Goal: Use online tool/utility: Utilize a website feature to perform a specific function

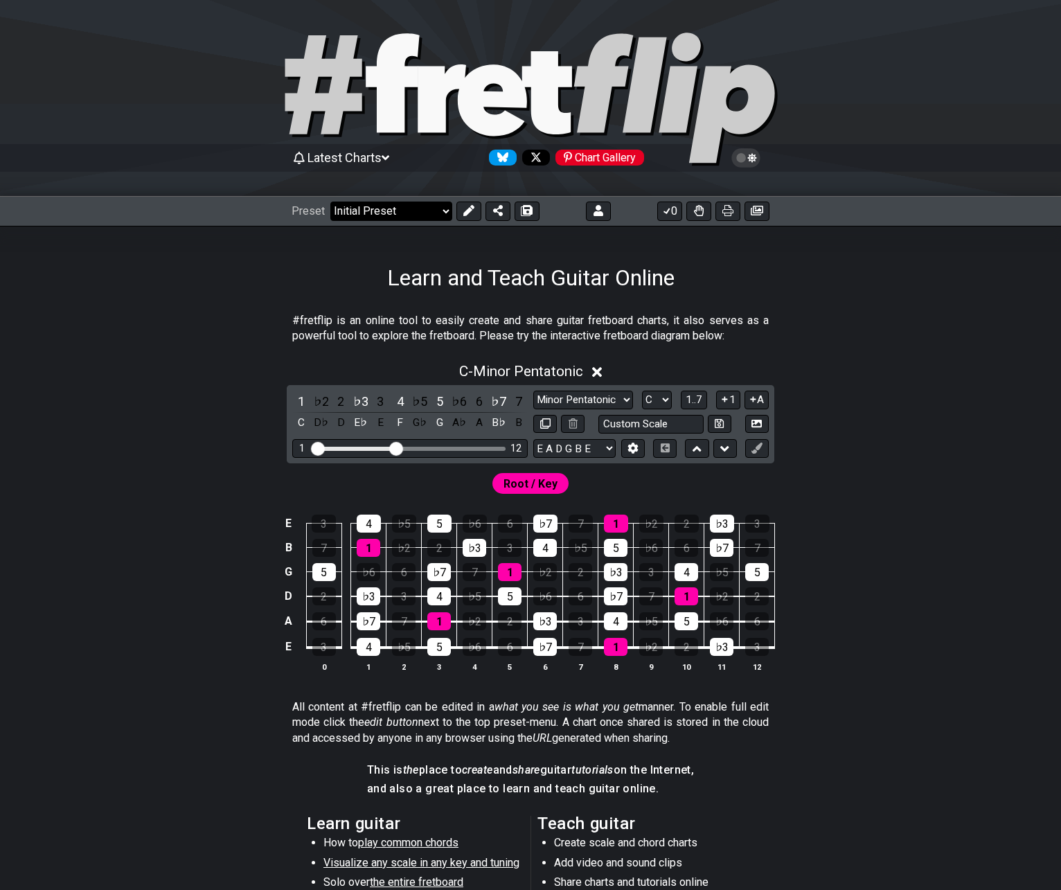
click at [387, 213] on select "Welcome to #fretflip! Initial Preset Custom Preset Minor Pentatonic Major Penta…" at bounding box center [391, 211] width 122 height 19
click at [330, 202] on select "Welcome to #fretflip! Initial Preset Custom Preset 2 string patterns to connect…" at bounding box center [391, 211] width 122 height 19
select select "/template"
select select "A"
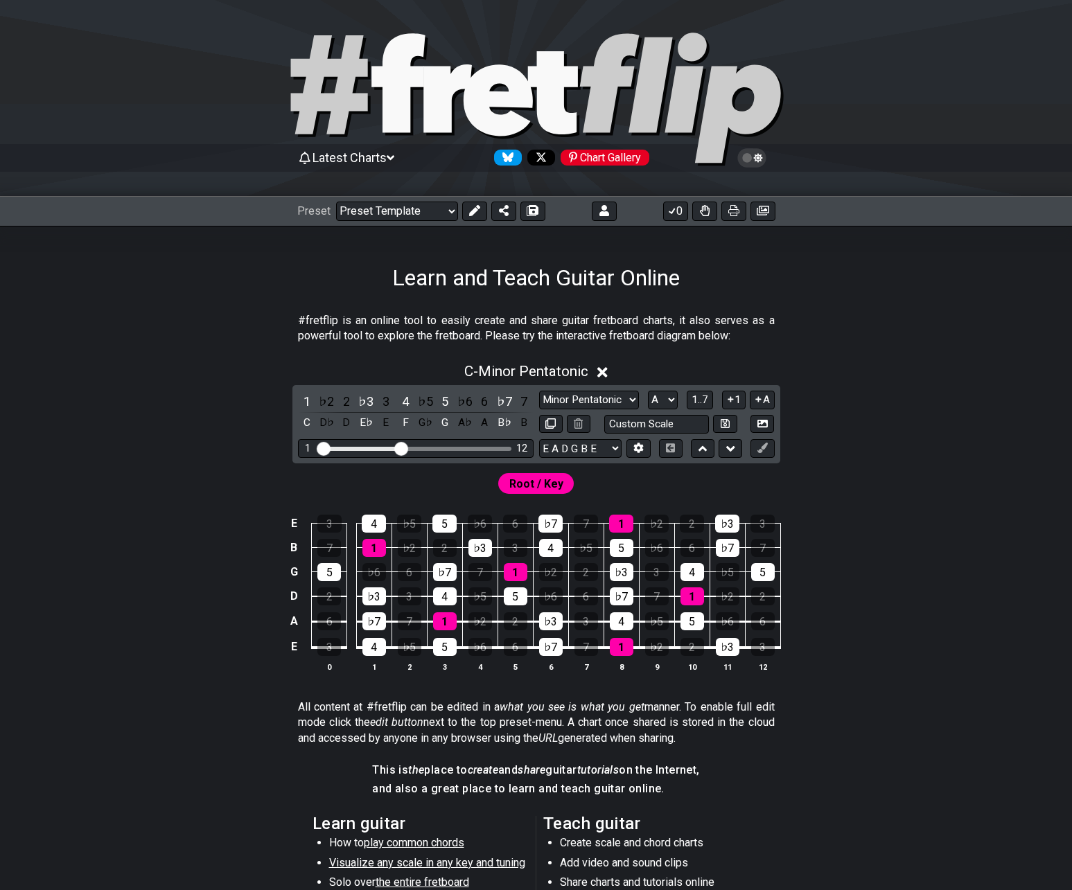
select select "Root"
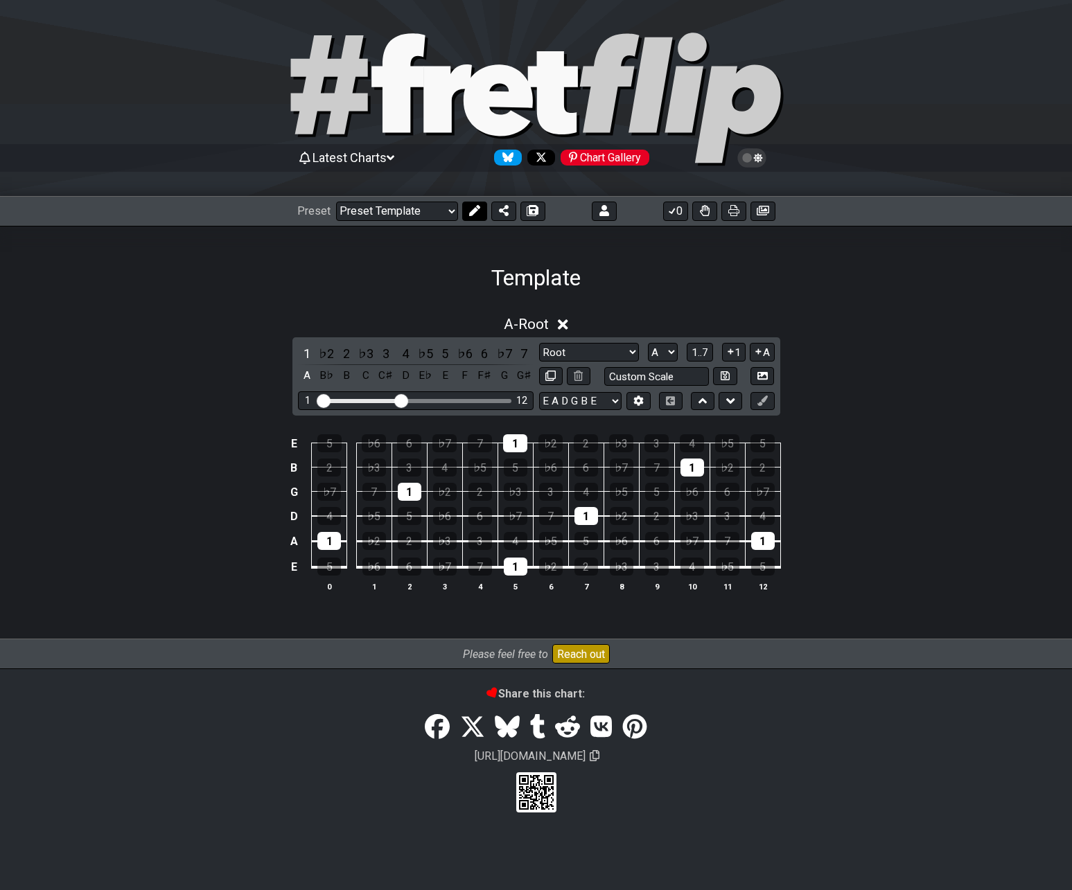
click at [470, 213] on icon at bounding box center [473, 210] width 11 height 11
click at [578, 279] on icon at bounding box center [580, 277] width 18 height 16
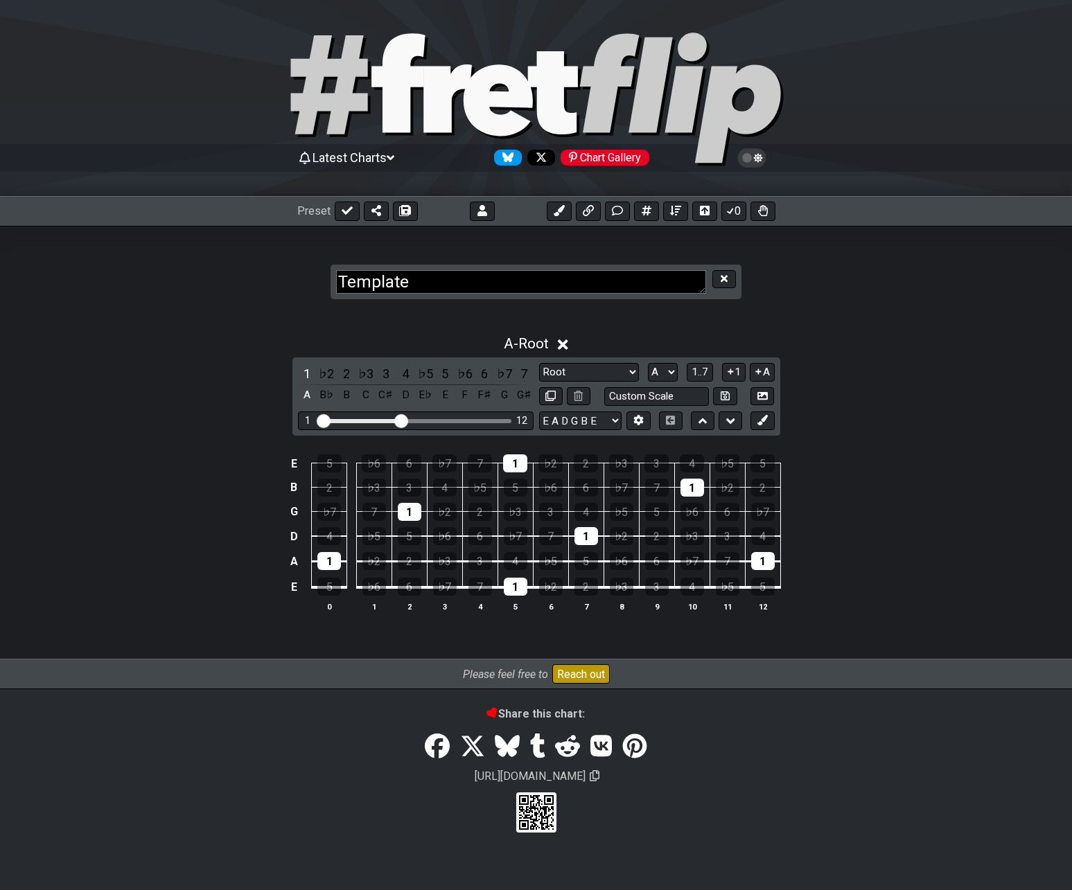
drag, startPoint x: 574, startPoint y: 285, endPoint x: 206, endPoint y: 245, distance: 370.7
click at [206, 245] on section "Template" at bounding box center [536, 268] width 1072 height 85
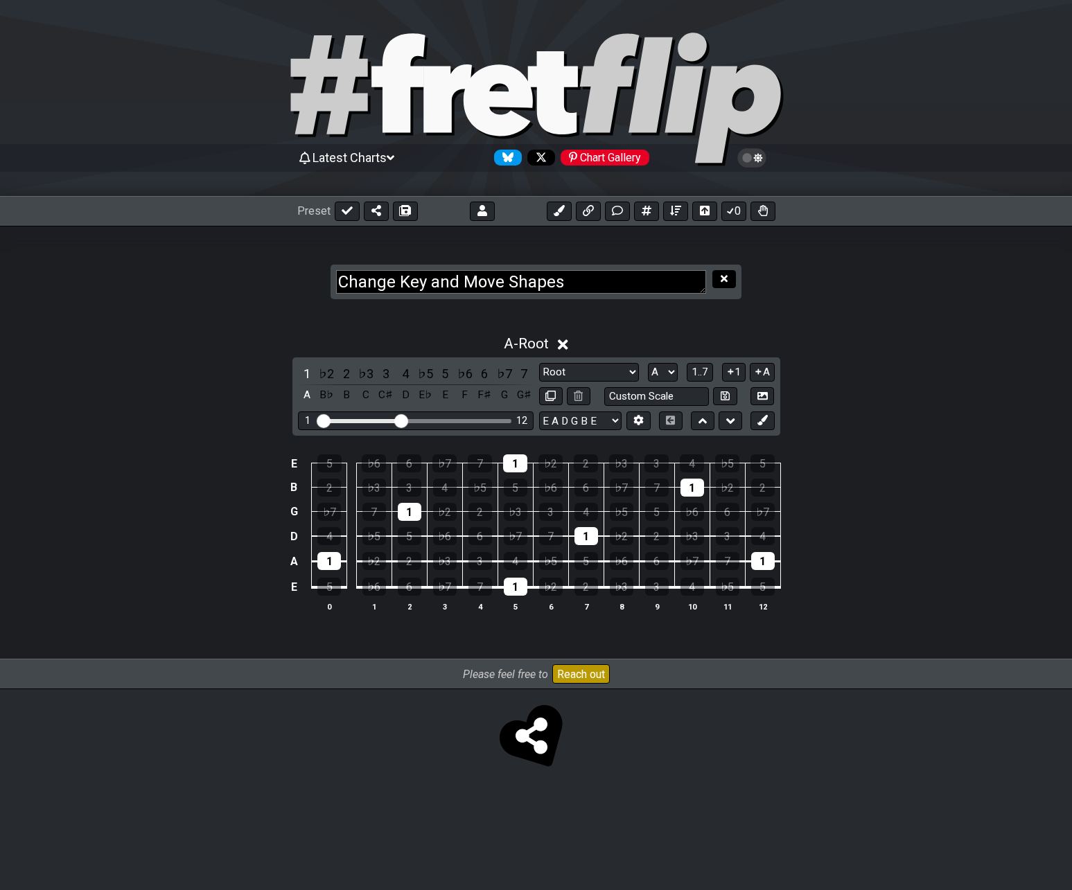
type textarea "Change Key and Move Shapes"
click at [730, 281] on button at bounding box center [724, 279] width 24 height 19
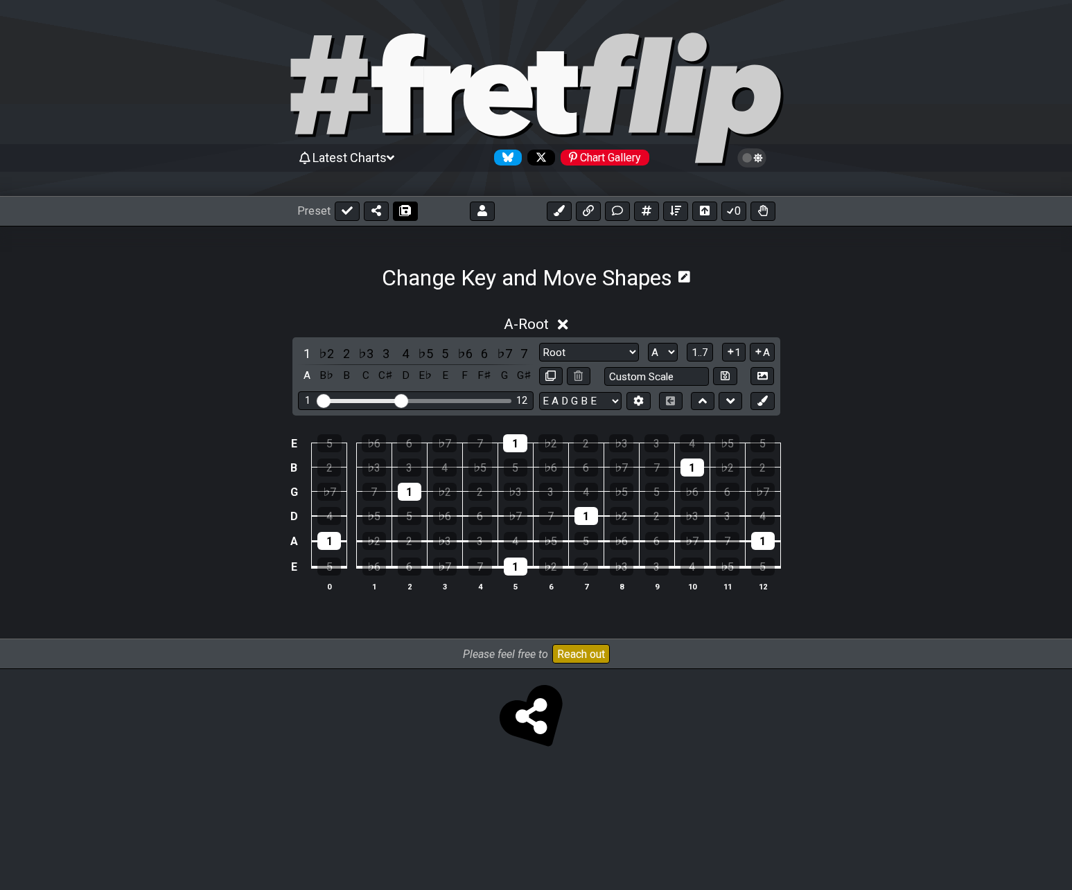
click at [402, 211] on icon at bounding box center [405, 210] width 10 height 11
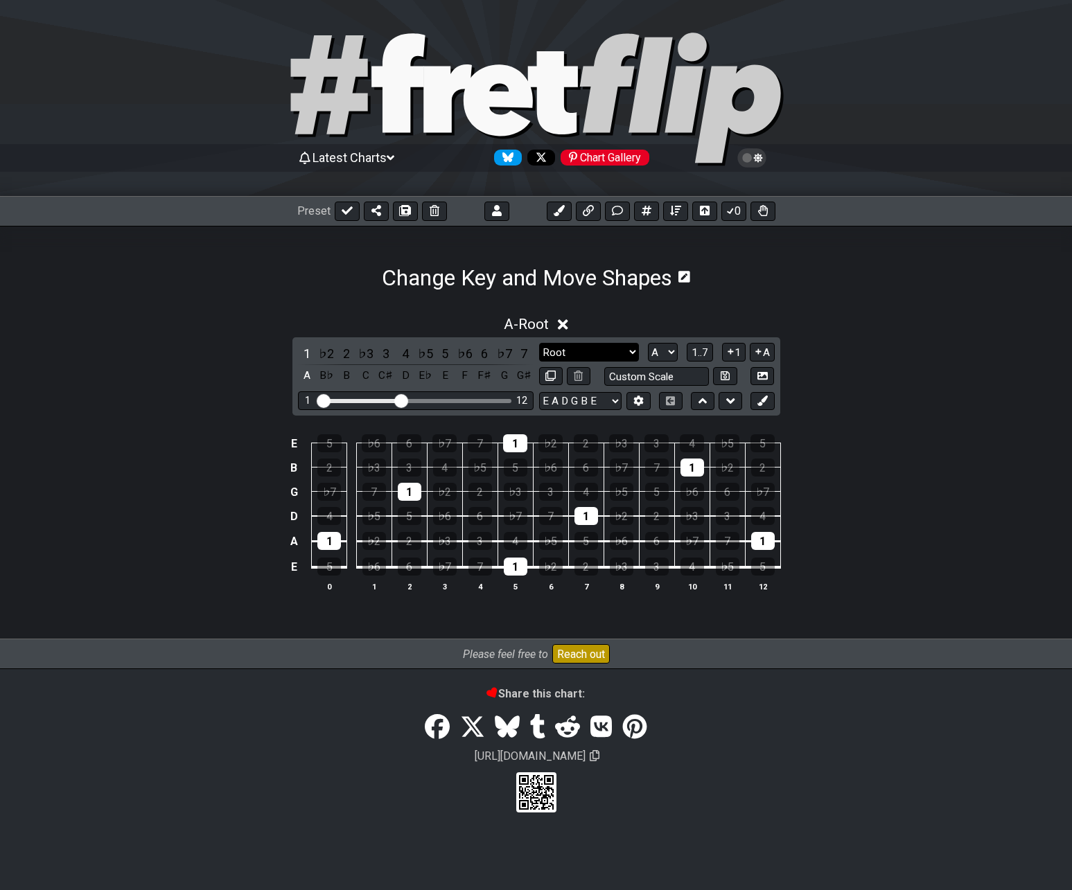
click at [596, 352] on select "Root Root Minor Pentatonic Major Pentatonic Minor Blues Major Blues Major / [PE…" at bounding box center [589, 352] width 100 height 19
select select "Minor Pentatonic"
click at [539, 343] on select "Root Root Minor Pentatonic Major Pentatonic Minor Blues Major Blues Major / [PE…" at bounding box center [589, 352] width 100 height 19
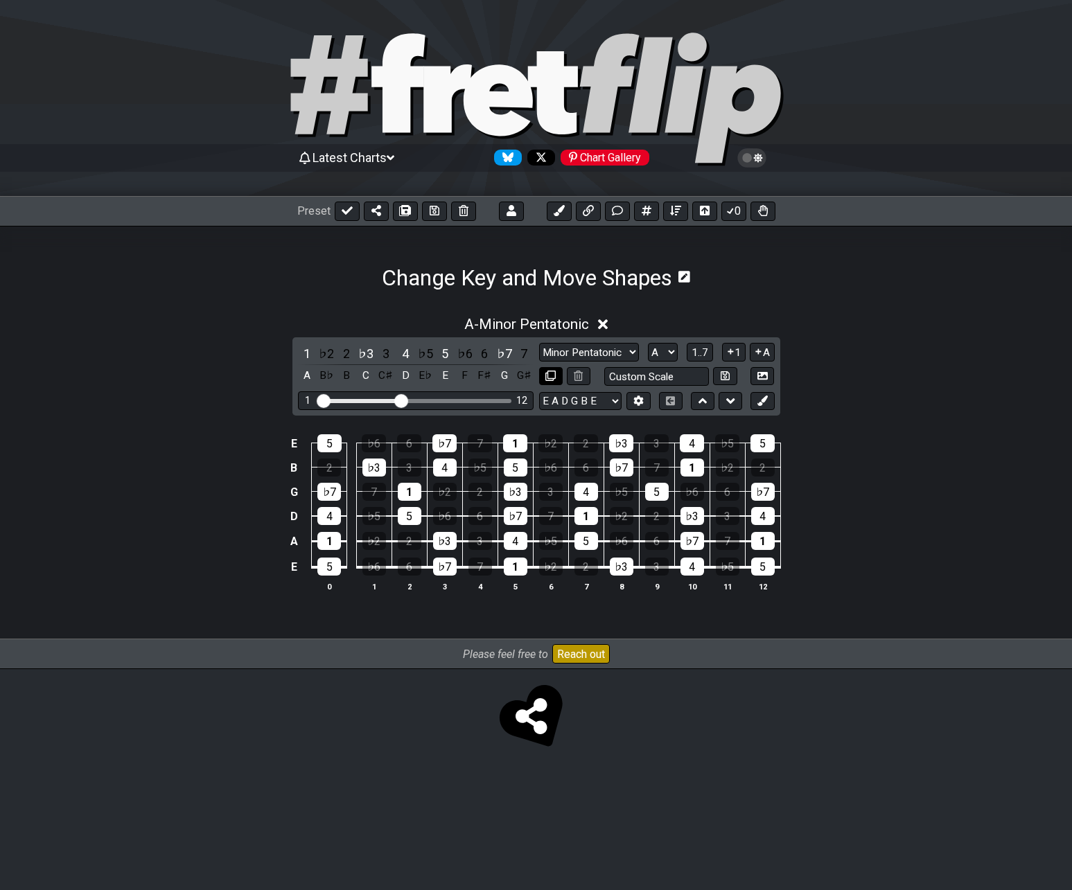
click at [551, 373] on icon at bounding box center [550, 376] width 10 height 10
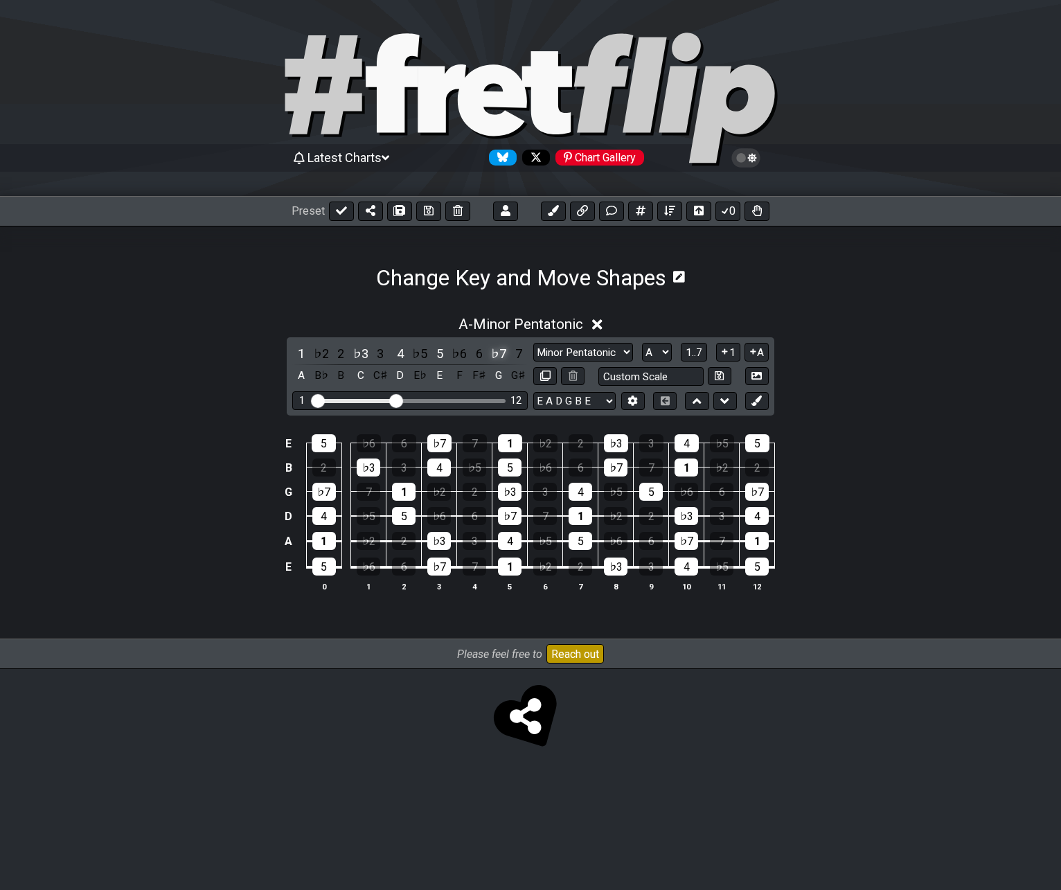
select select "Minor Pentatonic"
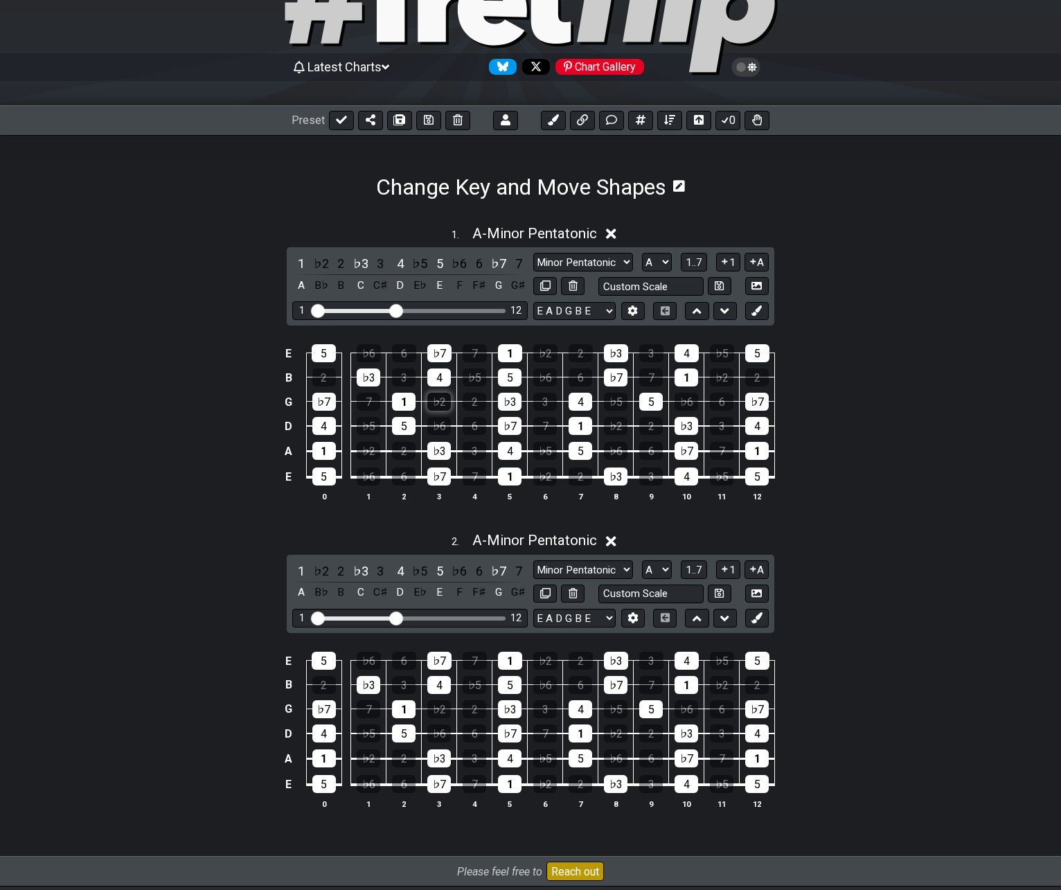
scroll to position [194, 0]
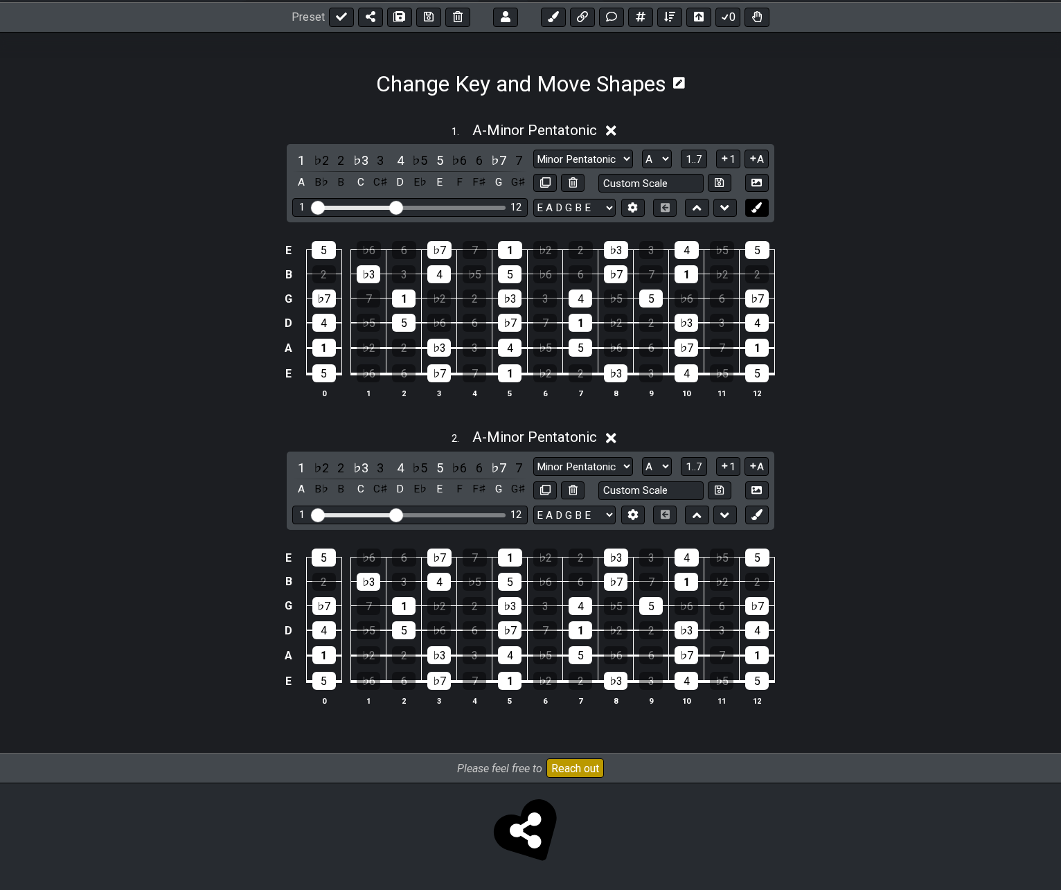
click at [755, 208] on icon at bounding box center [757, 207] width 10 height 10
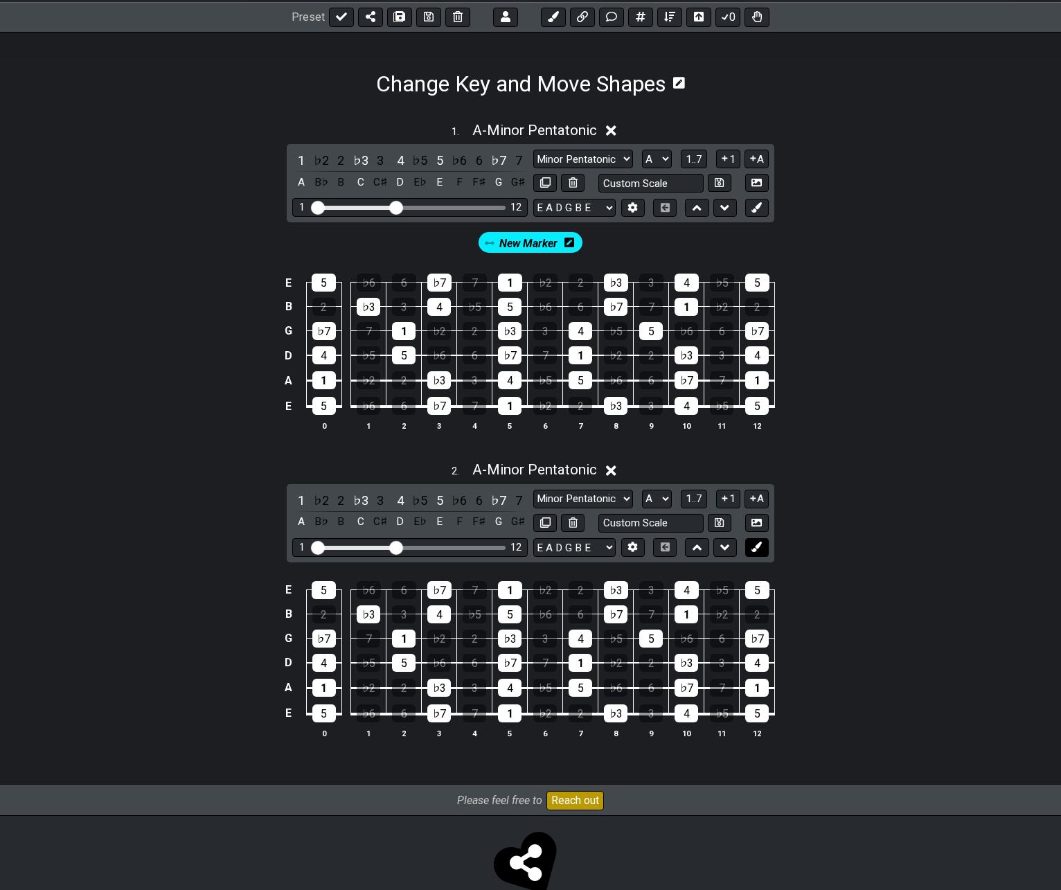
click at [755, 547] on icon at bounding box center [757, 547] width 10 height 10
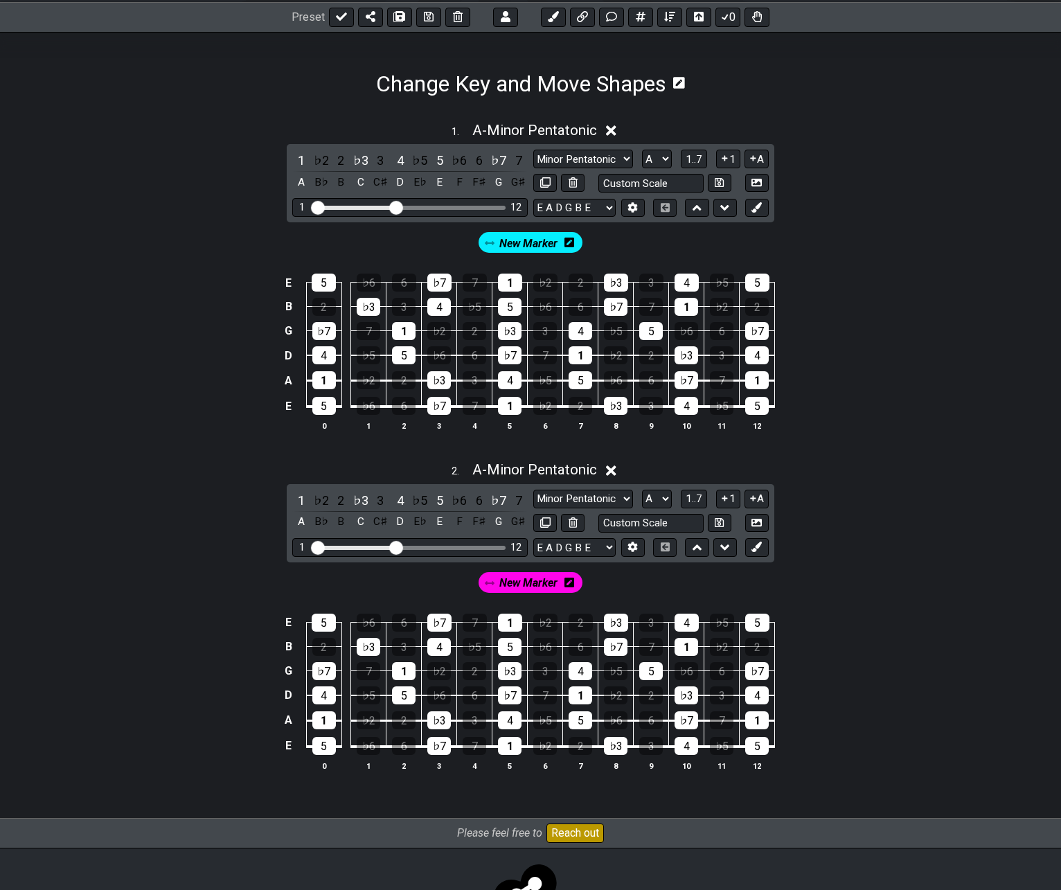
click at [568, 584] on icon at bounding box center [570, 582] width 10 height 11
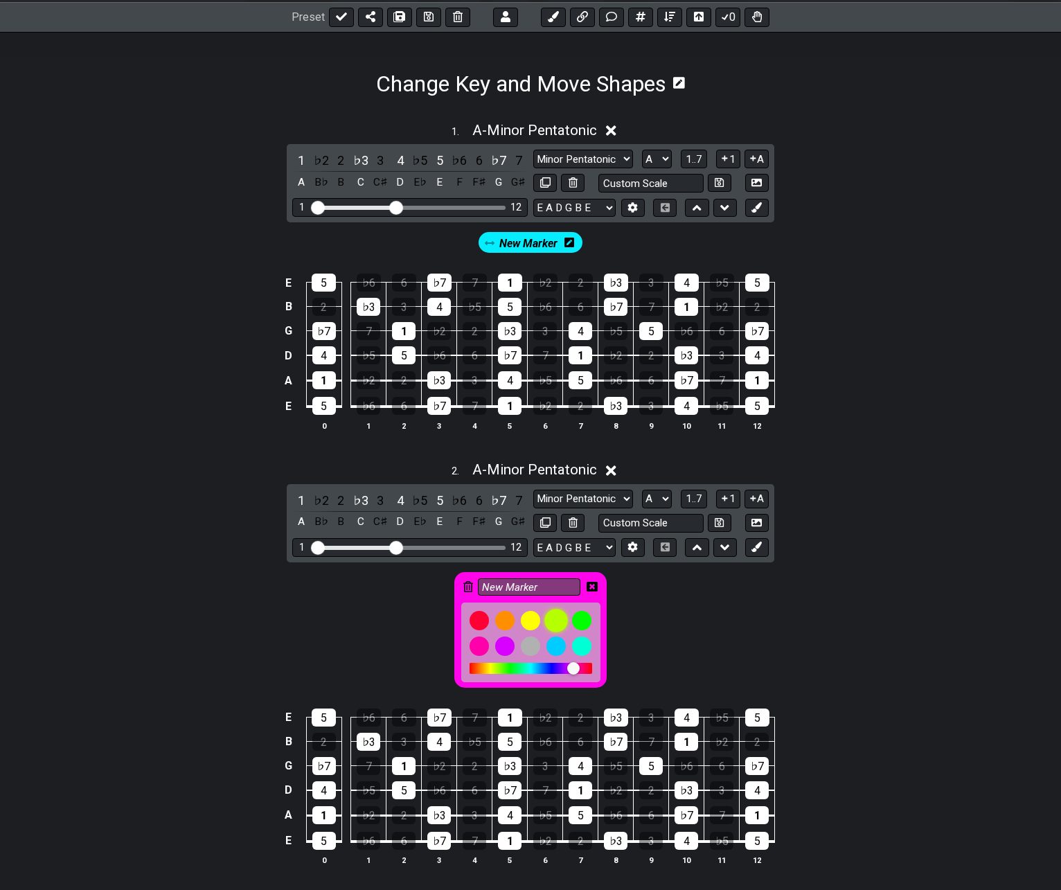
drag, startPoint x: 552, startPoint y: 623, endPoint x: 558, endPoint y: 596, distance: 27.7
click at [553, 623] on div at bounding box center [556, 621] width 24 height 24
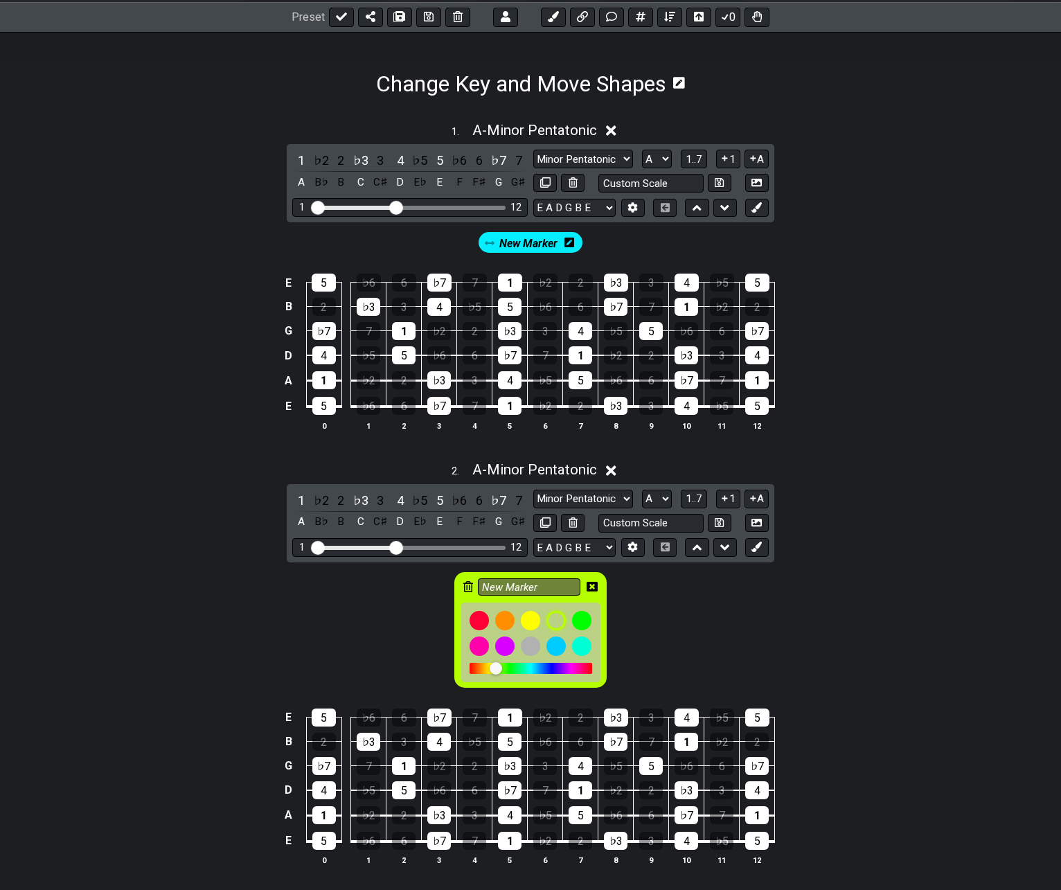
click at [563, 235] on div "New Marker" at bounding box center [531, 242] width 105 height 21
click at [574, 245] on icon at bounding box center [570, 243] width 10 height 10
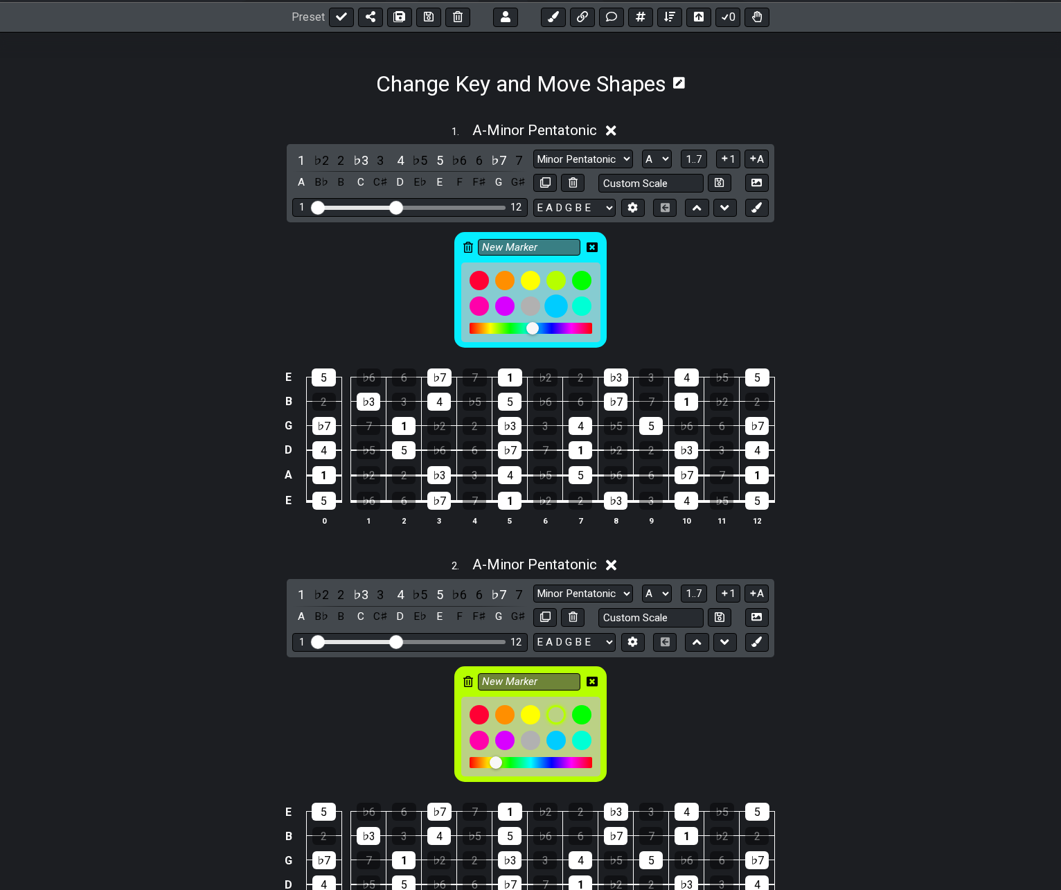
click at [556, 280] on div at bounding box center [556, 280] width 19 height 19
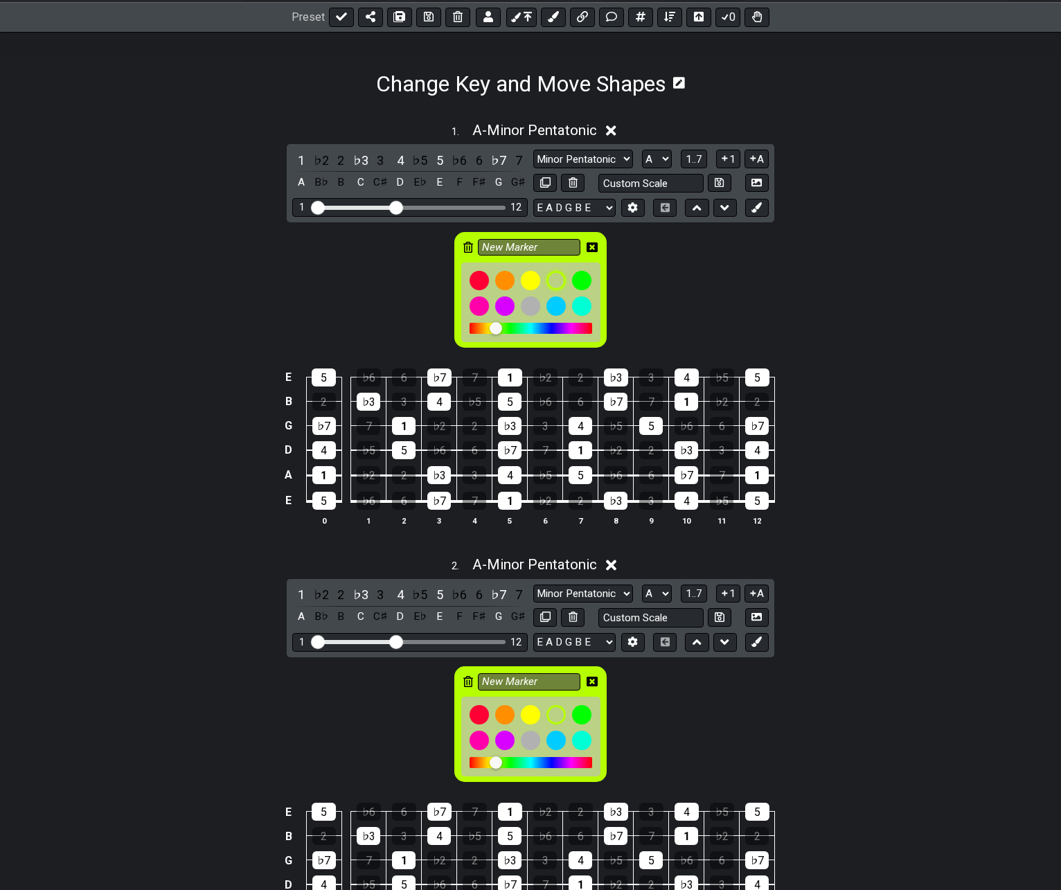
click at [591, 242] on icon at bounding box center [592, 248] width 11 height 20
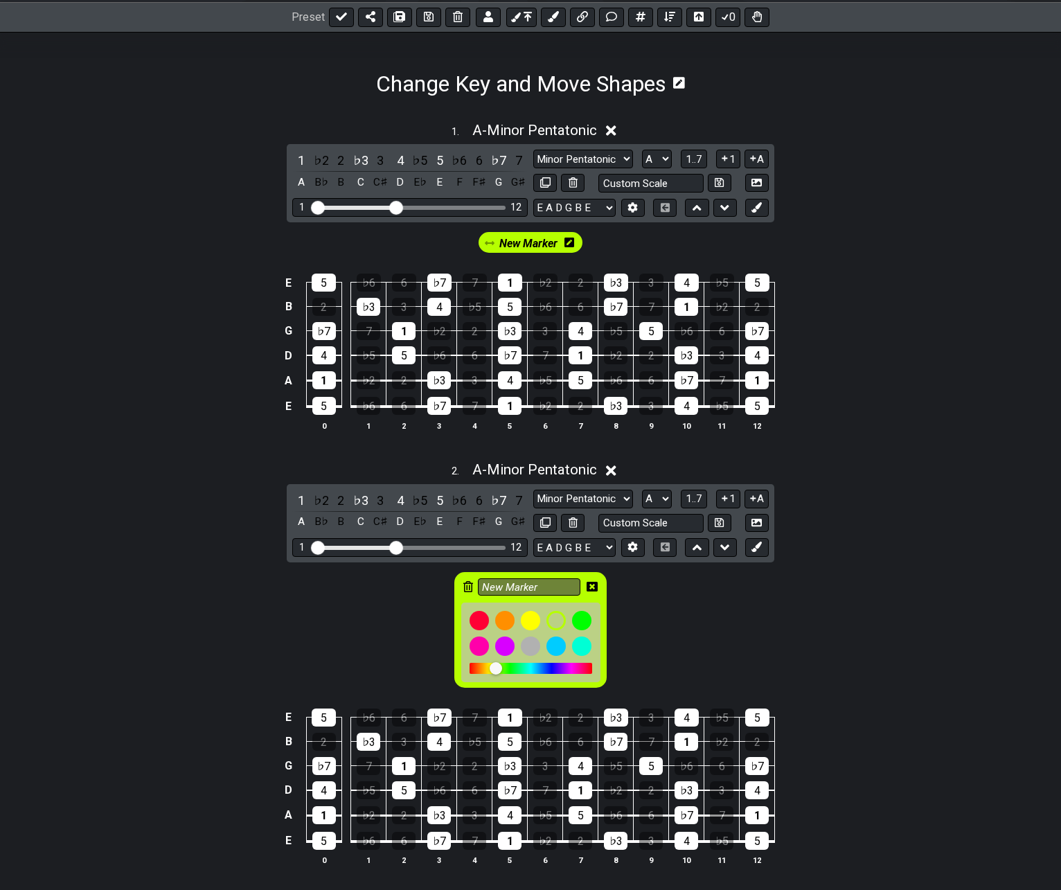
click at [596, 585] on icon at bounding box center [592, 587] width 11 height 10
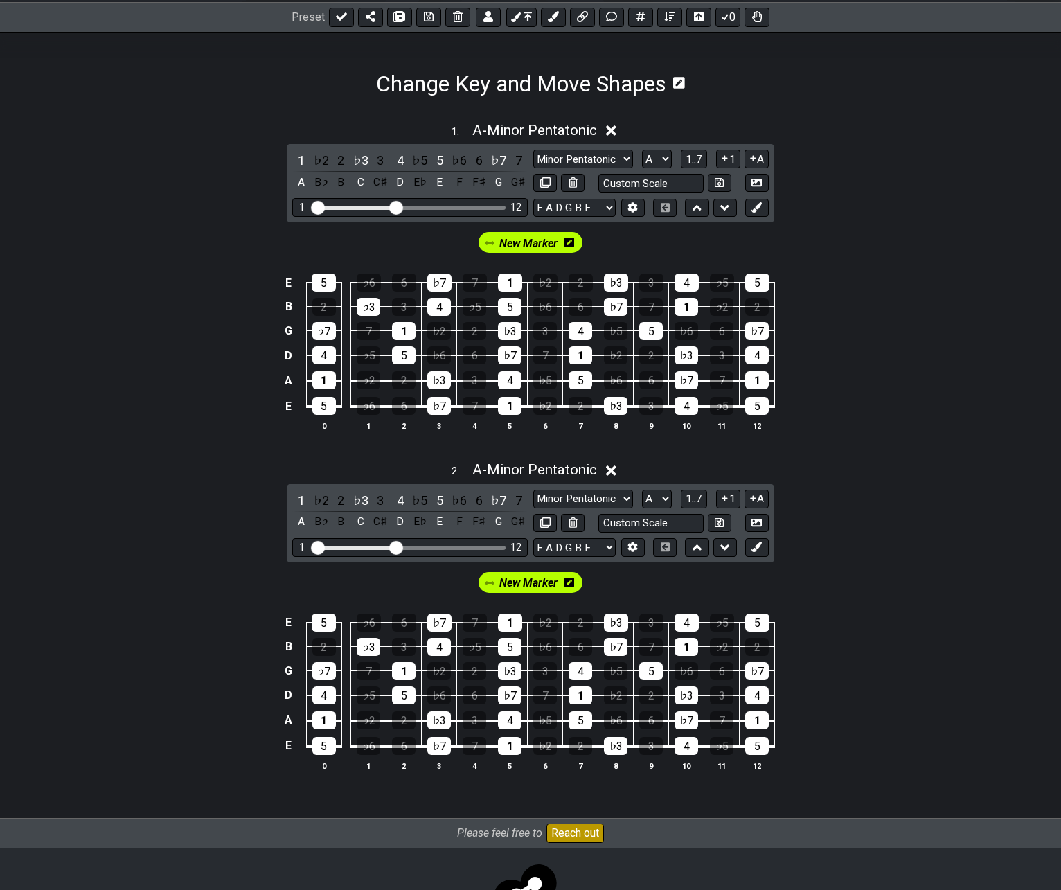
click at [526, 241] on span "New Marker" at bounding box center [528, 243] width 58 height 20
click at [525, 240] on span "New Marker" at bounding box center [529, 243] width 64 height 20
drag, startPoint x: 506, startPoint y: 328, endPoint x: 501, endPoint y: 404, distance: 76.4
click at [501, 404] on tbody "E 5 ♭6 6 ♭7 7 1 ♭2 2 ♭3 3 4 ♭5 5 B 2 ♭3 3 4 ♭5 5 ♭6 6 ♭7 7 1 ♭2 2 G ♭7 7 1 ♭2 2…" at bounding box center [528, 339] width 495 height 163
drag, startPoint x: 586, startPoint y: 326, endPoint x: 578, endPoint y: 379, distance: 53.3
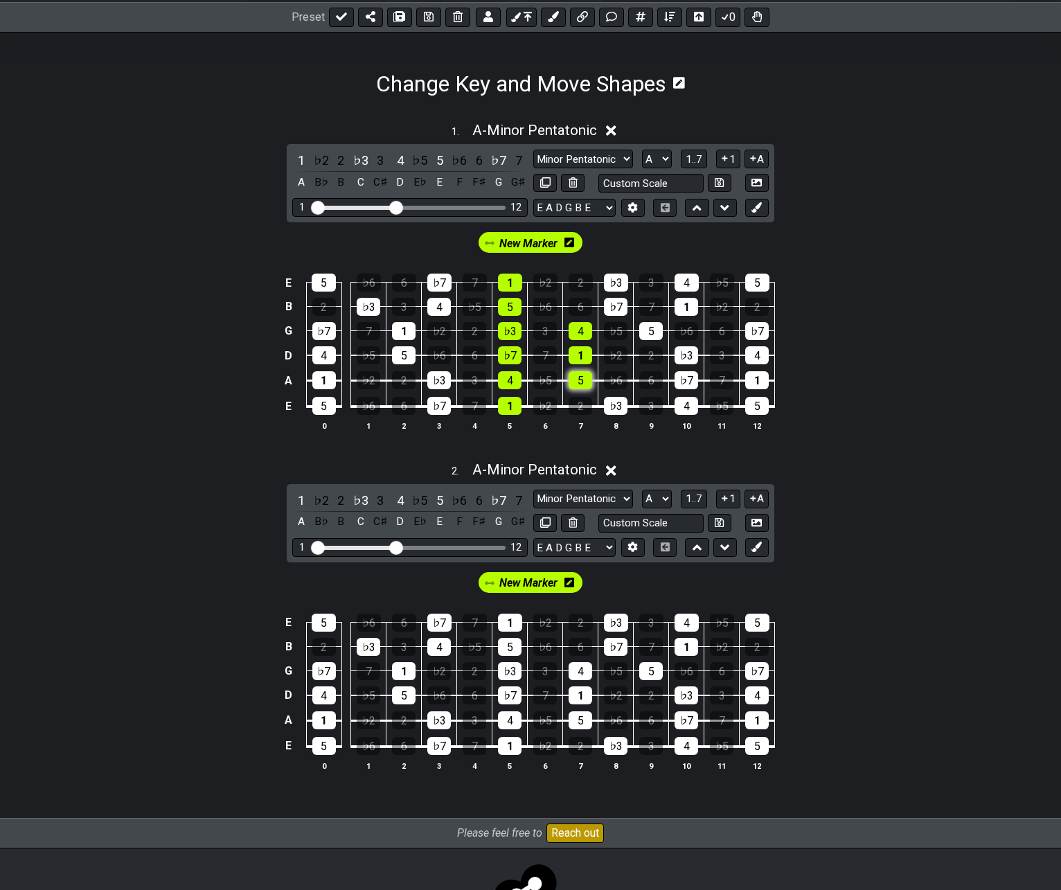
click at [578, 379] on tbody "E 5 ♭6 6 ♭7 7 1 ♭2 2 ♭3 3 4 ♭5 5 B 2 ♭3 3 4 ♭5 5 ♭6 6 ♭7 7 1 ♭2 2 G ♭7 7 1 ♭2 2…" at bounding box center [528, 339] width 495 height 163
click at [610, 403] on div "♭3" at bounding box center [616, 406] width 24 height 18
click at [609, 303] on div "♭7" at bounding box center [616, 307] width 24 height 18
click at [611, 274] on div "♭3" at bounding box center [616, 283] width 24 height 18
drag, startPoint x: 503, startPoint y: 626, endPoint x: 510, endPoint y: 745, distance: 119.3
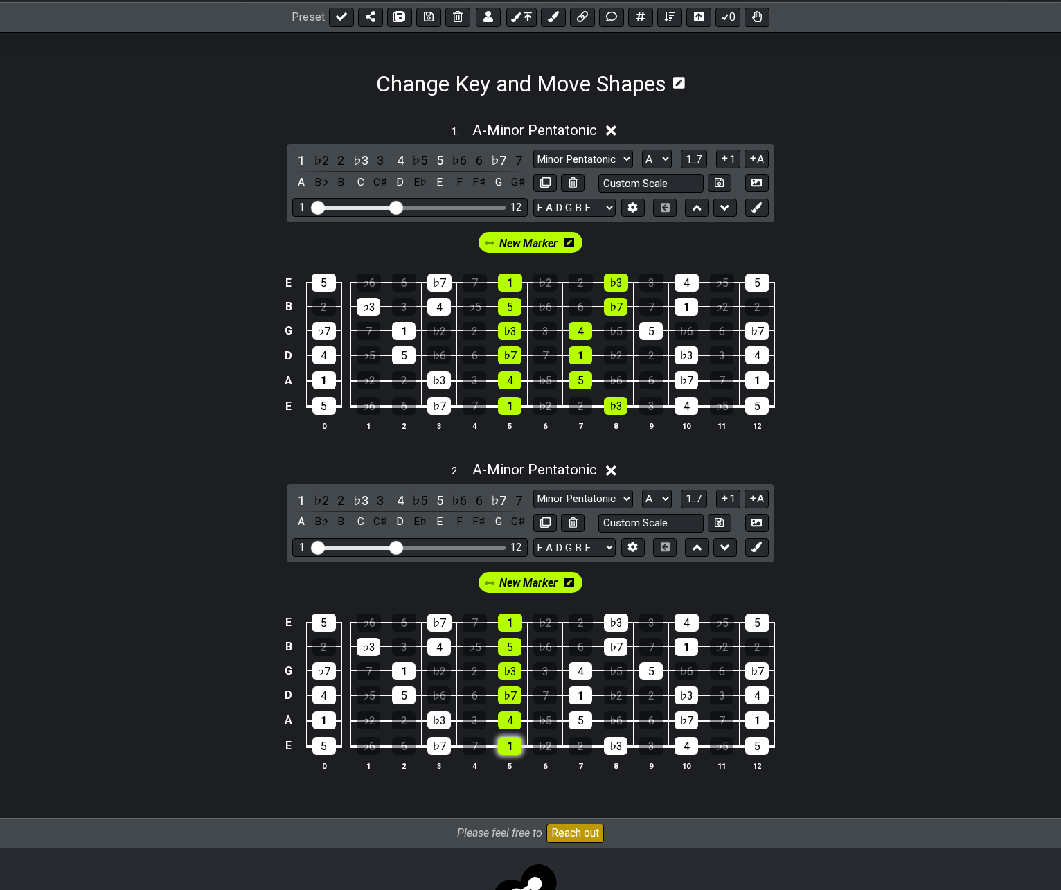
click at [510, 745] on tbody "E 5 ♭6 6 ♭7 7 1 ♭2 2 ♭3 3 4 ♭5 5 B 2 ♭3 3 4 ♭5 5 ♭6 6 ♭7 7 1 ♭2 2 G ♭7 7 1 ♭2 2…" at bounding box center [528, 679] width 495 height 163
drag, startPoint x: 576, startPoint y: 693, endPoint x: 576, endPoint y: 723, distance: 29.8
click at [576, 725] on tbody "E 5 ♭6 6 ♭7 7 1 ♭2 2 ♭3 3 4 ♭5 5 B 2 ♭3 3 4 ♭5 5 ♭6 6 ♭7 7 1 ♭2 2 G ♭7 7 1 ♭2 2…" at bounding box center [528, 679] width 495 height 163
click at [511, 585] on span "New Marker" at bounding box center [528, 583] width 58 height 20
click at [511, 583] on span "New Marker" at bounding box center [529, 583] width 64 height 20
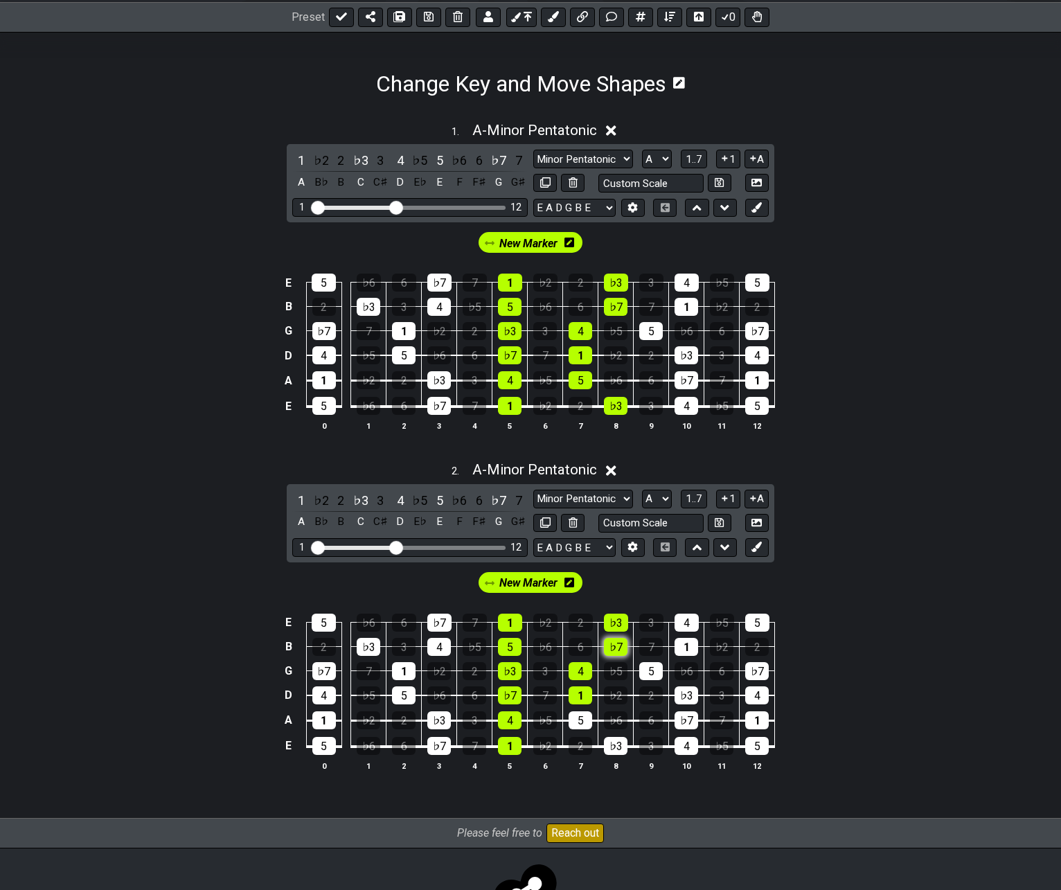
click at [616, 643] on tbody "E 5 ♭6 6 ♭7 7 1 ♭2 2 ♭3 3 4 ♭5 5 B 2 ♭3 3 4 ♭5 5 ♭6 6 ♭7 7 1 ♭2 2 G ♭7 7 1 ♭2 2…" at bounding box center [528, 679] width 495 height 163
click at [583, 717] on div "5" at bounding box center [581, 720] width 24 height 18
click at [608, 743] on div "♭3" at bounding box center [616, 746] width 24 height 18
click at [661, 497] on select "A♭ A A♯ B♭ B C C♯ D♭ D D♯ E♭ E F F♯ G♭ G G♯" at bounding box center [657, 499] width 30 height 19
select select "C"
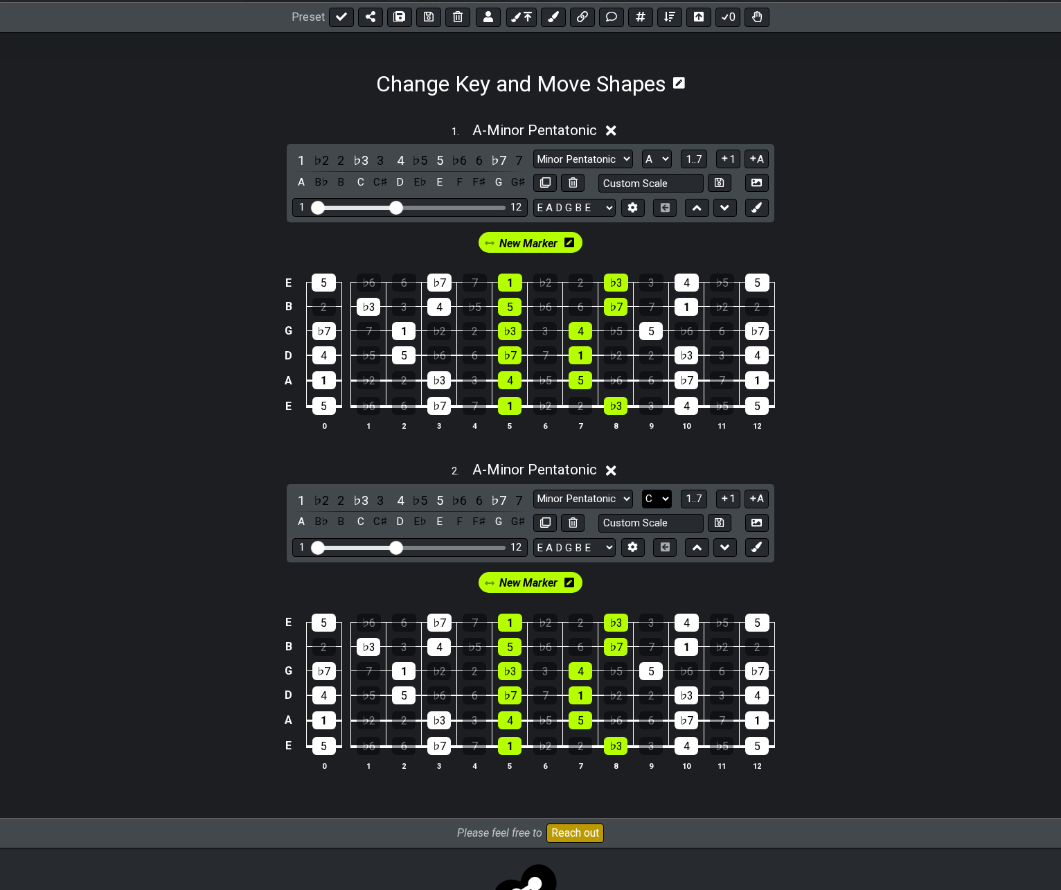
click at [642, 490] on select "A♭ A A♯ B♭ B C C♯ D♭ D D♯ E♭ E F F♯ G♭ G G♯" at bounding box center [657, 499] width 30 height 19
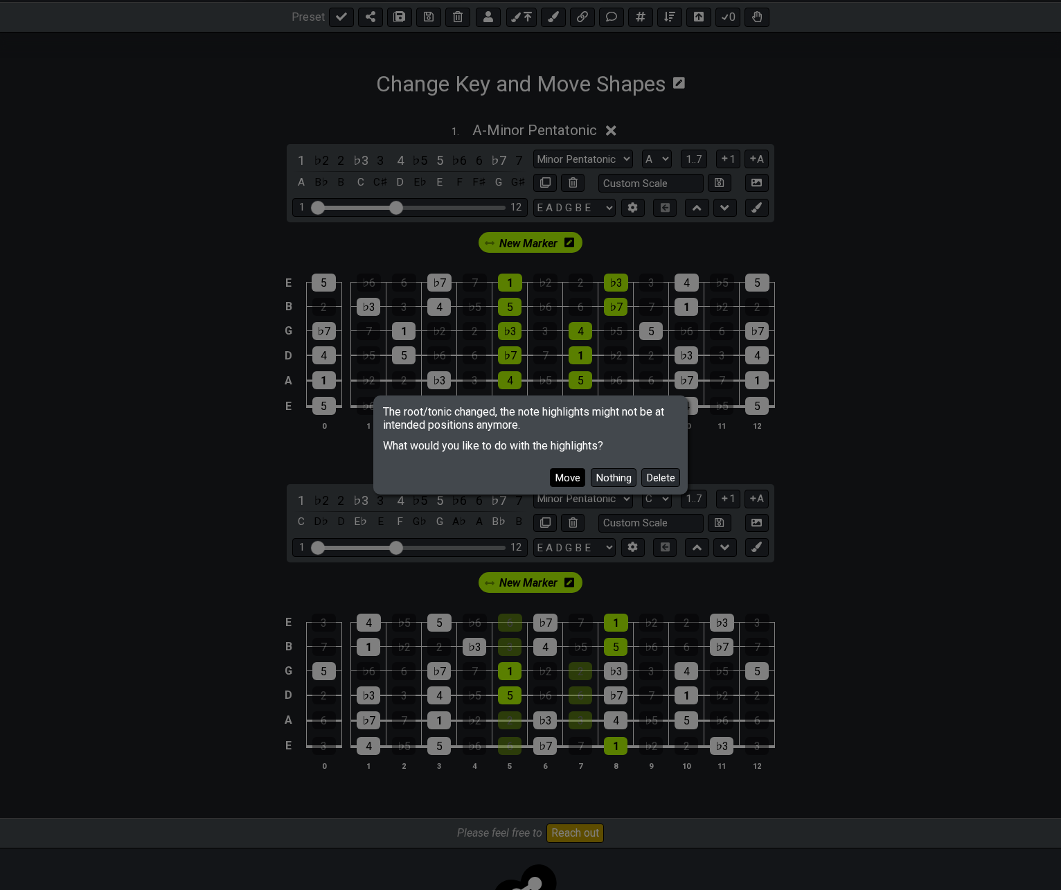
click at [563, 475] on button "Move" at bounding box center [567, 477] width 35 height 19
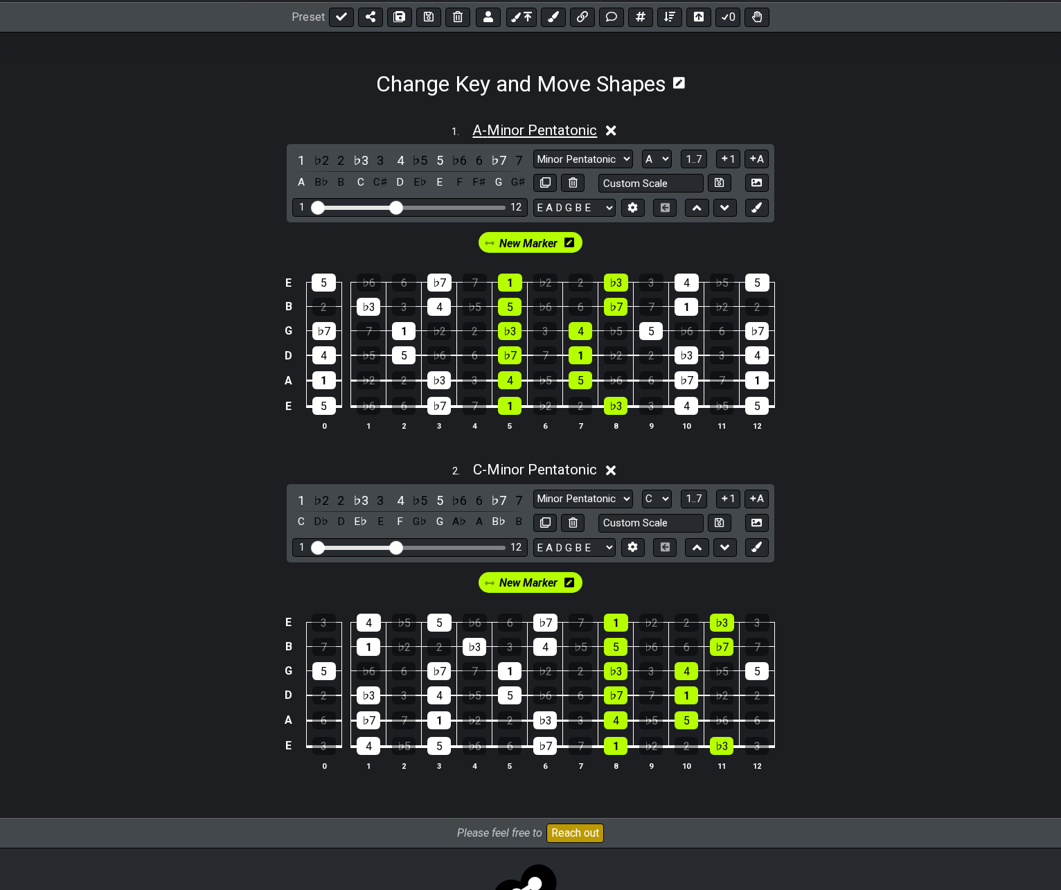
click at [539, 130] on span "A - Minor Pentatonic" at bounding box center [534, 130] width 125 height 17
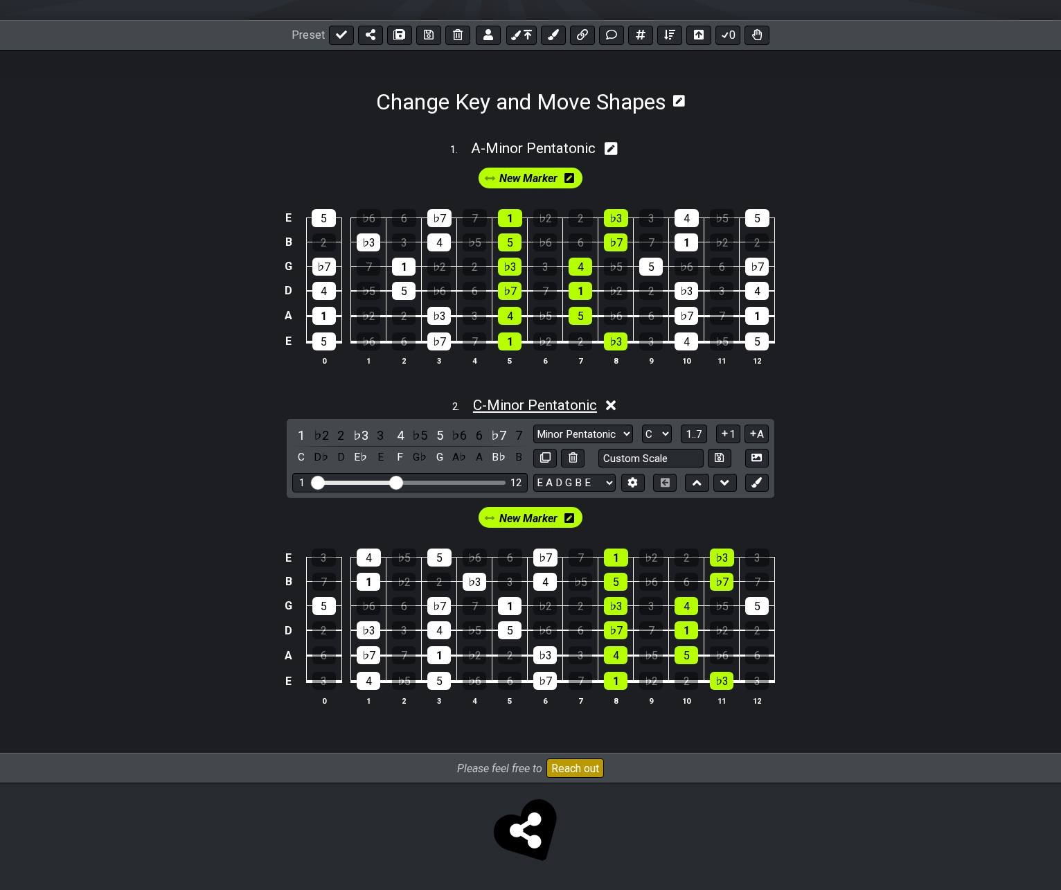
click at [522, 402] on span "C - Minor Pentatonic" at bounding box center [535, 405] width 124 height 17
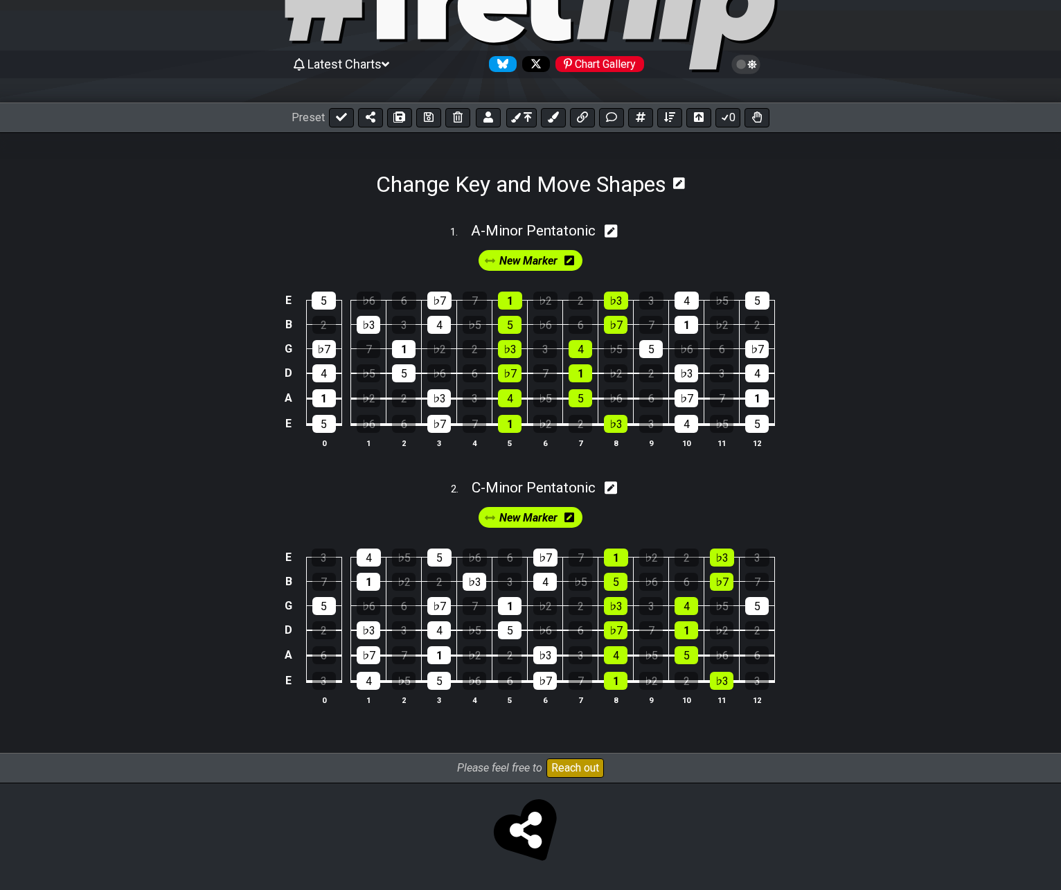
scroll to position [94, 0]
click at [539, 235] on span "A - Minor Pentatonic" at bounding box center [533, 230] width 125 height 17
select select "Minor Pentatonic"
select select "A"
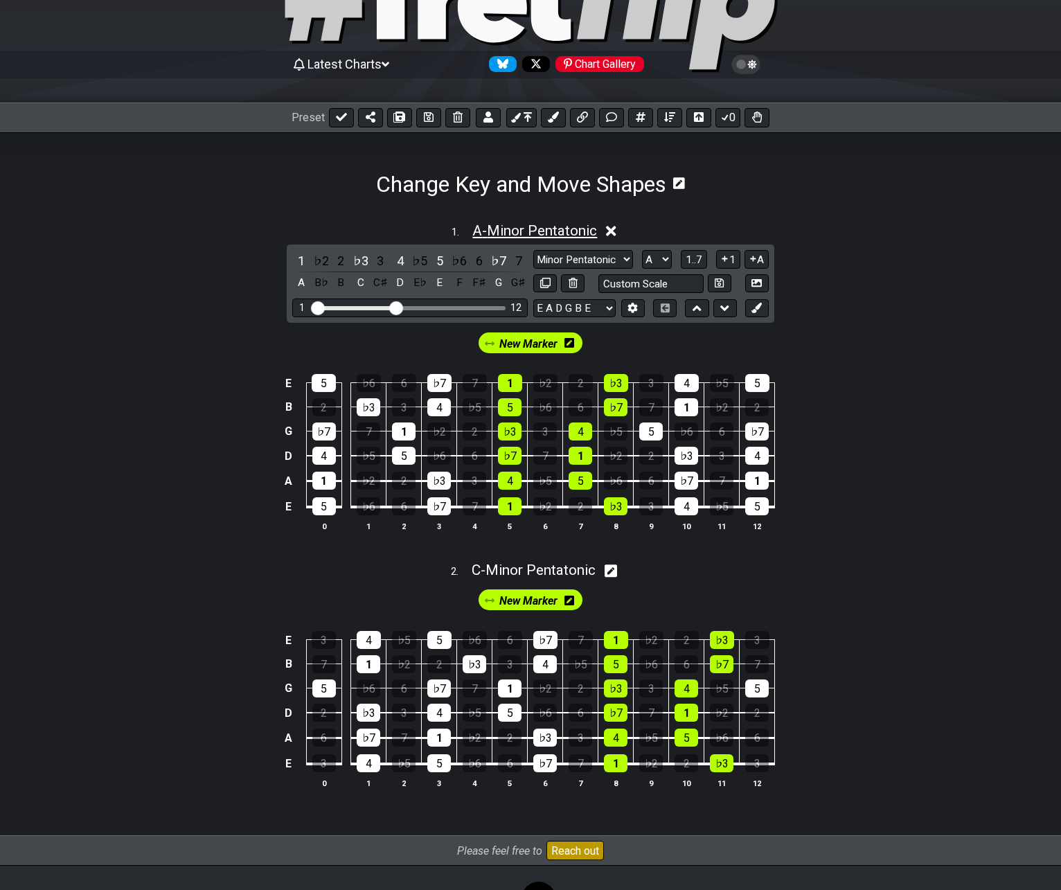
scroll to position [176, 0]
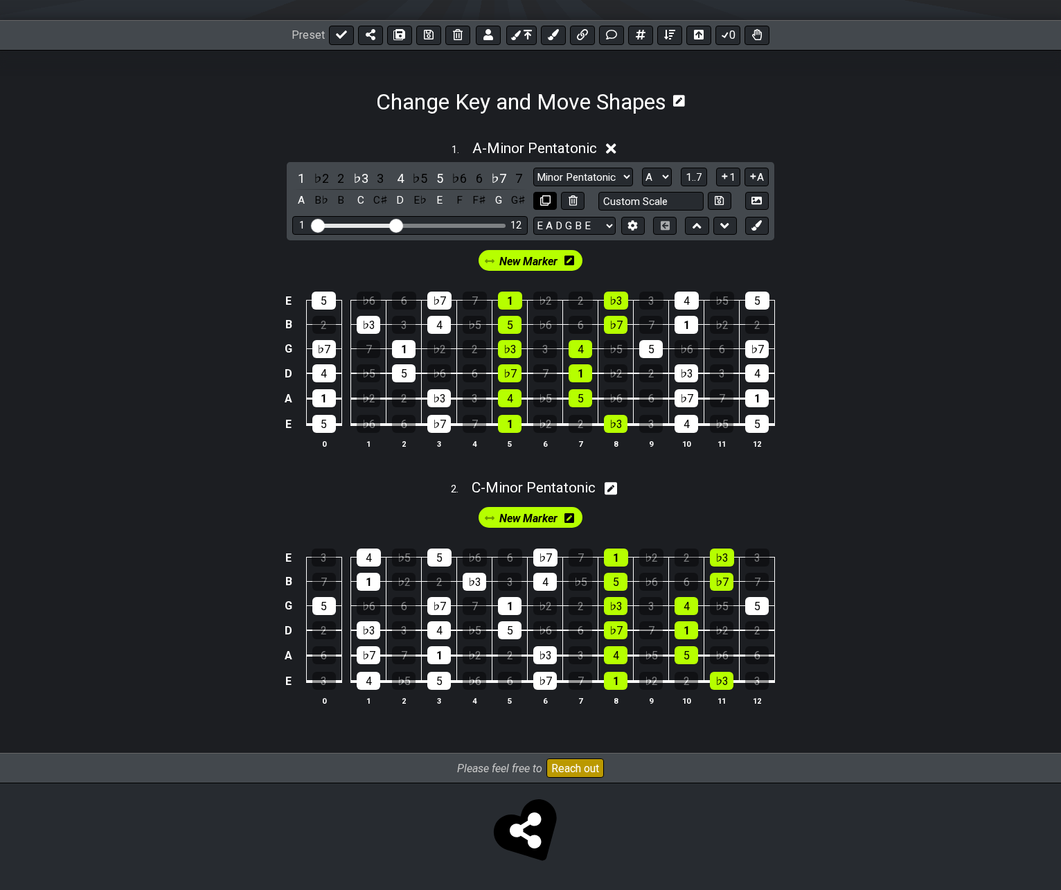
click at [549, 206] on button at bounding box center [545, 201] width 24 height 19
select select "Minor Pentatonic"
select select "A"
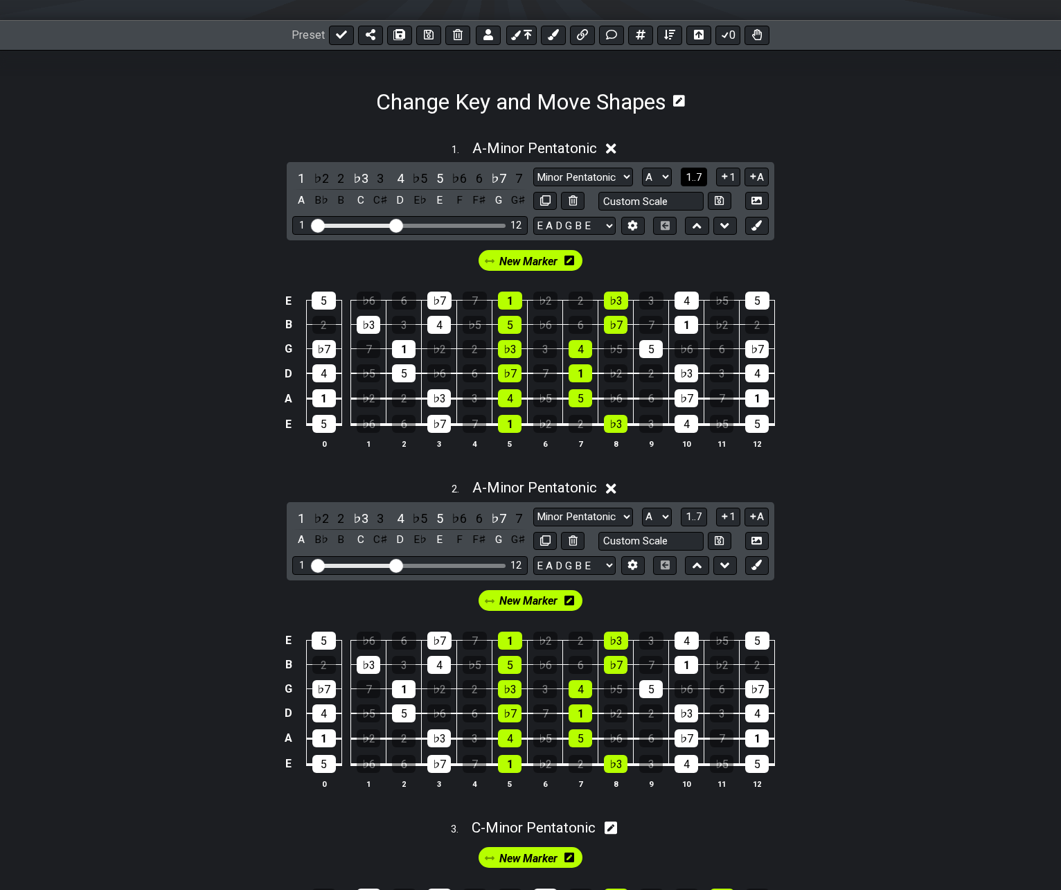
click at [700, 179] on span "1..7" at bounding box center [694, 177] width 17 height 12
click at [700, 179] on button "..." at bounding box center [695, 177] width 24 height 19
click at [535, 148] on span "A - Minor Pentatonic" at bounding box center [534, 148] width 125 height 17
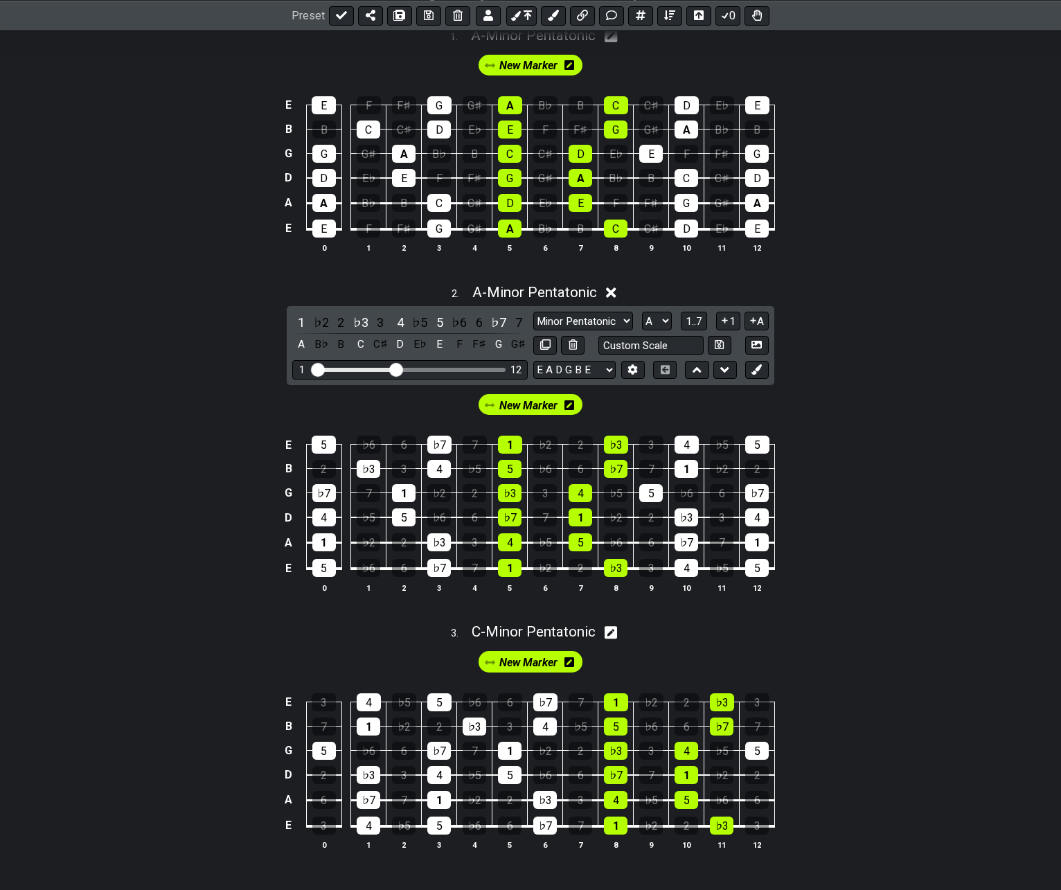
scroll to position [18, 0]
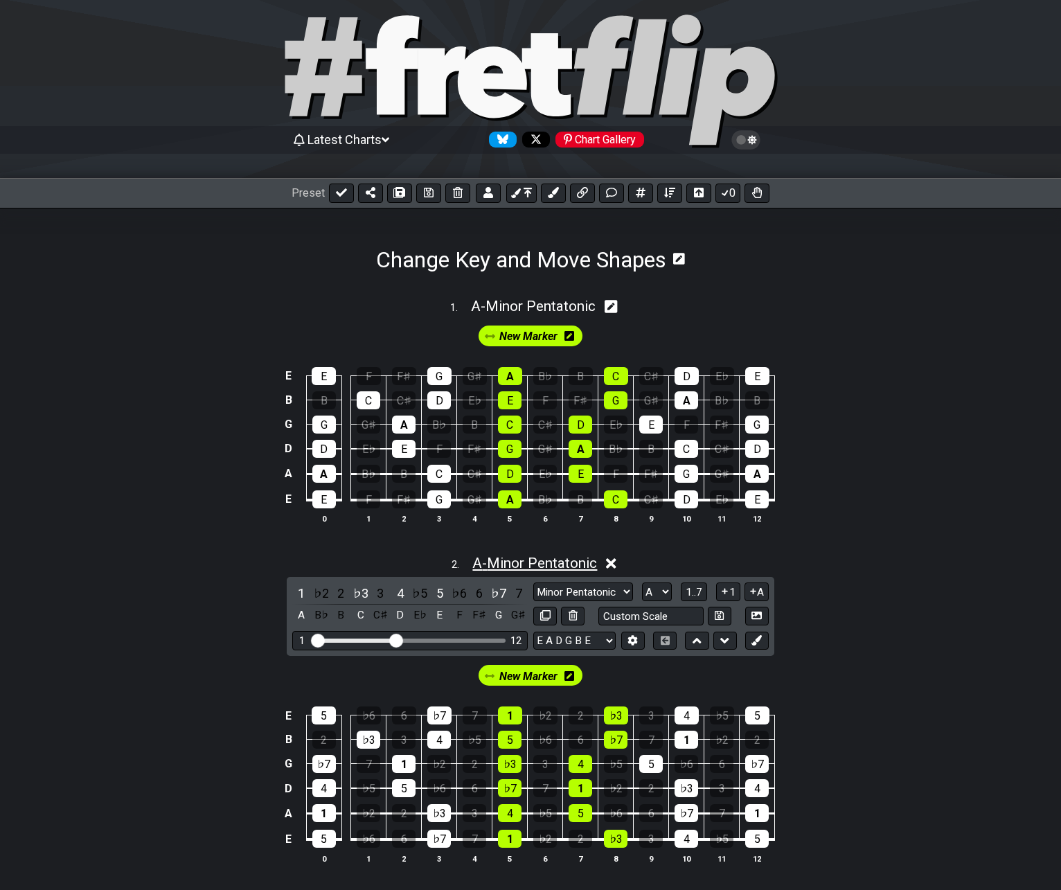
click at [551, 560] on span "A - Minor Pentatonic" at bounding box center [534, 563] width 125 height 17
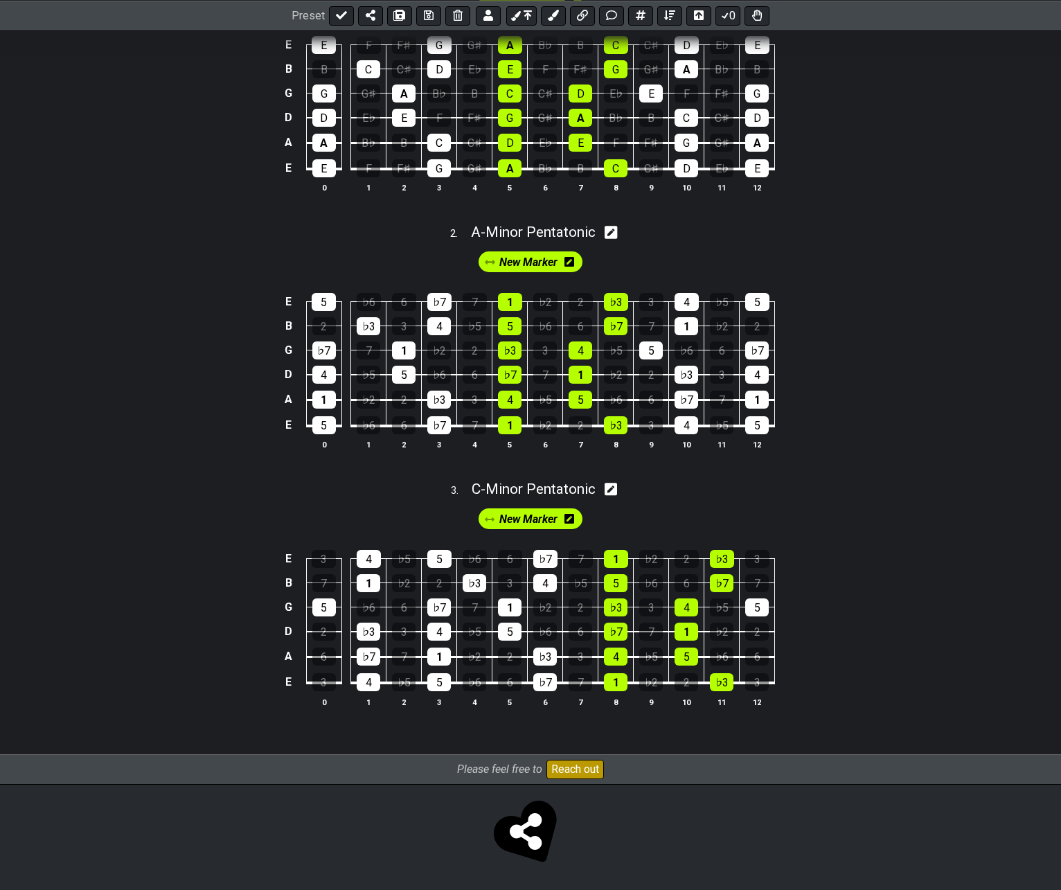
scroll to position [350, 0]
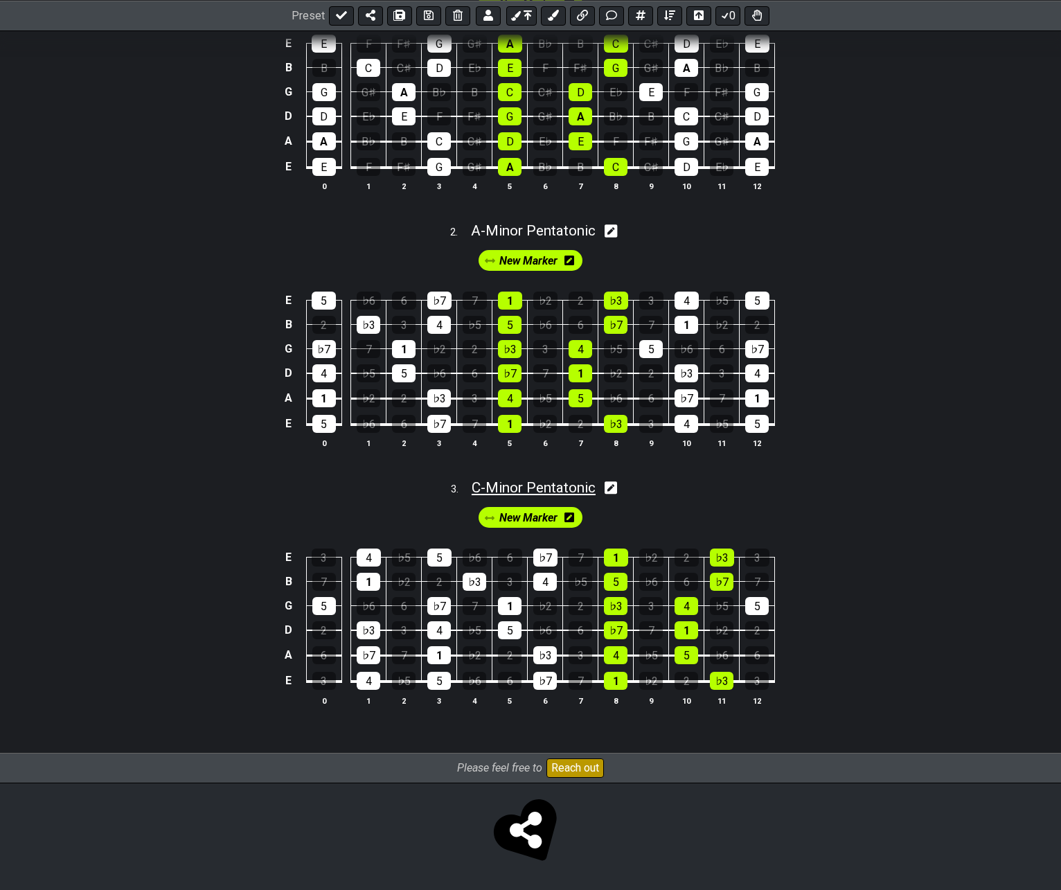
click at [535, 483] on span "C - Minor Pentatonic" at bounding box center [534, 487] width 124 height 17
select select "Minor Pentatonic"
select select "C"
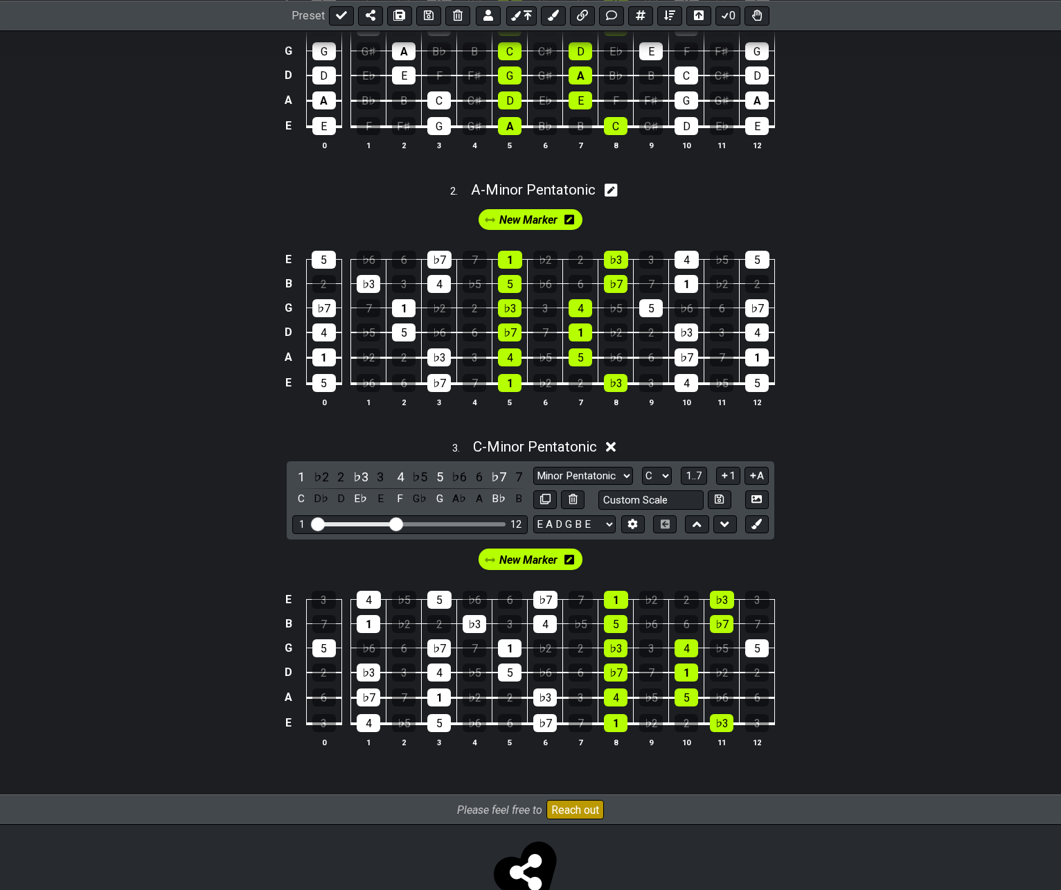
scroll to position [434, 0]
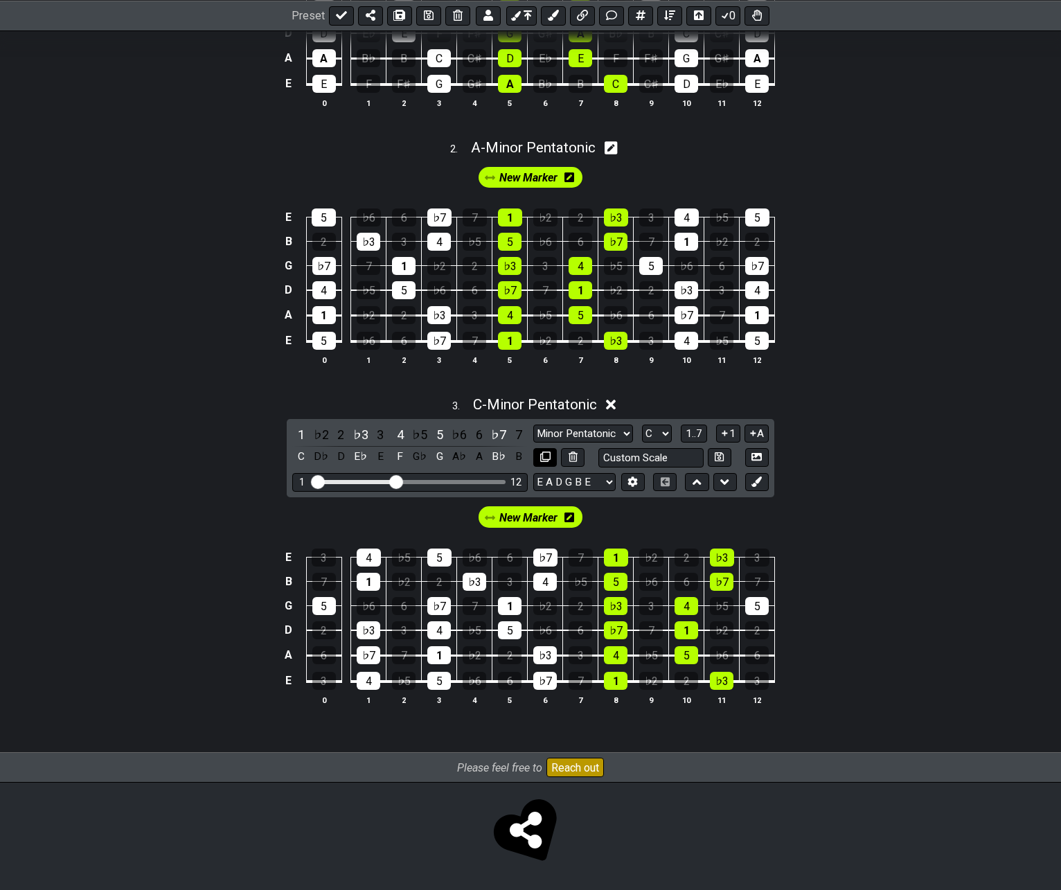
click at [551, 454] on button at bounding box center [545, 457] width 24 height 19
select select "Minor Pentatonic"
select select "C"
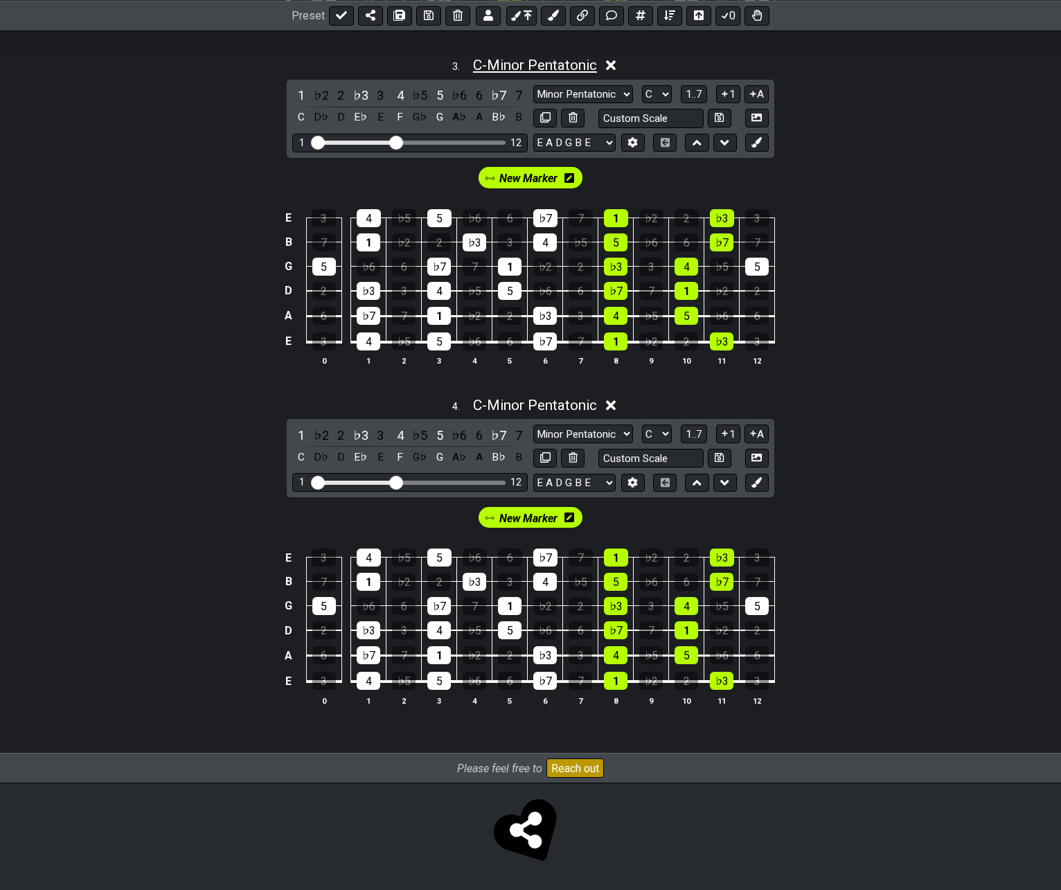
click at [554, 64] on span "C - Minor Pentatonic" at bounding box center [535, 65] width 124 height 17
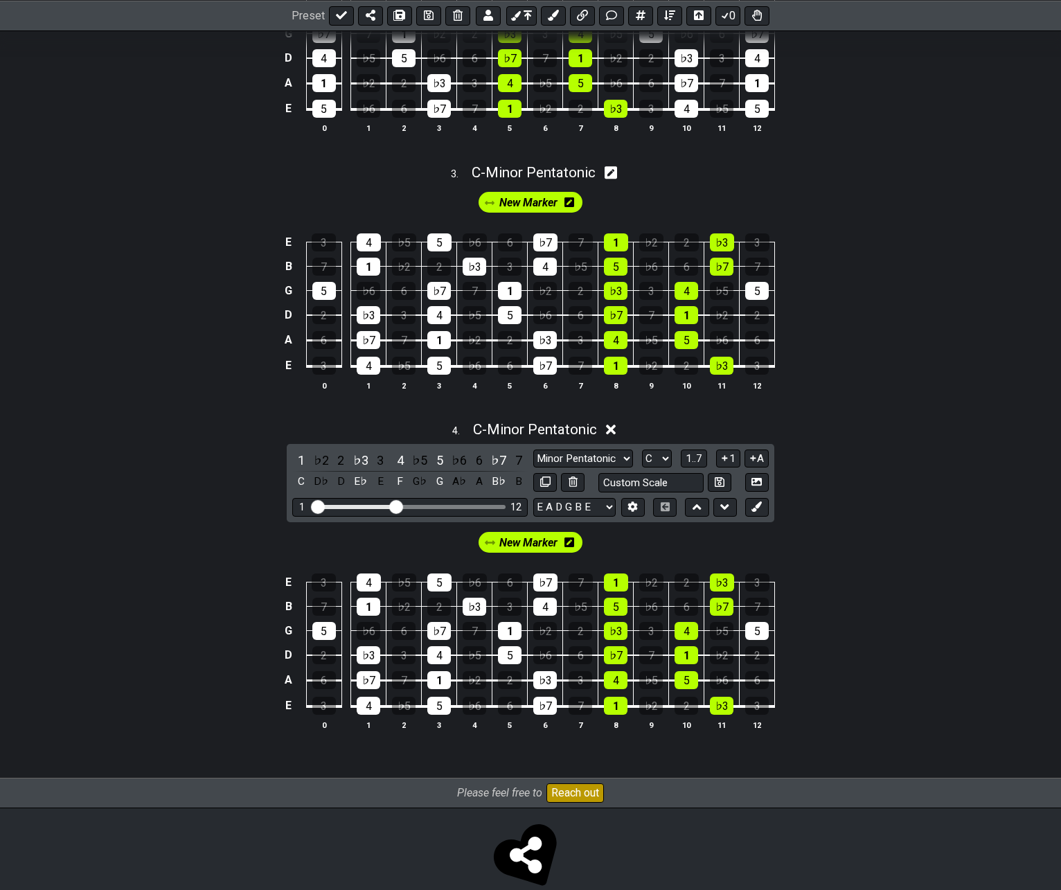
scroll to position [691, 0]
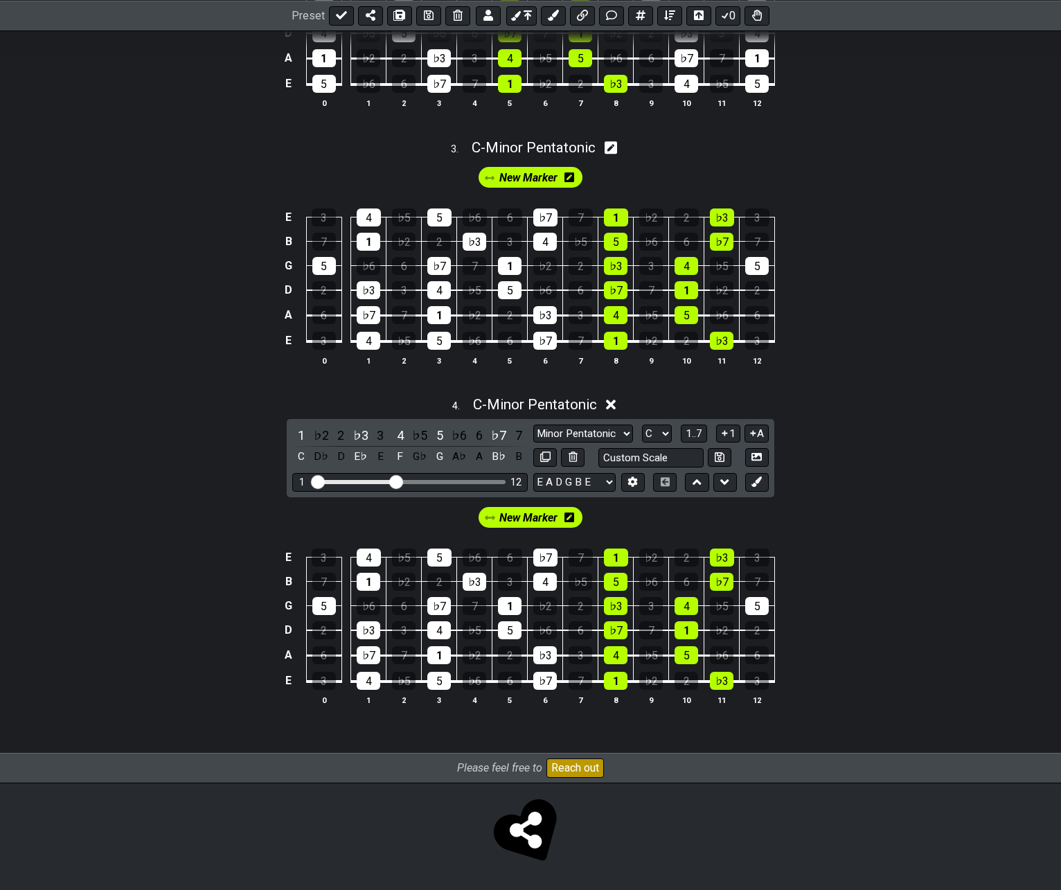
click at [572, 515] on icon at bounding box center [570, 518] width 10 height 10
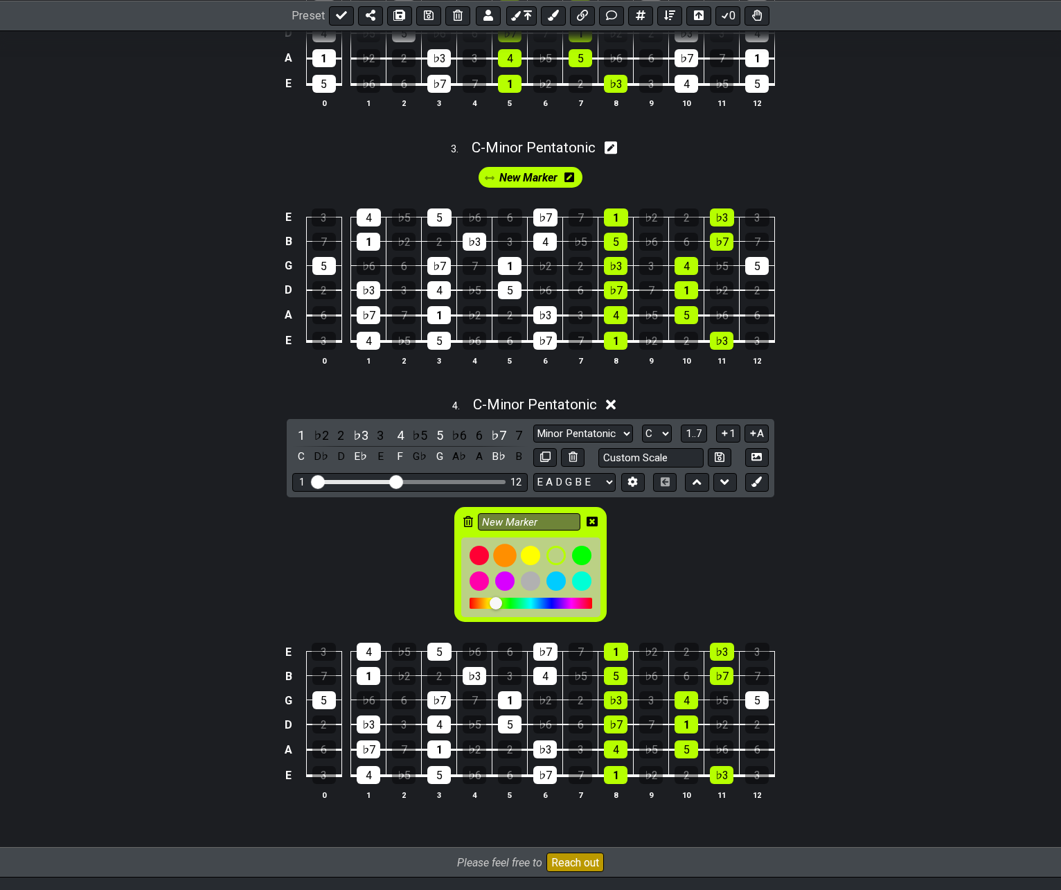
click at [506, 552] on div at bounding box center [505, 556] width 24 height 24
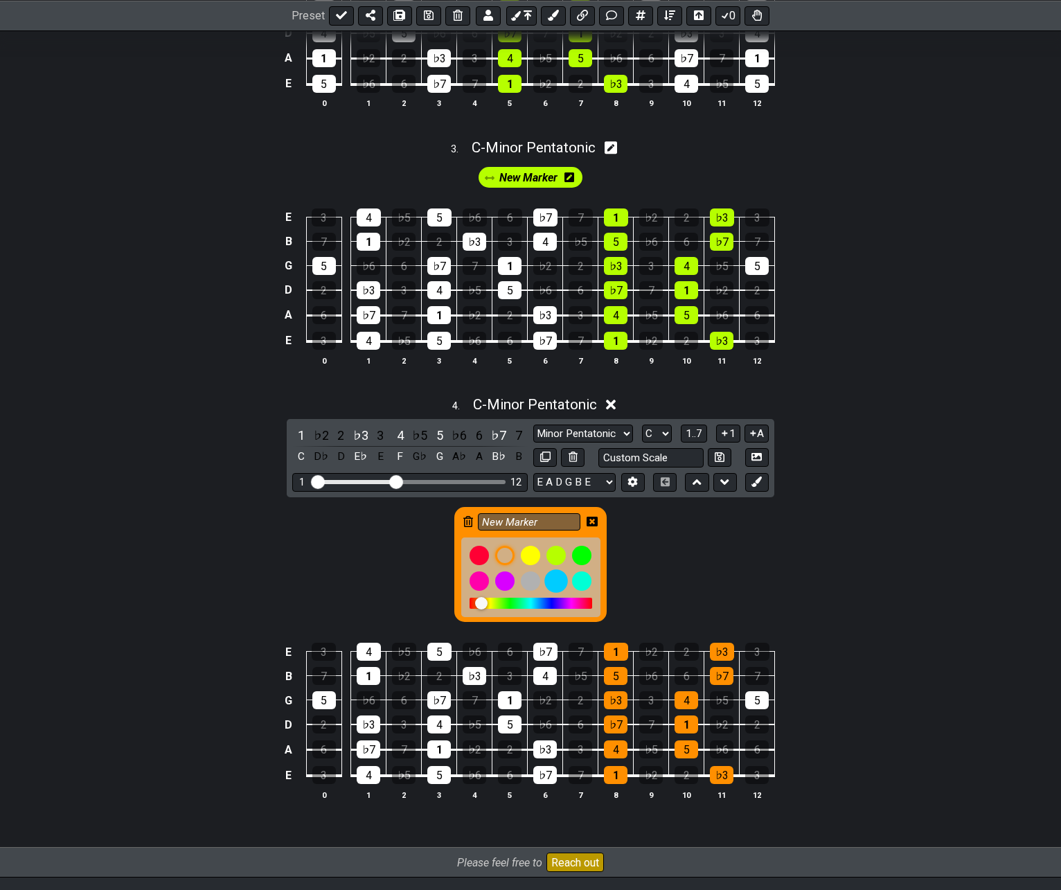
click at [560, 579] on div at bounding box center [556, 581] width 24 height 24
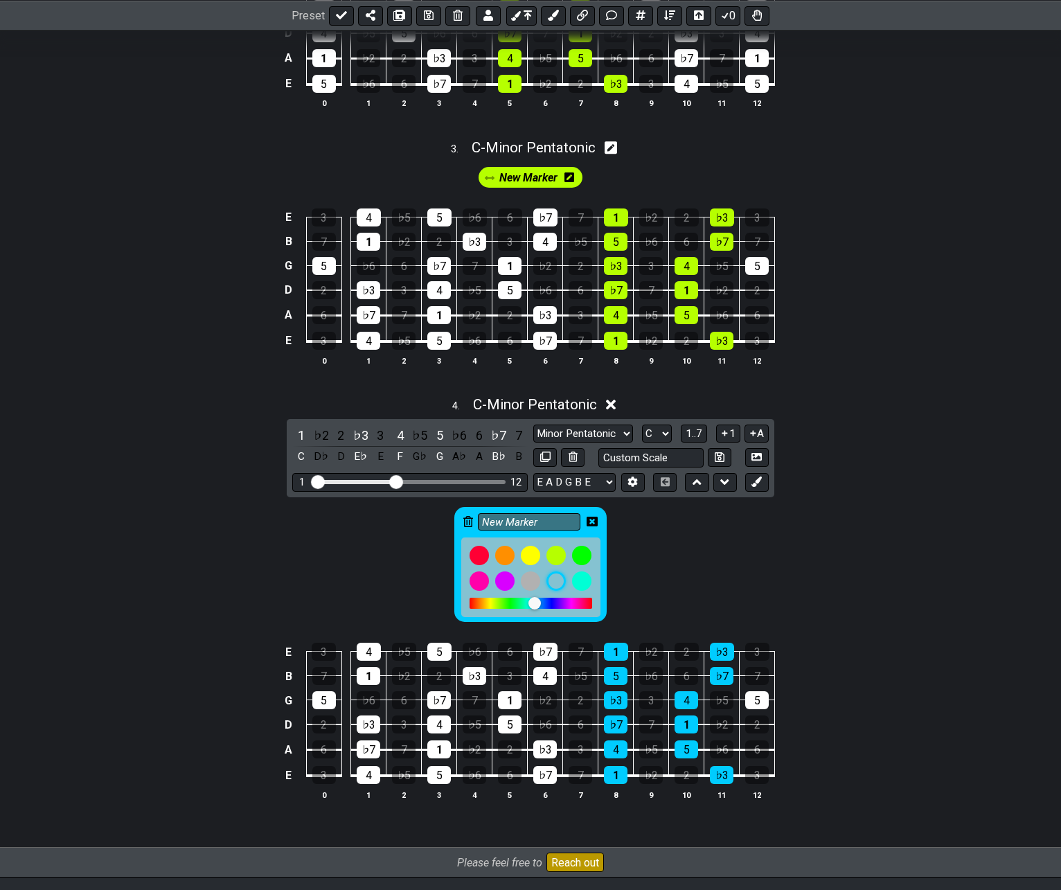
click at [594, 523] on icon at bounding box center [592, 521] width 11 height 11
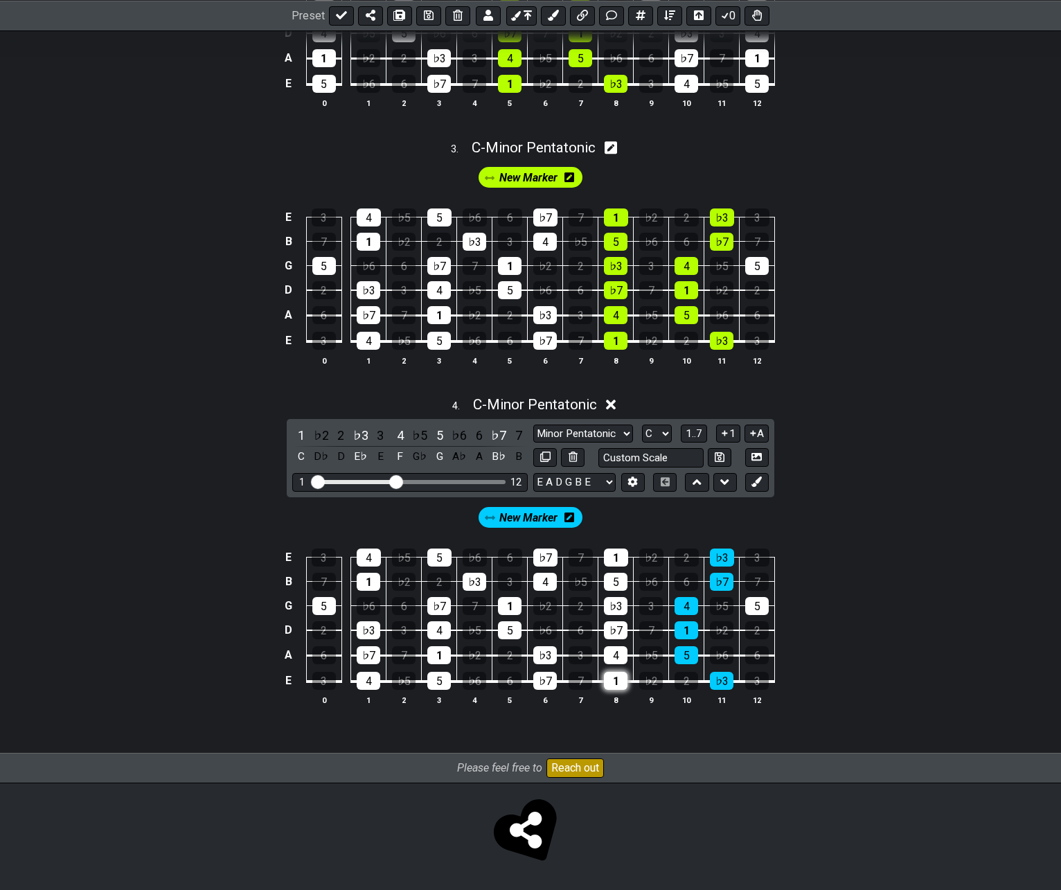
drag, startPoint x: 608, startPoint y: 555, endPoint x: 610, endPoint y: 674, distance: 119.1
click at [610, 674] on tbody "E 3 4 ♭5 5 ♭6 6 ♭7 7 1 ♭2 2 ♭3 3 B 7 1 ♭2 2 ♭3 3 4 ♭5 5 ♭6 6 ♭7 7 G 5 ♭6 6 ♭7 7…" at bounding box center [528, 614] width 495 height 163
drag, startPoint x: 682, startPoint y: 601, endPoint x: 683, endPoint y: 650, distance: 49.9
click at [683, 650] on tbody "E 3 4 ♭5 5 ♭6 6 ♭7 7 1 ♭2 2 ♭3 3 B 7 1 ♭2 2 ♭3 3 4 ♭5 5 ♭6 6 ♭7 7 G 5 ♭6 6 ♭7 7…" at bounding box center [528, 614] width 495 height 163
drag, startPoint x: 718, startPoint y: 677, endPoint x: 721, endPoint y: 666, distance: 11.4
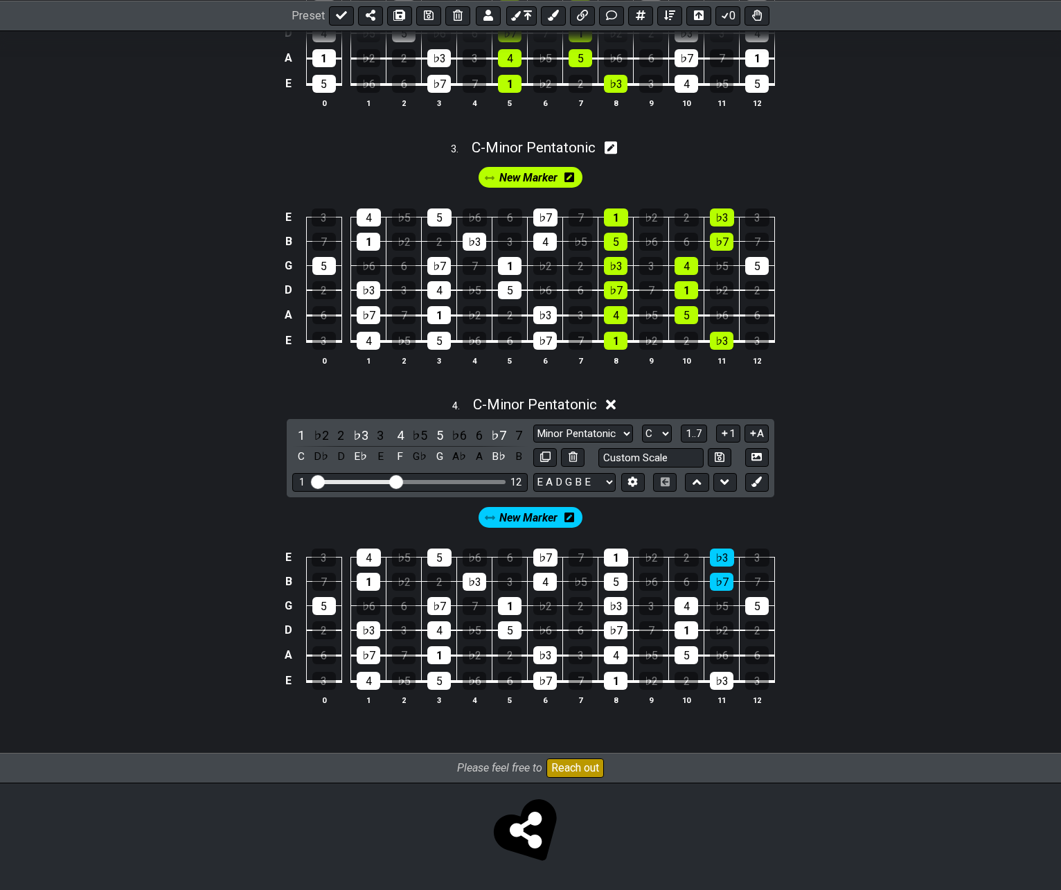
click at [718, 677] on div "♭3" at bounding box center [722, 681] width 24 height 18
drag, startPoint x: 726, startPoint y: 567, endPoint x: 724, endPoint y: 580, distance: 13.3
click at [724, 580] on tbody "E 3 4 ♭5 5 ♭6 6 ♭7 7 1 ♭2 2 ♭3 3 B 7 1 ♭2 2 ♭3 3 4 ♭5 5 ♭6 6 ♭7 7 G 5 ♭6 6 ♭7 7…" at bounding box center [528, 614] width 495 height 163
click at [600, 431] on select "Root Root Minor Pentatonic Major Pentatonic Minor Blues Major Blues Major / [PE…" at bounding box center [583, 434] width 100 height 19
select select "Major / [PERSON_NAME]"
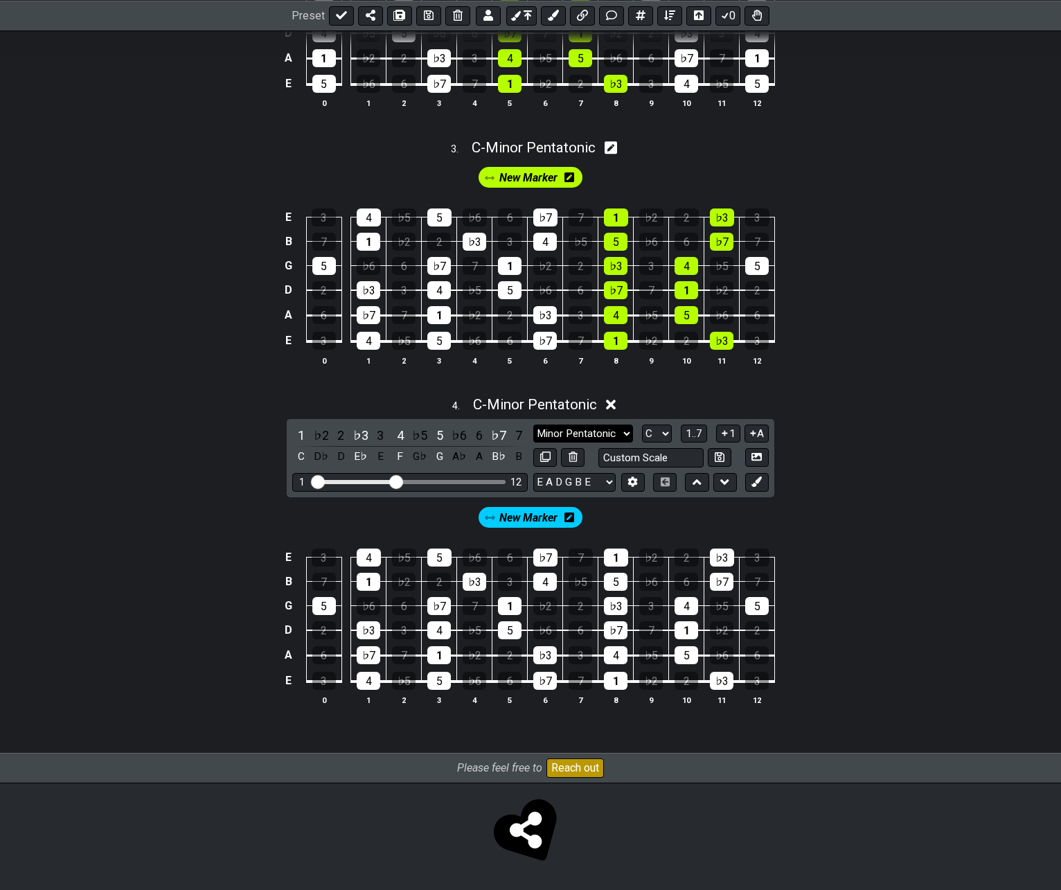
click at [533, 425] on select "Root Root Minor Pentatonic Major Pentatonic Minor Blues Major Blues Major / [PE…" at bounding box center [583, 434] width 100 height 19
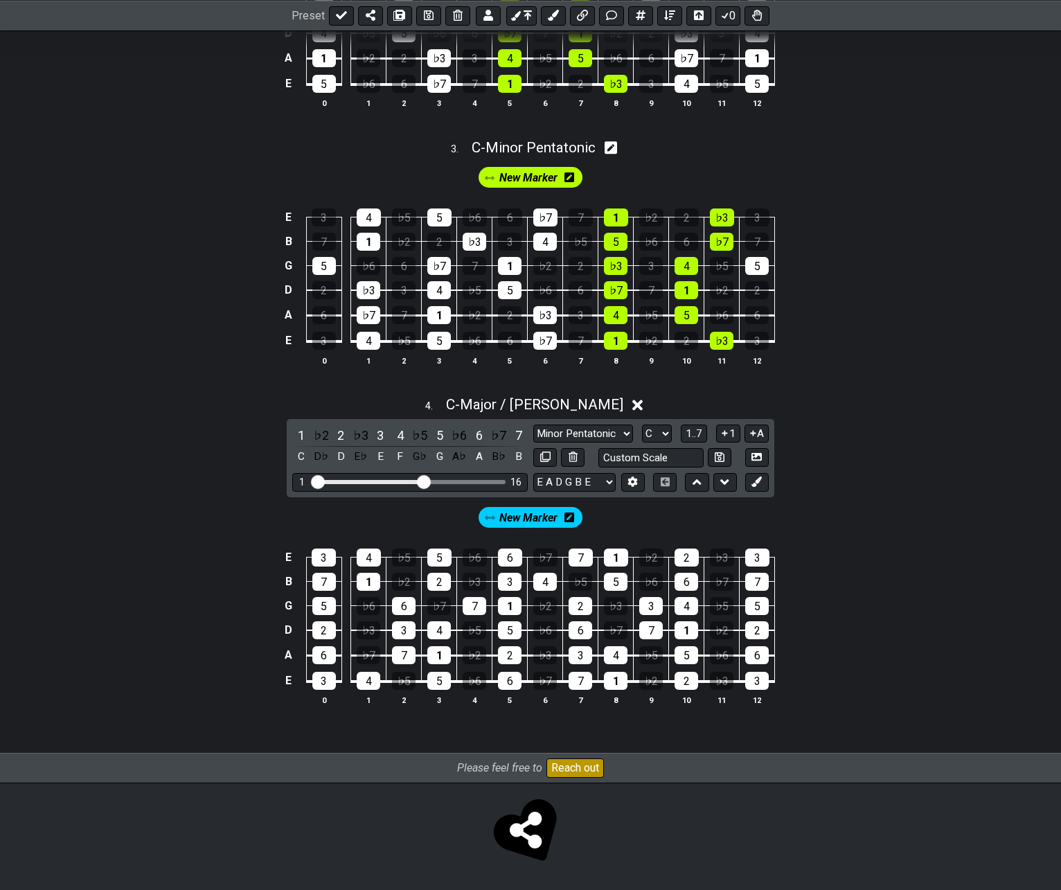
drag, startPoint x: 400, startPoint y: 482, endPoint x: 421, endPoint y: 486, distance: 21.7
click at [421, 481] on input "Visible fret range" at bounding box center [410, 481] width 197 height 0
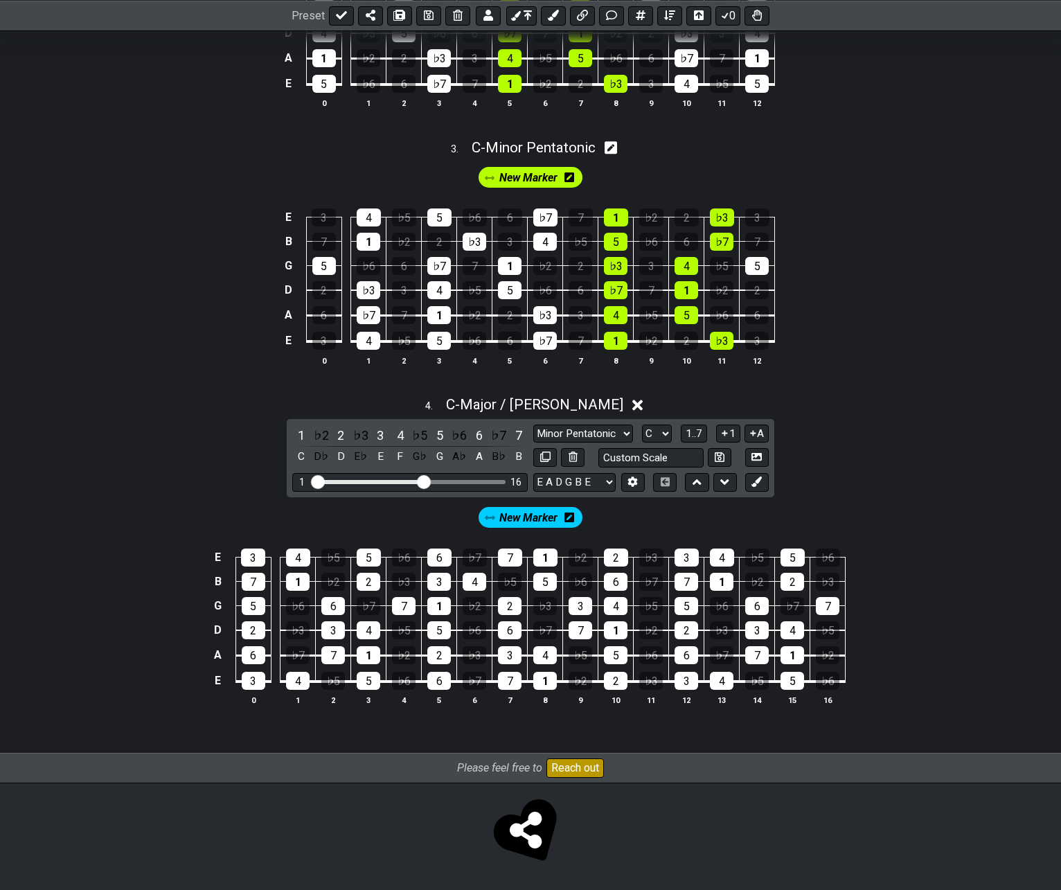
click at [424, 481] on input "Visible fret range" at bounding box center [410, 481] width 197 height 0
drag, startPoint x: 434, startPoint y: 481, endPoint x: 446, endPoint y: 482, distance: 11.9
click at [446, 481] on input "Visible fret range" at bounding box center [410, 481] width 197 height 0
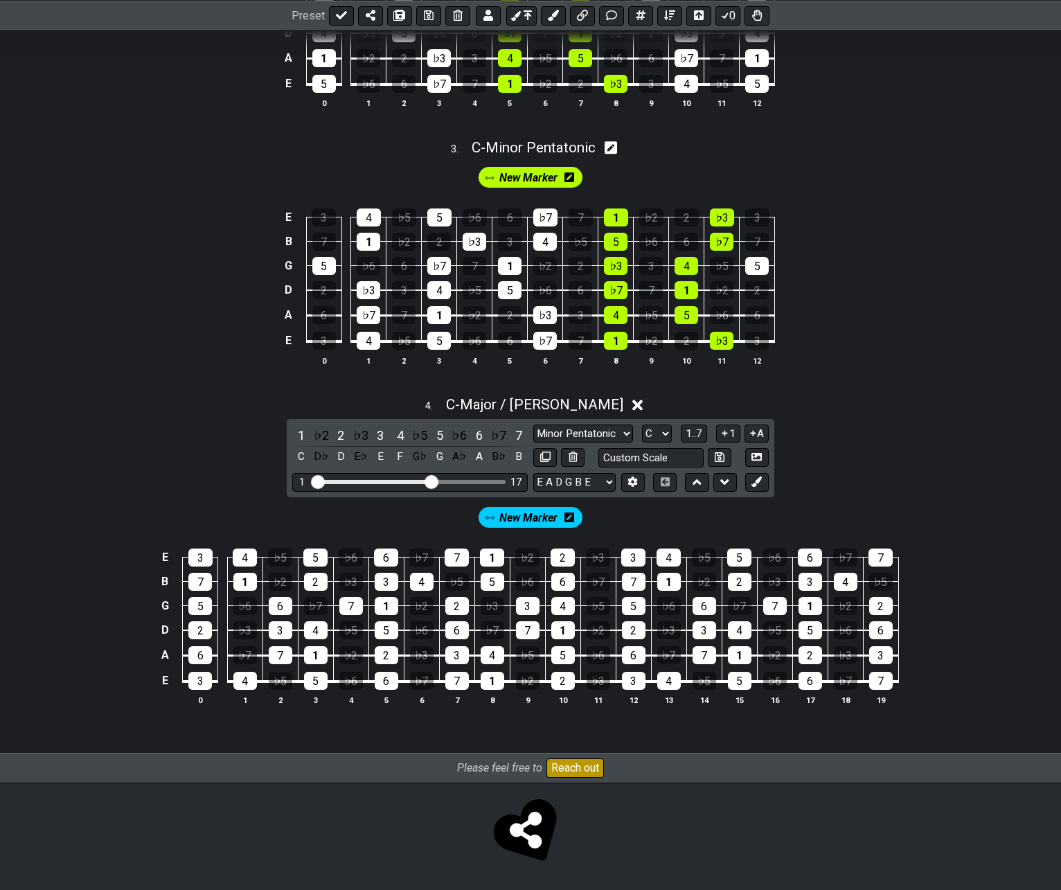
drag, startPoint x: 442, startPoint y: 481, endPoint x: 428, endPoint y: 484, distance: 14.1
click at [428, 481] on input "Visible fret range" at bounding box center [410, 481] width 197 height 0
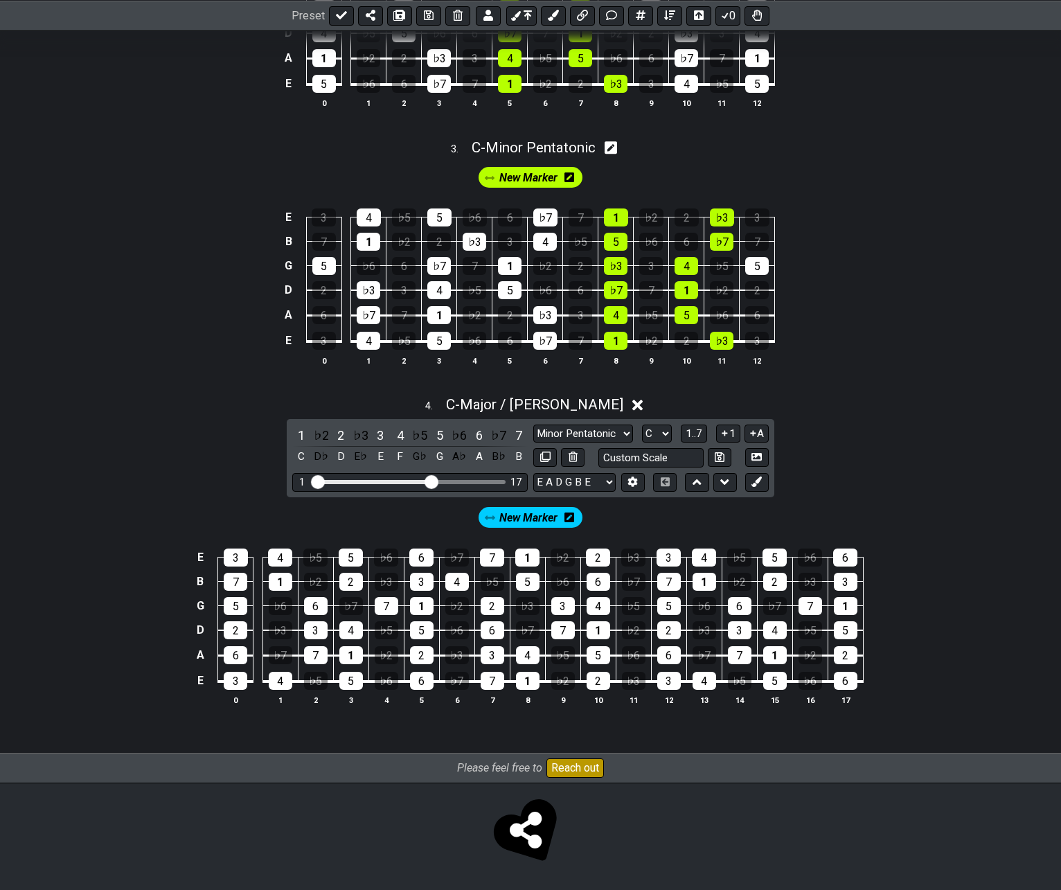
click at [567, 518] on icon at bounding box center [570, 517] width 10 height 11
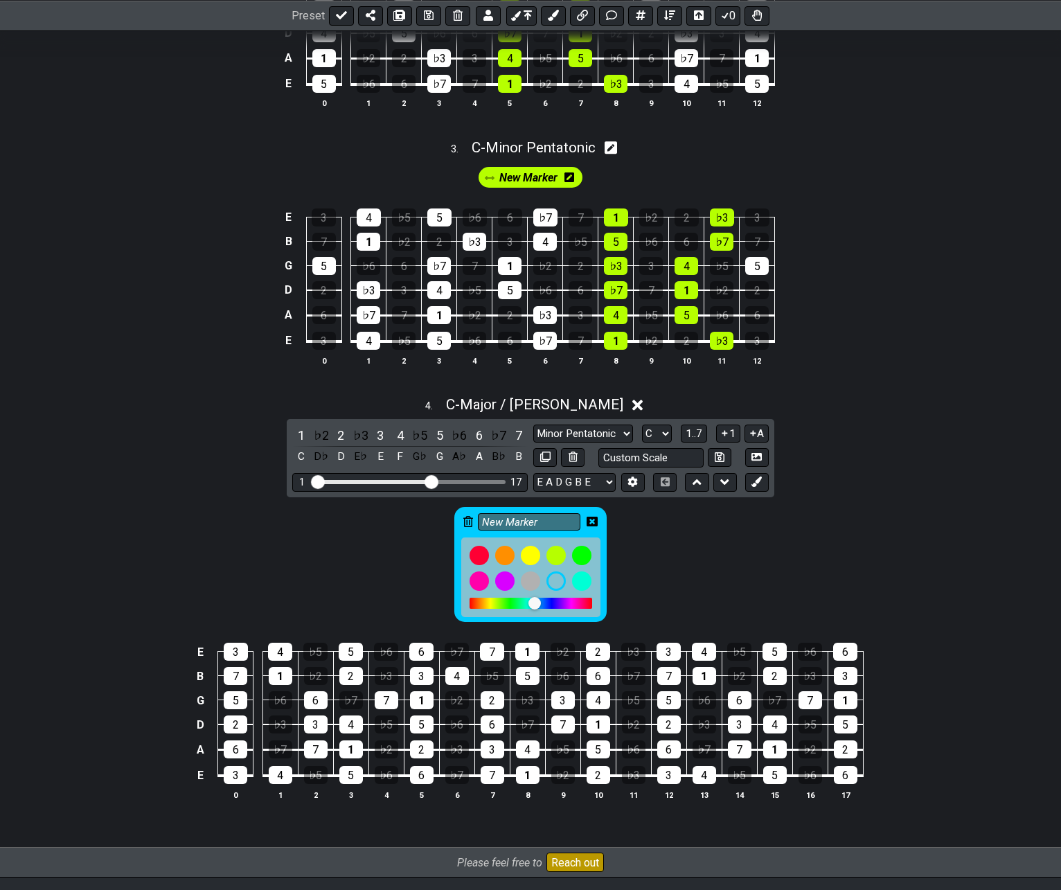
click at [588, 517] on icon at bounding box center [592, 522] width 11 height 10
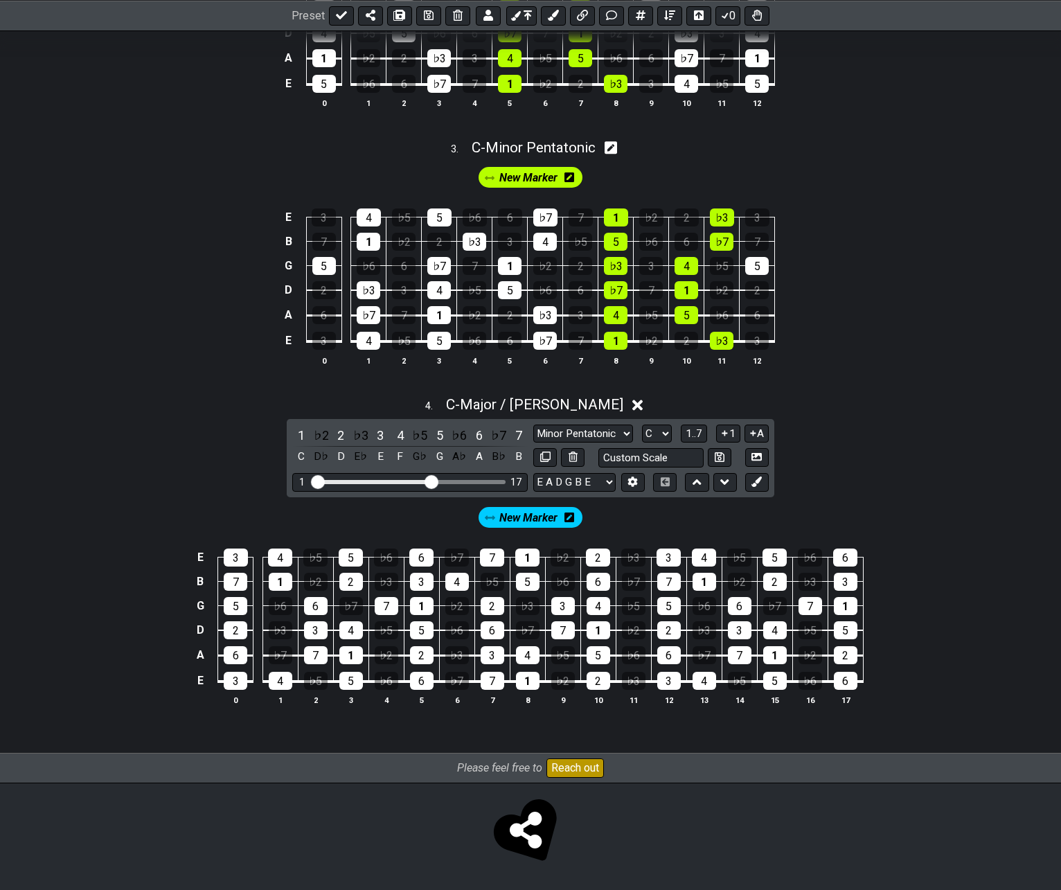
click at [533, 522] on span "New Marker" at bounding box center [528, 518] width 58 height 20
click at [533, 522] on span "New Marker" at bounding box center [529, 518] width 64 height 20
click at [526, 680] on div "1" at bounding box center [528, 681] width 24 height 18
click at [487, 655] on div "3" at bounding box center [493, 655] width 24 height 18
click at [594, 651] on div "5" at bounding box center [599, 655] width 24 height 18
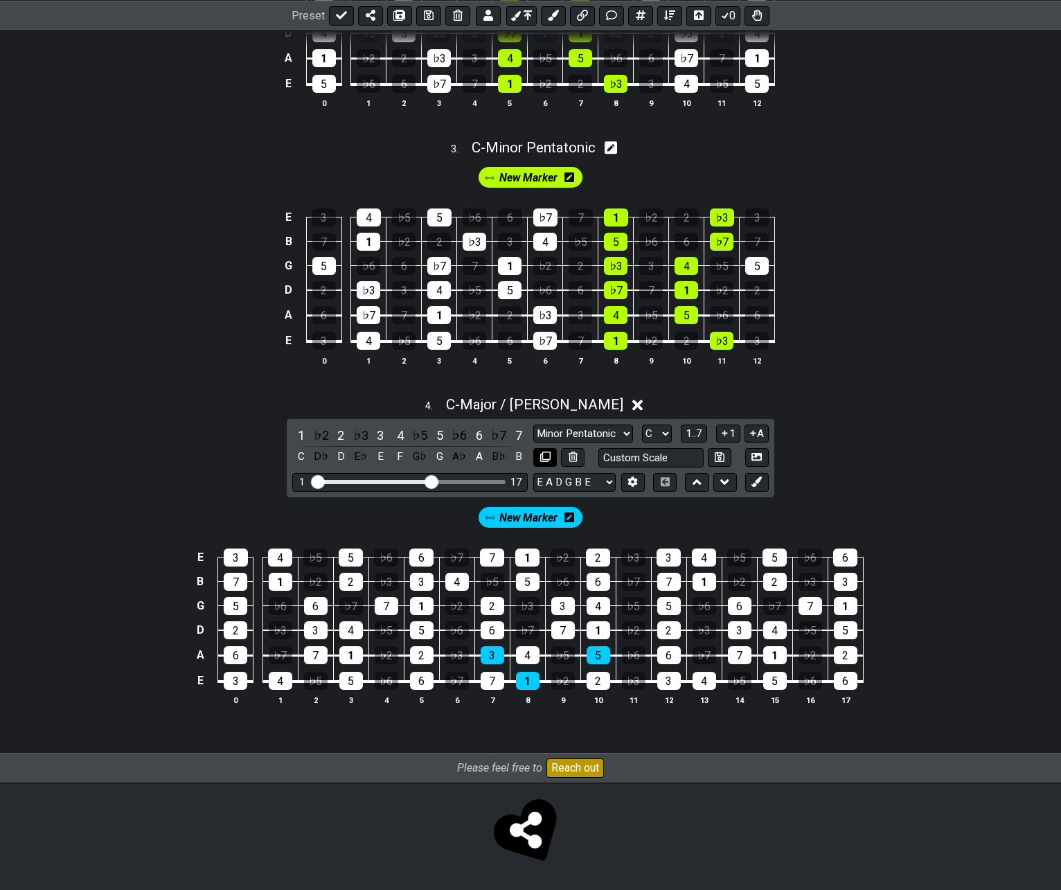
click at [546, 458] on icon at bounding box center [545, 457] width 10 height 10
select select "Major / [PERSON_NAME]"
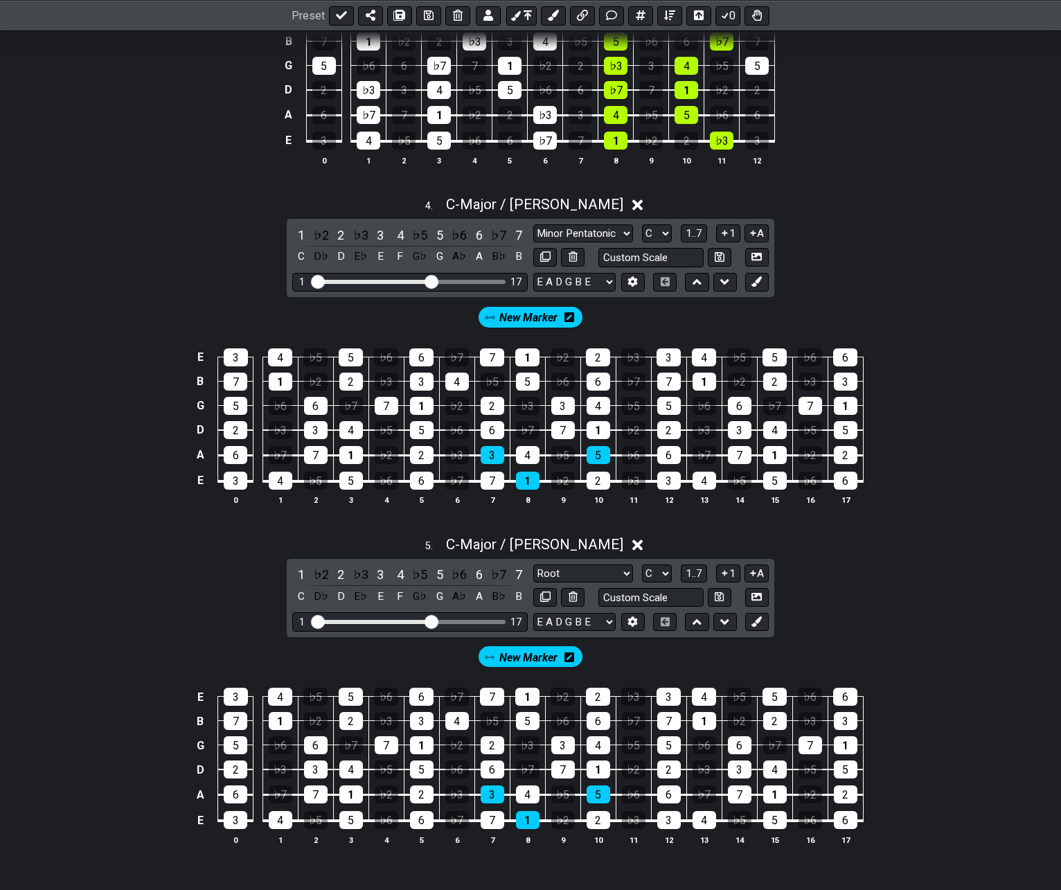
scroll to position [898, 0]
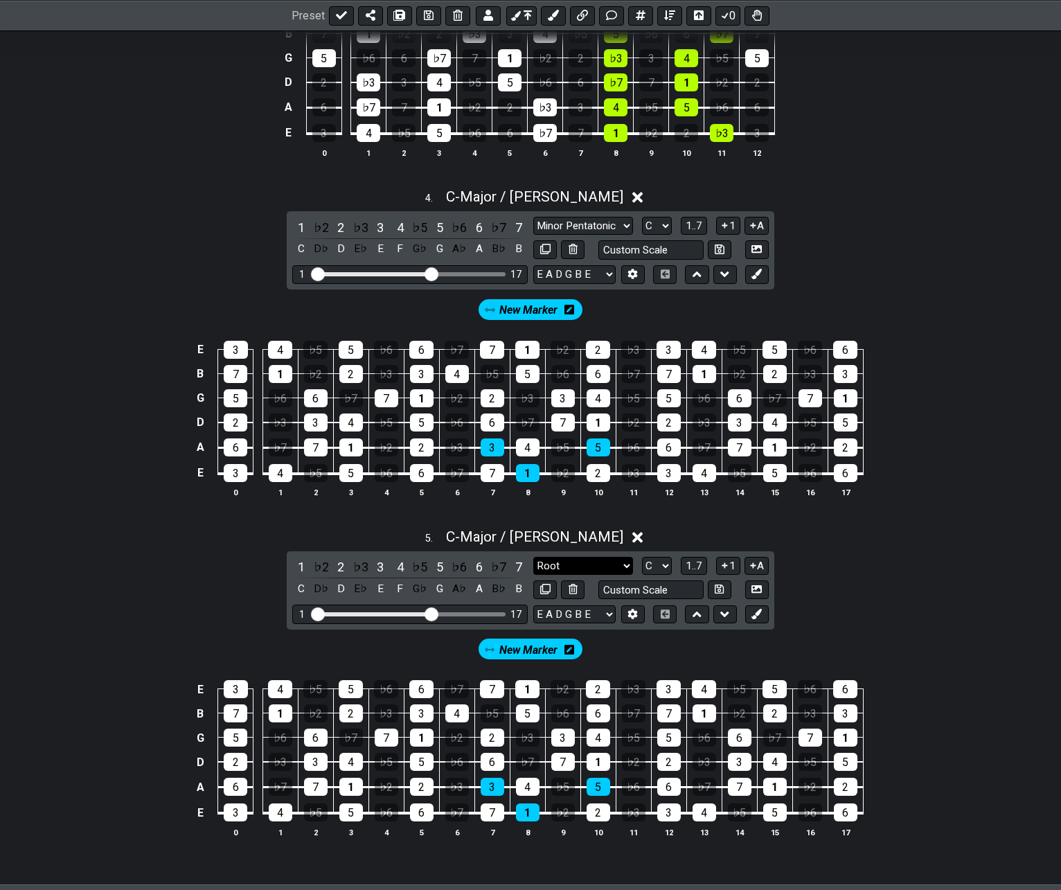
click at [616, 565] on select "Root Root Minor Pentatonic Major Pentatonic Minor Blues Major Blues Major / [PE…" at bounding box center [583, 566] width 100 height 19
click at [659, 565] on select "A♭ A A♯ B♭ B C C♯ D♭ D D♯ E♭ E F F♯ G♭ G G♯" at bounding box center [657, 566] width 30 height 19
select select "A"
click at [642, 557] on select "A♭ A A♯ B♭ B C C♯ D♭ D D♯ E♭ E F F♯ G♭ G G♯" at bounding box center [657, 566] width 30 height 19
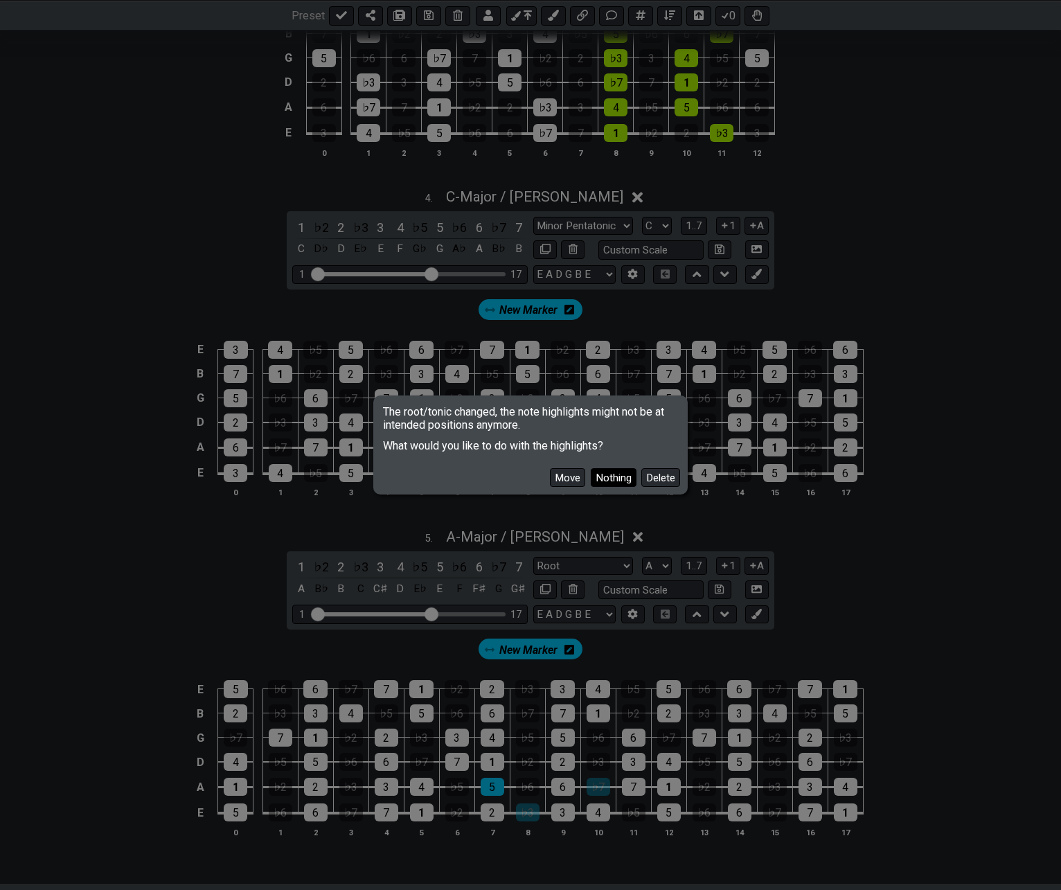
click at [616, 477] on button "Nothing" at bounding box center [614, 477] width 46 height 19
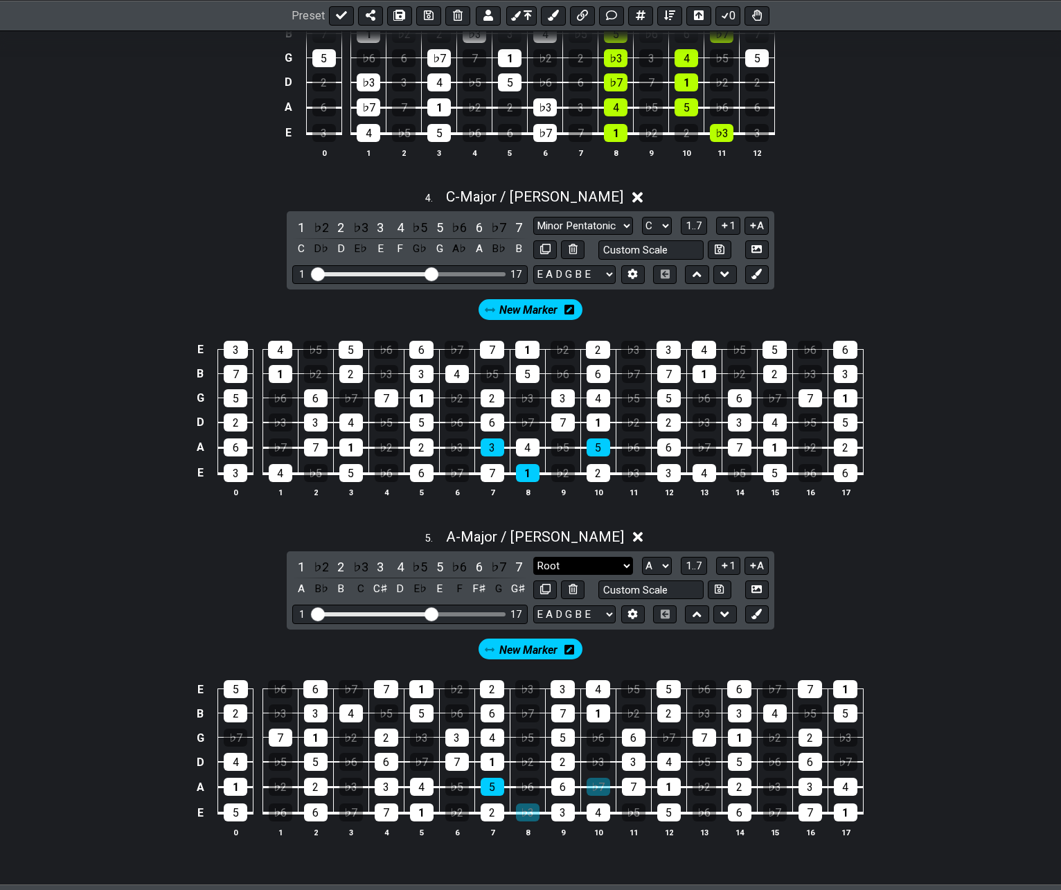
click at [592, 567] on select "Root Root Minor Pentatonic Major Pentatonic Minor Blues Major Blues Major / [PE…" at bounding box center [583, 566] width 100 height 19
select select "Minor"
click at [533, 557] on select "Root Root Minor Pentatonic Major Pentatonic Minor Blues Major Blues Major / [PE…" at bounding box center [583, 566] width 100 height 19
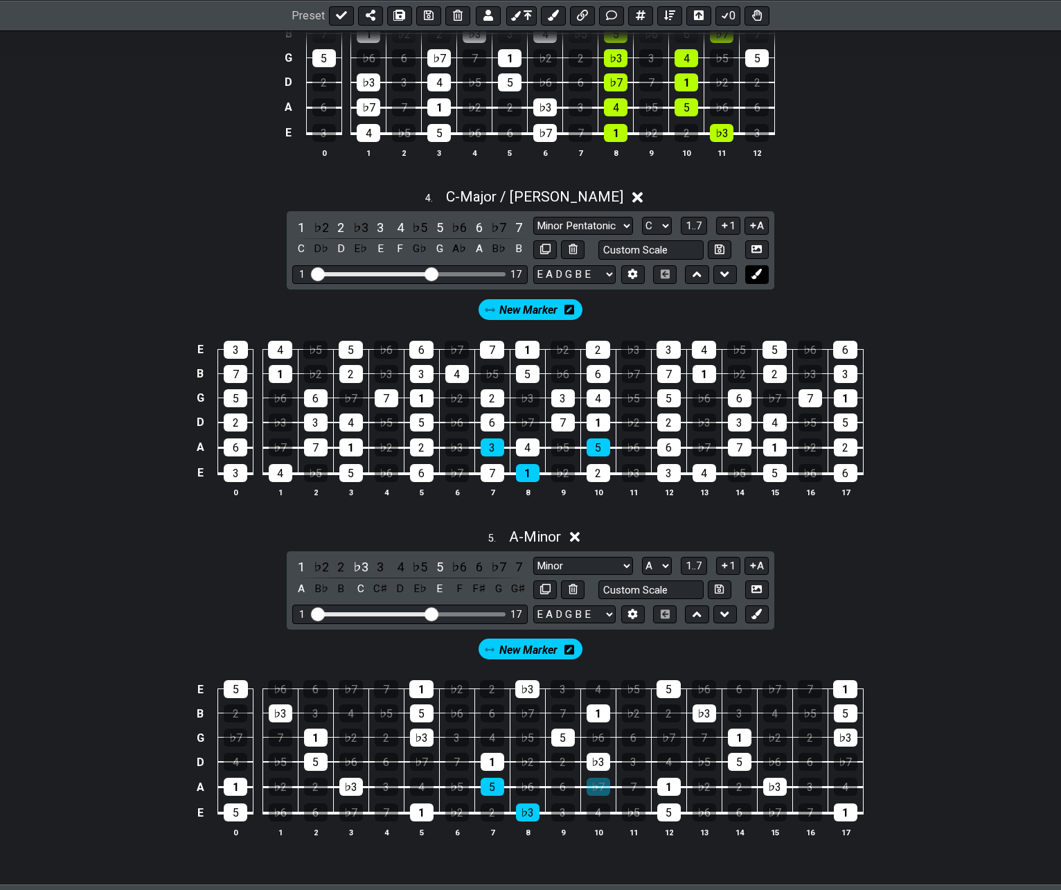
click at [760, 272] on icon at bounding box center [757, 274] width 10 height 10
click at [630, 311] on icon at bounding box center [627, 310] width 10 height 10
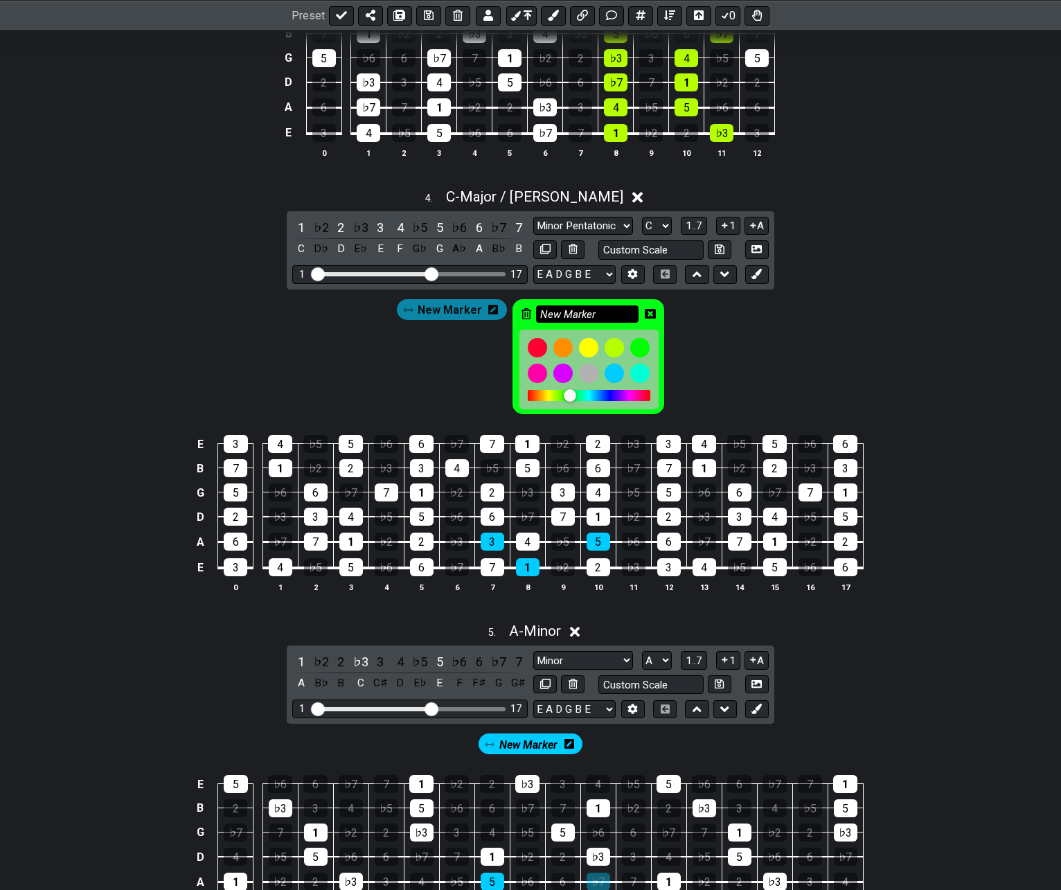
click at [593, 314] on input "New Marker" at bounding box center [587, 313] width 103 height 17
drag, startPoint x: 606, startPoint y: 314, endPoint x: 495, endPoint y: 303, distance: 112.1
click at [495, 303] on div "New Marker New Marker" at bounding box center [531, 356] width 274 height 121
type input "A minor triad"
click at [653, 312] on icon at bounding box center [650, 314] width 11 height 10
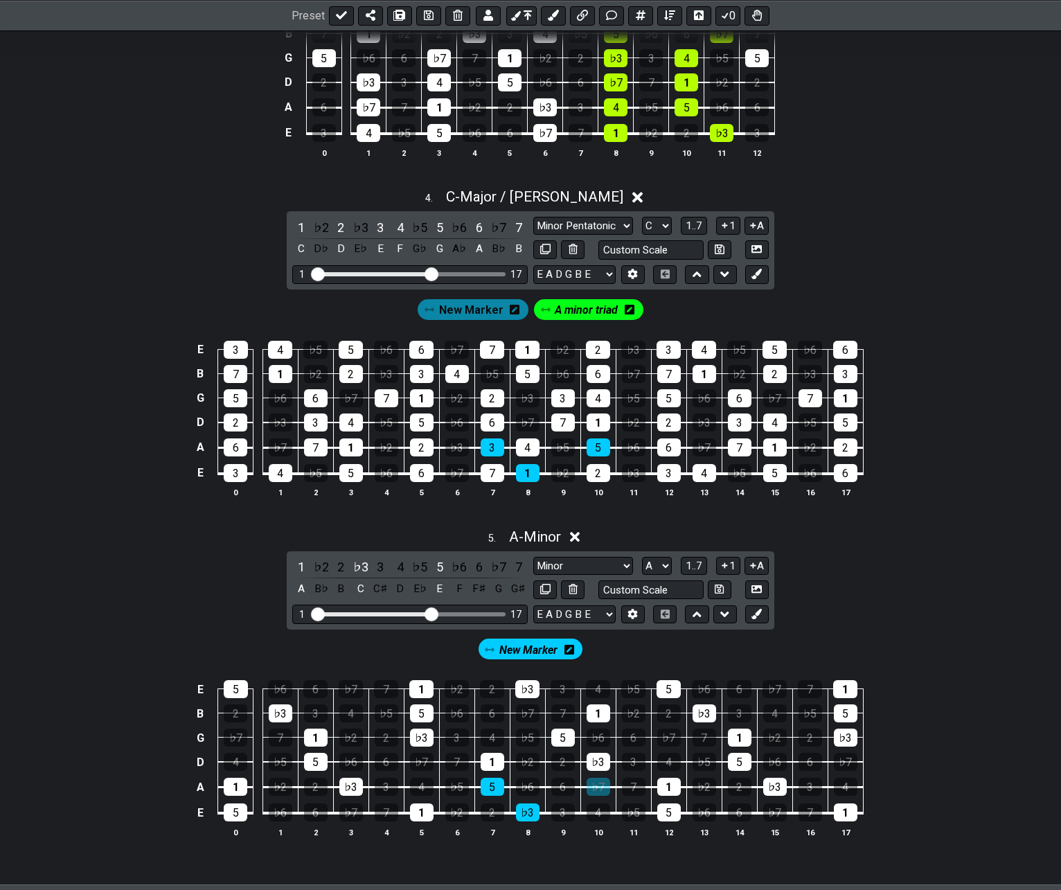
click at [511, 311] on icon at bounding box center [515, 309] width 10 height 11
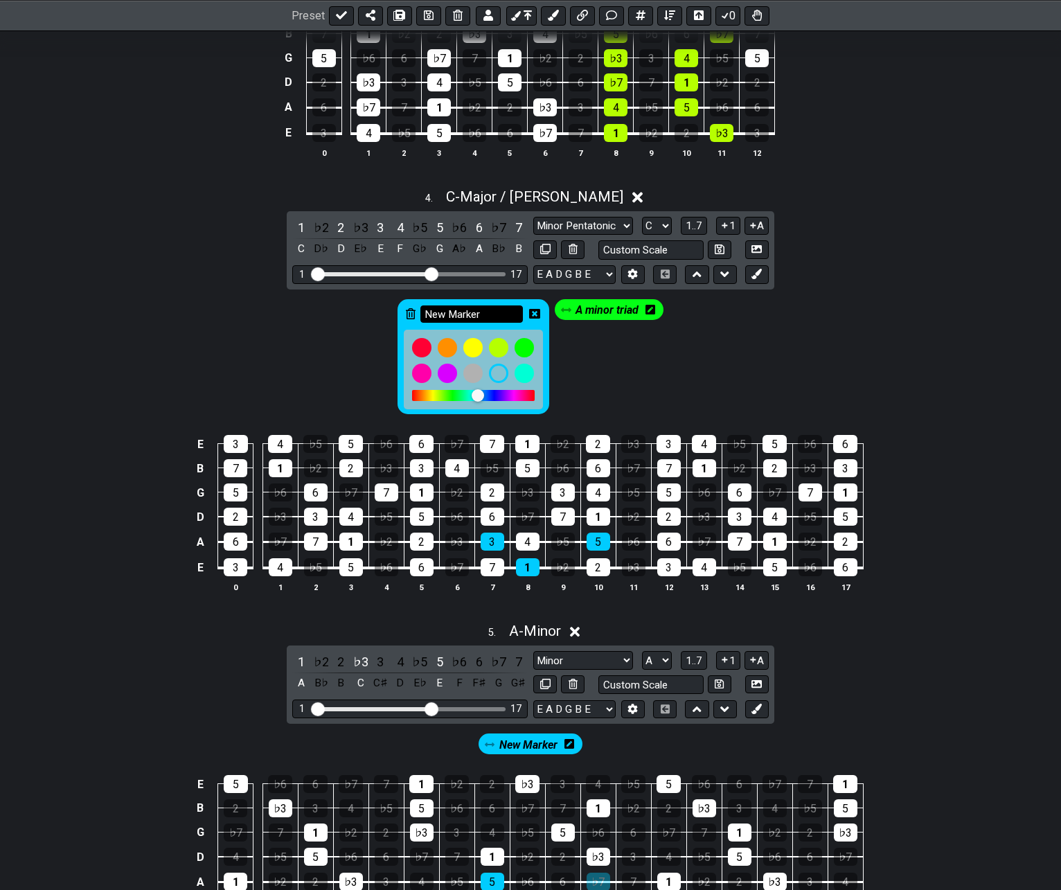
click at [491, 312] on input "New Marker" at bounding box center [471, 313] width 103 height 17
type input "C-Major triad"
click at [536, 314] on icon at bounding box center [534, 313] width 11 height 11
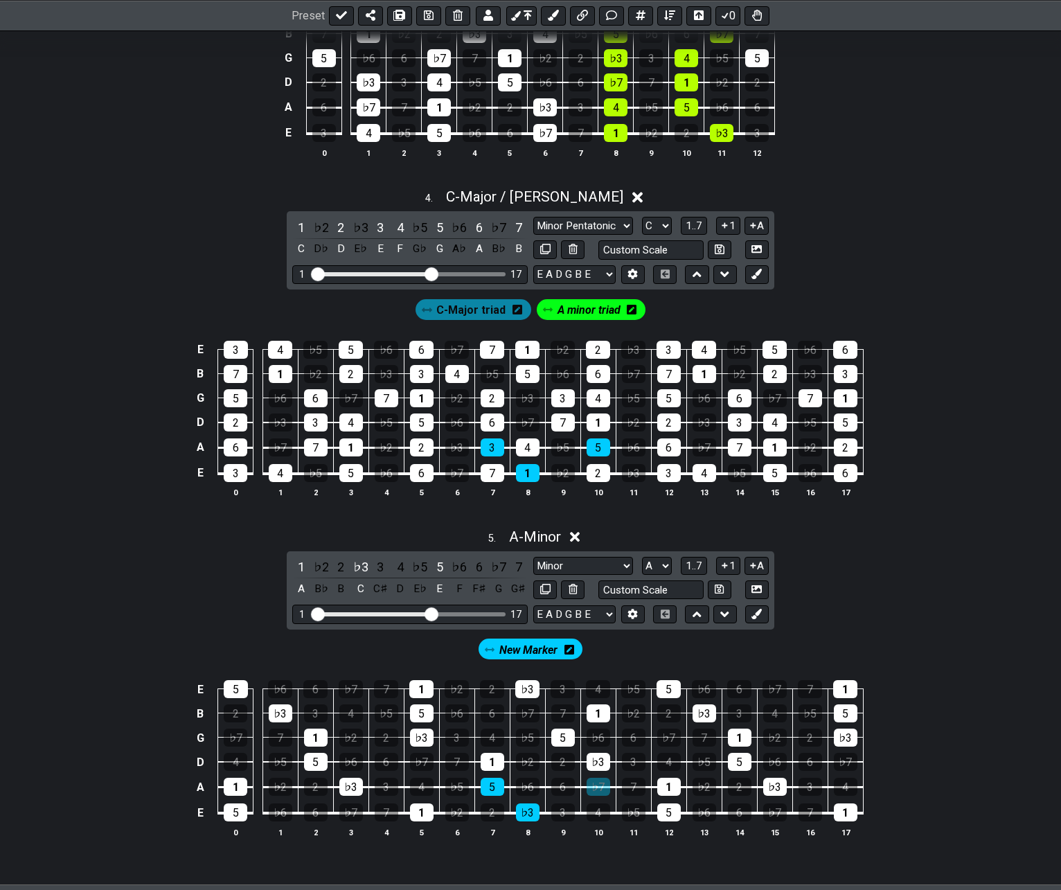
click at [589, 308] on span "A minor triad" at bounding box center [589, 310] width 63 height 20
click at [594, 301] on span "A minor triad" at bounding box center [589, 310] width 68 height 20
click at [488, 425] on div "6" at bounding box center [493, 423] width 24 height 18
click at [601, 425] on div "1" at bounding box center [599, 423] width 24 height 18
drag, startPoint x: 565, startPoint y: 402, endPoint x: 565, endPoint y: 425, distance: 23.6
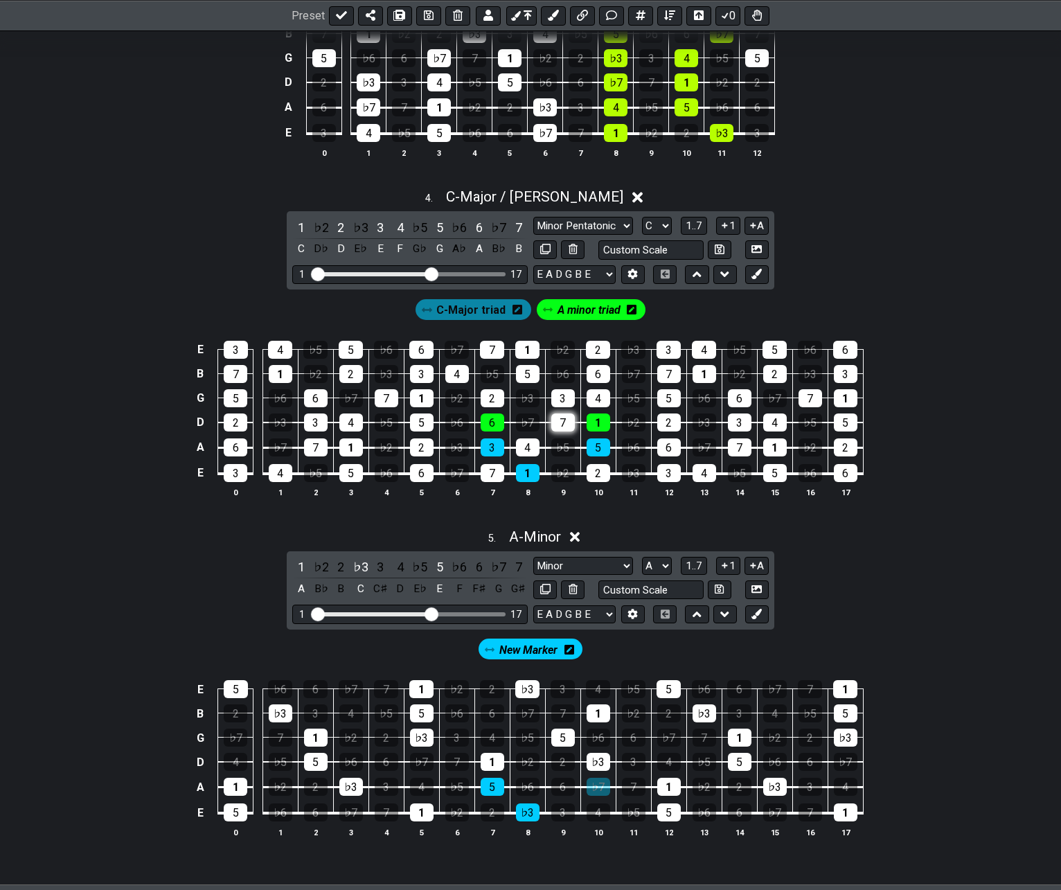
click at [565, 401] on div "3" at bounding box center [563, 398] width 24 height 18
click at [754, 274] on icon at bounding box center [757, 274] width 10 height 10
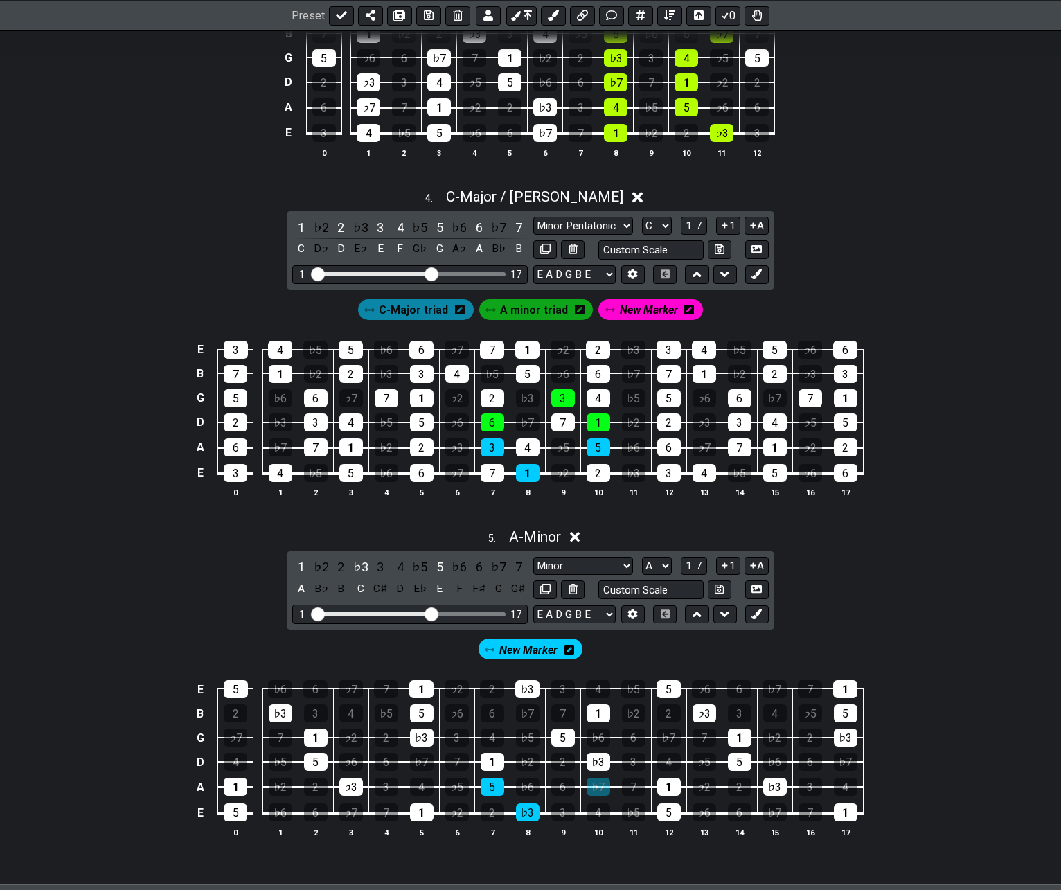
click at [689, 311] on icon at bounding box center [689, 310] width 10 height 10
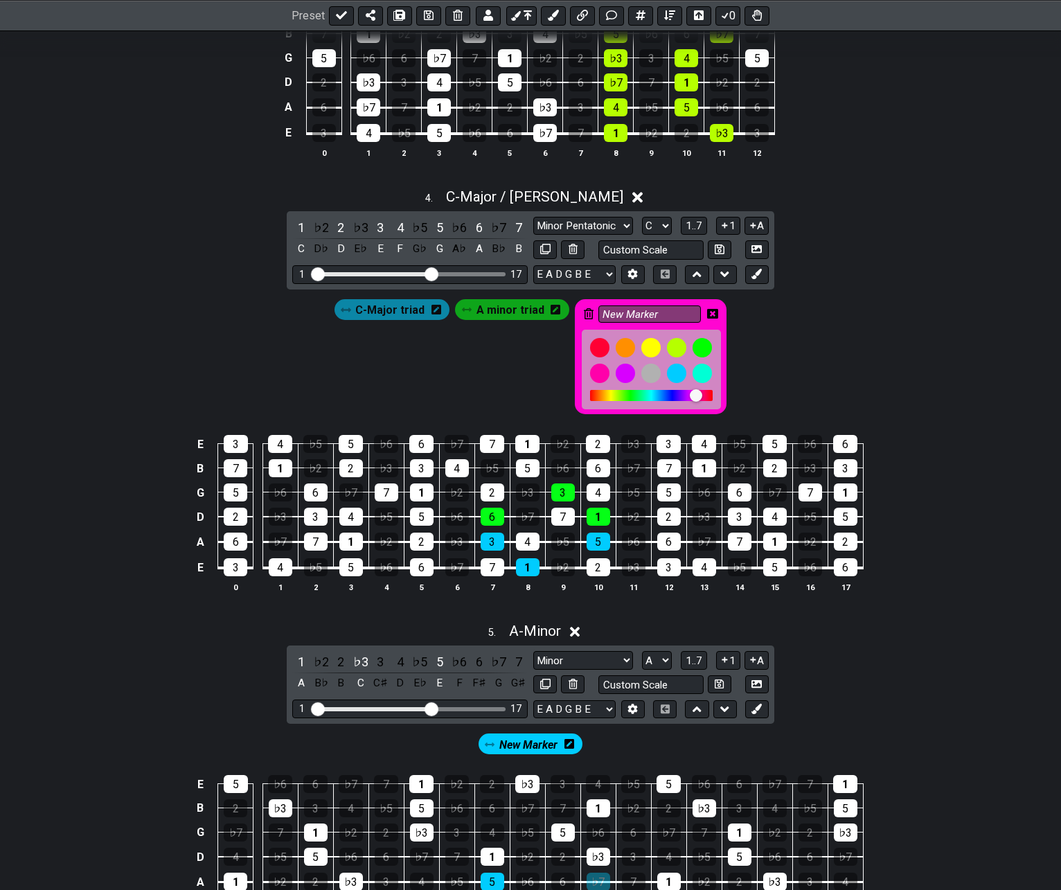
drag, startPoint x: 662, startPoint y: 318, endPoint x: 589, endPoint y: 317, distance: 73.4
click at [589, 317] on div "New Marker" at bounding box center [651, 357] width 152 height 116
type input "F-Major triad"
click at [709, 311] on icon at bounding box center [712, 314] width 11 height 10
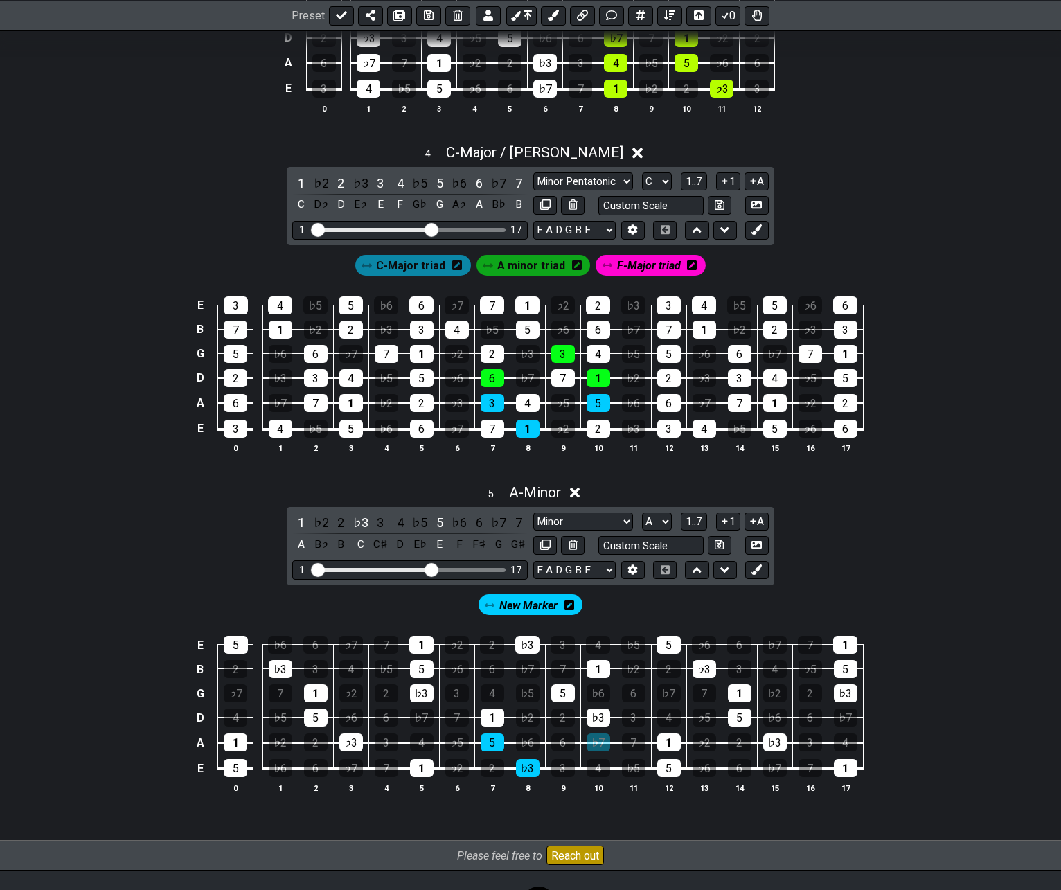
scroll to position [968, 0]
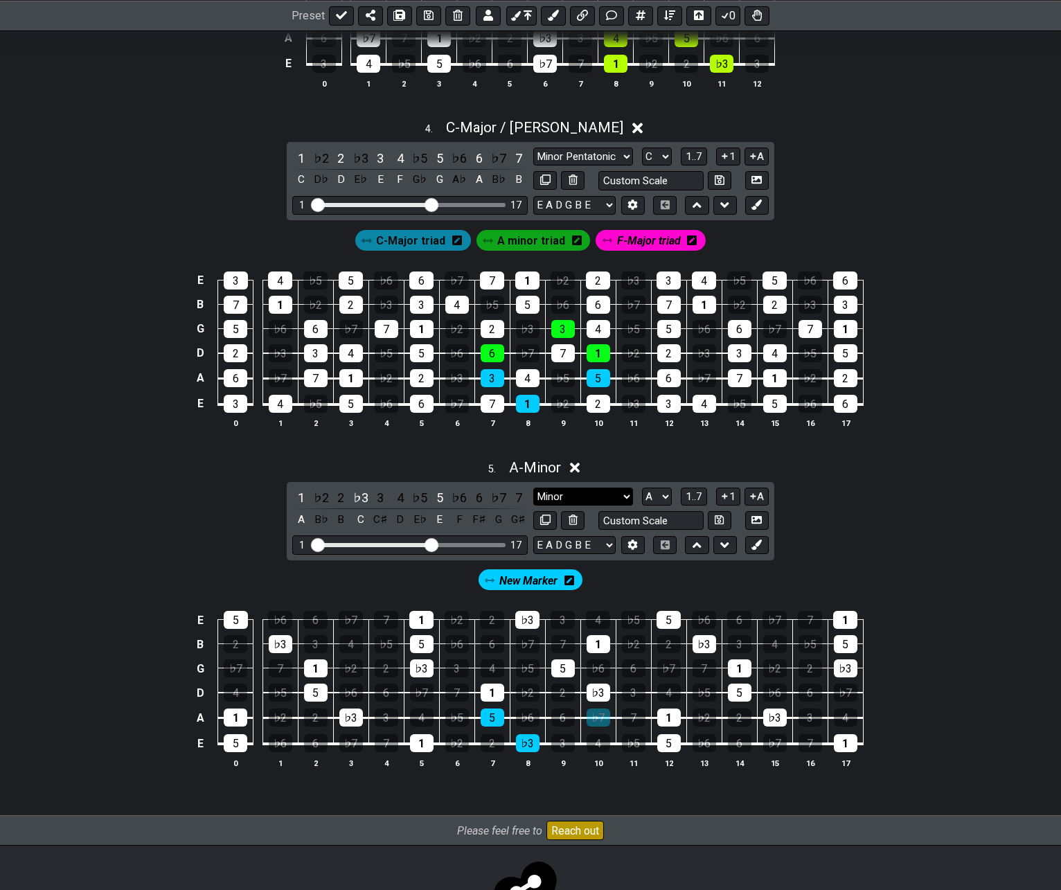
click at [611, 499] on select "Root Root Minor Pentatonic Major Pentatonic Minor Blues Major Blues Major / [PE…" at bounding box center [583, 497] width 100 height 19
select select "Major"
click at [533, 488] on select "Root Root Minor Pentatonic Major Pentatonic Minor Blues Major Blues Major / [PE…" at bounding box center [583, 497] width 100 height 19
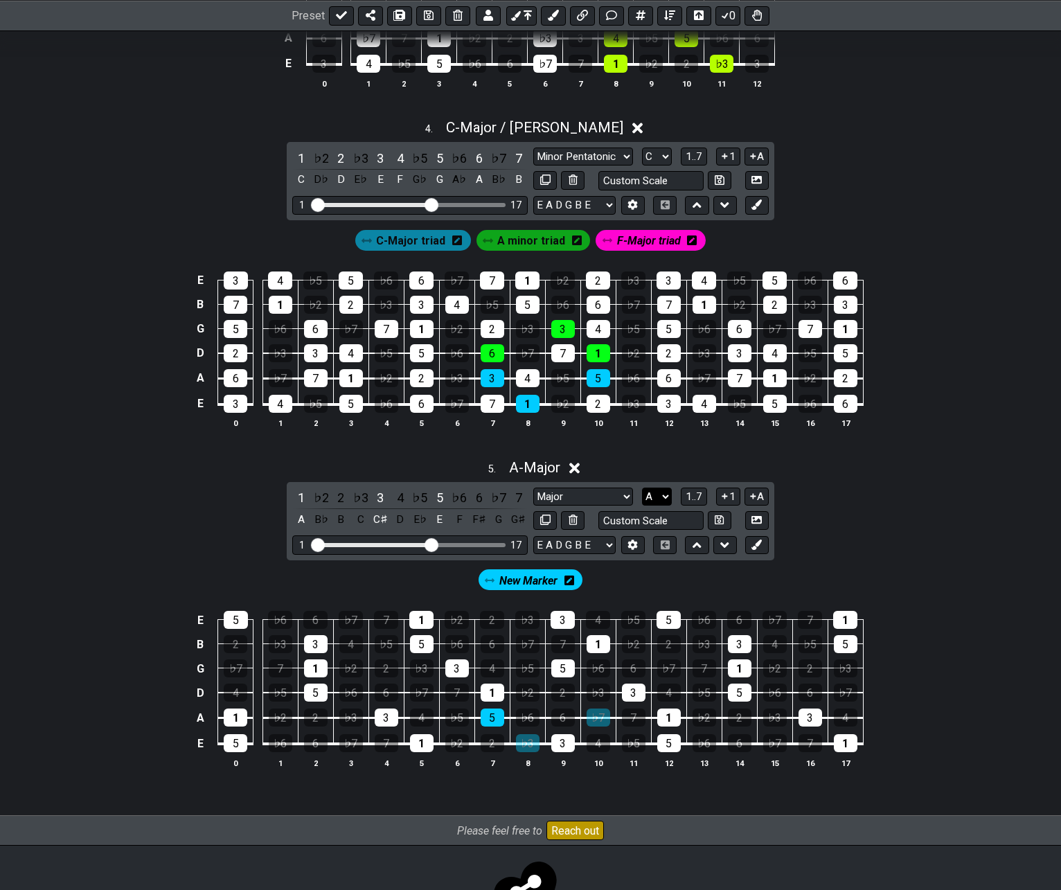
click at [655, 497] on select "A♭ A A♯ B♭ B C C♯ D♭ D D♯ E♭ E F F♯ G♭ G G♯" at bounding box center [657, 497] width 30 height 19
select select "F"
click at [642, 488] on select "A♭ A A♯ B♭ B C C♯ D♭ D D♯ E♭ E F F♯ G♭ G G♯" at bounding box center [657, 497] width 30 height 19
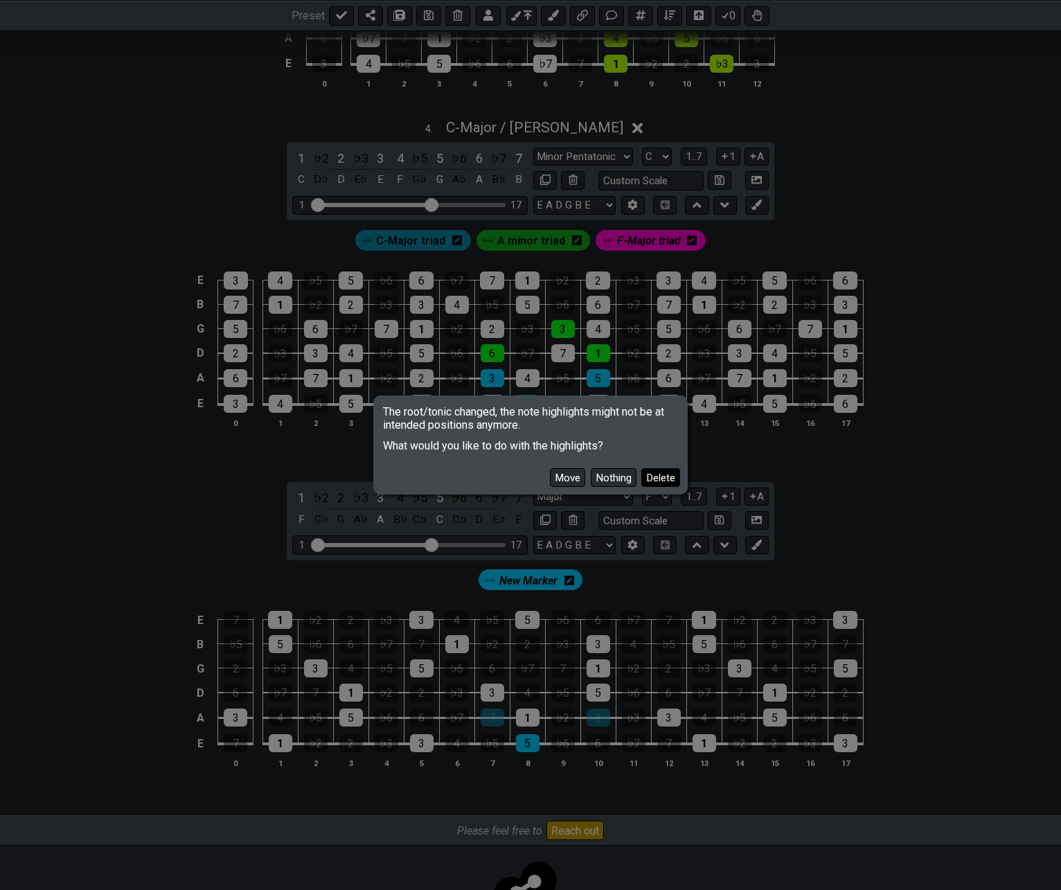
click at [659, 481] on button "Delete" at bounding box center [660, 477] width 39 height 19
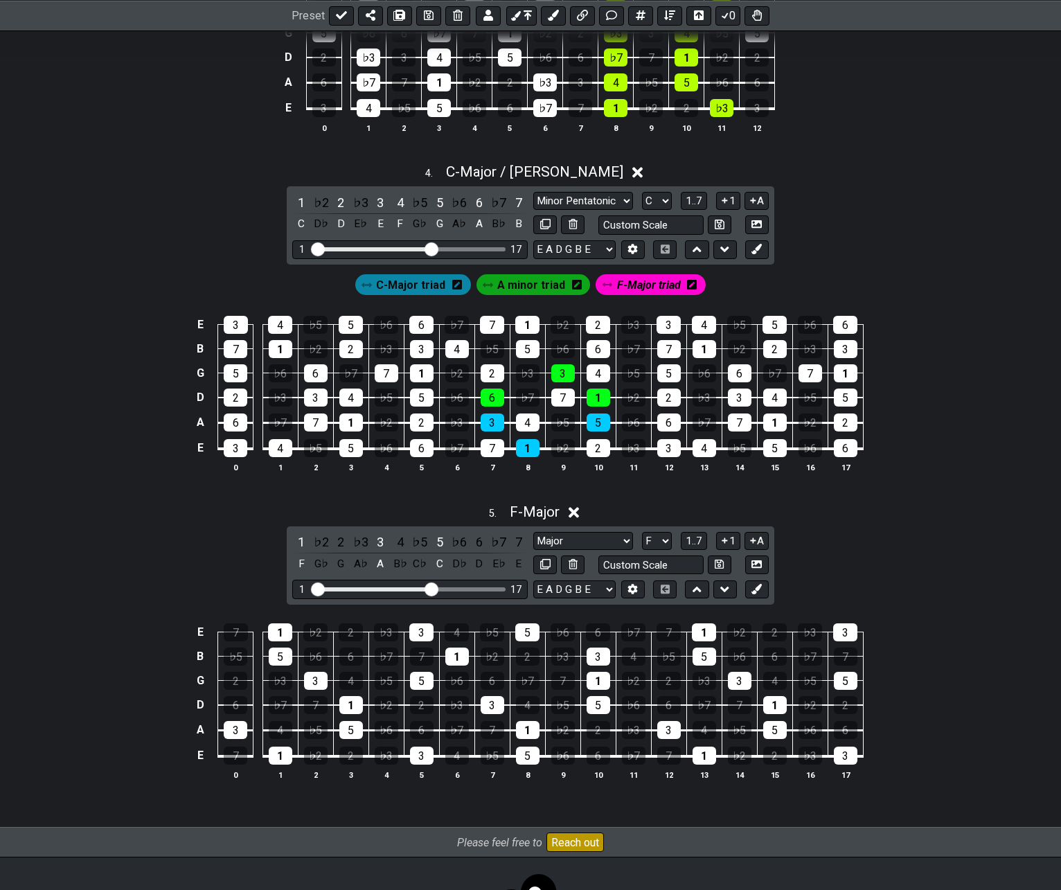
scroll to position [898, 0]
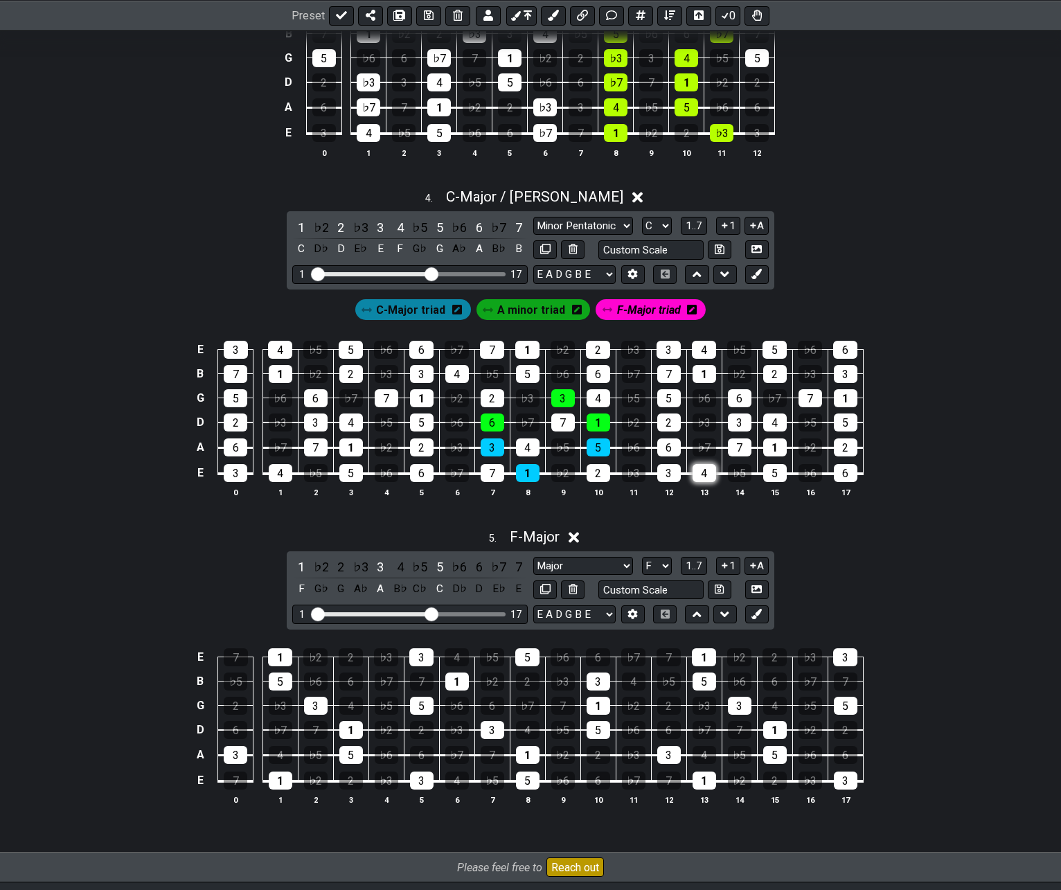
click at [702, 471] on div "4" at bounding box center [705, 473] width 24 height 18
click at [672, 448] on div "6" at bounding box center [669, 447] width 24 height 18
click at [779, 448] on div "1" at bounding box center [775, 447] width 24 height 18
click at [756, 274] on icon at bounding box center [757, 274] width 10 height 10
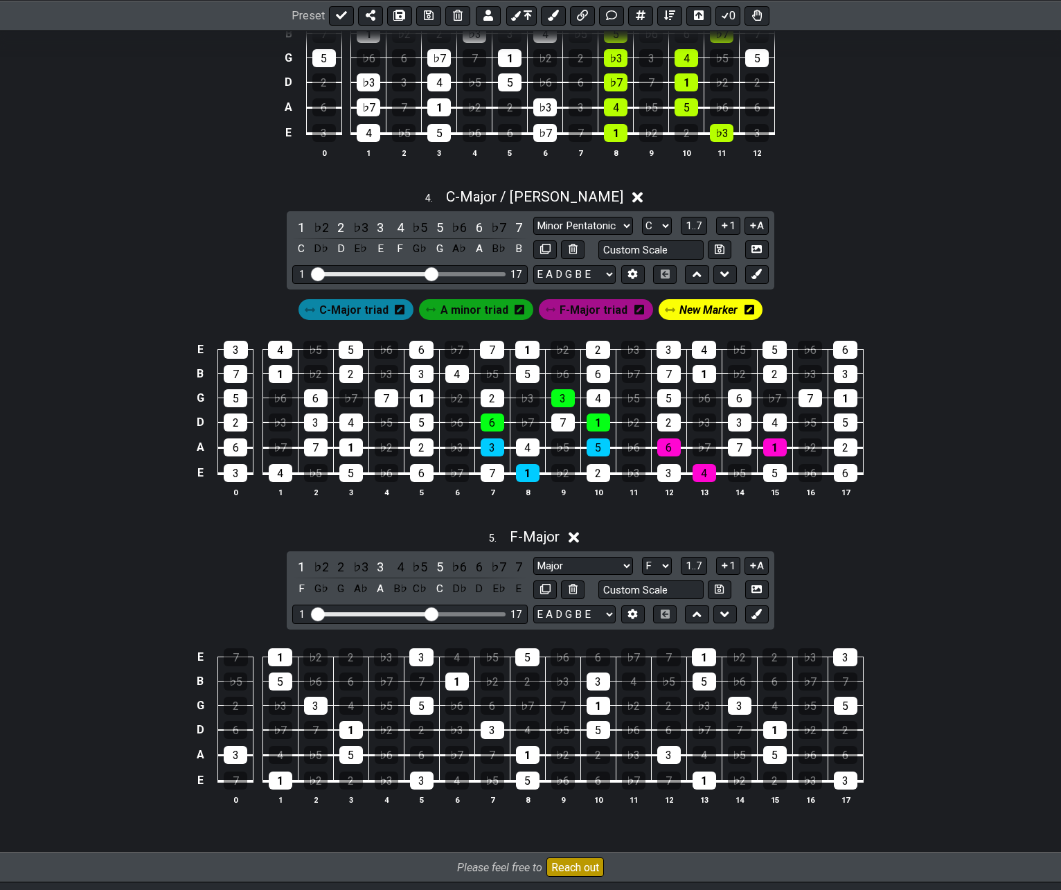
click at [747, 310] on icon at bounding box center [750, 310] width 10 height 10
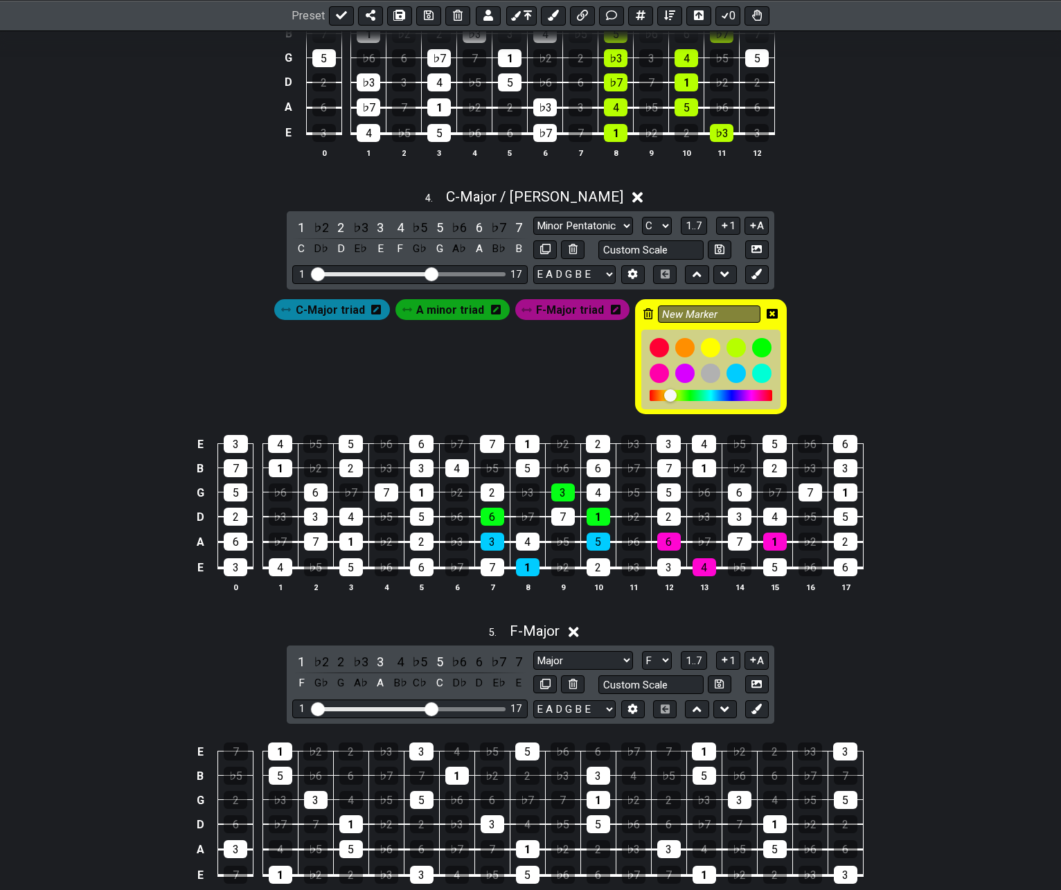
click at [715, 323] on div "New Marker" at bounding box center [711, 357] width 152 height 116
drag, startPoint x: 716, startPoint y: 315, endPoint x: 631, endPoint y: 314, distance: 85.2
click at [635, 314] on div "New Marker" at bounding box center [711, 357] width 152 height 116
type input "G-Major triad"
click at [771, 312] on icon at bounding box center [772, 314] width 11 height 10
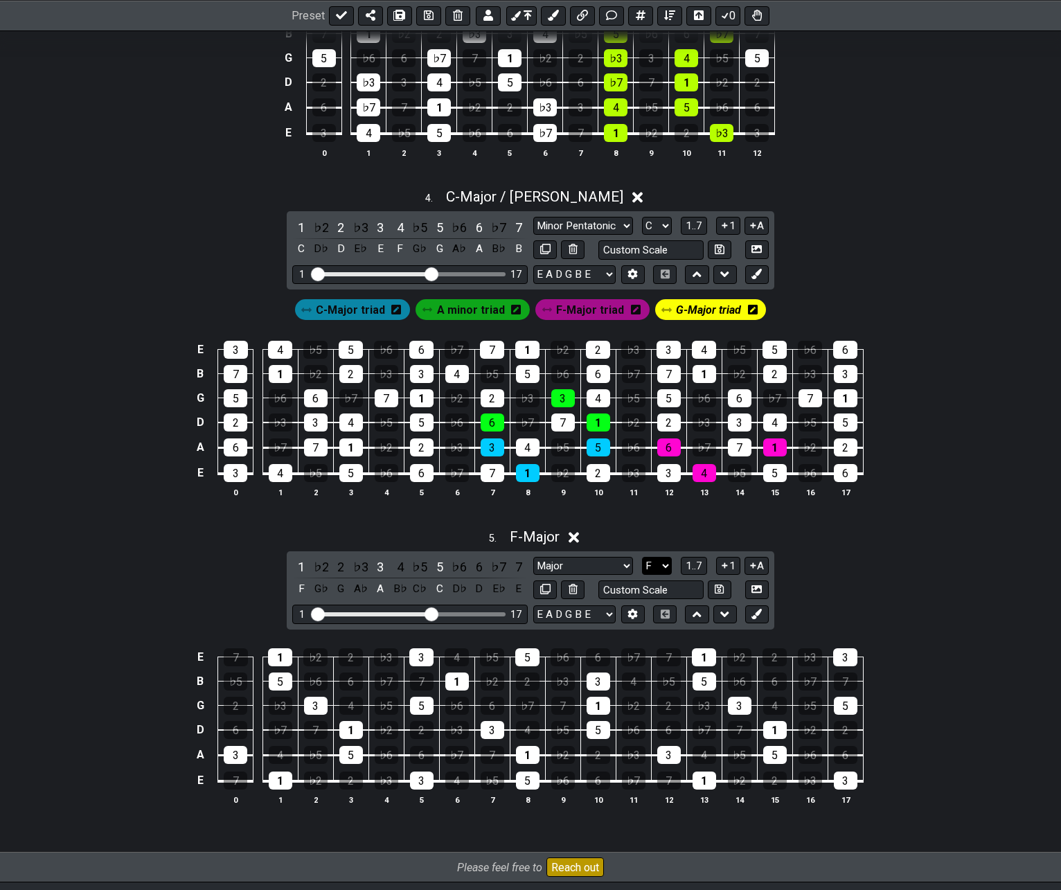
click at [663, 565] on select "A♭ A A♯ B♭ B C C♯ D♭ D D♯ E♭ E F F♯ G♭ G G♯" at bounding box center [657, 566] width 30 height 19
select select "G"
click at [642, 557] on select "A♭ A A♯ B♭ B C C♯ D♭ D D♯ E♭ E F F♯ G♭ G G♯" at bounding box center [657, 566] width 30 height 19
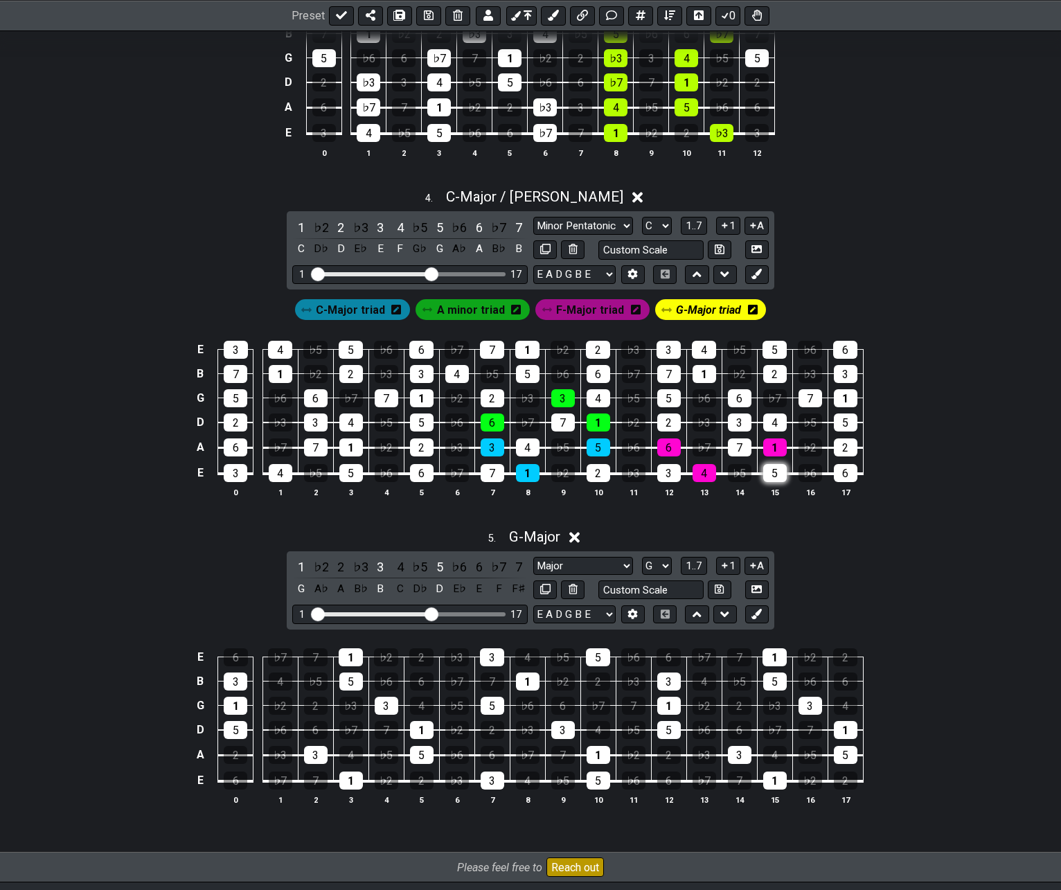
click at [769, 469] on div "5" at bounding box center [775, 473] width 24 height 18
click at [733, 448] on div "7" at bounding box center [740, 447] width 24 height 18
click at [838, 443] on div "2" at bounding box center [846, 447] width 24 height 18
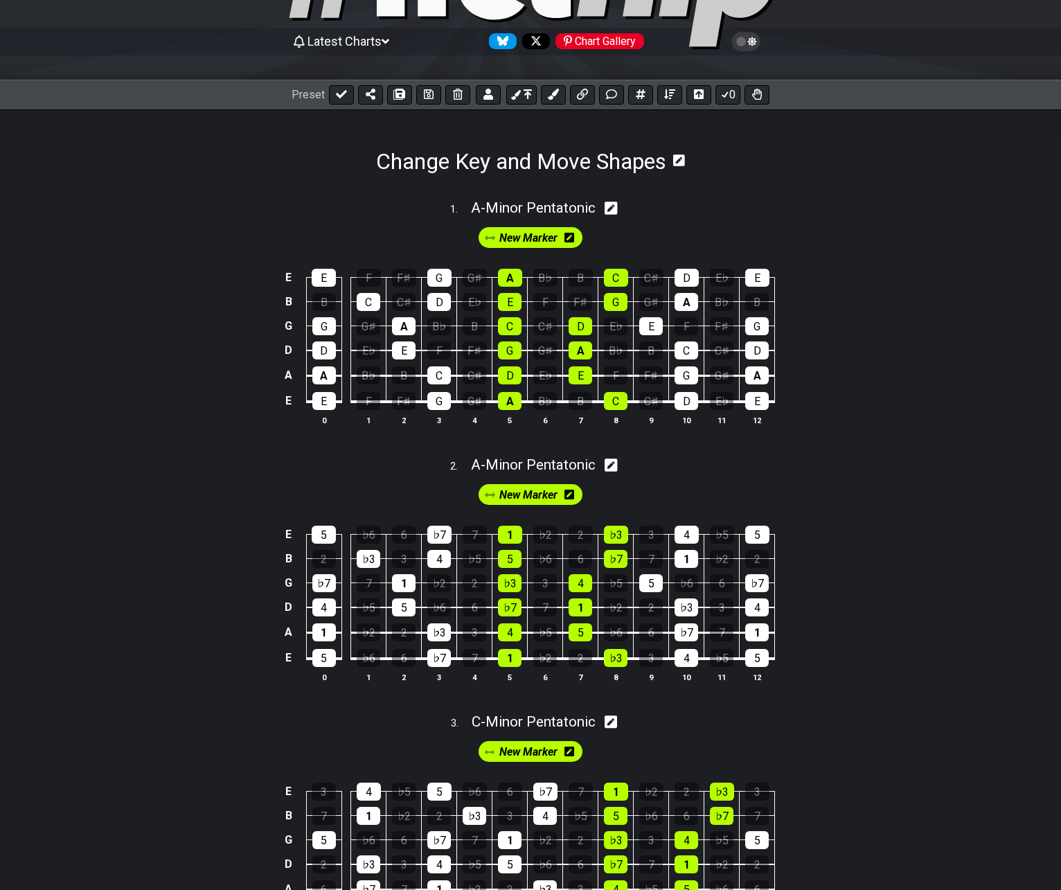
scroll to position [0, 0]
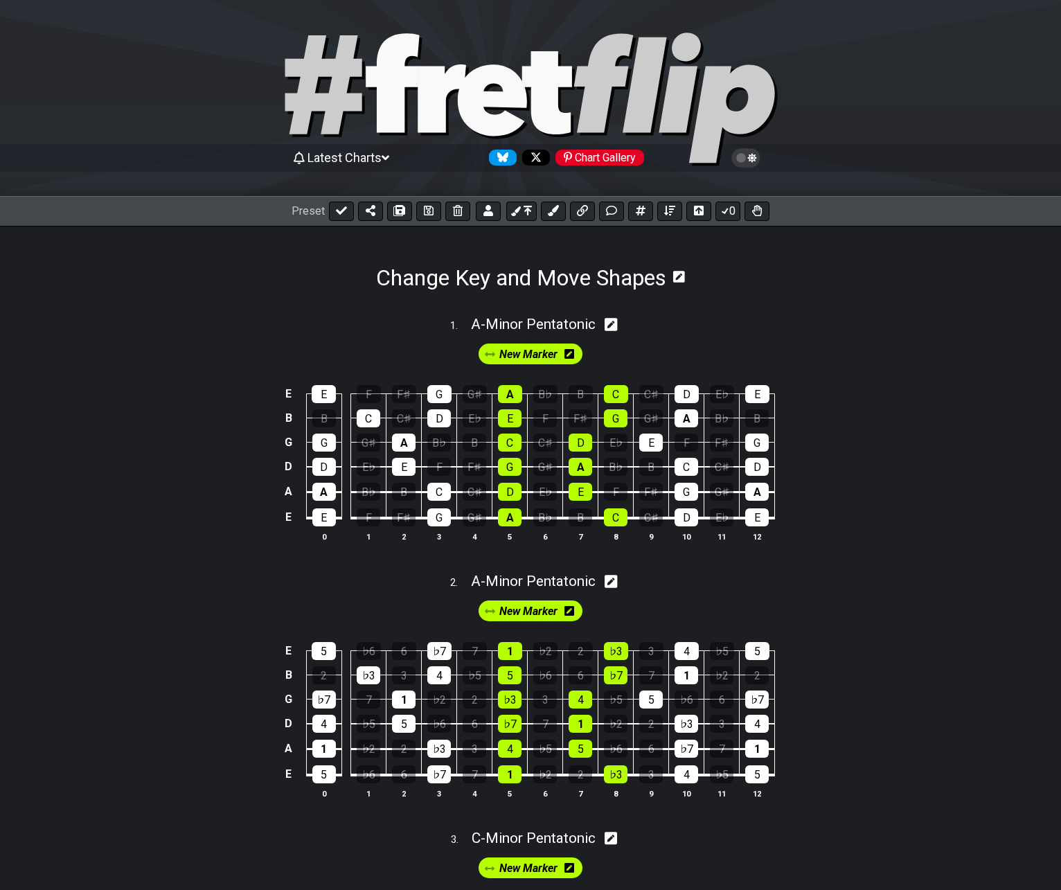
click at [611, 324] on icon at bounding box center [611, 324] width 13 height 13
select select "Minor Pentatonic"
select select "A"
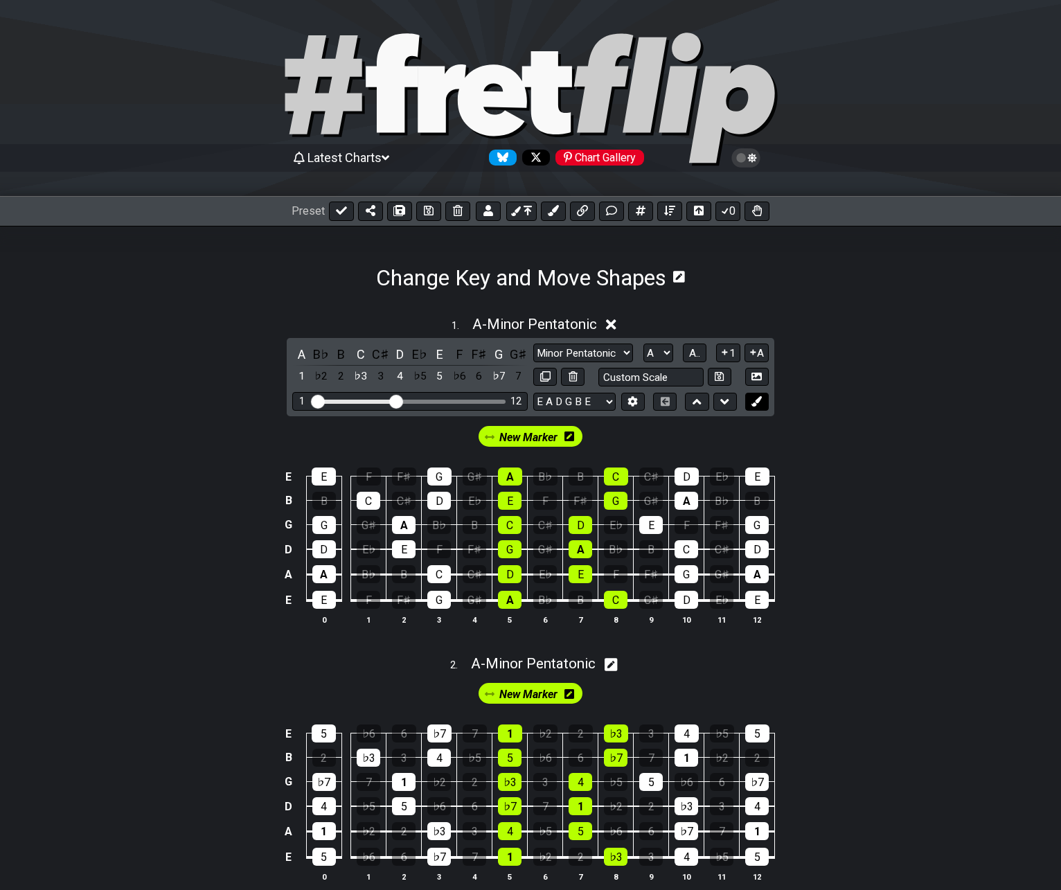
click at [756, 400] on icon at bounding box center [757, 401] width 10 height 10
drag, startPoint x: 589, startPoint y: 438, endPoint x: 481, endPoint y: 437, distance: 107.4
click at [481, 437] on div "New Marker New Marker" at bounding box center [531, 436] width 226 height 26
click at [510, 439] on icon at bounding box center [511, 437] width 10 height 10
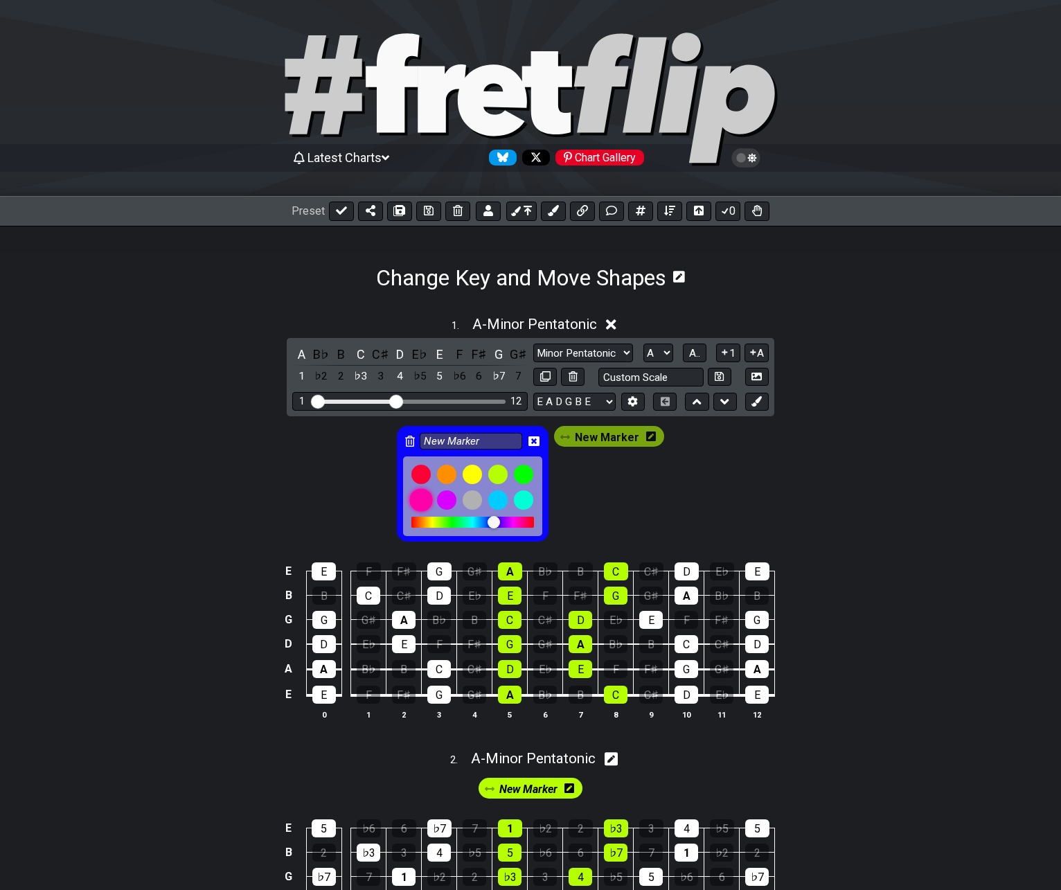
click at [425, 492] on div at bounding box center [421, 500] width 24 height 24
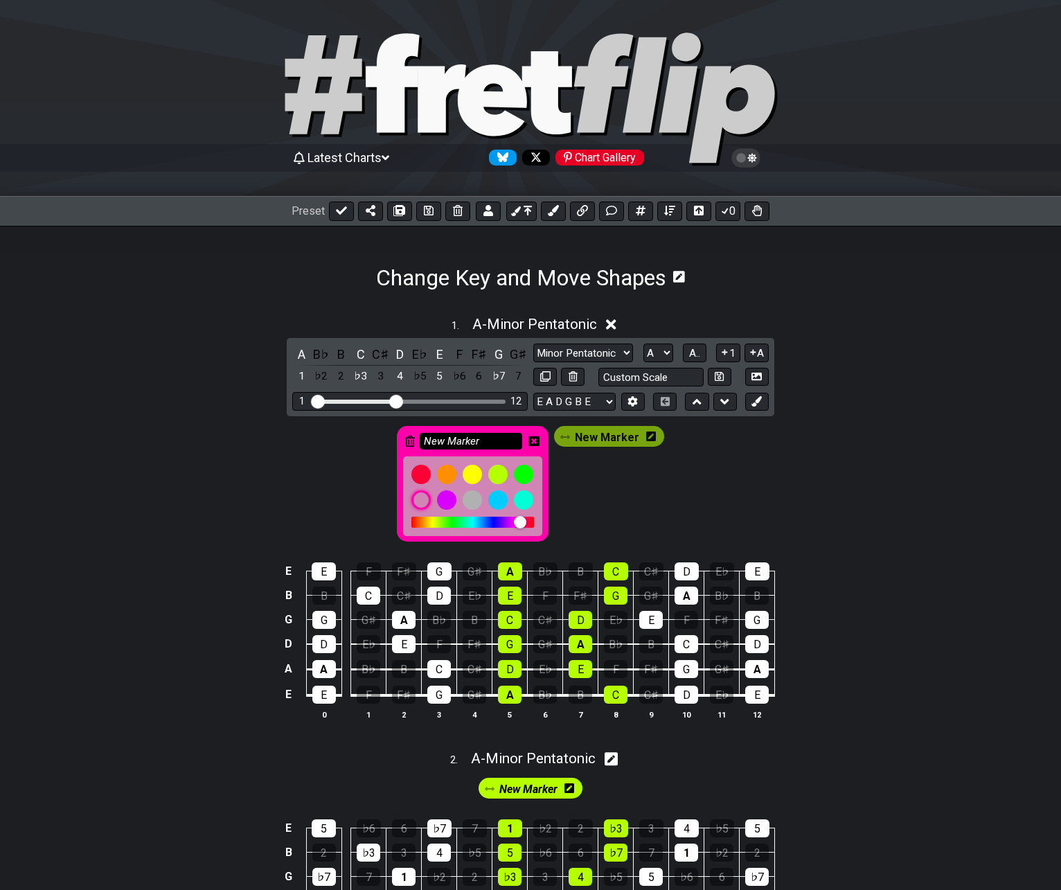
click at [497, 438] on input "New Marker" at bounding box center [471, 441] width 103 height 17
drag, startPoint x: 497, startPoint y: 438, endPoint x: 393, endPoint y: 443, distance: 104.0
click at [393, 443] on div "New Marker New Marker" at bounding box center [530, 480] width 1061 height 128
type input "Root"
click at [533, 443] on icon at bounding box center [533, 441] width 11 height 10
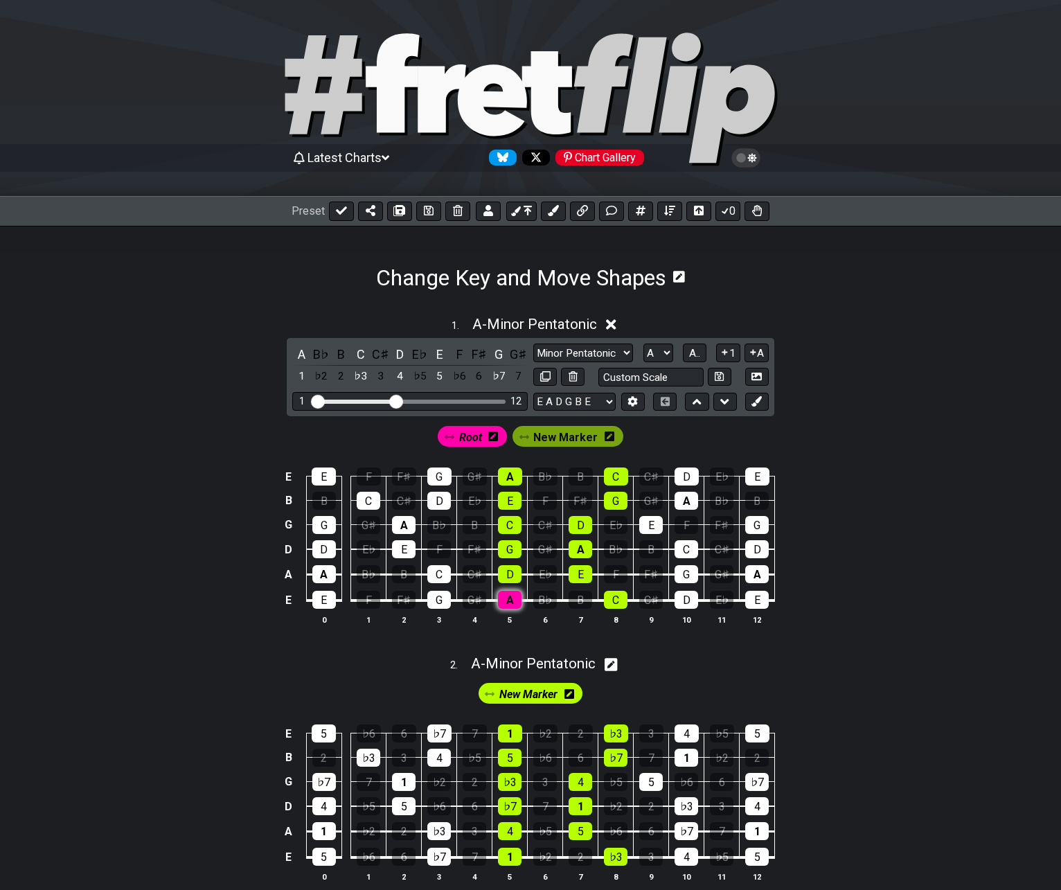
click at [506, 597] on div "A" at bounding box center [510, 600] width 24 height 18
click at [576, 546] on div "A" at bounding box center [581, 549] width 24 height 18
click at [509, 474] on div "A" at bounding box center [510, 477] width 24 height 18
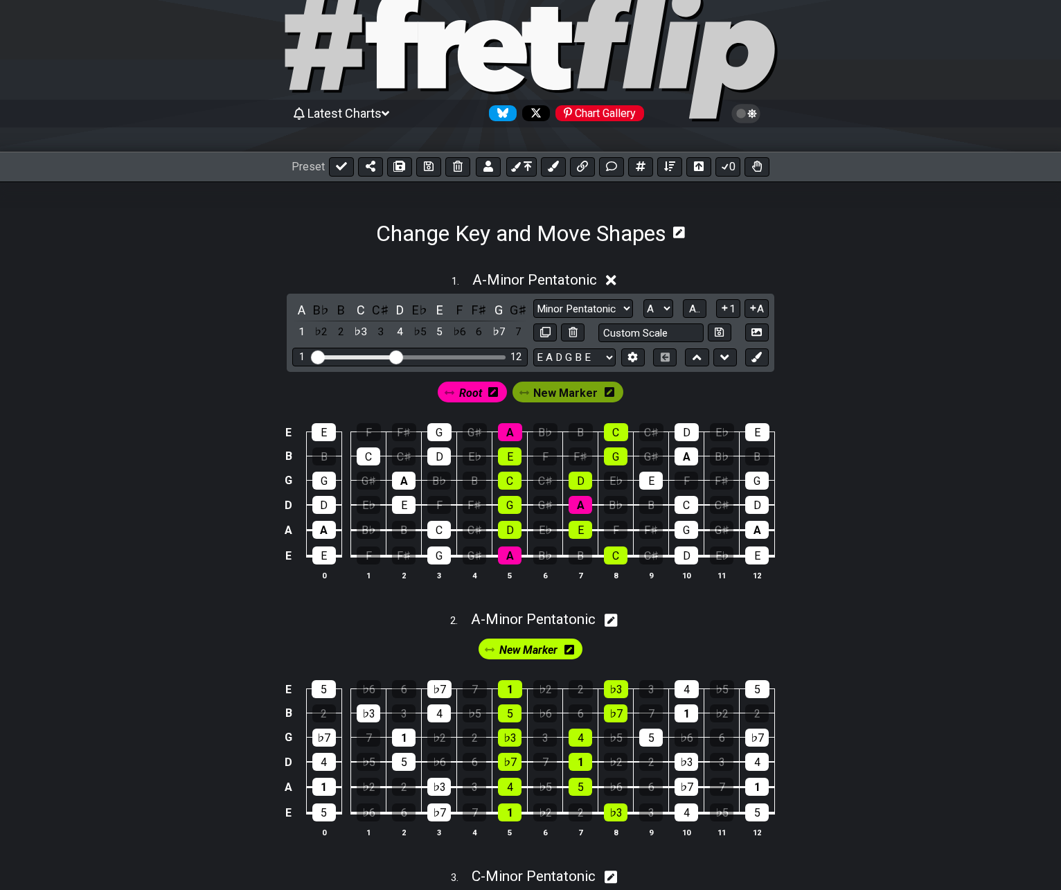
scroll to position [139, 0]
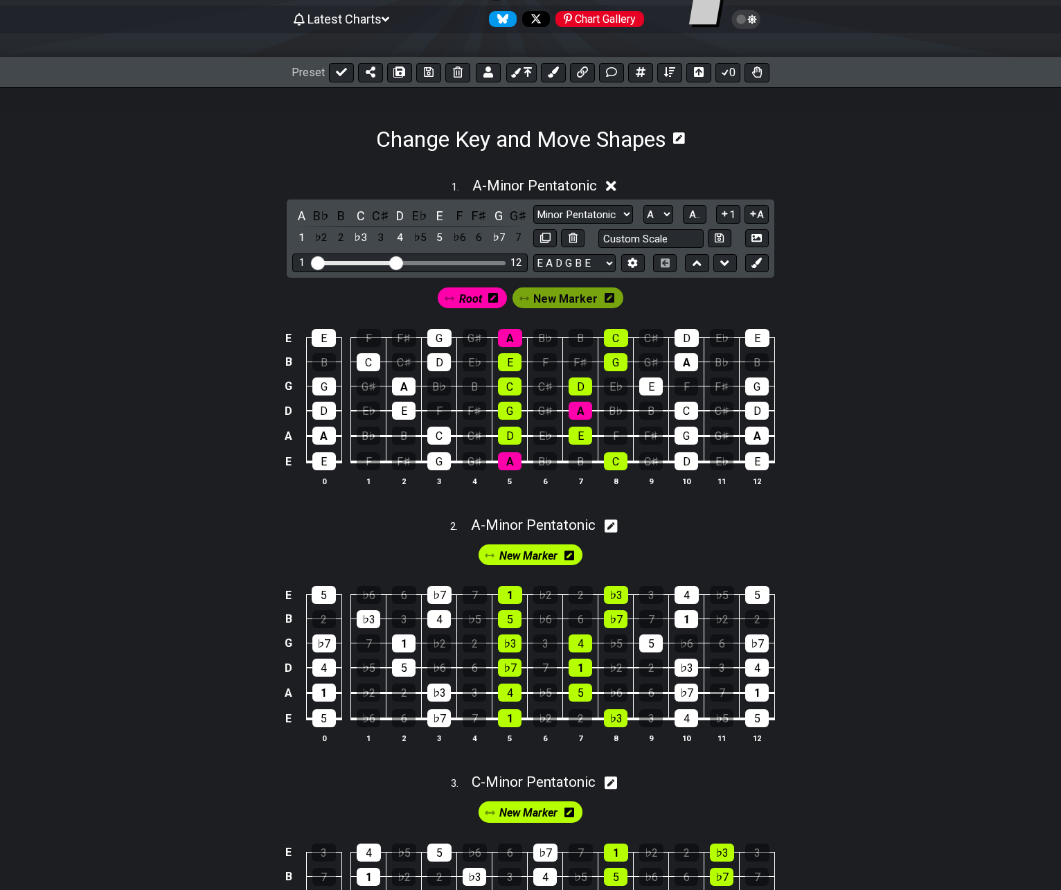
drag, startPoint x: 615, startPoint y: 525, endPoint x: 611, endPoint y: 511, distance: 14.5
click at [616, 525] on icon at bounding box center [611, 526] width 13 height 15
select select "Minor Pentatonic"
select select "A"
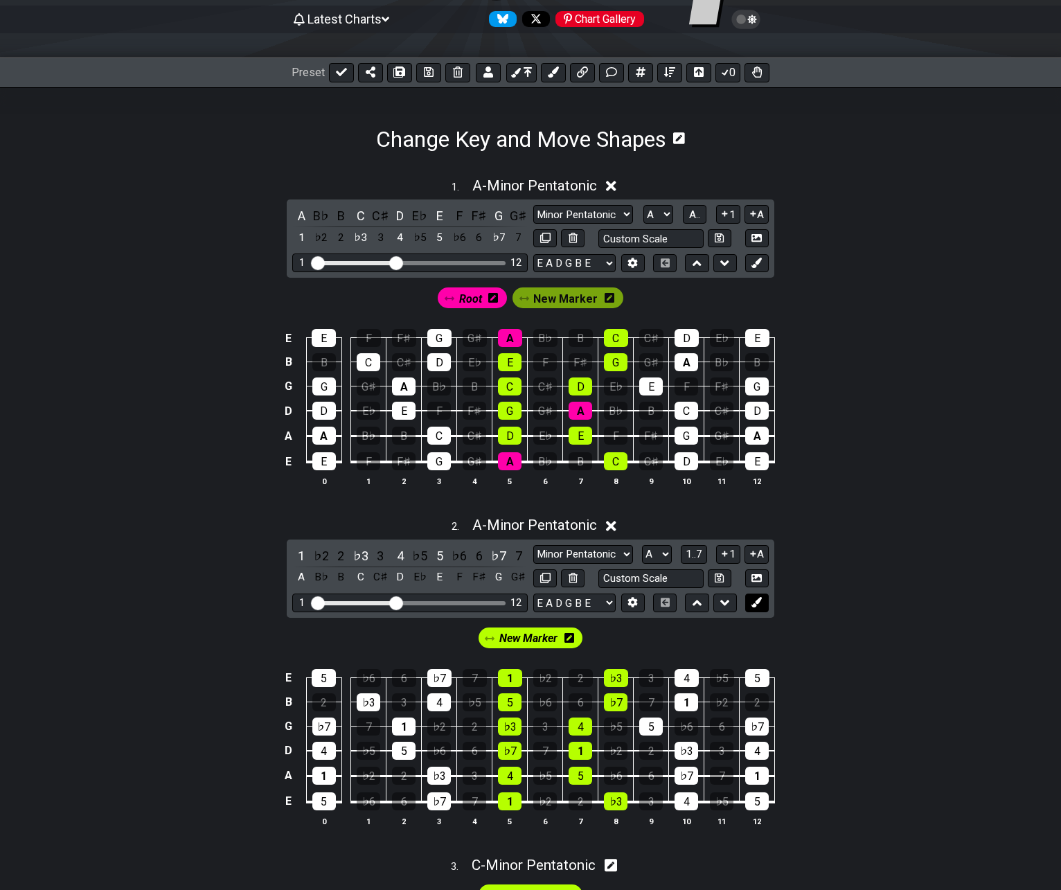
click at [752, 603] on icon at bounding box center [757, 602] width 10 height 10
drag, startPoint x: 595, startPoint y: 636, endPoint x: 490, endPoint y: 633, distance: 105.3
click at [472, 633] on div "New Marker New Marker" at bounding box center [531, 638] width 226 height 26
click at [513, 635] on icon at bounding box center [511, 638] width 10 height 10
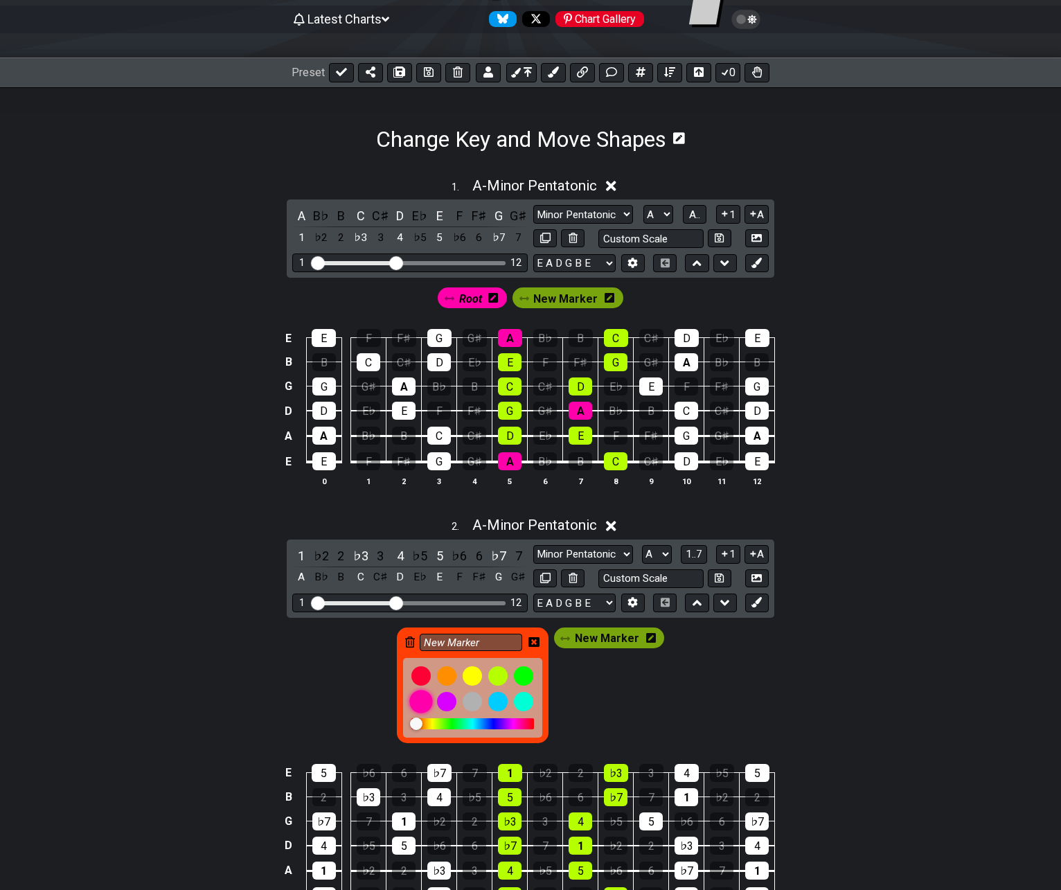
click at [420, 700] on div at bounding box center [421, 702] width 24 height 24
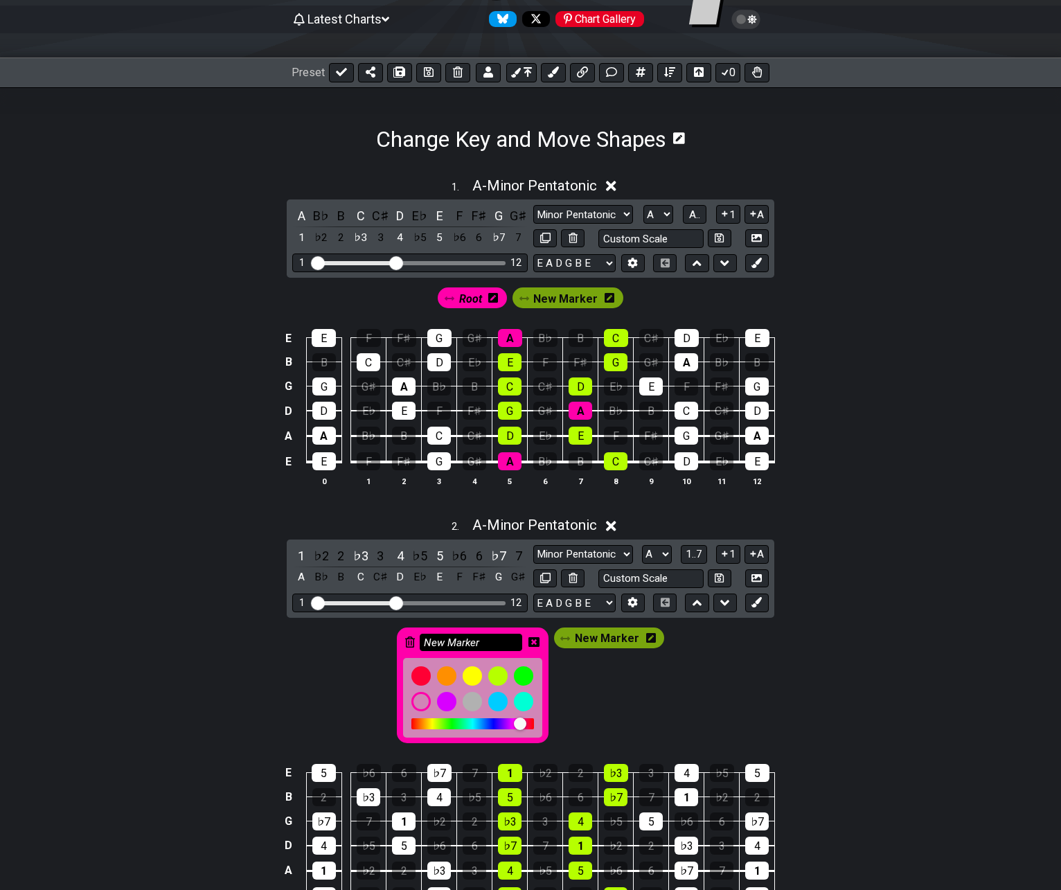
drag, startPoint x: 476, startPoint y: 648, endPoint x: 483, endPoint y: 643, distance: 8.7
click at [483, 643] on input "New Marker" at bounding box center [471, 642] width 103 height 17
type input "N"
type input "Root"
click at [536, 637] on icon at bounding box center [533, 642] width 11 height 10
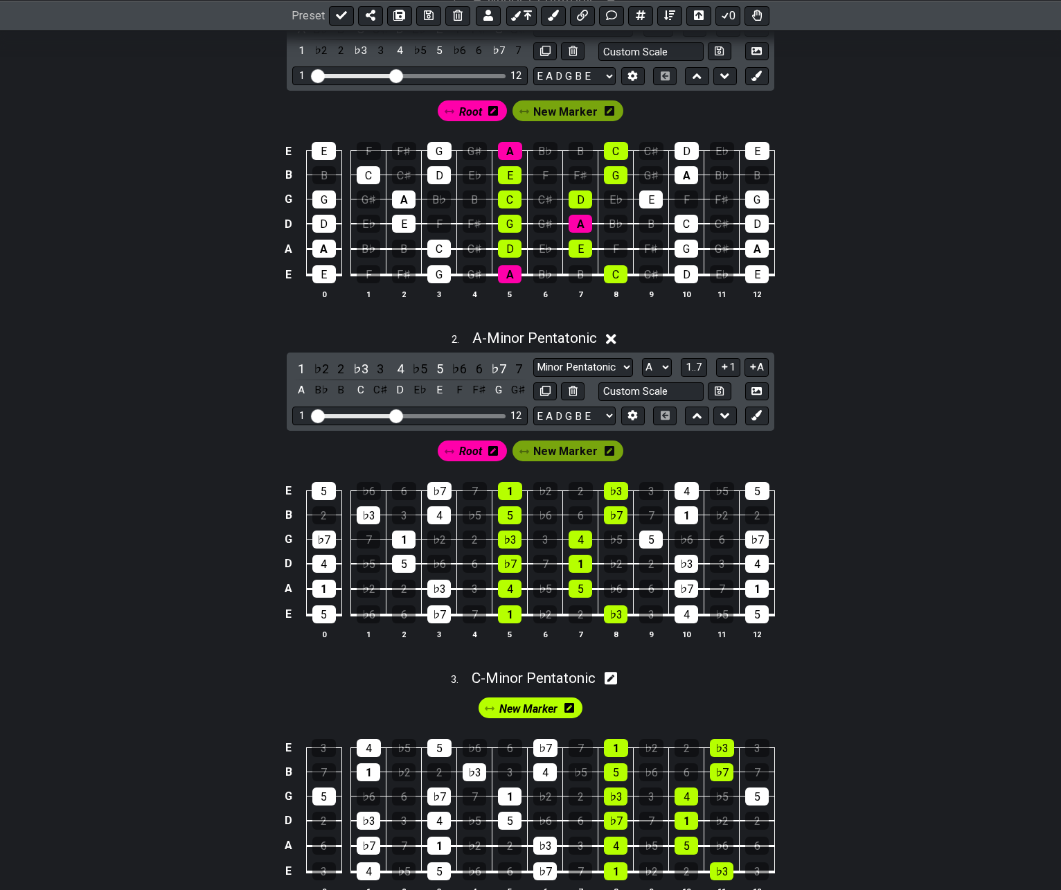
scroll to position [346, 0]
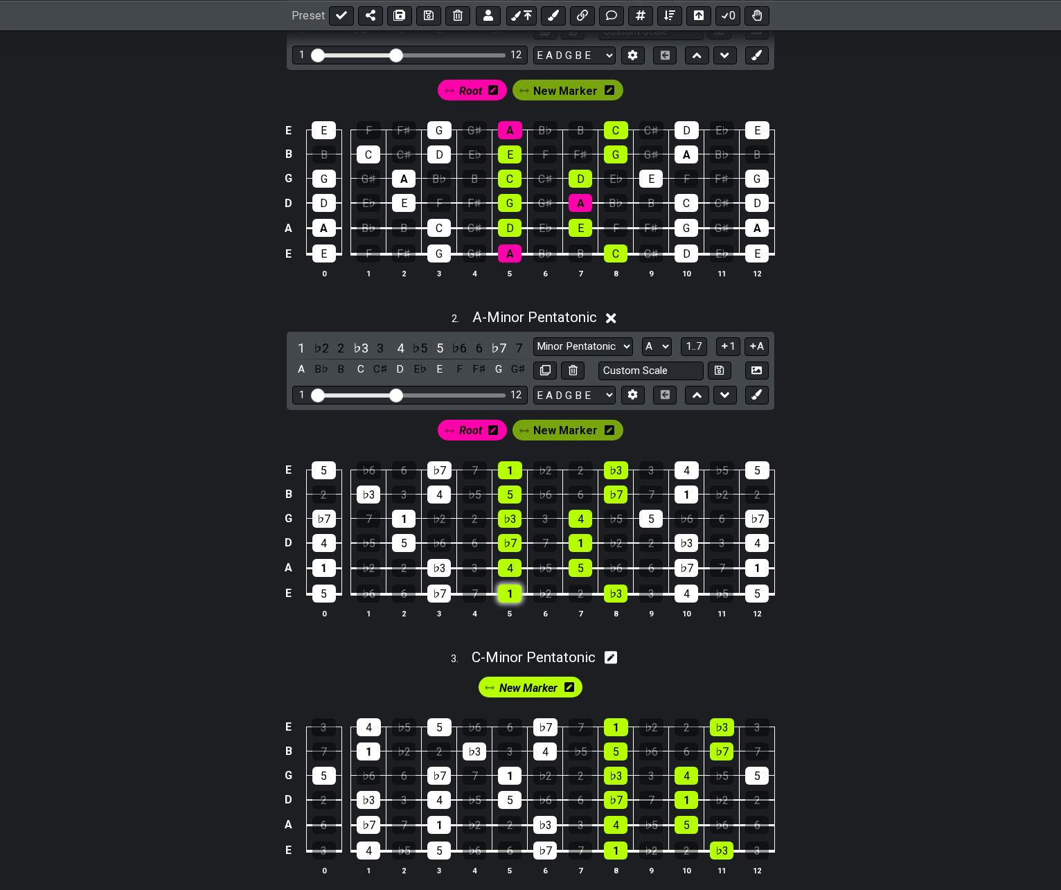
click at [513, 598] on div "1" at bounding box center [510, 594] width 24 height 18
click at [504, 465] on div "1" at bounding box center [510, 470] width 24 height 18
click at [576, 542] on div "1" at bounding box center [581, 543] width 24 height 18
click at [570, 434] on span "New Marker" at bounding box center [565, 430] width 64 height 20
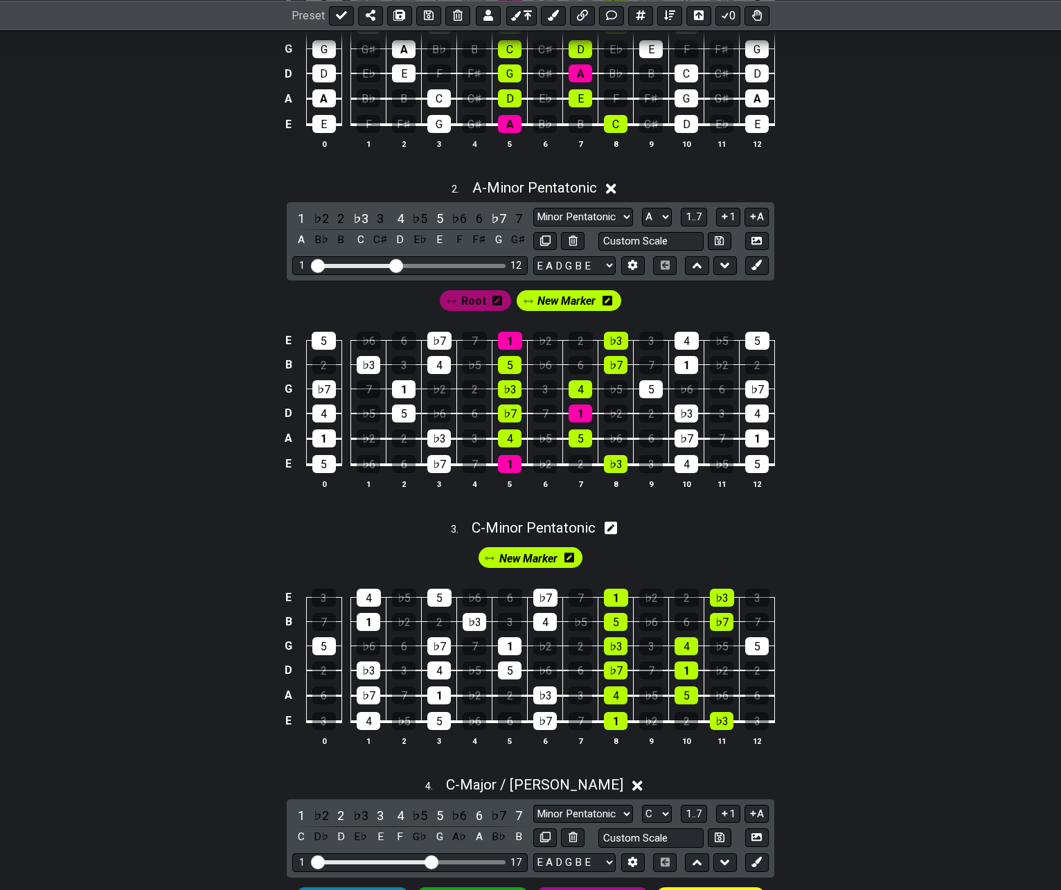
scroll to position [485, 0]
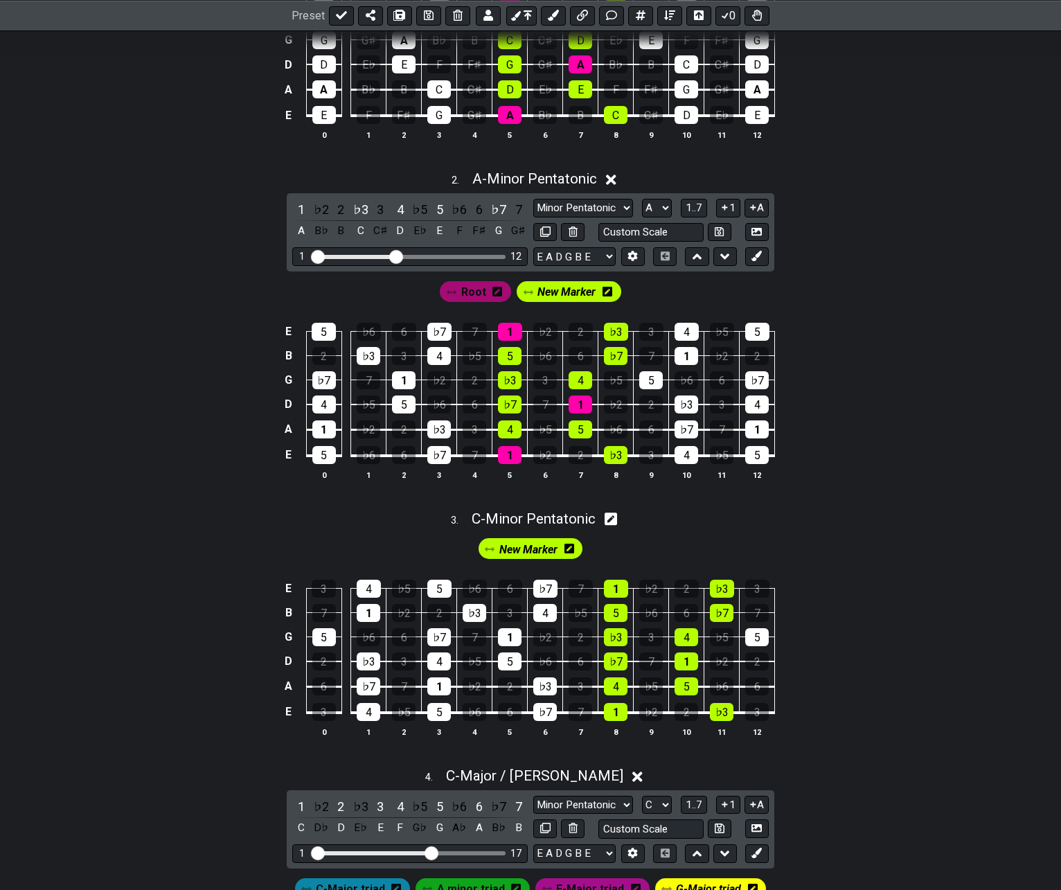
click at [621, 522] on div "3 . C - Minor Pentatonic" at bounding box center [530, 515] width 1061 height 26
select select "Minor Pentatonic"
select select "C"
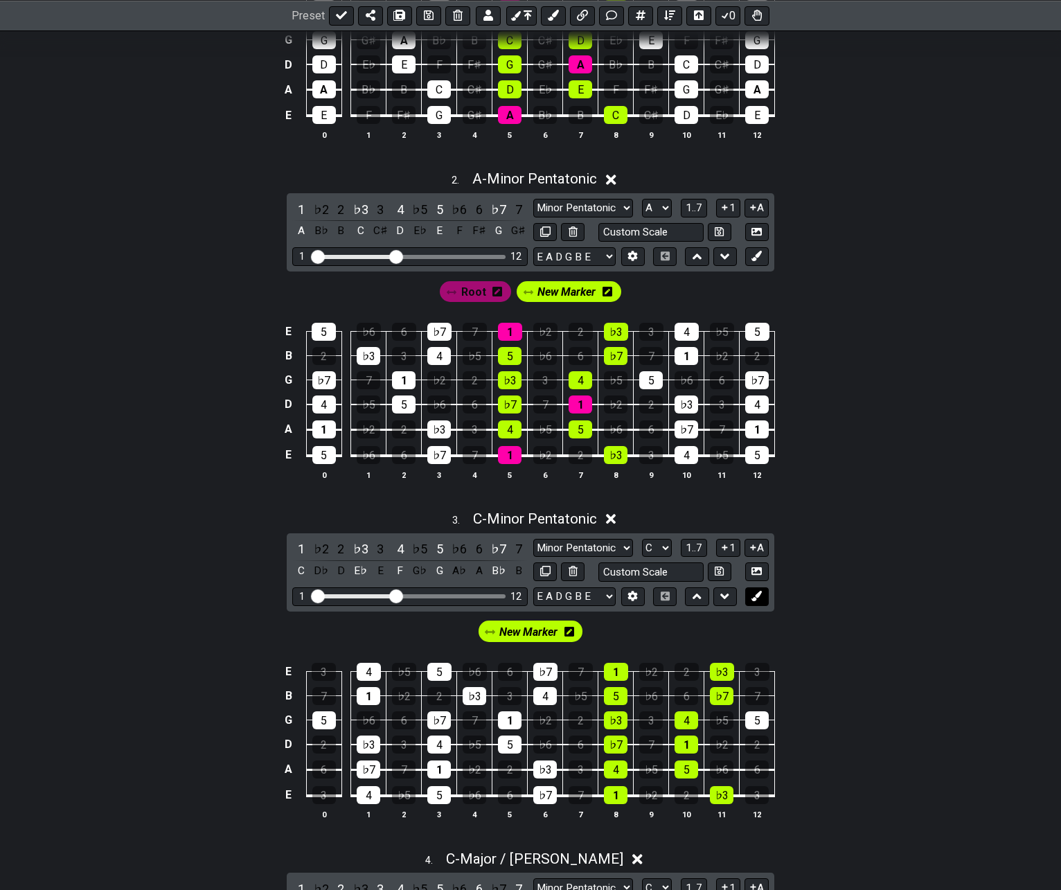
click at [754, 596] on icon at bounding box center [757, 596] width 10 height 10
drag, startPoint x: 610, startPoint y: 632, endPoint x: 482, endPoint y: 629, distance: 128.2
click at [482, 629] on div "New Marker New Marker" at bounding box center [531, 631] width 226 height 26
click at [519, 631] on div "New Marker" at bounding box center [472, 631] width 105 height 21
click at [518, 631] on div "New Marker" at bounding box center [472, 631] width 105 height 21
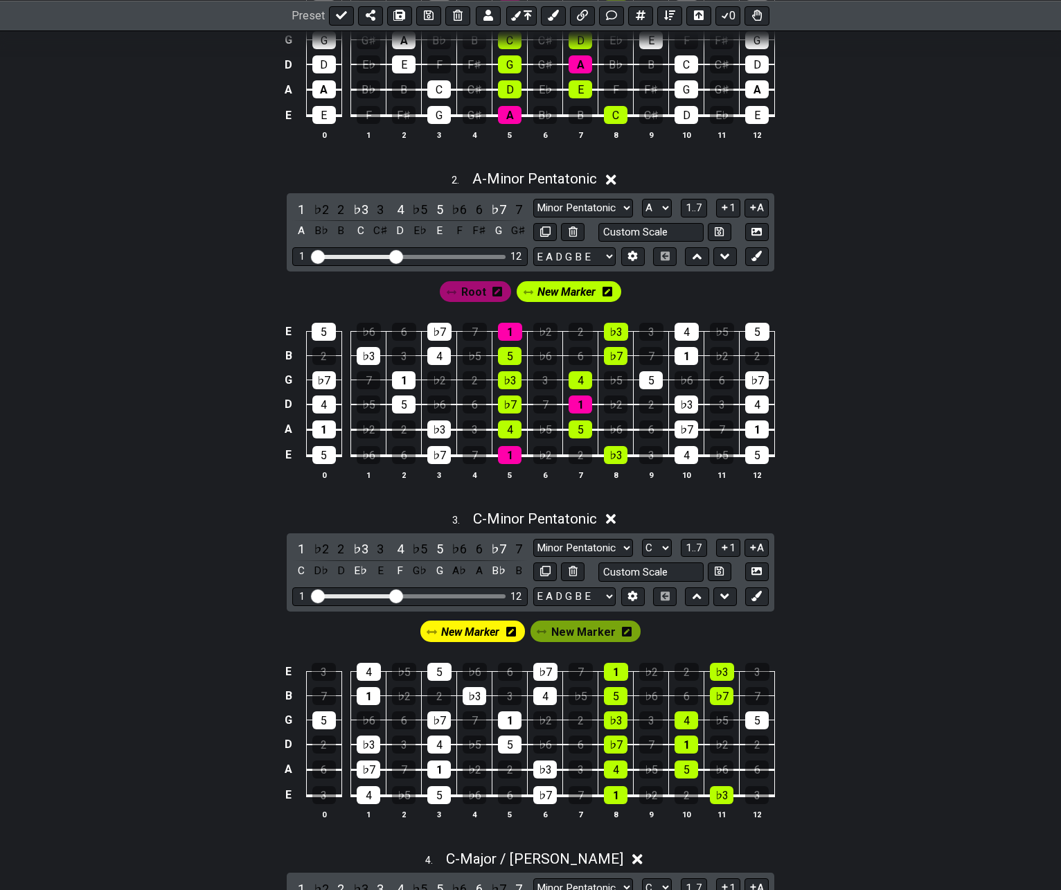
click at [516, 632] on icon at bounding box center [511, 632] width 10 height 10
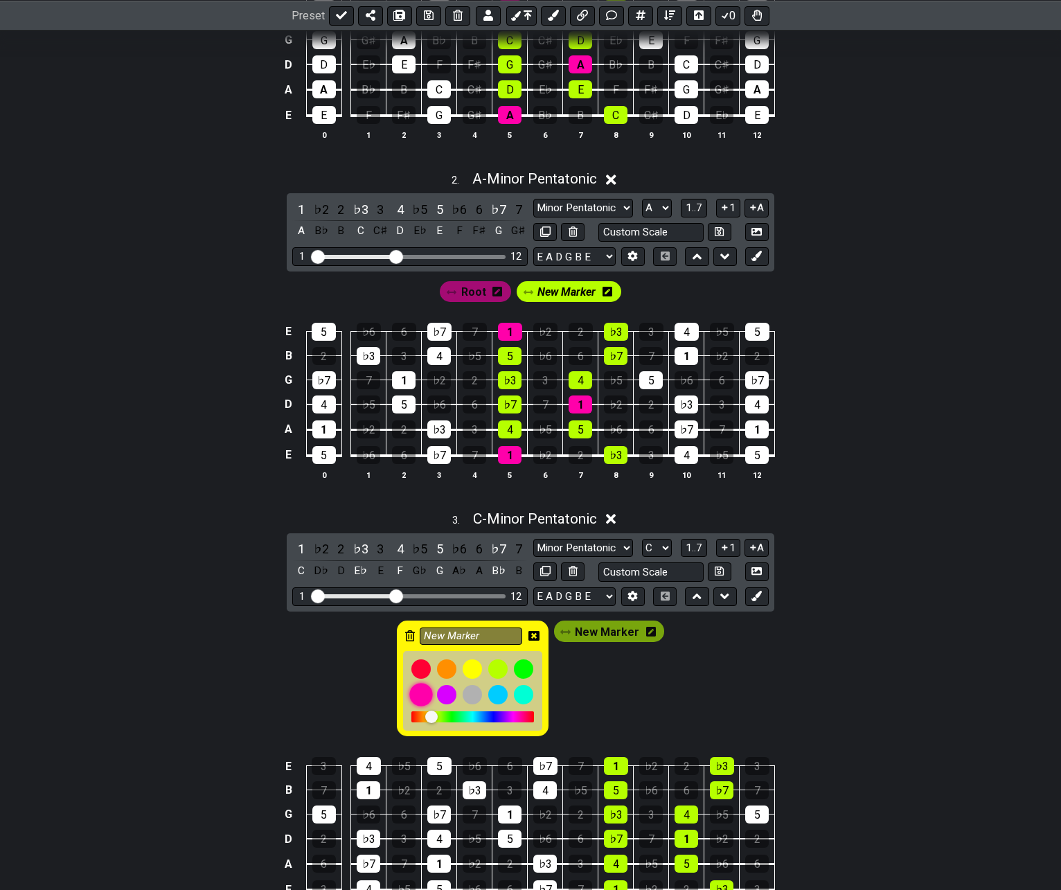
click at [422, 695] on div at bounding box center [421, 696] width 24 height 24
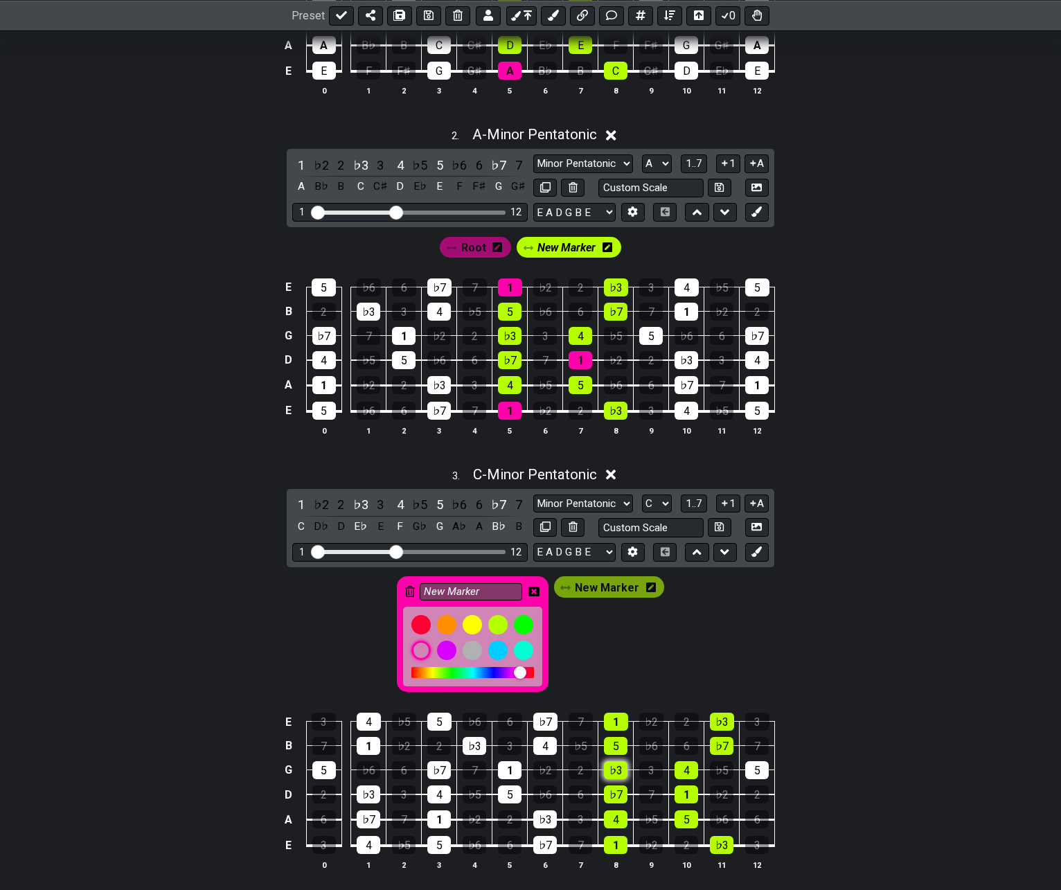
scroll to position [554, 0]
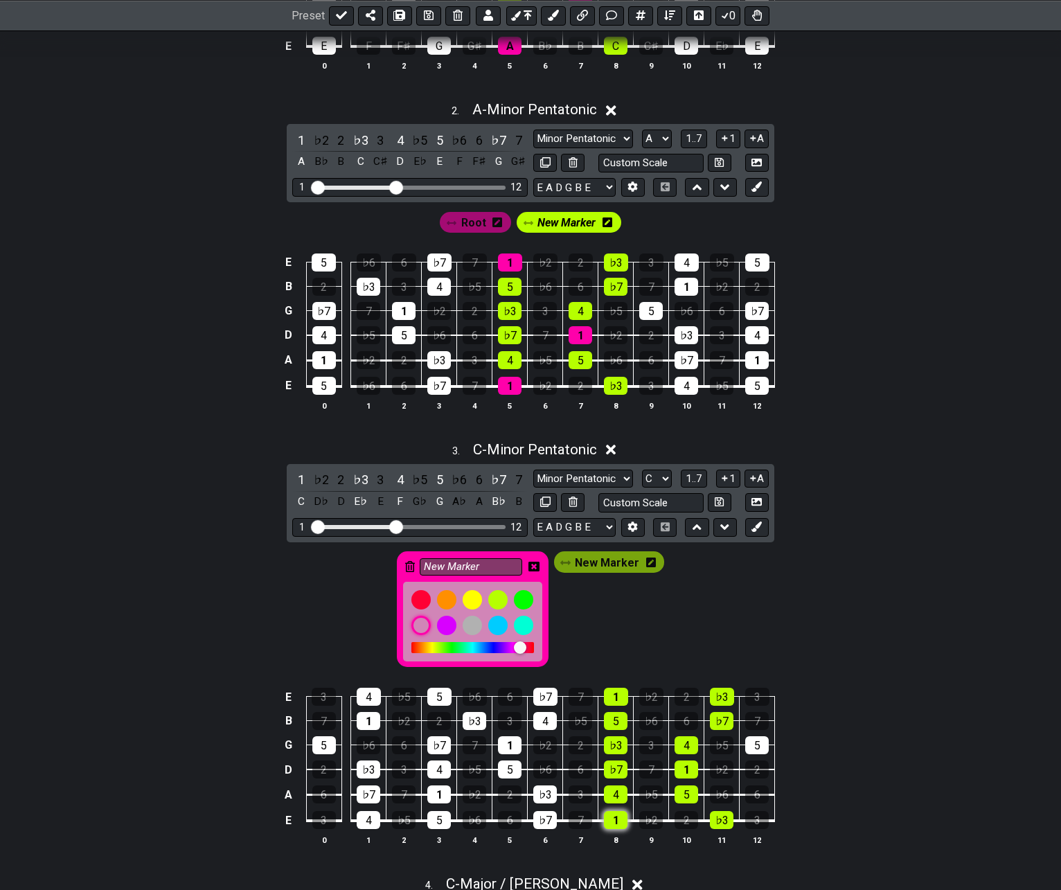
click at [615, 816] on div "1" at bounding box center [616, 820] width 24 height 18
click at [610, 696] on div "1" at bounding box center [616, 697] width 24 height 18
click at [686, 766] on div "1" at bounding box center [687, 770] width 24 height 18
click at [540, 561] on icon at bounding box center [533, 566] width 11 height 11
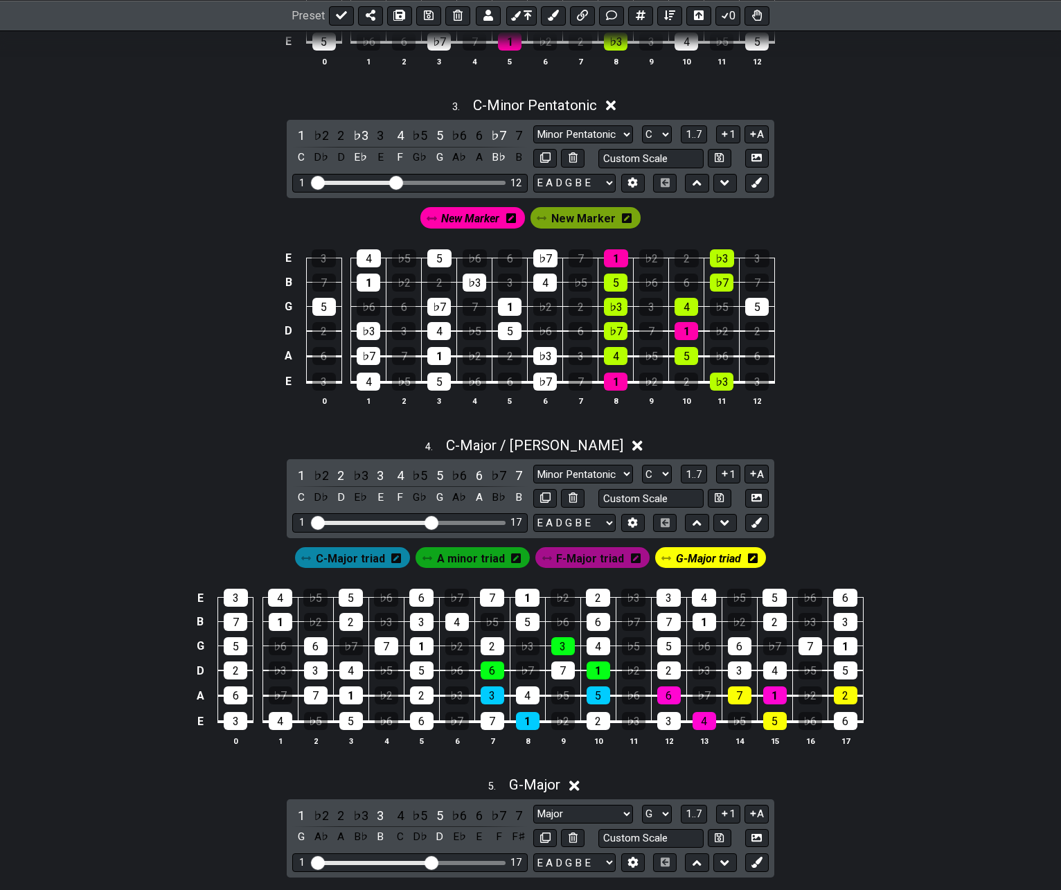
scroll to position [900, 0]
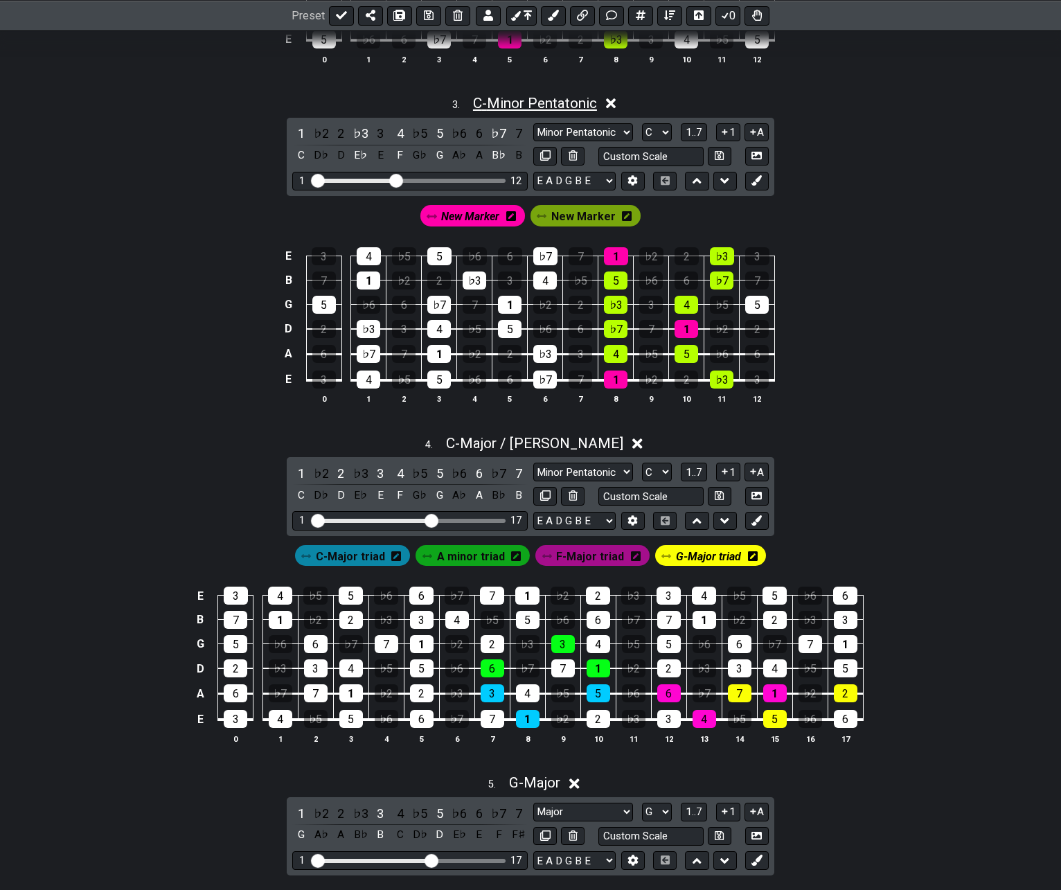
click at [510, 109] on span "C - Minor Pentatonic" at bounding box center [535, 103] width 124 height 17
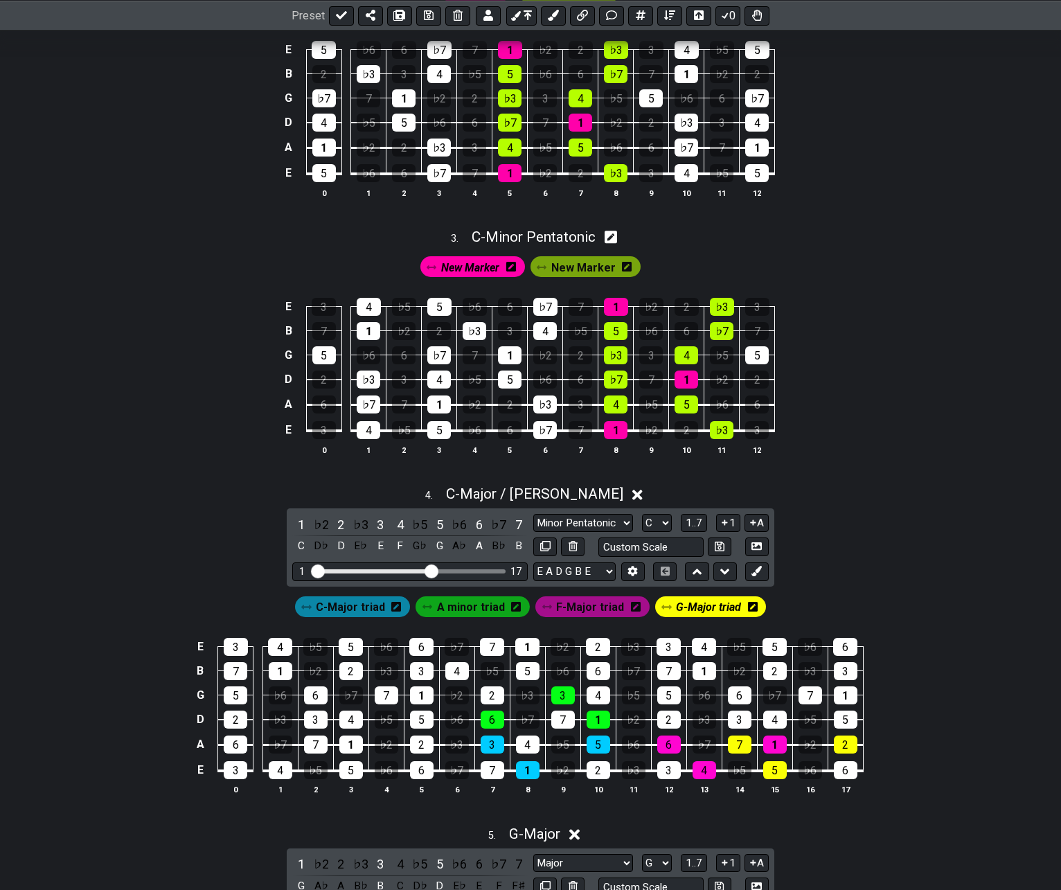
scroll to position [416, 0]
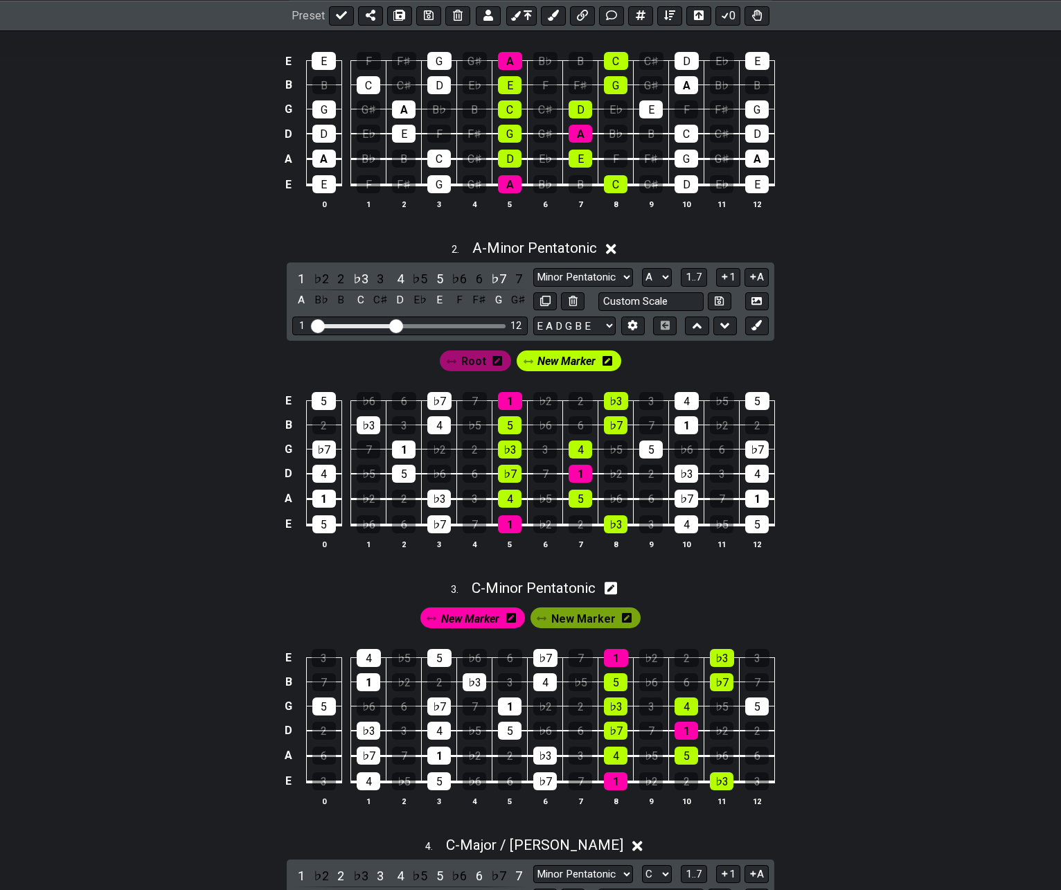
click at [515, 622] on icon at bounding box center [511, 618] width 10 height 10
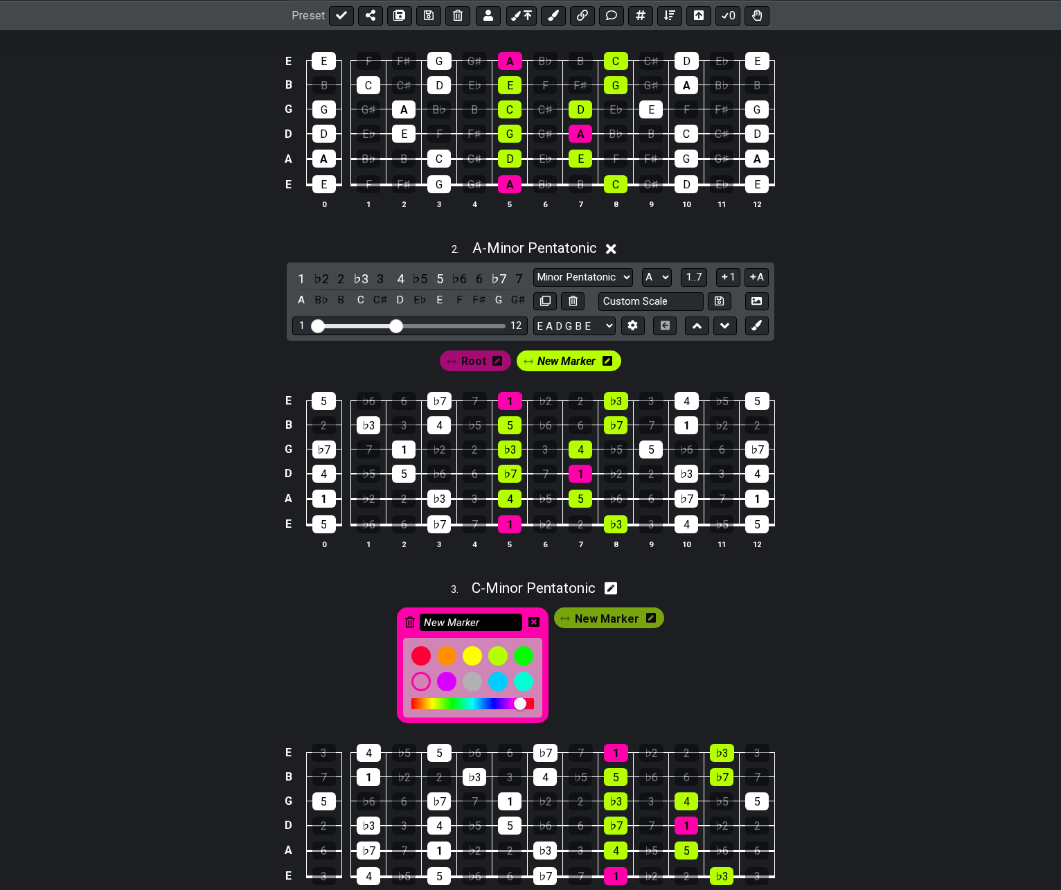
drag, startPoint x: 485, startPoint y: 623, endPoint x: 423, endPoint y: 624, distance: 62.4
click at [423, 624] on input "New Marker" at bounding box center [471, 622] width 103 height 17
type input "Root"
click at [533, 619] on icon at bounding box center [533, 622] width 11 height 10
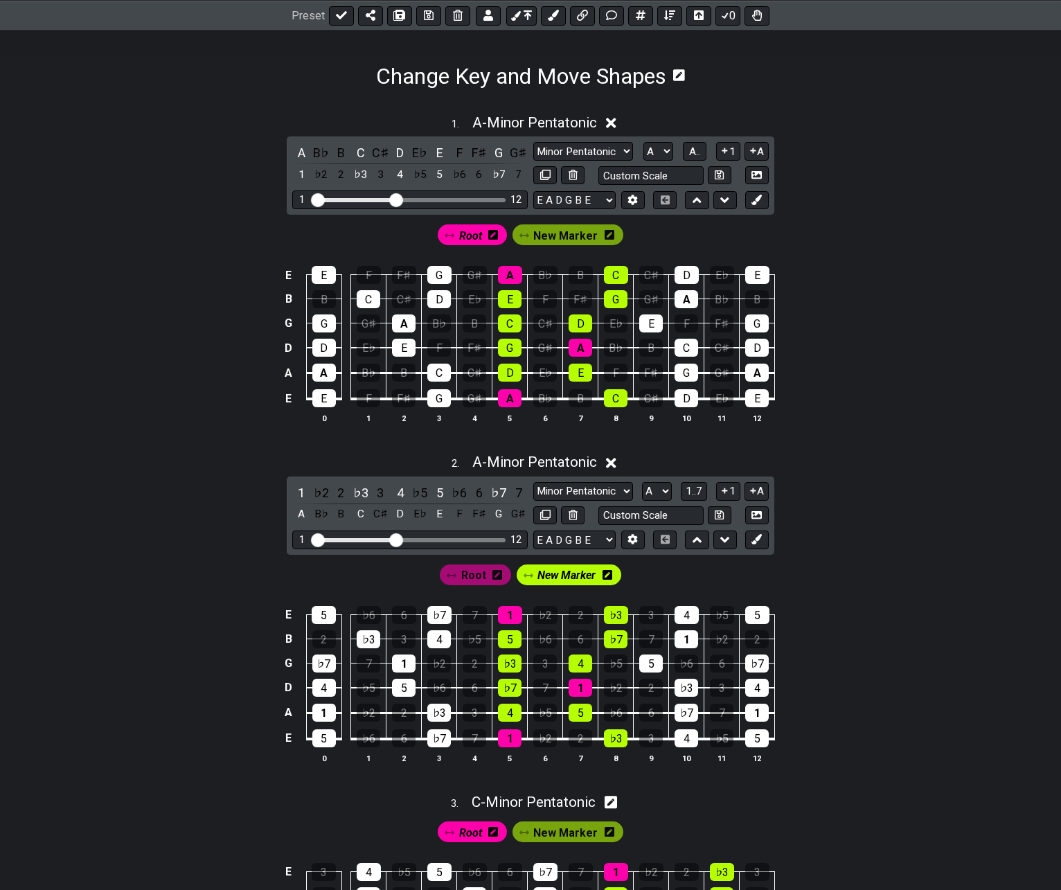
scroll to position [0, 0]
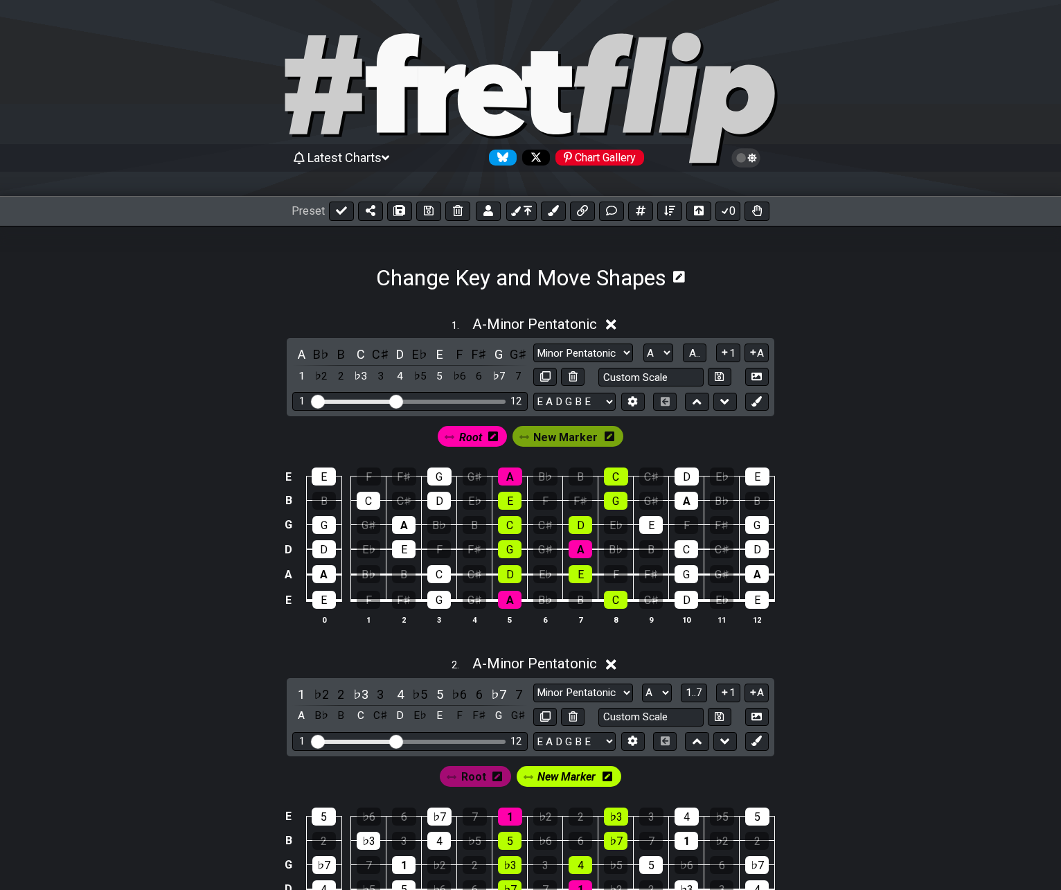
click at [474, 782] on span "Root" at bounding box center [473, 777] width 25 height 20
drag, startPoint x: 474, startPoint y: 779, endPoint x: 463, endPoint y: 770, distance: 14.3
click at [474, 778] on span "Root" at bounding box center [470, 777] width 23 height 20
click at [564, 434] on span "New Marker" at bounding box center [565, 437] width 64 height 20
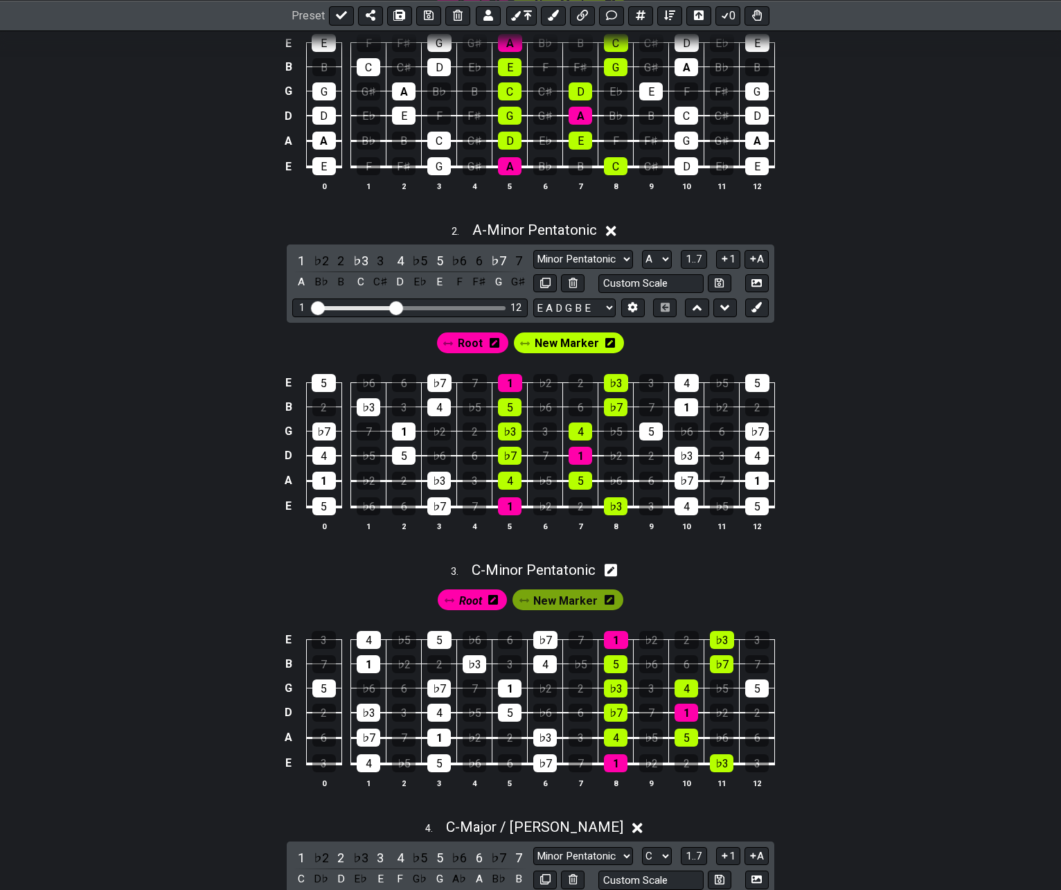
scroll to position [554, 0]
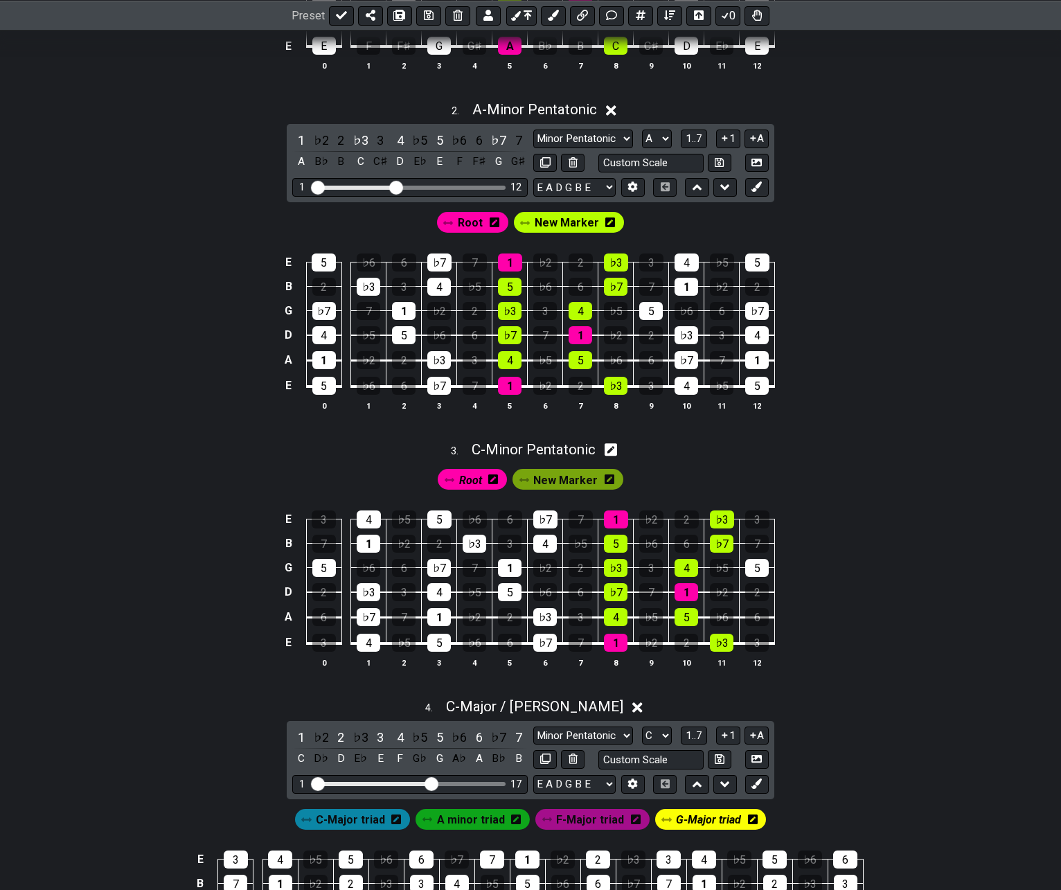
click at [568, 485] on span "New Marker" at bounding box center [565, 480] width 64 height 20
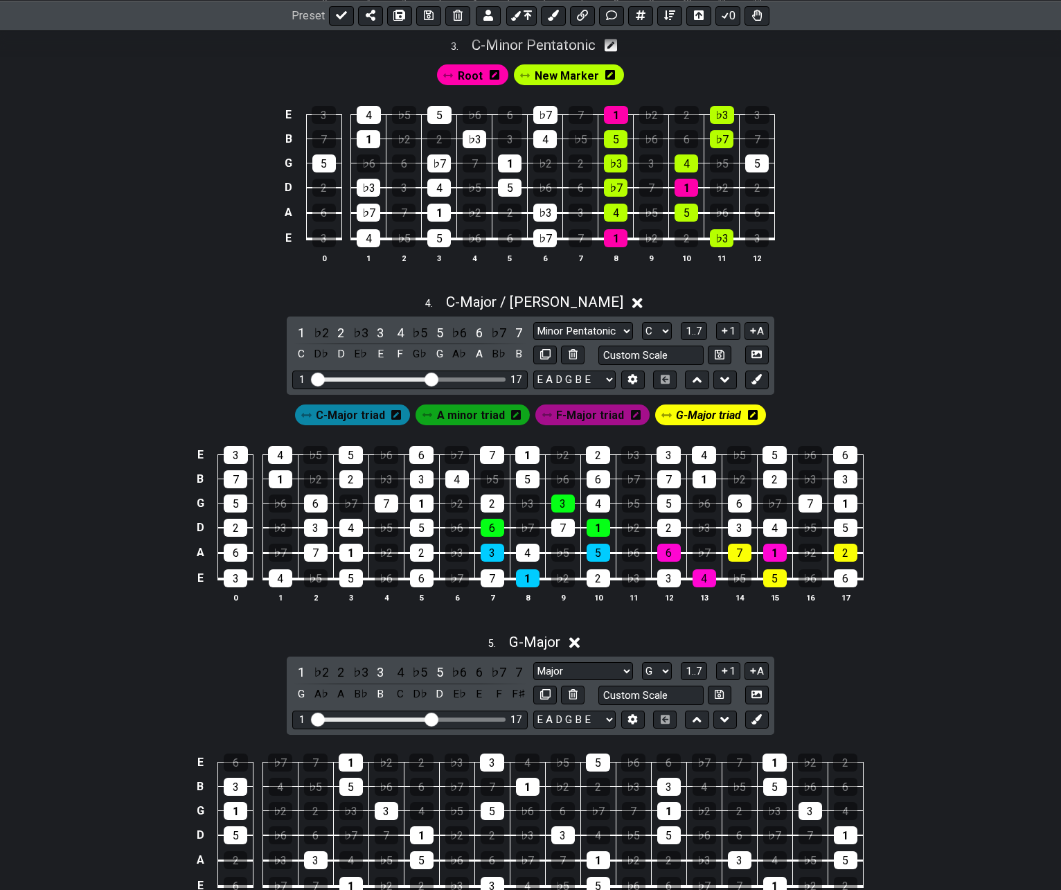
scroll to position [1039, 0]
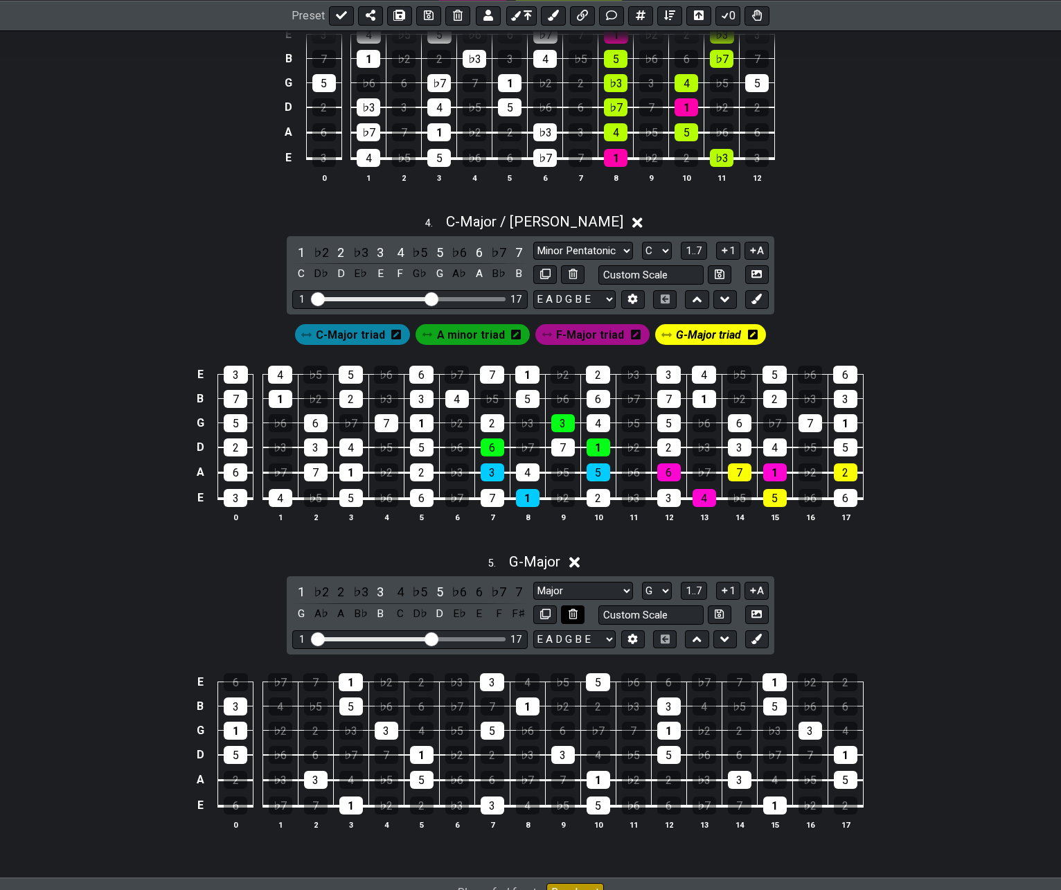
click at [578, 610] on button at bounding box center [573, 614] width 24 height 19
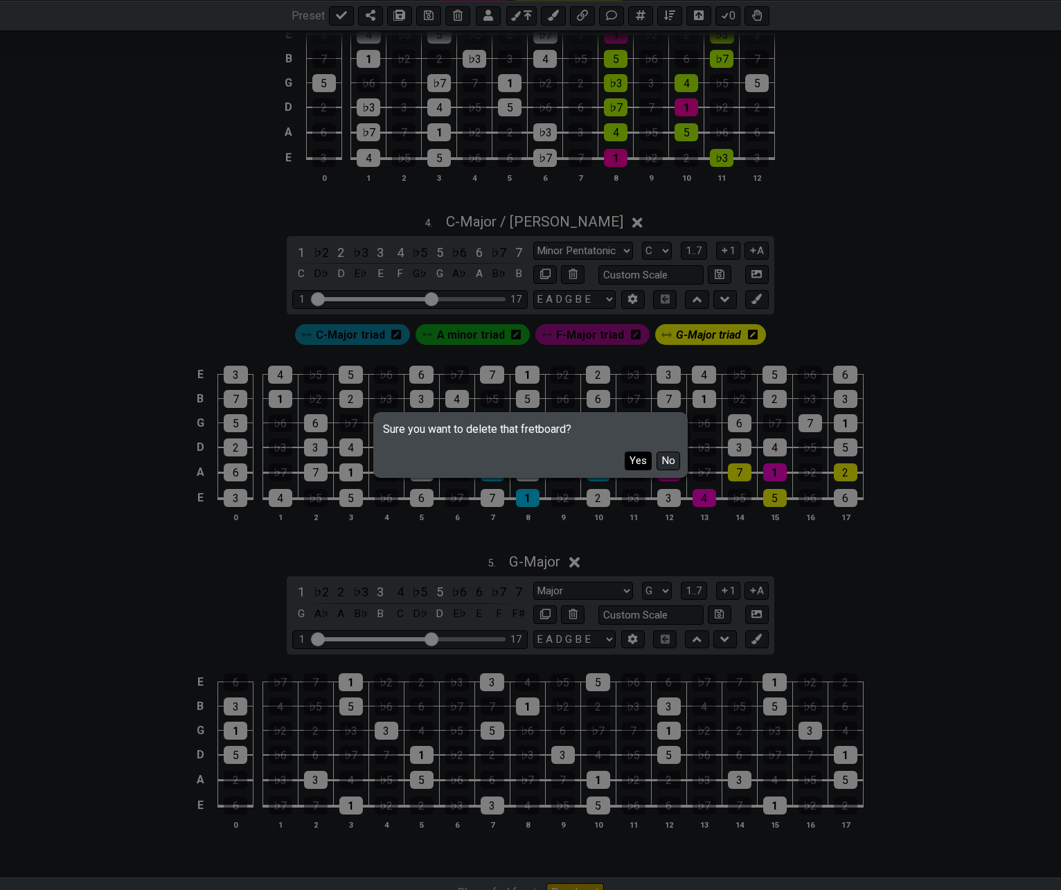
click at [631, 458] on button "Yes" at bounding box center [638, 461] width 27 height 19
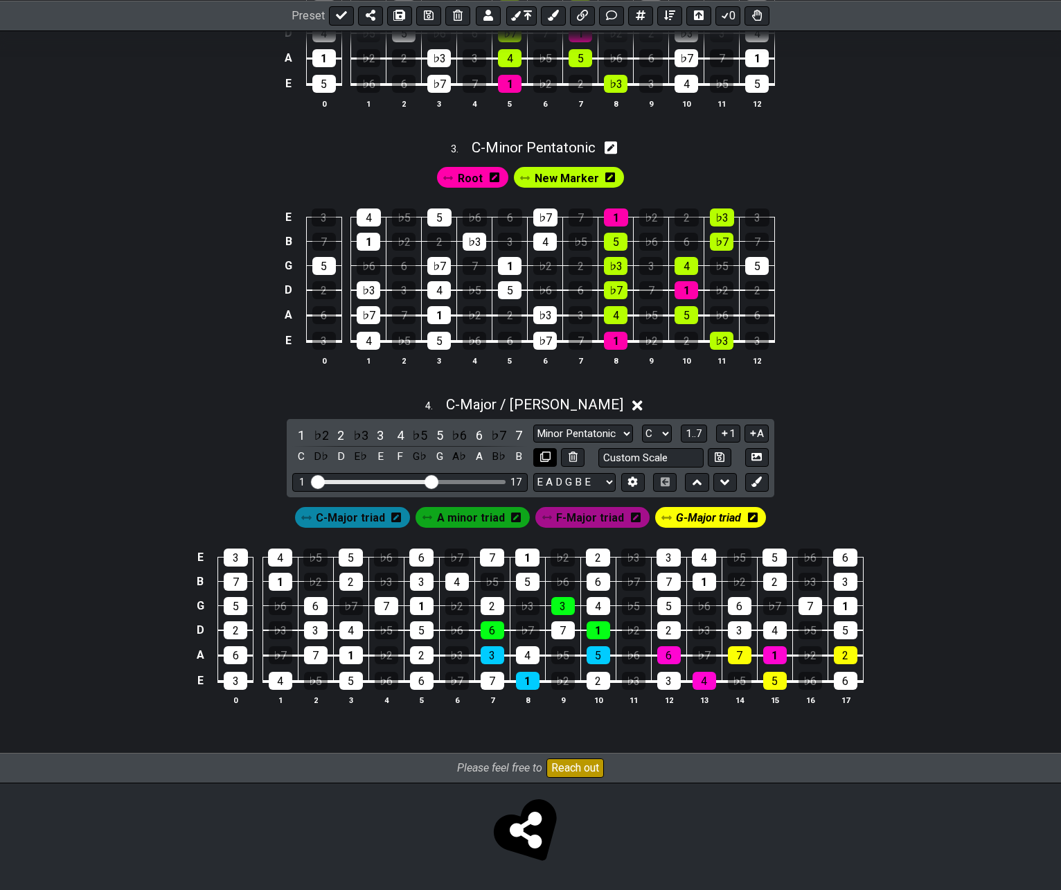
click at [547, 455] on icon at bounding box center [545, 457] width 10 height 10
select select "Major / [PERSON_NAME]"
select select "C"
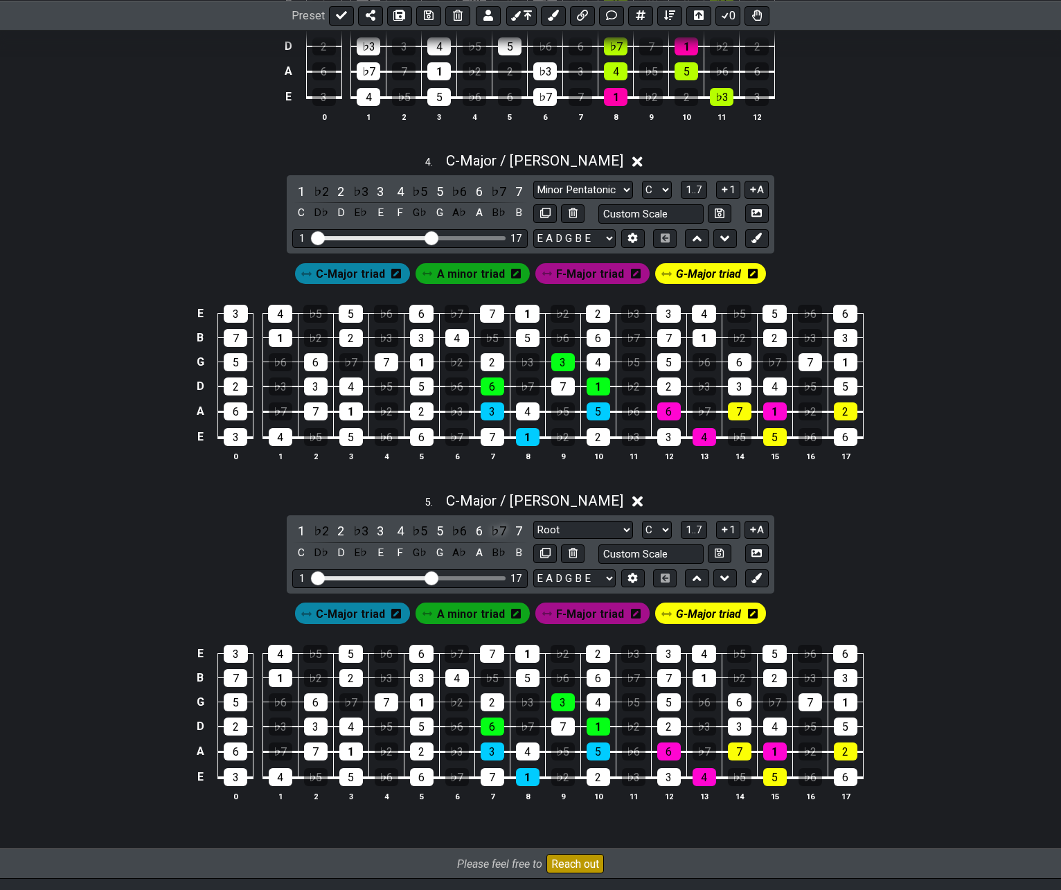
scroll to position [1133, 0]
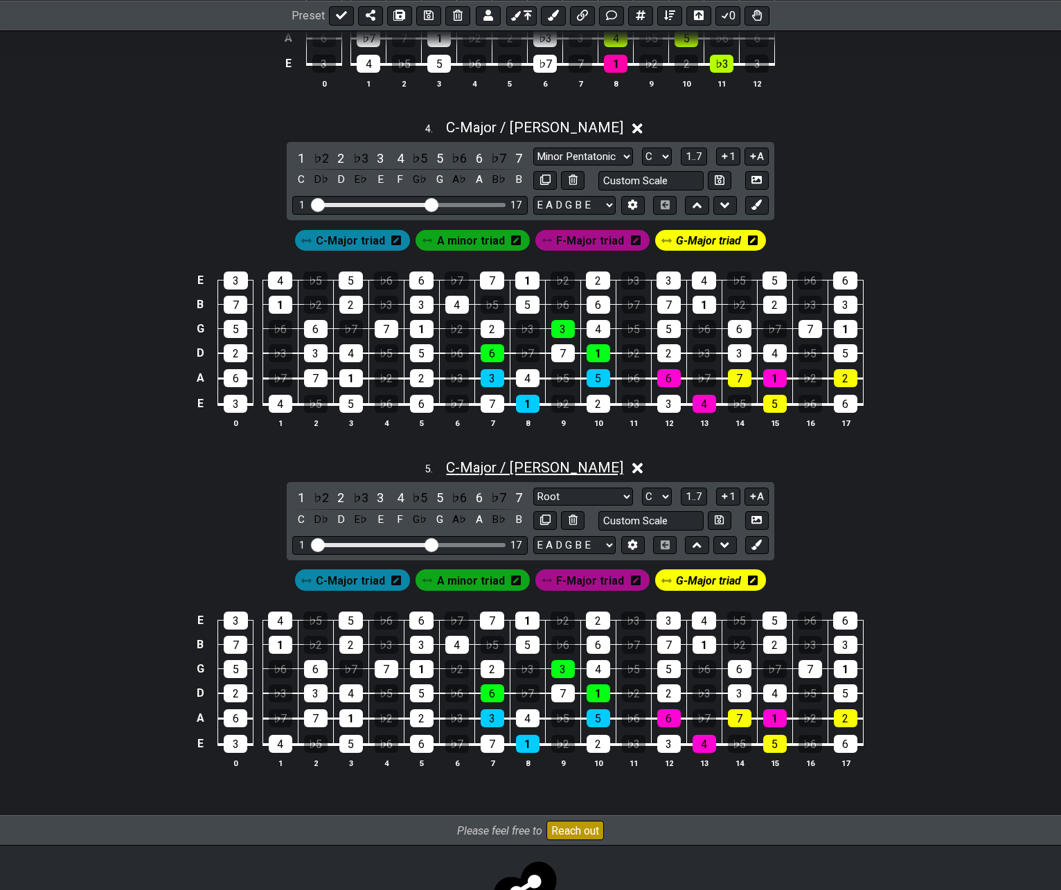
click at [544, 469] on span "C - Major / Ionian" at bounding box center [534, 467] width 177 height 17
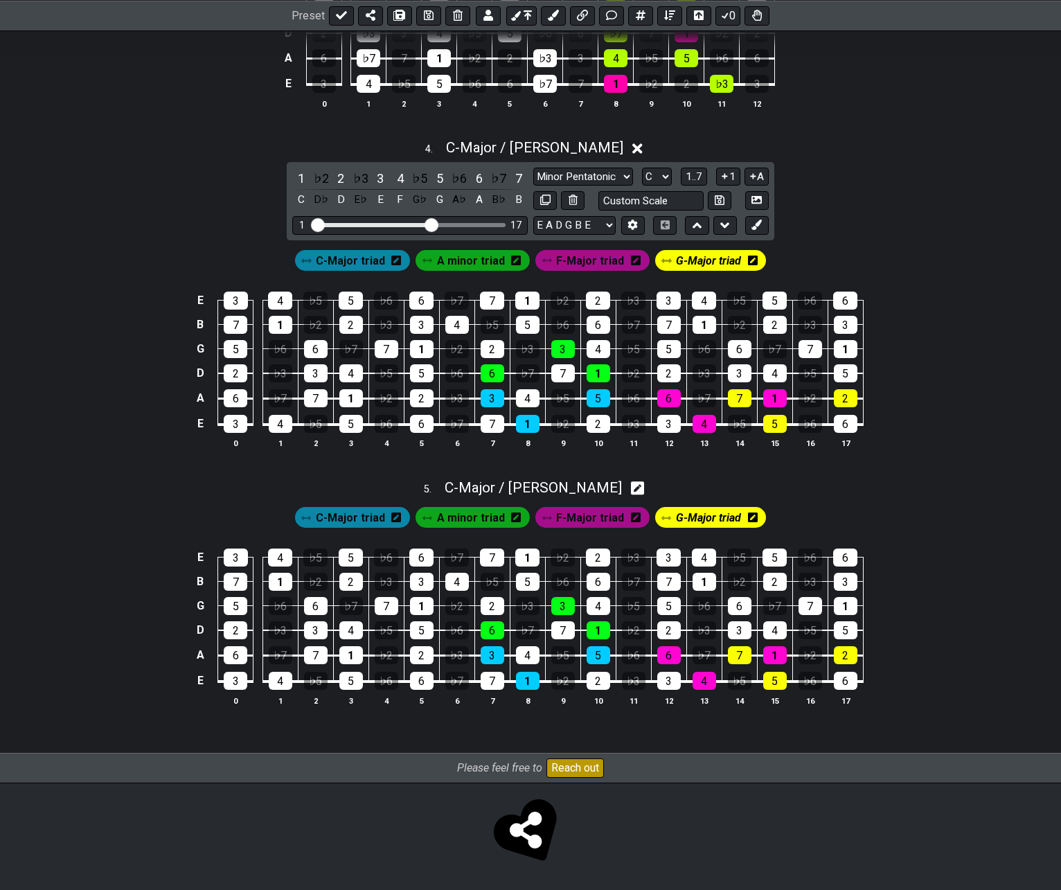
scroll to position [1113, 0]
click at [542, 145] on span "C - Major / Ionian" at bounding box center [534, 147] width 177 height 17
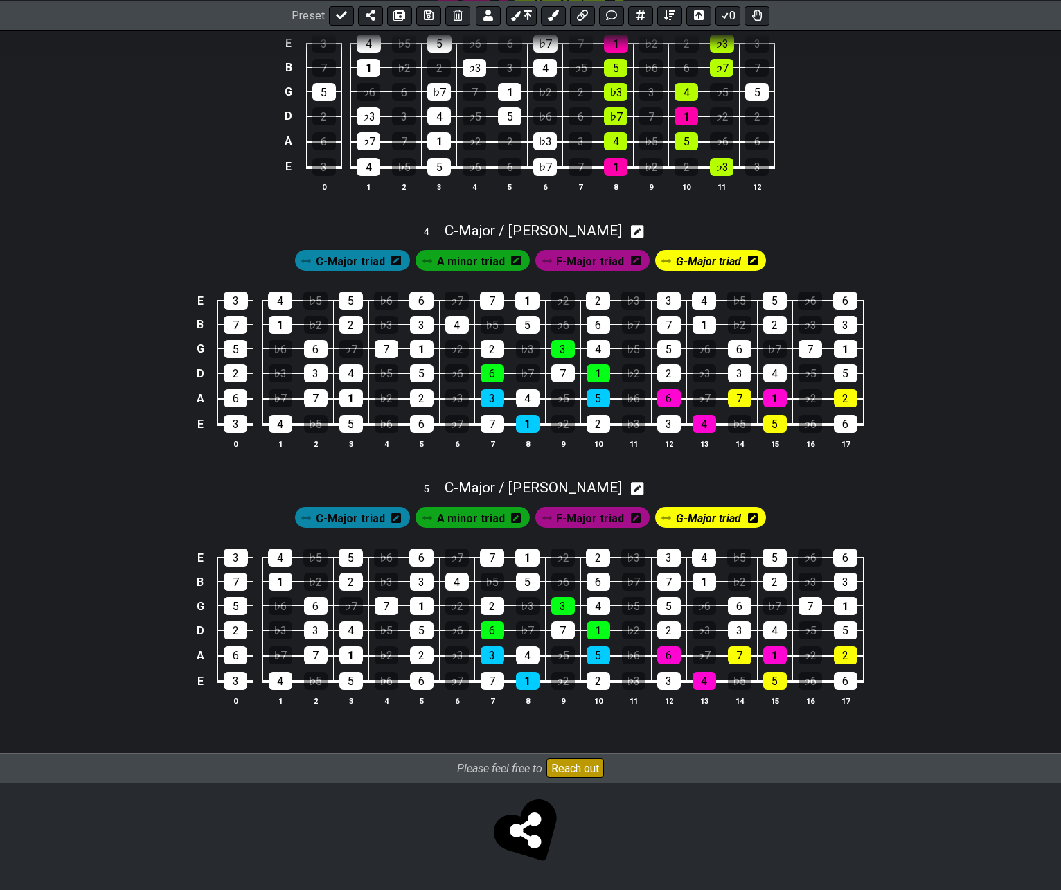
click at [686, 263] on span "G-Major triad" at bounding box center [708, 261] width 65 height 20
click at [686, 263] on span "G-Major triad" at bounding box center [708, 261] width 69 height 20
click at [704, 516] on span "G-Major triad" at bounding box center [708, 518] width 65 height 20
click at [706, 258] on span "G-Major triad" at bounding box center [708, 261] width 65 height 20
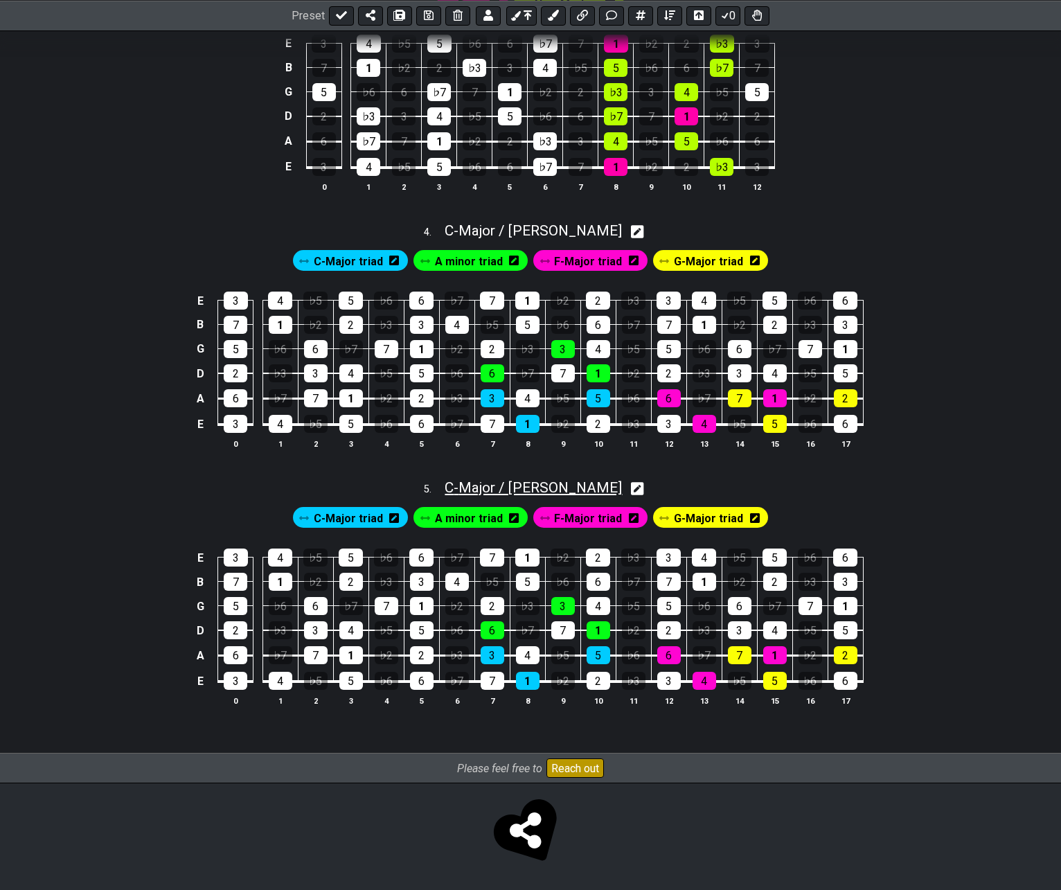
click at [534, 495] on span "C - Major / Ionian" at bounding box center [533, 487] width 177 height 17
select select "Major / [PERSON_NAME]"
select select "C"
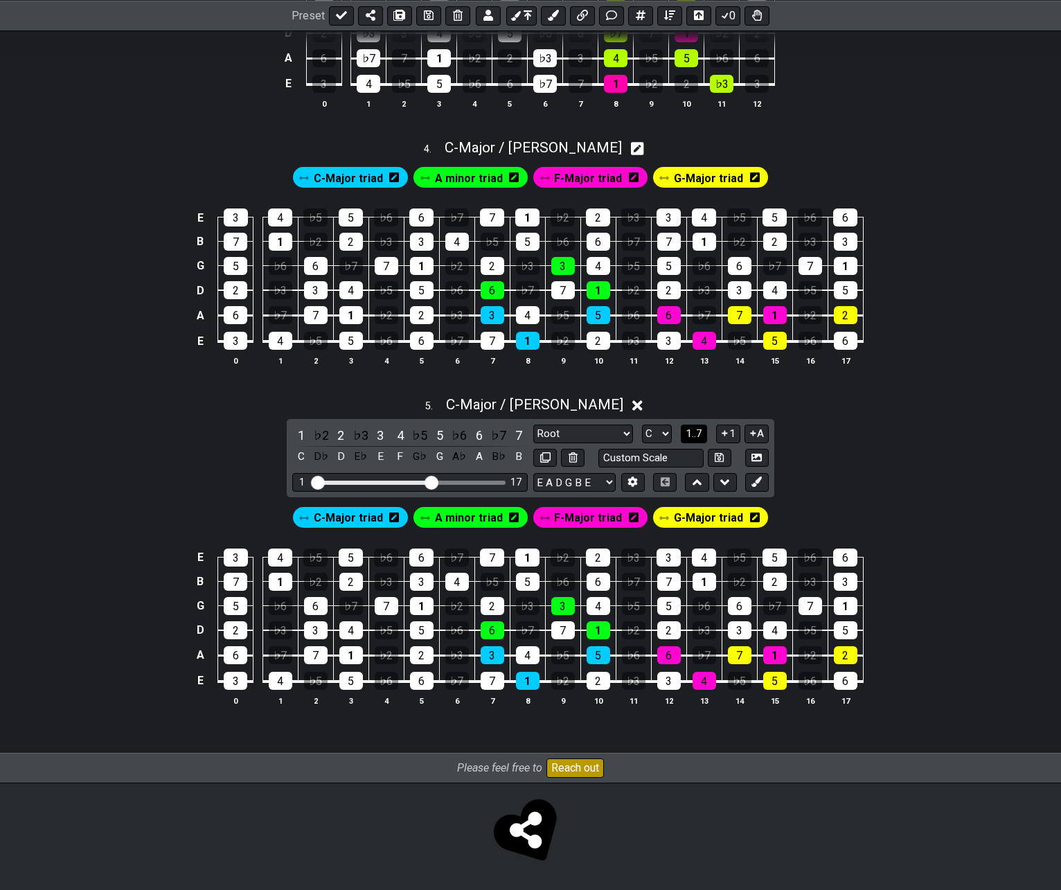
click at [688, 434] on span "1..7" at bounding box center [694, 433] width 17 height 12
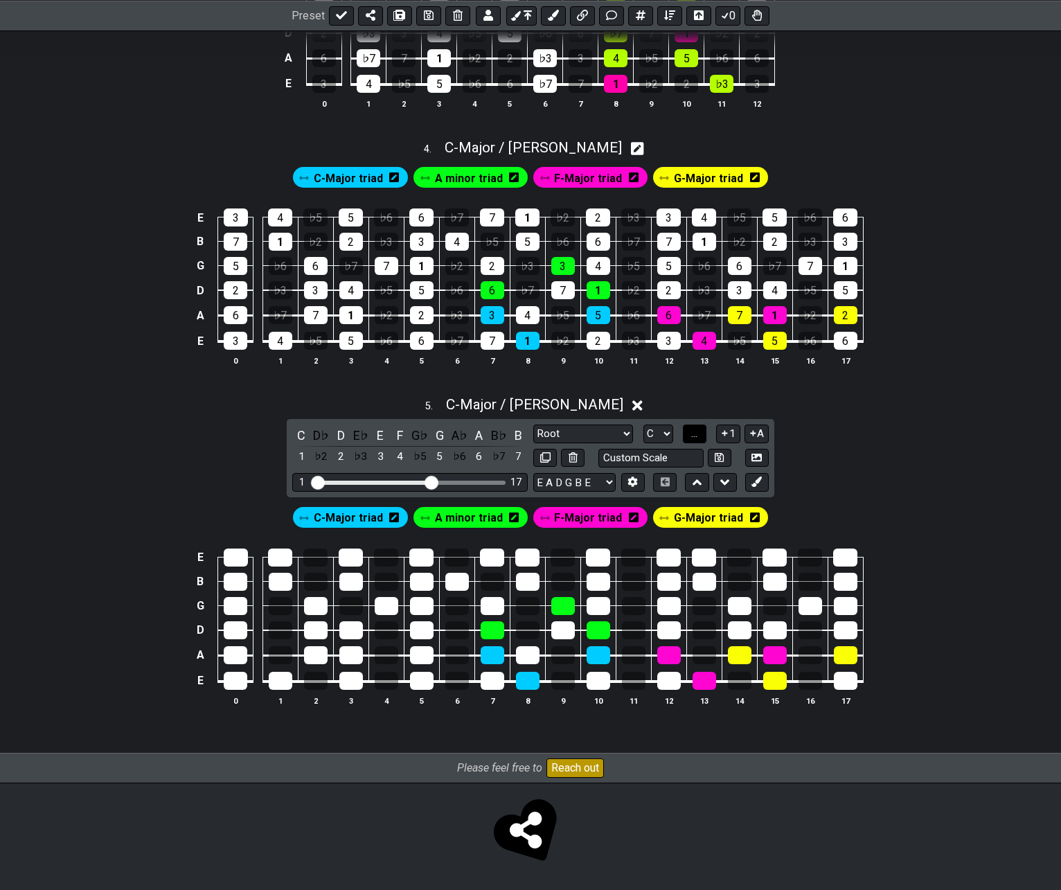
click at [688, 434] on button "..." at bounding box center [695, 434] width 24 height 19
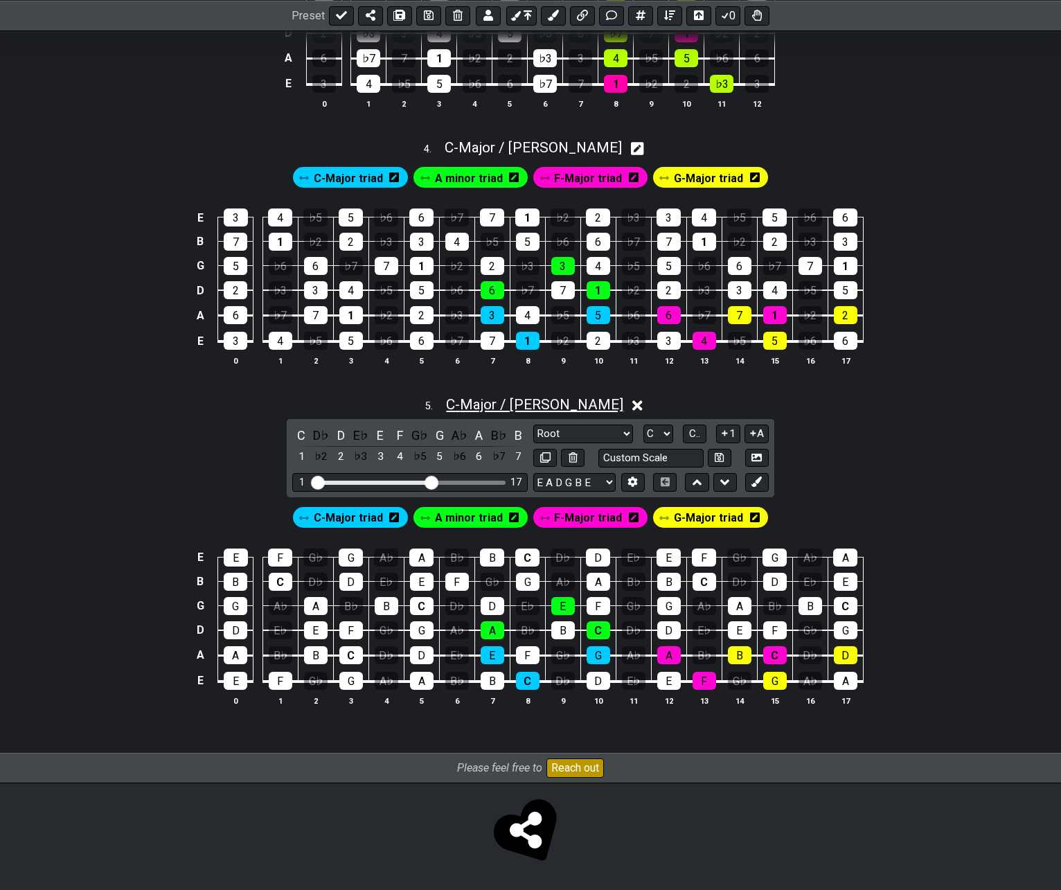
click at [551, 404] on span "C - Major / Ionian" at bounding box center [534, 404] width 177 height 17
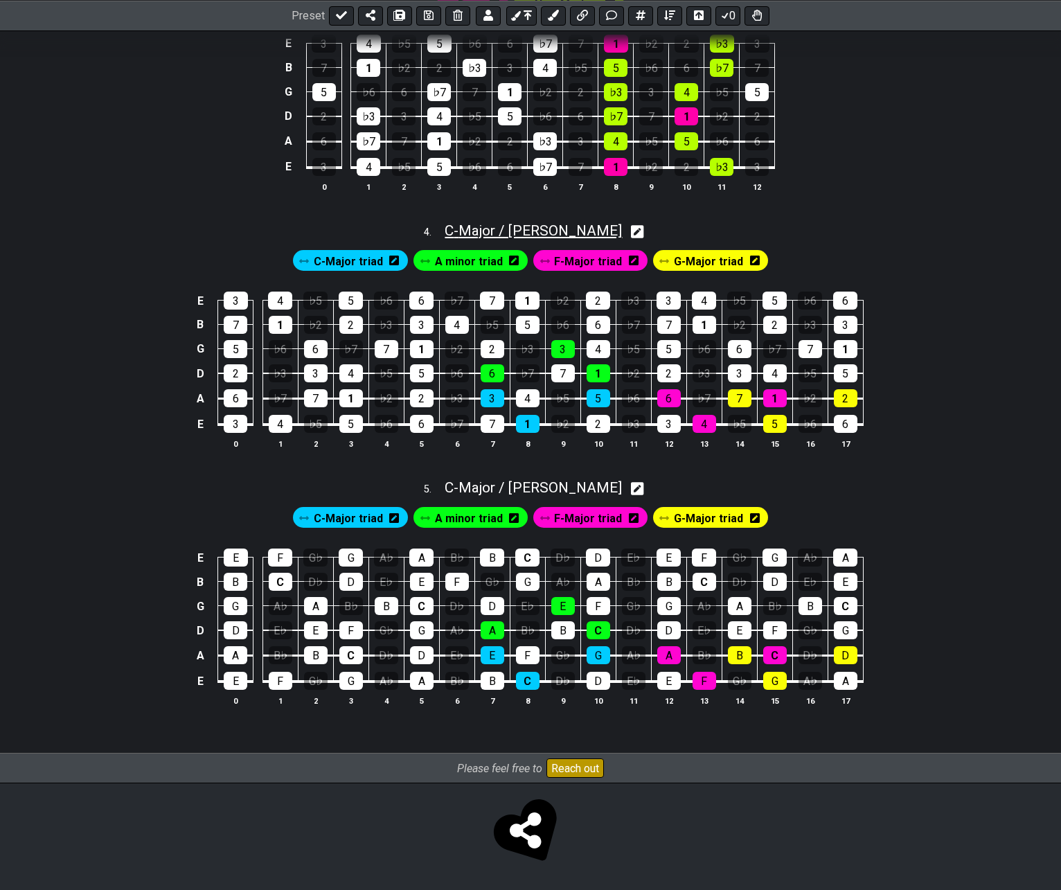
click at [545, 231] on span "C - Major / Ionian" at bounding box center [533, 230] width 177 height 17
select select "Major / [PERSON_NAME]"
select select "C"
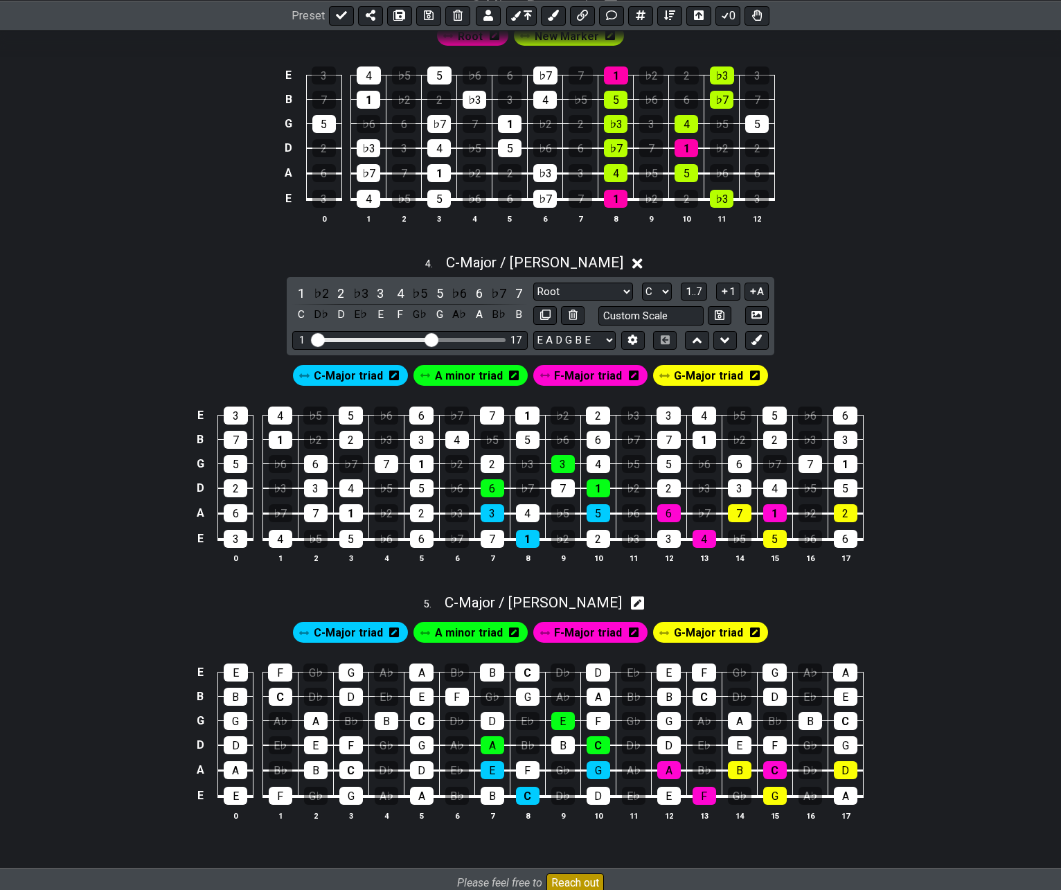
scroll to position [1044, 0]
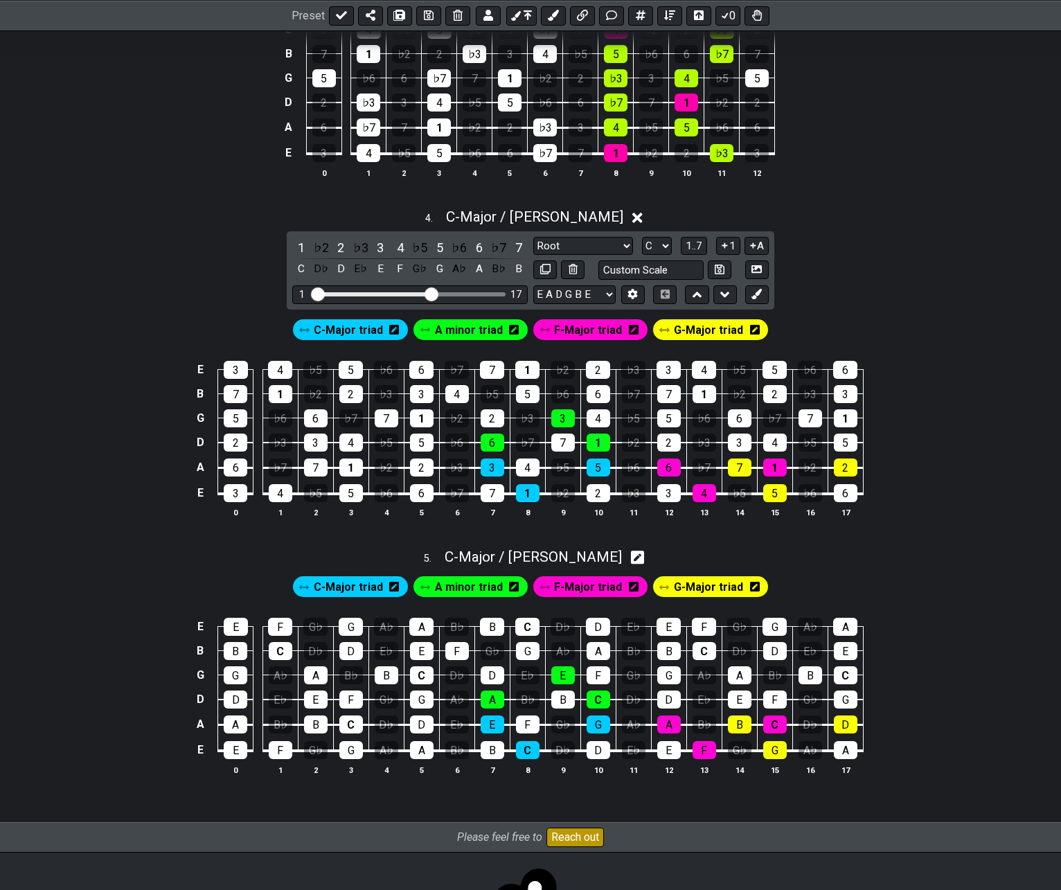
drag, startPoint x: 499, startPoint y: 214, endPoint x: 346, endPoint y: 187, distance: 155.4
click at [499, 215] on span "C - Major / Ionian" at bounding box center [534, 216] width 177 height 17
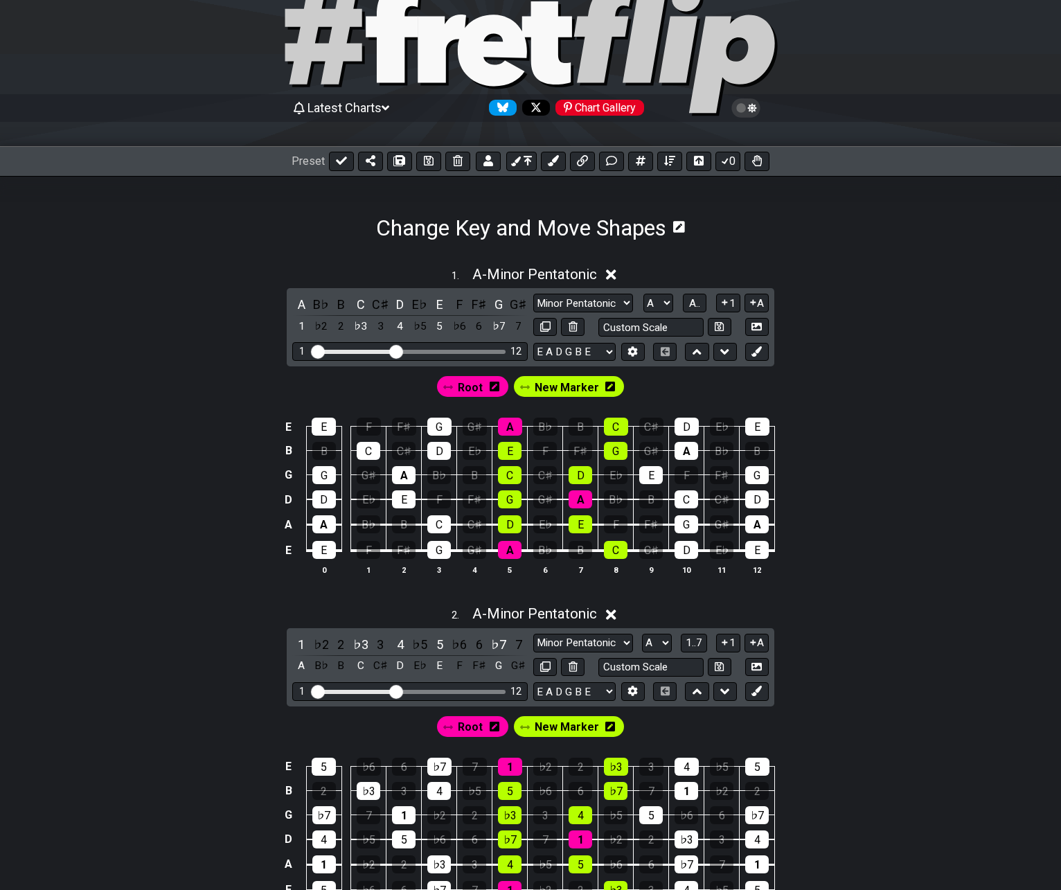
scroll to position [0, 0]
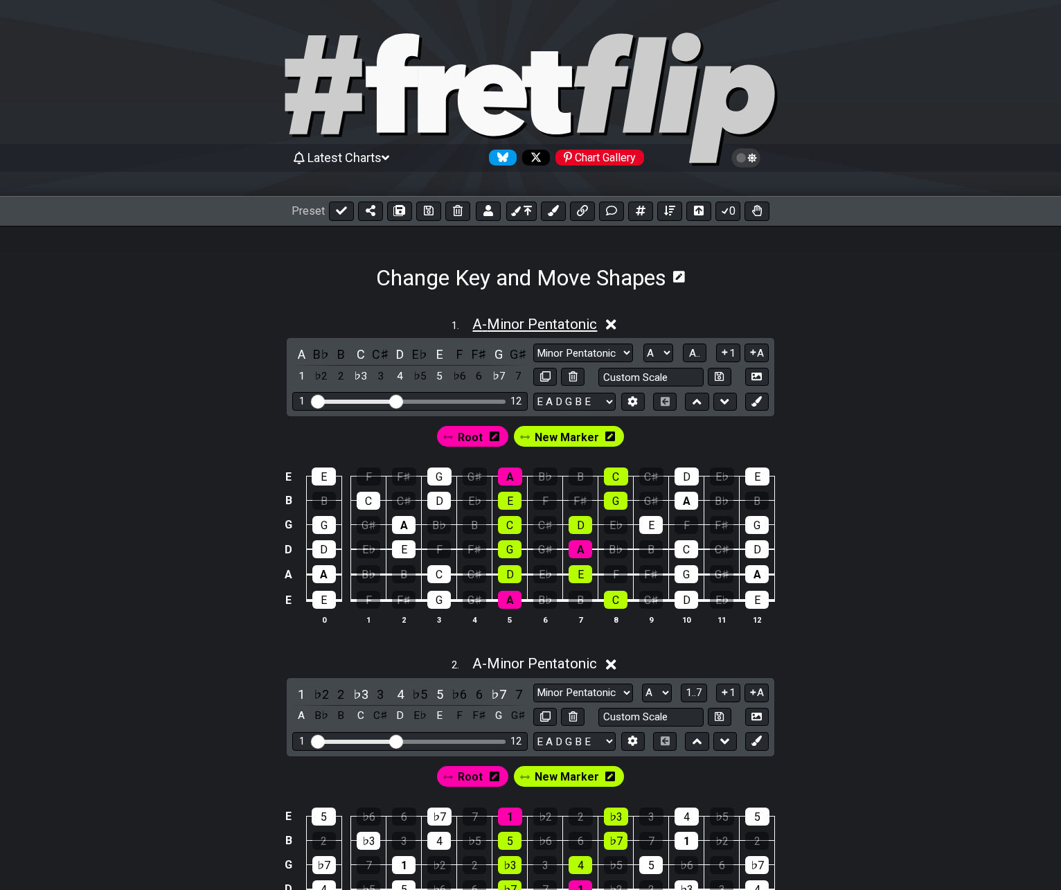
click at [492, 329] on span "A - Minor Pentatonic" at bounding box center [534, 324] width 125 height 17
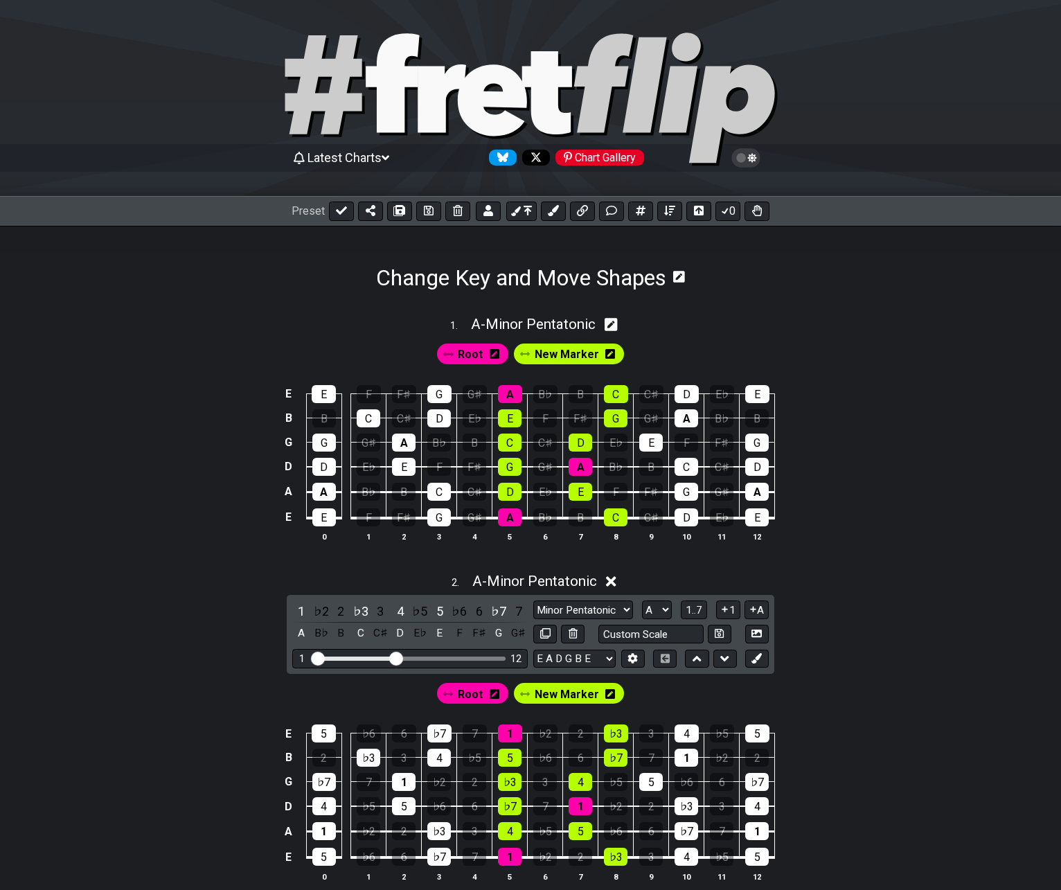
click at [504, 591] on div "2 . A - Minor Pentatonic 1 ♭2 2 ♭3 3 4 ♭5 5 ♭6 6 ♭7 7 A B♭ B C C♯ D E♭ E F F♯ G…" at bounding box center [530, 733] width 1061 height 337
click at [502, 578] on span "A - Minor Pentatonic" at bounding box center [534, 581] width 125 height 17
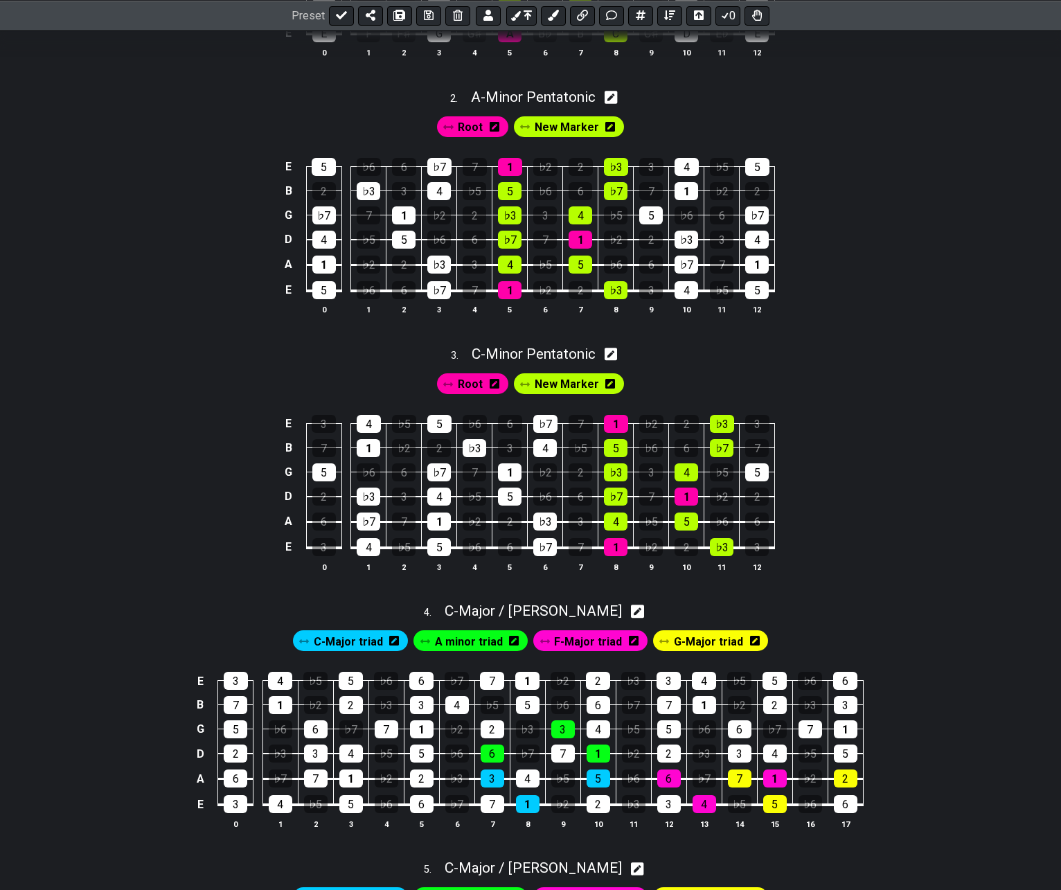
scroll to position [485, 0]
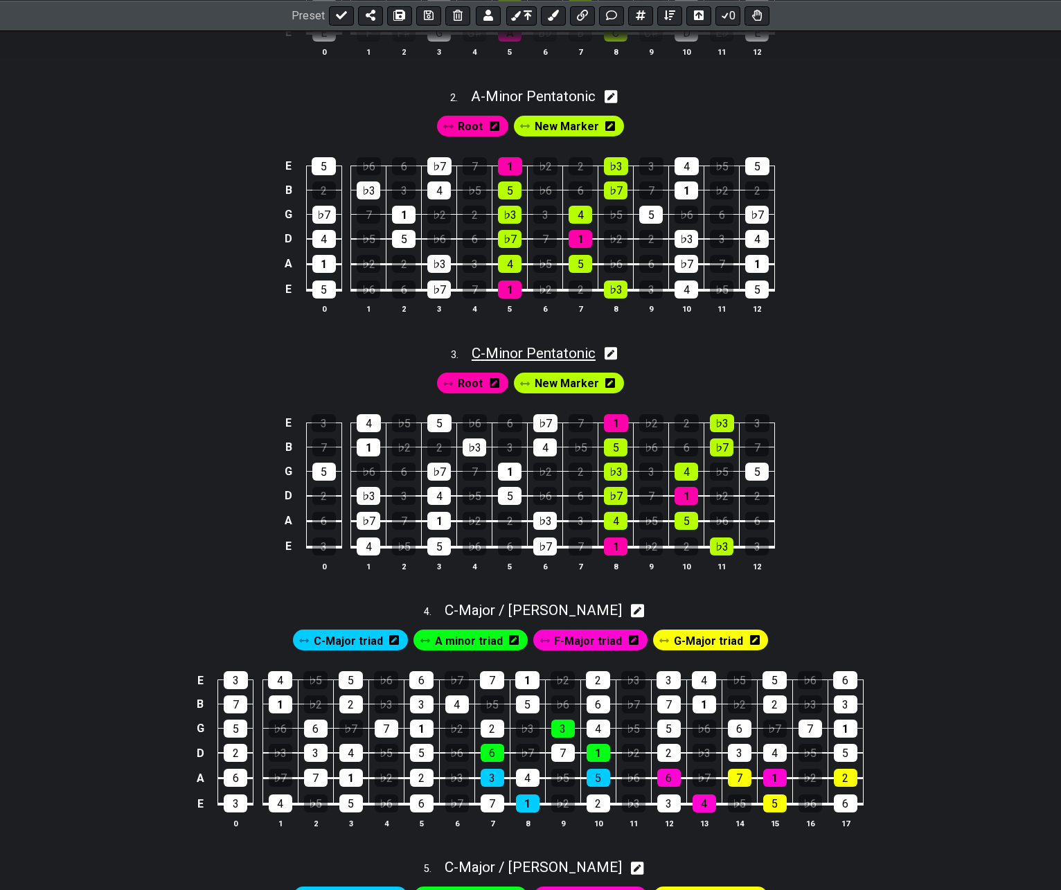
click at [535, 346] on span "C - Minor Pentatonic" at bounding box center [534, 353] width 124 height 17
select select "Minor Pentatonic"
select select "C"
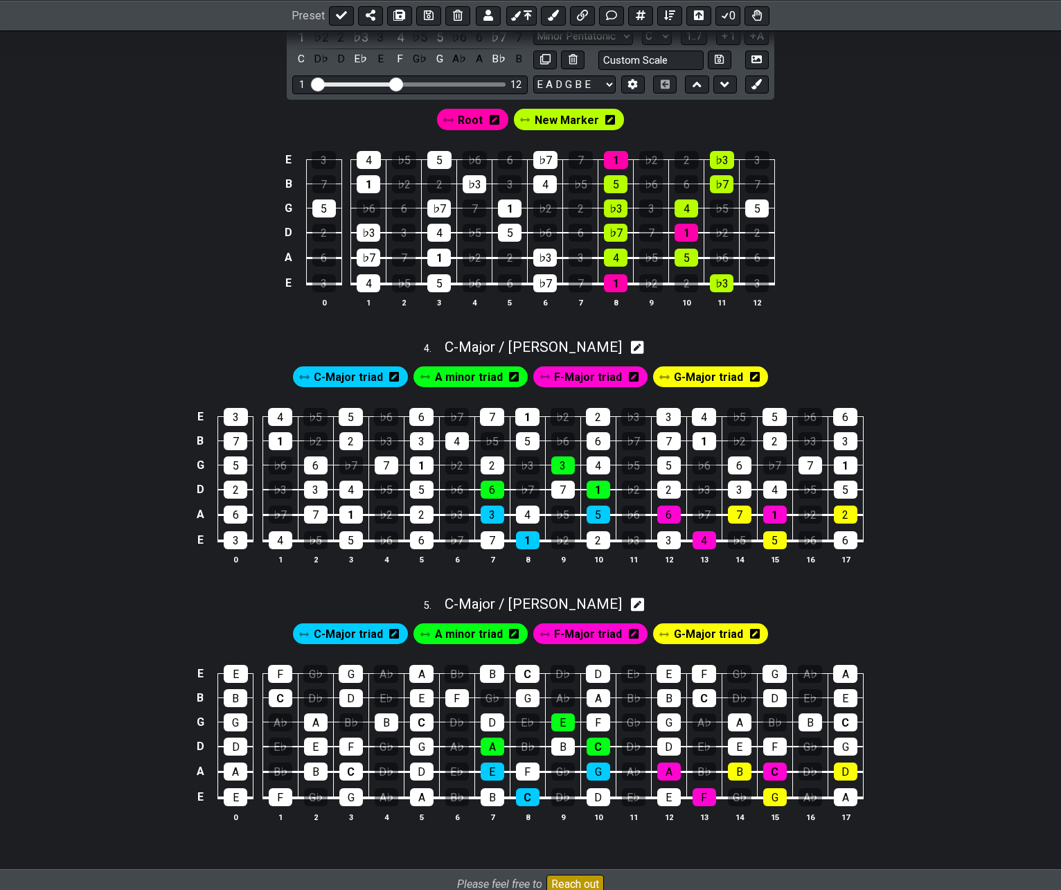
scroll to position [762, 0]
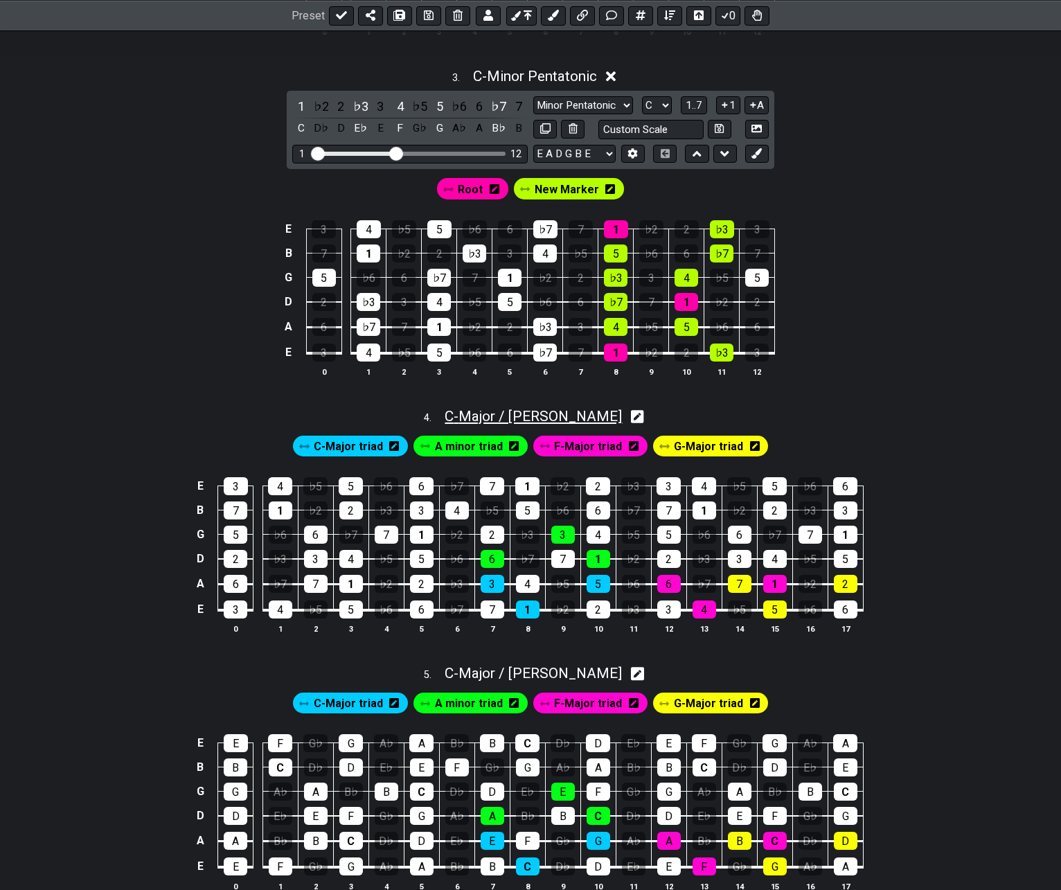
click at [542, 418] on span "C - Major / Ionian" at bounding box center [533, 416] width 177 height 17
select select "Major / [PERSON_NAME]"
select select "C"
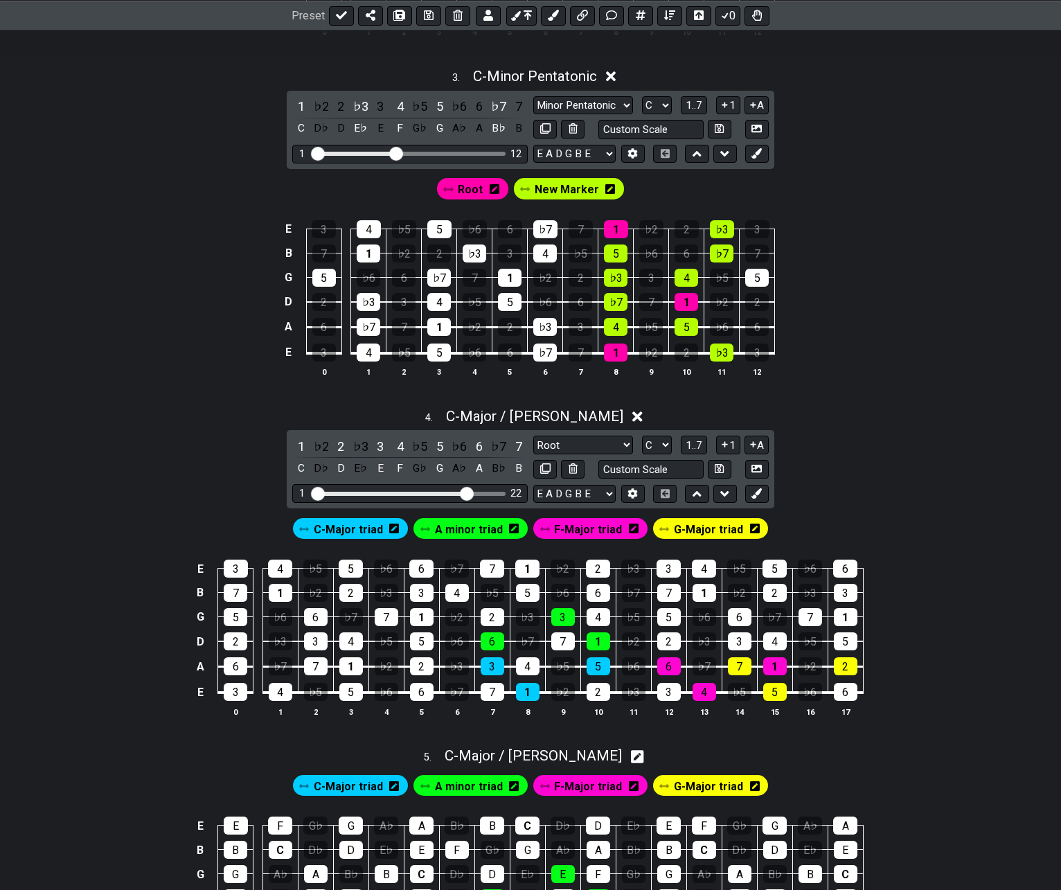
drag, startPoint x: 436, startPoint y: 493, endPoint x: 468, endPoint y: 491, distance: 31.9
click at [468, 492] on input "Visible fret range" at bounding box center [410, 492] width 197 height 0
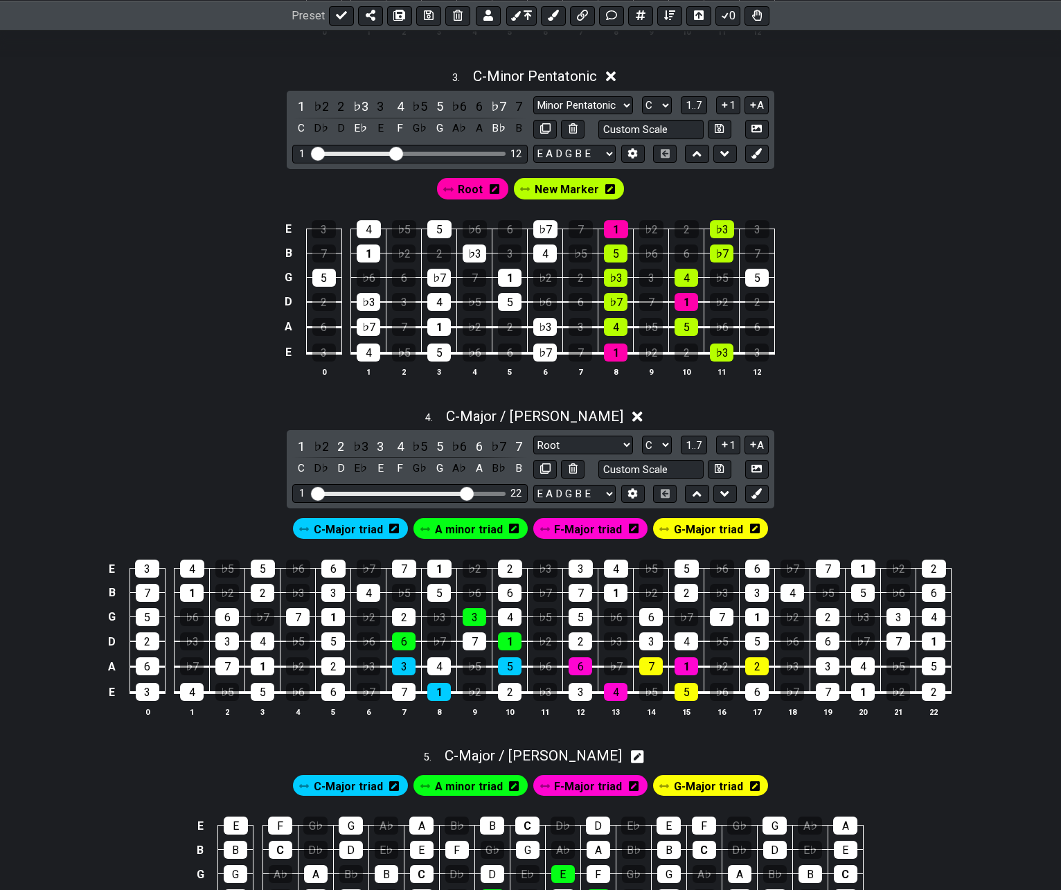
scroll to position [1030, 0]
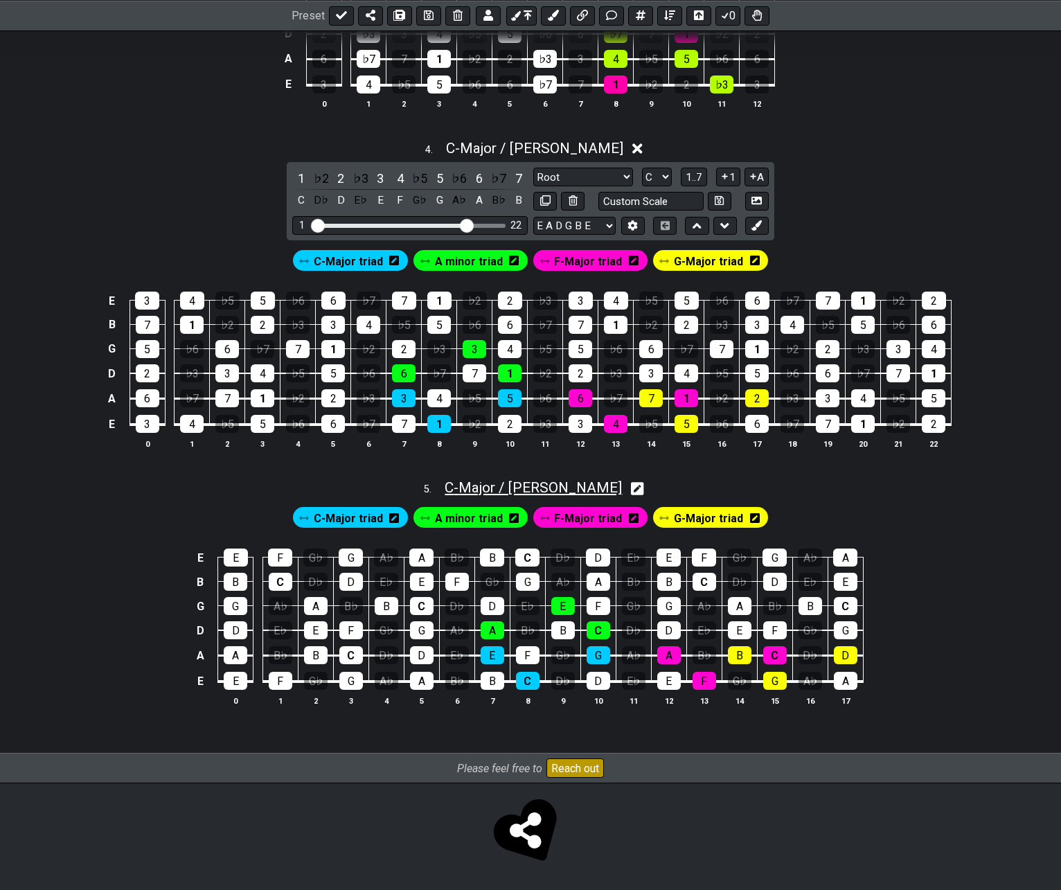
click at [564, 491] on span "C - Major / Ionian" at bounding box center [533, 487] width 177 height 17
select select "Major / [PERSON_NAME]"
select select "C"
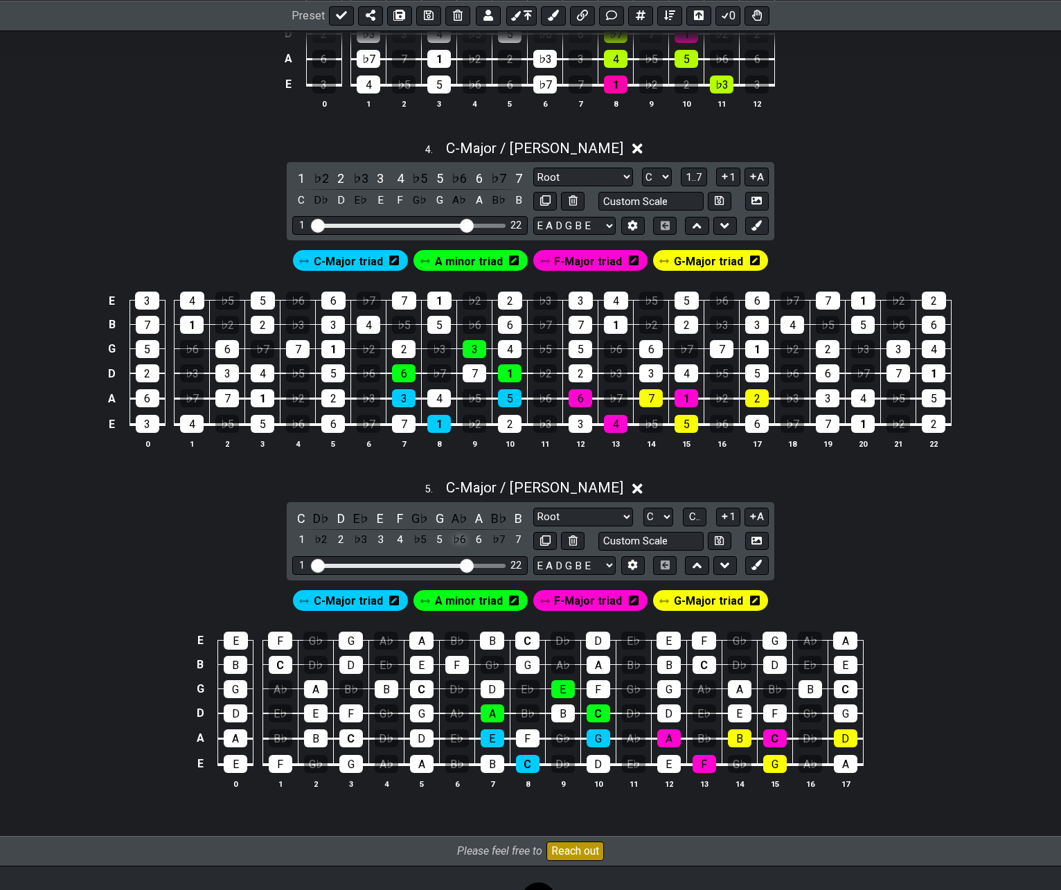
drag, startPoint x: 434, startPoint y: 567, endPoint x: 460, endPoint y: 540, distance: 37.2
click at [465, 565] on input "Visible fret range" at bounding box center [410, 565] width 197 height 0
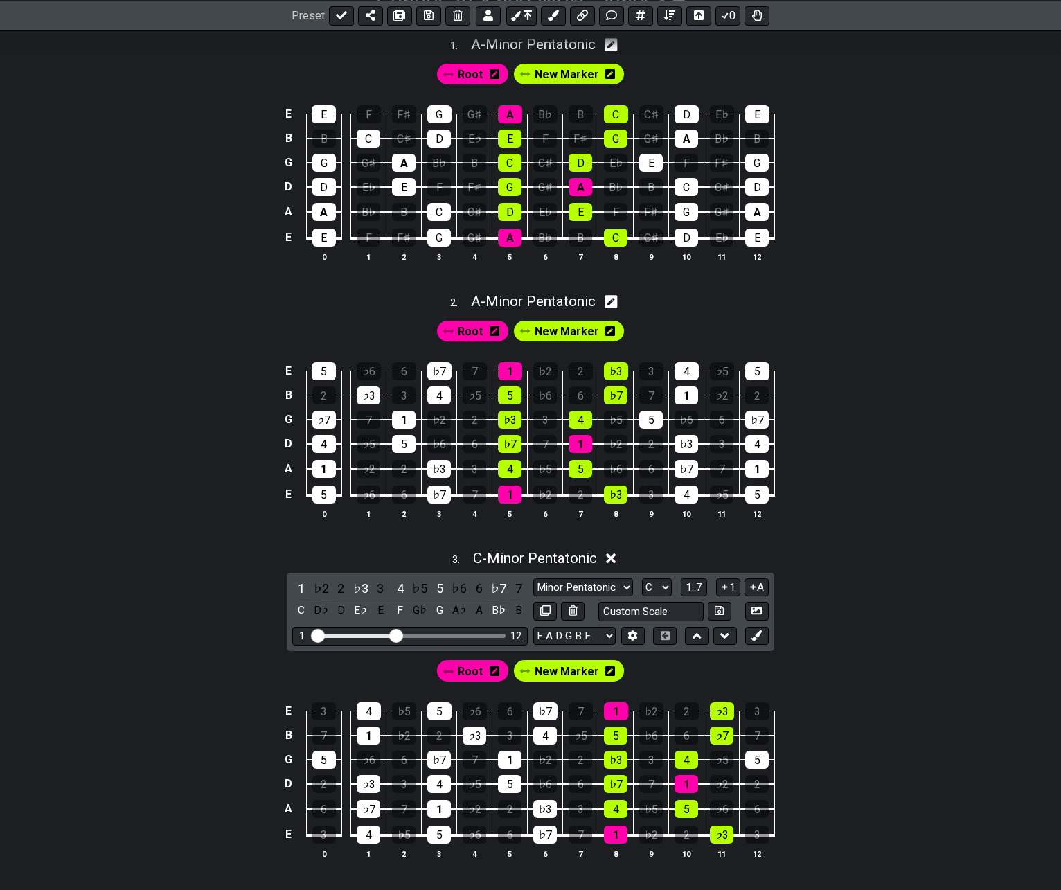
scroll to position [268, 0]
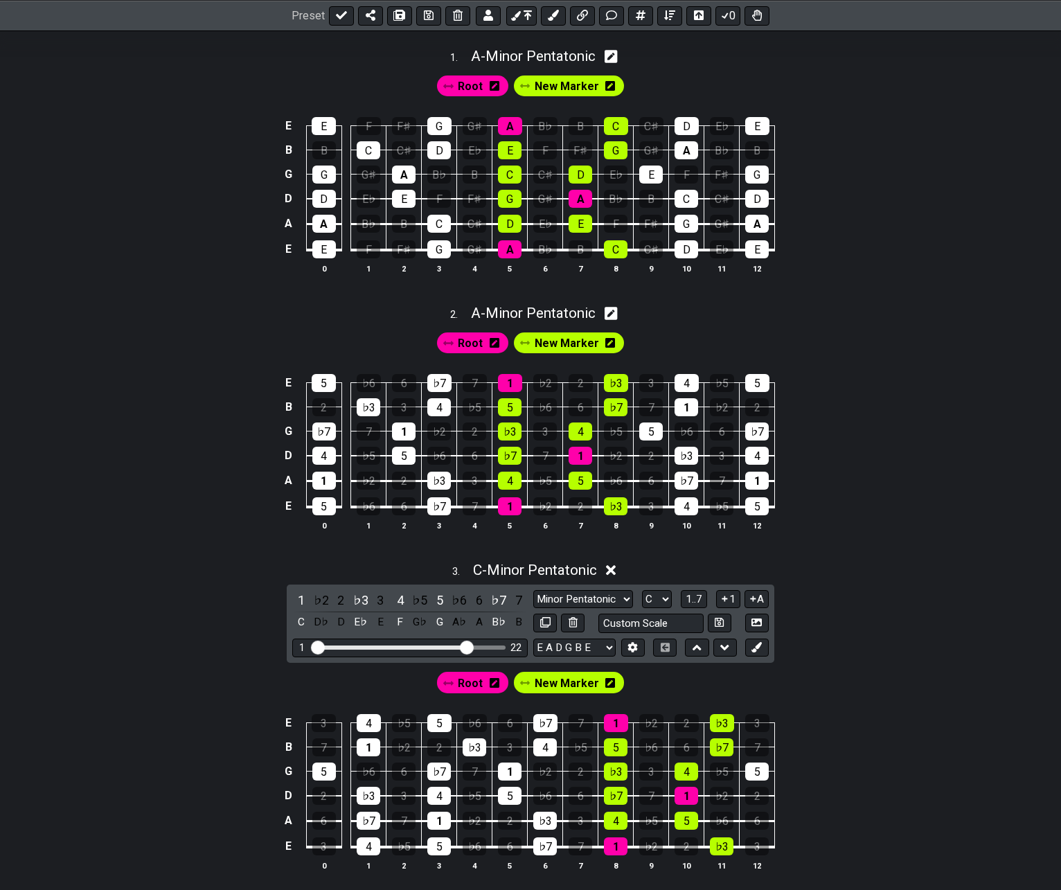
drag, startPoint x: 398, startPoint y: 646, endPoint x: 468, endPoint y: 648, distance: 69.3
click at [468, 646] on input "Visible fret range" at bounding box center [410, 646] width 197 height 0
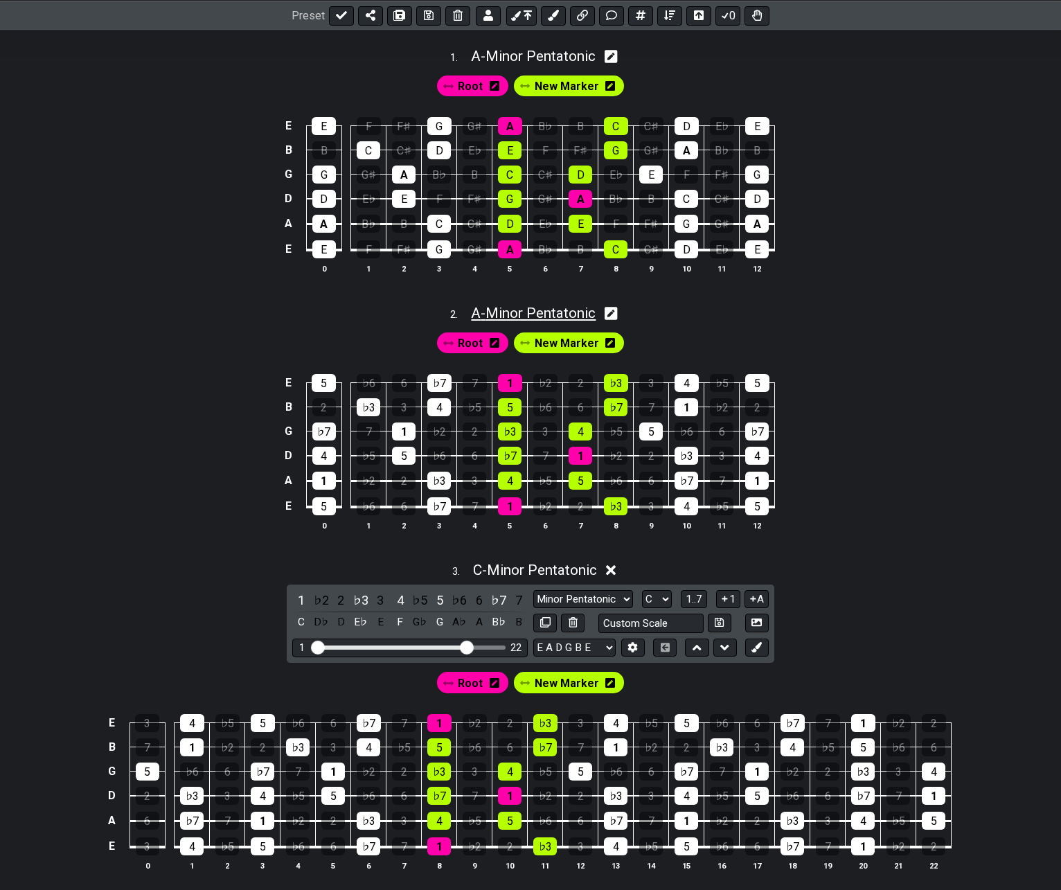
click at [513, 317] on span "A - Minor Pentatonic" at bounding box center [533, 313] width 125 height 17
select select "Minor Pentatonic"
select select "A"
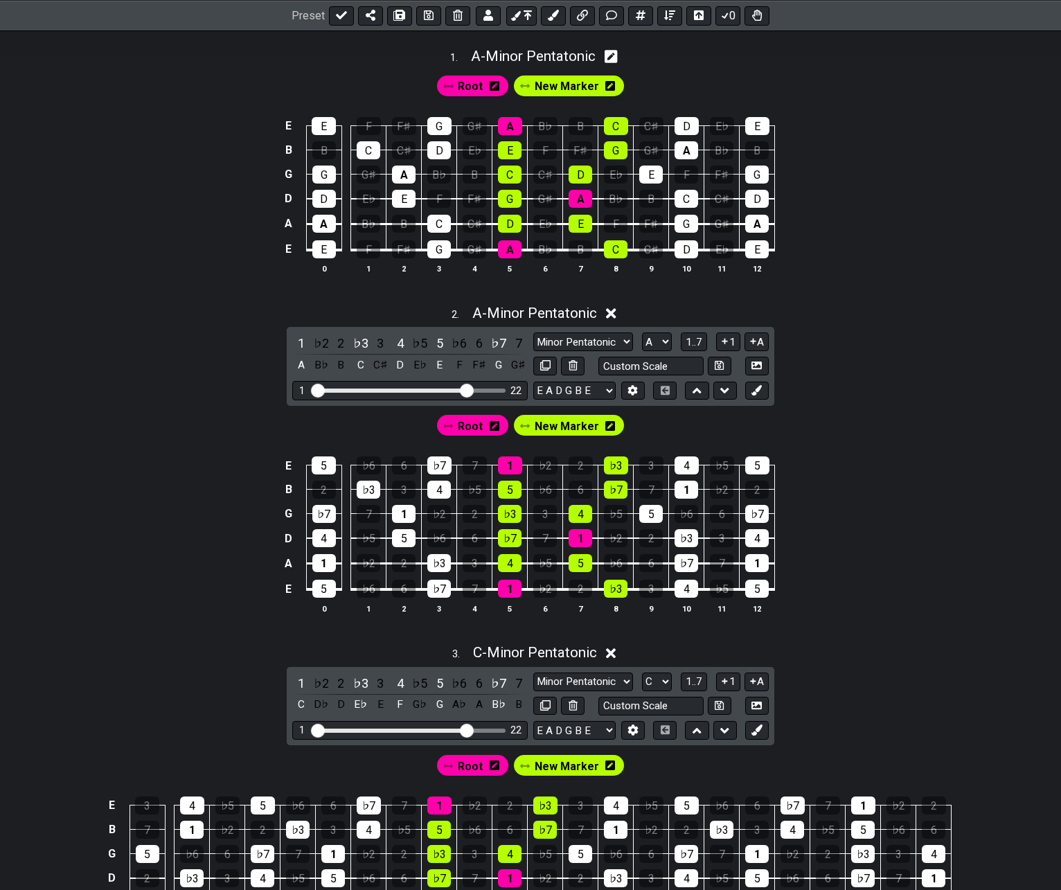
drag, startPoint x: 400, startPoint y: 389, endPoint x: 468, endPoint y: 402, distance: 69.1
click at [468, 389] on input "Visible fret range" at bounding box center [410, 389] width 197 height 0
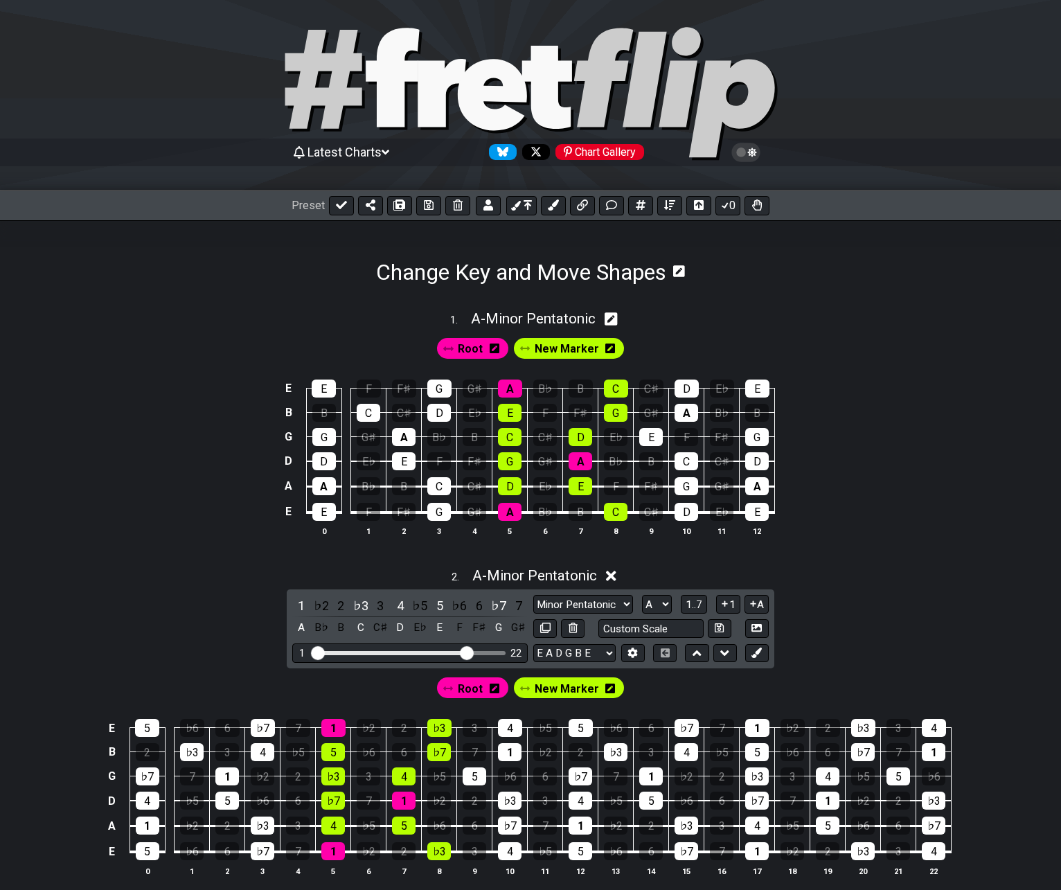
scroll to position [0, 0]
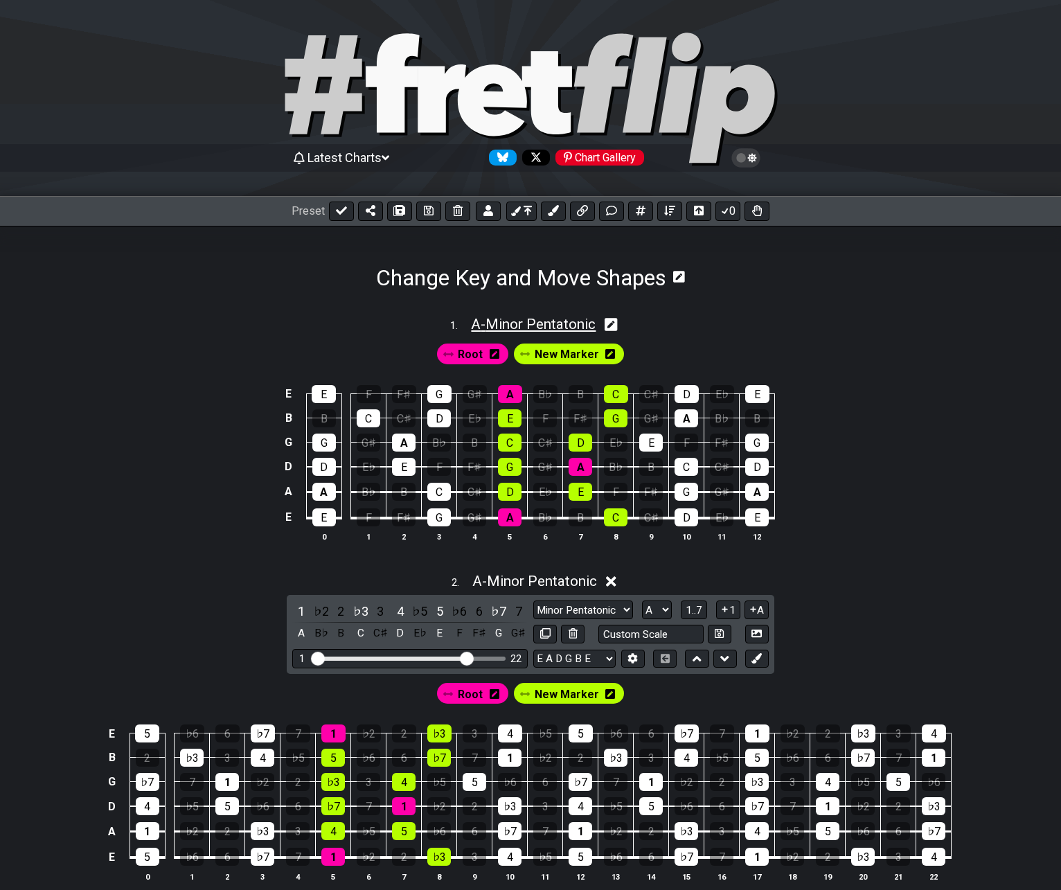
click at [505, 321] on span "A - Minor Pentatonic" at bounding box center [533, 324] width 125 height 17
select select "Minor Pentatonic"
select select "A"
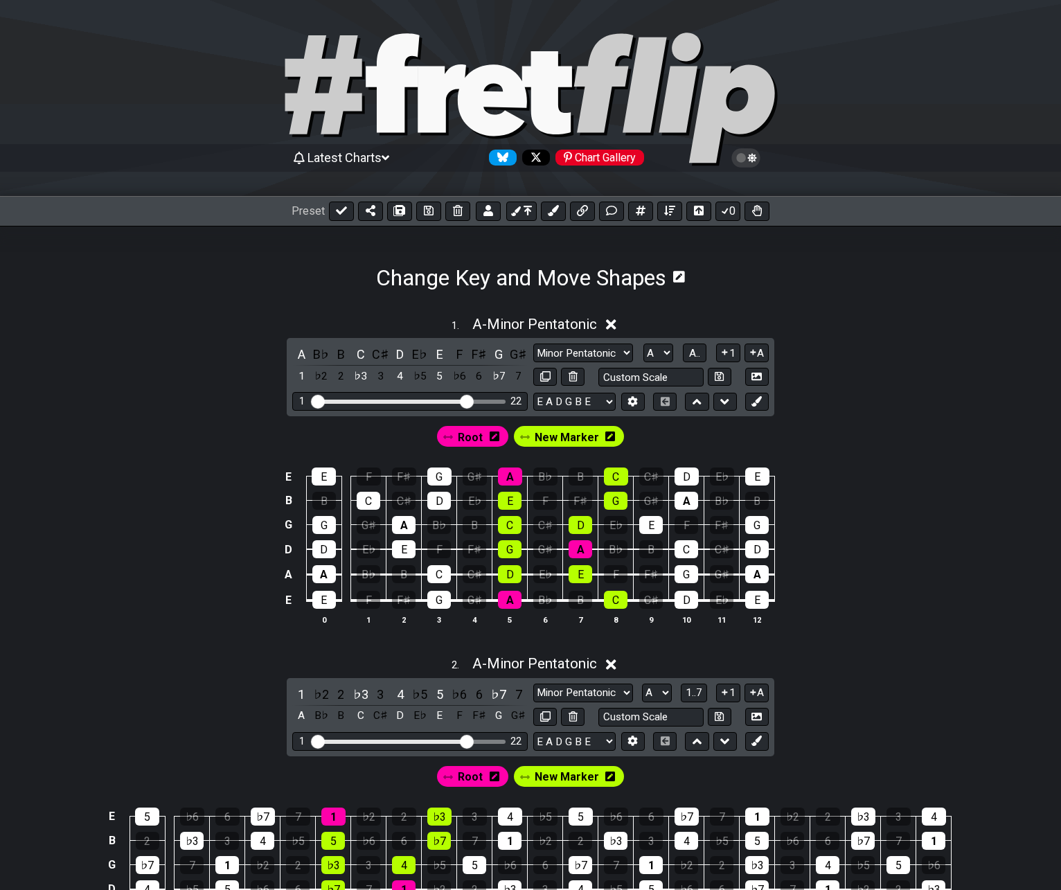
drag, startPoint x: 404, startPoint y: 399, endPoint x: 472, endPoint y: 308, distance: 113.7
click at [466, 400] on input "Visible fret range" at bounding box center [410, 400] width 197 height 0
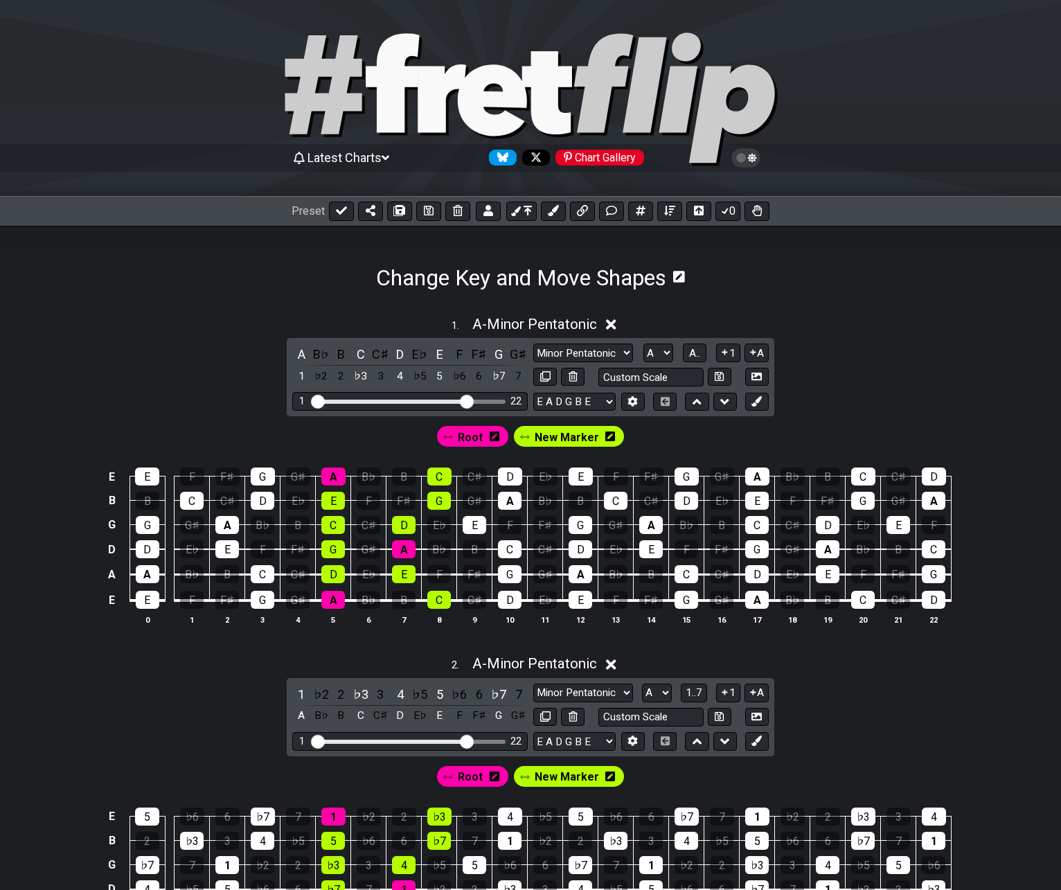
drag, startPoint x: 490, startPoint y: 323, endPoint x: 491, endPoint y: 377, distance: 54.7
click at [490, 324] on span "A - Minor Pentatonic" at bounding box center [534, 324] width 125 height 17
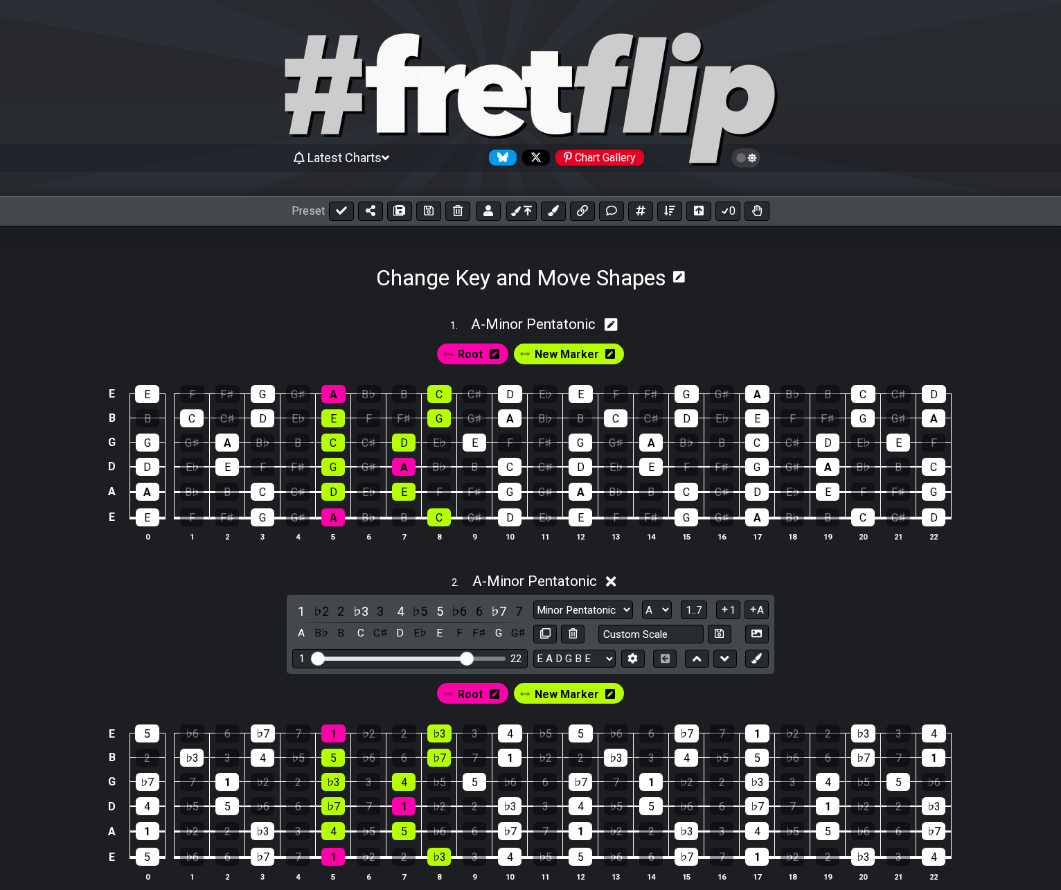
drag, startPoint x: 527, startPoint y: 585, endPoint x: 333, endPoint y: 547, distance: 197.5
click at [527, 585] on span "A - Minor Pentatonic" at bounding box center [534, 581] width 125 height 17
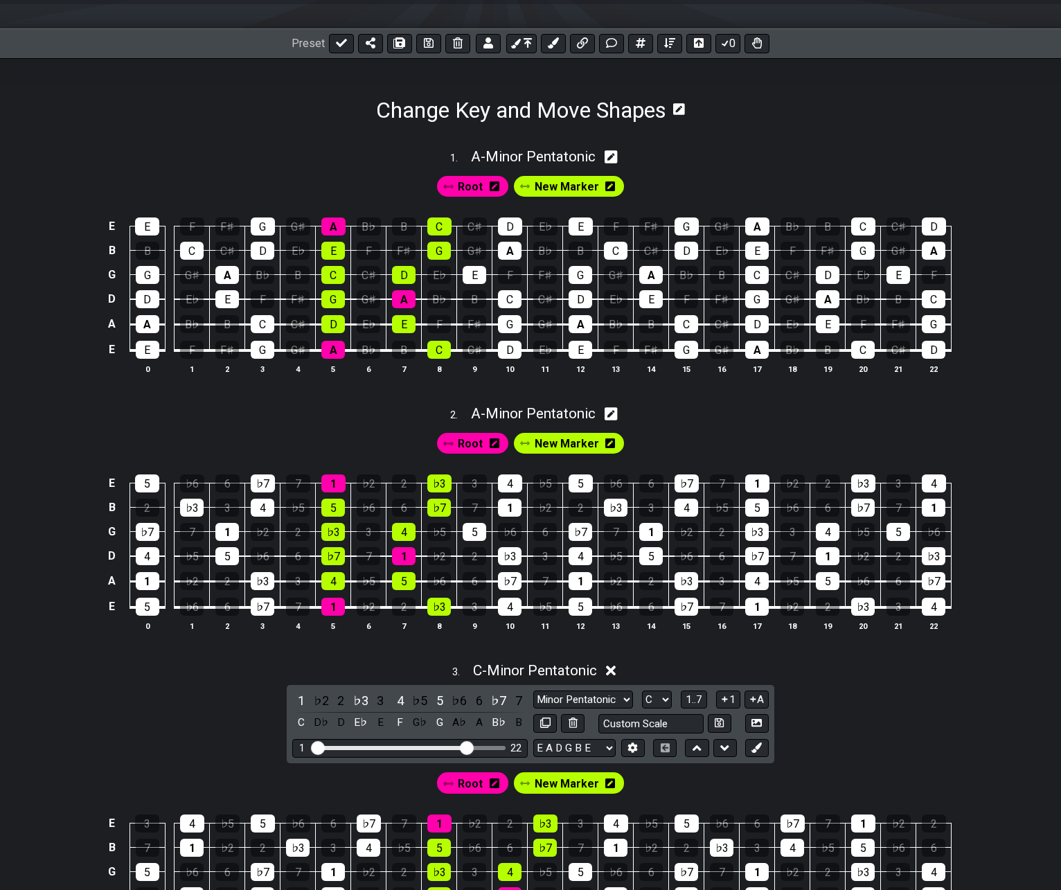
scroll to position [485, 0]
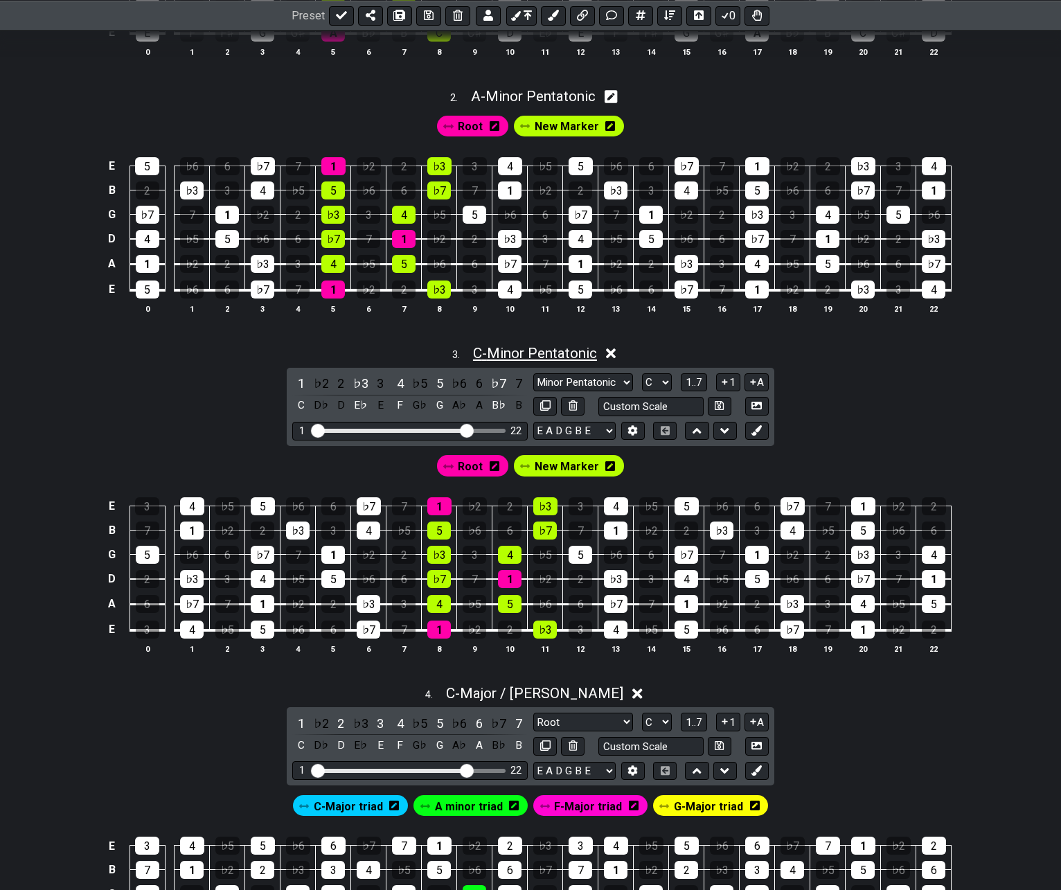
click at [499, 347] on span "C - Minor Pentatonic" at bounding box center [535, 353] width 124 height 17
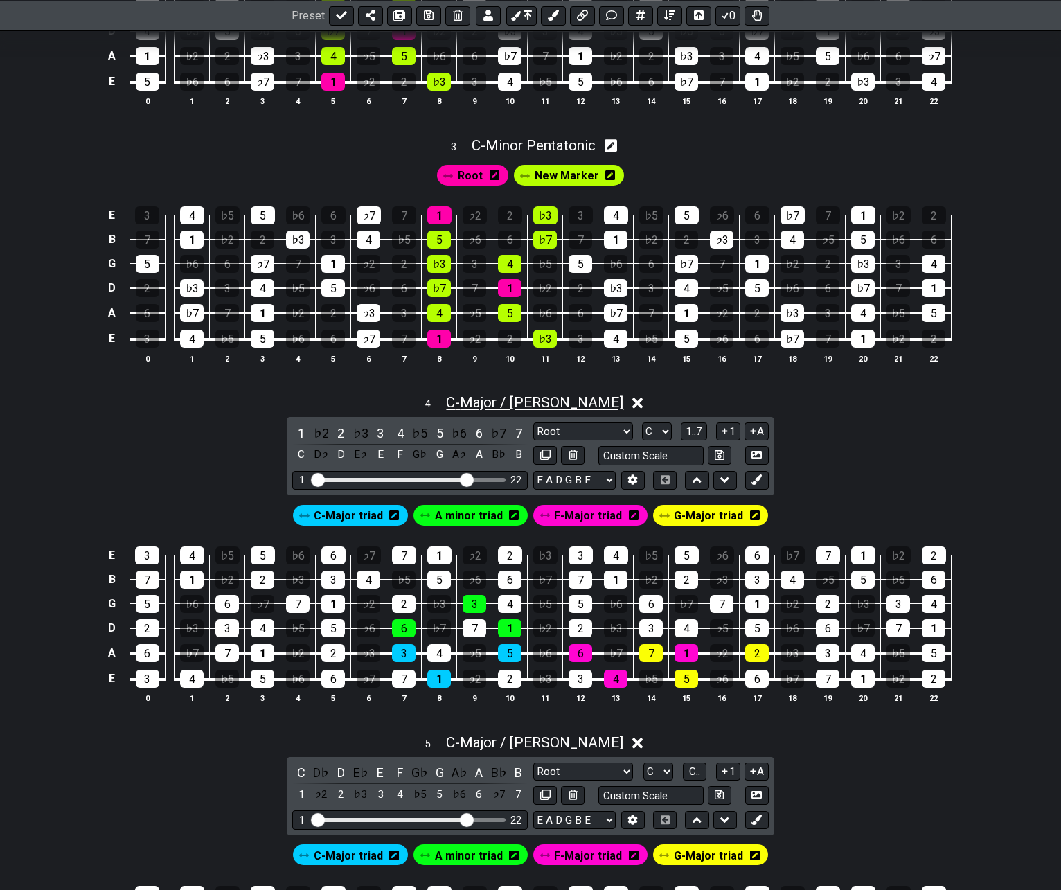
click at [517, 408] on span "C - Major / Ionian" at bounding box center [534, 402] width 177 height 17
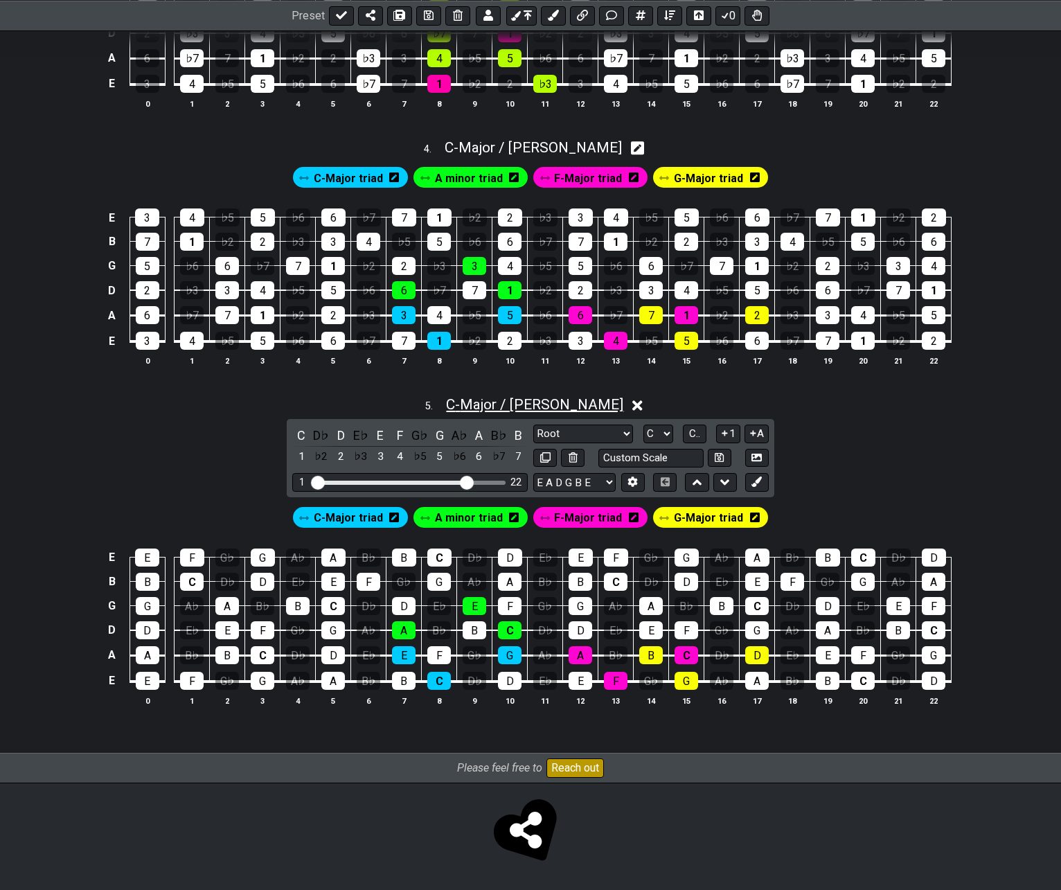
click at [517, 408] on span "C - Major / Ionian" at bounding box center [534, 404] width 177 height 17
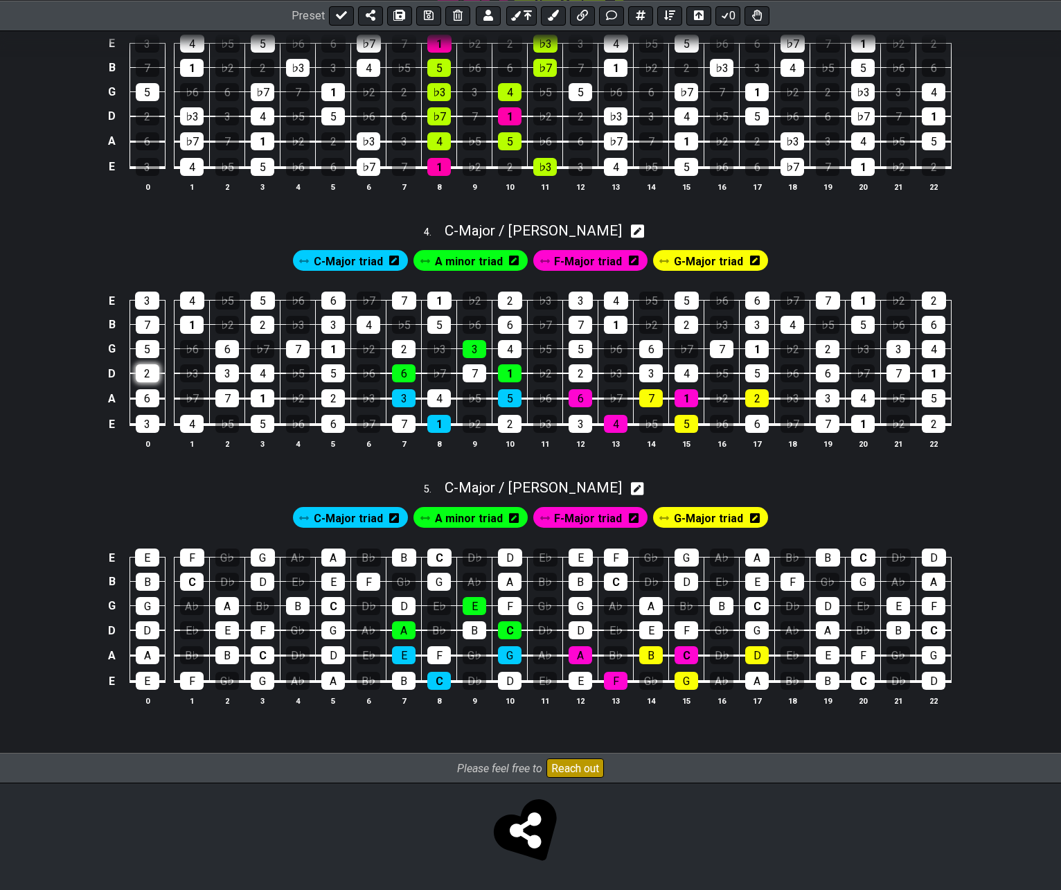
scroll to position [864, 0]
click at [425, 11] on icon at bounding box center [429, 15] width 10 height 10
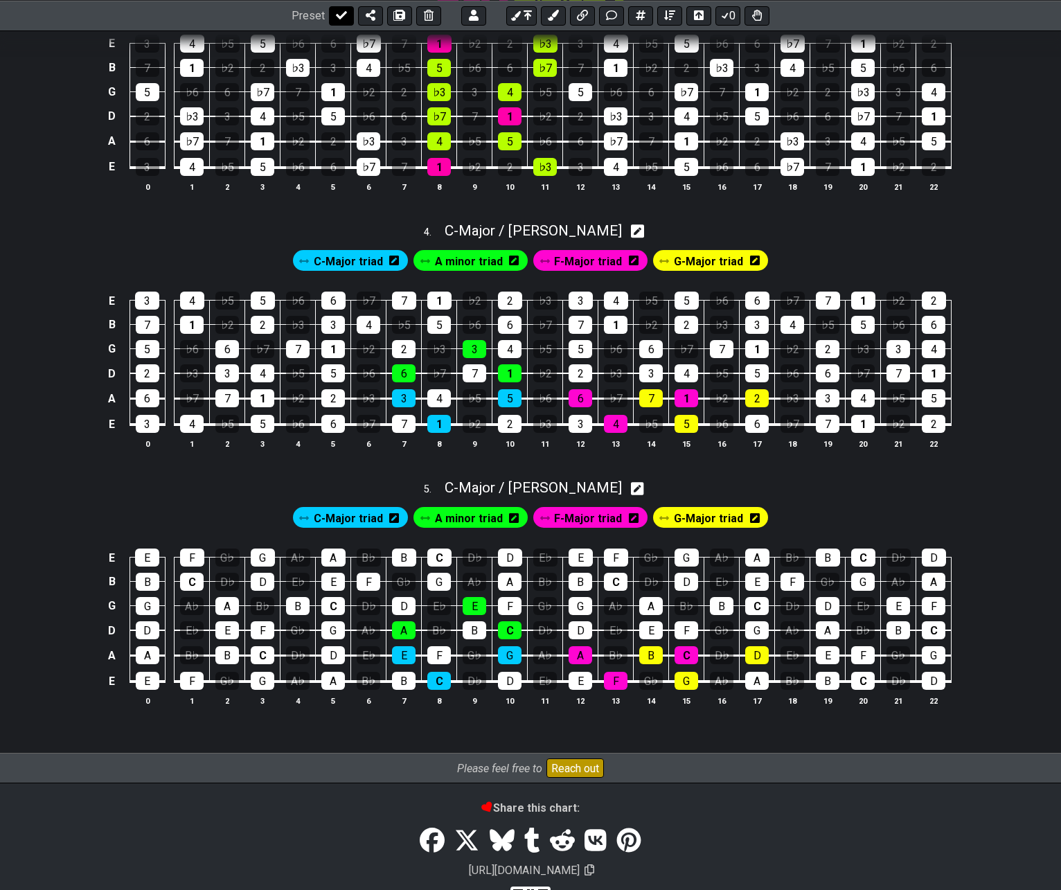
click at [332, 16] on button at bounding box center [341, 15] width 25 height 19
select select "/022HLA5PM"
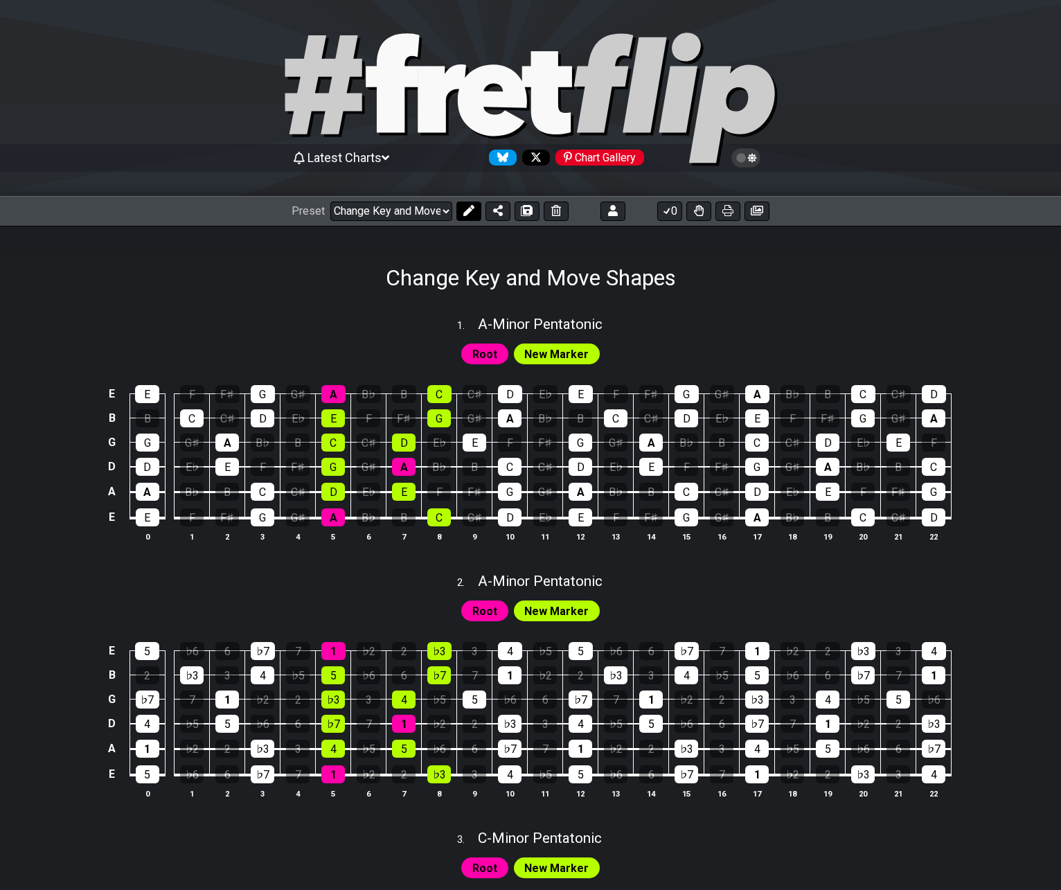
click at [473, 214] on button at bounding box center [468, 211] width 25 height 19
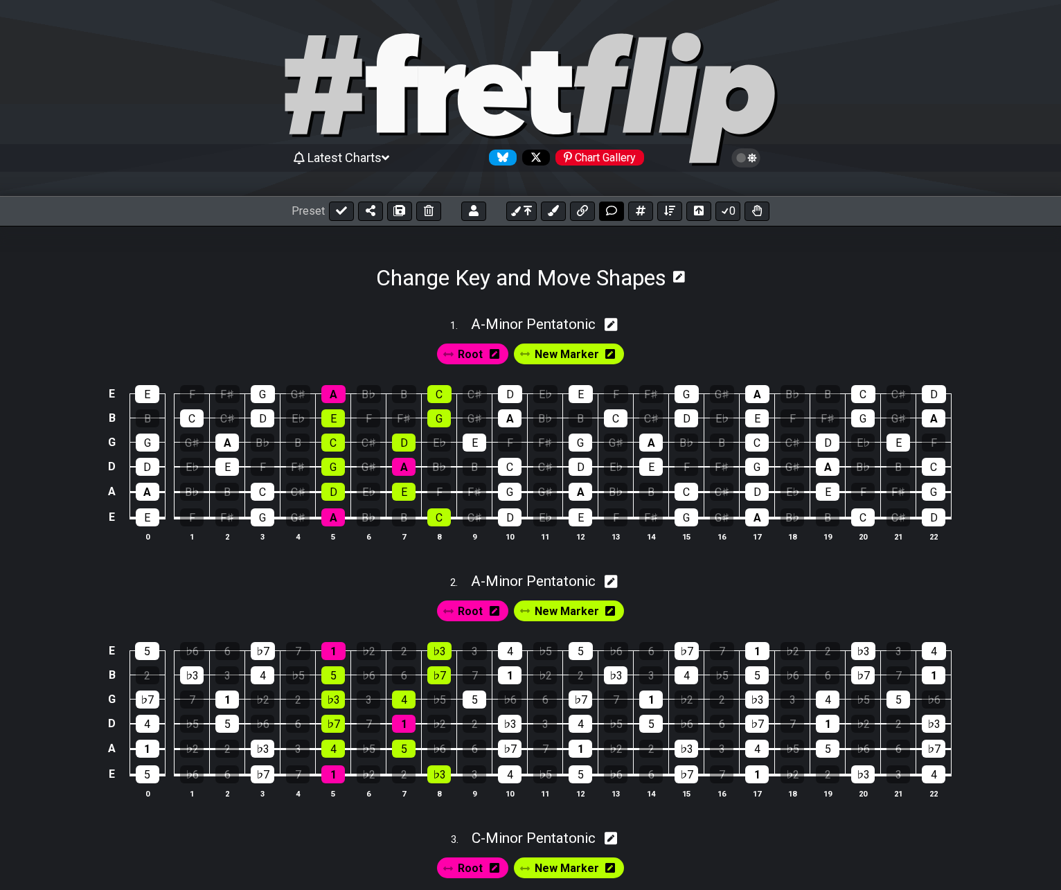
click at [610, 208] on icon at bounding box center [611, 210] width 11 height 11
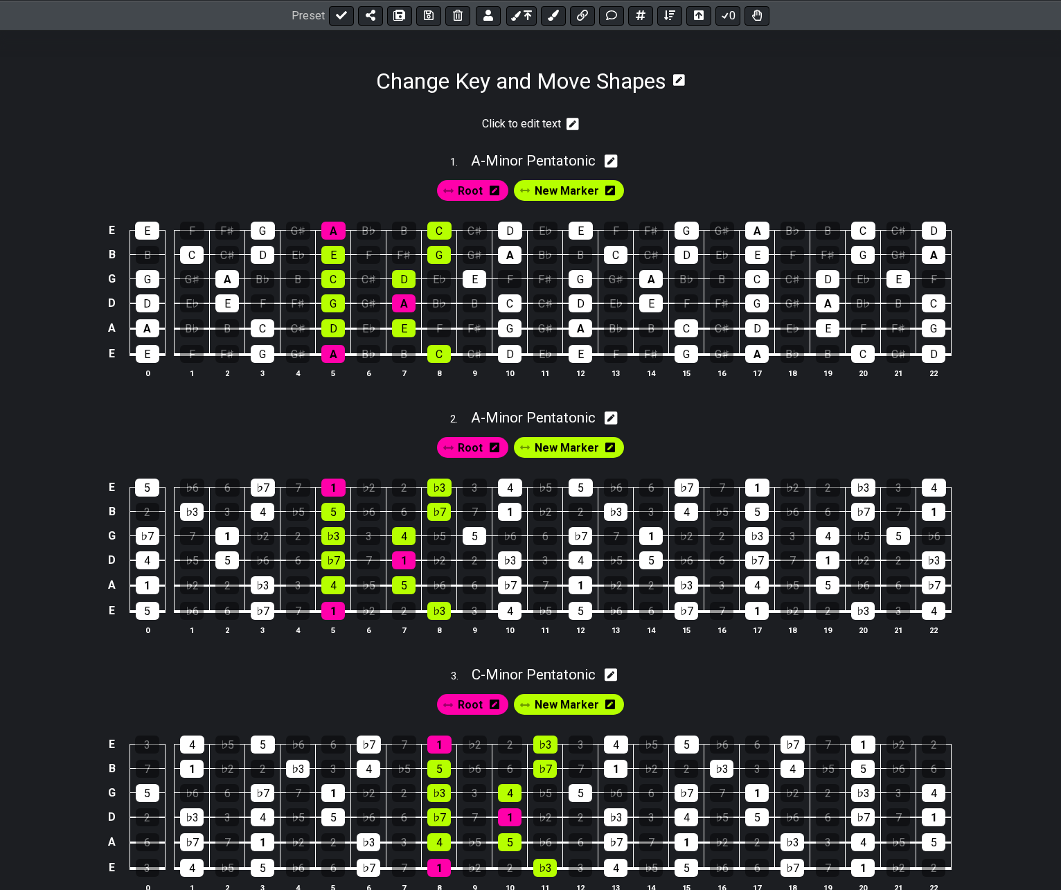
click at [571, 125] on icon at bounding box center [573, 124] width 12 height 14
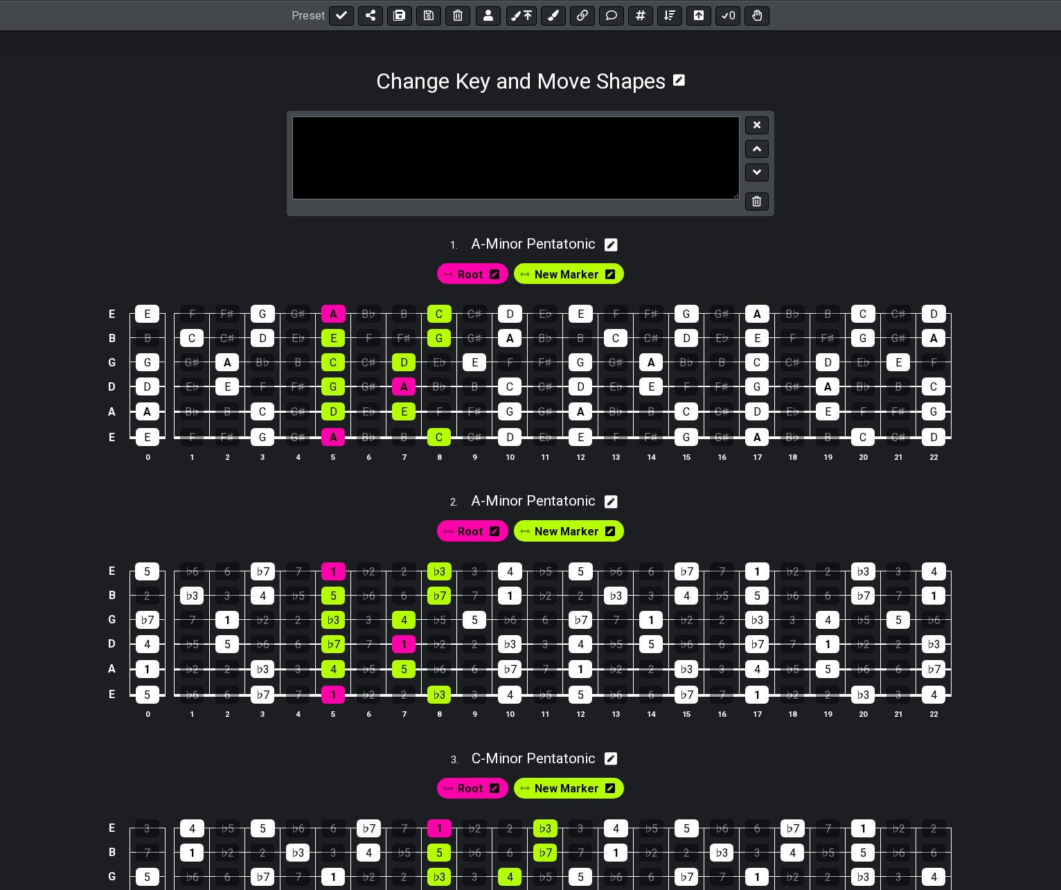
drag, startPoint x: 531, startPoint y: 132, endPoint x: 360, endPoint y: 136, distance: 170.4
type textarea "# Minor Pentatonic"
click at [765, 123] on button at bounding box center [757, 125] width 24 height 19
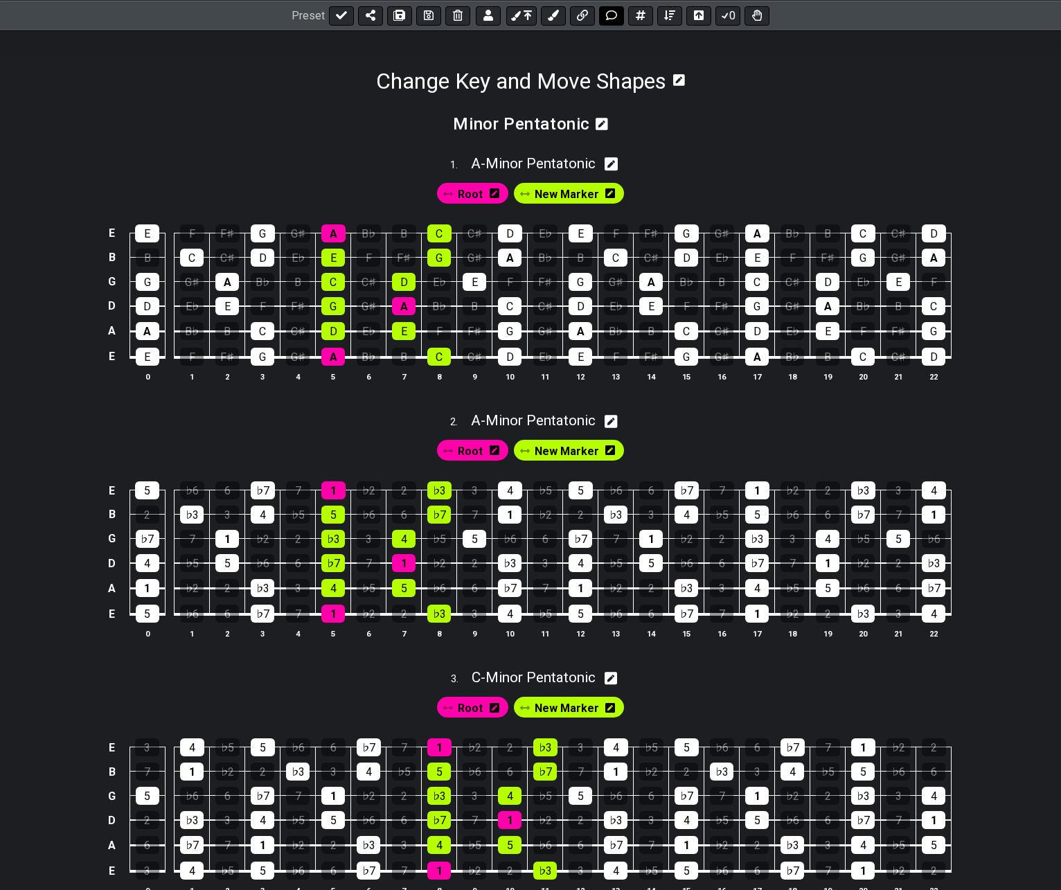
click at [612, 17] on icon at bounding box center [611, 15] width 11 height 11
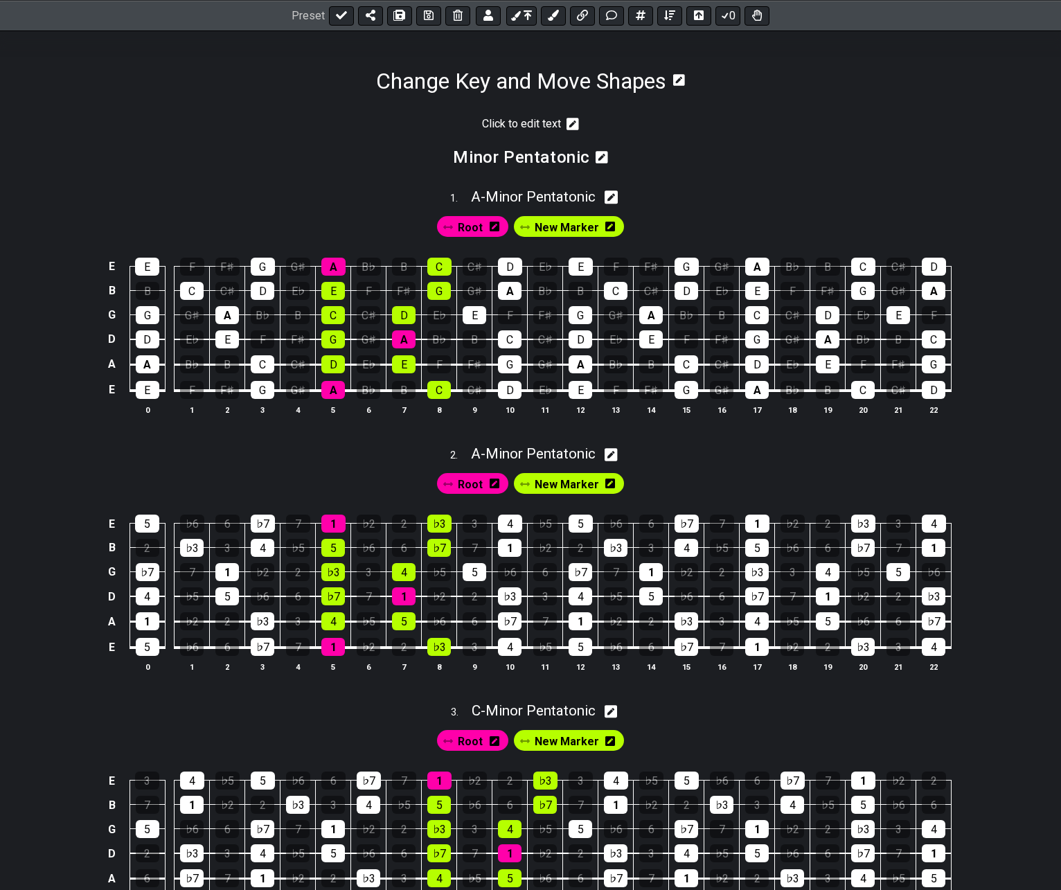
click at [576, 120] on icon at bounding box center [573, 124] width 12 height 12
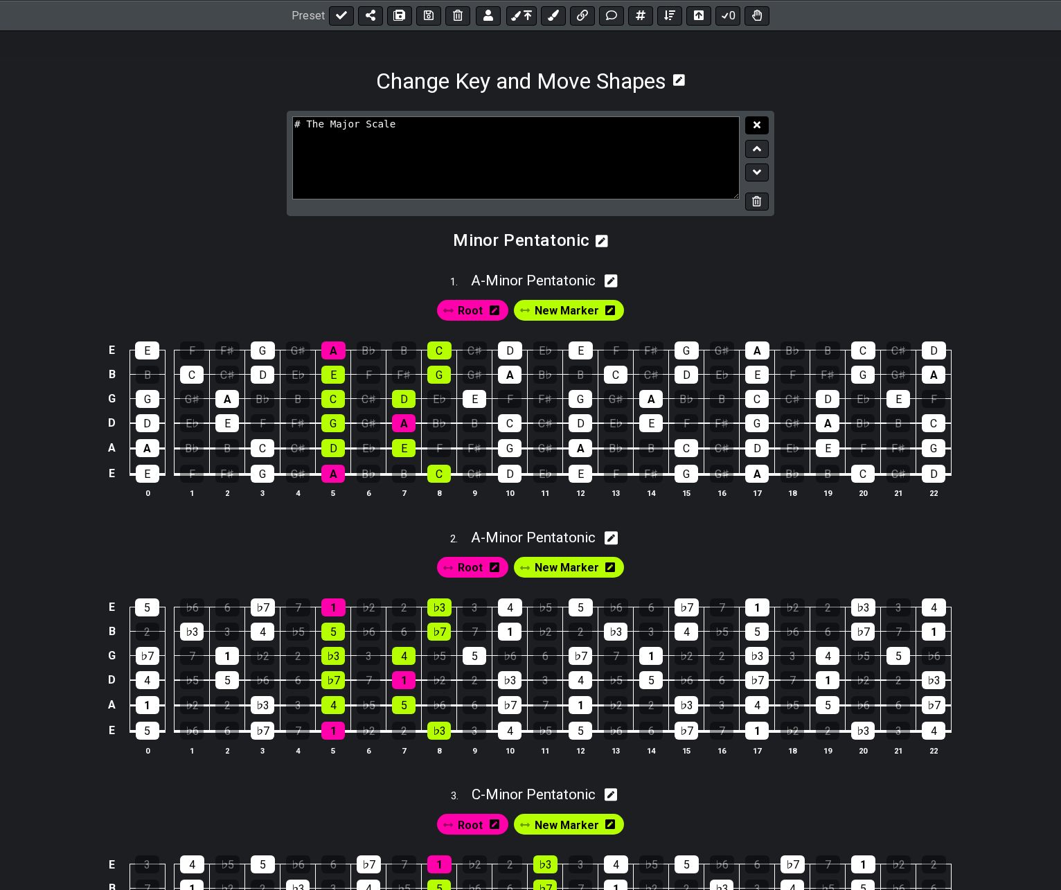
type textarea "# The Major Scale"
click at [761, 123] on icon at bounding box center [757, 125] width 7 height 10
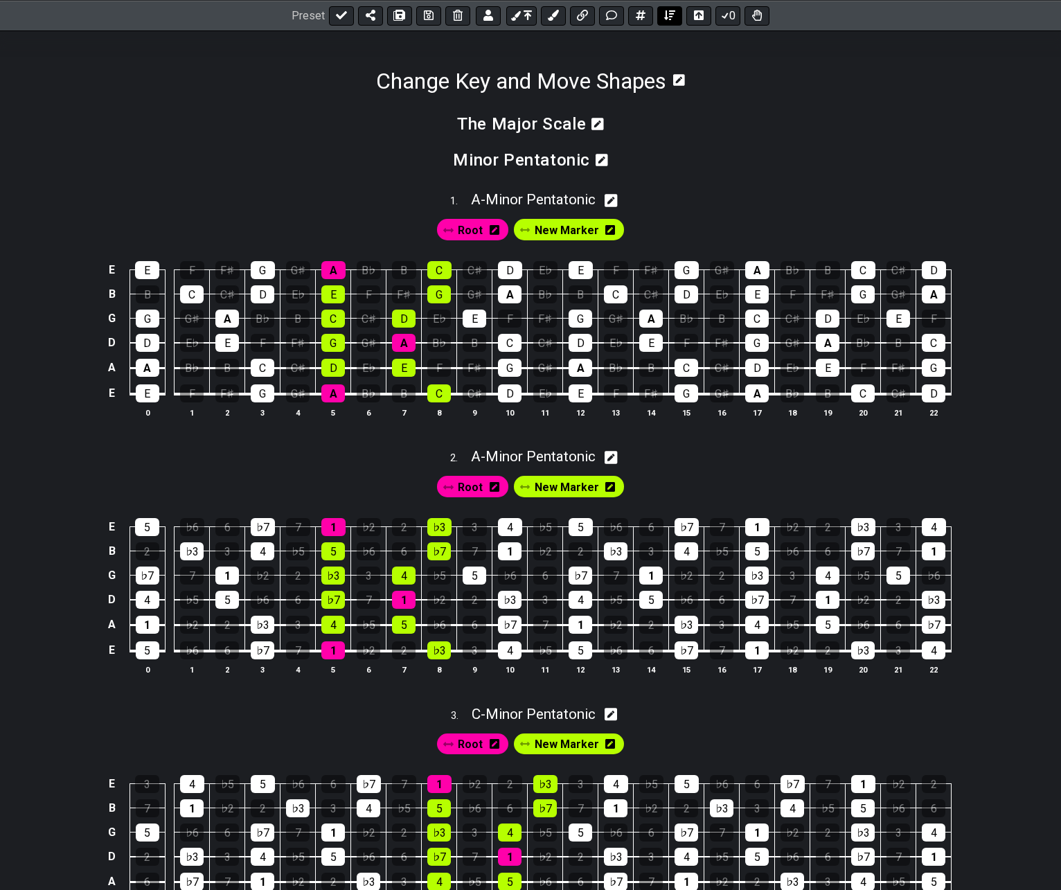
click at [666, 16] on icon at bounding box center [669, 15] width 11 height 10
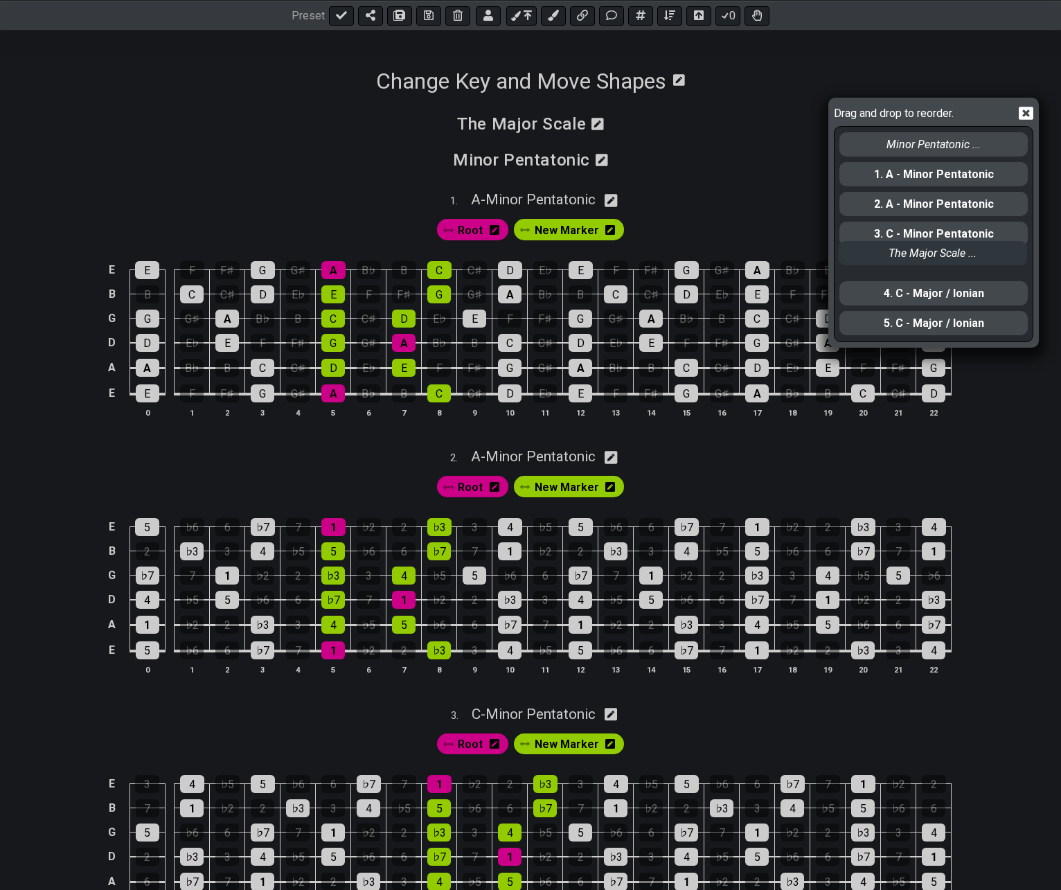
drag, startPoint x: 876, startPoint y: 150, endPoint x: 873, endPoint y: 268, distance: 117.8
click at [873, 268] on div "The Major Scale ... Minor Pentatonic ... 1. A - Minor Pentatonic 2. A - Minor P…" at bounding box center [933, 234] width 191 height 214
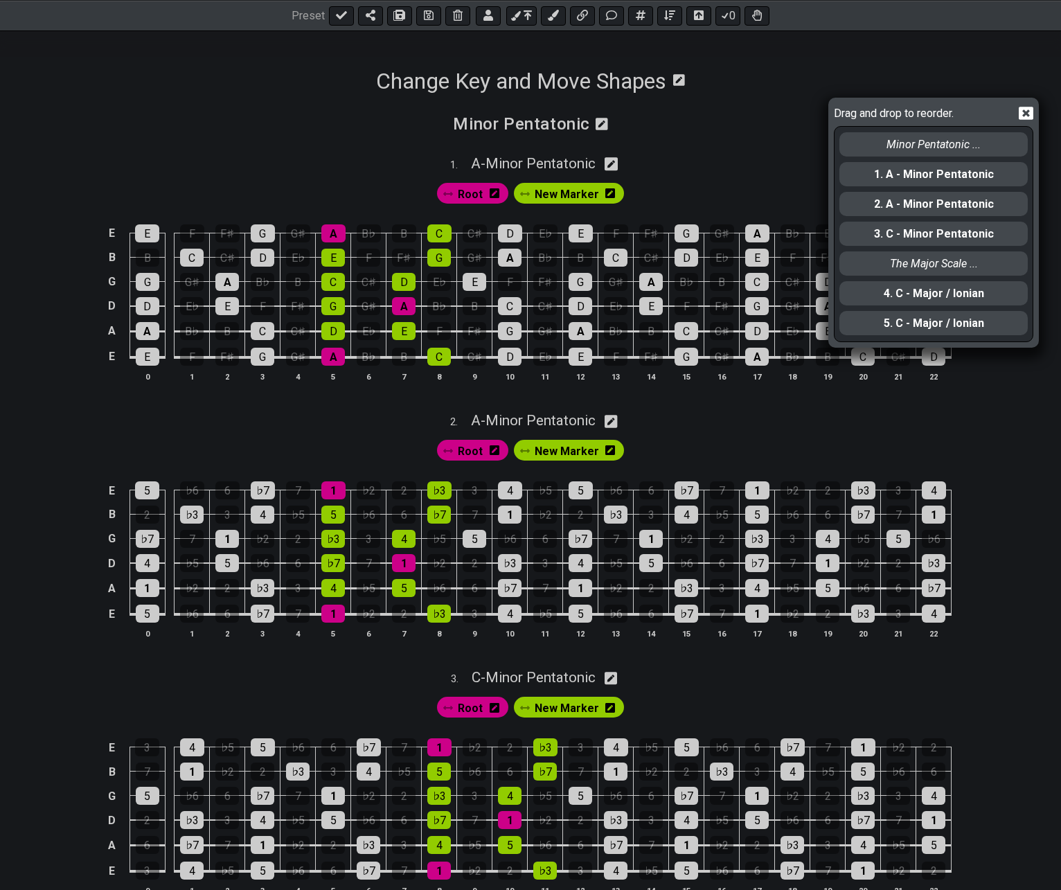
click at [1022, 115] on icon at bounding box center [1026, 113] width 15 height 13
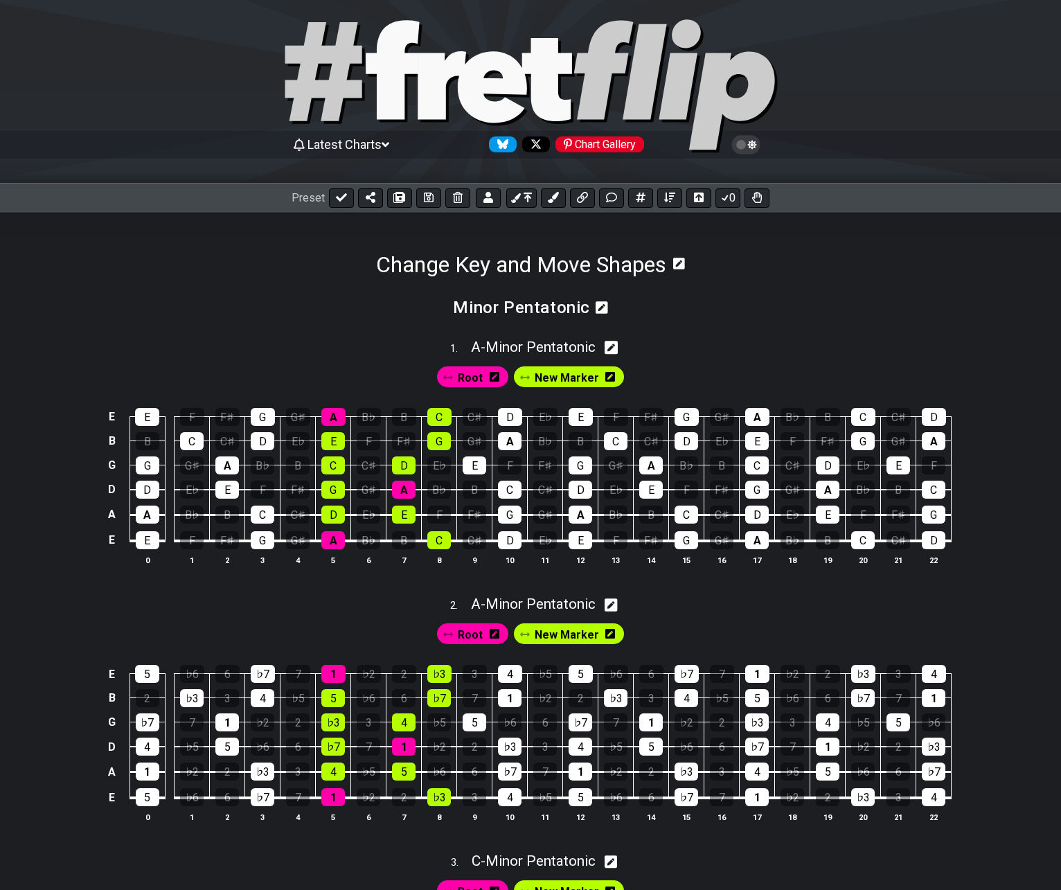
scroll to position [0, 0]
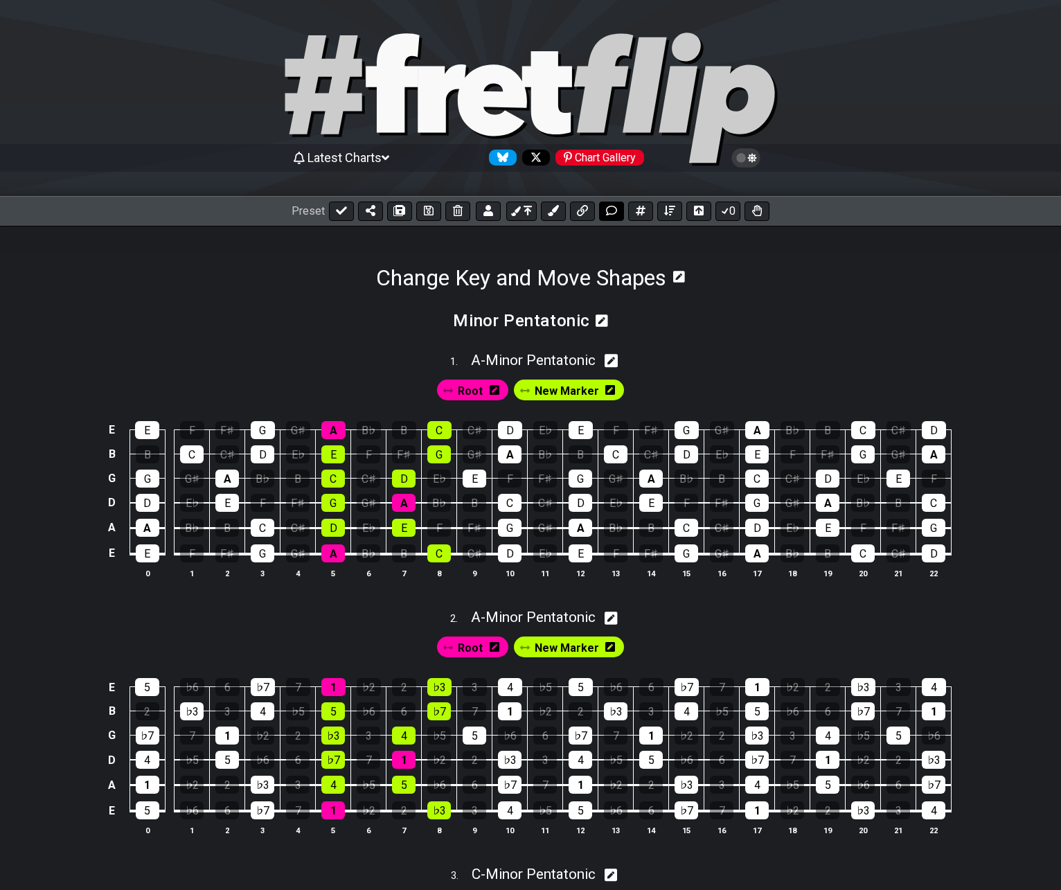
click at [614, 212] on icon at bounding box center [611, 210] width 11 height 11
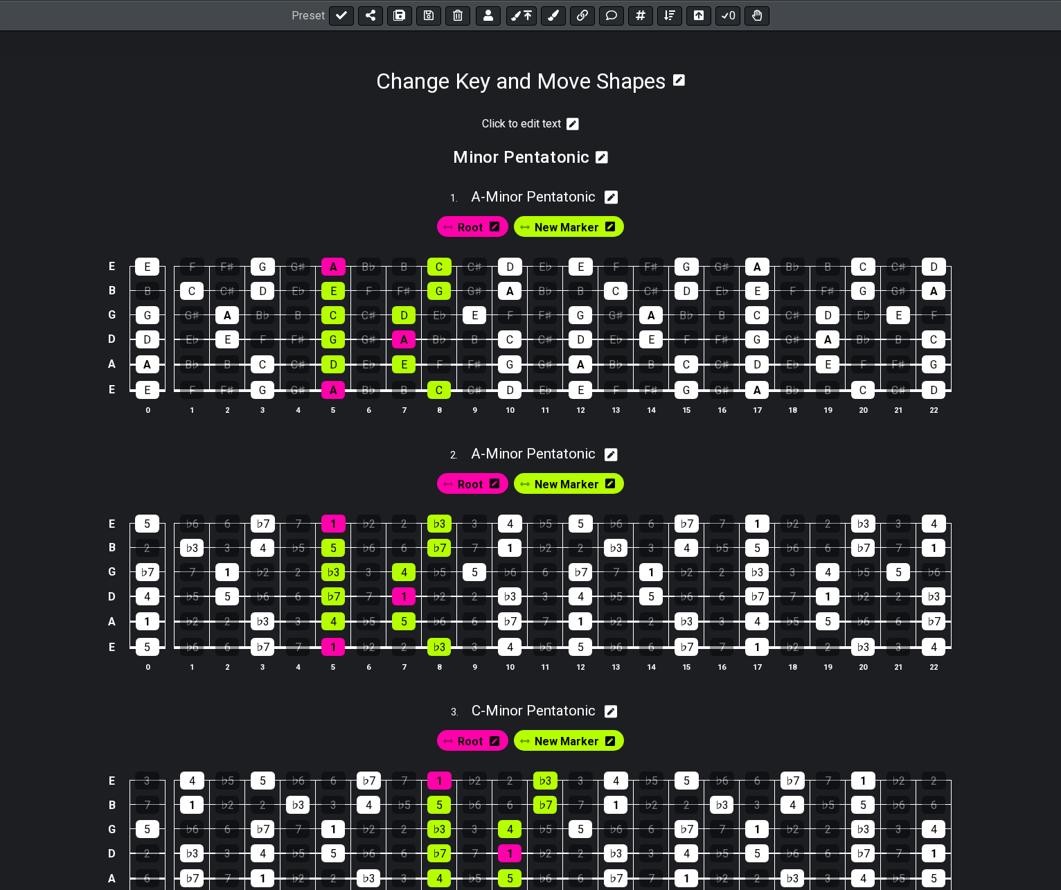
click at [569, 126] on icon at bounding box center [573, 124] width 12 height 12
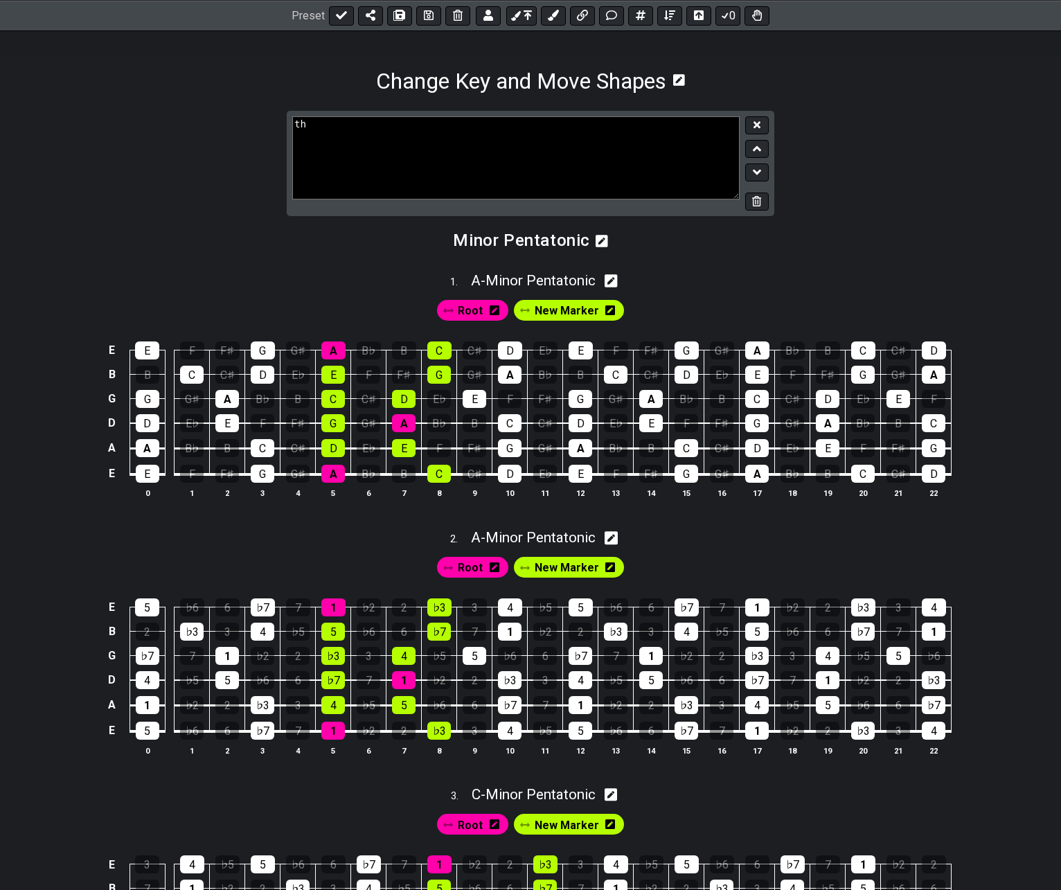
type textarea "t"
type textarea "play over chords"
click at [760, 128] on icon at bounding box center [757, 124] width 7 height 7
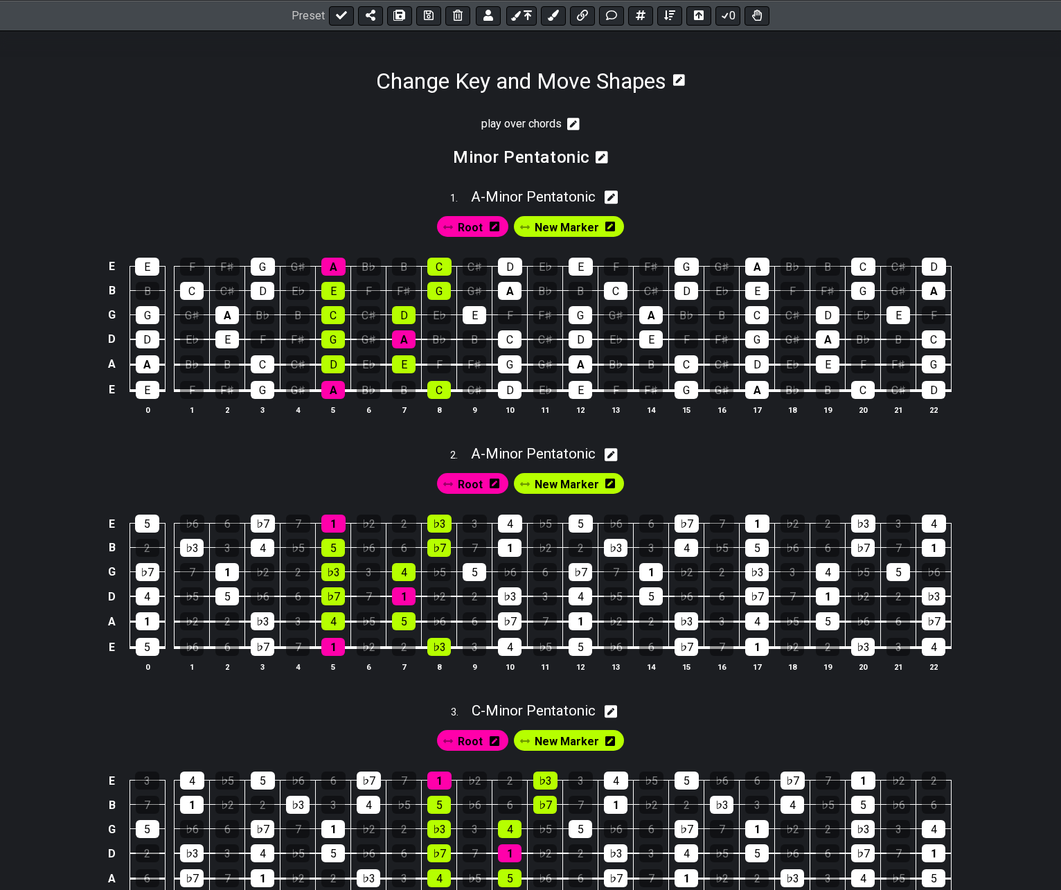
click at [573, 124] on icon at bounding box center [573, 124] width 12 height 14
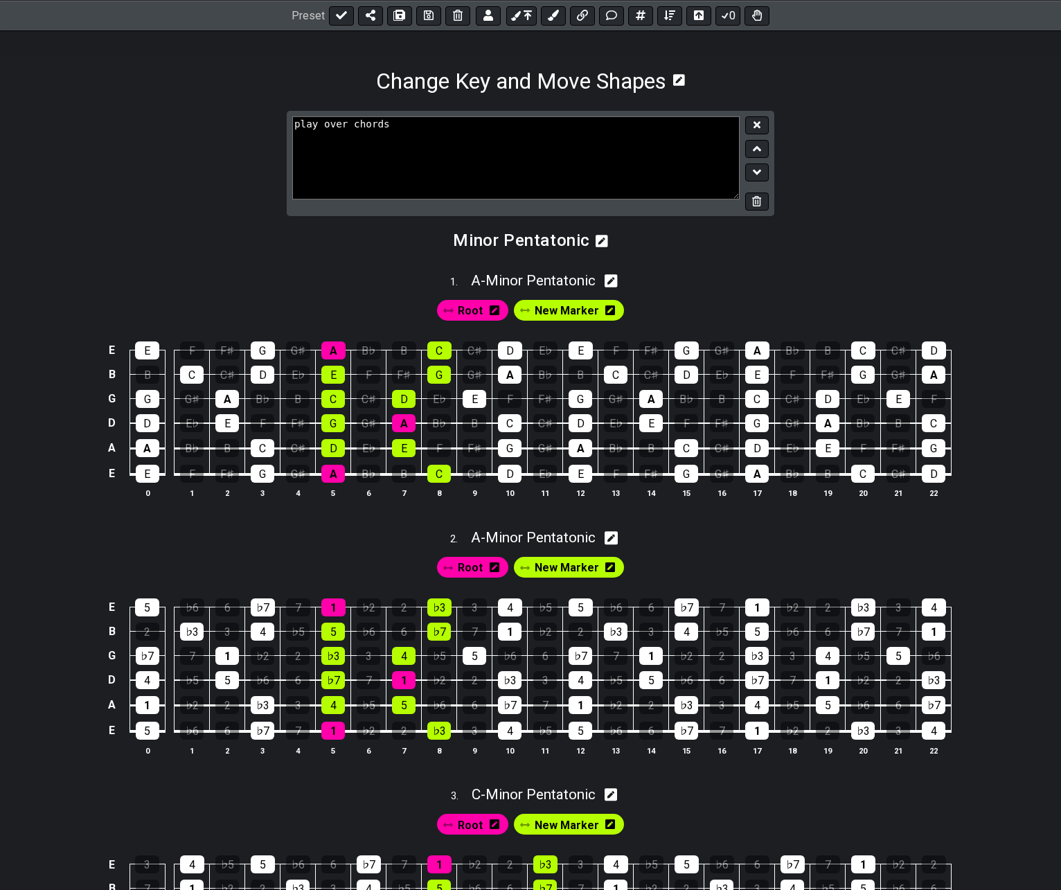
click at [757, 125] on icon at bounding box center [757, 124] width 7 height 7
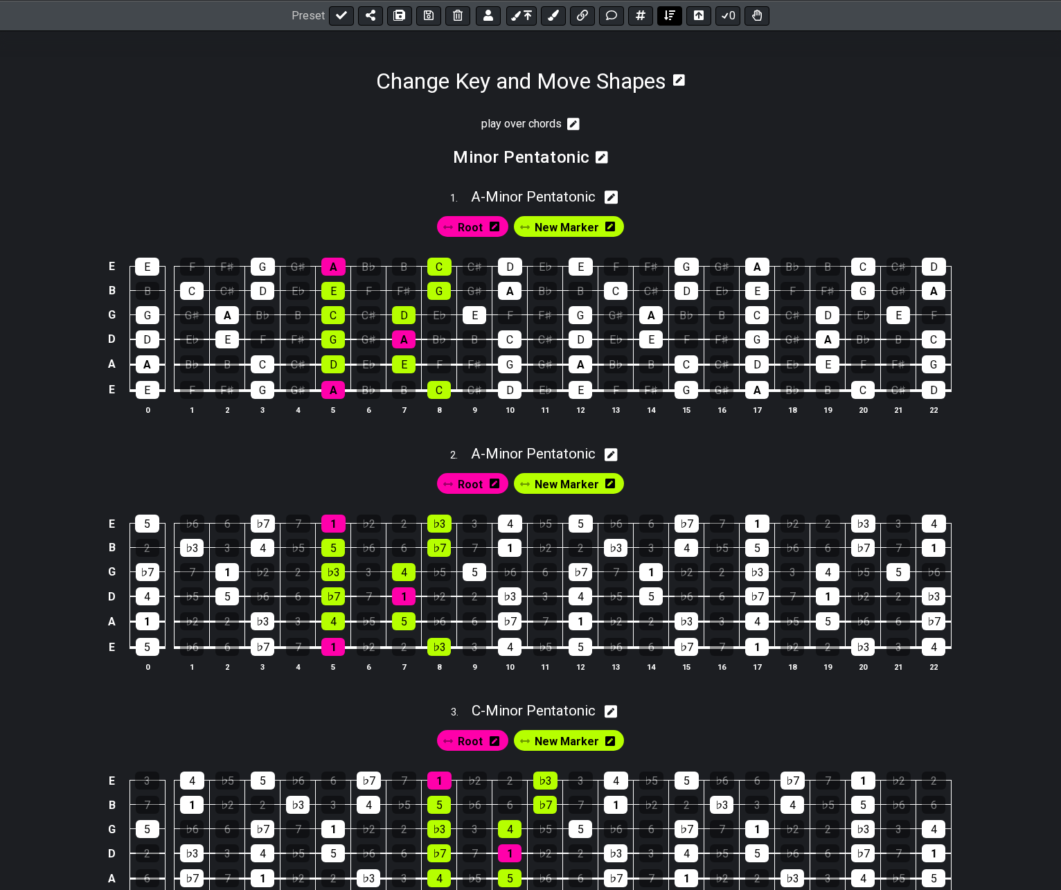
click at [671, 17] on icon at bounding box center [669, 15] width 11 height 10
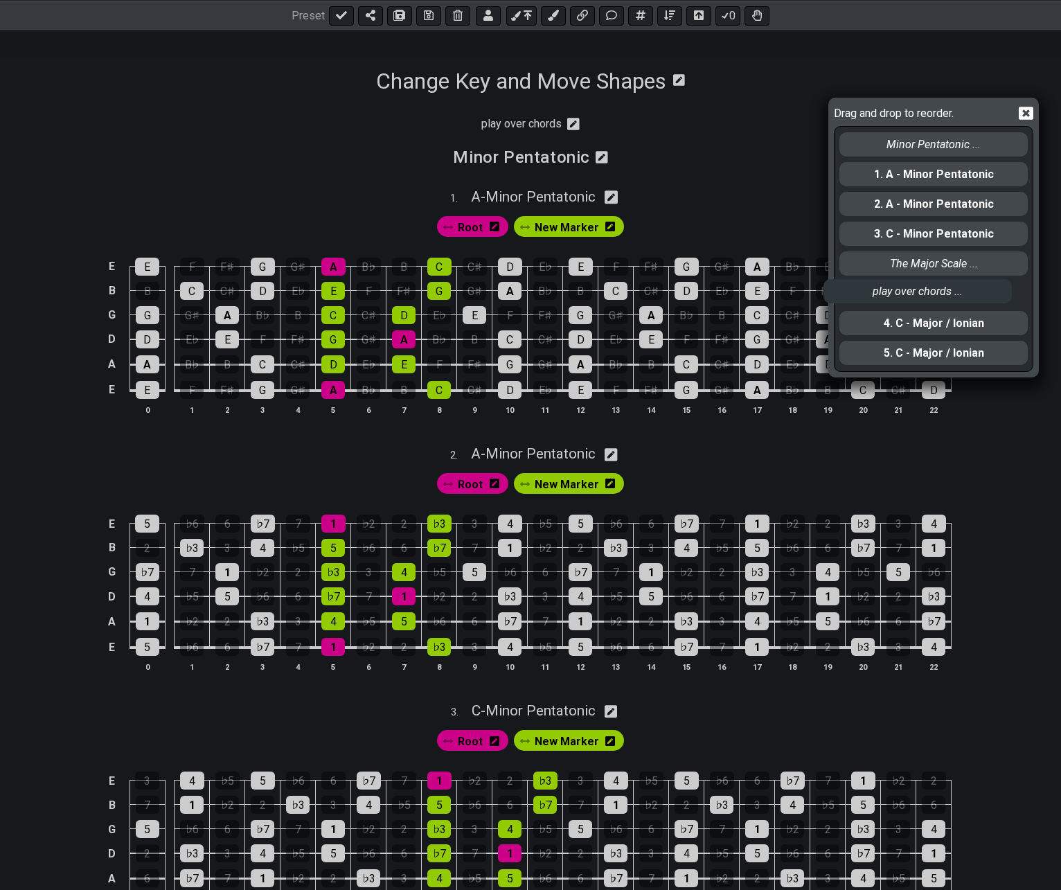
drag, startPoint x: 887, startPoint y: 144, endPoint x: 961, endPoint y: 229, distance: 113.4
click at [871, 300] on div "play over chords ... Minor Pentatonic ... 1. A - Minor Pentatonic 2. A - Minor …" at bounding box center [933, 249] width 191 height 244
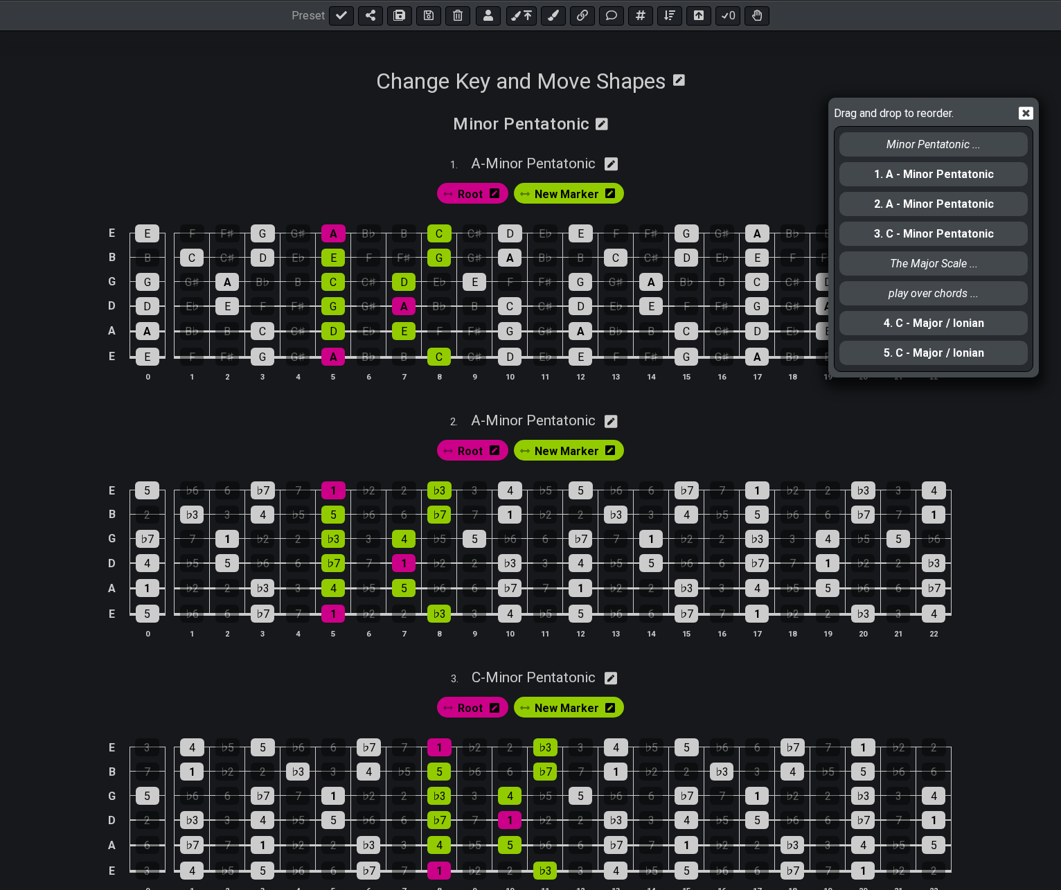
click at [1028, 112] on icon at bounding box center [1026, 113] width 15 height 15
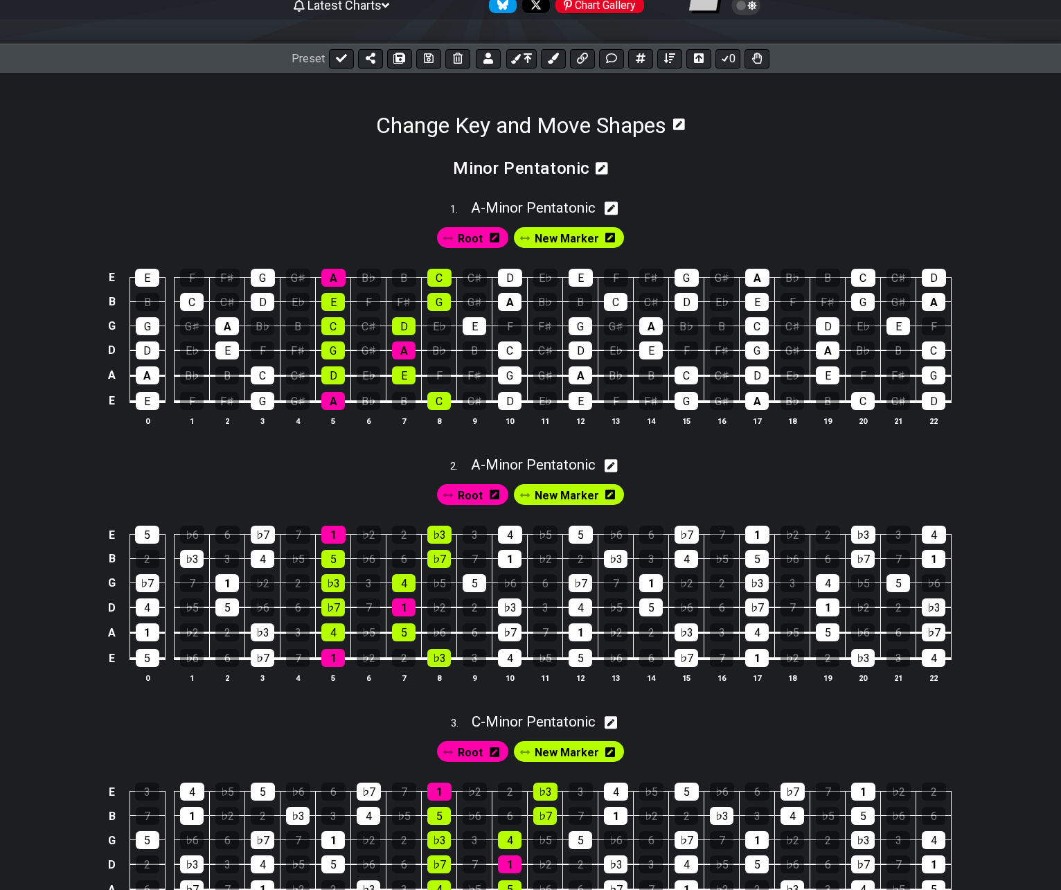
scroll to position [127, 0]
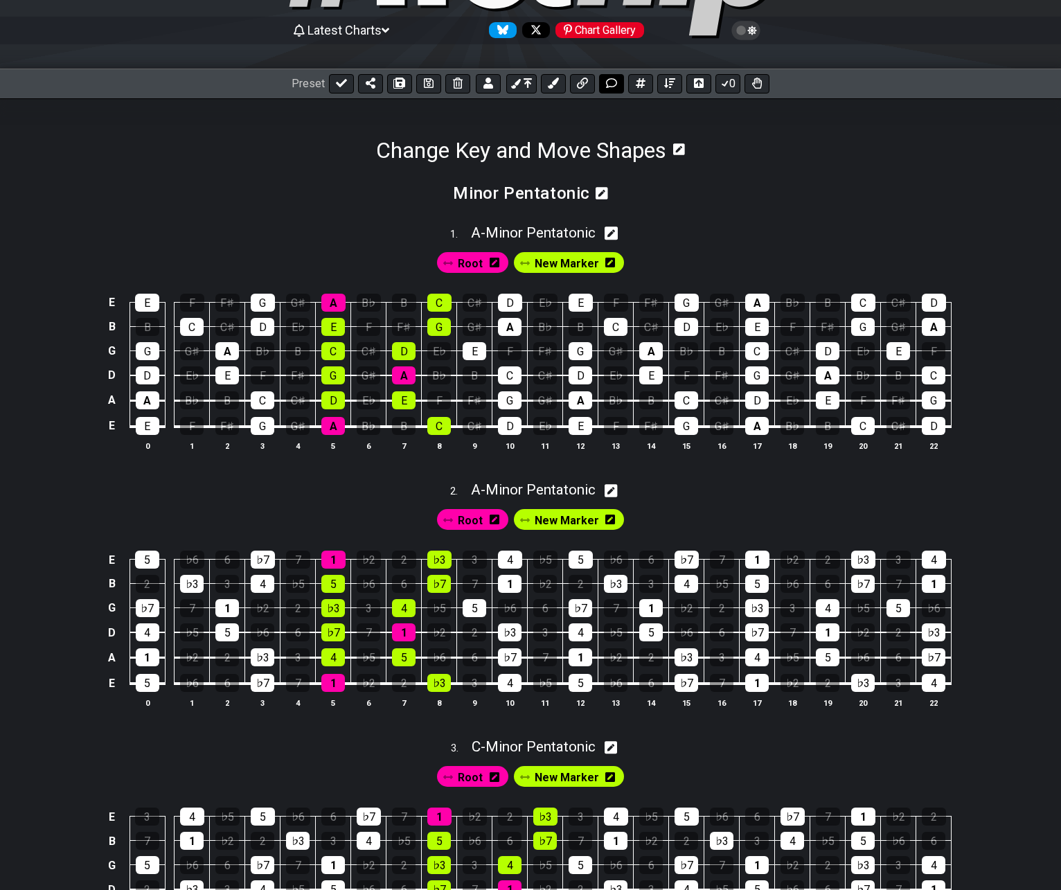
click at [610, 85] on icon at bounding box center [611, 83] width 11 height 11
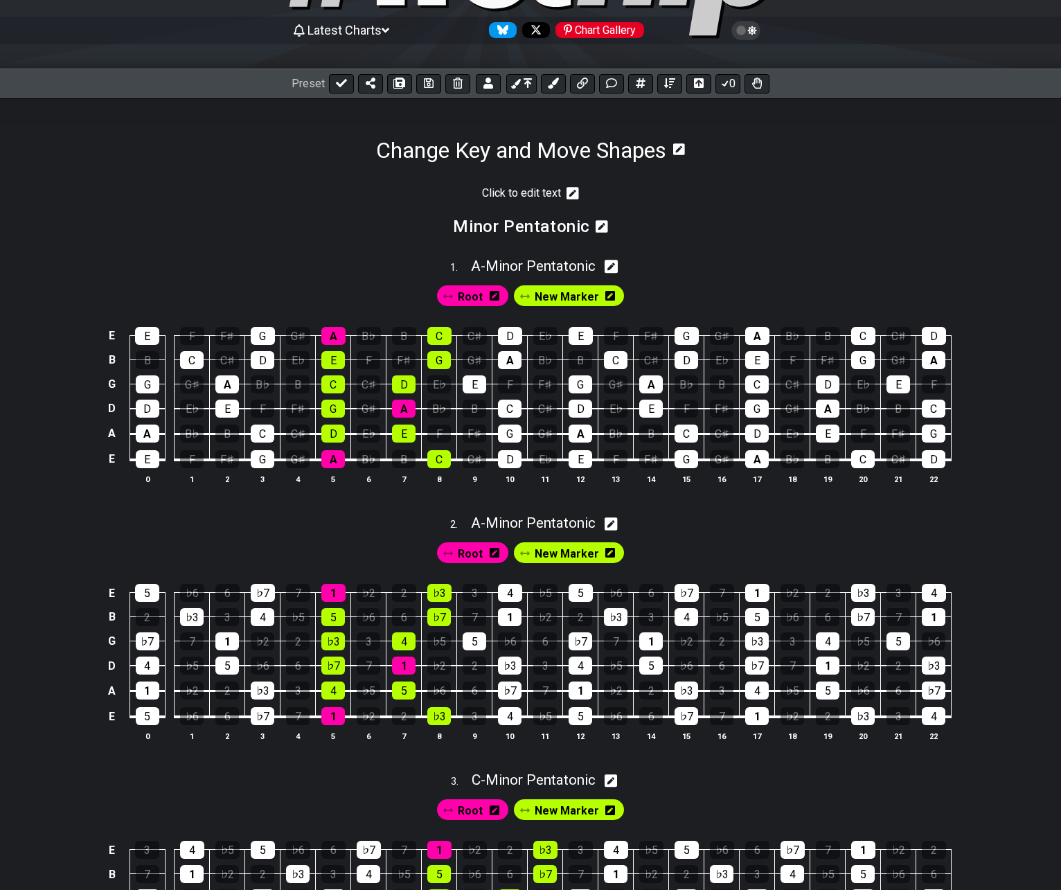
scroll to position [197, 0]
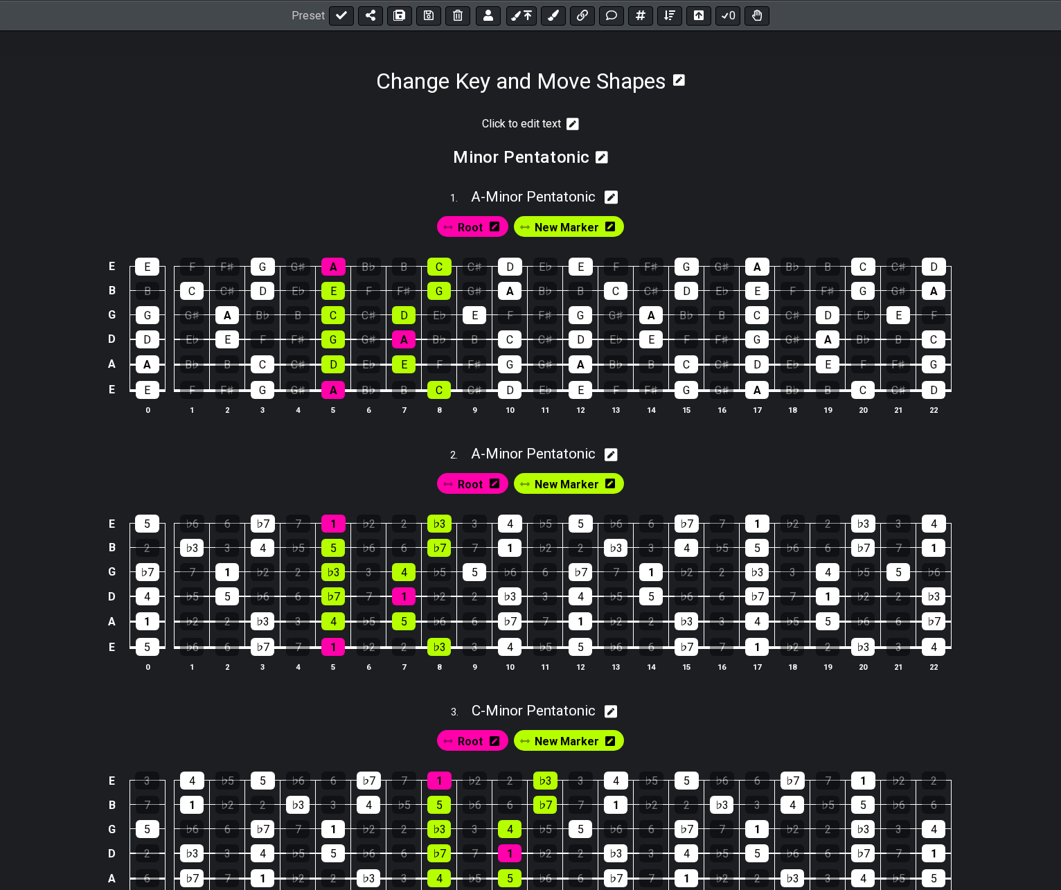
click at [569, 125] on icon at bounding box center [573, 124] width 12 height 12
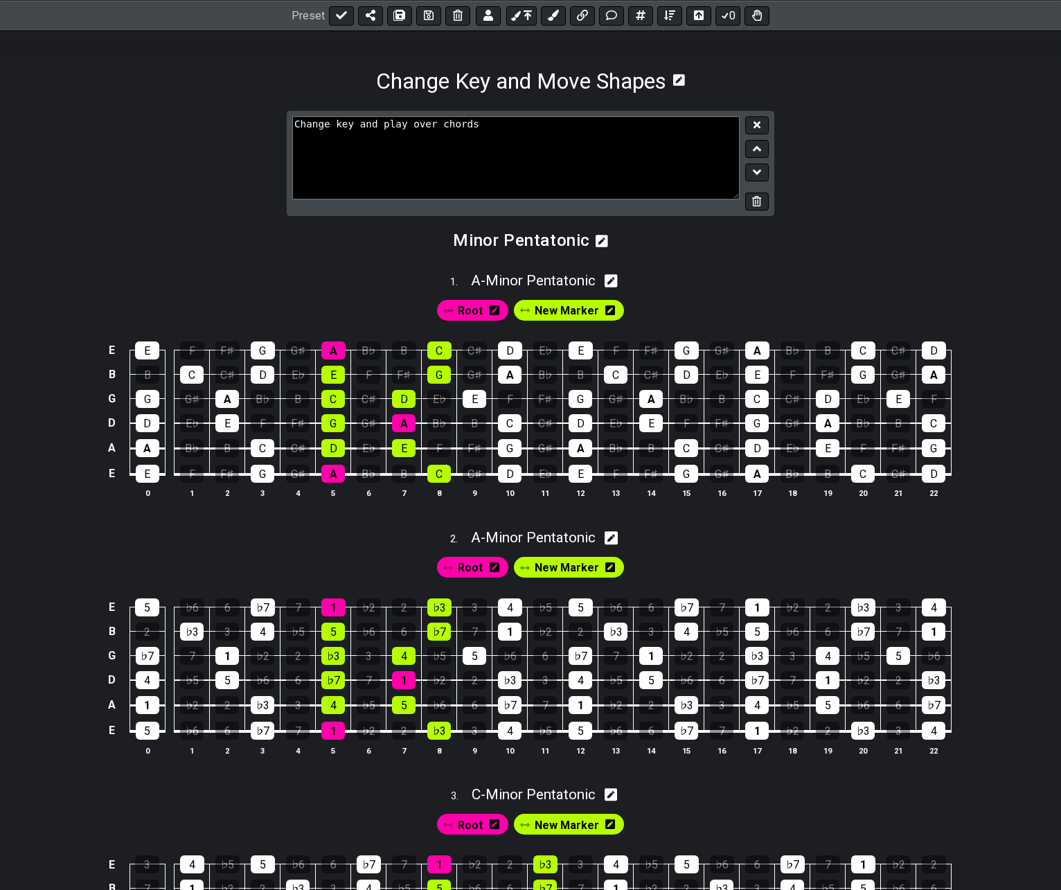
type textarea "Change key and play over chords"
click at [755, 124] on icon at bounding box center [757, 124] width 7 height 7
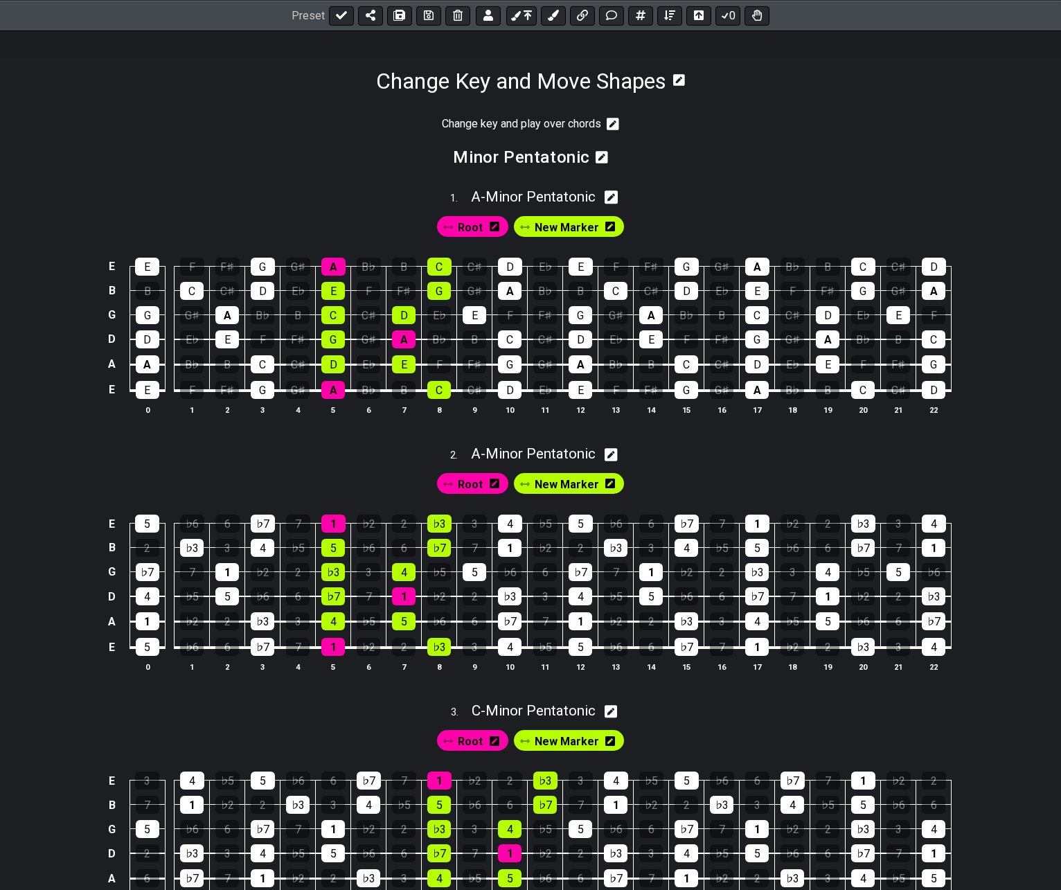
click at [618, 118] on icon at bounding box center [613, 124] width 12 height 12
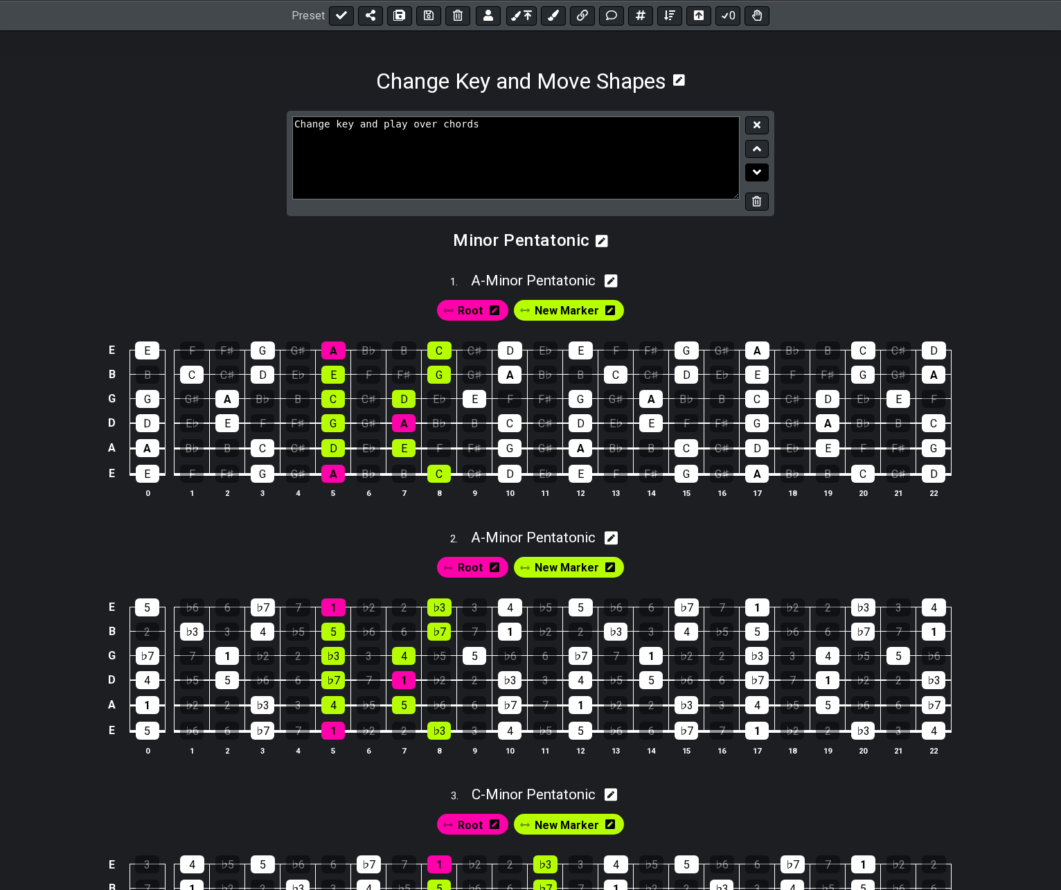
click at [761, 165] on button at bounding box center [757, 172] width 24 height 19
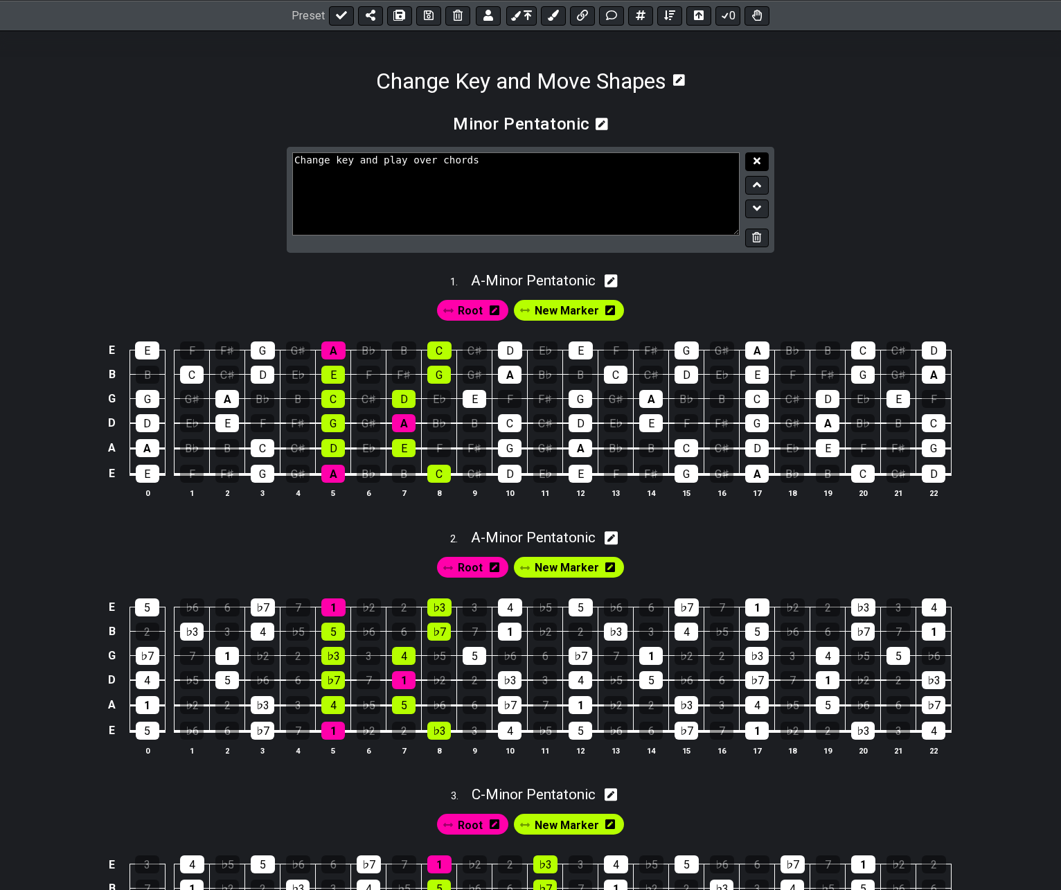
click at [761, 163] on button at bounding box center [757, 161] width 24 height 19
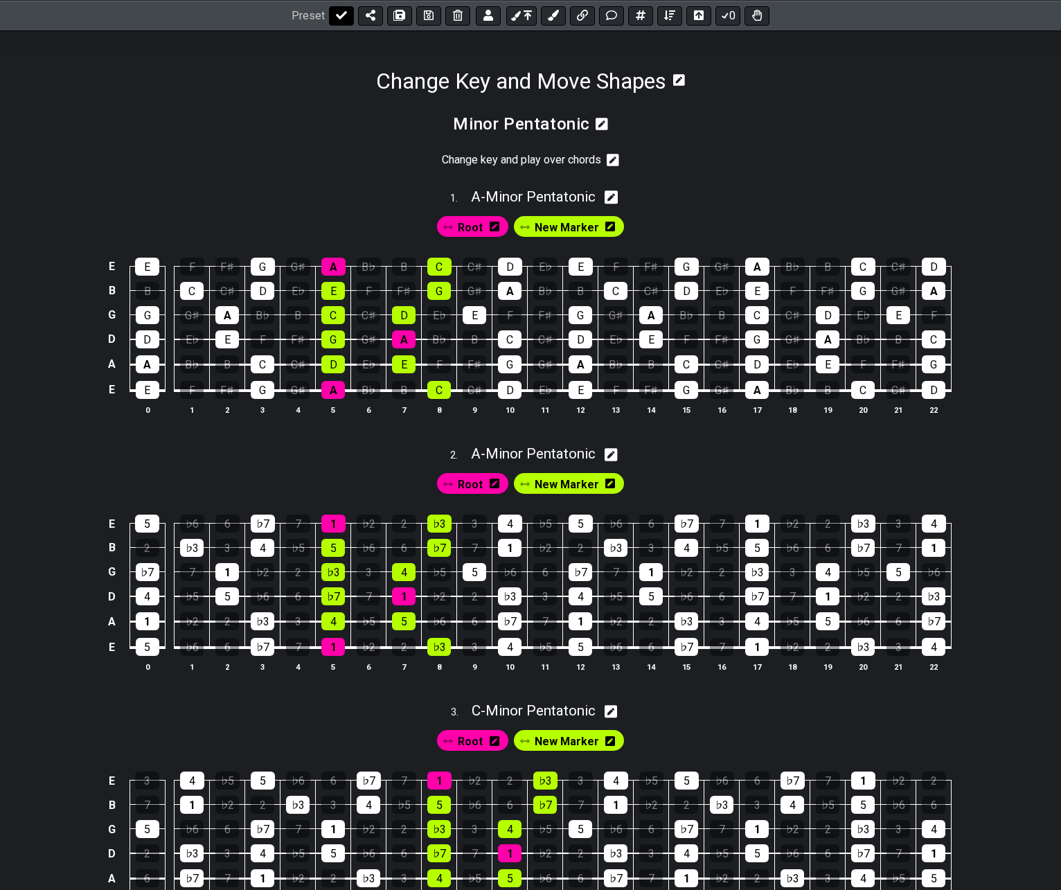
click at [339, 16] on icon at bounding box center [341, 15] width 11 height 8
select select "/022HLA5PM"
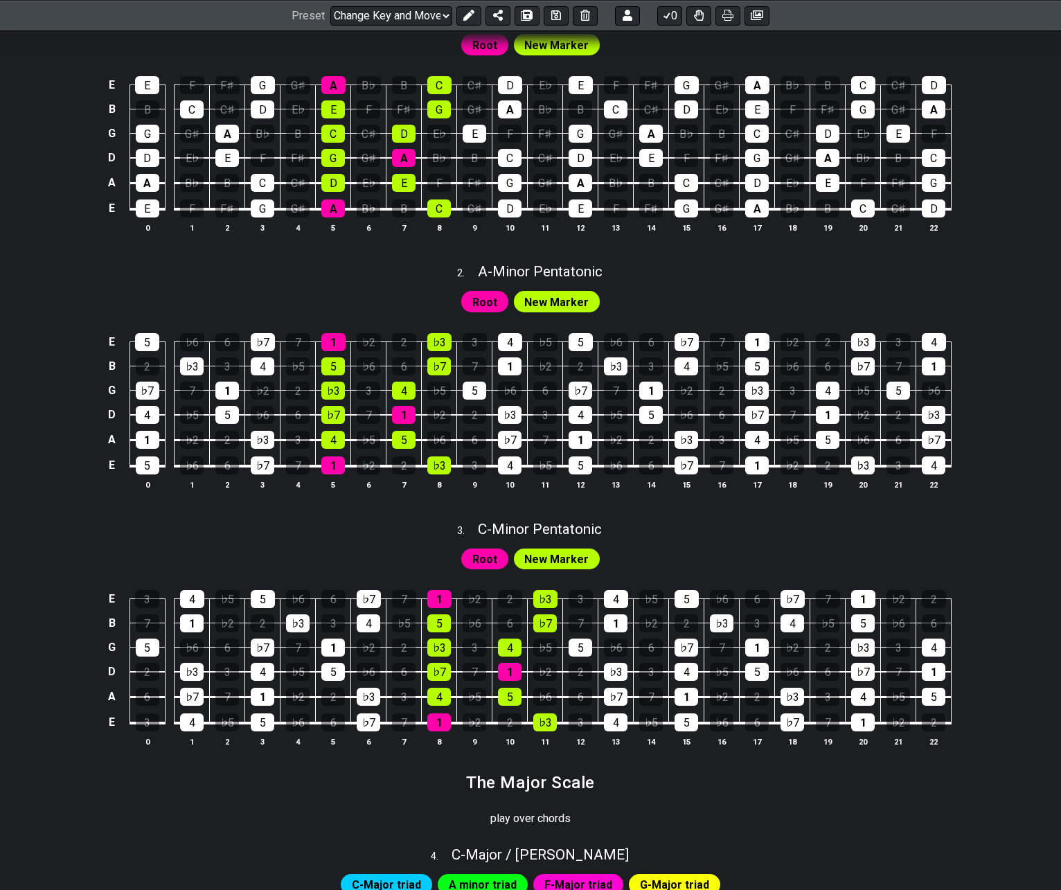
scroll to position [378, 0]
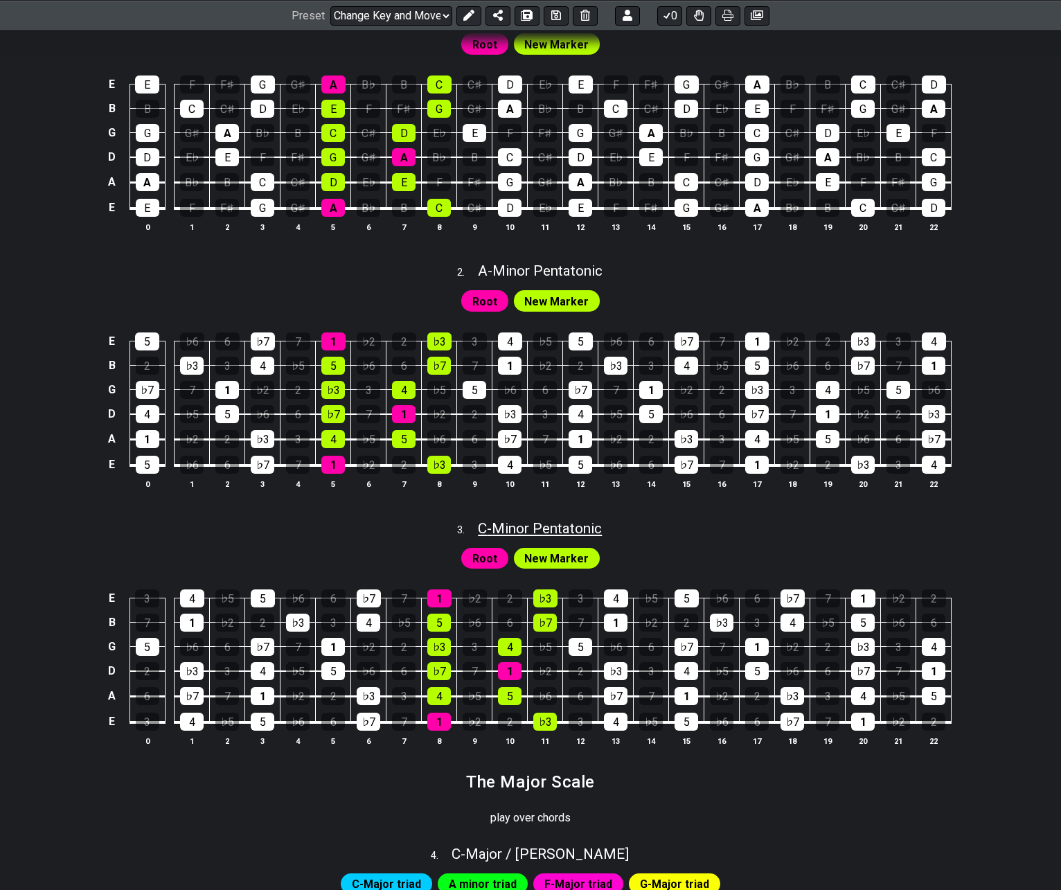
click at [530, 531] on span "C - Minor Pentatonic" at bounding box center [540, 528] width 124 height 17
select select "Minor Pentatonic"
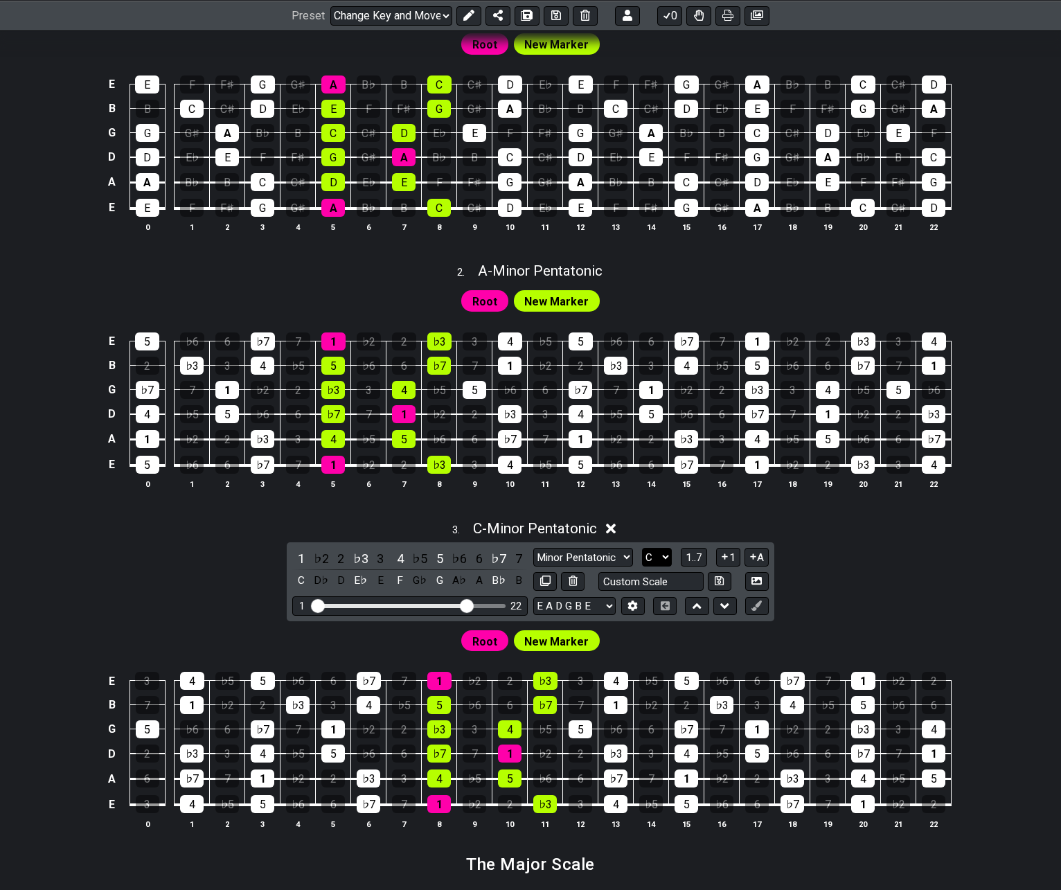
click at [659, 557] on select "A♭ A A♯ B♭ B C C♯ D♭ D D♯ E♭ E F F♯ G♭ G G♯" at bounding box center [657, 557] width 30 height 19
select select "D"
click at [642, 548] on select "A♭ A A♯ B♭ B C C♯ D♭ D D♯ E♭ E F F♯ G♭ G G♯" at bounding box center [657, 557] width 30 height 19
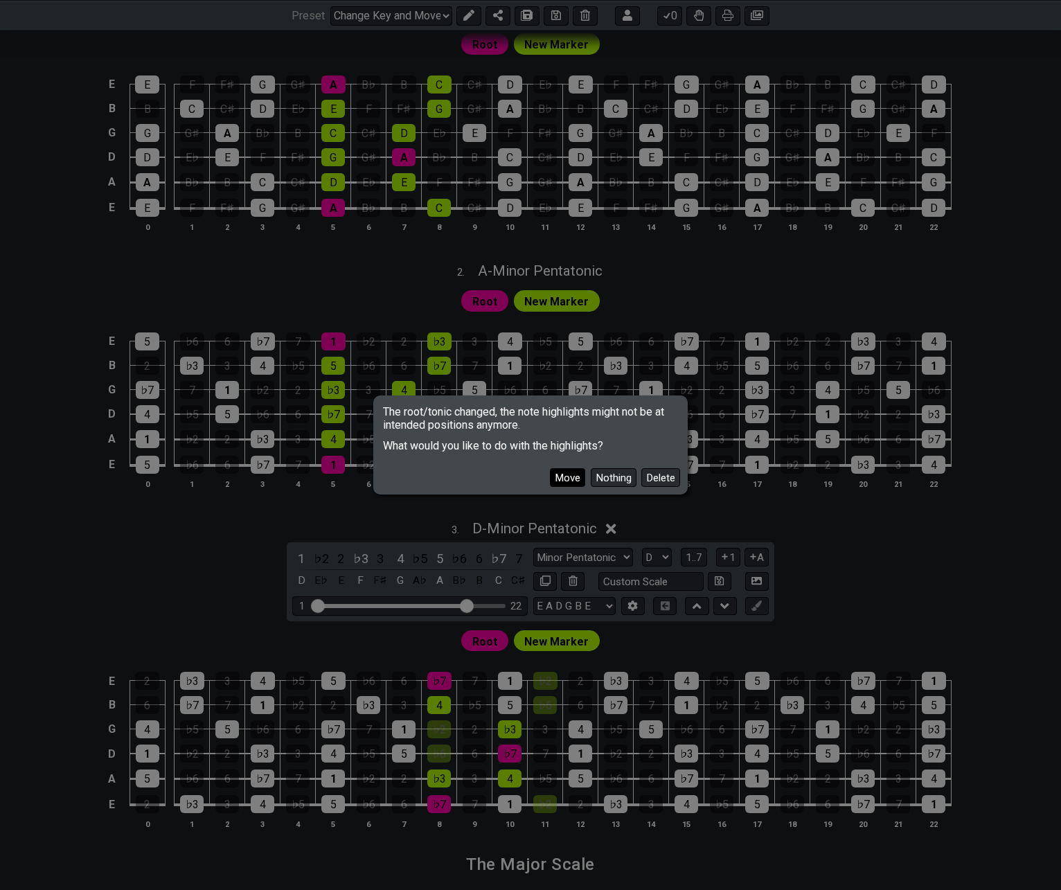
click at [567, 477] on button "Move" at bounding box center [567, 477] width 35 height 19
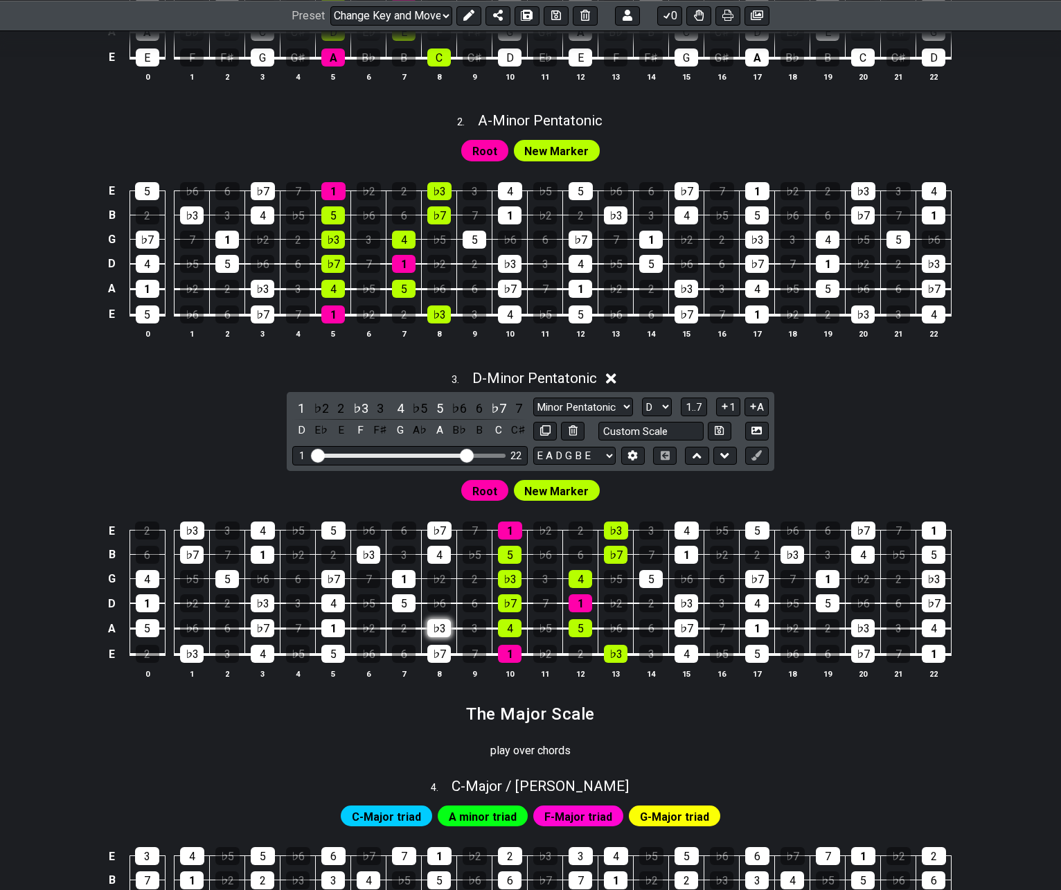
scroll to position [655, 0]
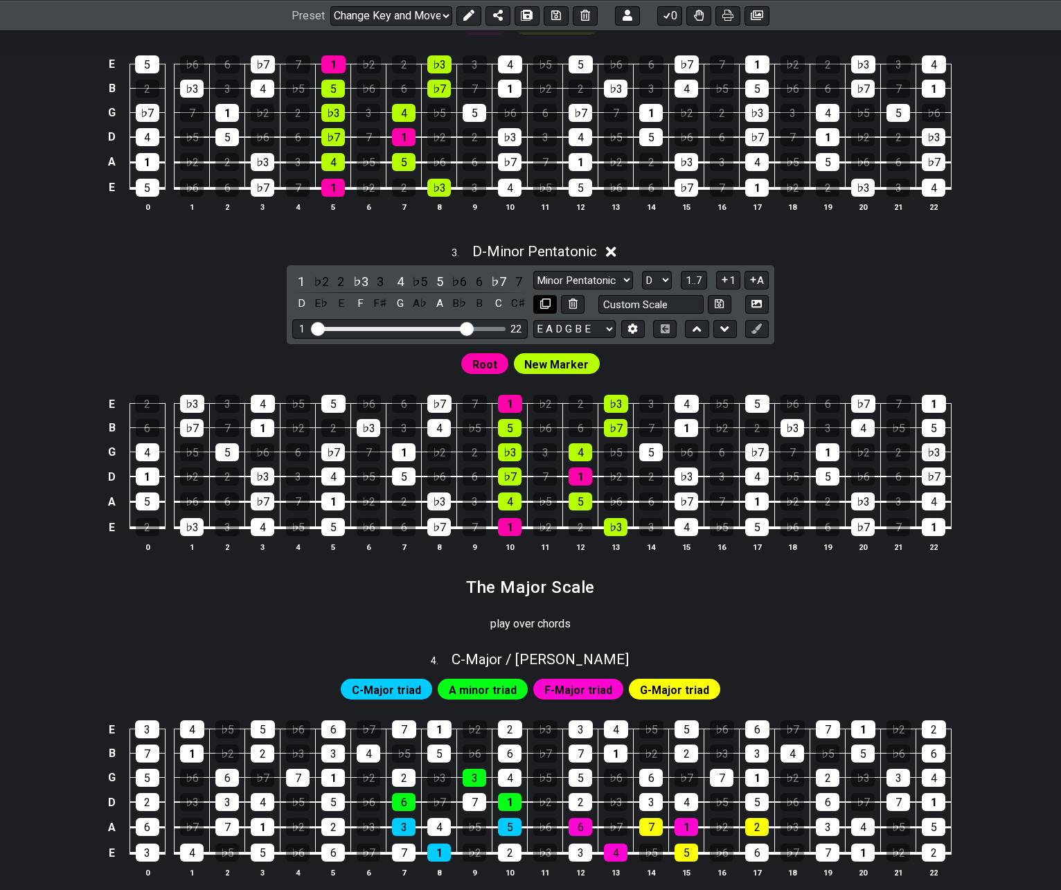
click at [544, 303] on icon at bounding box center [545, 304] width 10 height 10
select select "Minor Pentatonic"
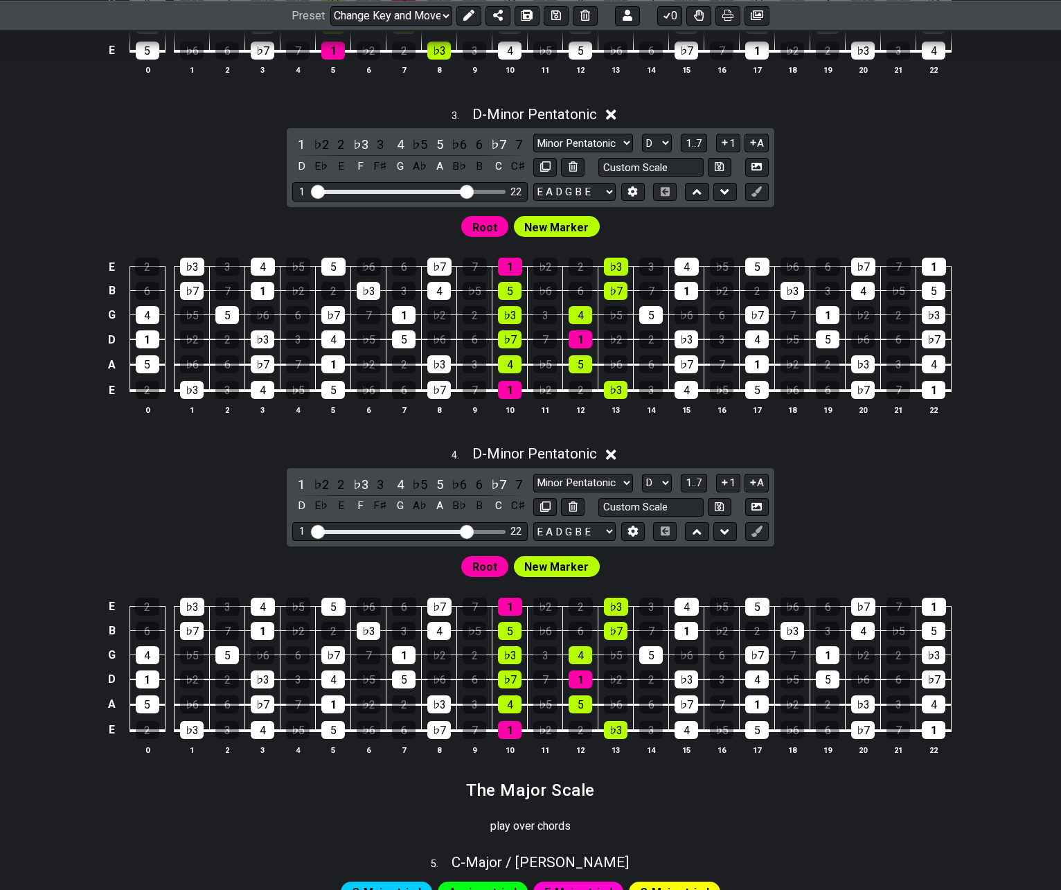
scroll to position [794, 0]
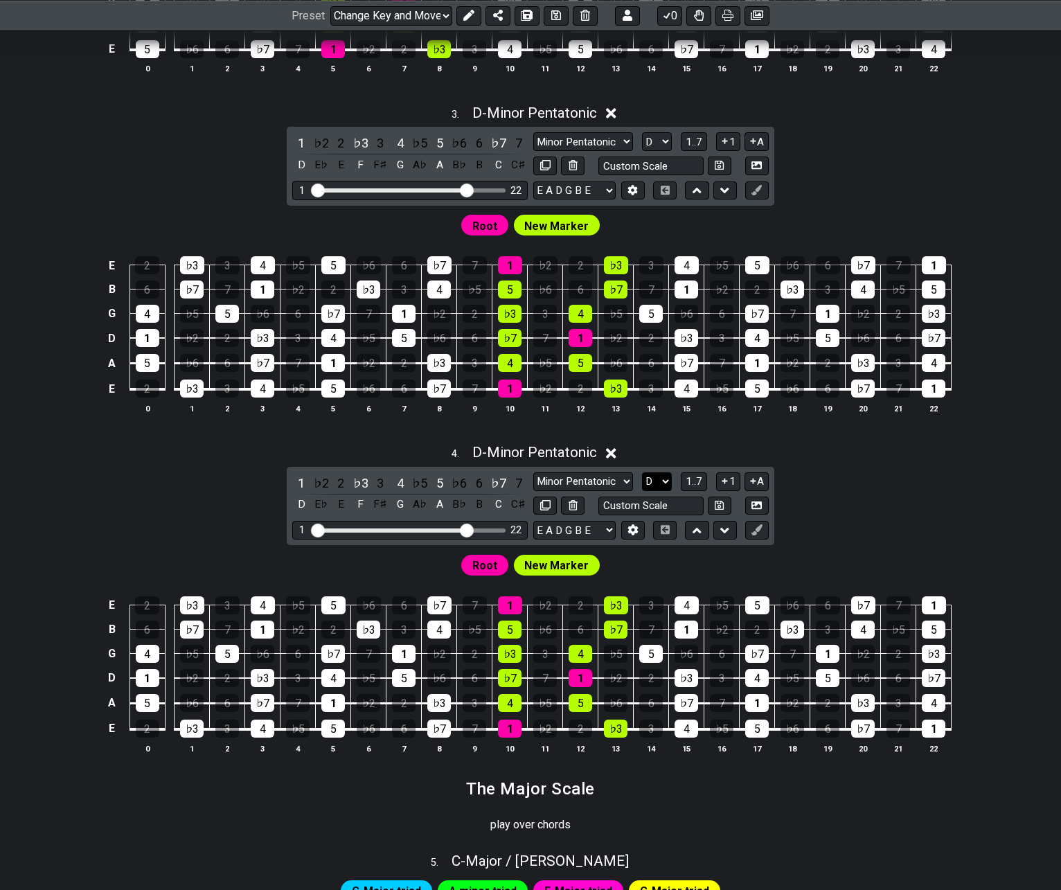
click at [662, 485] on select "A♭ A A♯ B♭ B C C♯ D♭ D D♯ E♭ E F F♯ G♭ G G♯" at bounding box center [657, 481] width 30 height 19
select select "E"
click at [642, 472] on select "A♭ A A♯ B♭ B C C♯ D♭ D D♯ E♭ E F F♯ G♭ G G♯" at bounding box center [657, 481] width 30 height 19
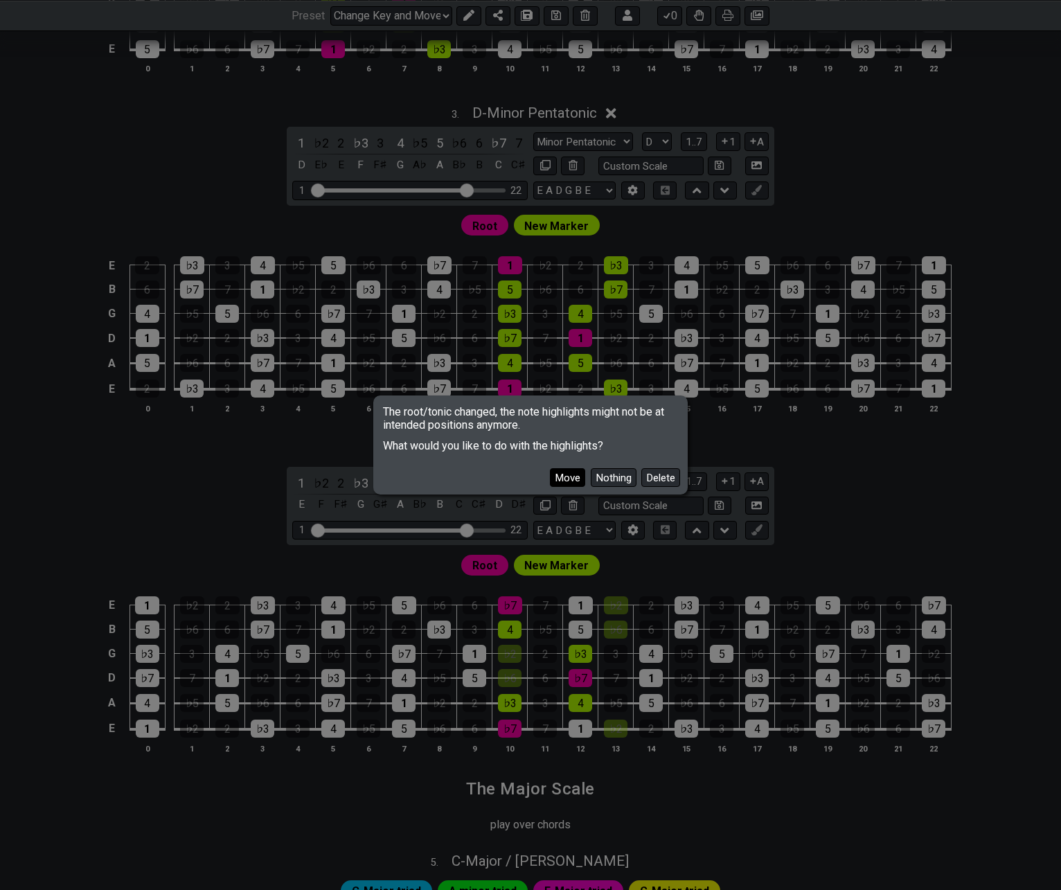
click at [565, 479] on button "Move" at bounding box center [567, 477] width 35 height 19
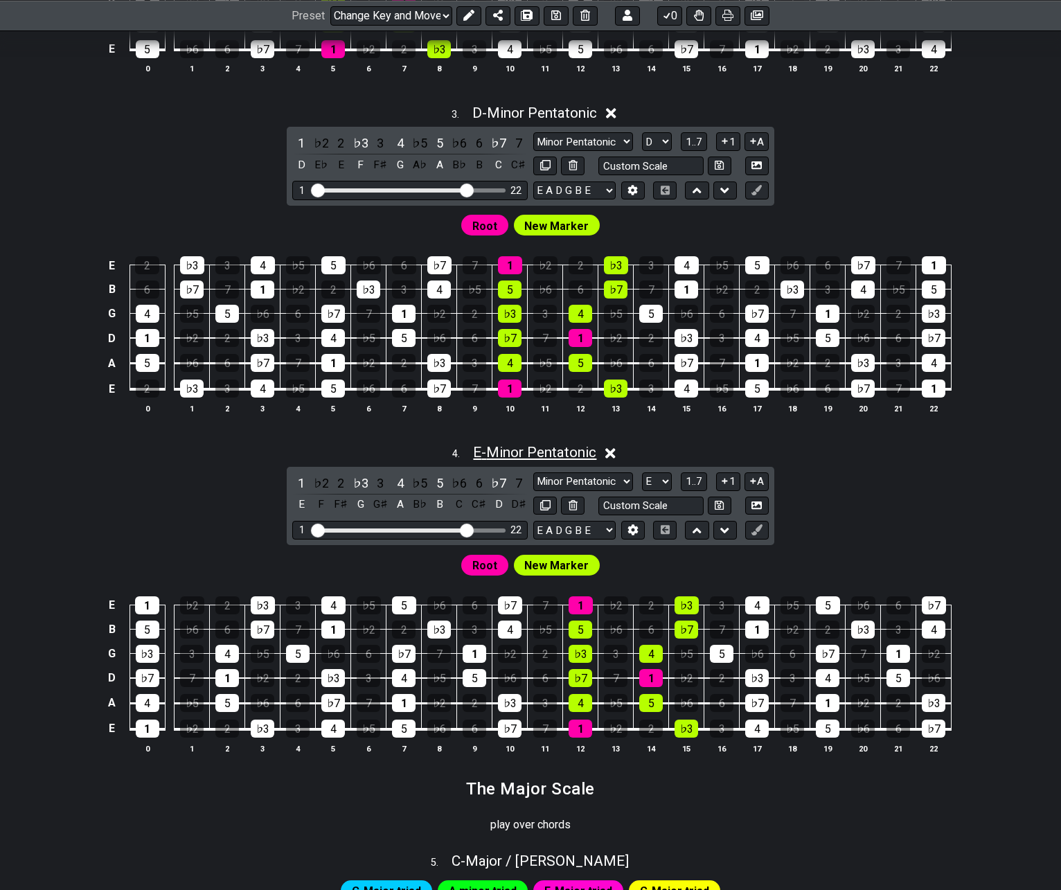
click at [536, 452] on span "E - Minor Pentatonic" at bounding box center [534, 452] width 123 height 17
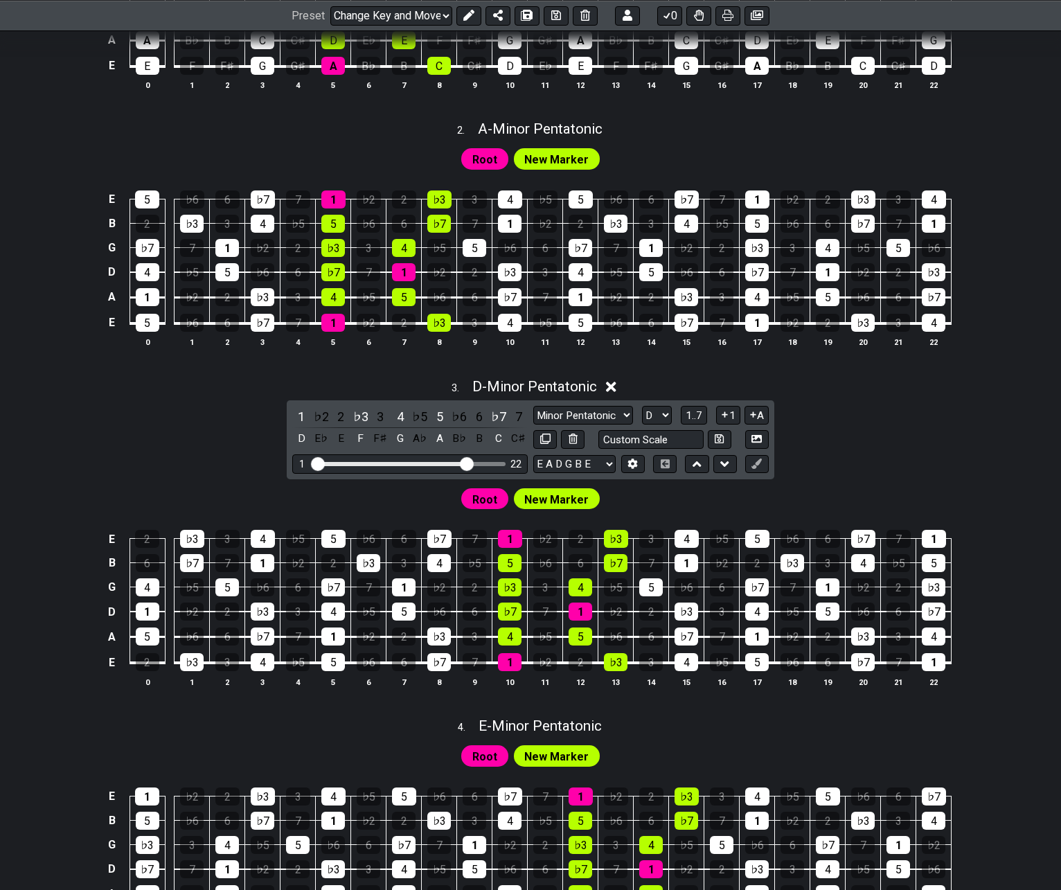
scroll to position [517, 0]
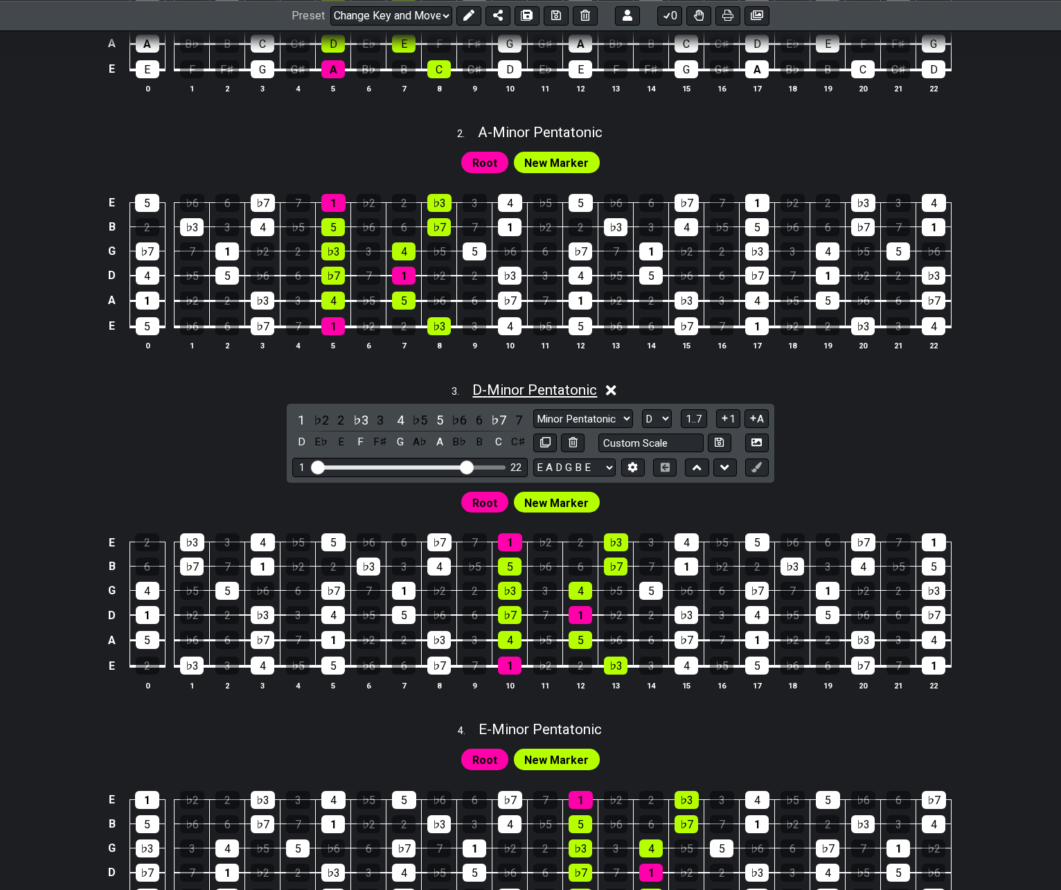
click at [508, 390] on span "D - Minor Pentatonic" at bounding box center [534, 390] width 125 height 17
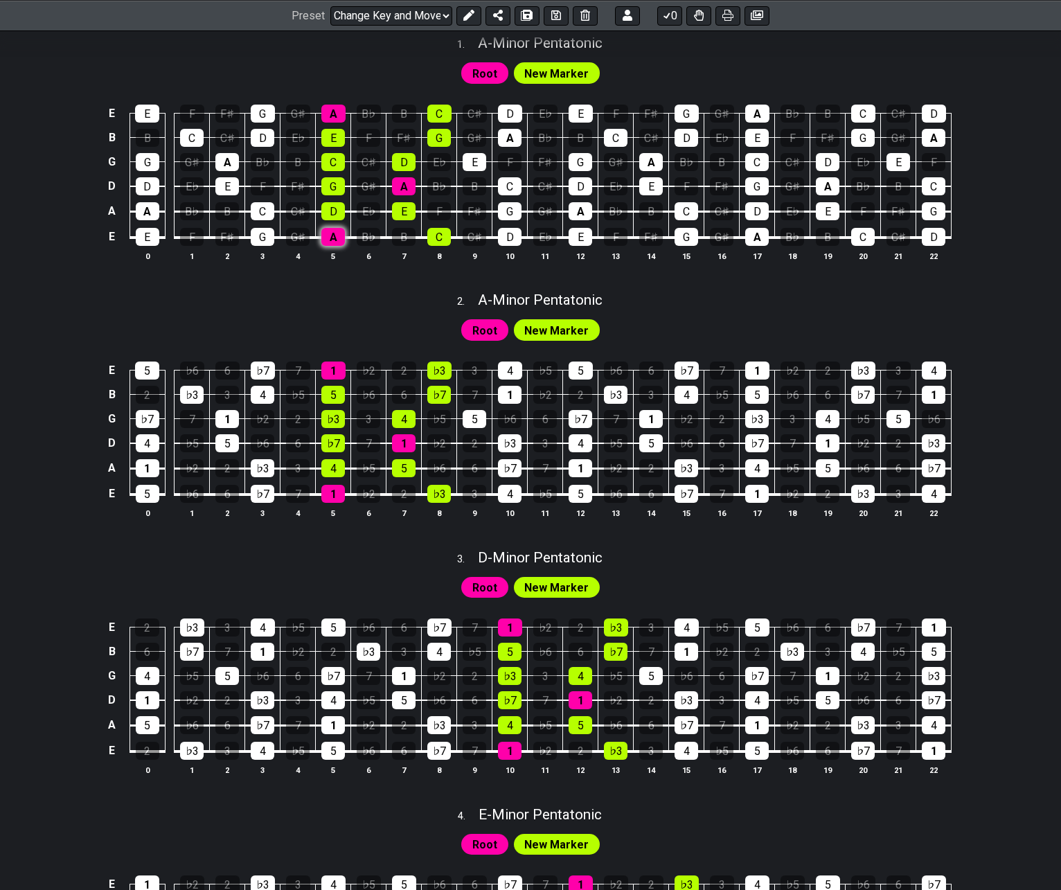
scroll to position [586, 0]
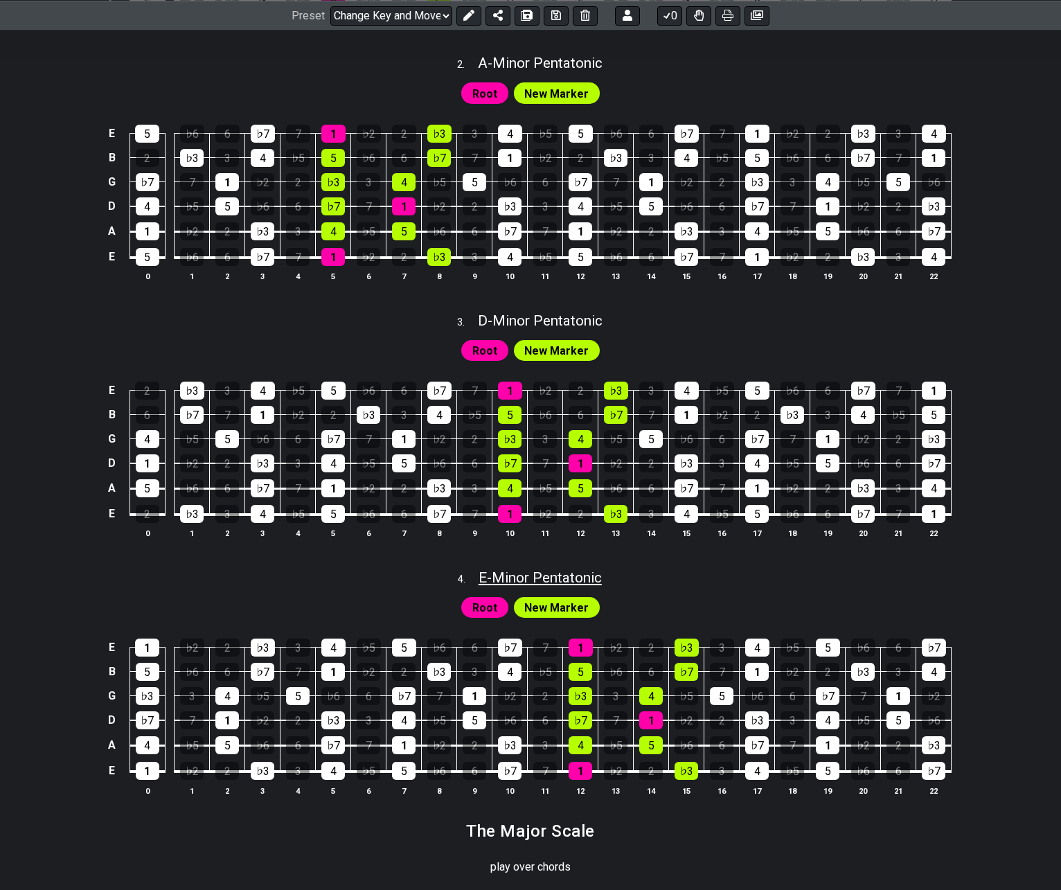
click at [553, 571] on span "E - Minor Pentatonic" at bounding box center [540, 577] width 123 height 17
select select "Minor Pentatonic"
select select "E"
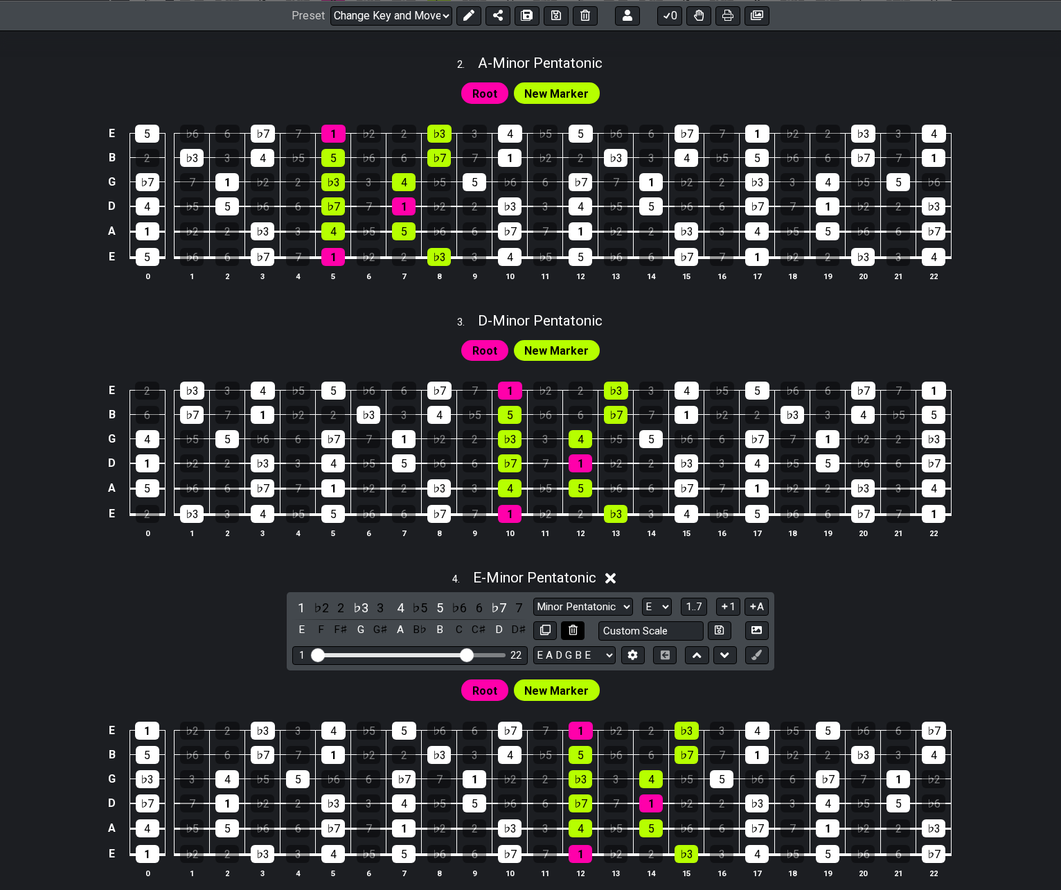
click at [571, 628] on icon at bounding box center [573, 630] width 9 height 10
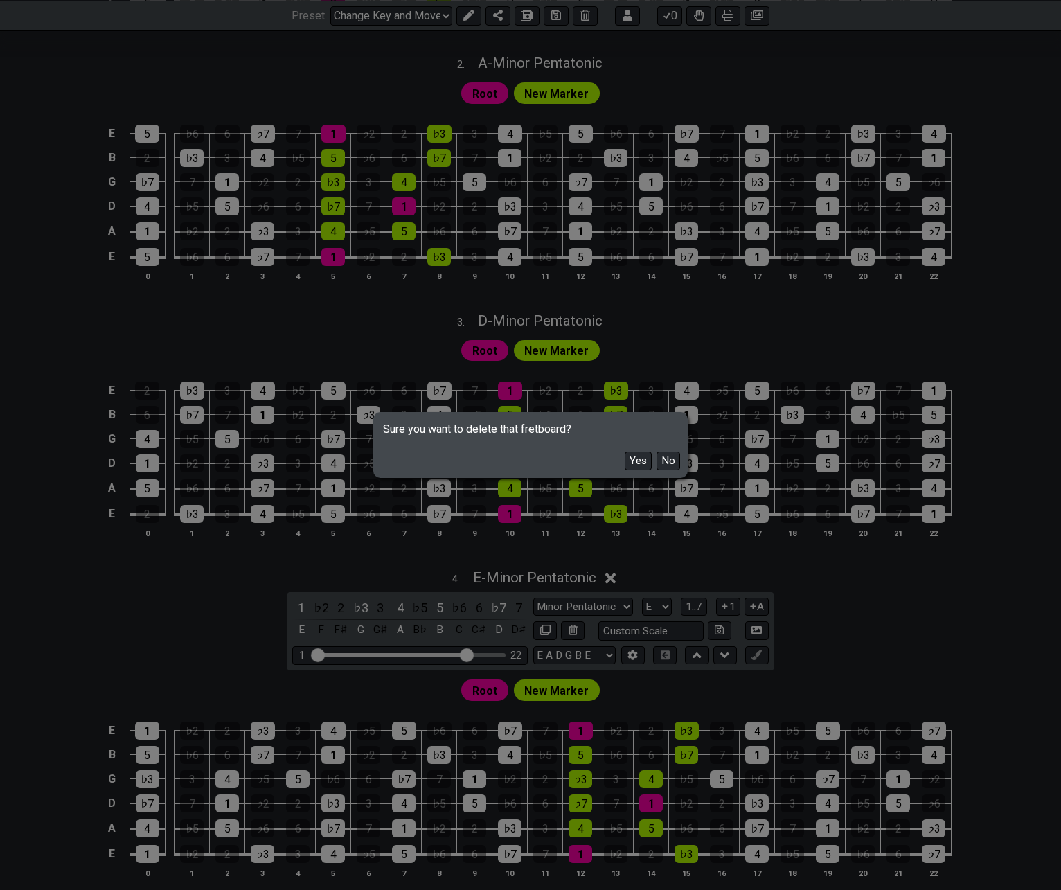
click at [634, 459] on button "Yes" at bounding box center [638, 461] width 27 height 19
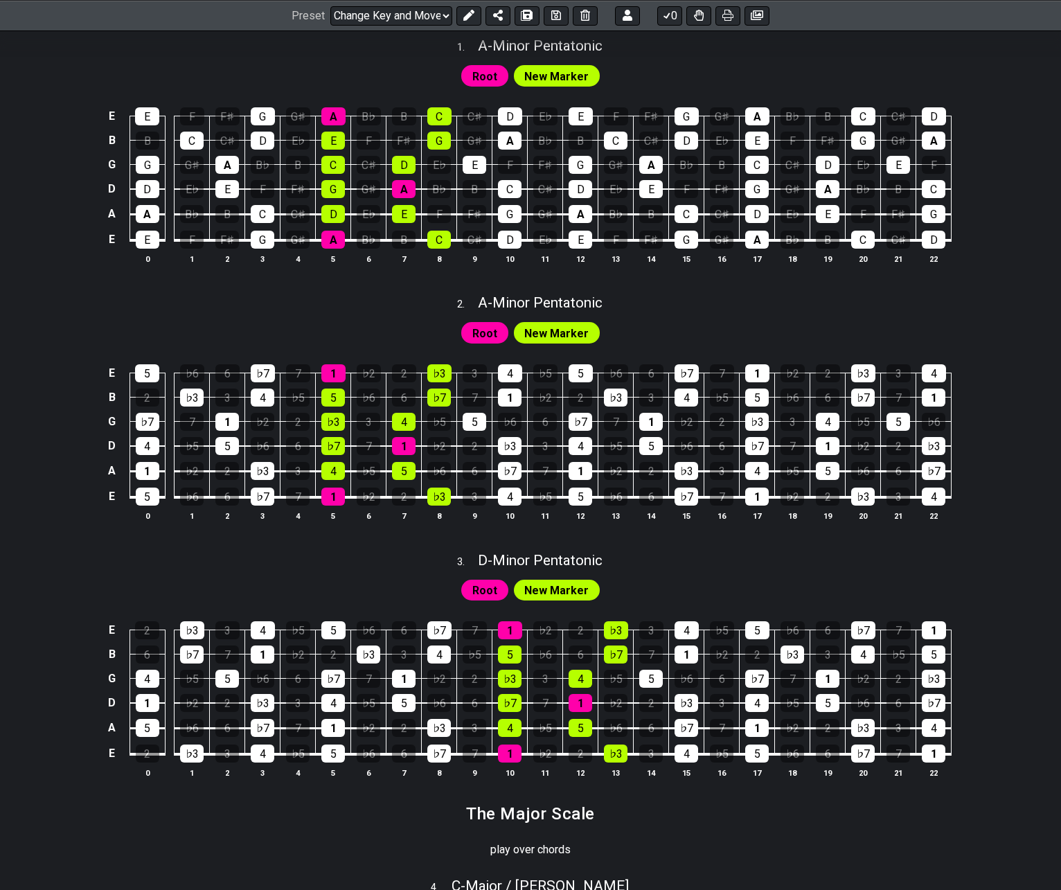
scroll to position [416, 0]
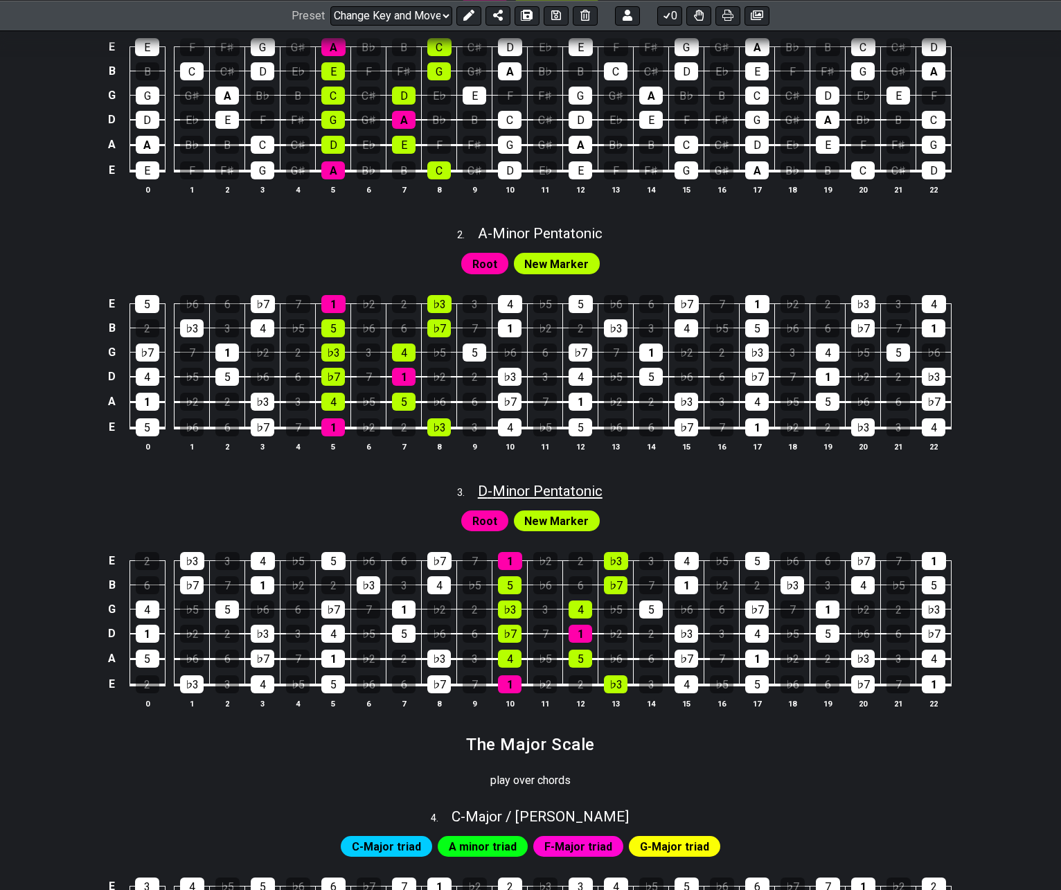
click at [520, 489] on span "D - Minor Pentatonic" at bounding box center [540, 491] width 125 height 17
select select "Minor Pentatonic"
select select "D"
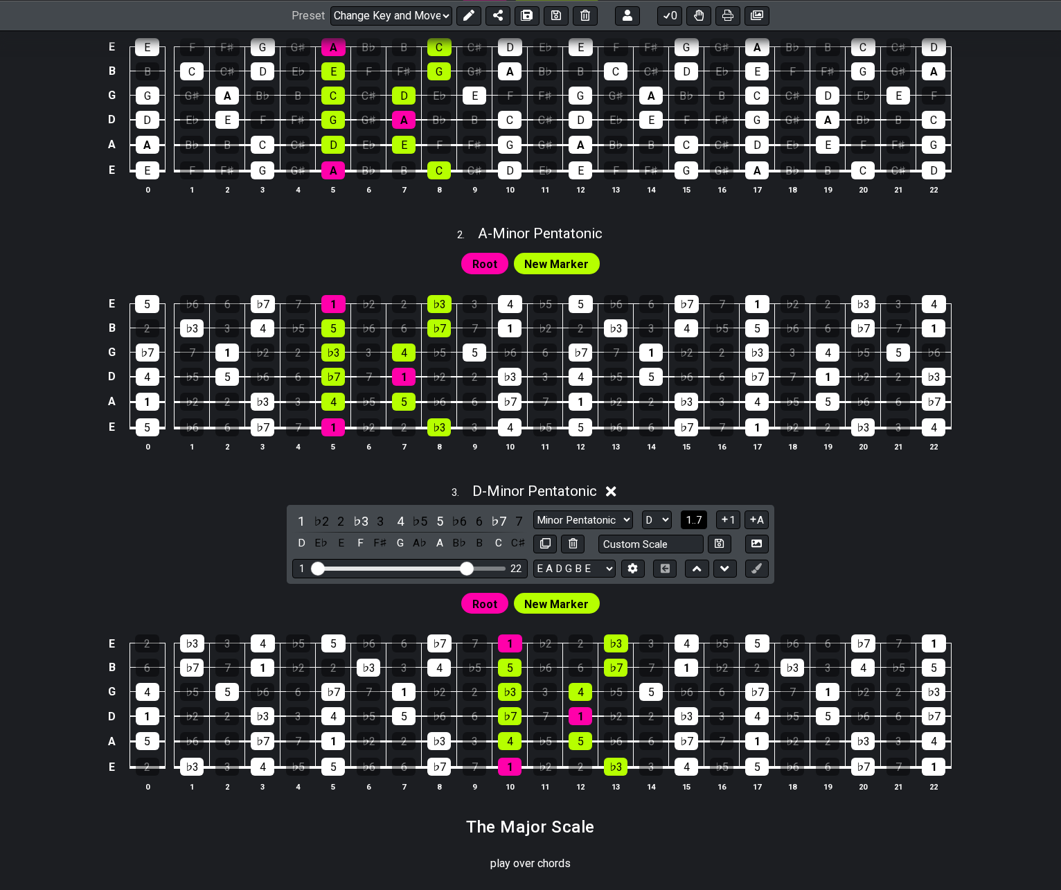
click at [691, 520] on span "1..7" at bounding box center [694, 520] width 17 height 12
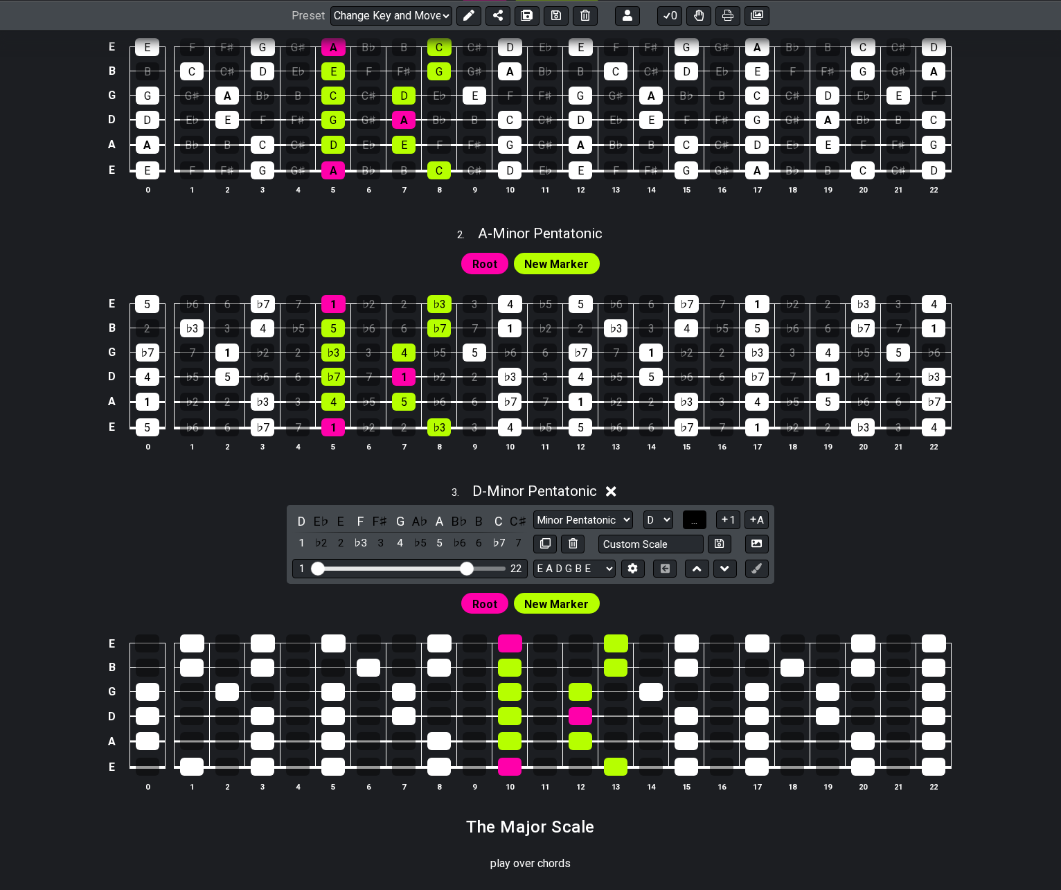
click at [691, 520] on span "..." at bounding box center [694, 520] width 6 height 12
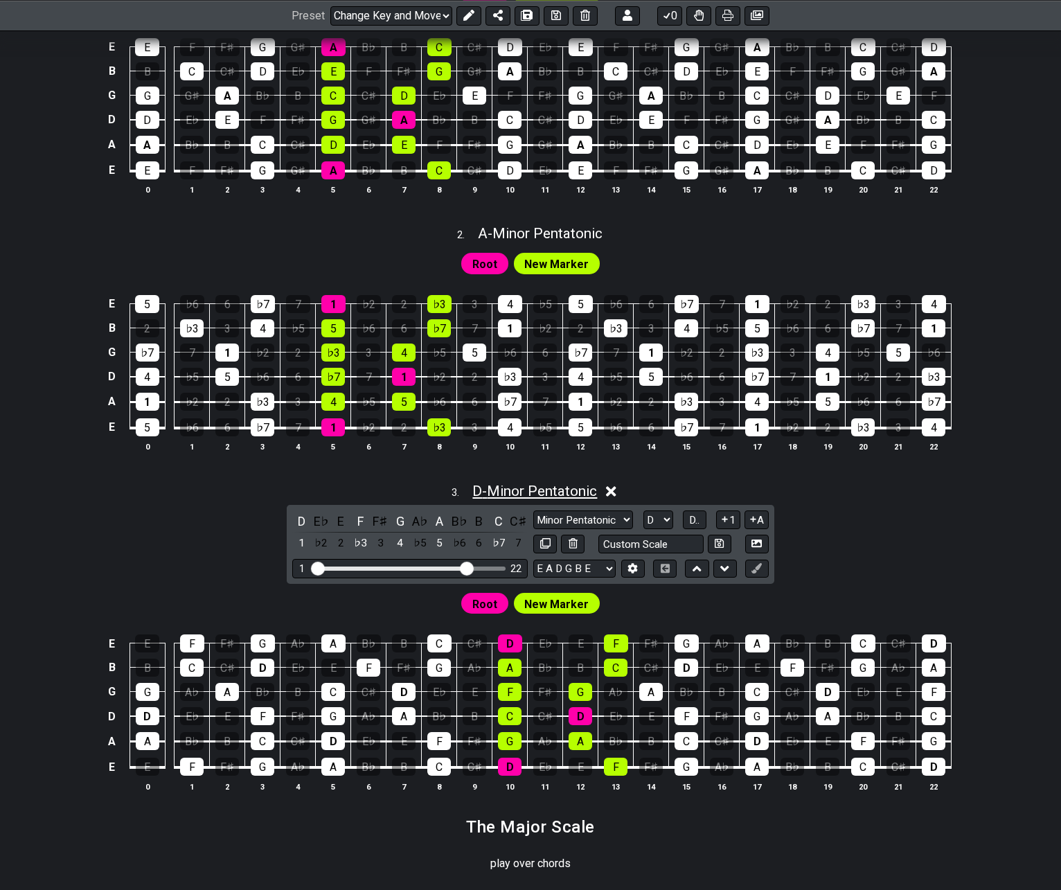
click at [548, 486] on span "D - Minor Pentatonic" at bounding box center [534, 491] width 125 height 17
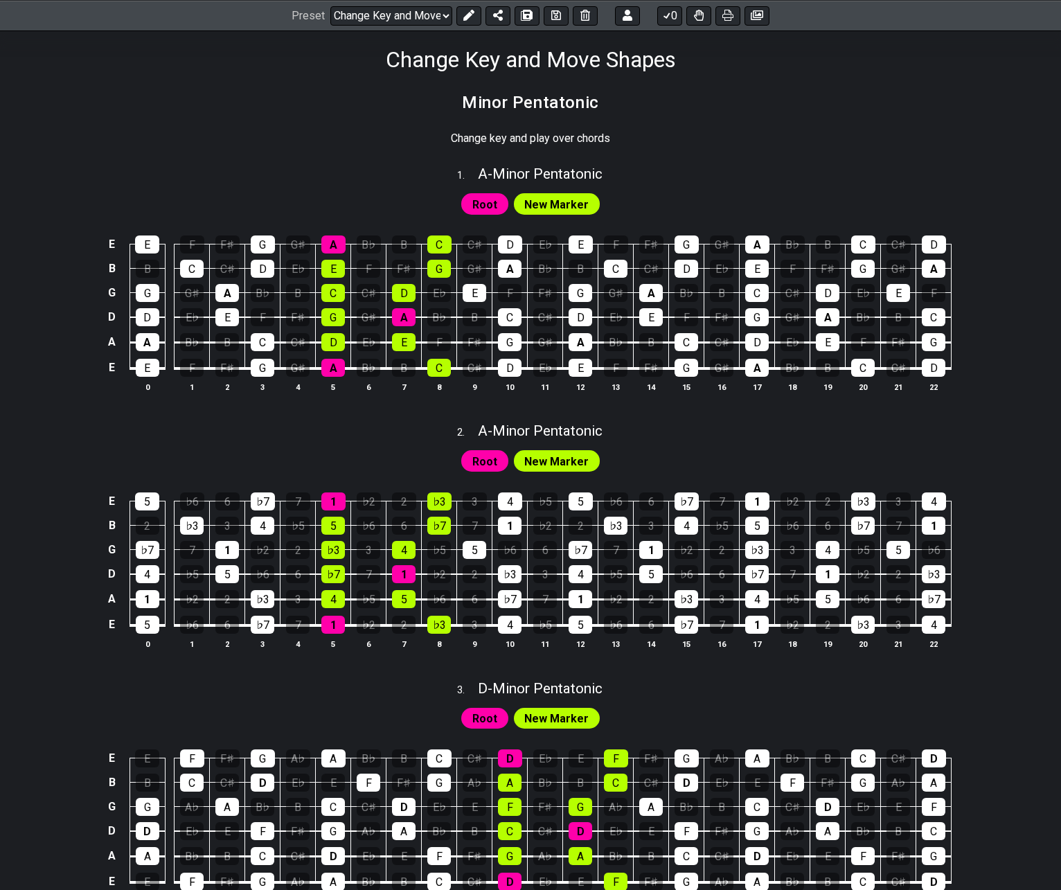
scroll to position [0, 0]
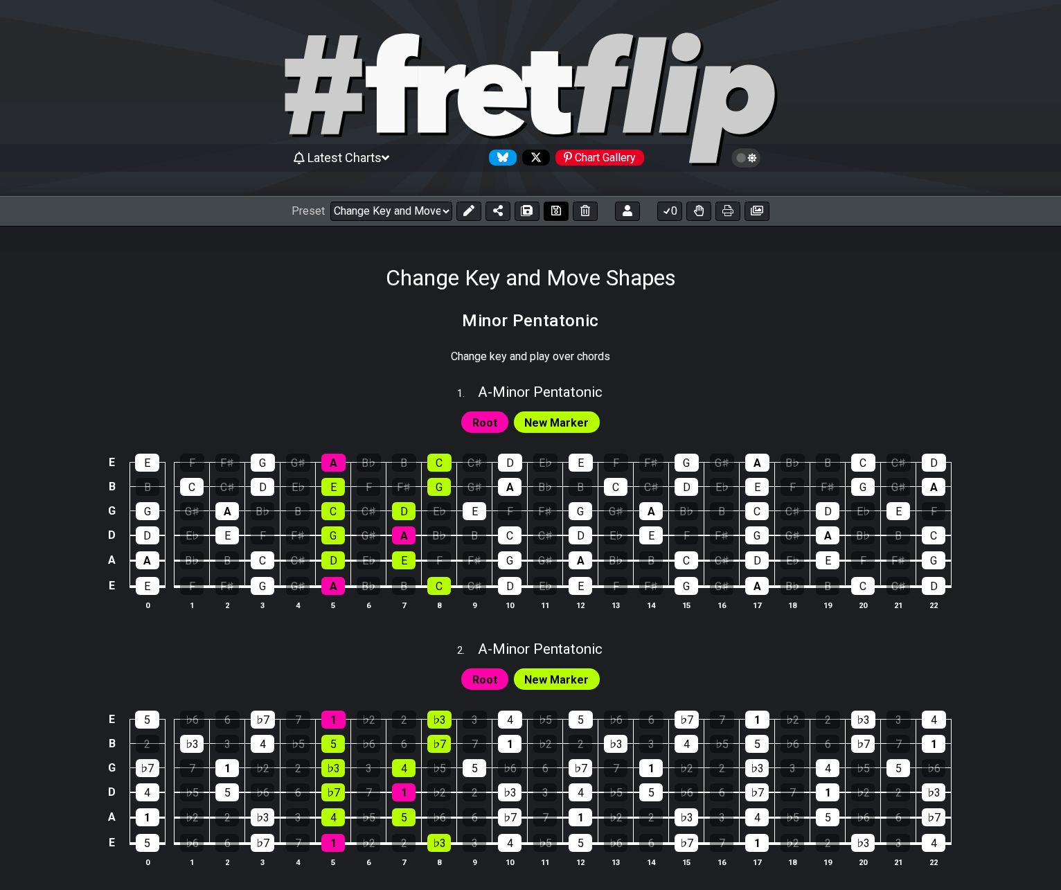
click at [551, 211] on icon at bounding box center [556, 210] width 10 height 11
click at [461, 213] on button at bounding box center [468, 211] width 25 height 19
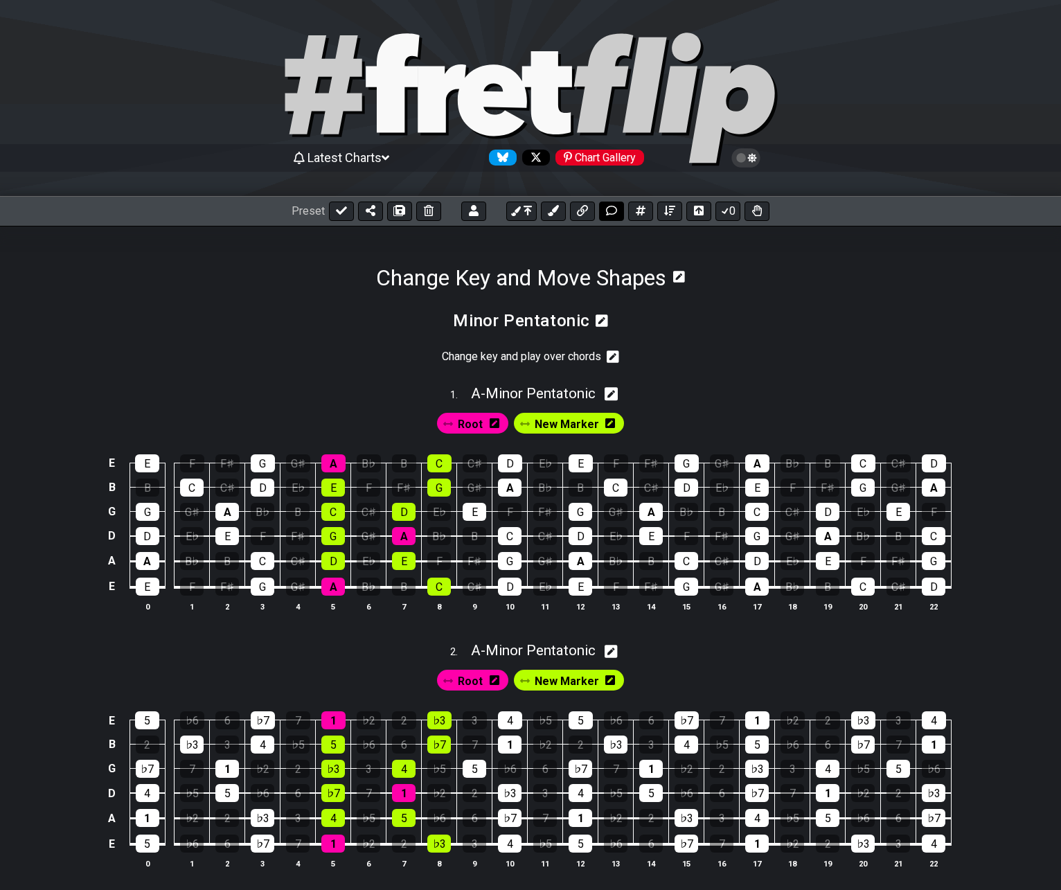
click at [606, 213] on icon at bounding box center [611, 210] width 11 height 11
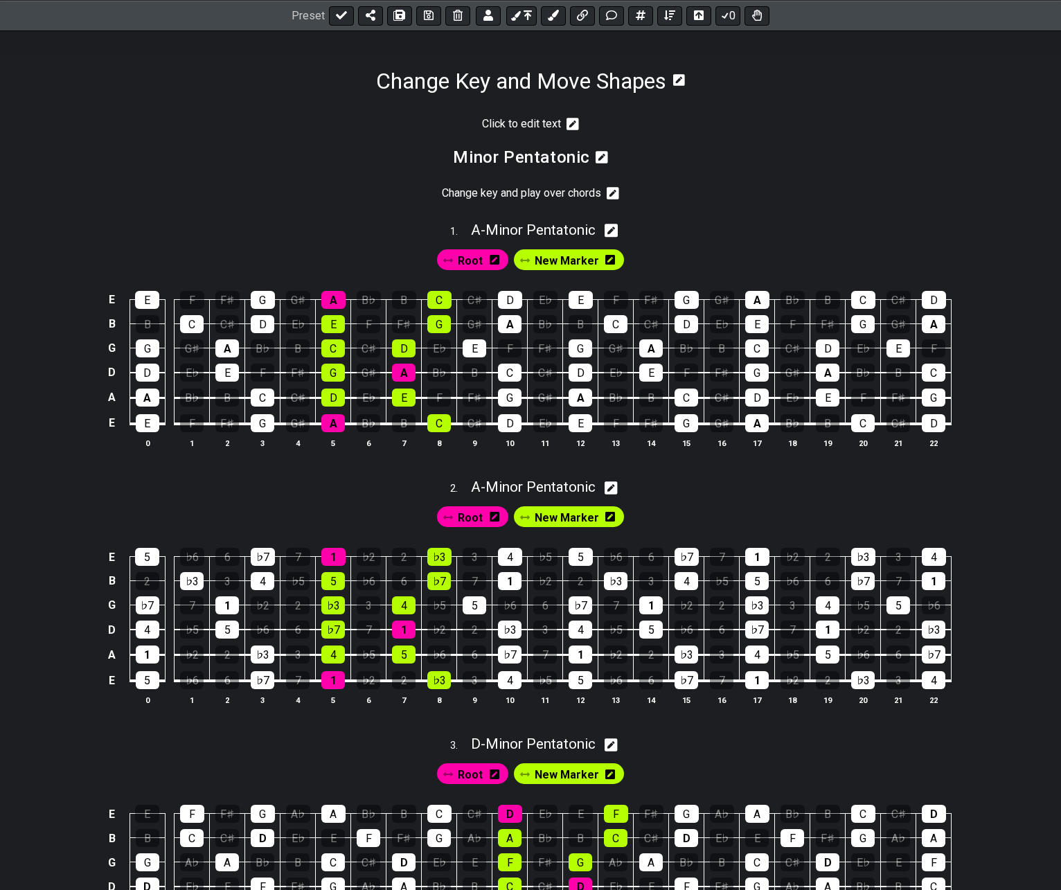
click at [573, 123] on icon at bounding box center [573, 124] width 12 height 14
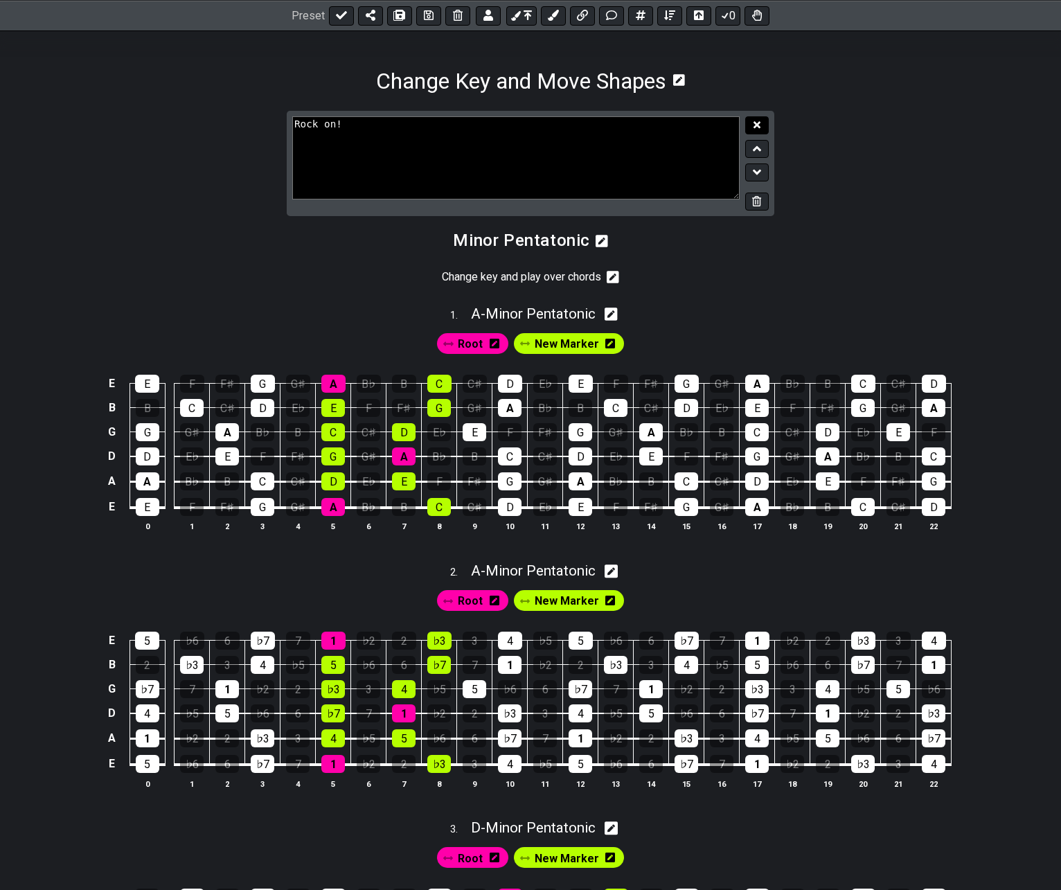
type textarea "Rock on!"
click at [756, 125] on icon at bounding box center [757, 124] width 7 height 7
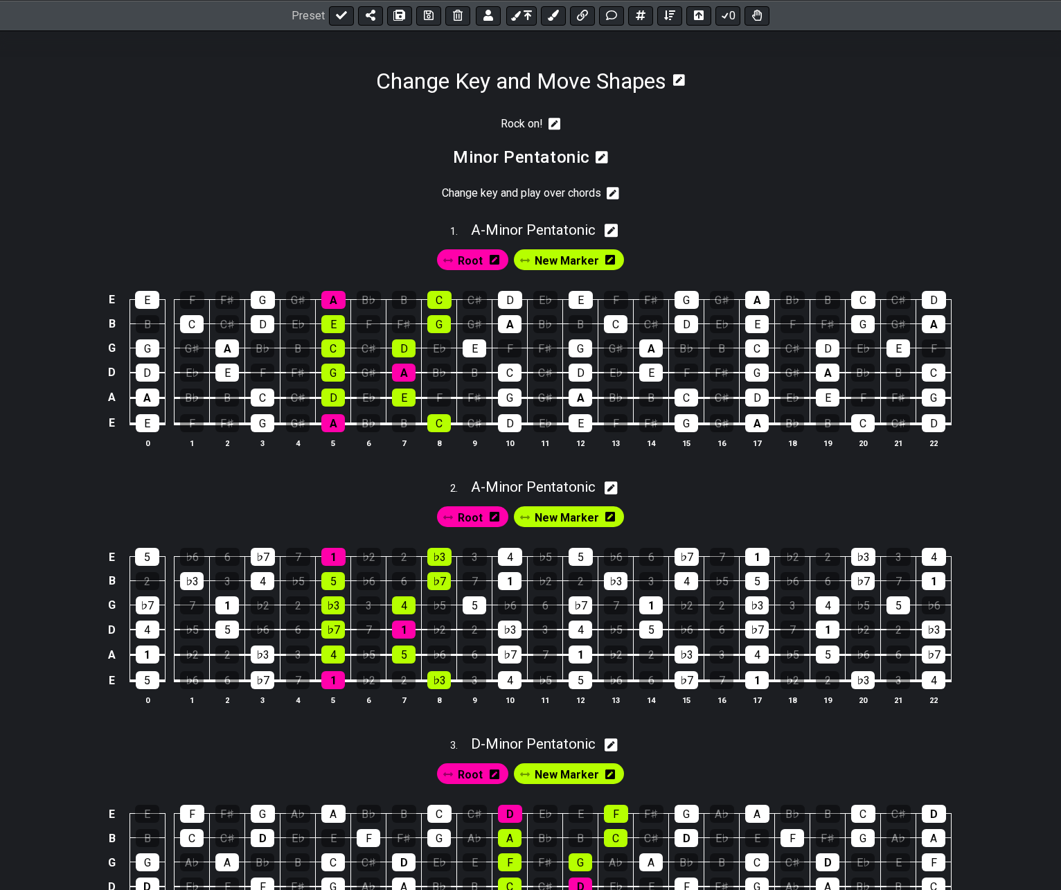
click at [557, 125] on icon at bounding box center [555, 124] width 12 height 12
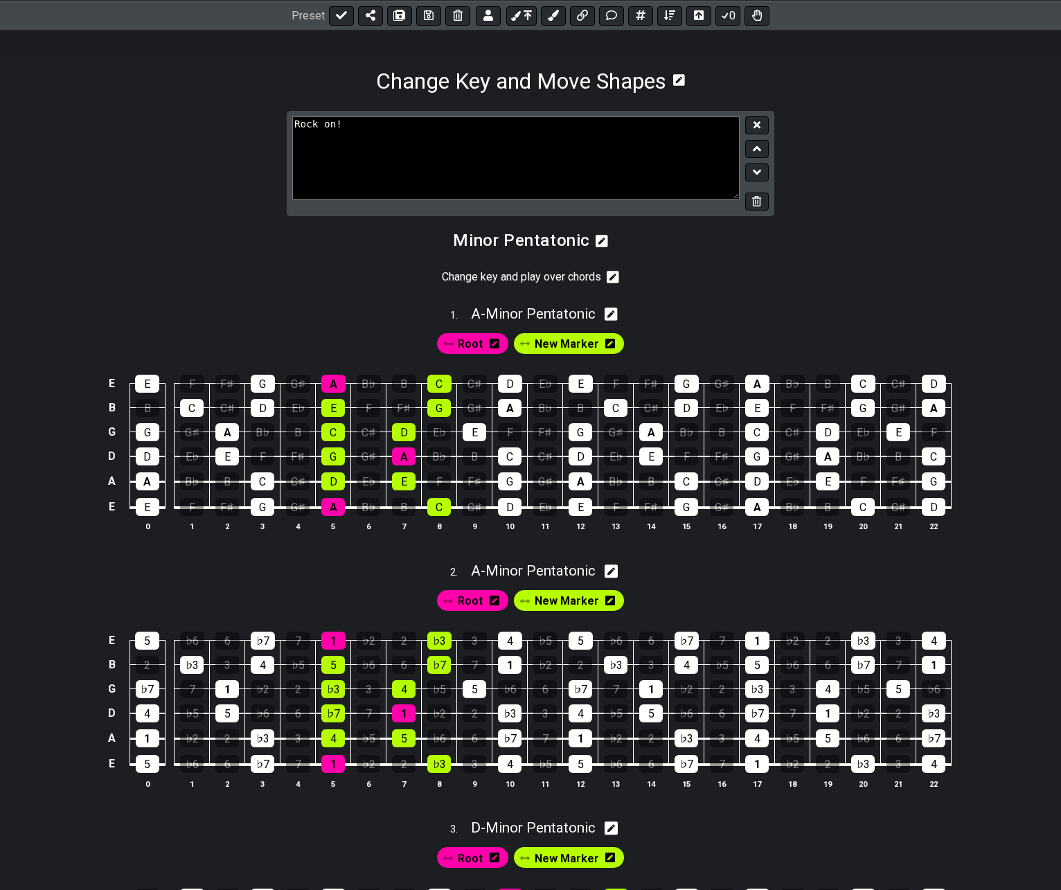
click at [551, 123] on textarea "Rock on!" at bounding box center [515, 157] width 447 height 83
type textarea "## Rock on!"
click at [761, 123] on button at bounding box center [757, 125] width 24 height 19
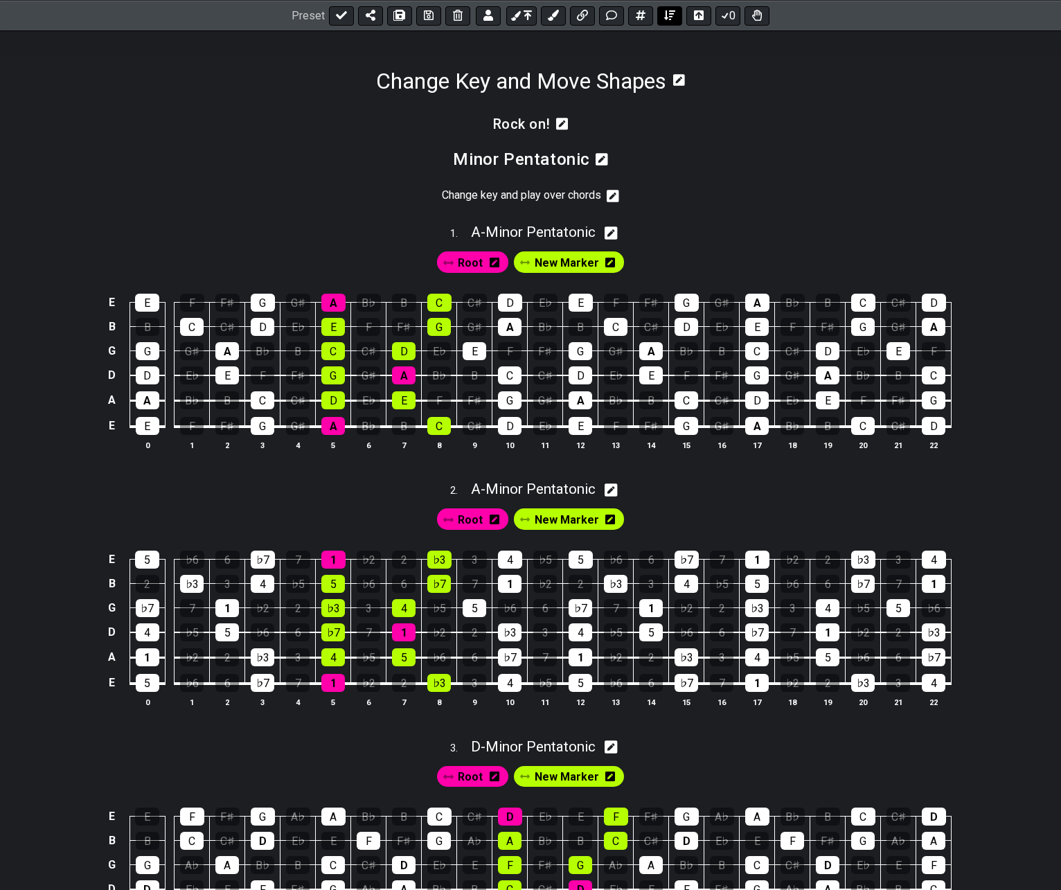
click at [675, 9] on button at bounding box center [669, 15] width 25 height 19
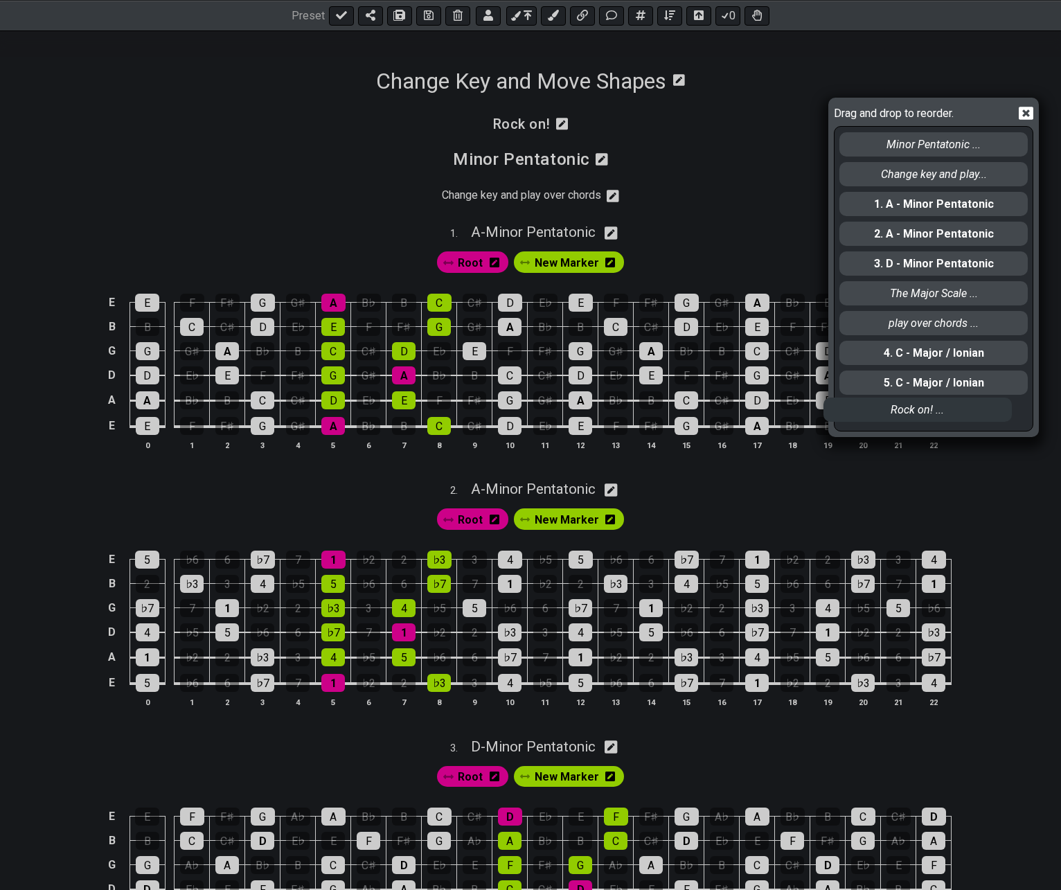
drag, startPoint x: 864, startPoint y: 141, endPoint x: 887, endPoint y: 374, distance: 234.5
click at [851, 409] on div "Rock on! ... Minor Pentatonic ... Change key and play... 1. A - Minor Pentatoni…" at bounding box center [933, 278] width 191 height 303
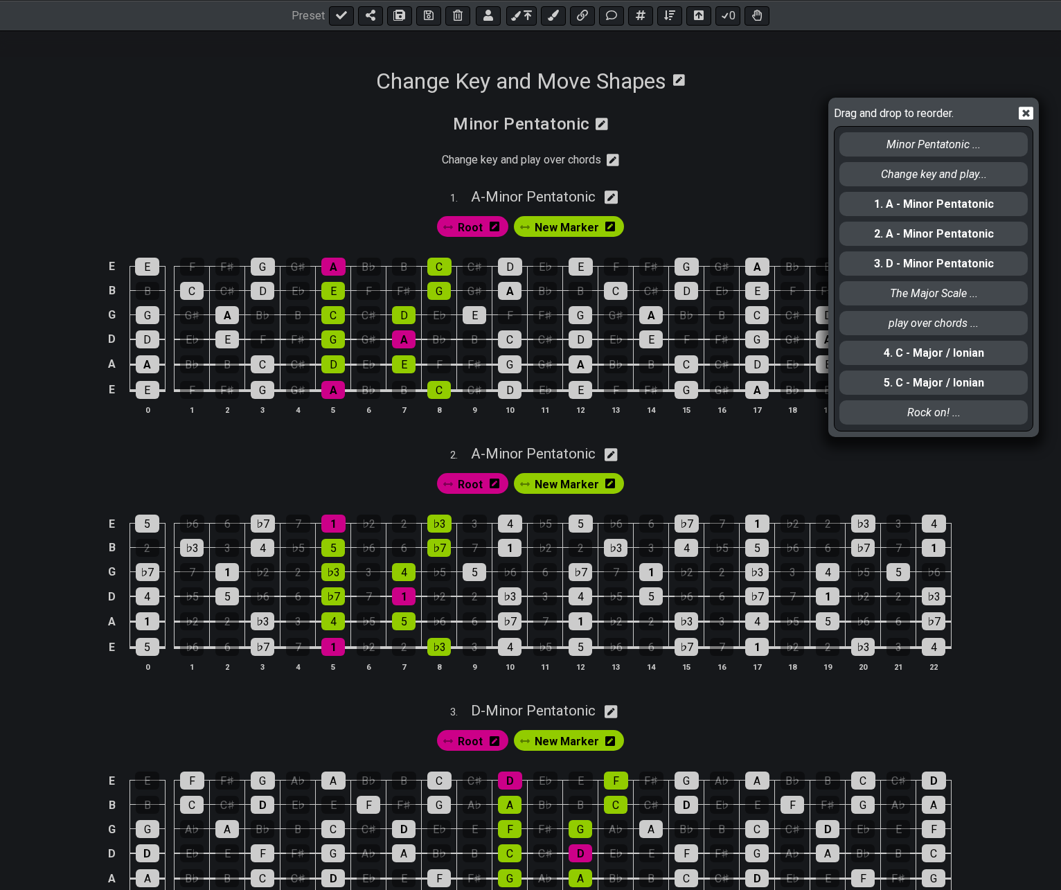
click at [1025, 114] on icon at bounding box center [1026, 113] width 15 height 15
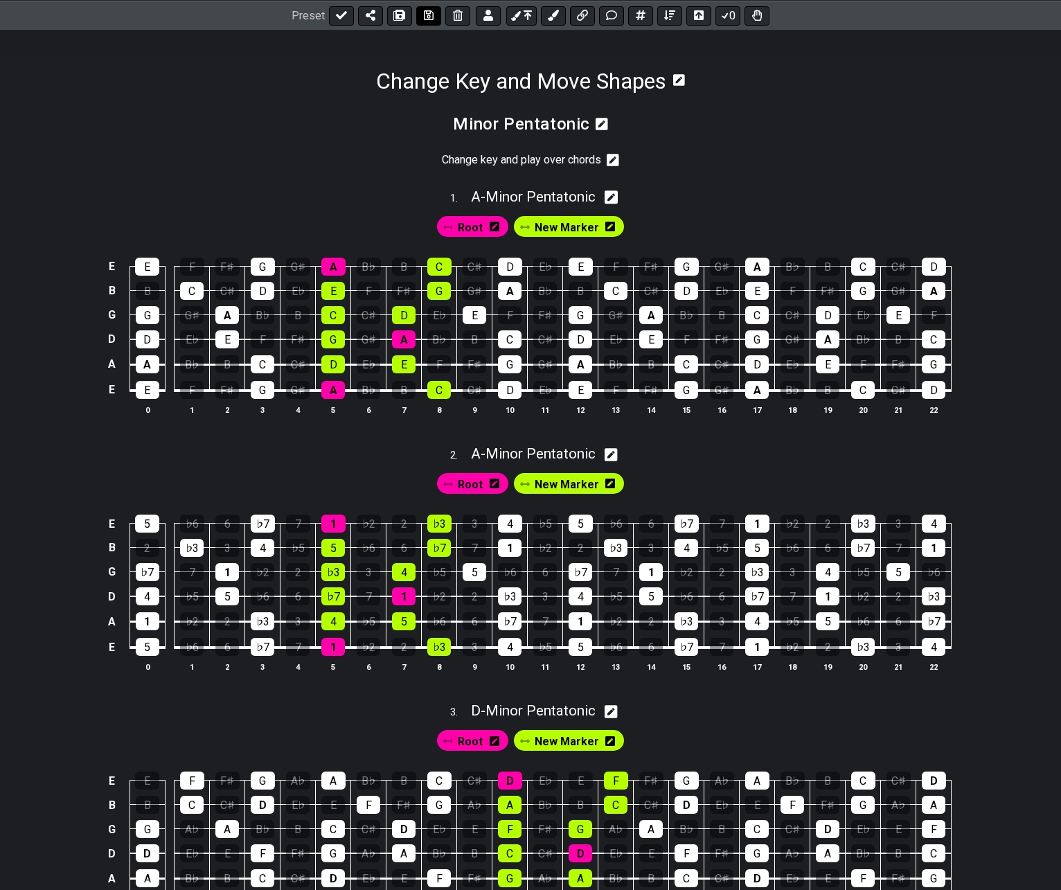
click at [429, 15] on icon at bounding box center [429, 15] width 10 height 11
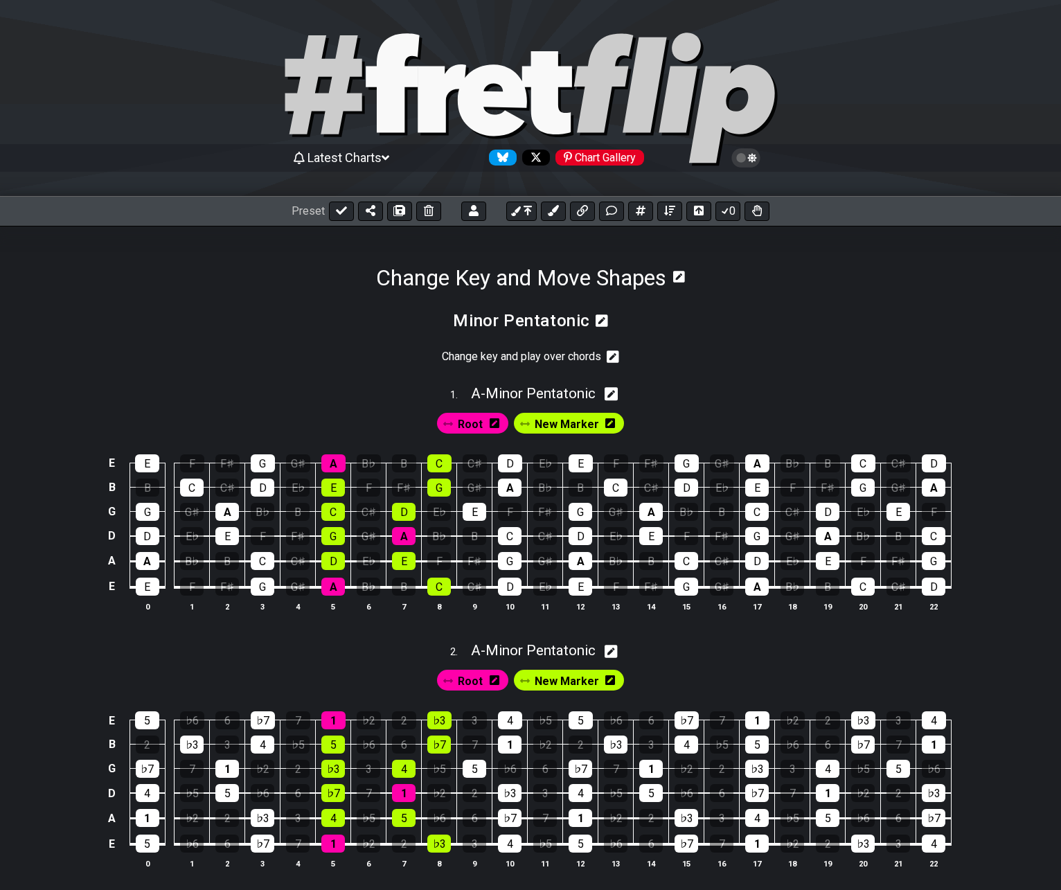
drag, startPoint x: 337, startPoint y: 213, endPoint x: 238, endPoint y: 258, distance: 108.8
click at [337, 213] on icon at bounding box center [341, 210] width 11 height 11
select select "/022HLA5PM"
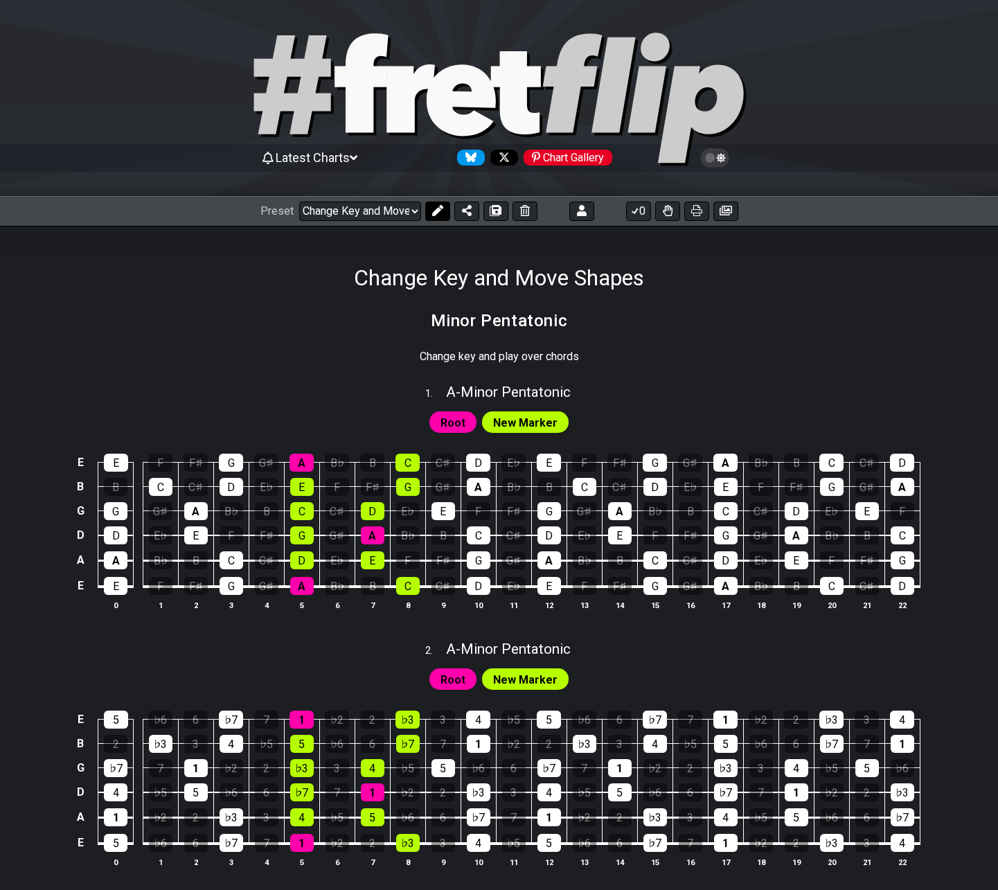
click at [434, 206] on icon at bounding box center [437, 210] width 11 height 11
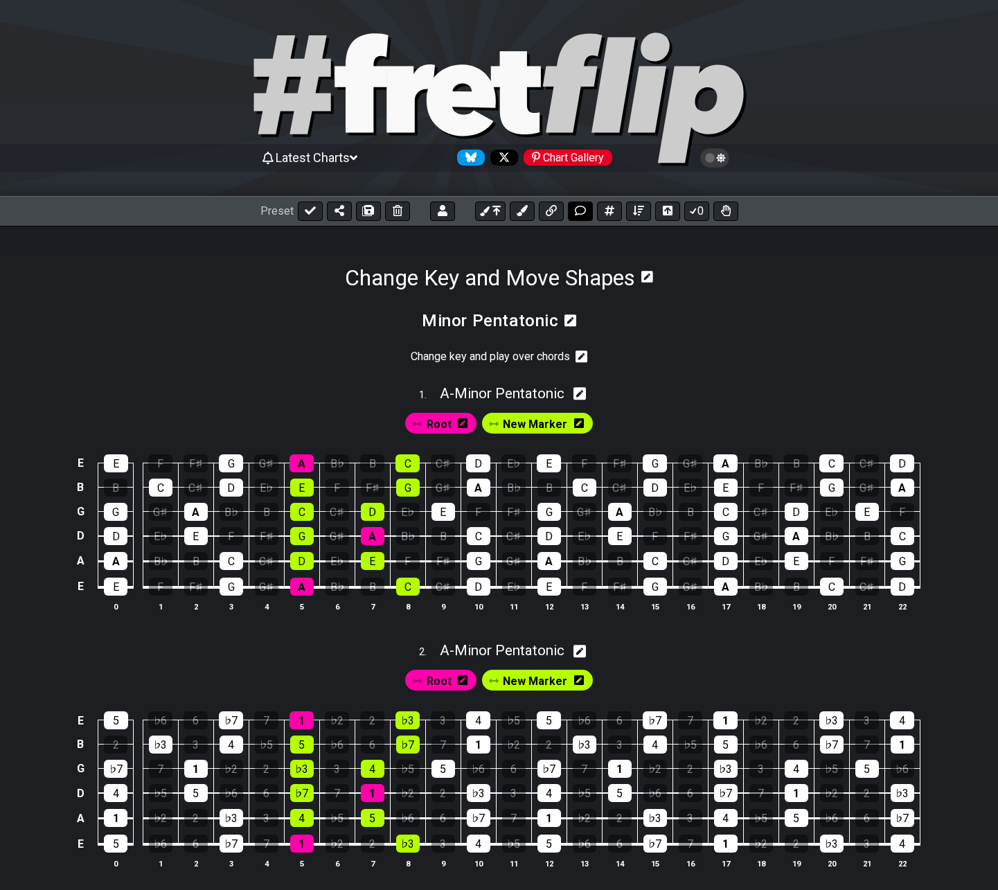
click at [578, 213] on icon at bounding box center [580, 210] width 11 height 11
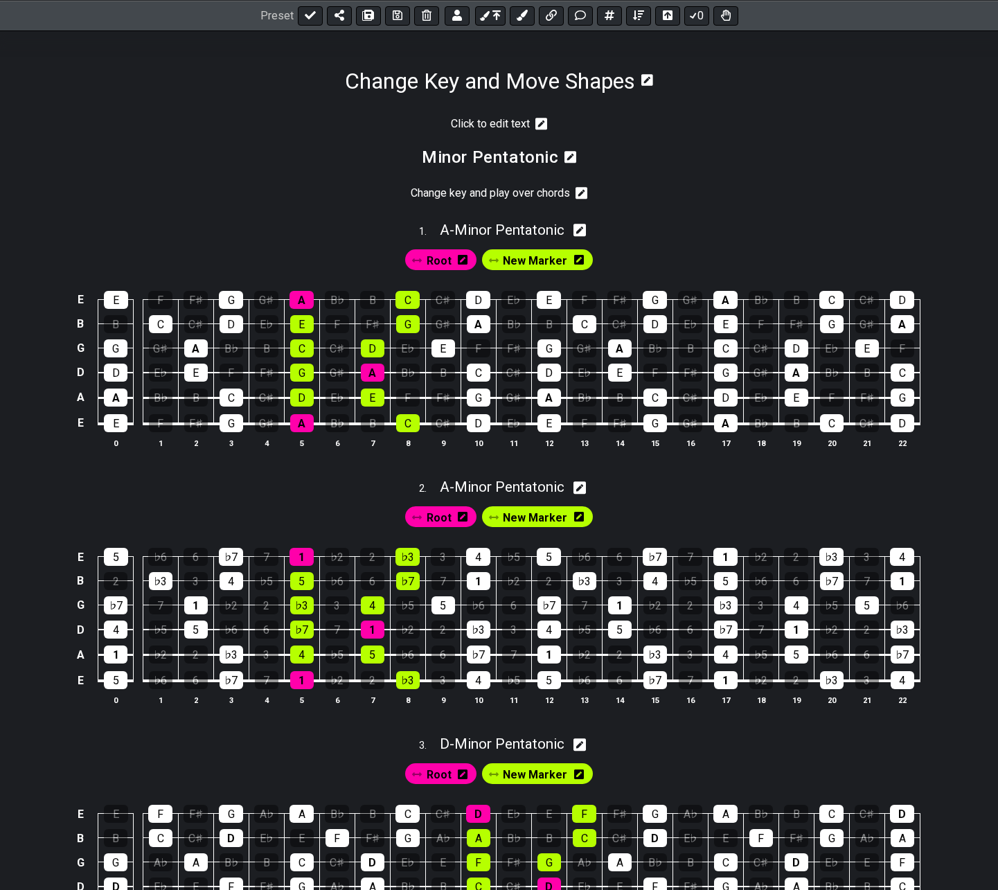
click at [540, 126] on icon at bounding box center [541, 124] width 12 height 14
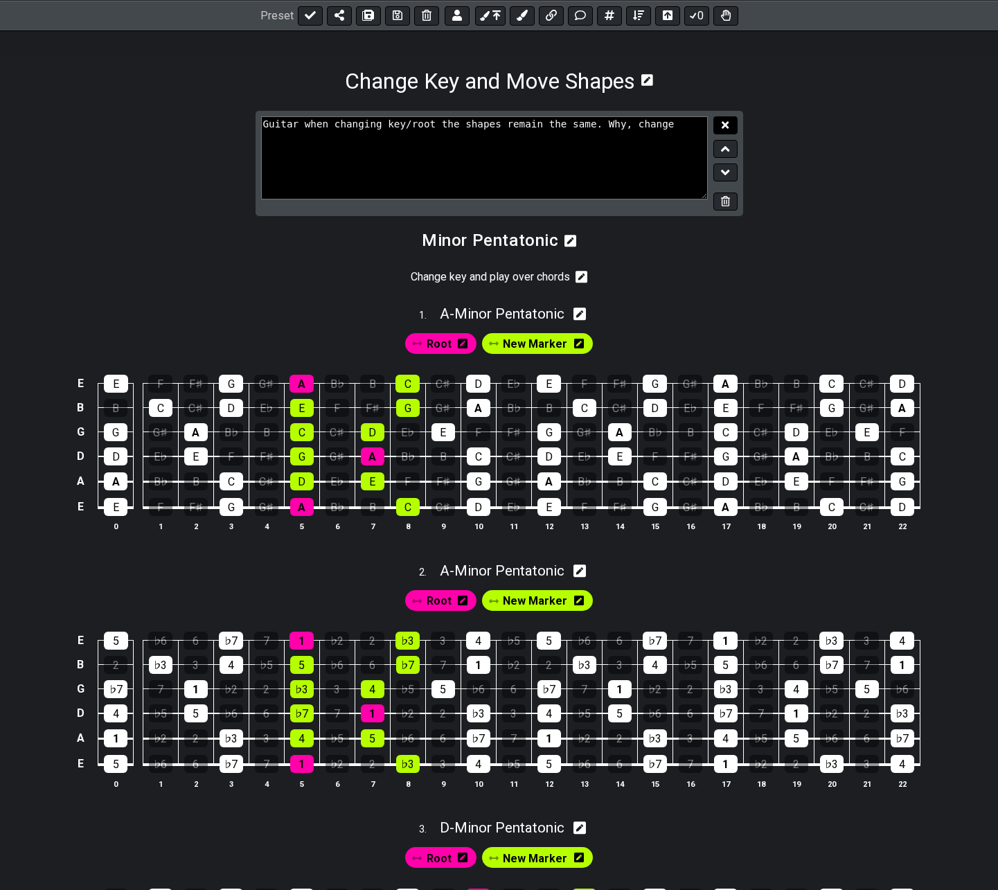
type textarea "Guitar when changing key/root the shapes remain the same. Why, change"
click at [723, 125] on icon at bounding box center [725, 125] width 7 height 10
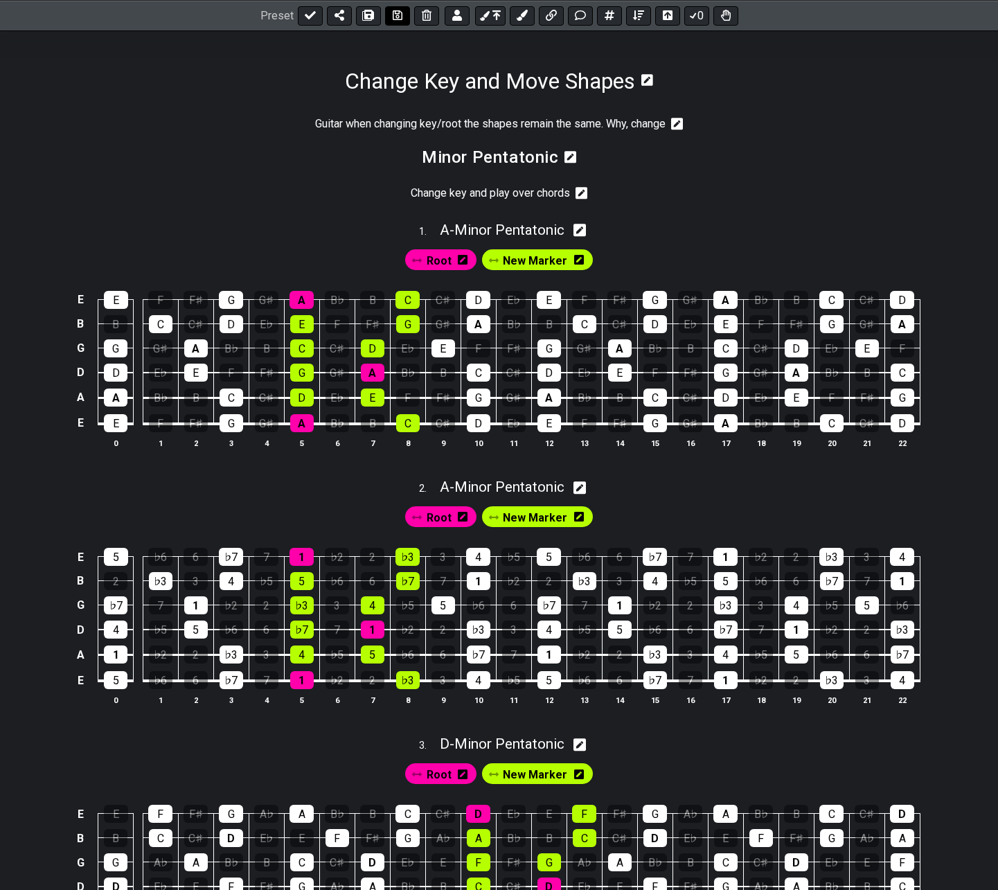
click at [396, 14] on icon at bounding box center [398, 15] width 10 height 10
click at [653, 76] on icon at bounding box center [647, 80] width 12 height 12
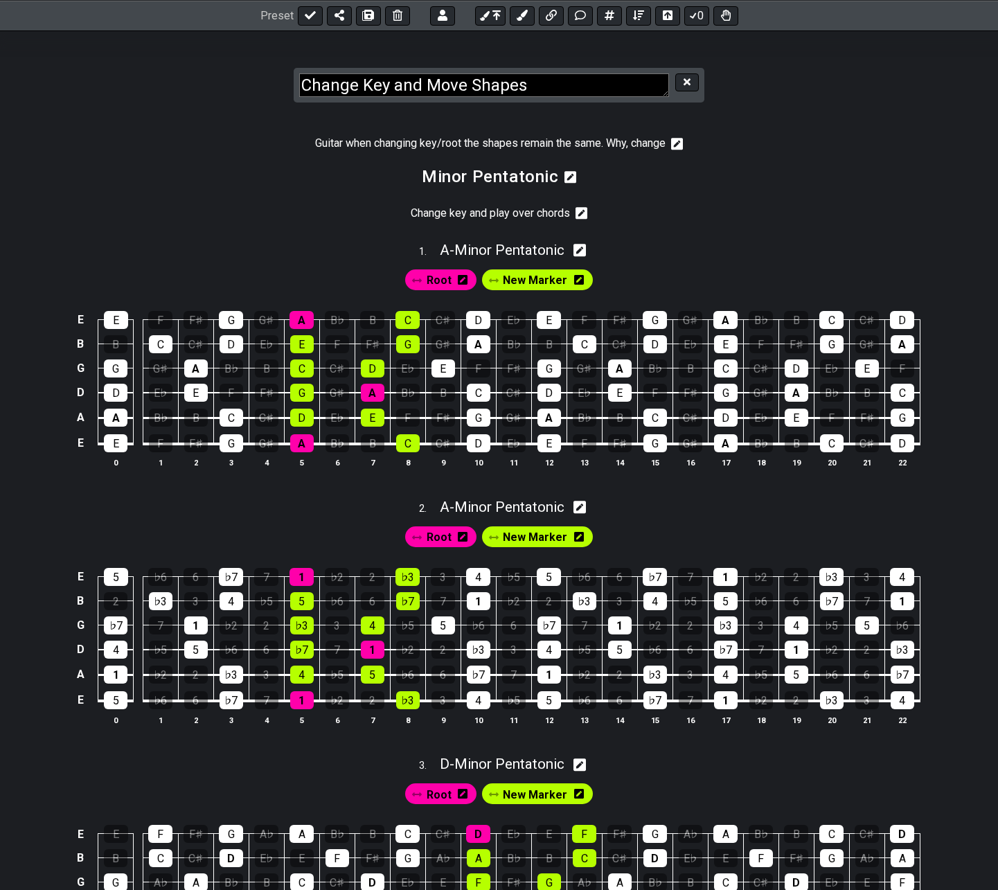
click at [381, 80] on textarea "Change Key and Move Shapes" at bounding box center [484, 85] width 370 height 24
click at [391, 87] on textarea "Change Key and Move Shapes" at bounding box center [484, 85] width 370 height 24
type textarea "Change Key/Root and Move Shapes"
click at [694, 82] on button at bounding box center [687, 82] width 24 height 19
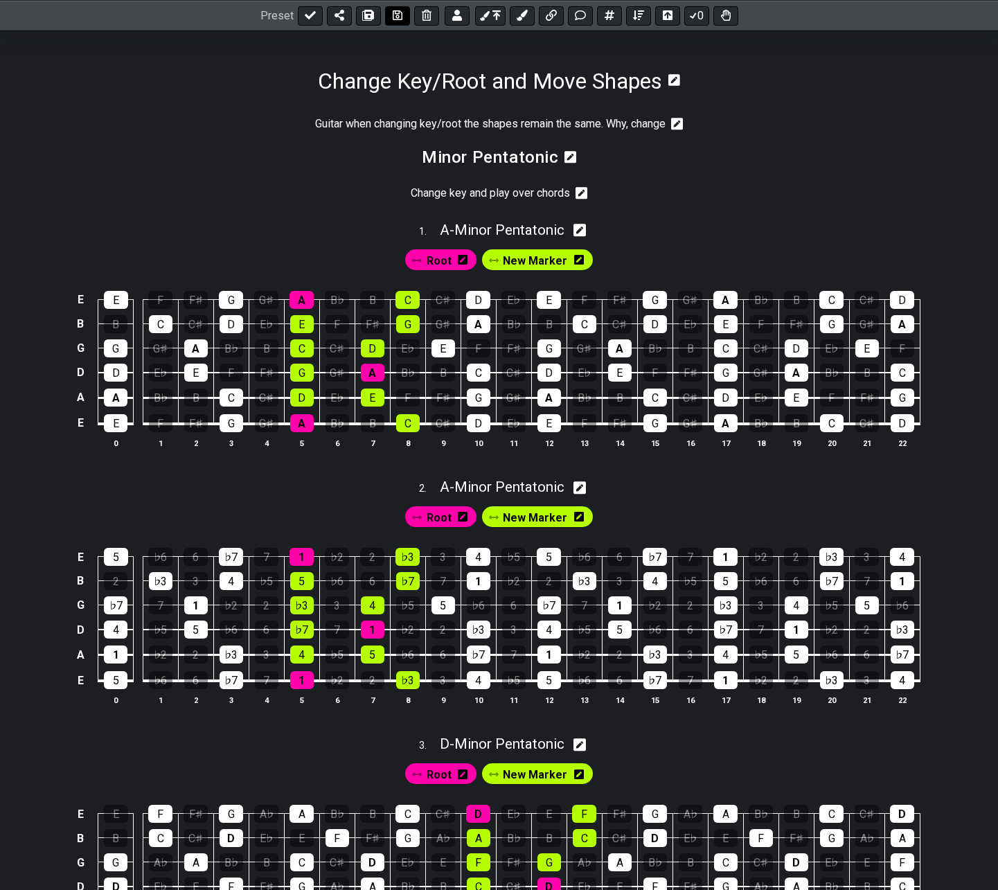
click at [393, 12] on icon at bounding box center [398, 15] width 10 height 11
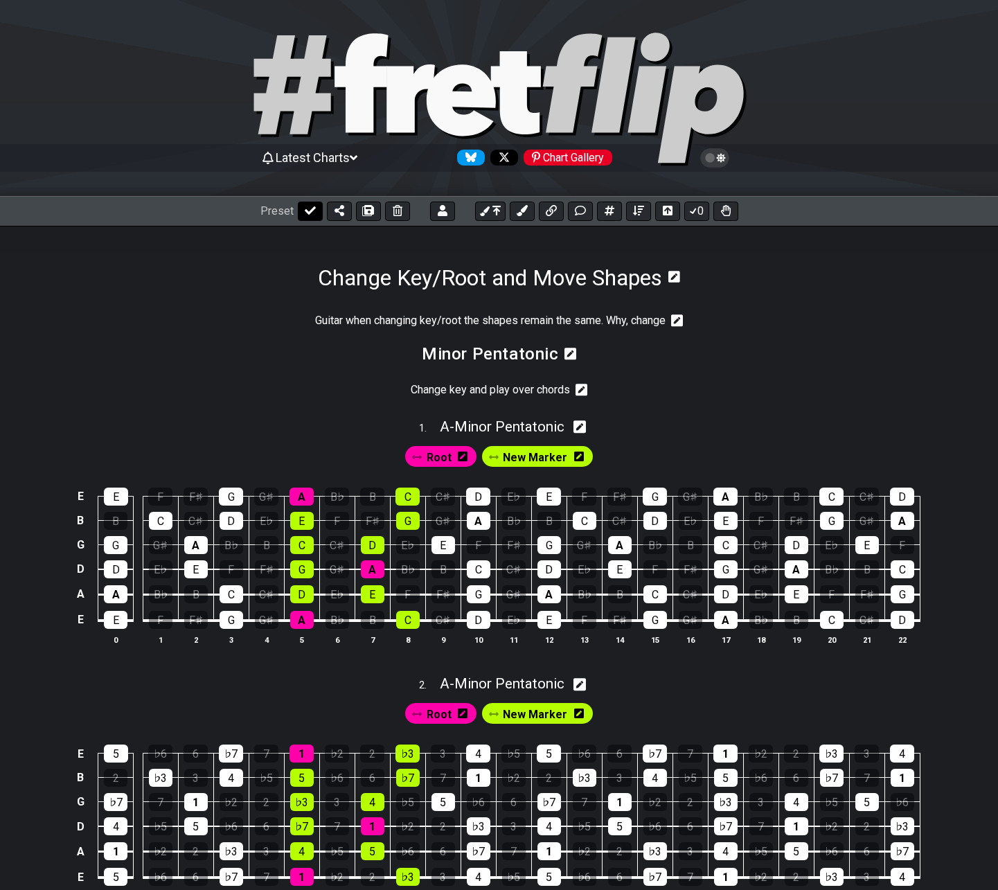
click at [311, 208] on icon at bounding box center [310, 210] width 11 height 8
select select "/022HLA5PM"
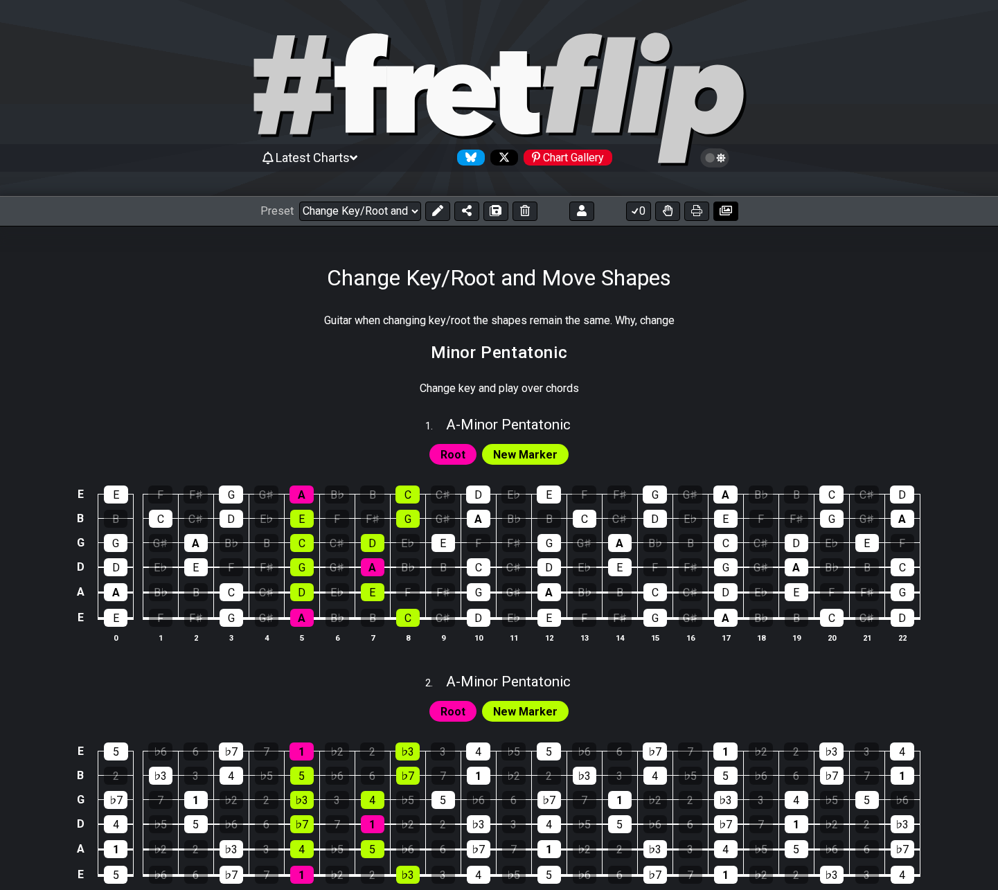
click at [725, 211] on icon at bounding box center [726, 211] width 12 height 10
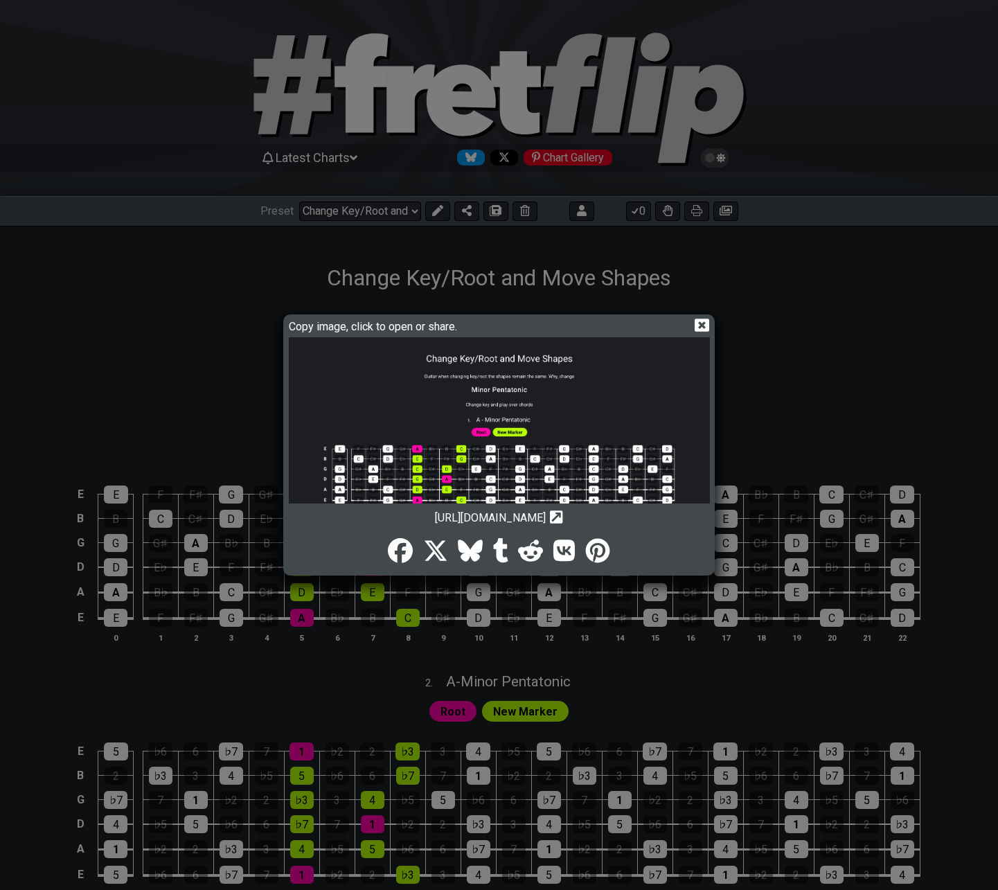
click at [608, 389] on img at bounding box center [499, 669] width 421 height 664
click at [702, 325] on icon at bounding box center [702, 325] width 15 height 15
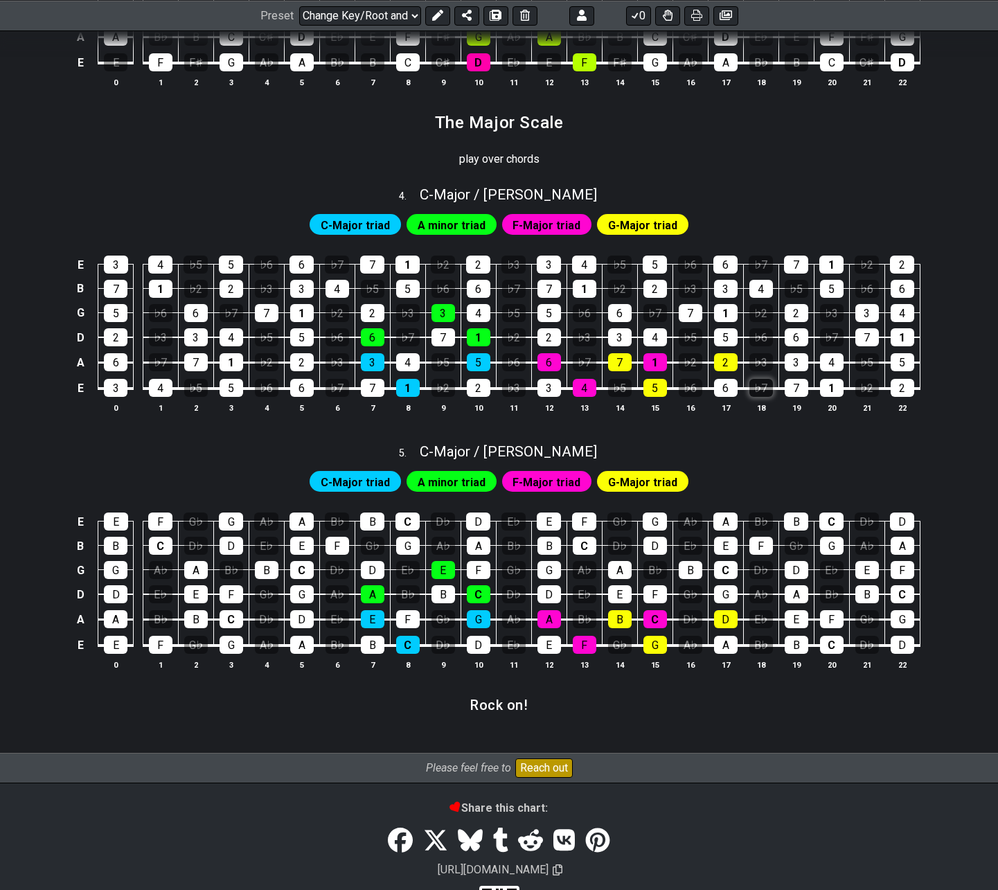
scroll to position [1128, 0]
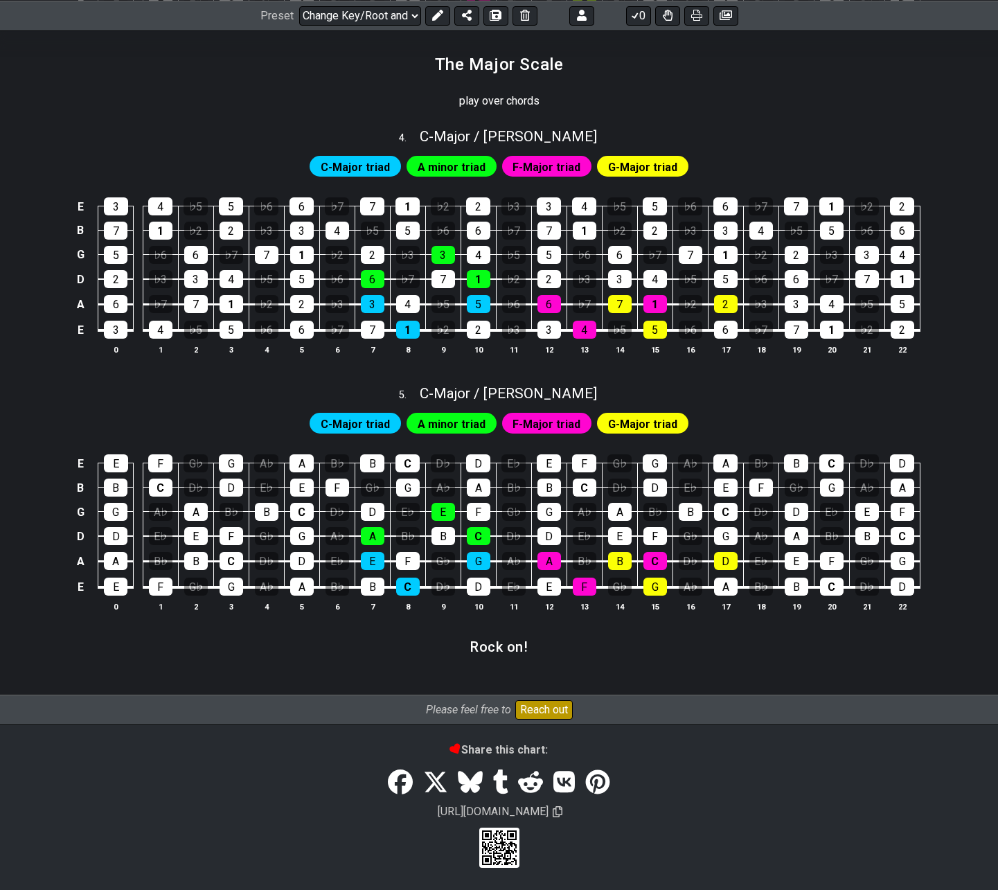
click at [427, 13] on button at bounding box center [437, 15] width 25 height 19
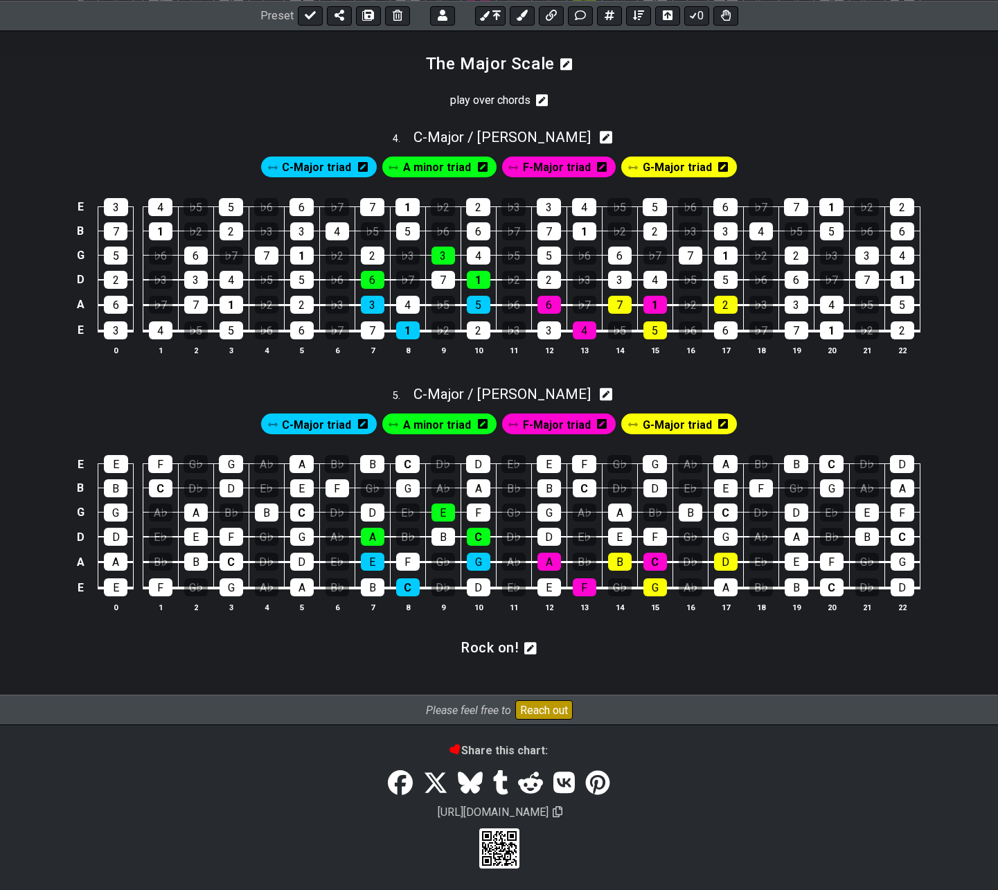
click at [533, 650] on icon at bounding box center [530, 648] width 12 height 12
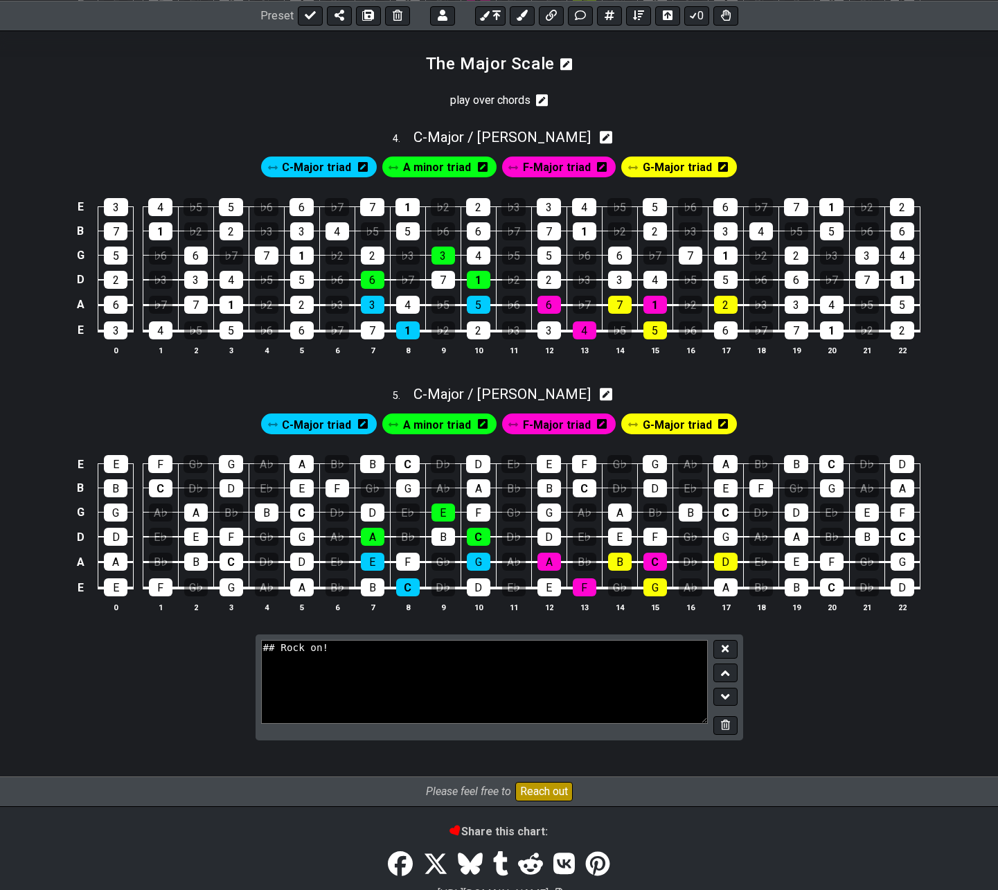
drag, startPoint x: 267, startPoint y: 643, endPoint x: 281, endPoint y: 673, distance: 33.8
click at [267, 647] on textarea "## Rock on!" at bounding box center [484, 681] width 447 height 83
type textarea "# Rock on!"
click at [722, 645] on icon at bounding box center [725, 648] width 7 height 10
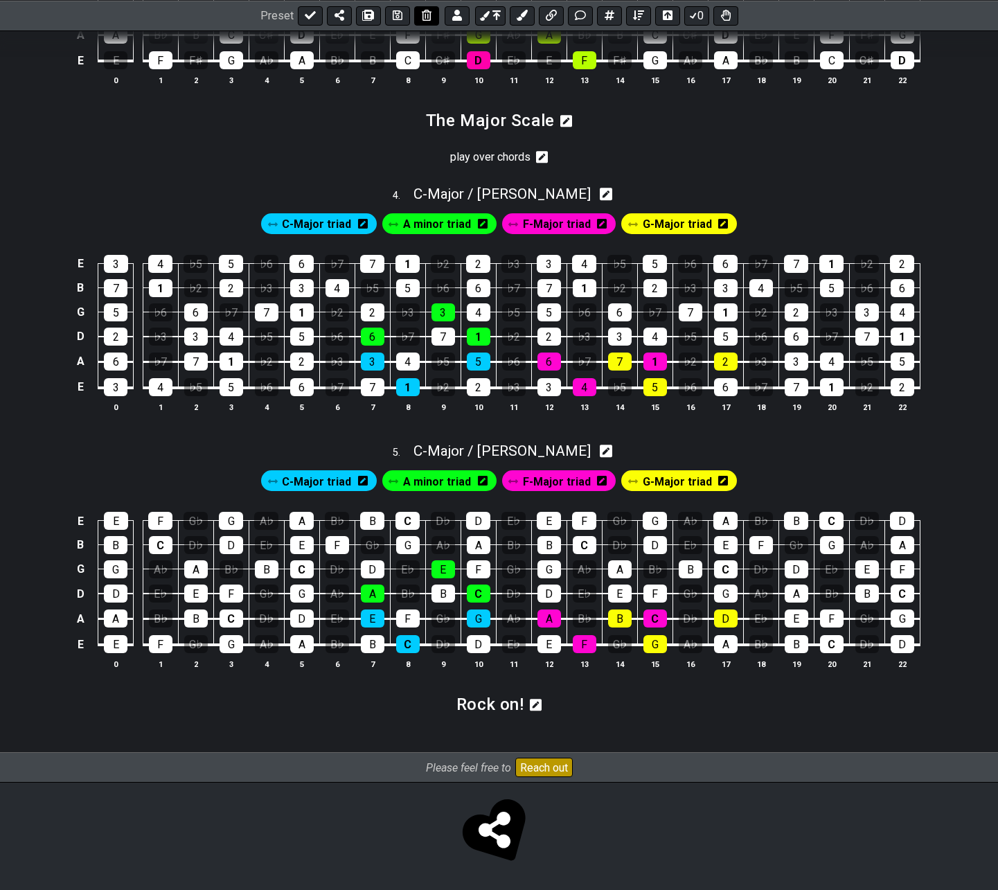
click at [398, 17] on icon at bounding box center [398, 15] width 10 height 11
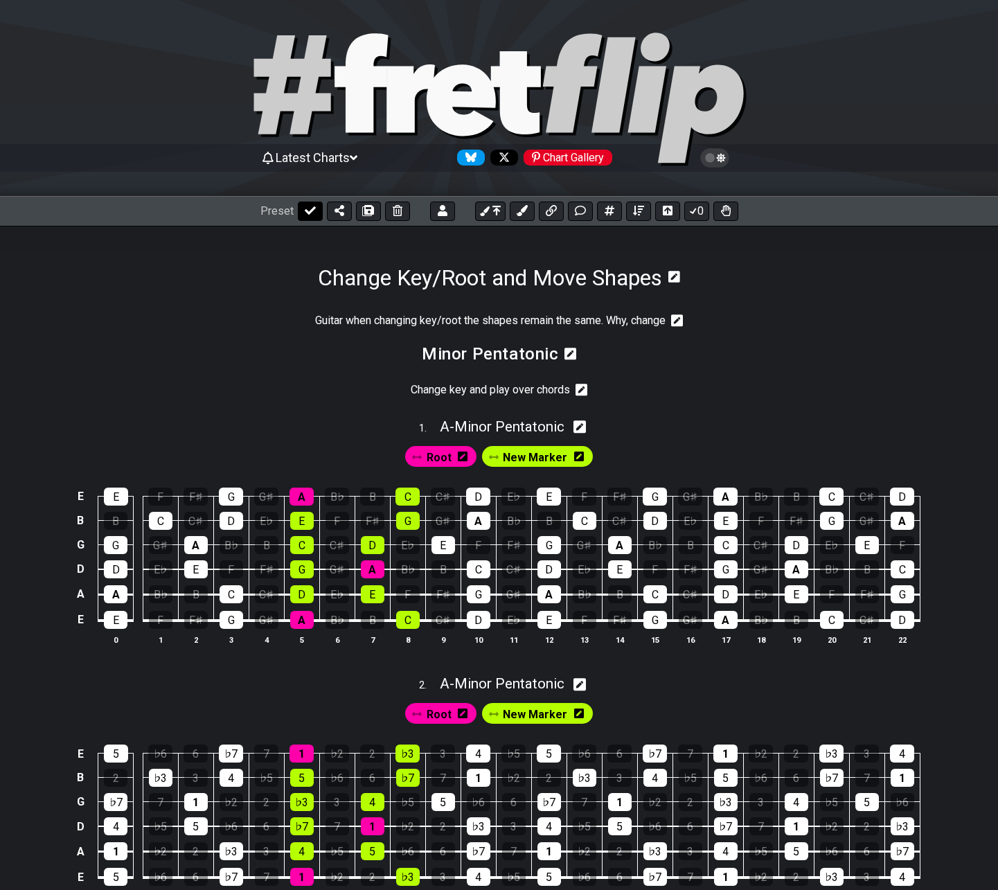
click at [309, 209] on icon at bounding box center [310, 210] width 11 height 11
select select "/022HLA5PM"
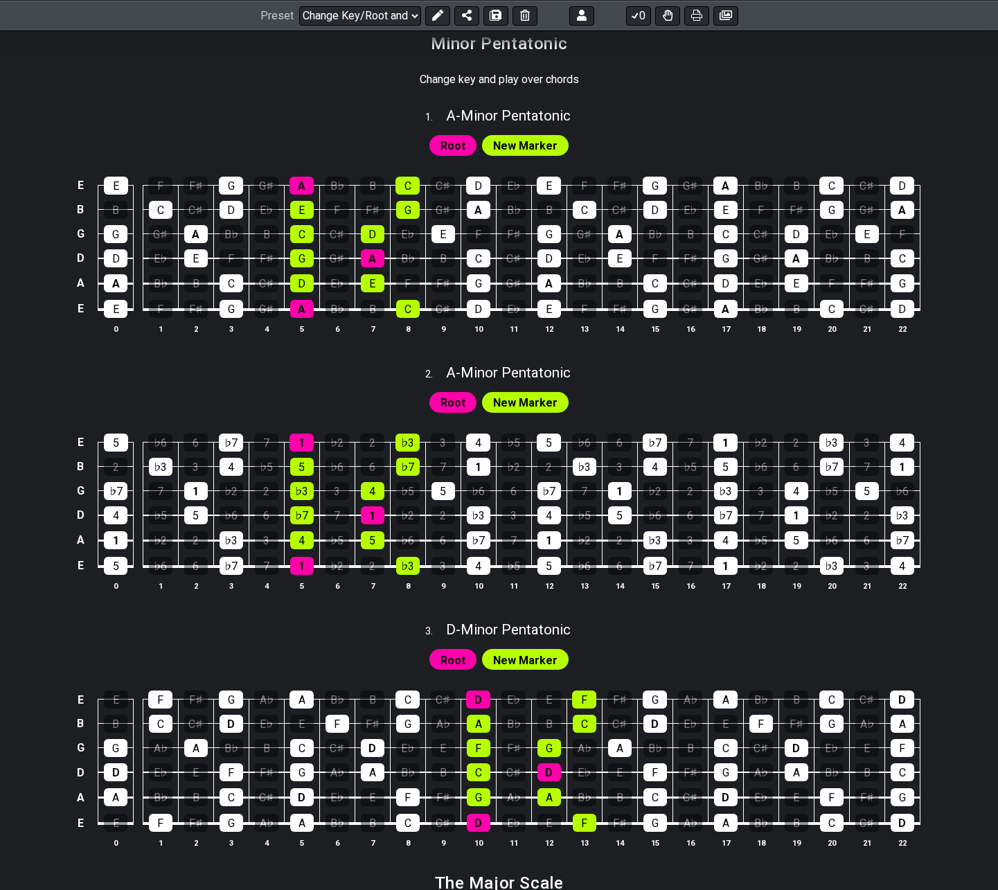
scroll to position [208, 0]
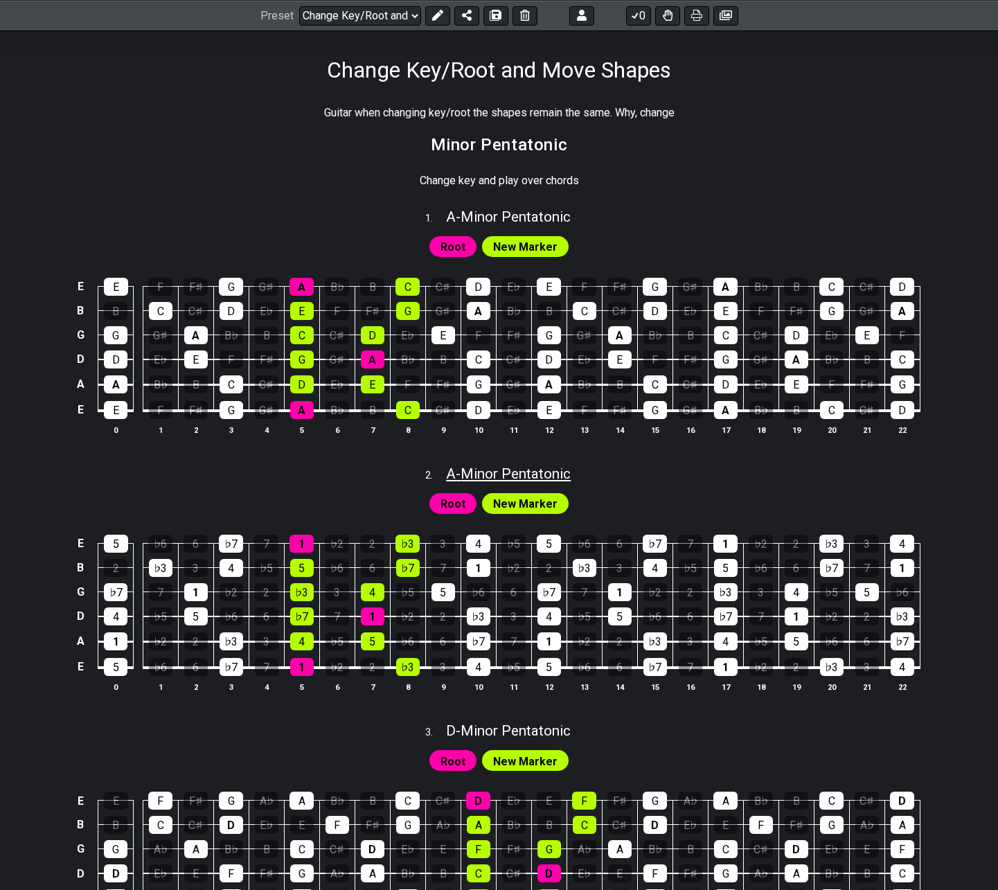
click at [522, 476] on span "A - Minor Pentatonic" at bounding box center [508, 473] width 125 height 17
select select "Minor Pentatonic"
select select "A"
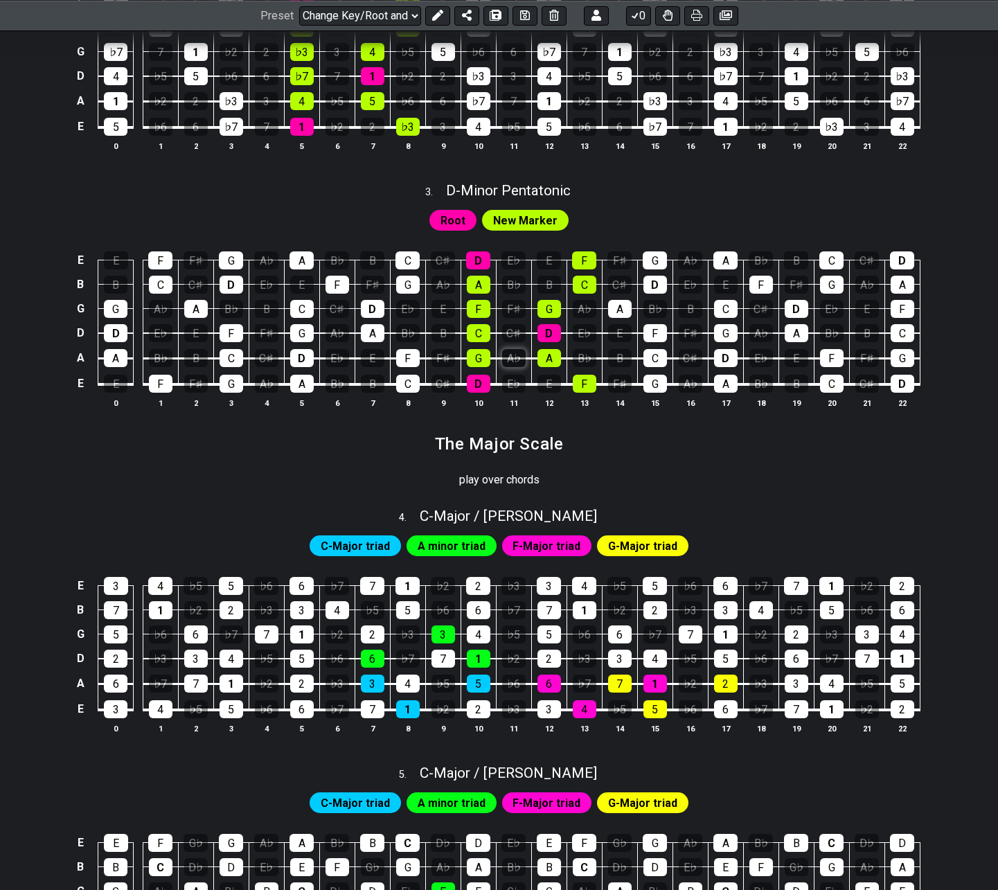
scroll to position [346, 0]
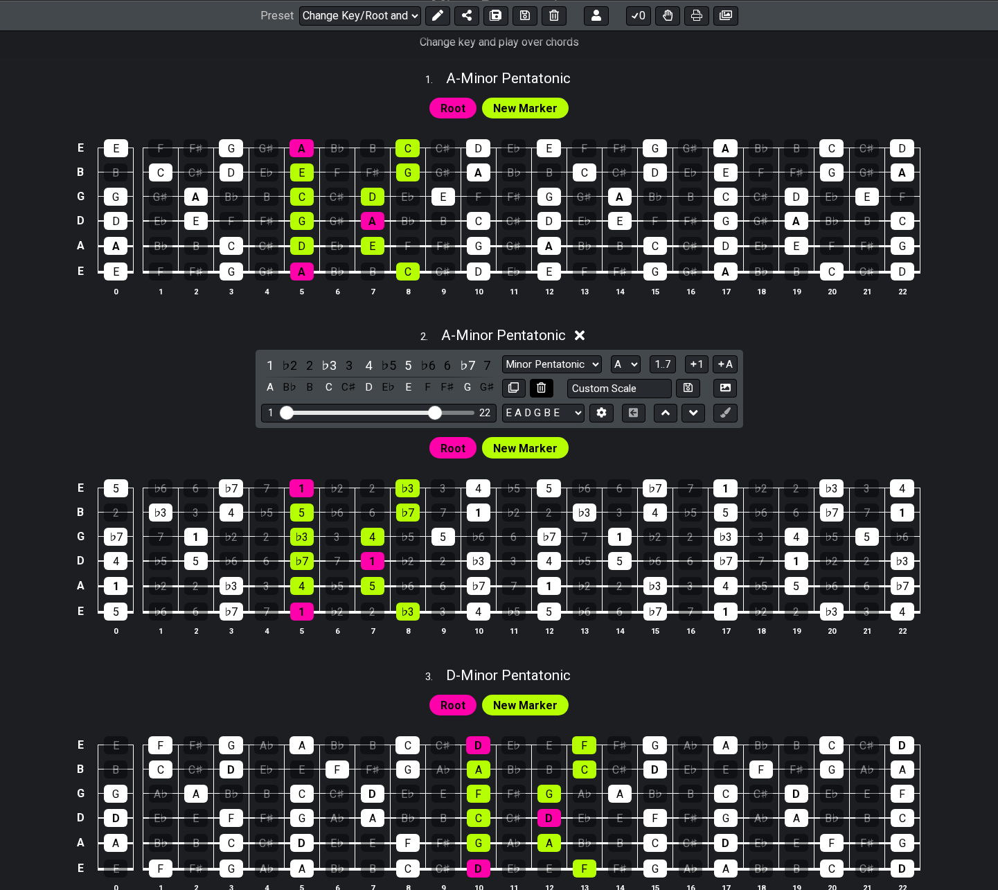
click at [539, 386] on icon at bounding box center [541, 387] width 9 height 10
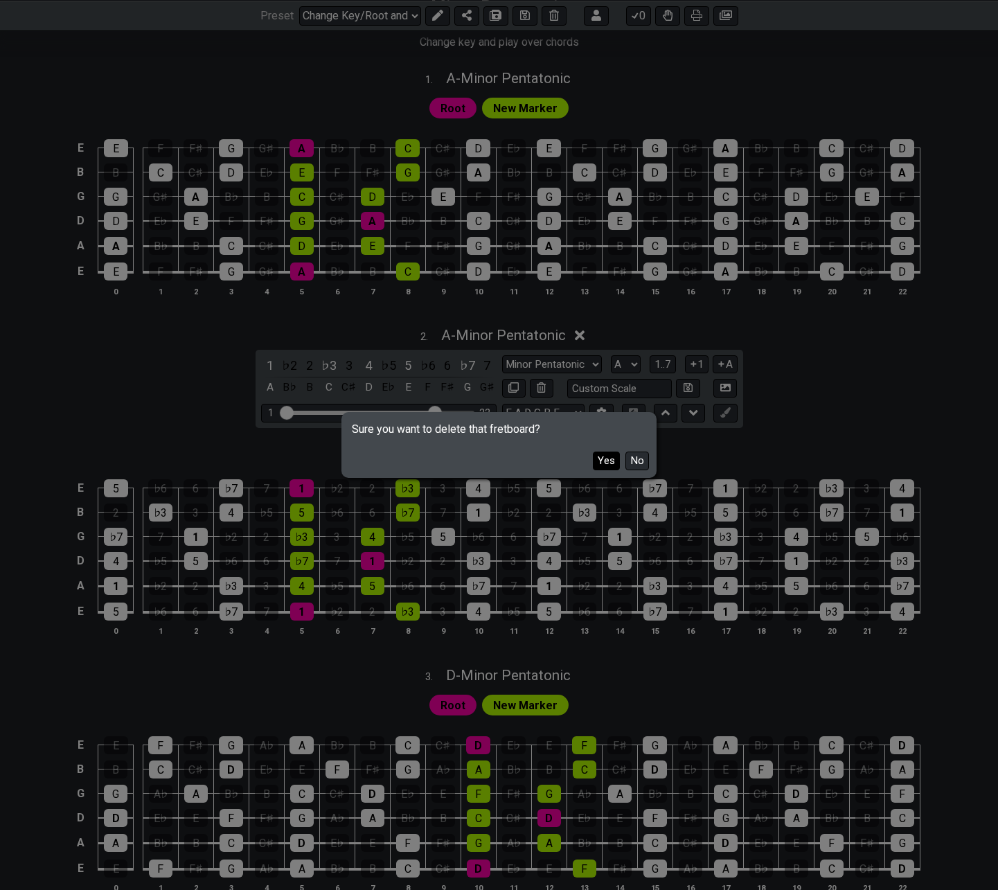
click at [610, 457] on button "Yes" at bounding box center [606, 461] width 27 height 19
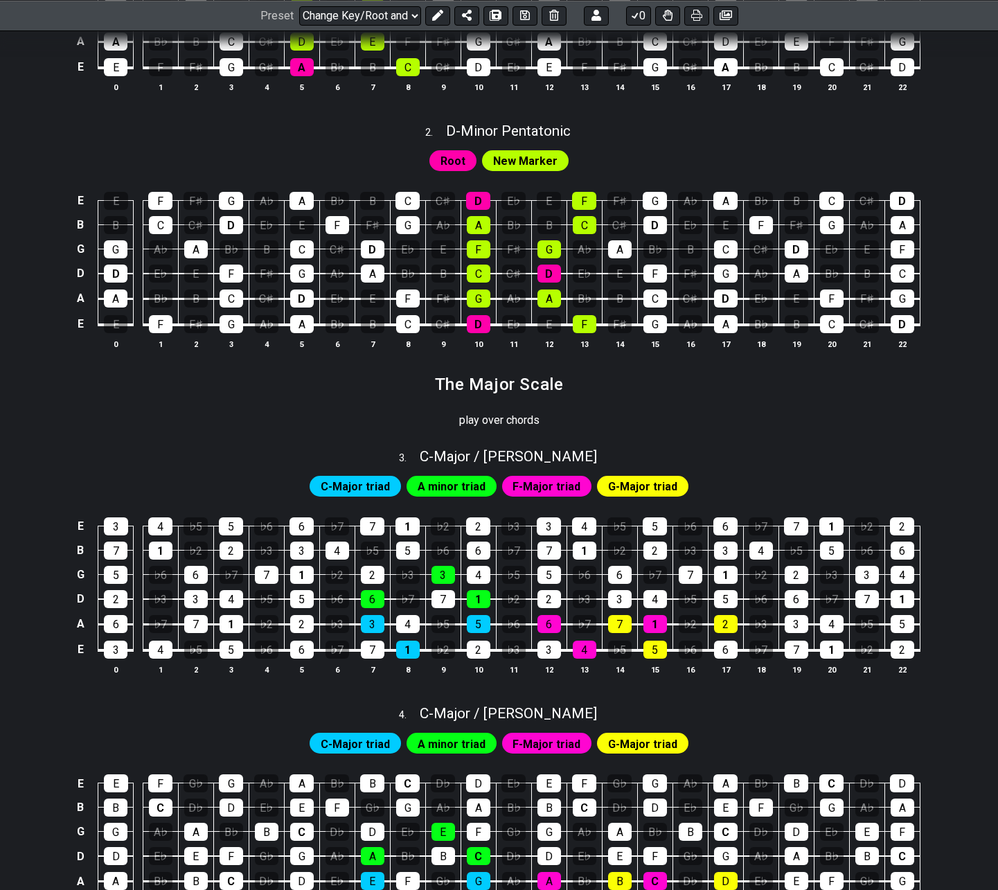
scroll to position [623, 0]
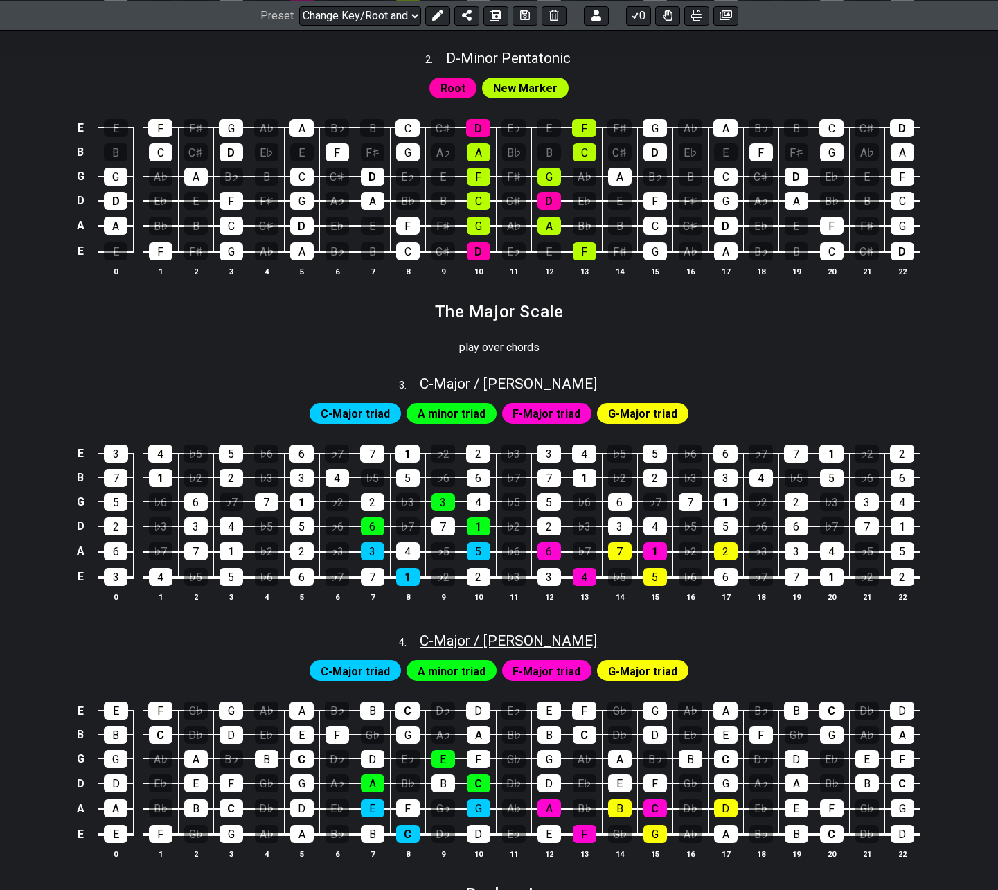
click at [481, 644] on span "C - Major / Ionian" at bounding box center [508, 640] width 177 height 17
select select "Major / [PERSON_NAME]"
select select "C"
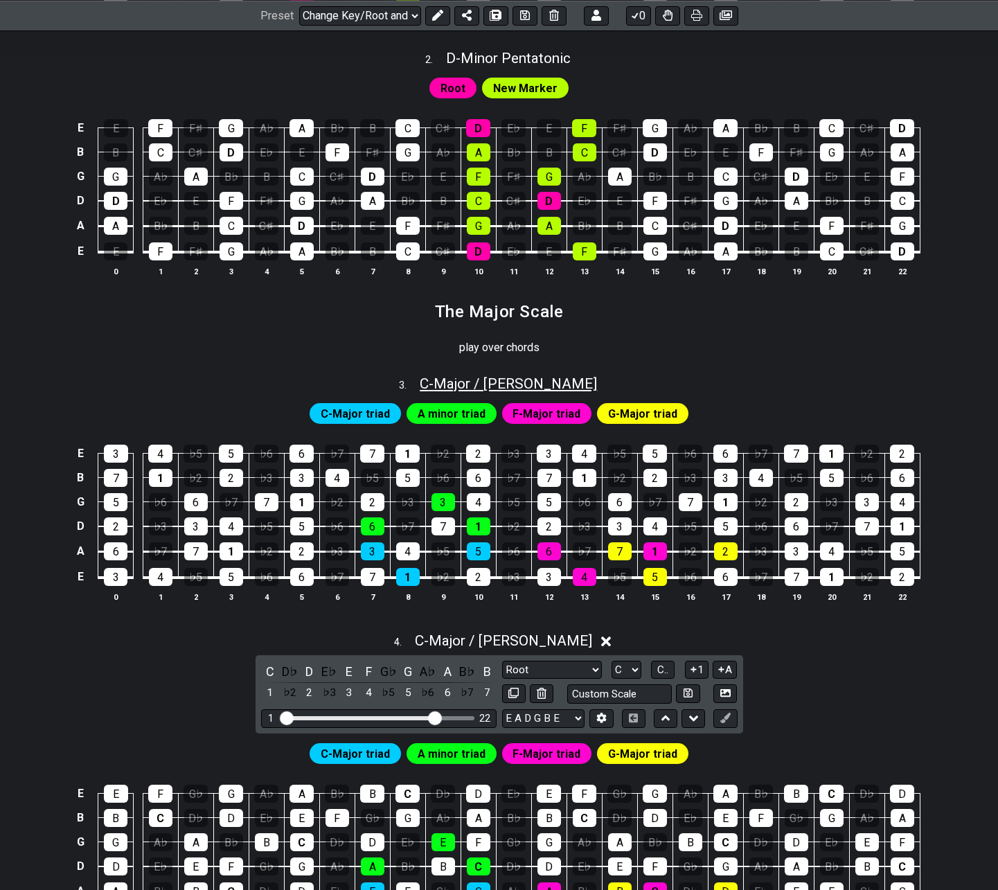
click at [486, 381] on span "C - Major / Ionian" at bounding box center [508, 383] width 177 height 17
select select "Major / [PERSON_NAME]"
select select "C"
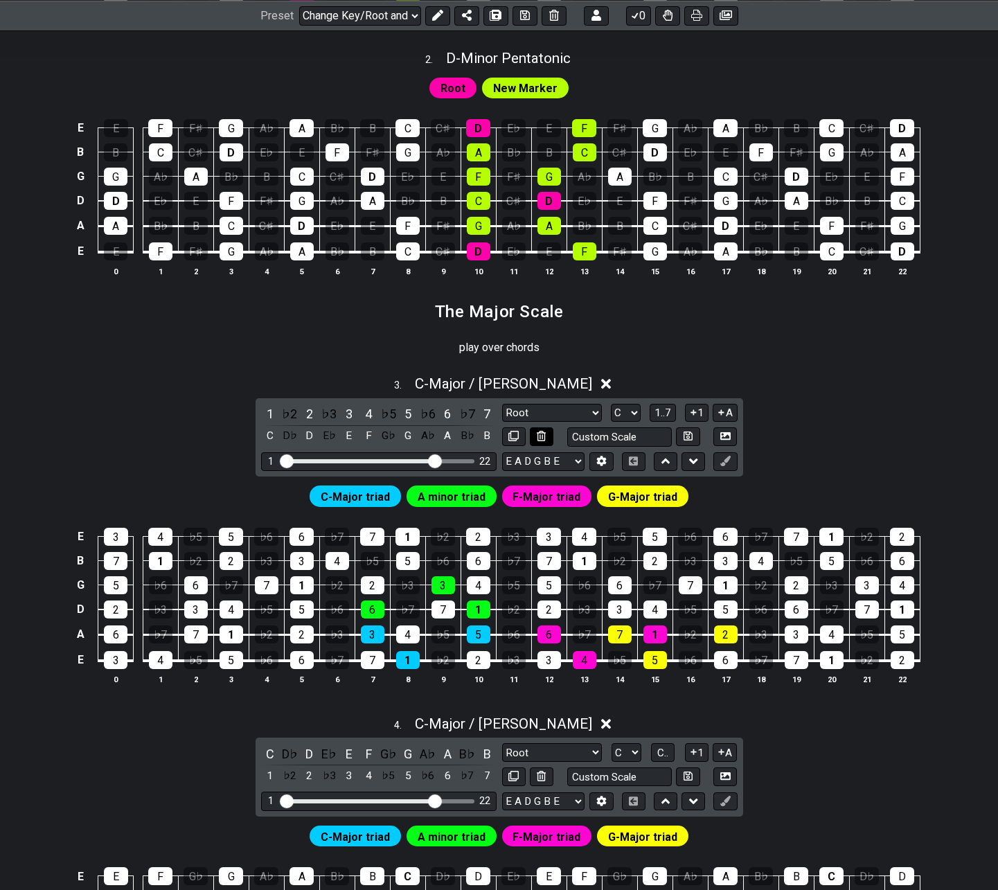
click at [539, 436] on icon at bounding box center [541, 436] width 9 height 10
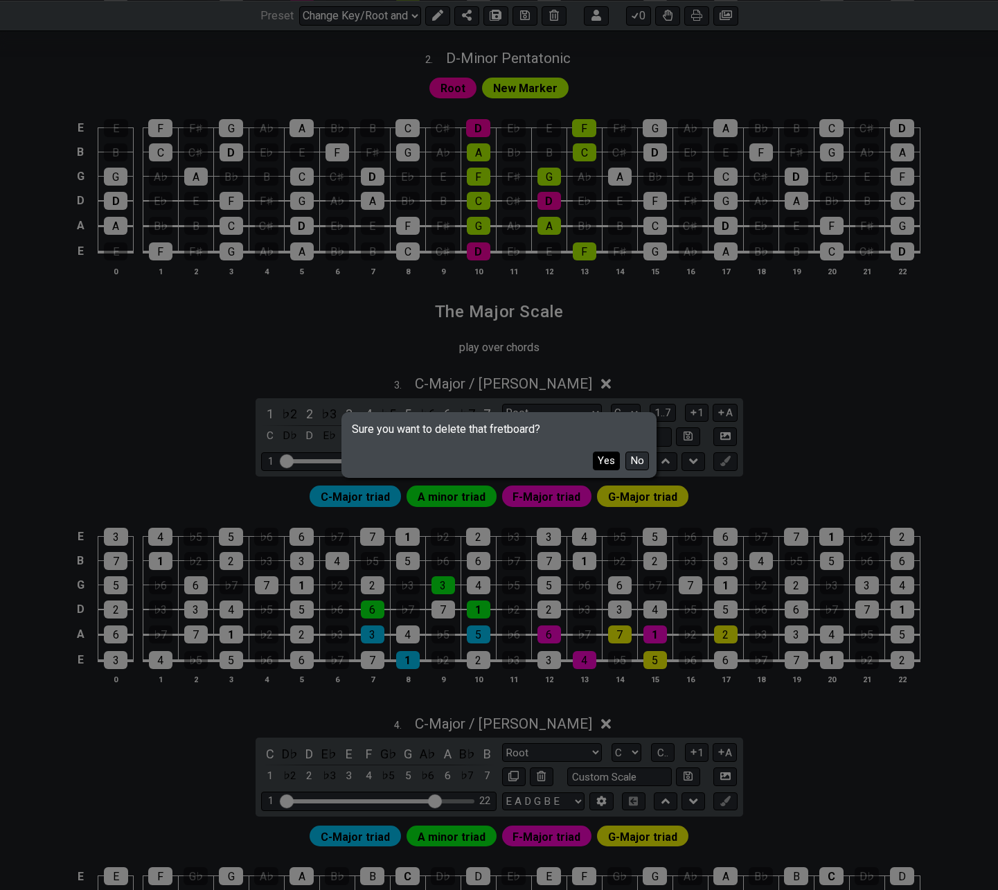
click at [603, 461] on button "Yes" at bounding box center [606, 461] width 27 height 19
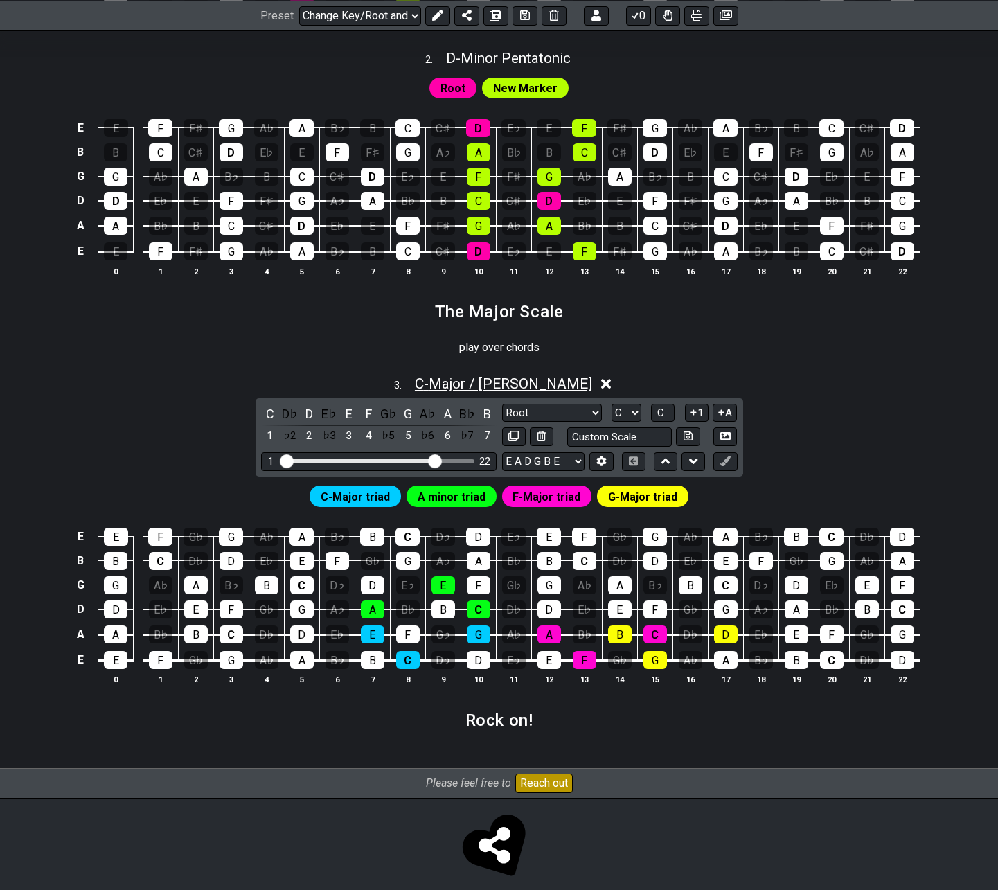
click at [467, 378] on span "C - Major / Ionian" at bounding box center [503, 383] width 177 height 17
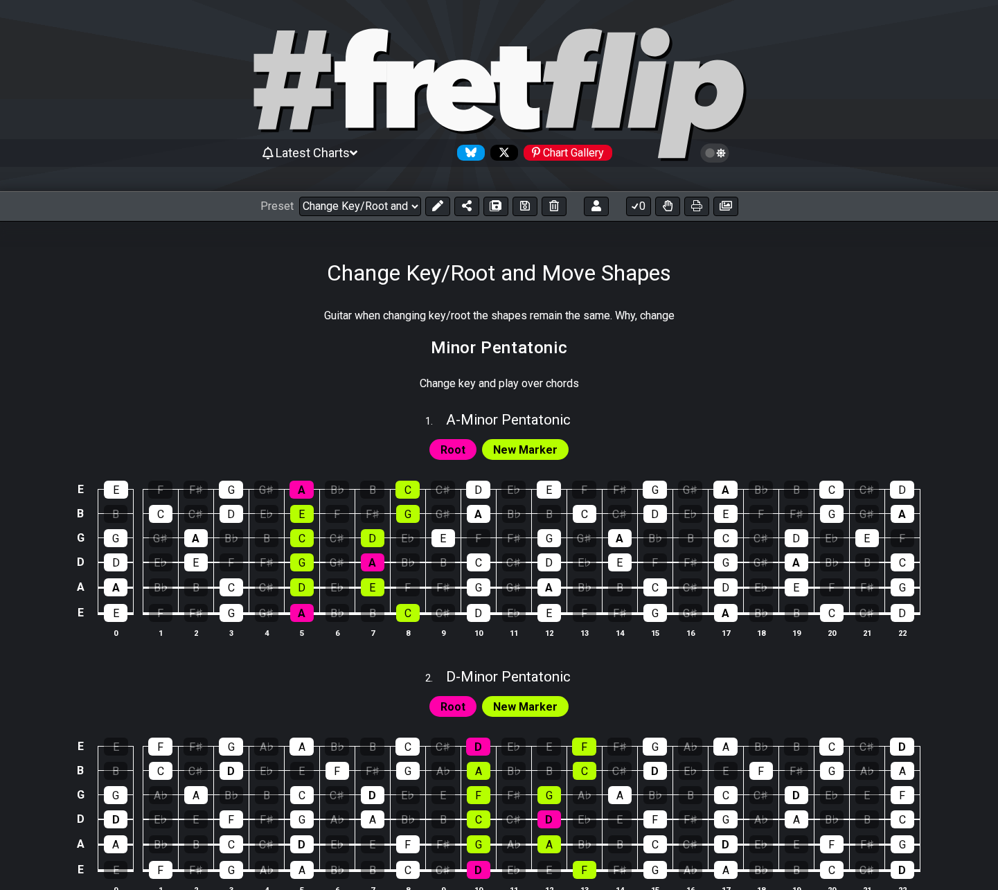
scroll to position [0, 0]
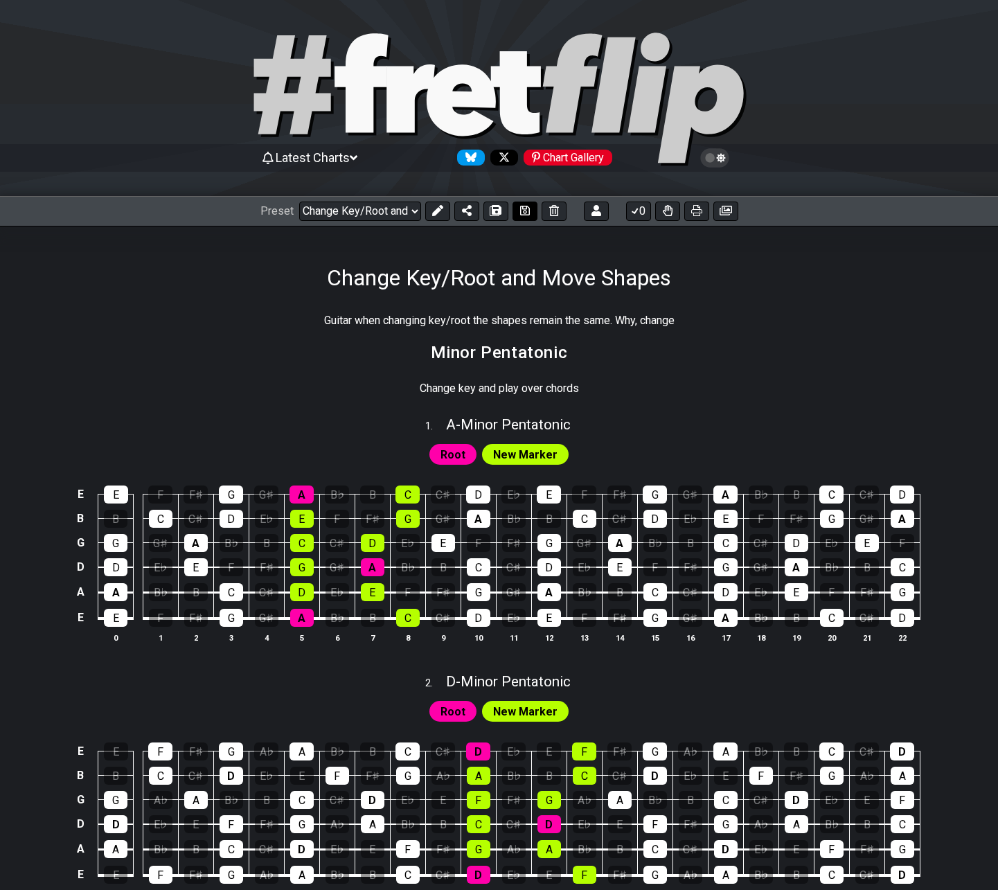
click at [526, 211] on icon at bounding box center [525, 210] width 10 height 11
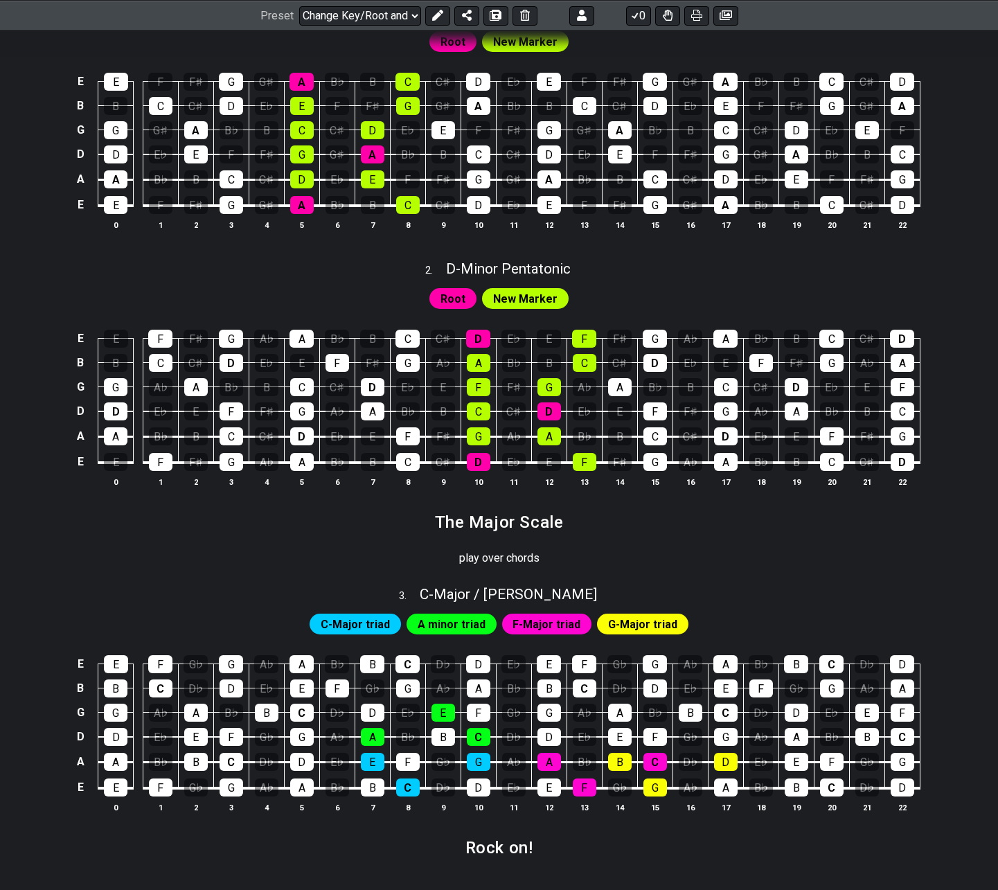
scroll to position [416, 0]
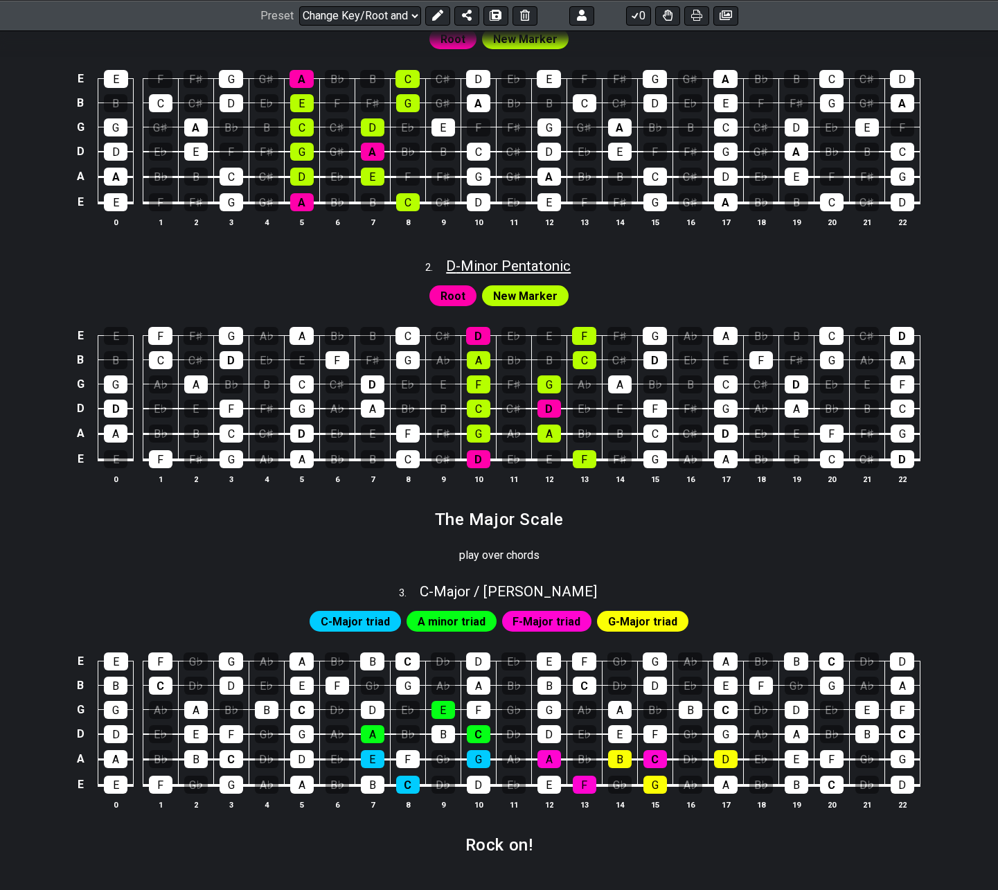
click at [501, 266] on span "D - Minor Pentatonic" at bounding box center [508, 266] width 125 height 17
select select "Minor Pentatonic"
select select "D"
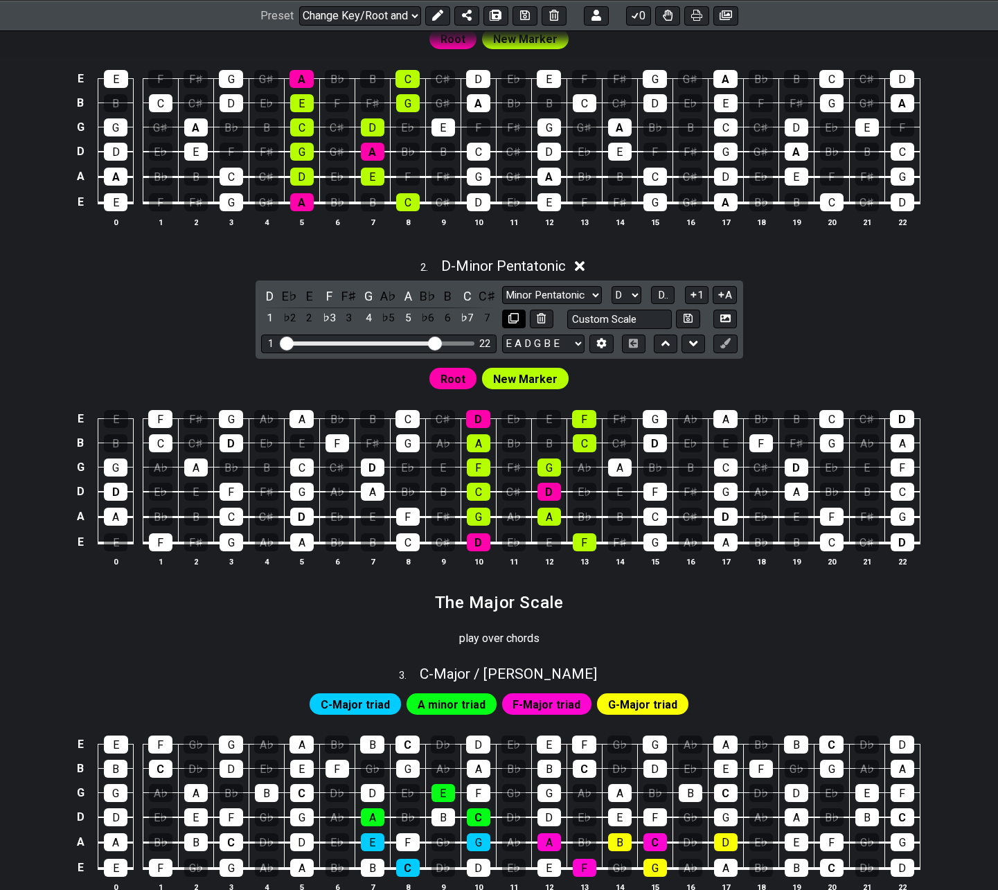
click at [513, 319] on icon at bounding box center [513, 318] width 10 height 10
select select "Minor Pentatonic"
select select "D"
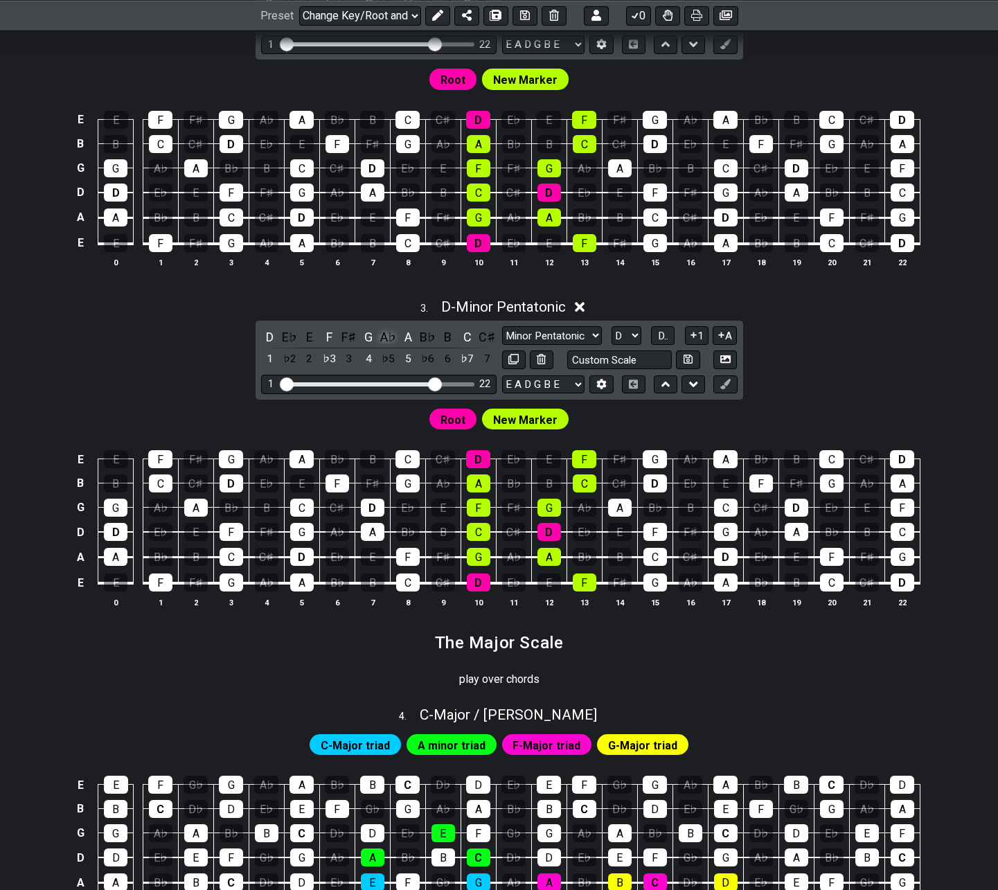
scroll to position [762, 0]
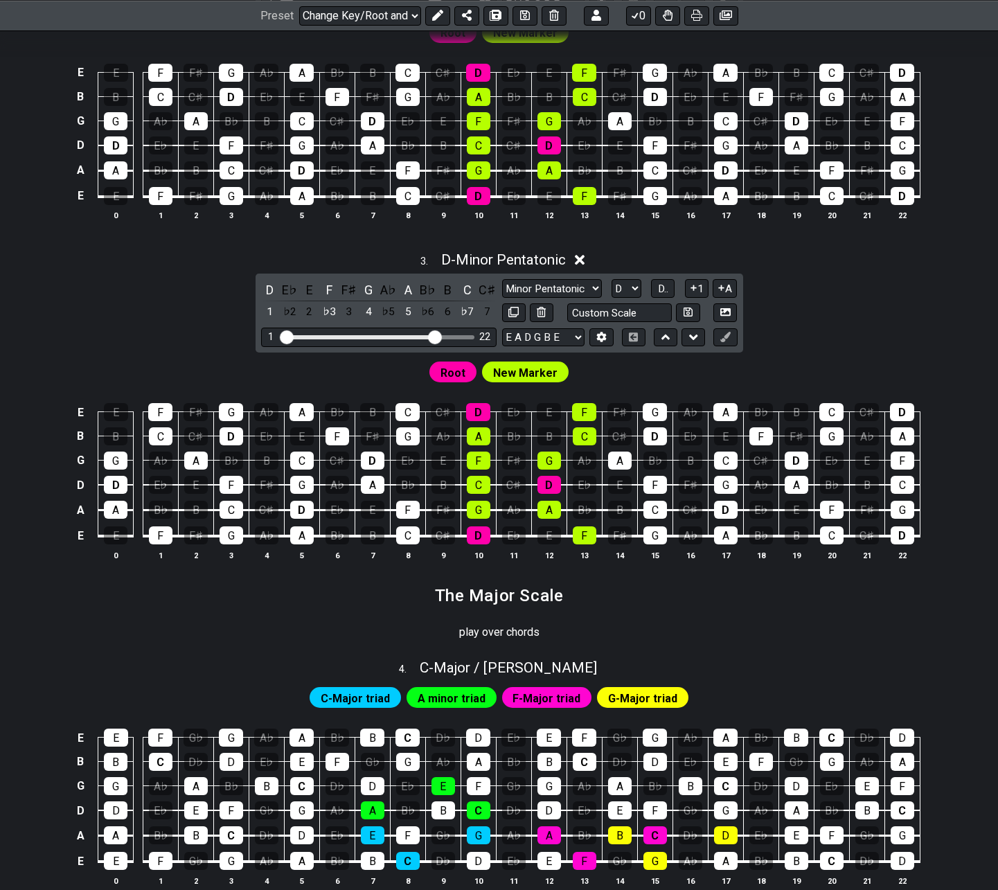
click at [535, 382] on div "New Marker" at bounding box center [525, 372] width 87 height 21
click at [524, 377] on span "New Marker" at bounding box center [525, 373] width 64 height 20
click at [524, 372] on span "New Marker" at bounding box center [525, 373] width 64 height 20
click at [432, 13] on icon at bounding box center [437, 15] width 11 height 11
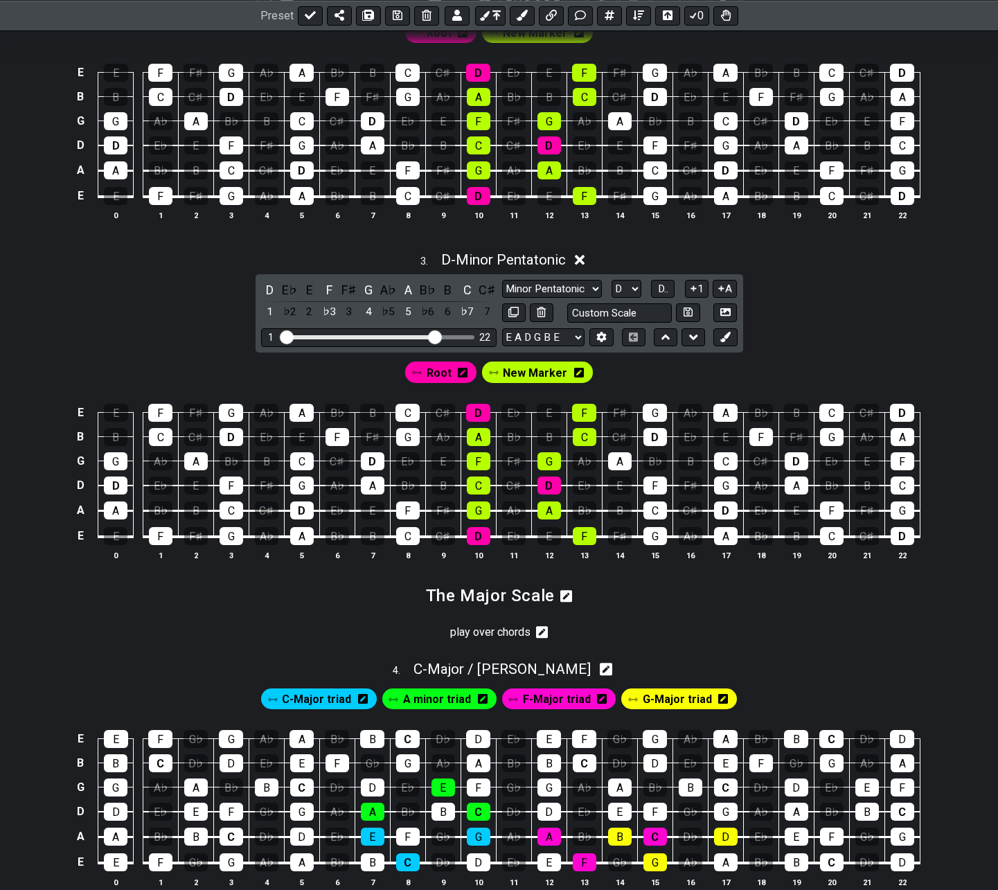
click at [513, 373] on span "New Marker" at bounding box center [535, 373] width 64 height 20
click at [513, 373] on span "New Marker" at bounding box center [535, 373] width 58 height 20
click at [523, 375] on span "New Marker" at bounding box center [535, 373] width 64 height 20
drag, startPoint x: 482, startPoint y: 429, endPoint x: 476, endPoint y: 439, distance: 12.1
click at [481, 429] on div "A" at bounding box center [479, 437] width 24 height 18
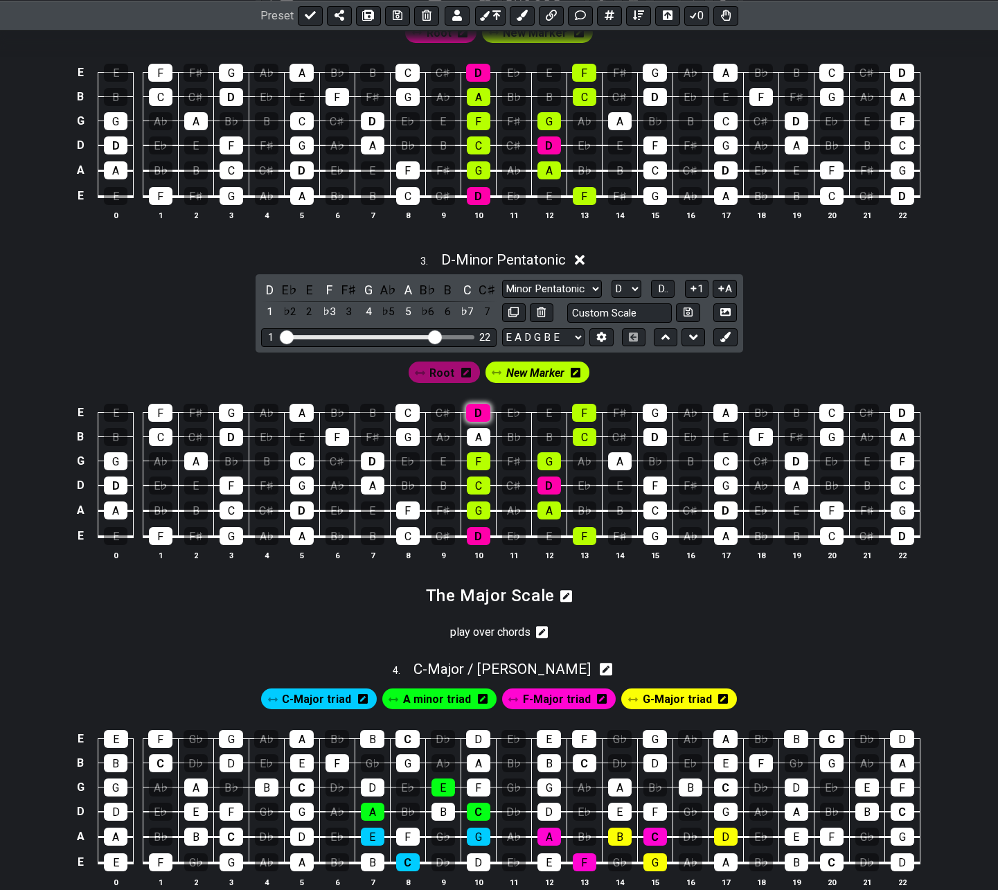
click at [480, 406] on div "D" at bounding box center [478, 413] width 24 height 18
click at [479, 418] on div "D" at bounding box center [478, 413] width 24 height 18
drag, startPoint x: 475, startPoint y: 490, endPoint x: 474, endPoint y: 507, distance: 17.4
click at [474, 507] on tbody "E E F F♯ G A♭ A B♭ B C C♯ D E♭ E F F♯ G A♭ A B♭ B C C♯ D B B C C♯ D E♭ E F F♯ G…" at bounding box center [496, 470] width 848 height 163
click at [556, 515] on div "A" at bounding box center [550, 510] width 24 height 18
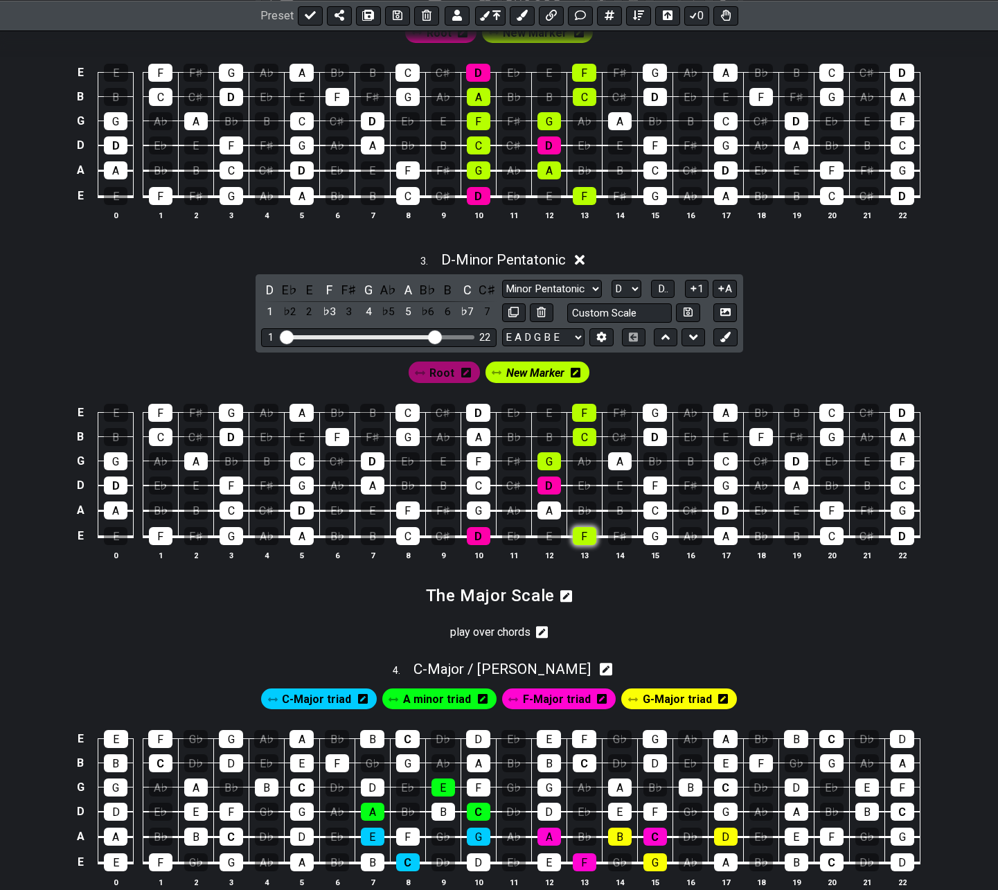
click at [585, 533] on div "F" at bounding box center [585, 536] width 24 height 18
click at [556, 460] on div "G" at bounding box center [550, 461] width 24 height 18
click at [581, 437] on div "C" at bounding box center [585, 437] width 24 height 18
click at [585, 409] on div "F" at bounding box center [584, 413] width 24 height 18
click at [517, 375] on span "New Marker" at bounding box center [535, 373] width 58 height 20
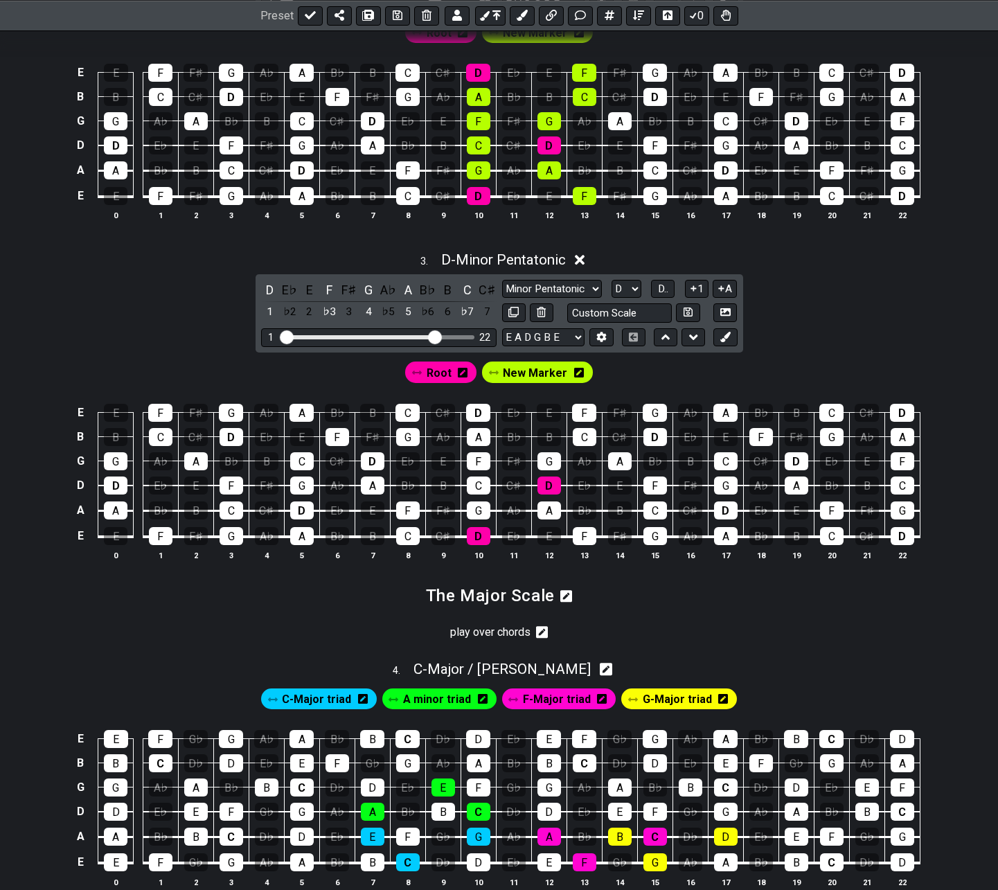
click at [517, 373] on span "New Marker" at bounding box center [535, 373] width 64 height 20
click at [574, 533] on div "F" at bounding box center [585, 536] width 24 height 18
click at [487, 511] on div "G" at bounding box center [479, 510] width 24 height 18
click at [547, 506] on div "A" at bounding box center [550, 510] width 24 height 18
click at [483, 486] on div "C" at bounding box center [479, 486] width 24 height 18
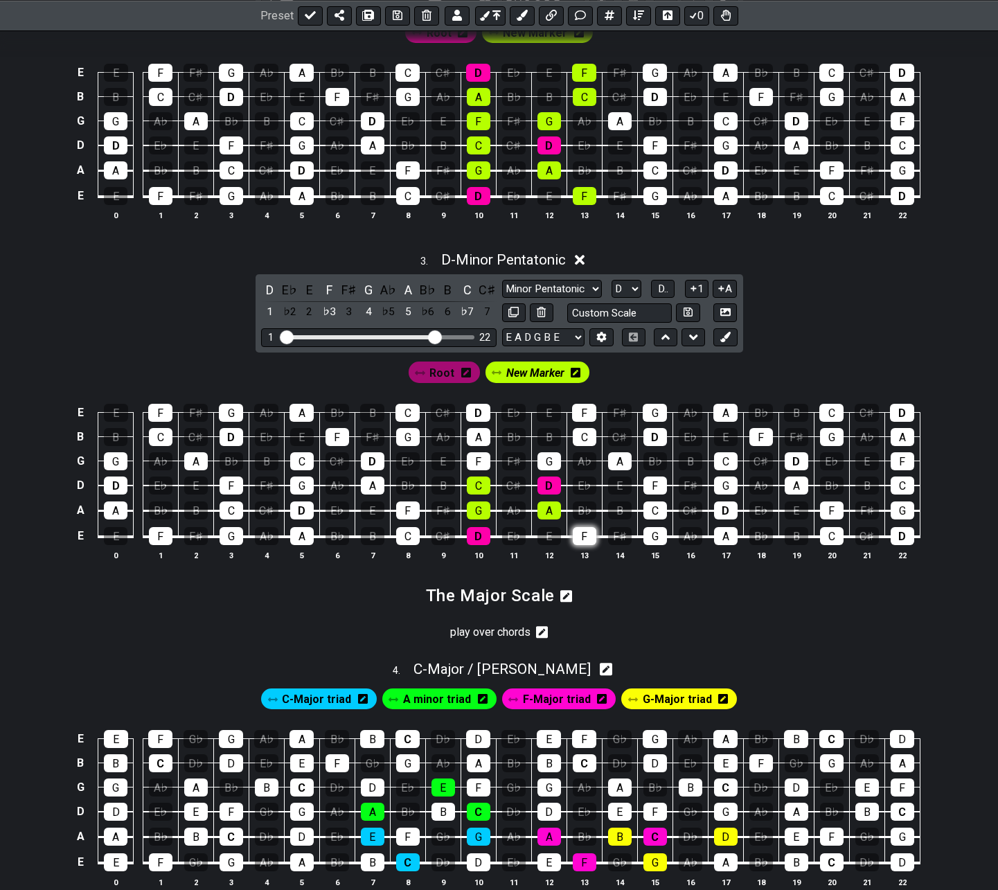
click at [583, 532] on div "F" at bounding box center [585, 536] width 24 height 18
click at [402, 508] on div "F" at bounding box center [408, 510] width 24 height 18
click at [535, 383] on div "New Marker" at bounding box center [538, 372] width 110 height 26
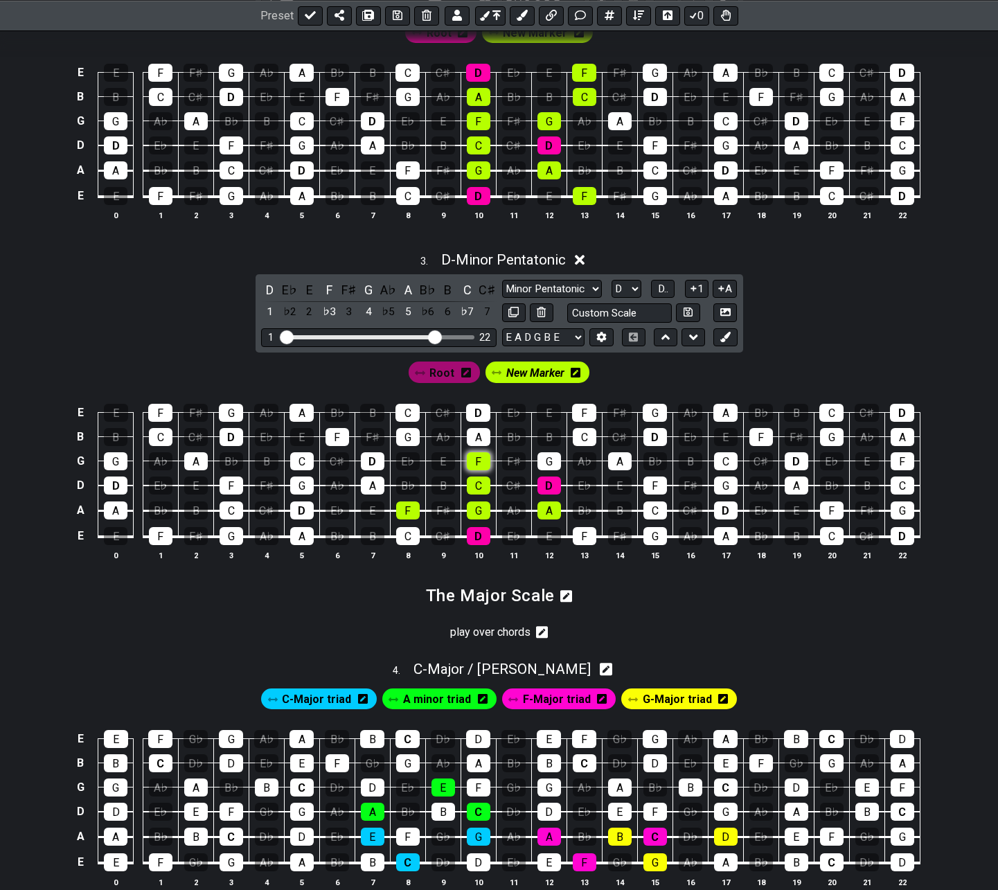
click at [477, 463] on div "F" at bounding box center [479, 461] width 24 height 18
click at [544, 456] on div "G" at bounding box center [550, 461] width 24 height 18
click at [625, 456] on div "A" at bounding box center [620, 461] width 24 height 18
click at [553, 465] on div "G" at bounding box center [550, 461] width 24 height 18
click at [609, 458] on div "A" at bounding box center [620, 461] width 24 height 18
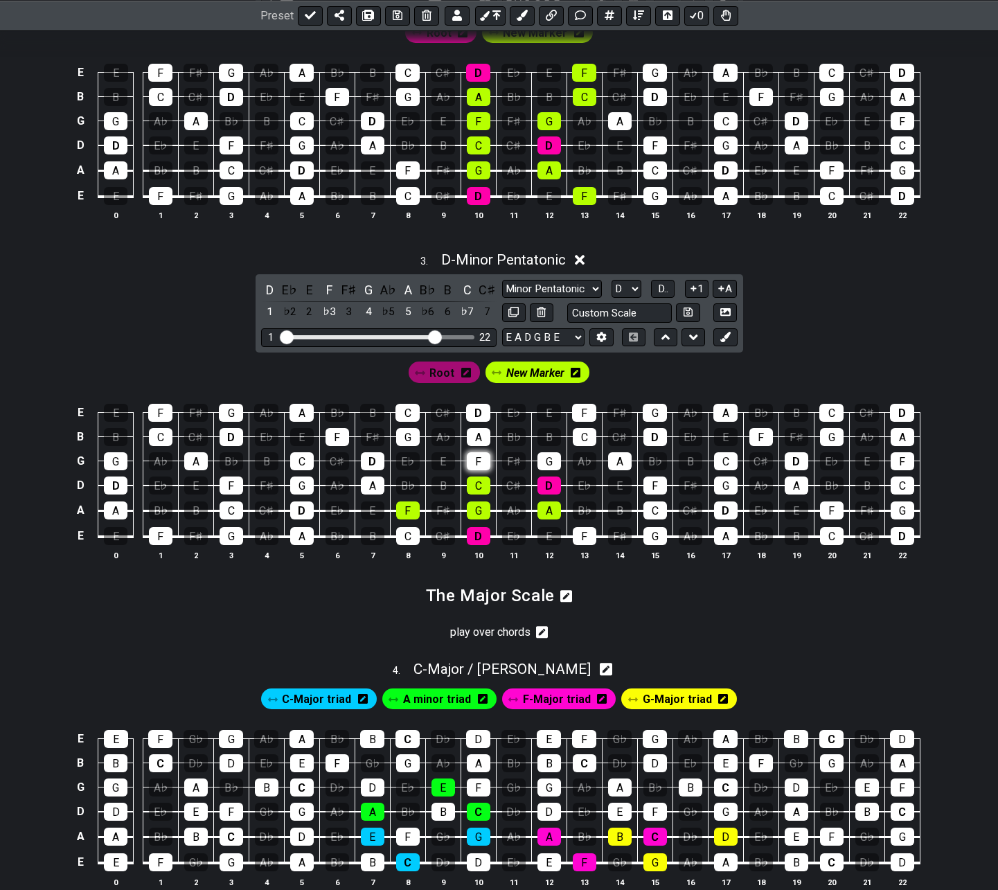
click at [474, 461] on div "F" at bounding box center [479, 461] width 24 height 18
click at [441, 376] on span "Root" at bounding box center [441, 373] width 25 height 20
click at [791, 464] on div "D" at bounding box center [797, 461] width 24 height 18
click at [513, 382] on span "New Marker" at bounding box center [534, 373] width 64 height 20
click at [451, 378] on span "Root" at bounding box center [441, 373] width 25 height 20
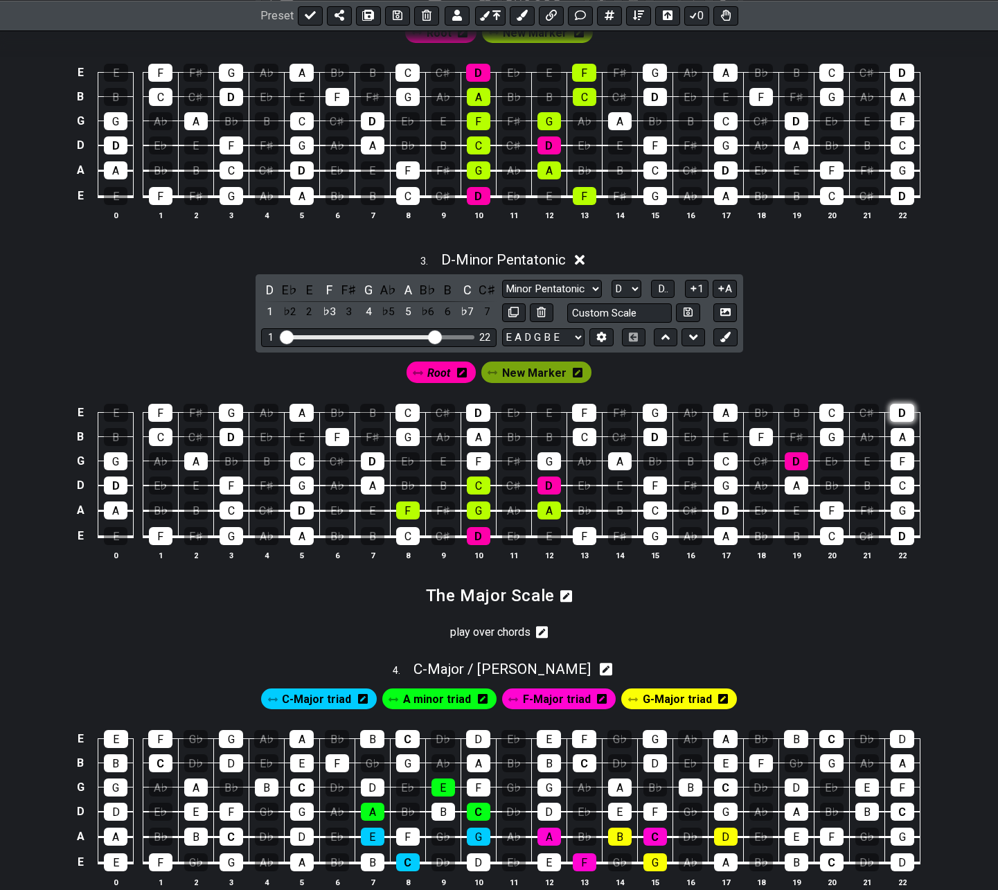
click at [903, 414] on div "D" at bounding box center [902, 413] width 24 height 18
click at [528, 379] on span "New Marker" at bounding box center [534, 373] width 64 height 20
click at [763, 436] on div "F" at bounding box center [761, 437] width 24 height 18
drag, startPoint x: 833, startPoint y: 432, endPoint x: 858, endPoint y: 433, distance: 24.3
click at [834, 432] on div "G" at bounding box center [832, 437] width 24 height 18
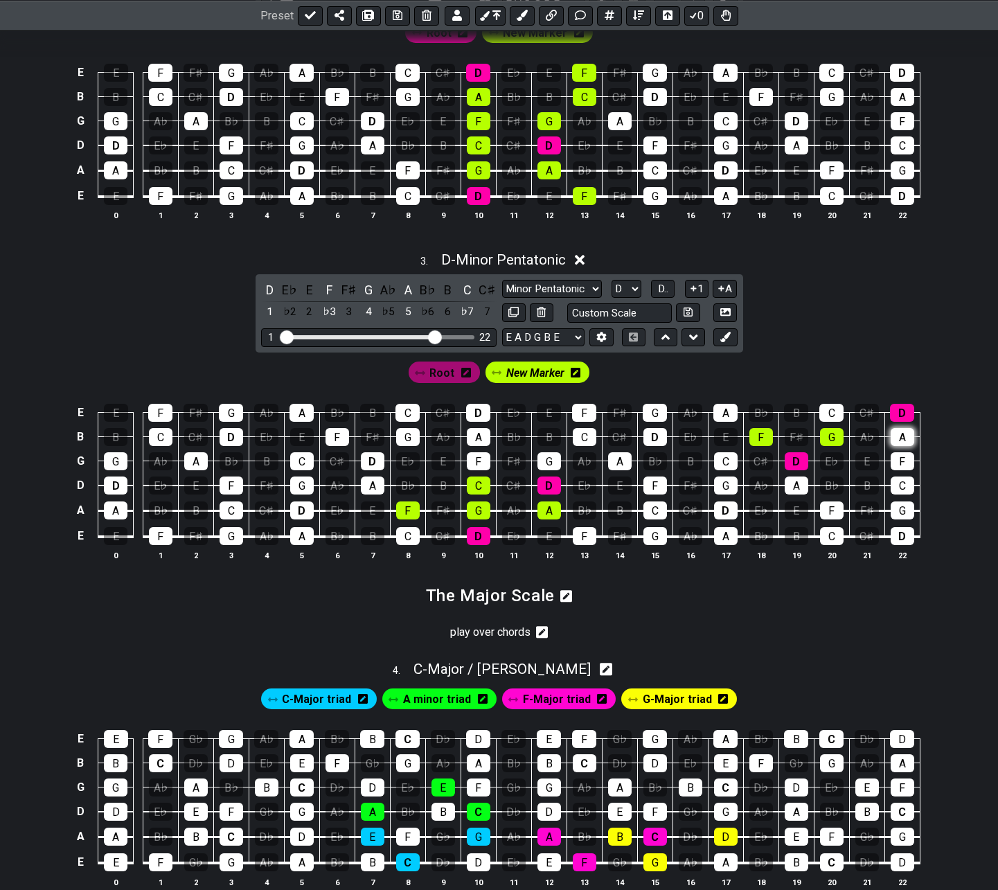
click at [891, 436] on div "A" at bounding box center [903, 437] width 24 height 18
click at [828, 410] on div "C" at bounding box center [831, 413] width 24 height 18
click at [530, 259] on span "D - Minor Pentatonic" at bounding box center [503, 259] width 125 height 17
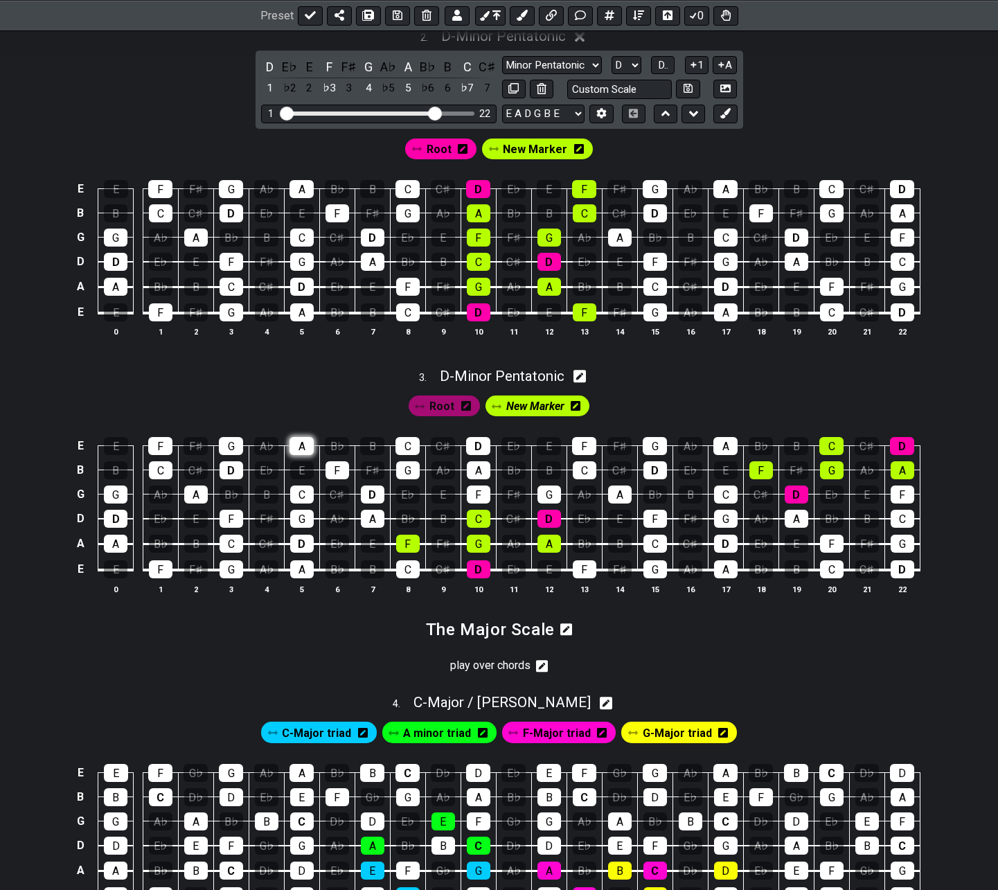
scroll to position [418, 0]
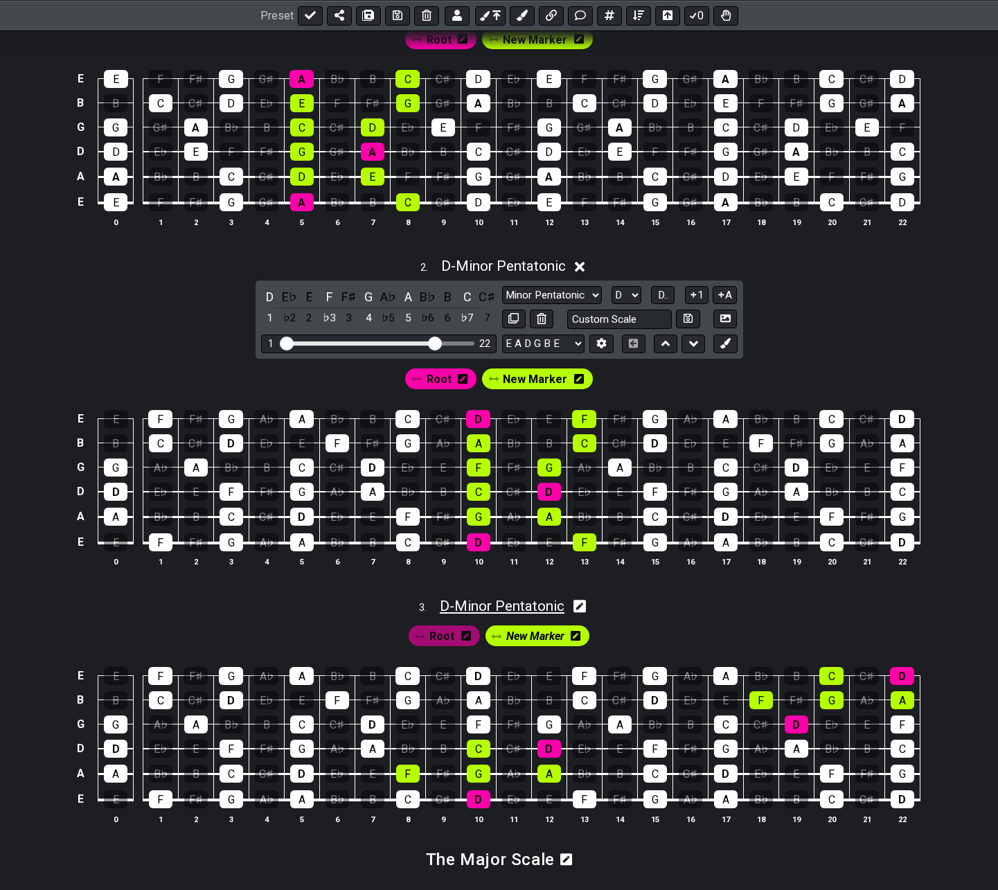
click at [502, 604] on span "D - Minor Pentatonic" at bounding box center [502, 606] width 125 height 17
select select "Minor Pentatonic"
select select "D"
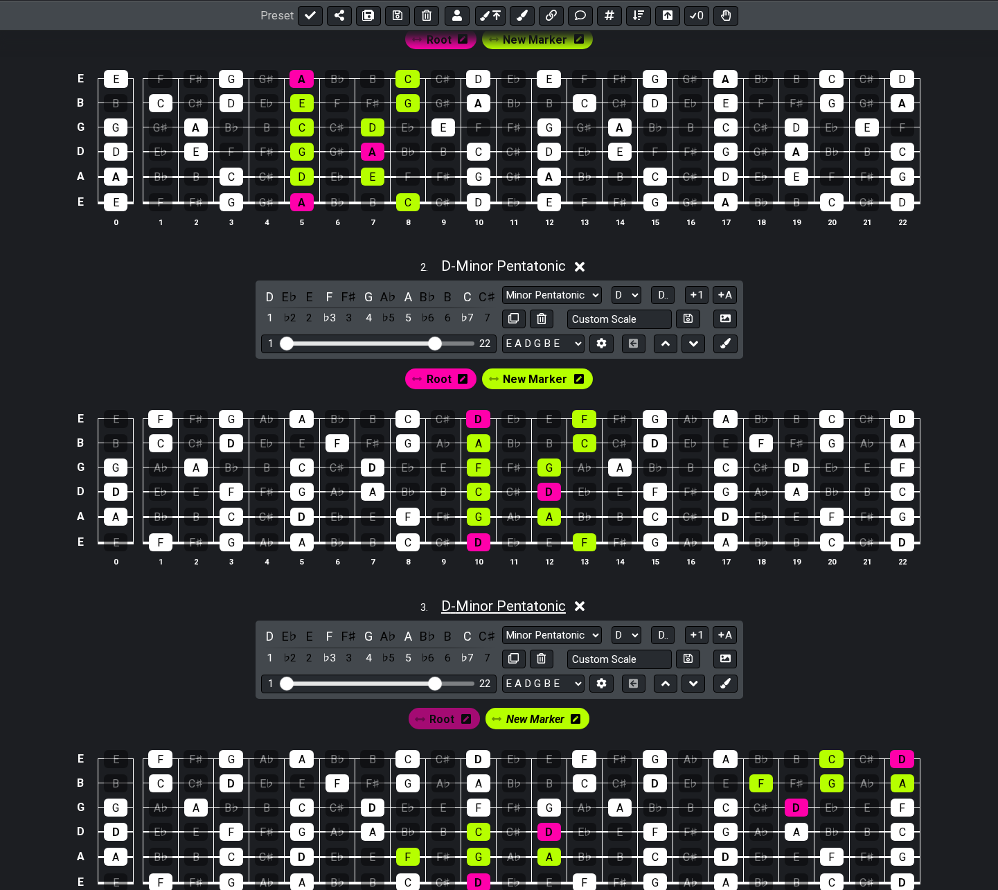
click at [488, 603] on span "D - Minor Pentatonic" at bounding box center [503, 606] width 125 height 17
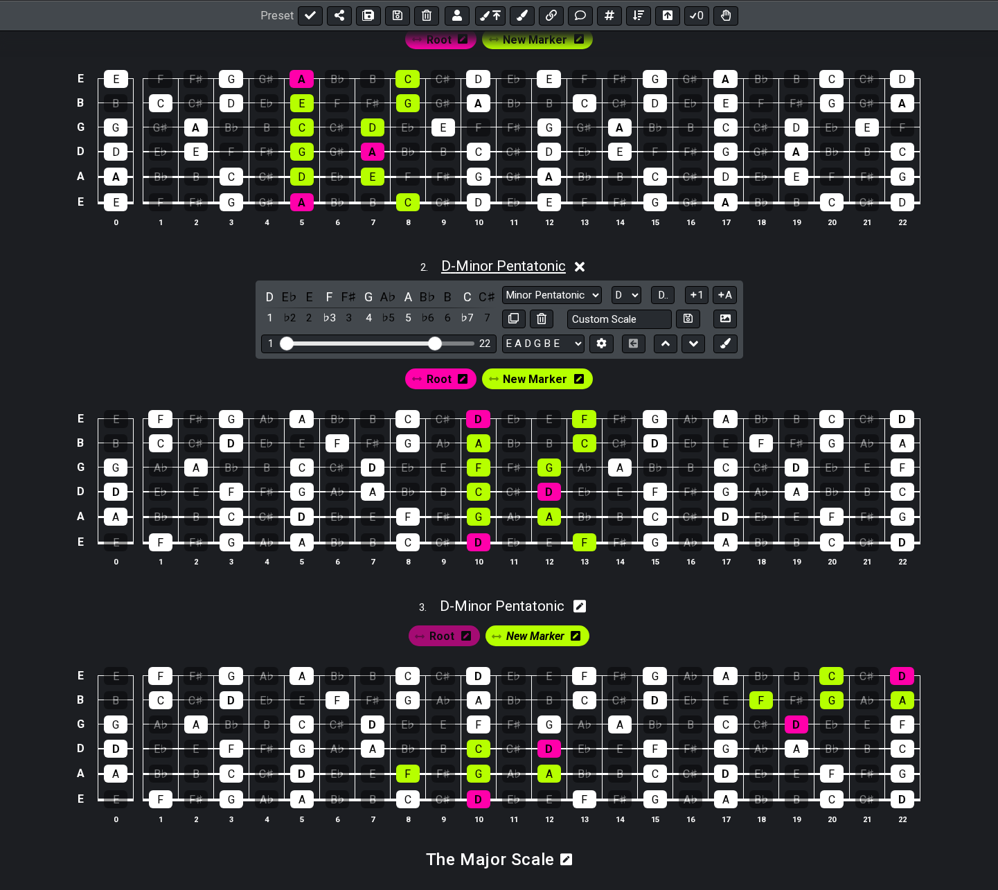
click at [470, 270] on span "D - Minor Pentatonic" at bounding box center [503, 266] width 125 height 17
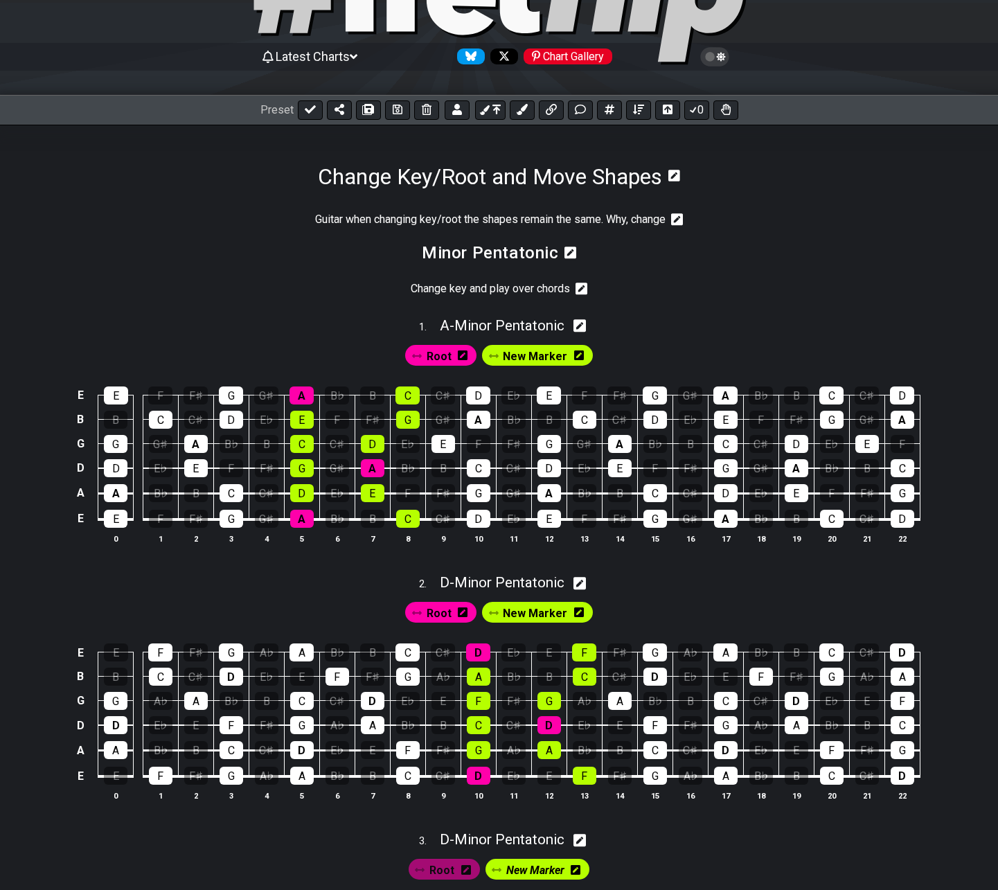
scroll to position [2, 0]
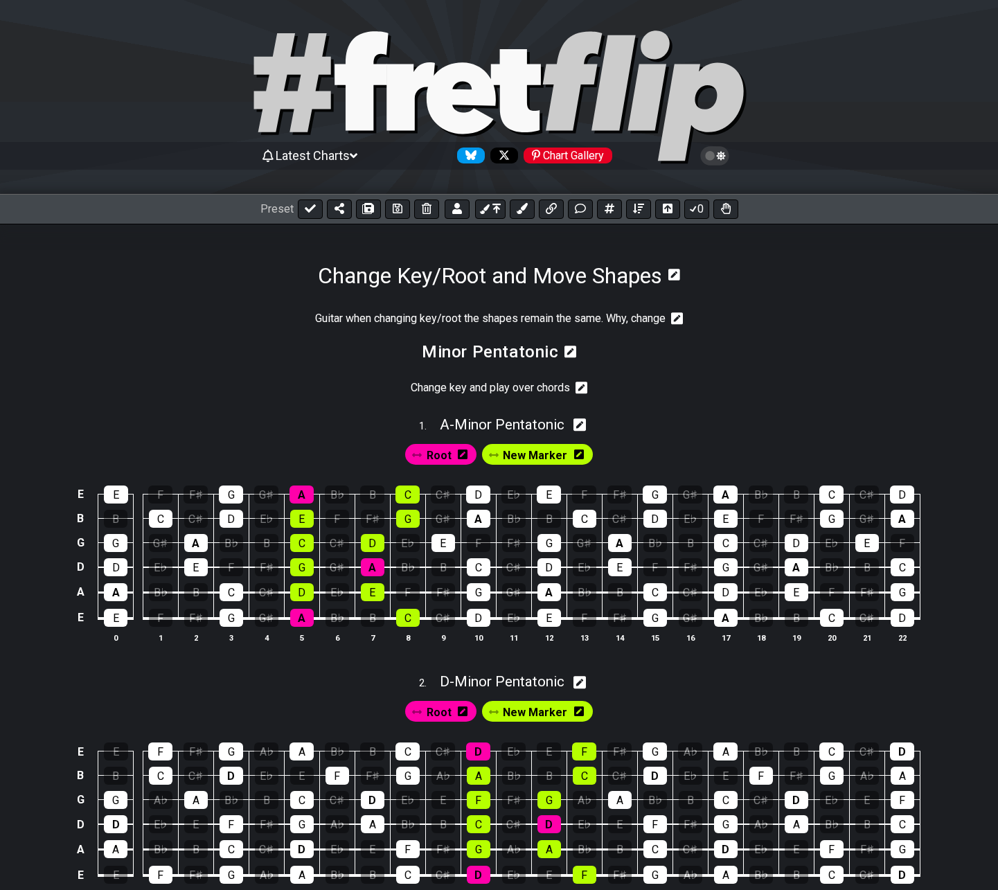
drag, startPoint x: 577, startPoint y: 208, endPoint x: 569, endPoint y: 212, distance: 9.3
click at [577, 208] on icon at bounding box center [580, 208] width 11 height 11
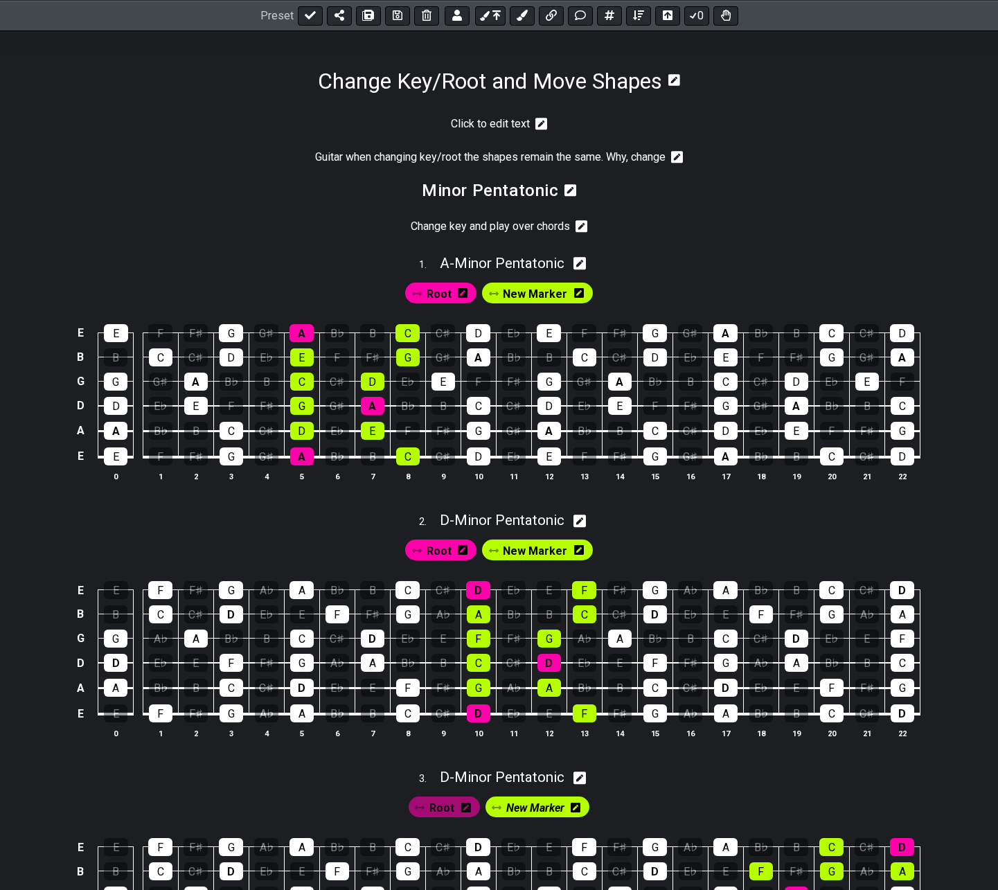
click at [539, 124] on icon at bounding box center [541, 124] width 12 height 12
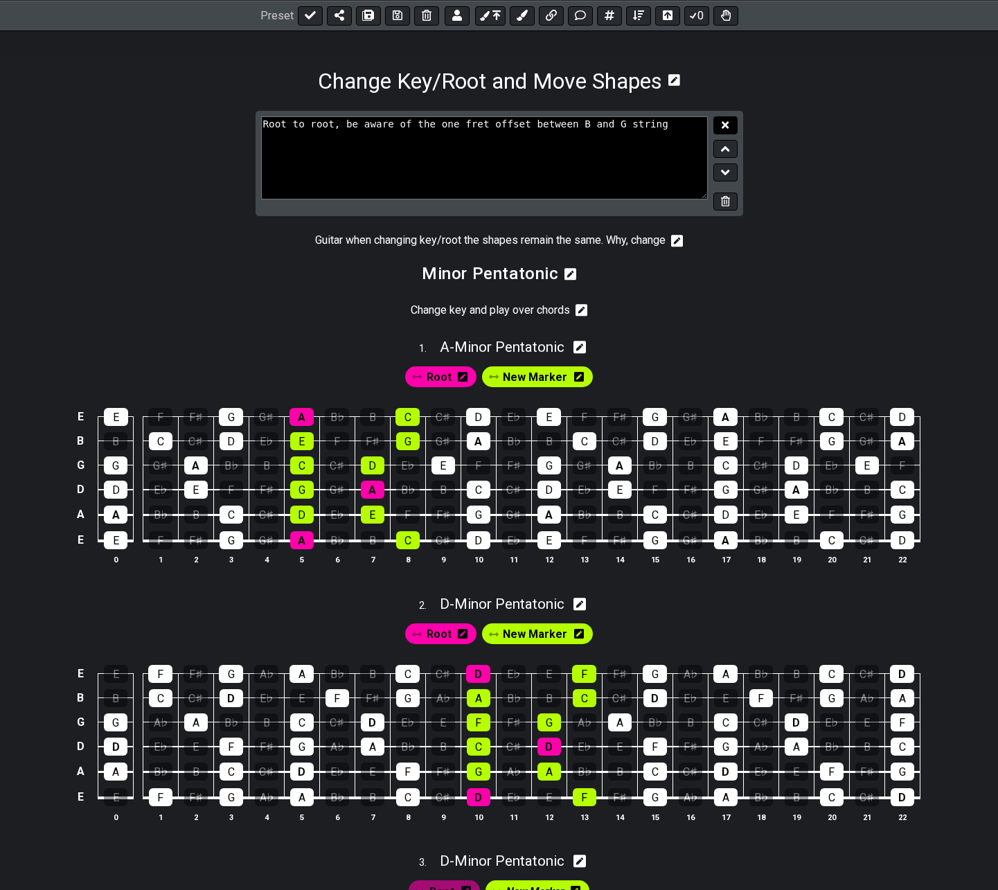
type textarea "Root to root, be aware of the one fret offset between B and G string"
click at [730, 120] on button at bounding box center [725, 125] width 24 height 19
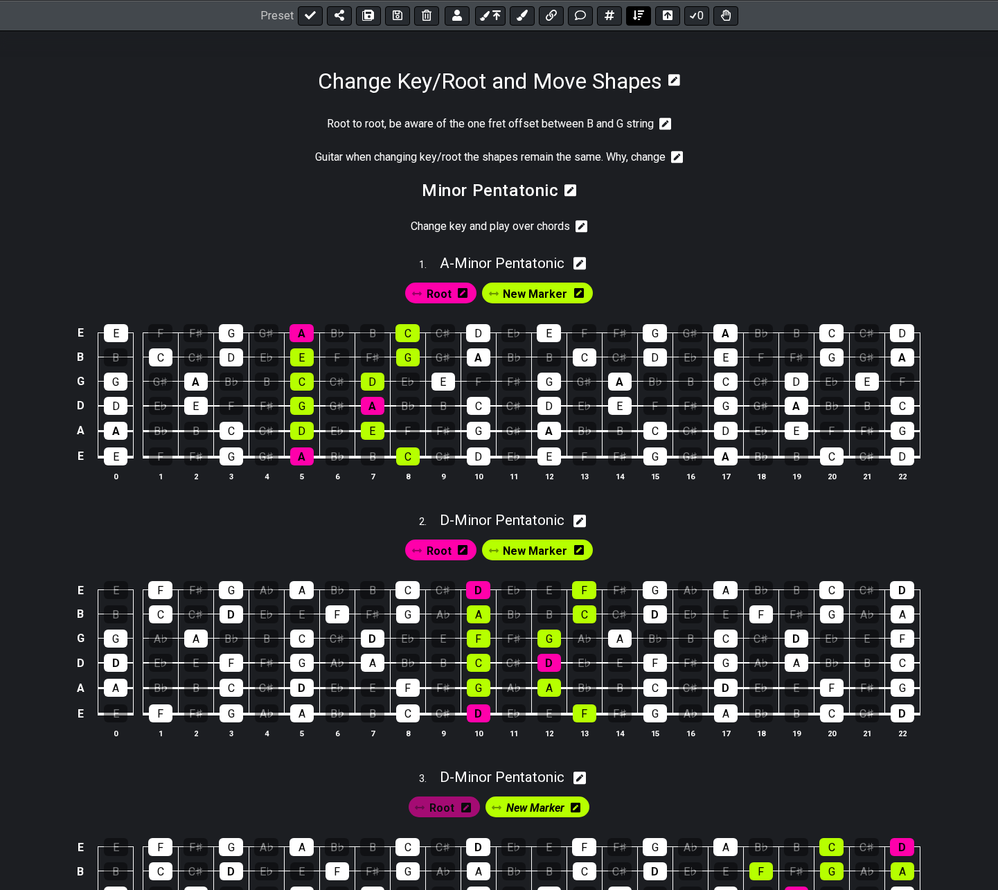
click at [631, 14] on button at bounding box center [638, 15] width 25 height 19
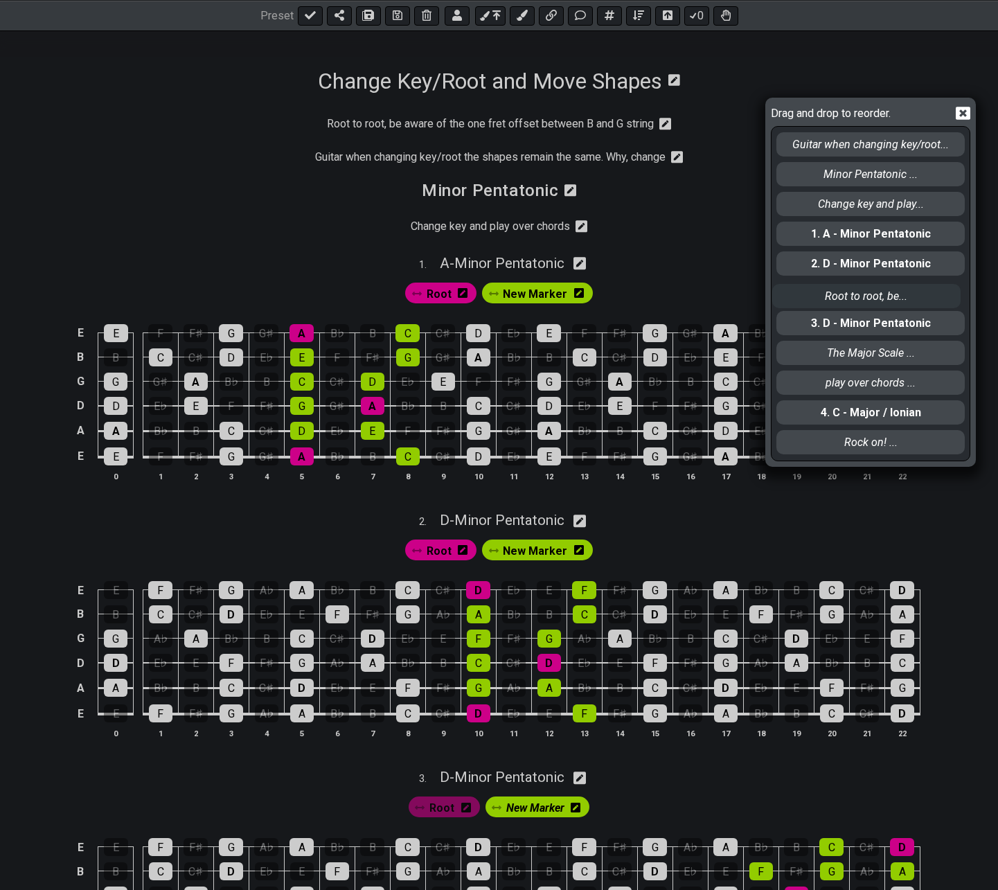
drag, startPoint x: 813, startPoint y: 138, endPoint x: 808, endPoint y: 295, distance: 157.3
click at [808, 295] on div "Root to root, be... Guitar when changing key/root... Minor Pentatonic ... Chang…" at bounding box center [870, 293] width 191 height 333
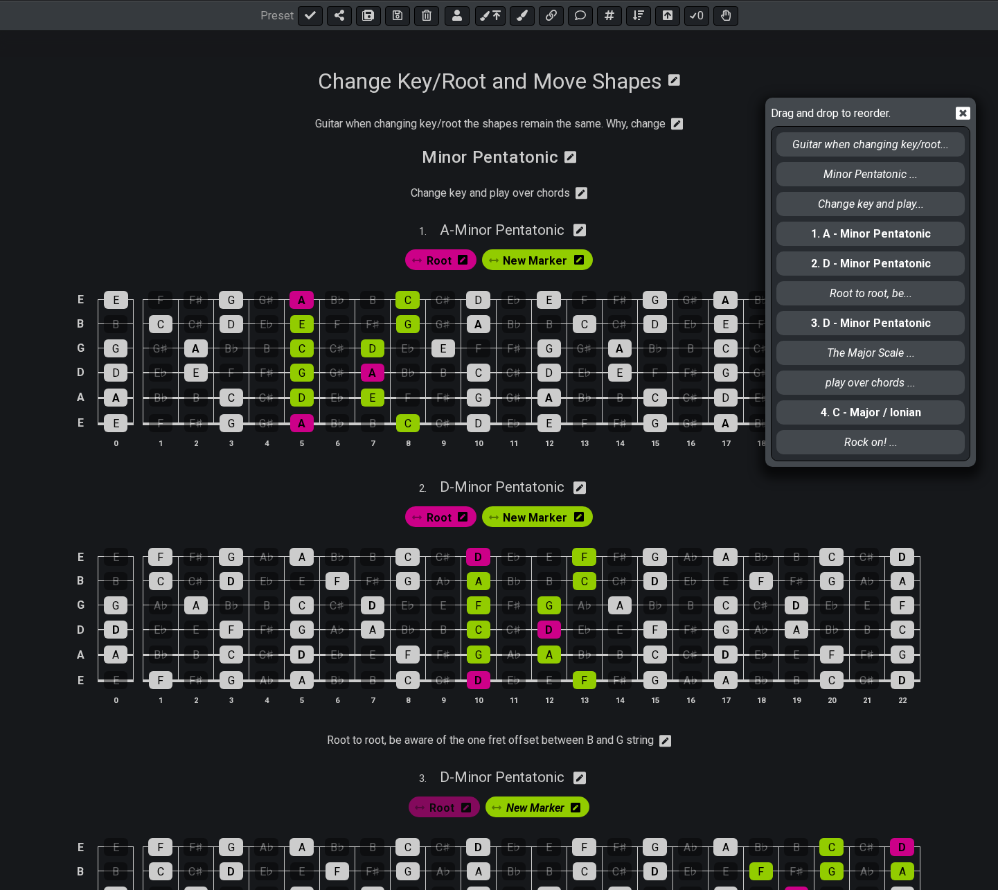
click at [970, 113] on icon at bounding box center [963, 113] width 15 height 13
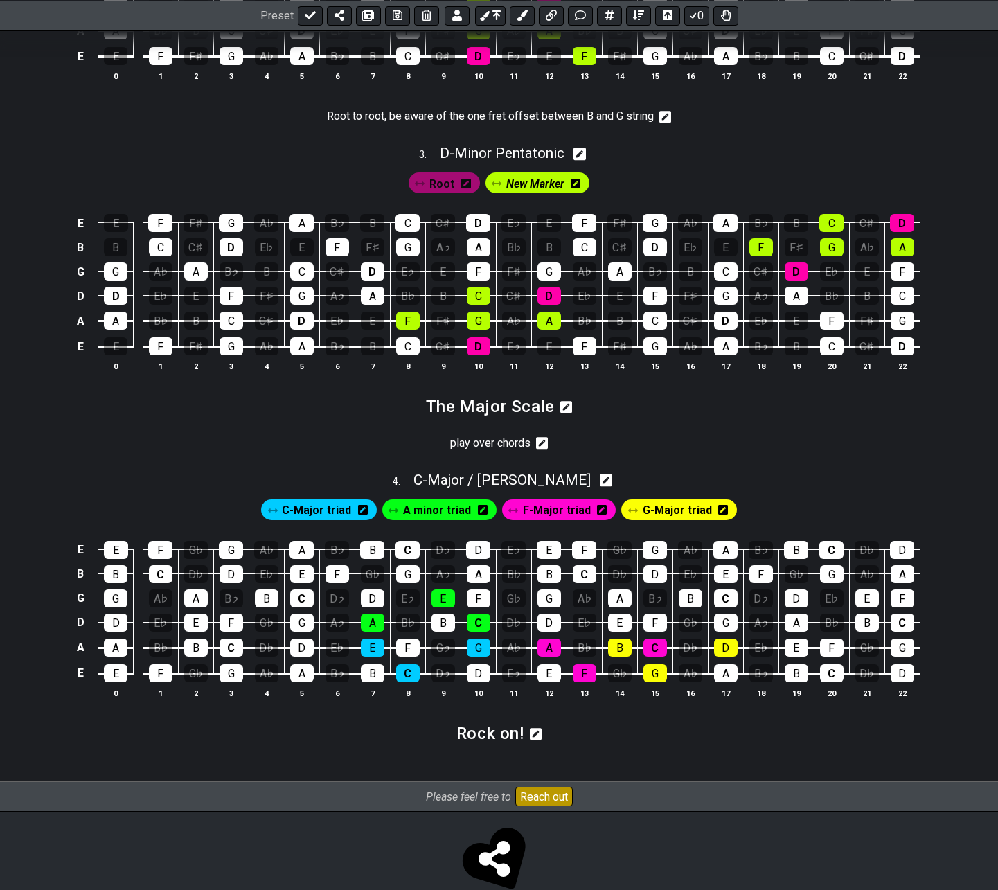
scroll to position [831, 0]
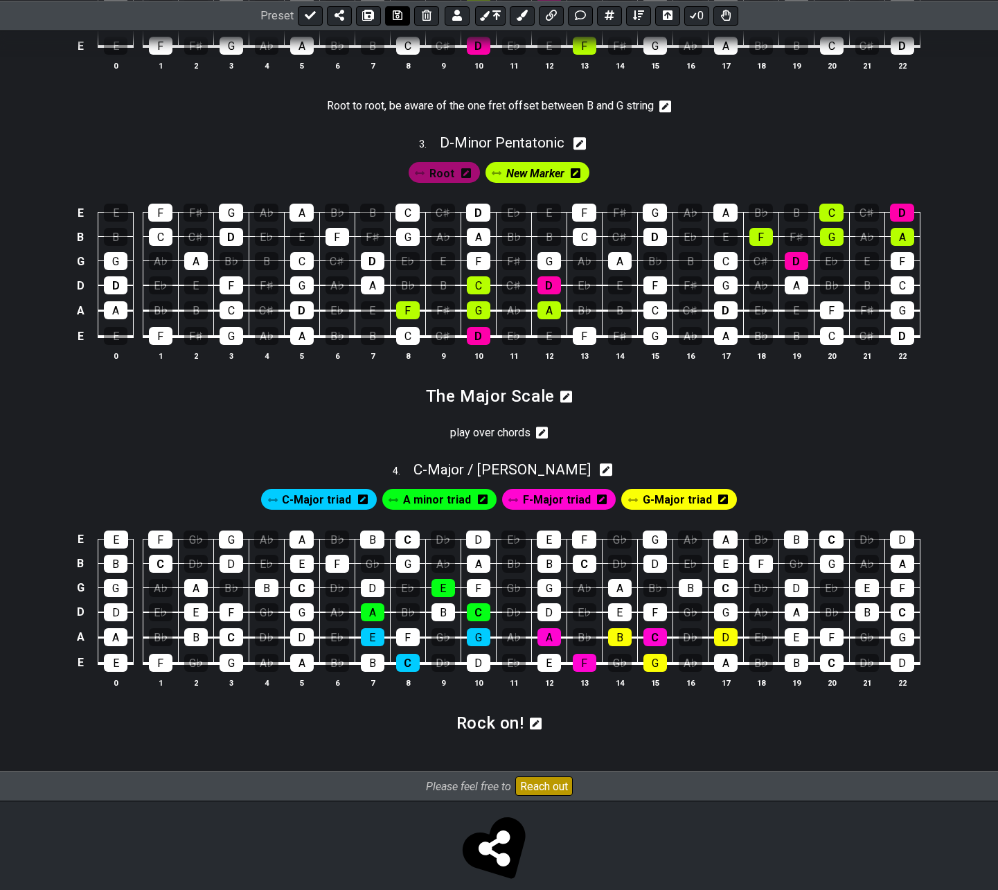
click at [397, 15] on icon at bounding box center [398, 15] width 10 height 10
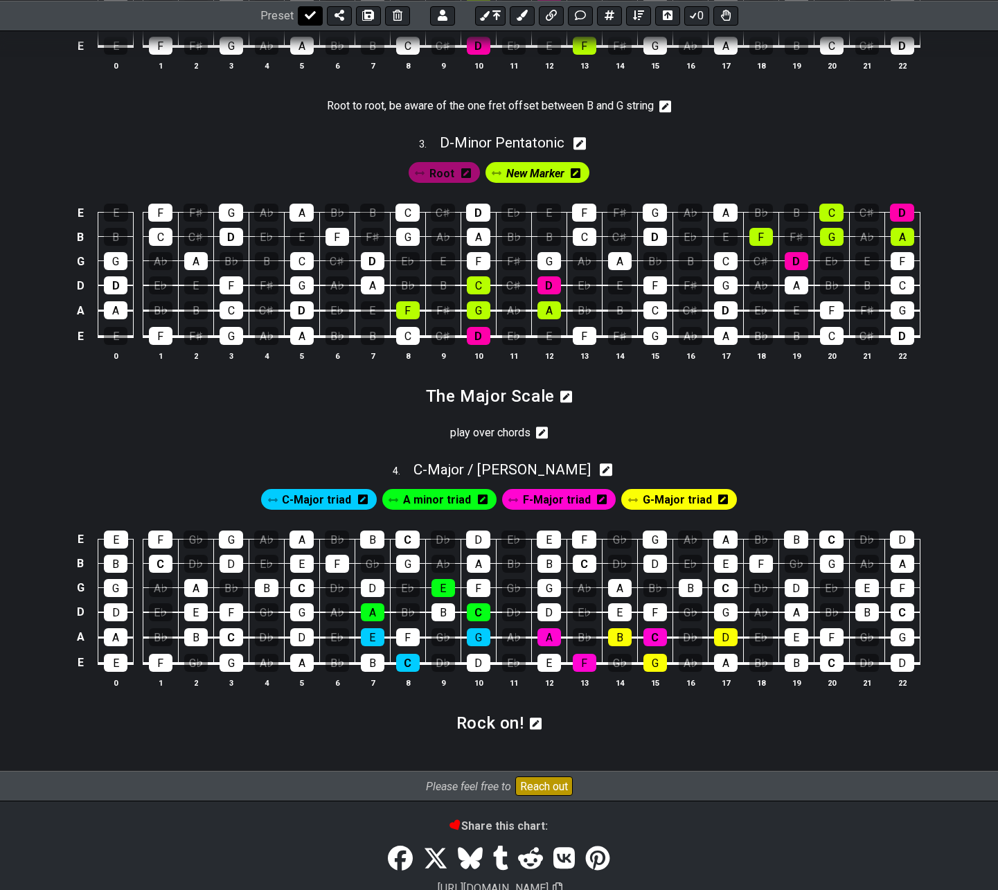
click at [305, 15] on icon at bounding box center [310, 15] width 11 height 11
select select "/022HLA5PM"
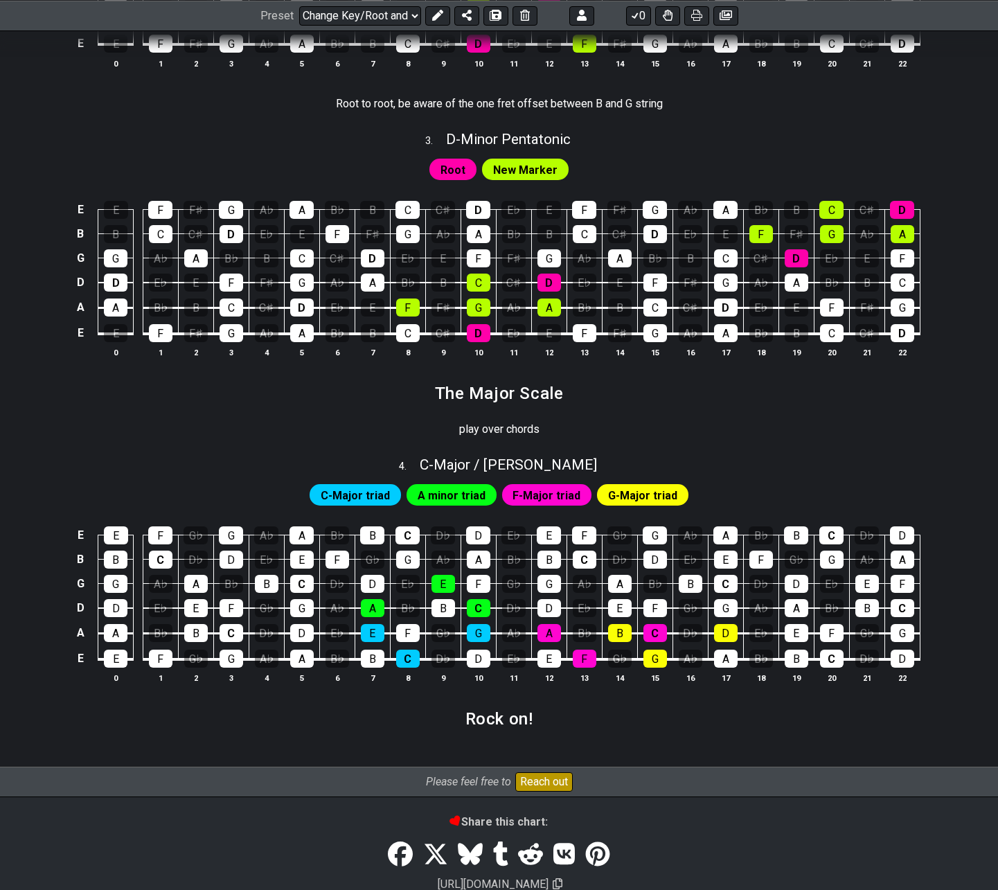
scroll to position [828, 0]
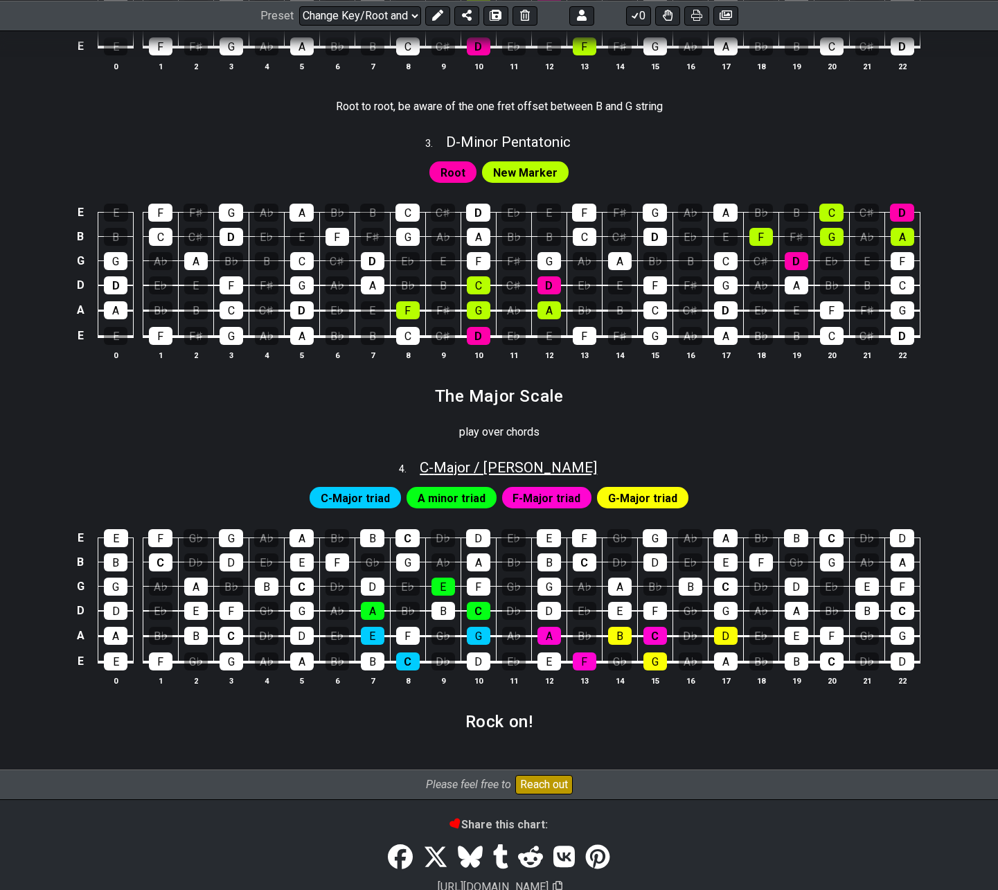
click at [461, 468] on span "C - Major / Ionian" at bounding box center [508, 467] width 177 height 17
select select "Major / [PERSON_NAME]"
select select "C"
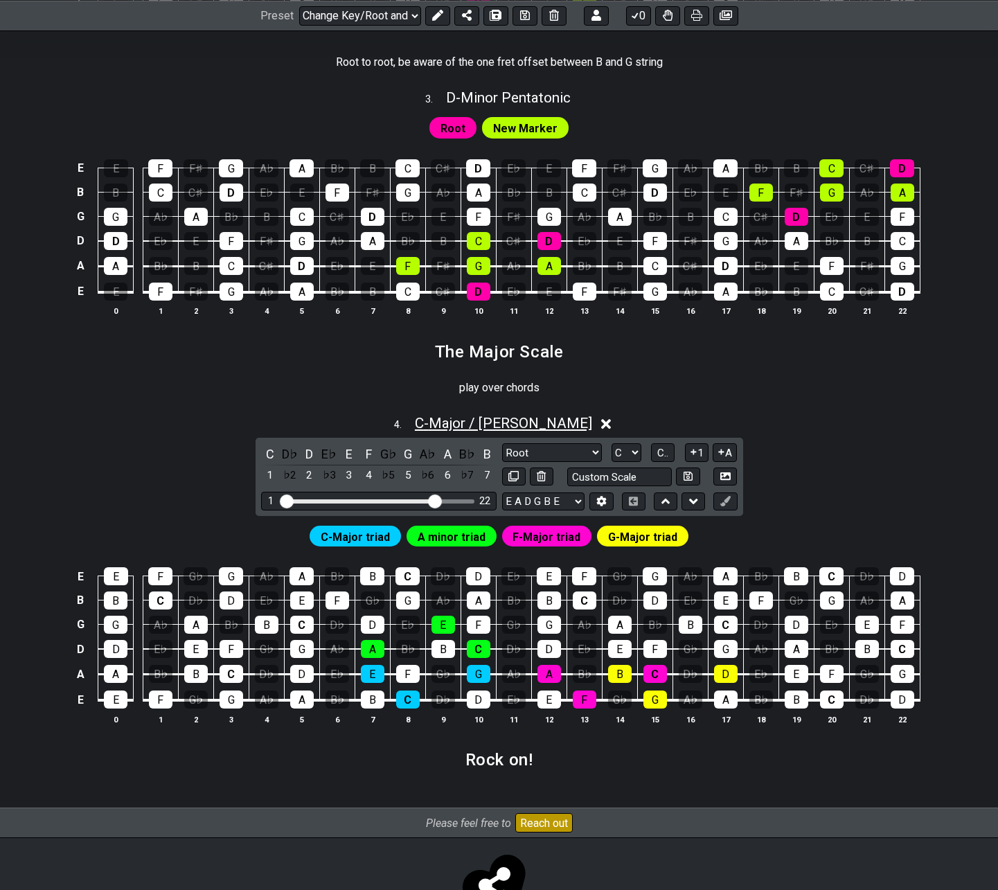
scroll to position [898, 0]
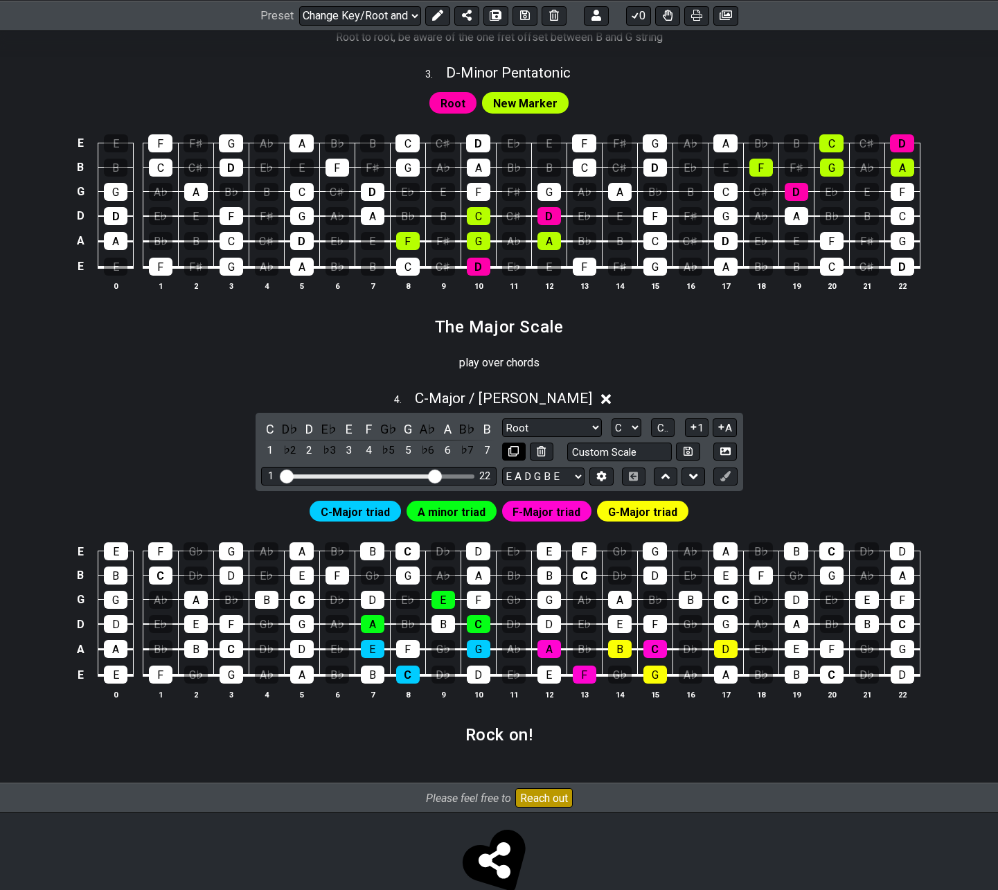
click at [510, 452] on icon at bounding box center [513, 451] width 10 height 10
select select "Major / [PERSON_NAME]"
select select "C"
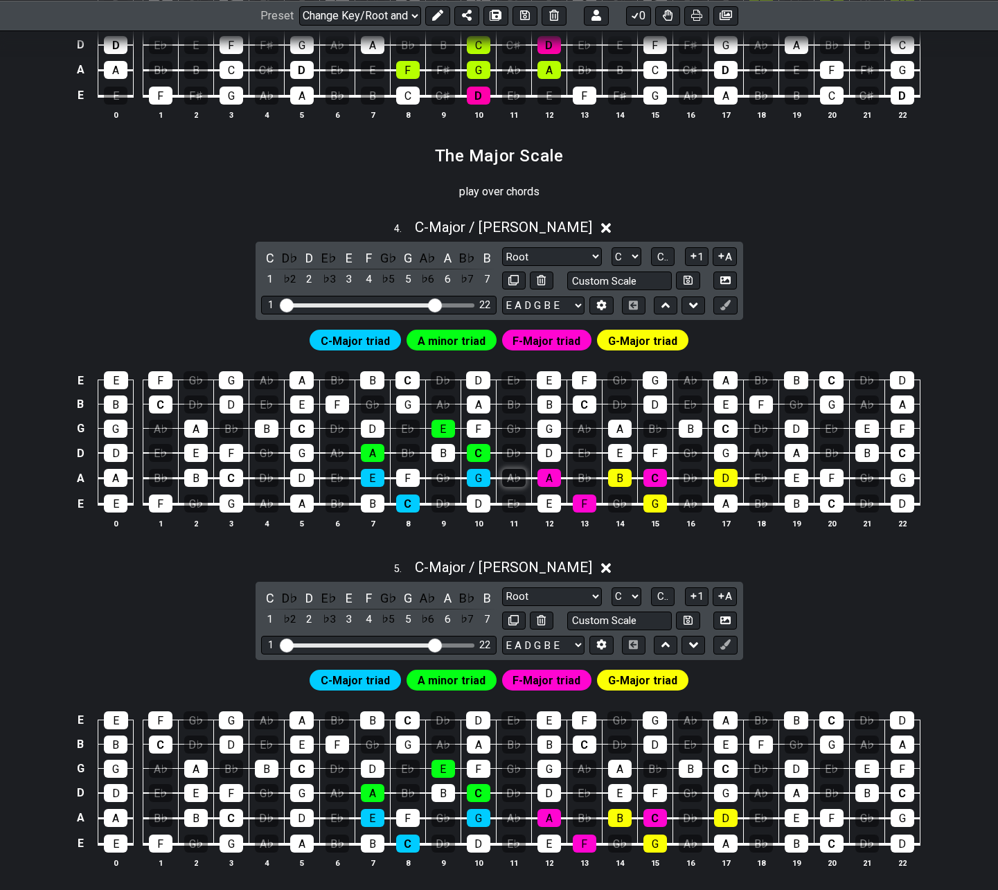
scroll to position [1105, 0]
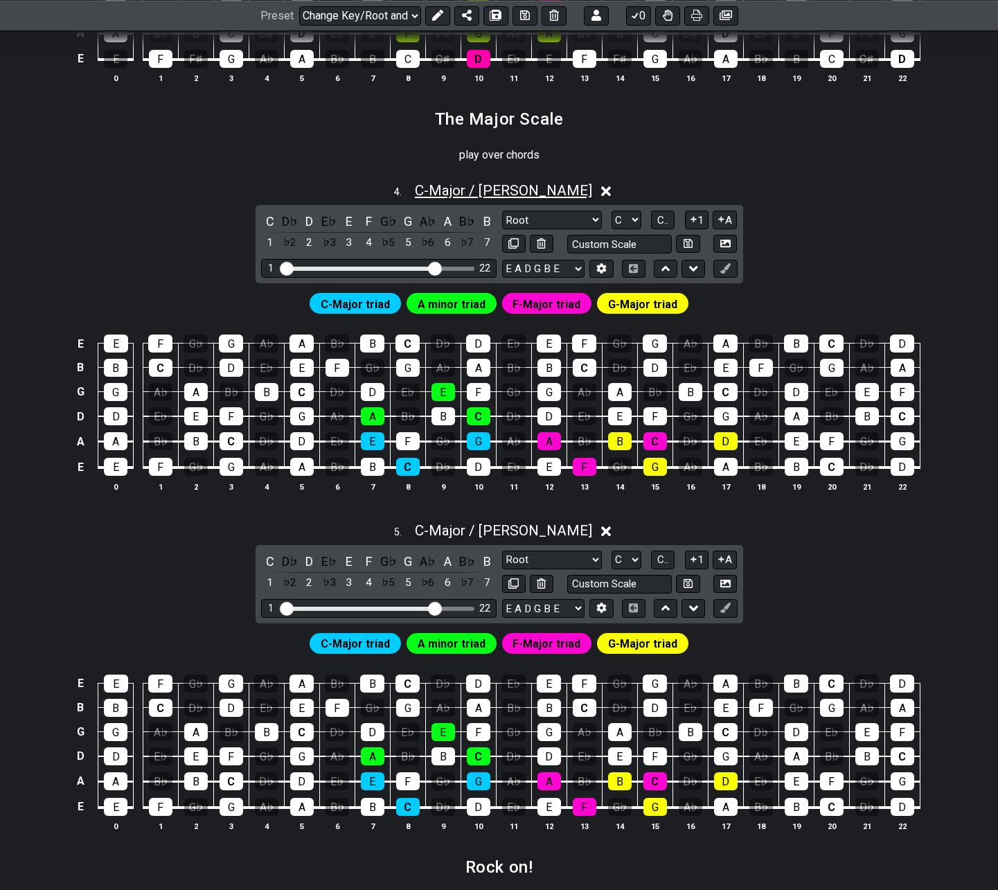
click at [467, 188] on span "C - Major / Ionian" at bounding box center [503, 190] width 177 height 17
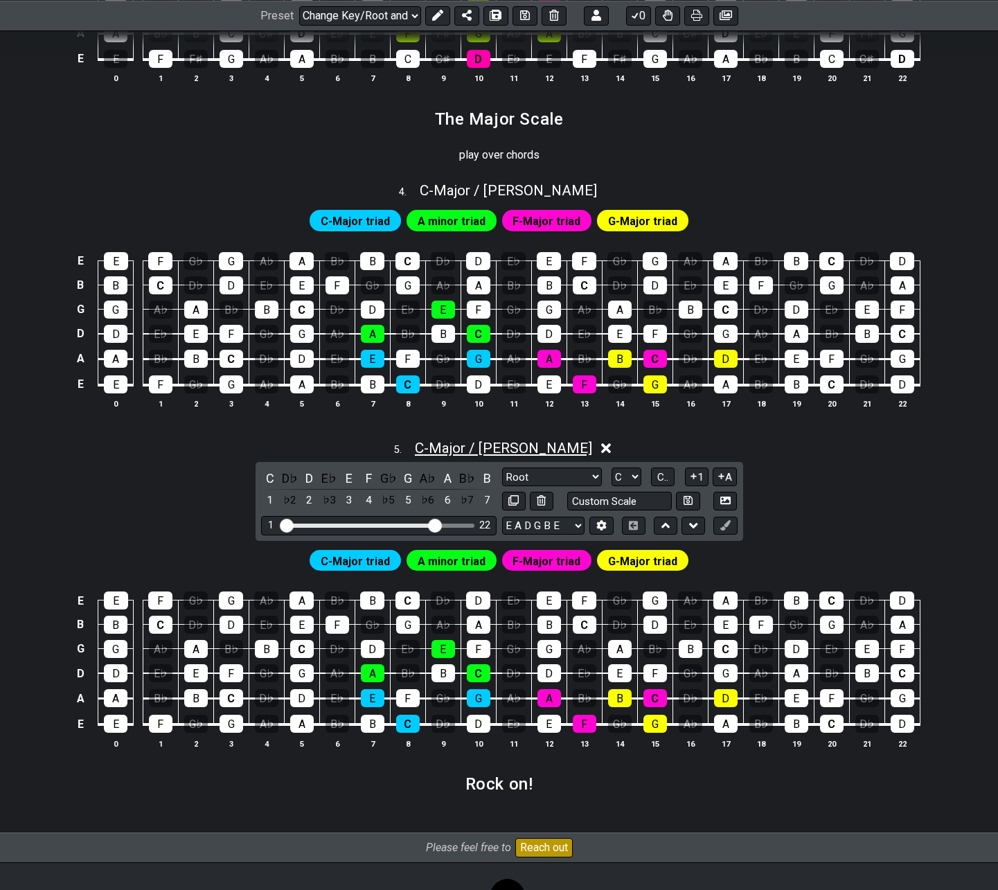
click at [526, 448] on span "C - Major / Ionian" at bounding box center [503, 448] width 177 height 17
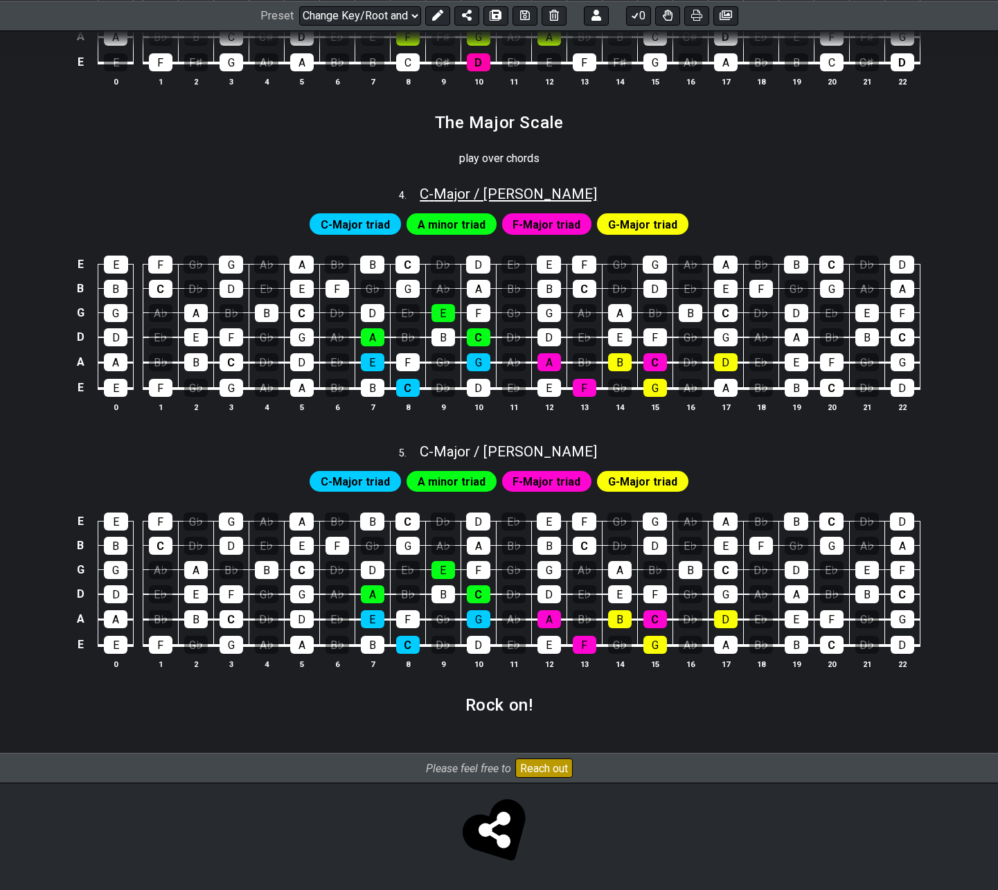
click at [482, 193] on span "C - Major / Ionian" at bounding box center [508, 194] width 177 height 17
select select "Major / [PERSON_NAME]"
select select "C"
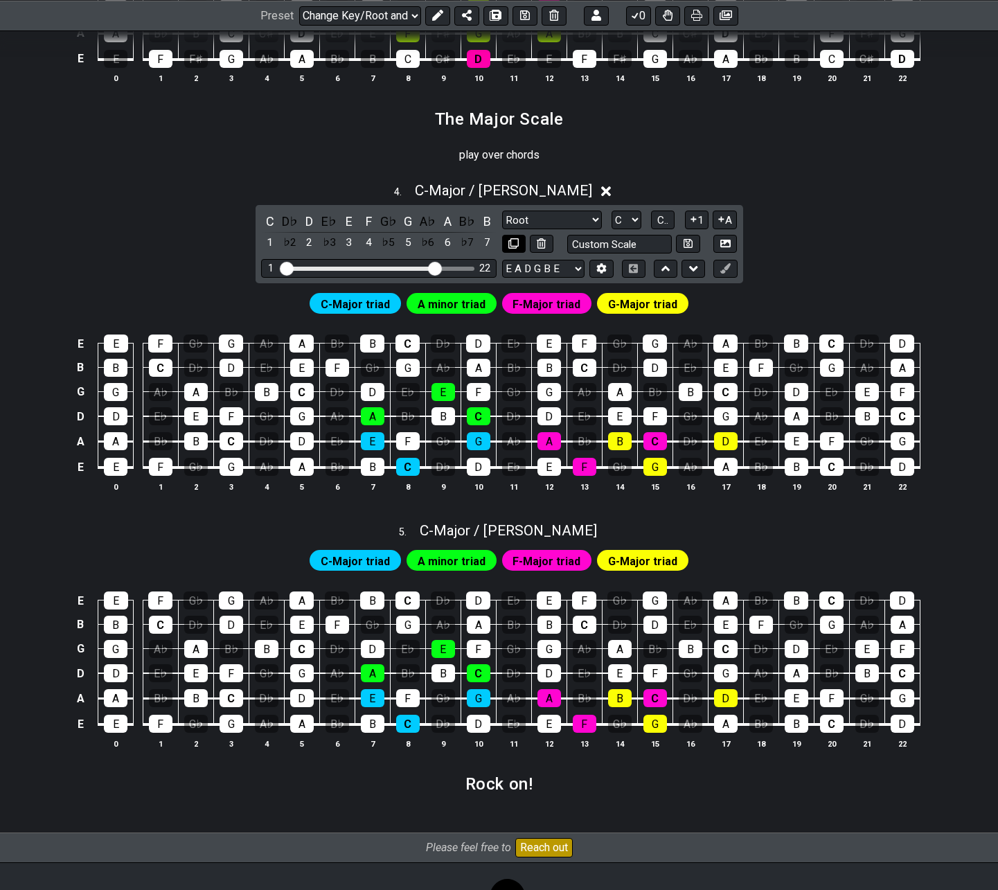
click at [511, 246] on icon at bounding box center [513, 243] width 10 height 10
select select "Major / [PERSON_NAME]"
select select "C"
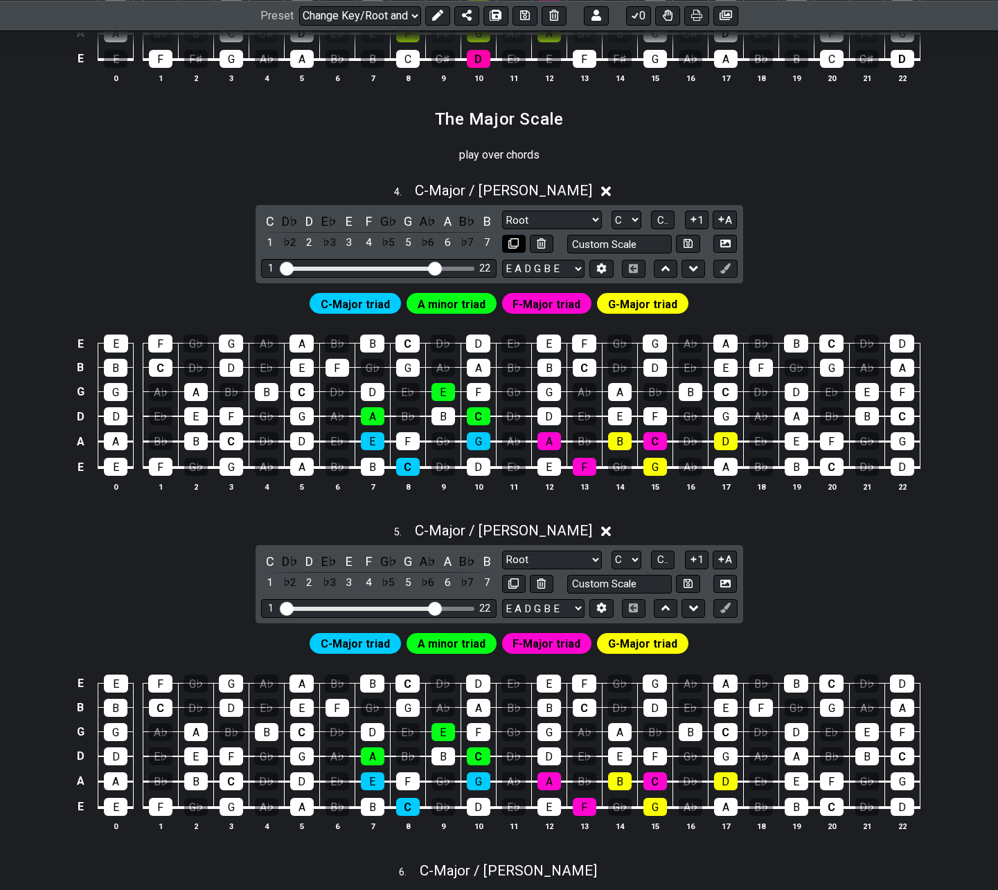
click at [511, 246] on icon at bounding box center [513, 243] width 10 height 10
select select "Major / [PERSON_NAME]"
select select "C"
drag, startPoint x: 434, startPoint y: 266, endPoint x: 317, endPoint y: 267, distance: 117.1
click at [317, 267] on input "Visible fret range" at bounding box center [379, 267] width 197 height 0
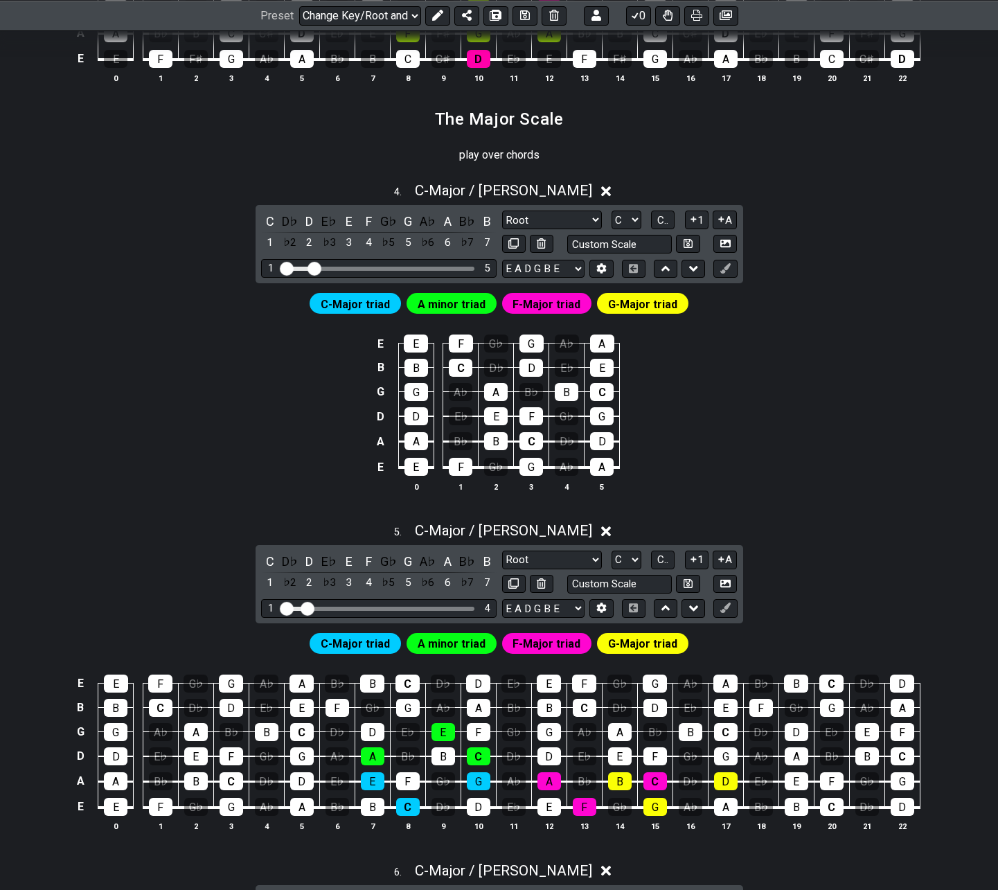
drag, startPoint x: 430, startPoint y: 612, endPoint x: 311, endPoint y: 618, distance: 119.3
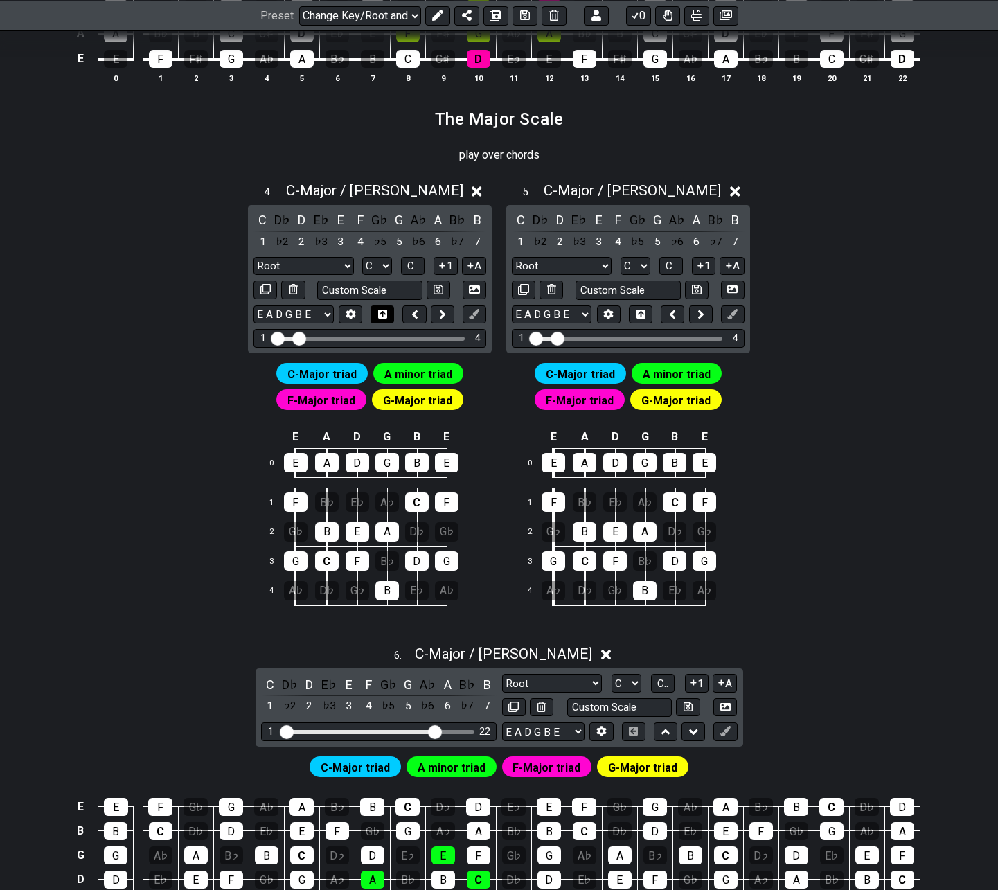
click at [382, 314] on icon at bounding box center [382, 314] width 9 height 9
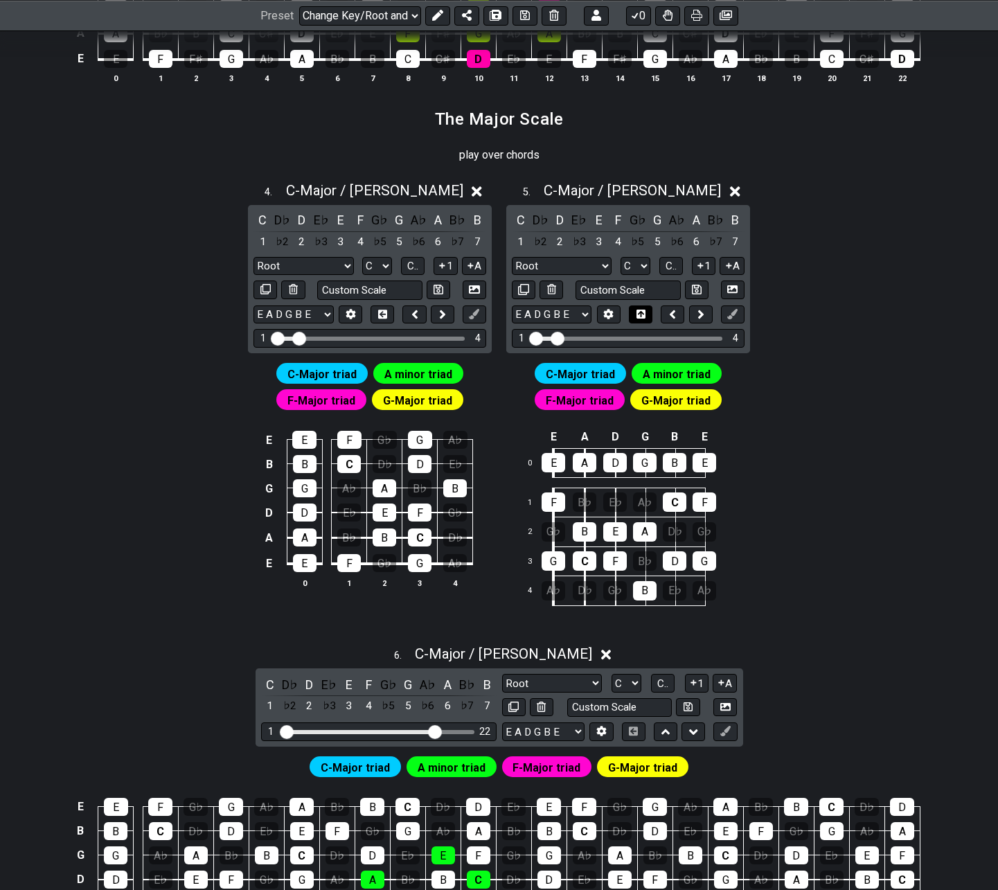
click at [640, 312] on icon at bounding box center [641, 314] width 9 height 10
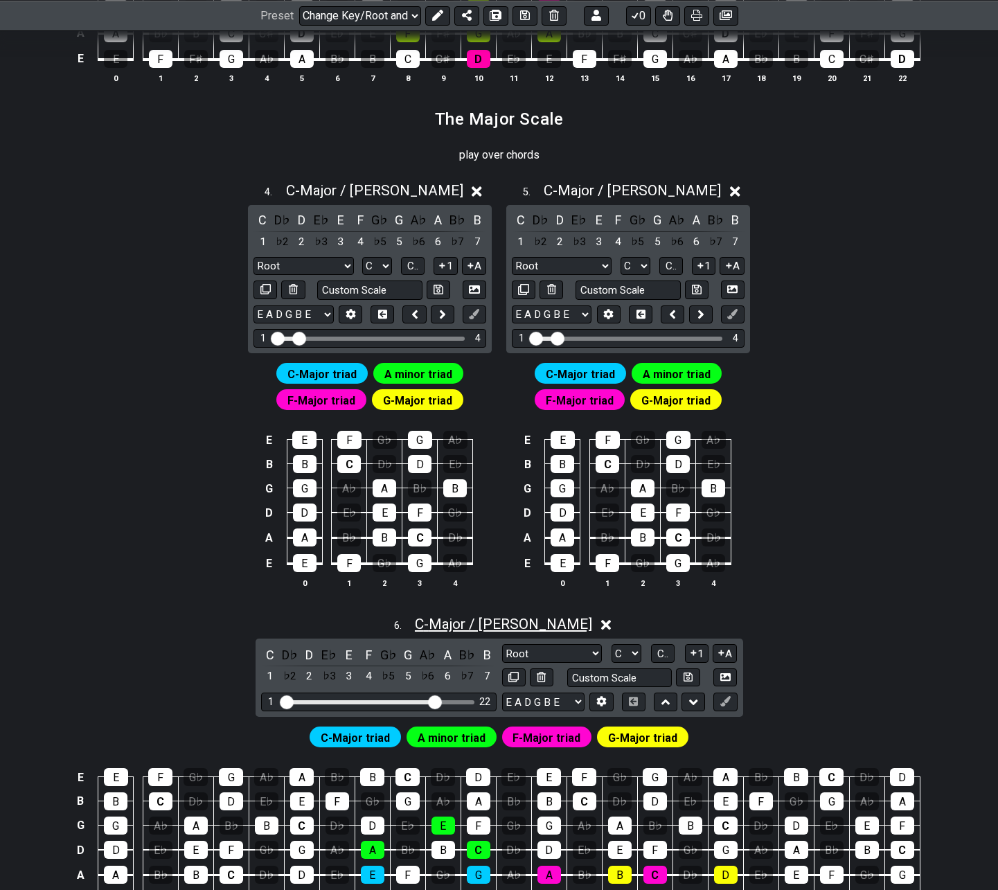
click at [478, 628] on span "C - Major / Ionian" at bounding box center [503, 624] width 177 height 17
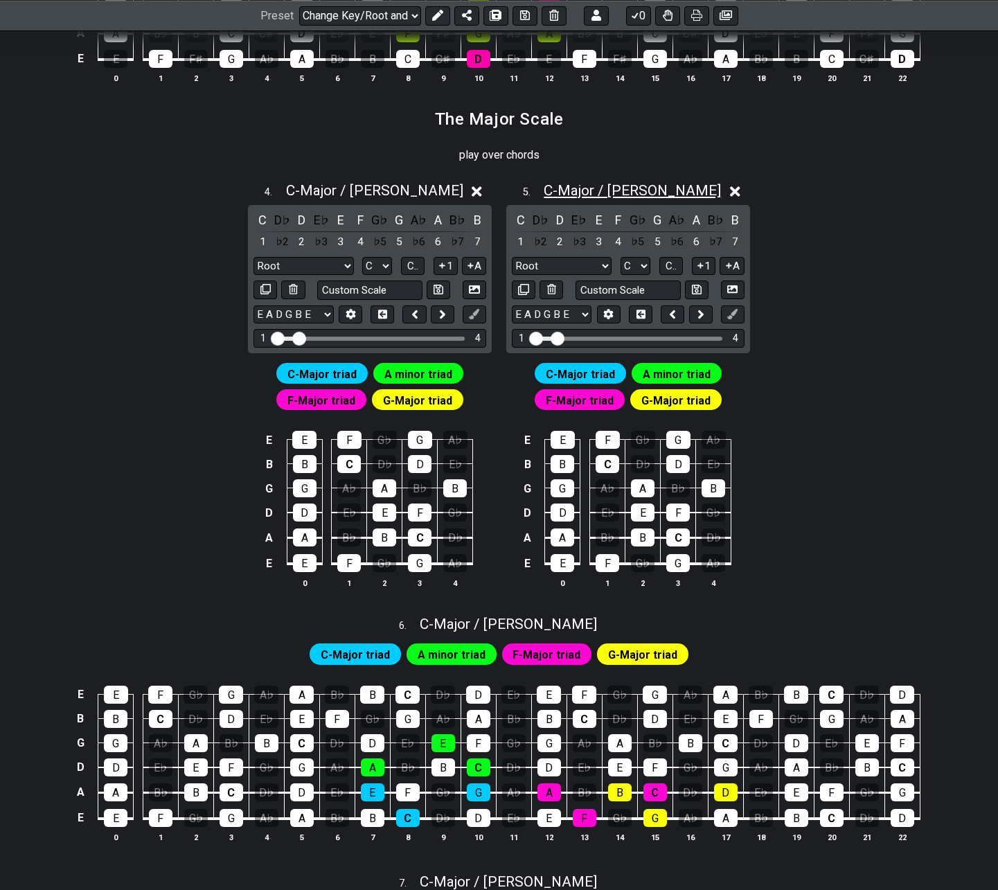
click at [603, 192] on span "C - Major / Ionian" at bounding box center [632, 190] width 177 height 17
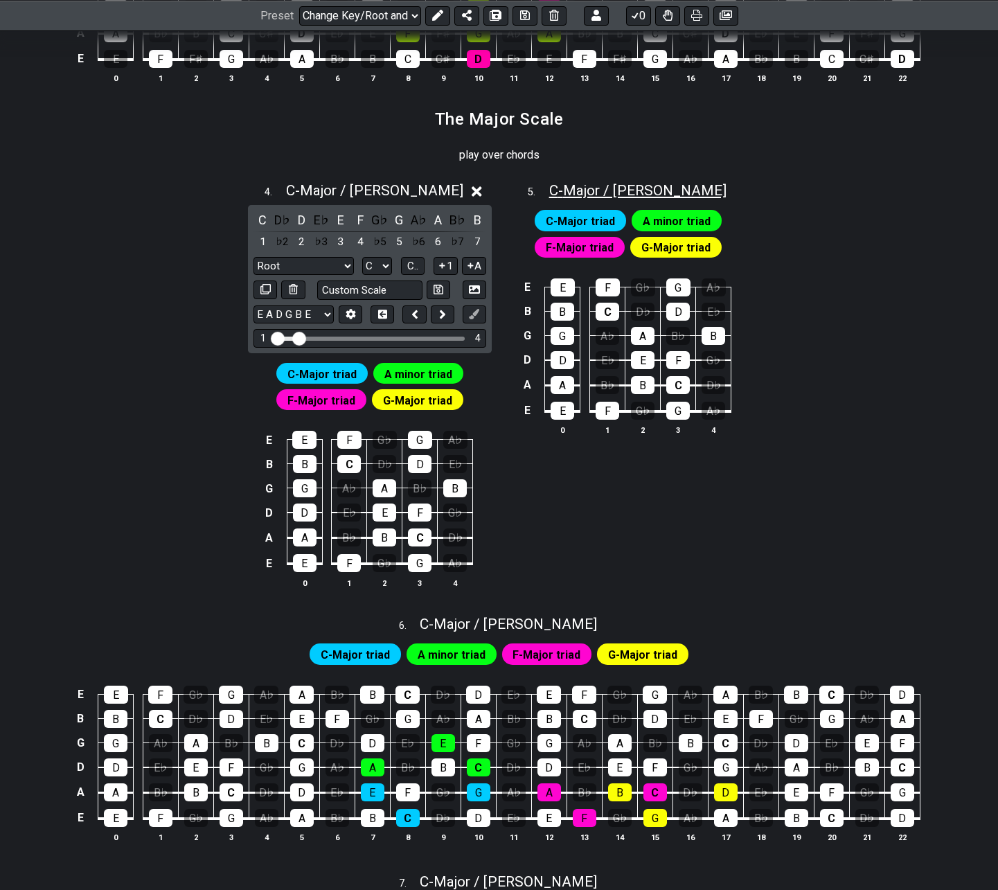
click at [604, 194] on span "C - Major / Ionian" at bounding box center [637, 190] width 177 height 17
select select "Major / [PERSON_NAME]"
select select "C"
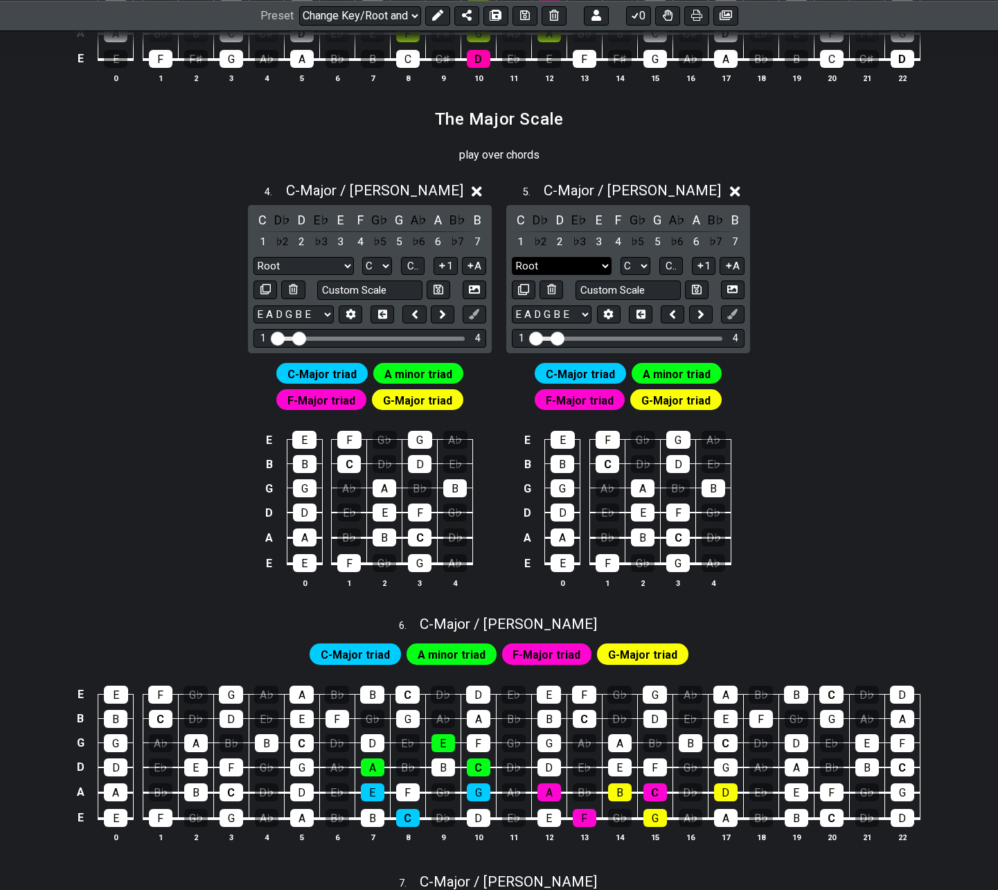
click at [587, 270] on select "Root Root Minor Pentatonic Major Pentatonic Minor Blues Major Blues Major / [PE…" at bounding box center [562, 266] width 100 height 19
select select "Minor / Aeolian"
click at [512, 257] on select "Root Root Minor Pentatonic Major Pentatonic Minor Blues Major Blues Major / [PE…" at bounding box center [562, 266] width 100 height 19
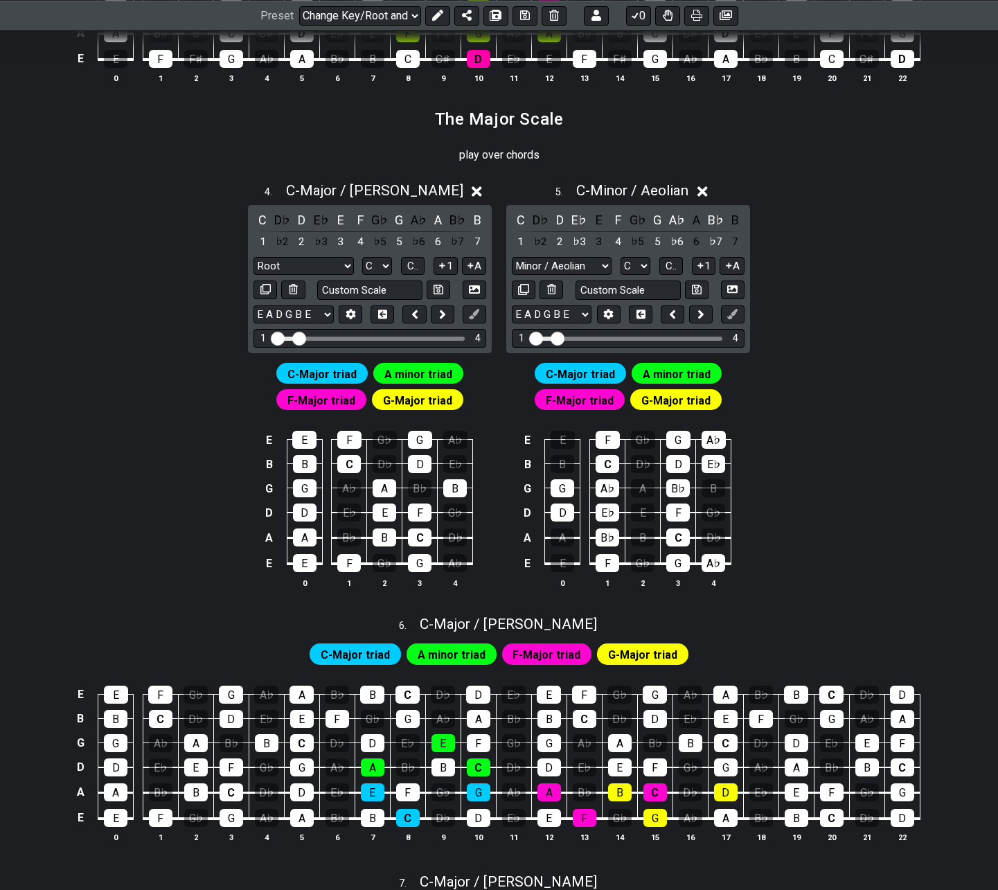
drag, startPoint x: 641, startPoint y: 16, endPoint x: 151, endPoint y: 452, distance: 656.4
click at [153, 451] on div "Latest Charts Chart Gallery The Internet Guitar fretboard tool - view and edit …" at bounding box center [499, 97] width 998 height 2404
click at [322, 263] on select "Root Root Minor Pentatonic Major Pentatonic Minor Blues Major Blues Major / [PE…" at bounding box center [304, 266] width 100 height 19
select select "Major"
click at [254, 257] on select "Root Root Minor Pentatonic Major Pentatonic Minor Blues Major Blues Major / [PE…" at bounding box center [304, 266] width 100 height 19
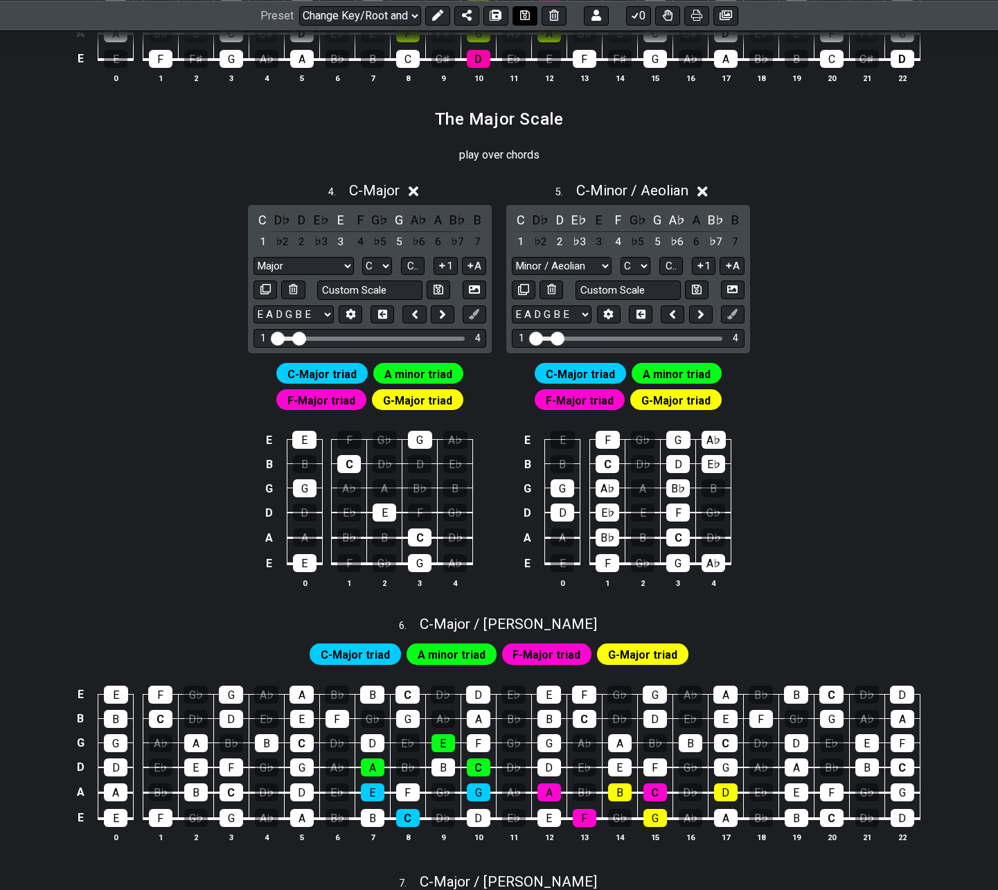
click at [522, 14] on icon at bounding box center [525, 15] width 10 height 10
click at [386, 189] on span "C - Major" at bounding box center [374, 190] width 51 height 17
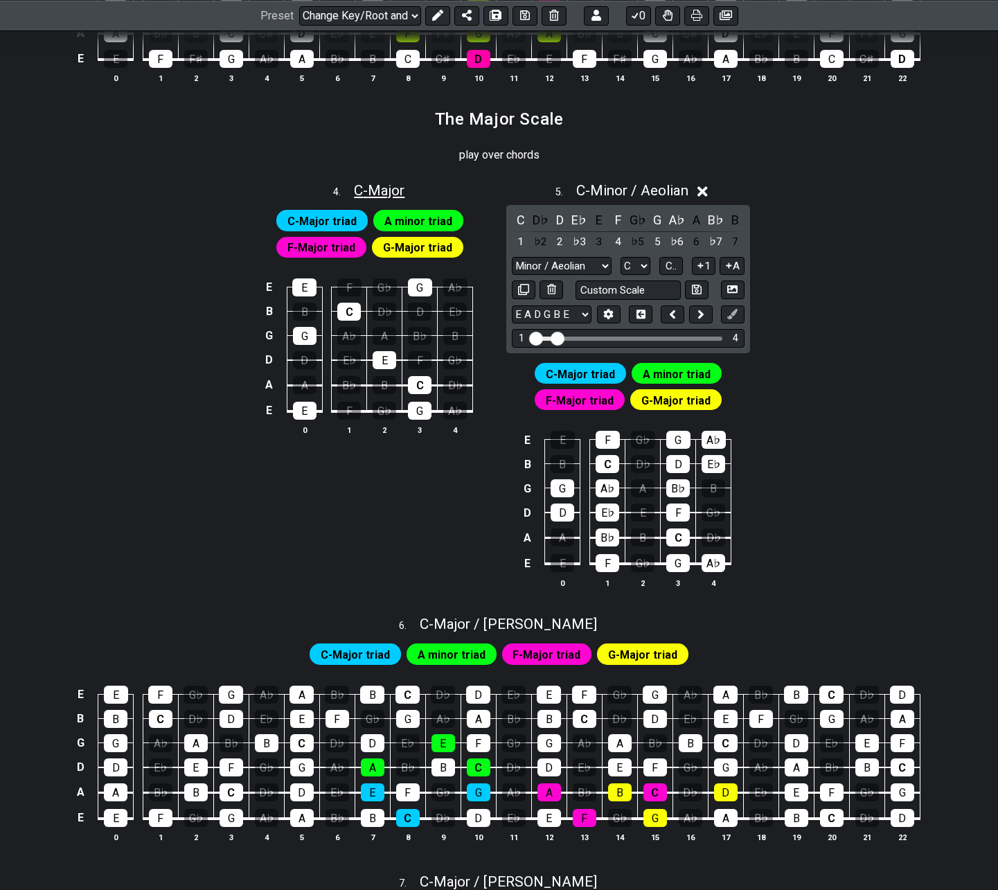
click at [387, 190] on span "C - Major" at bounding box center [379, 190] width 51 height 17
select select "Major"
select select "C"
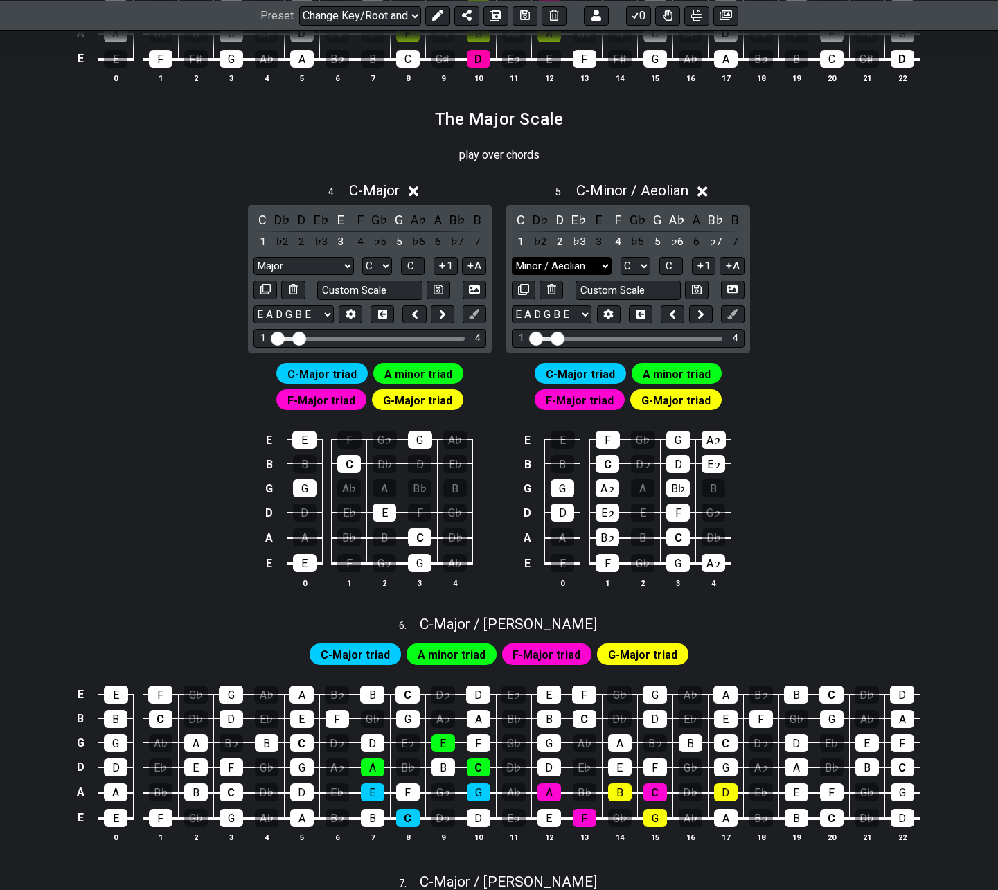
click at [587, 266] on select "Root Root Minor Pentatonic Major Pentatonic Minor Blues Major Blues Major / [PE…" at bounding box center [562, 266] width 100 height 19
select select "Minor"
click at [512, 257] on select "Root Root Minor Pentatonic Major Pentatonic Minor Blues Major Blues Major / [PE…" at bounding box center [562, 266] width 100 height 19
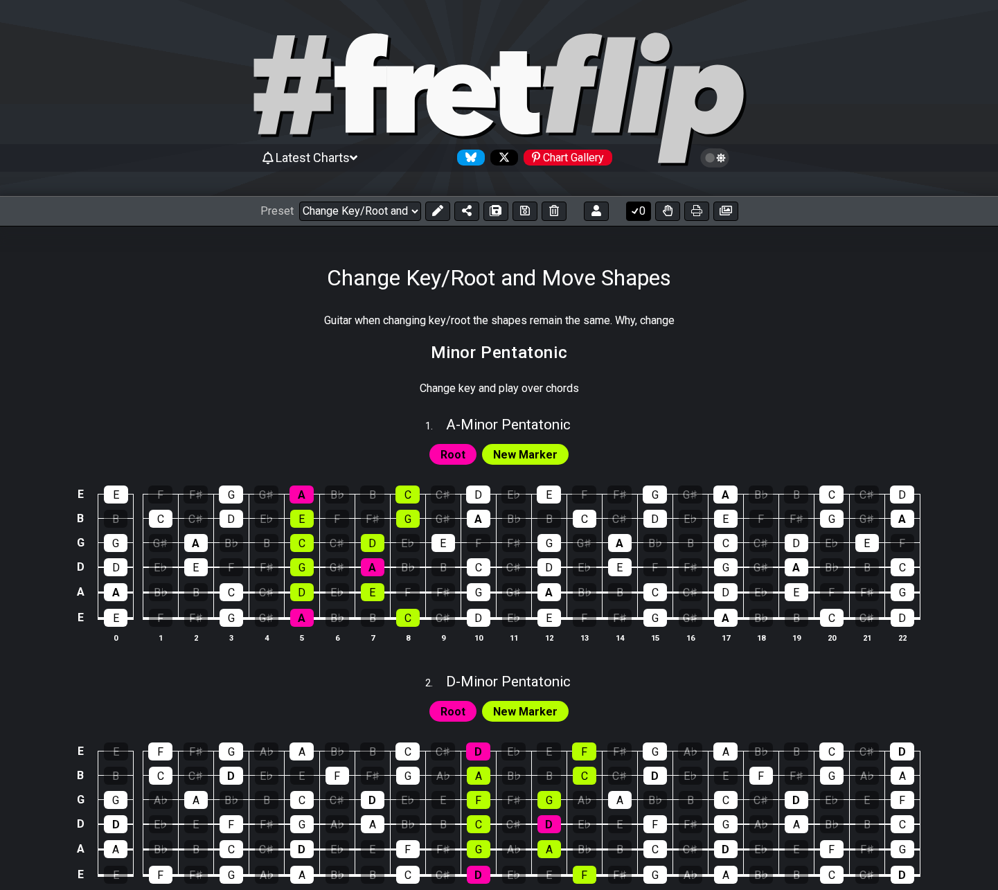
click at [641, 214] on button "0" at bounding box center [638, 211] width 25 height 19
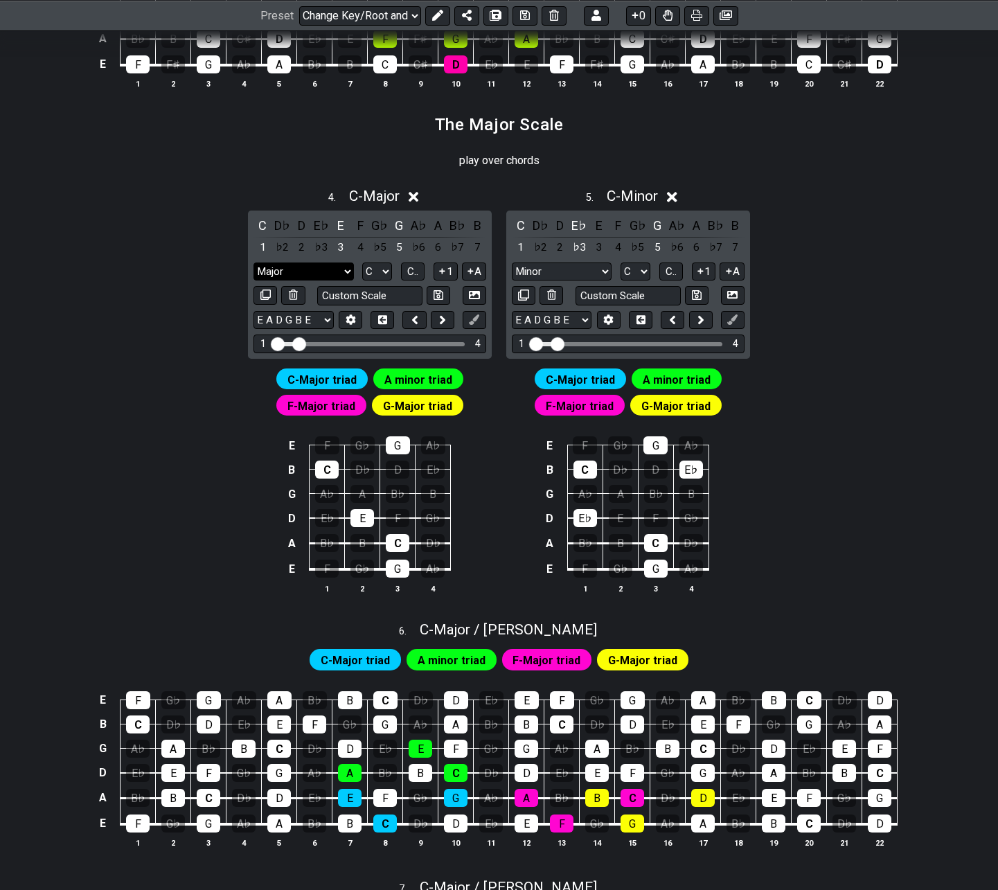
scroll to position [1108, 0]
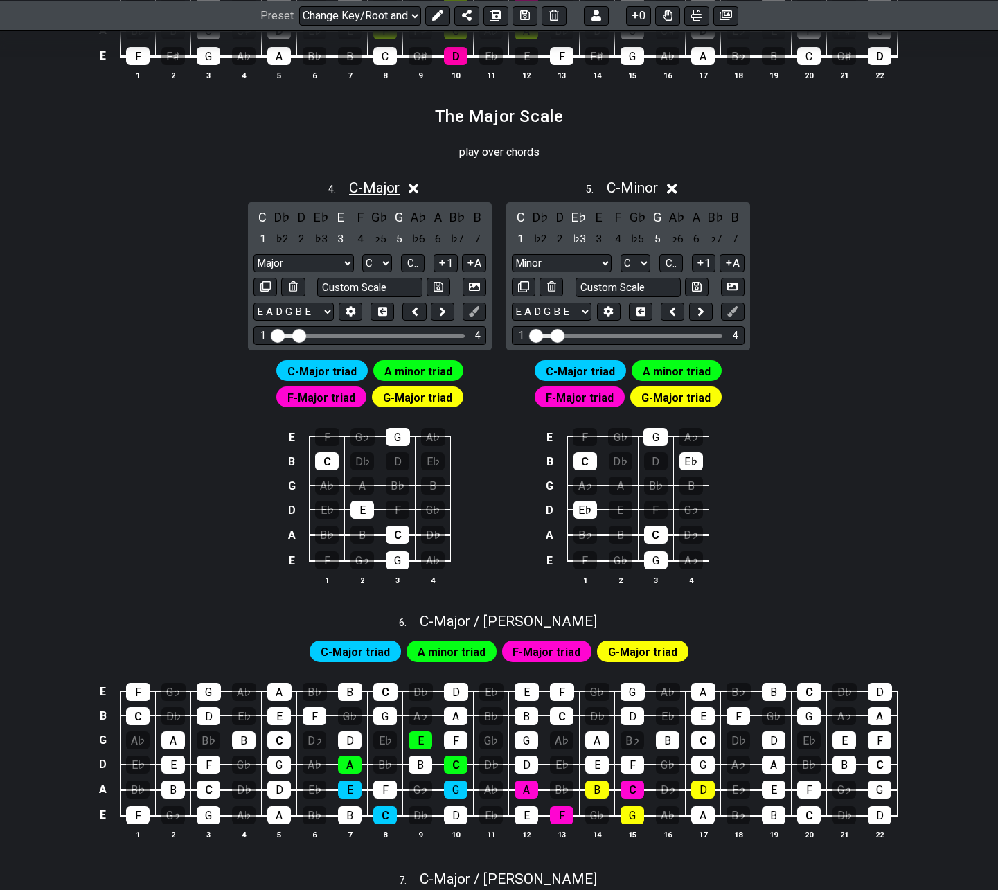
click at [358, 193] on span "C - Major" at bounding box center [374, 187] width 51 height 17
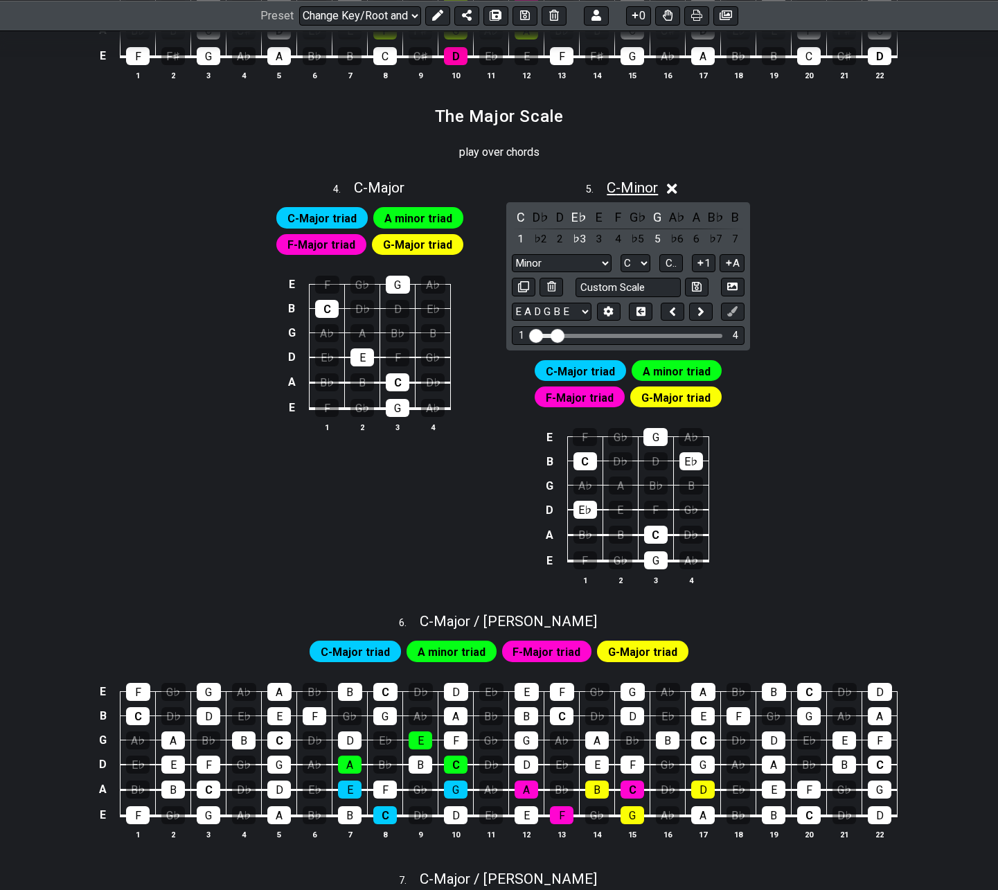
click at [636, 190] on span "C - Minor" at bounding box center [632, 187] width 51 height 17
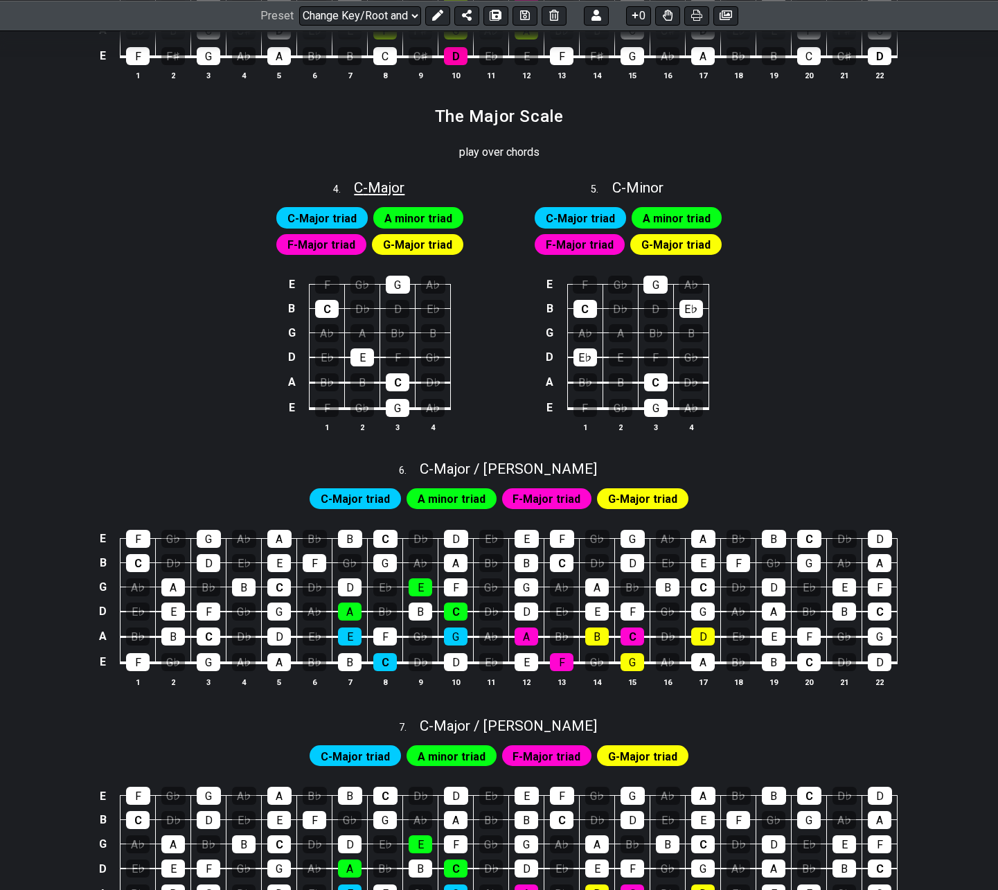
click at [382, 190] on span "C - Major" at bounding box center [379, 187] width 51 height 17
select select "Major"
select select "C"
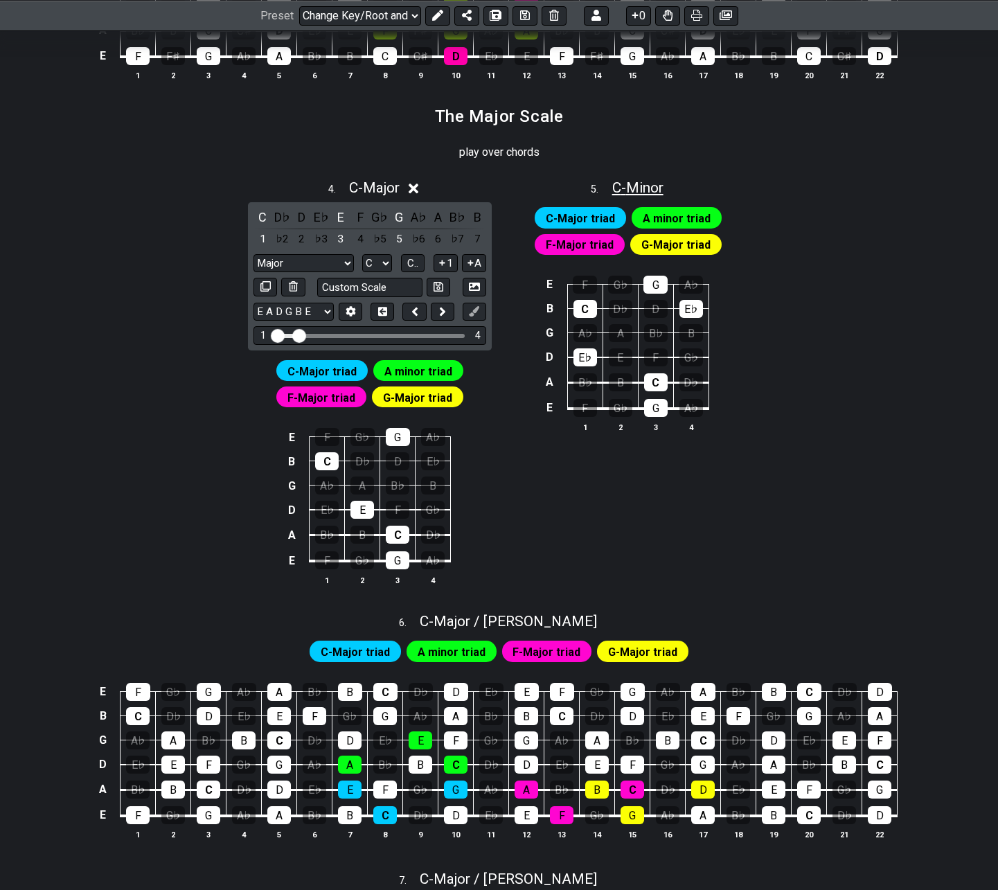
click at [631, 188] on span "C - Minor" at bounding box center [637, 187] width 51 height 17
select select "Minor"
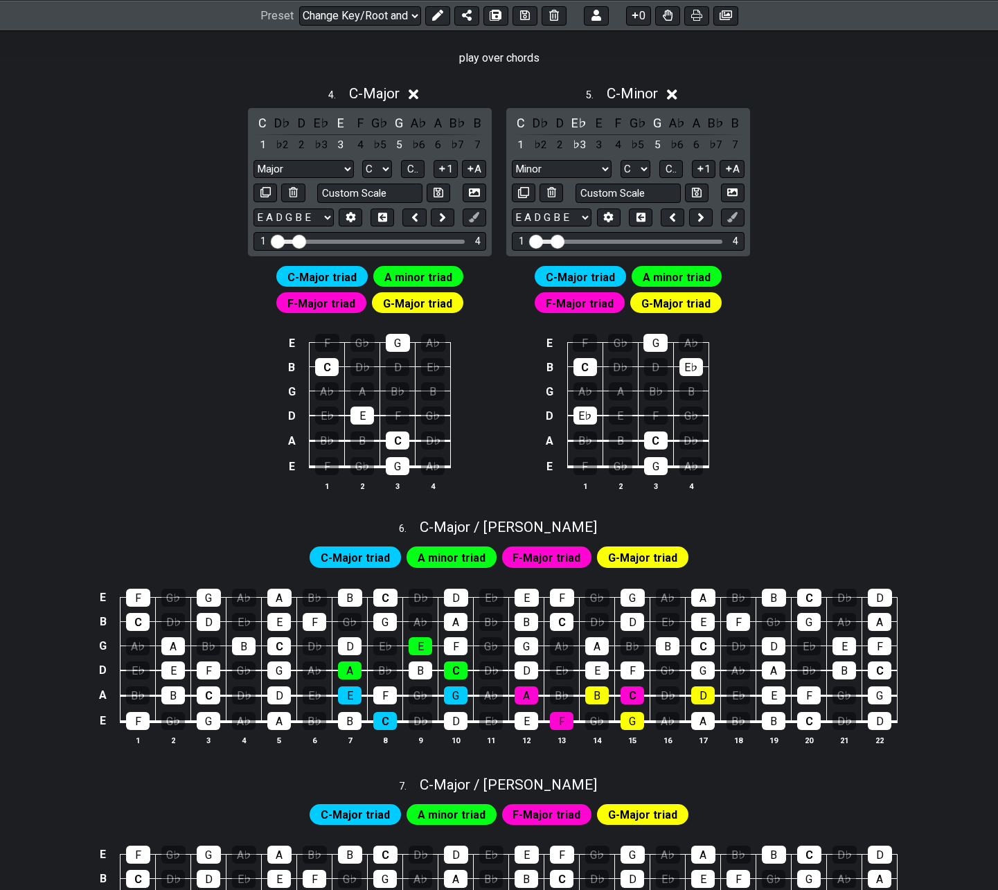
scroll to position [1178, 0]
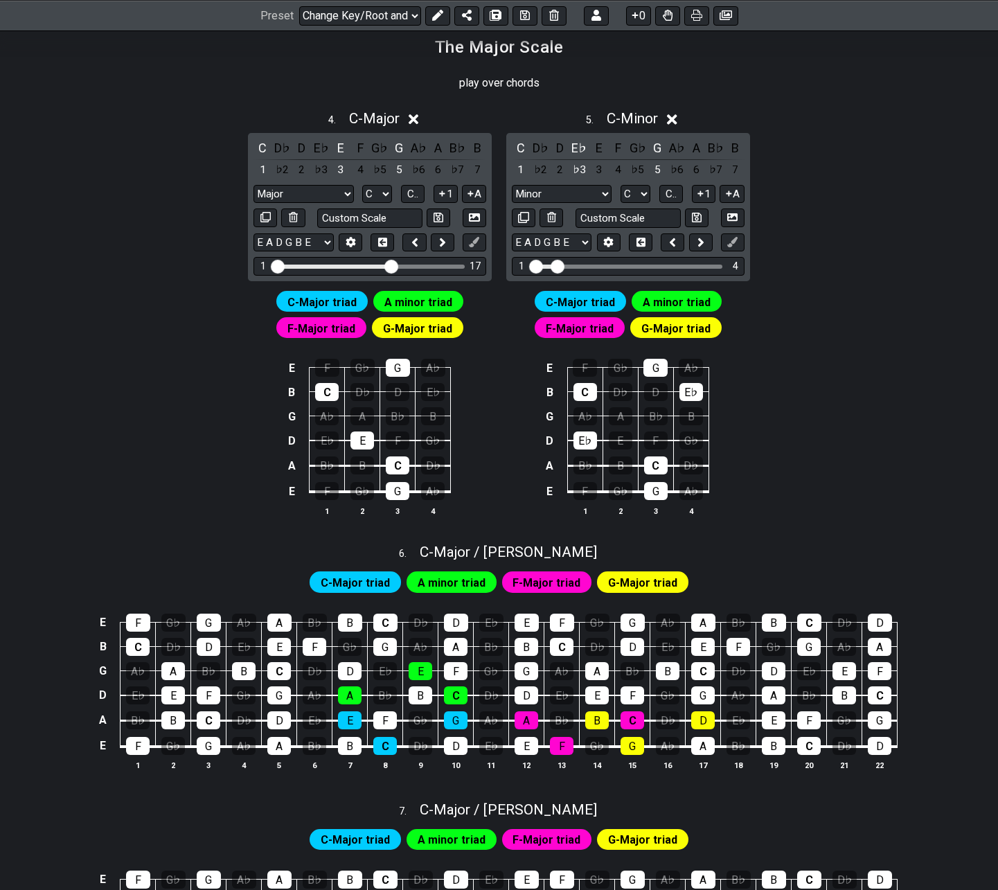
drag, startPoint x: 297, startPoint y: 260, endPoint x: 390, endPoint y: 273, distance: 93.7
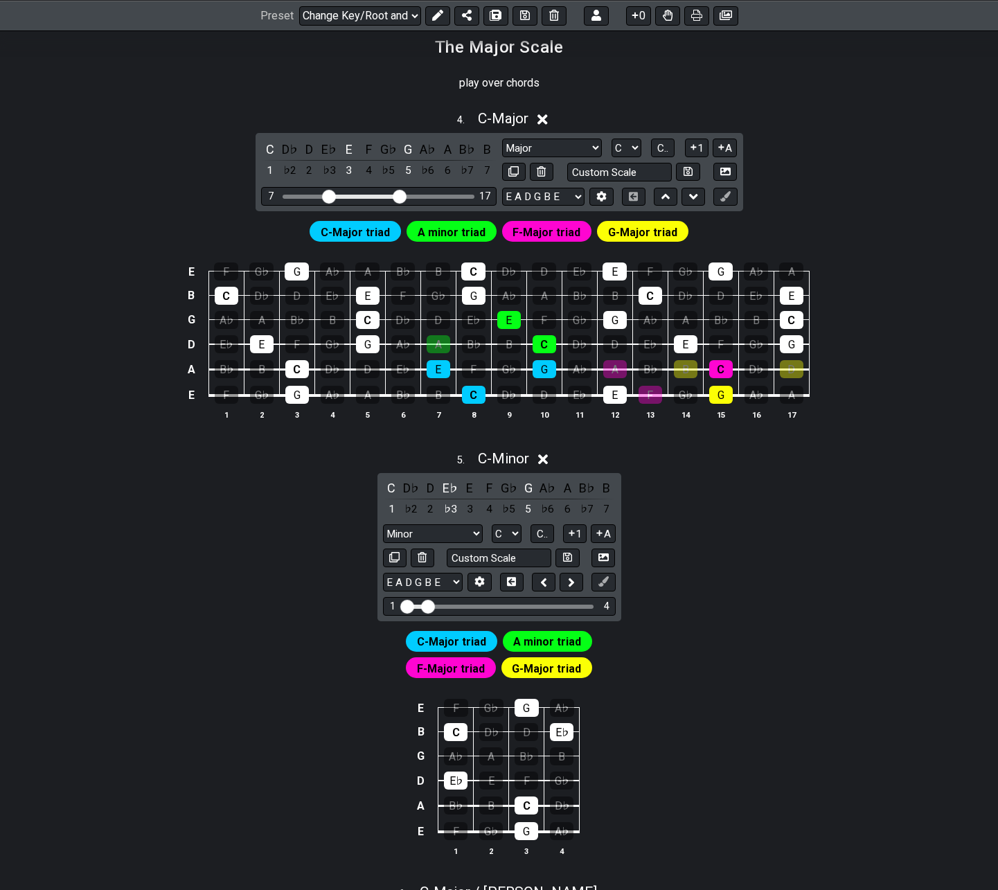
drag, startPoint x: 284, startPoint y: 194, endPoint x: 330, endPoint y: 204, distance: 47.4
click at [330, 195] on input "Visible fret range" at bounding box center [379, 195] width 197 height 0
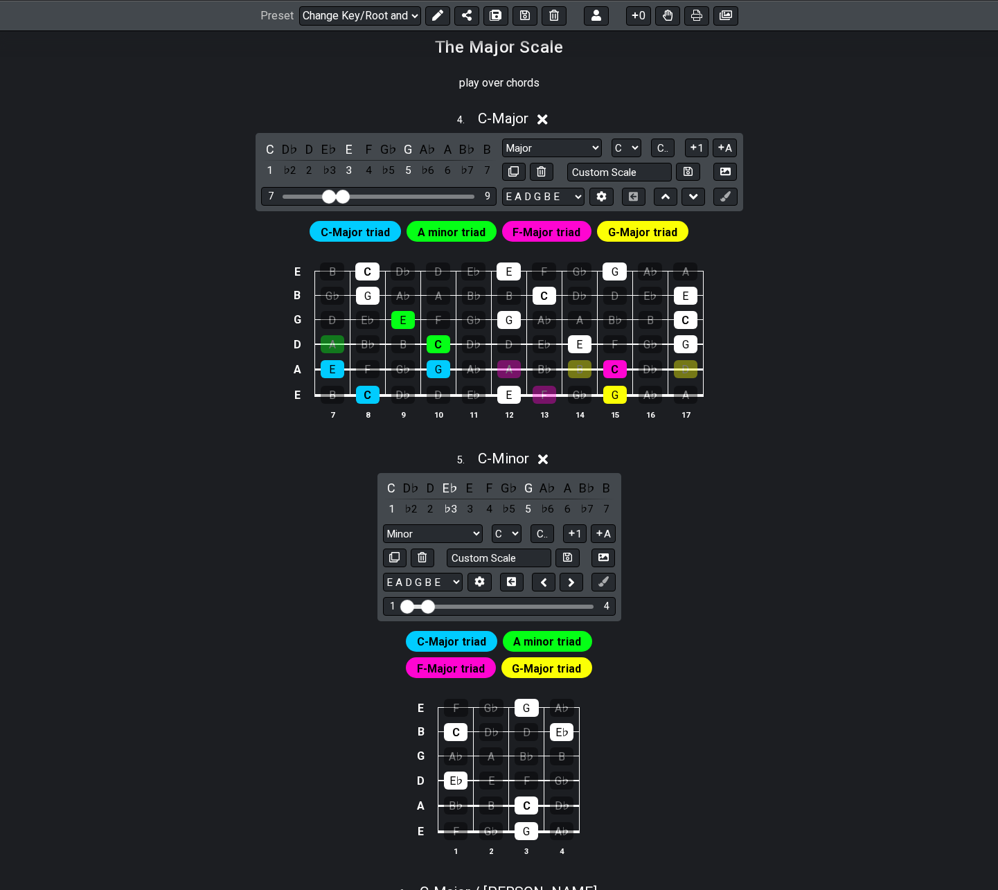
drag, startPoint x: 399, startPoint y: 199, endPoint x: 345, endPoint y: 209, distance: 54.9
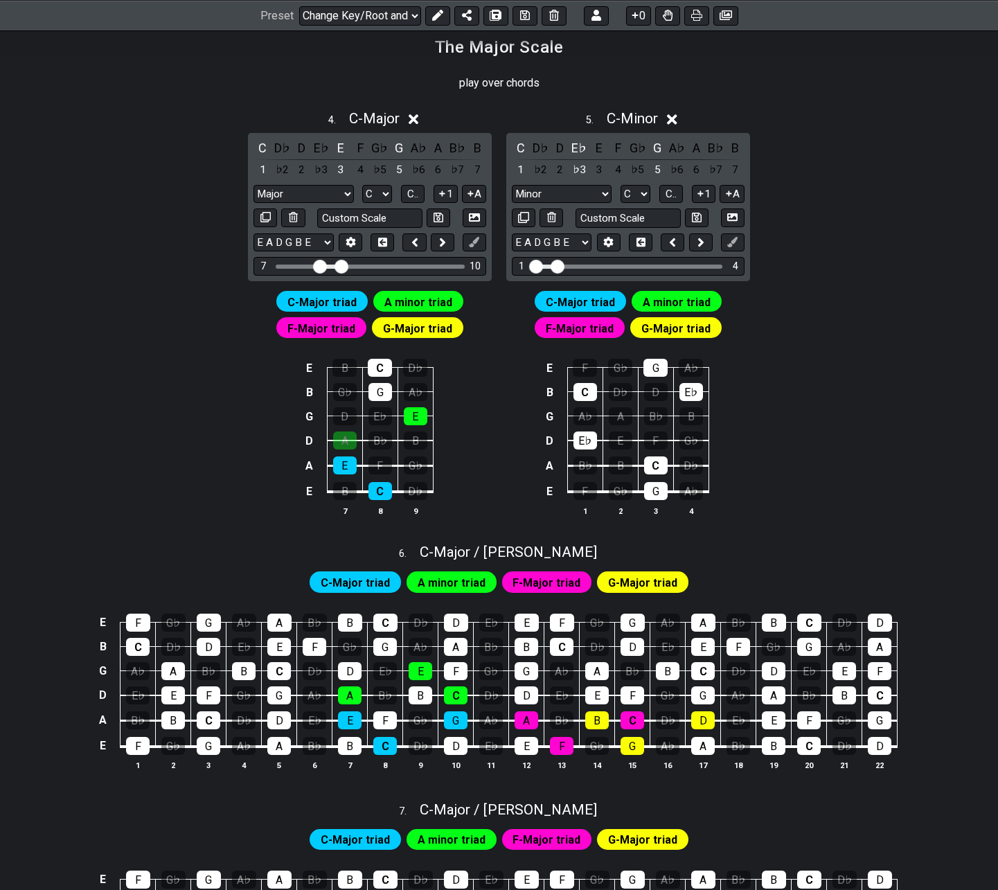
click at [340, 265] on input "Visible fret range" at bounding box center [370, 265] width 197 height 0
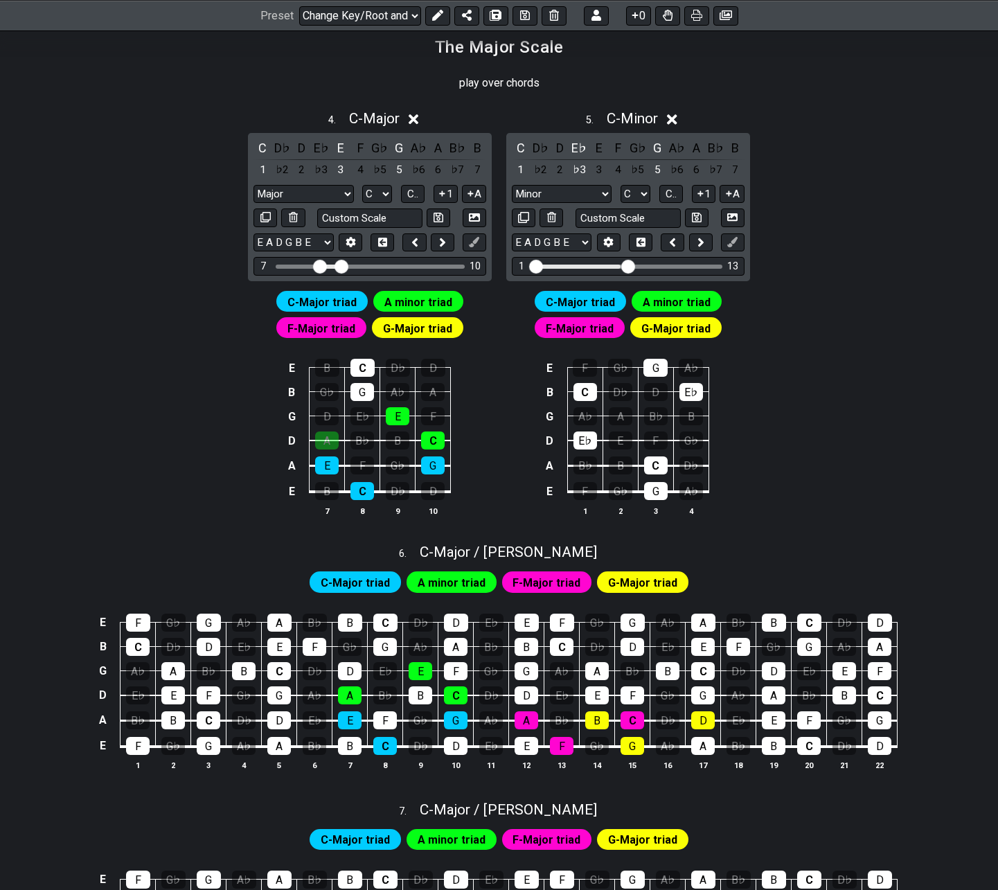
drag, startPoint x: 560, startPoint y: 265, endPoint x: 625, endPoint y: 270, distance: 65.3
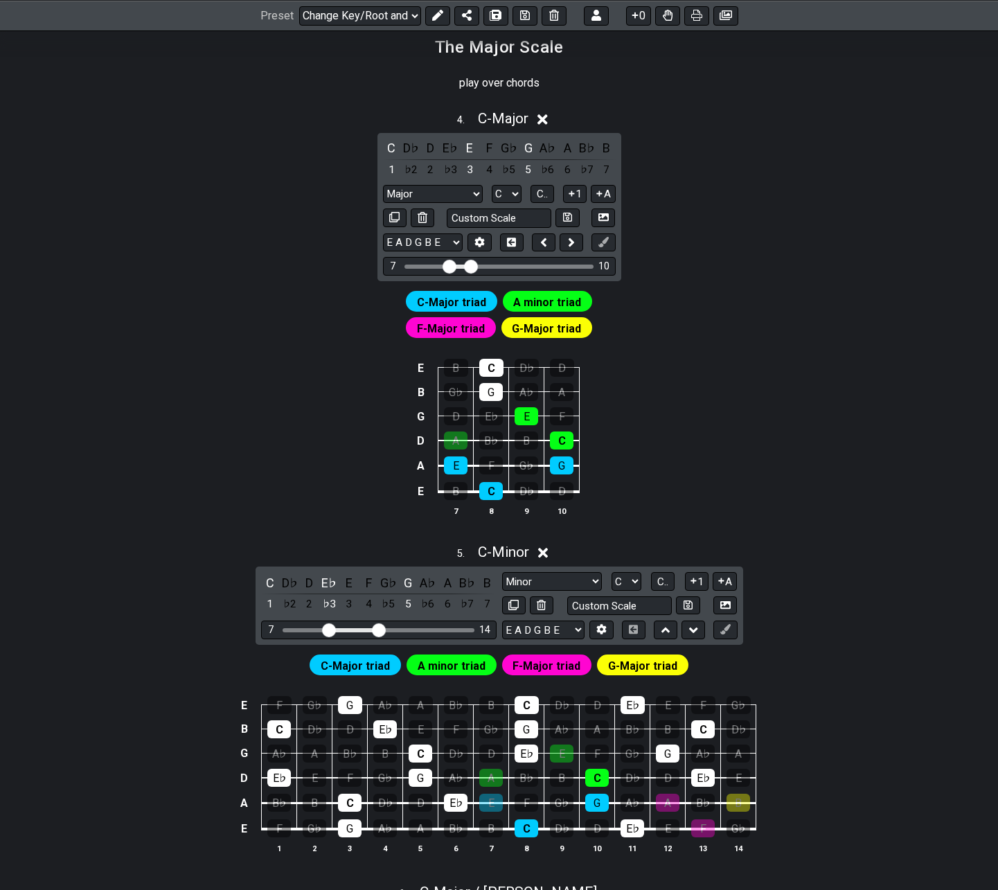
drag, startPoint x: 289, startPoint y: 625, endPoint x: 327, endPoint y: 632, distance: 38.7
click at [327, 629] on input "Visible fret range" at bounding box center [379, 629] width 197 height 0
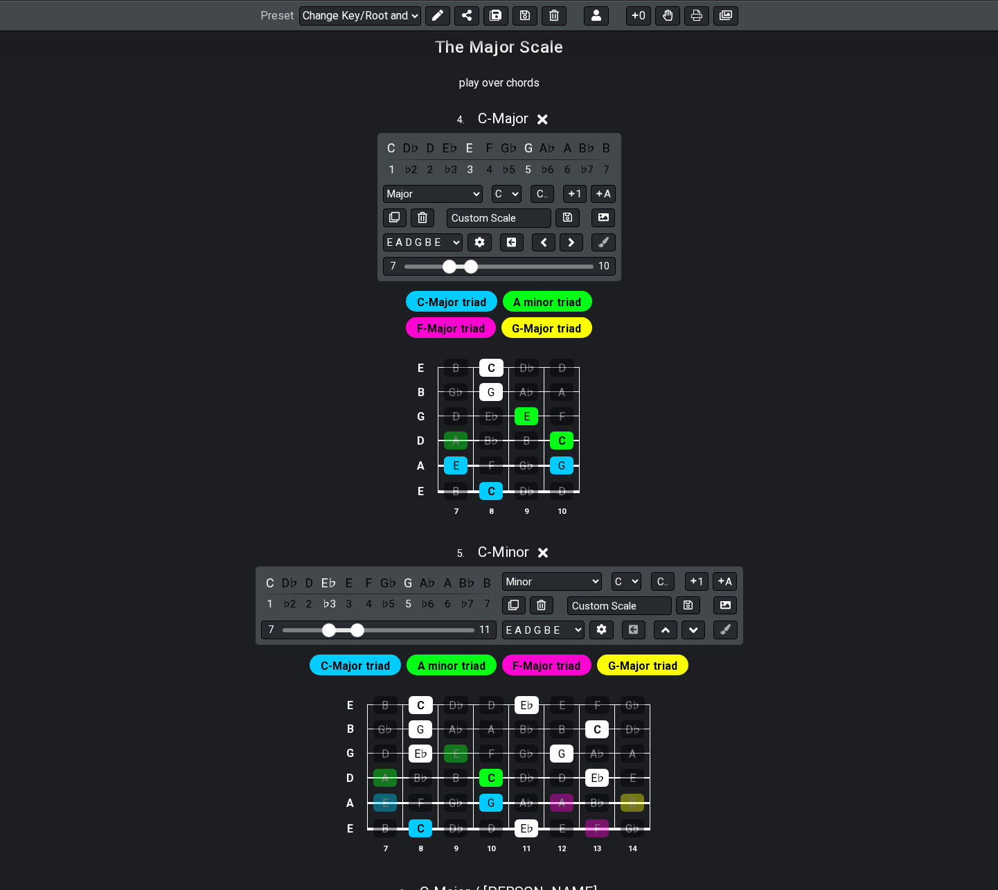
drag, startPoint x: 373, startPoint y: 630, endPoint x: 360, endPoint y: 630, distance: 12.5
click at [360, 629] on input "Visible fret range" at bounding box center [379, 629] width 197 height 0
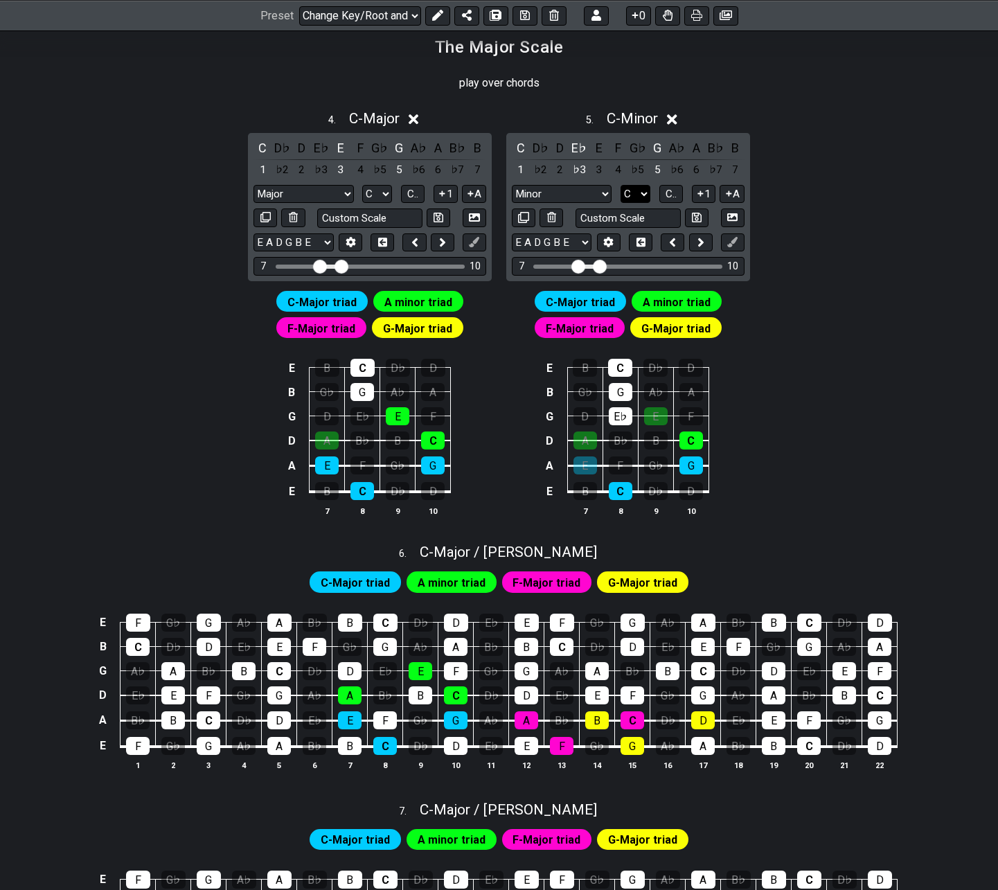
click at [634, 197] on select "A♭ A A♯ B♭ B C C♯ D♭ D D♯ E♭ E F F♯ G♭ G G♯" at bounding box center [636, 194] width 30 height 19
select select "A"
click at [621, 185] on select "A♭ A A♯ B♭ B C C♯ D♭ D D♯ E♭ E F F♯ G♭ G G♯" at bounding box center [636, 194] width 30 height 19
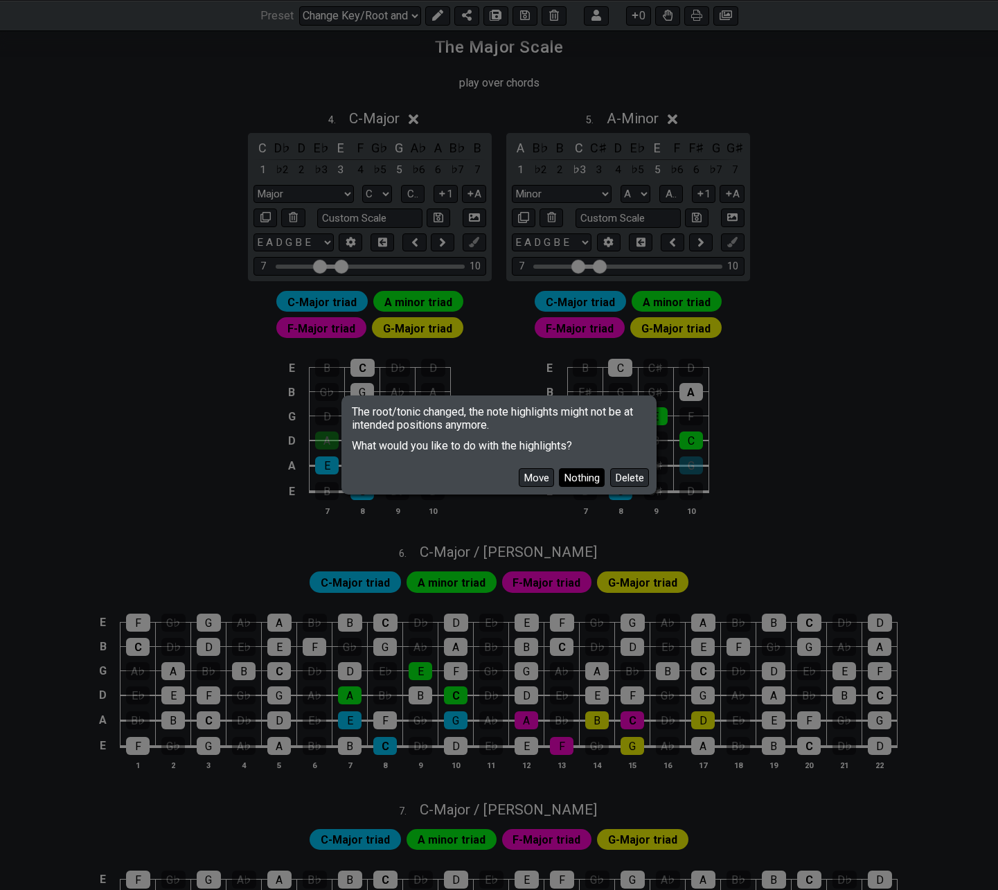
click at [572, 474] on button "Nothing" at bounding box center [582, 477] width 46 height 19
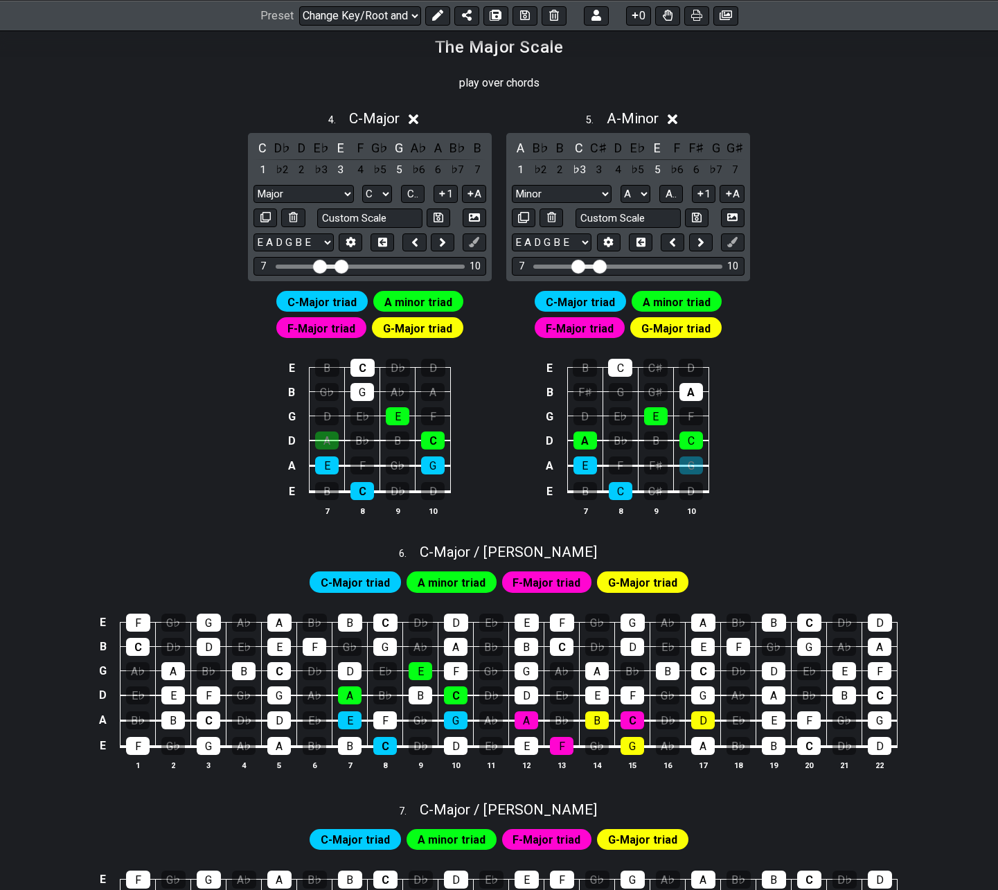
click at [321, 306] on span "C-Major triad" at bounding box center [321, 302] width 69 height 20
click at [320, 304] on span "C-Major triad" at bounding box center [321, 302] width 69 height 20
click at [443, 16] on button at bounding box center [437, 15] width 25 height 19
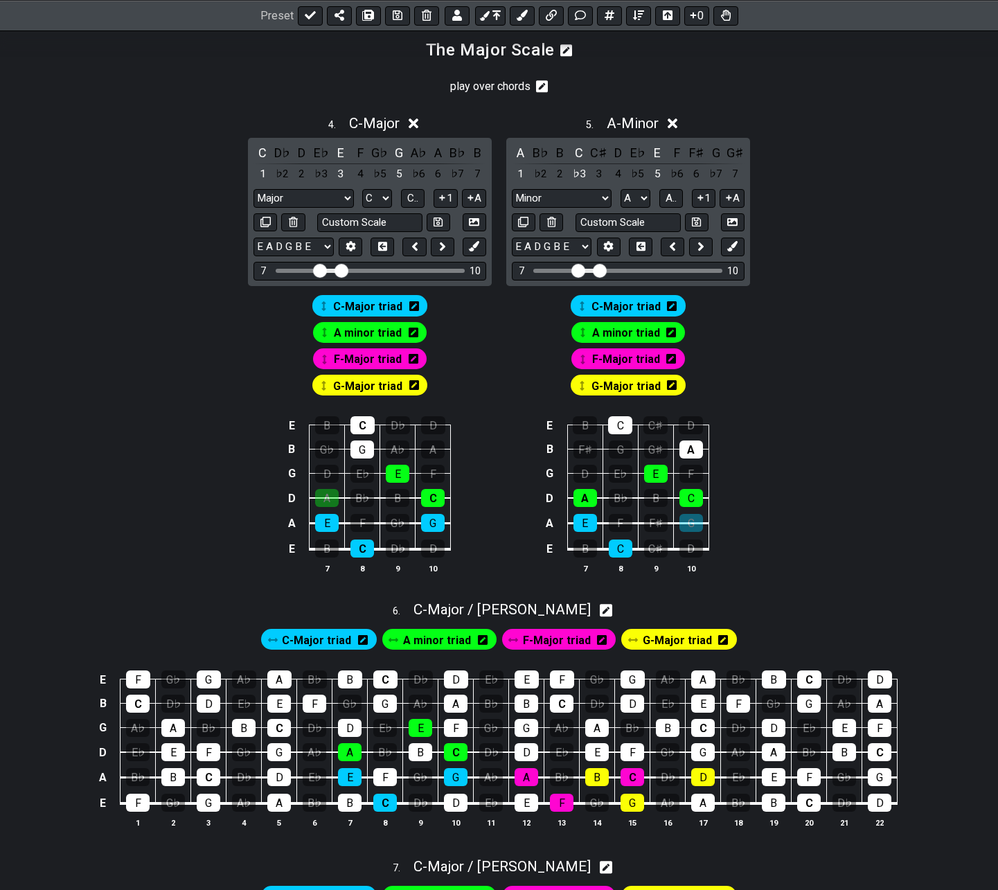
scroll to position [1181, 0]
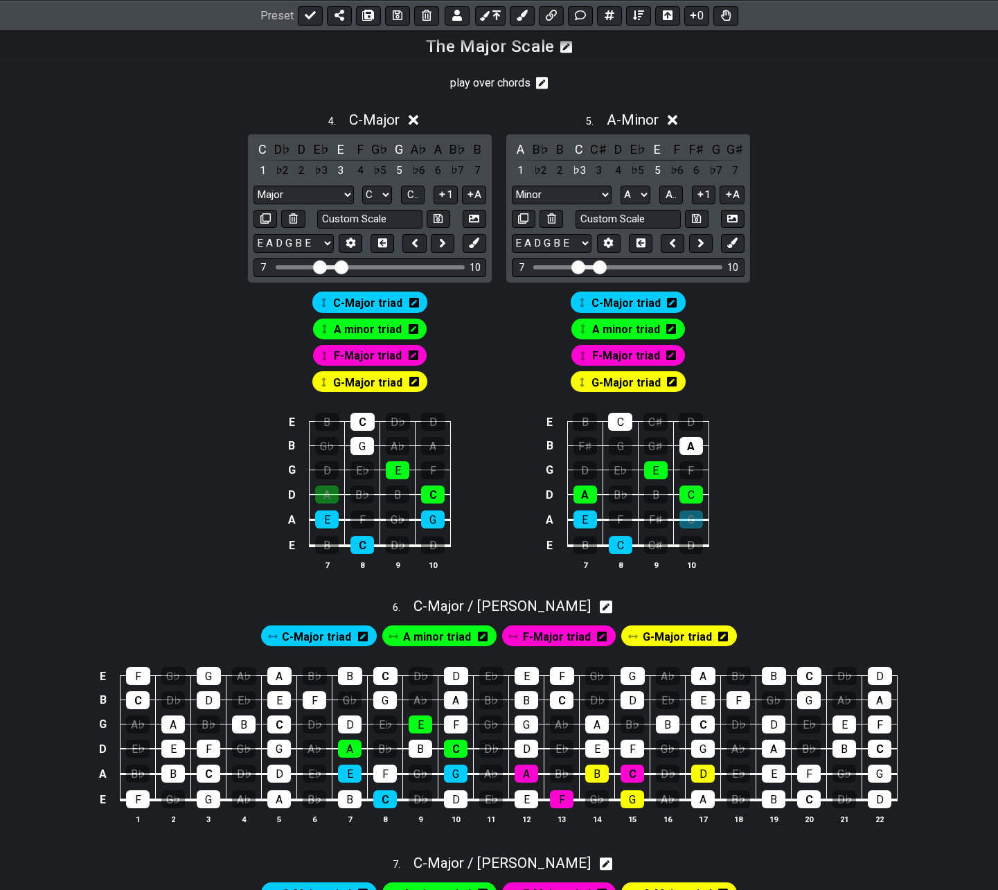
click at [387, 304] on span "C-Major triad" at bounding box center [367, 303] width 69 height 20
click at [410, 301] on icon at bounding box center [412, 303] width 10 height 10
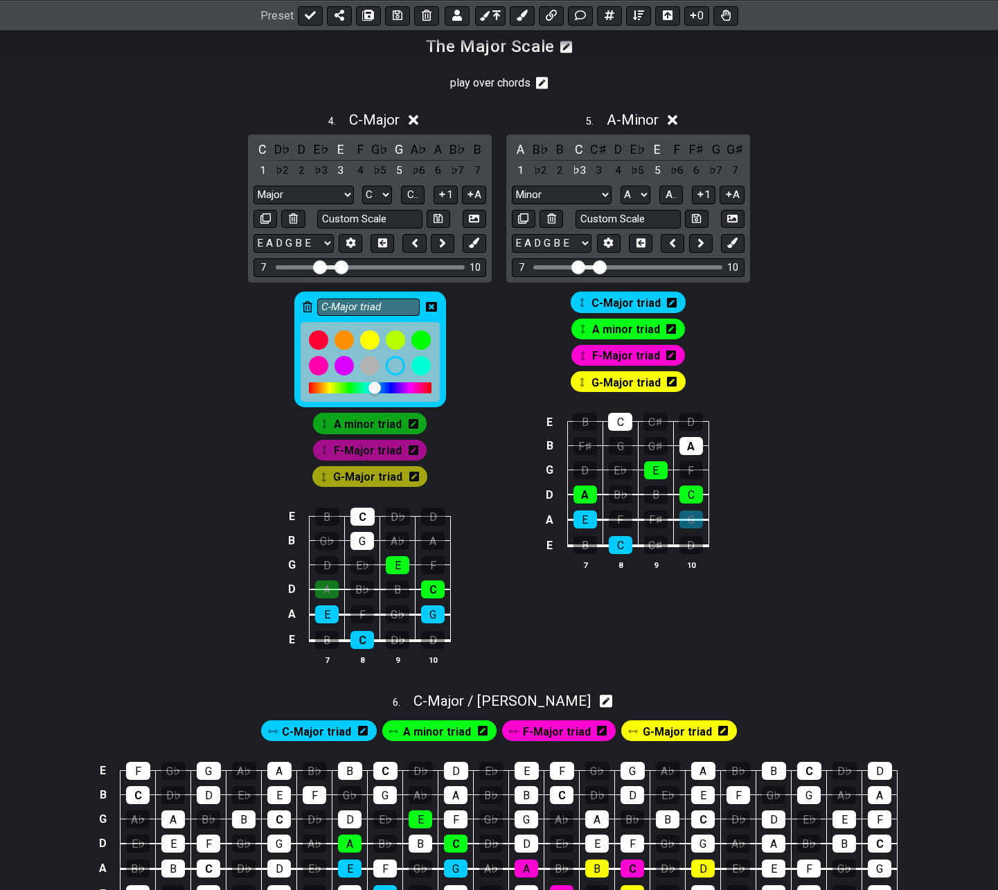
click at [414, 428] on icon at bounding box center [414, 423] width 10 height 11
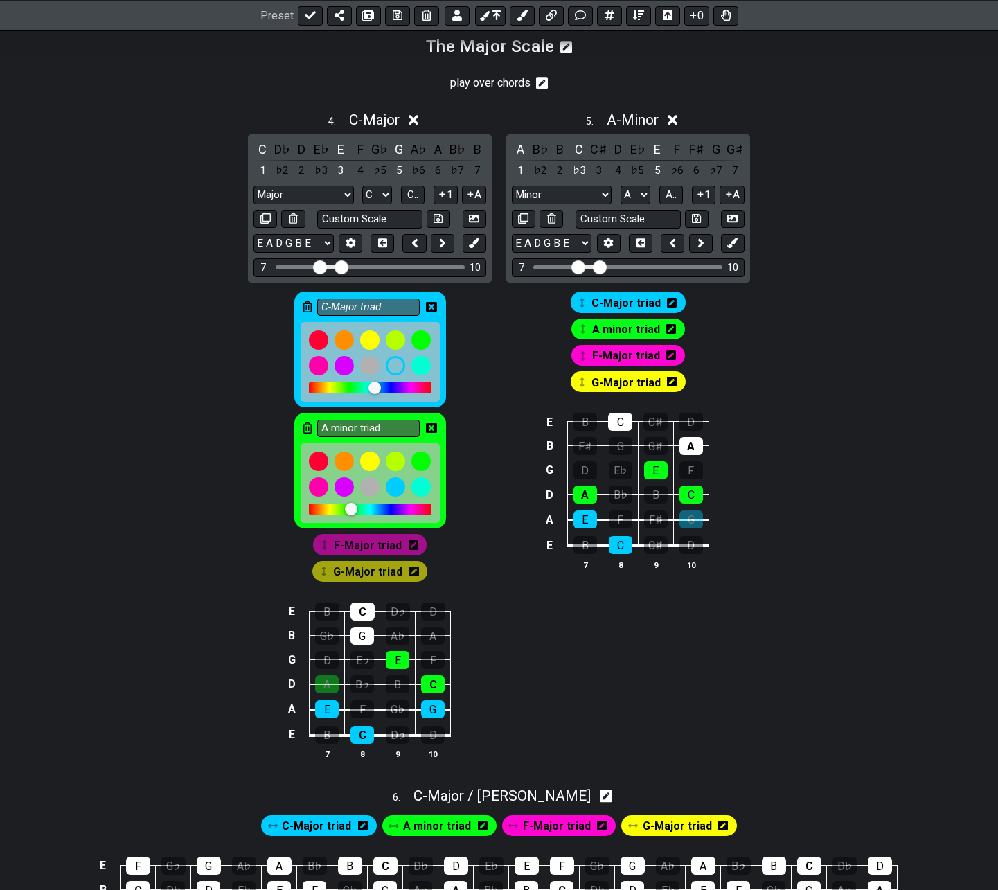
click at [302, 426] on div "A minor triad" at bounding box center [370, 471] width 152 height 116
click at [309, 428] on icon at bounding box center [308, 428] width 10 height 11
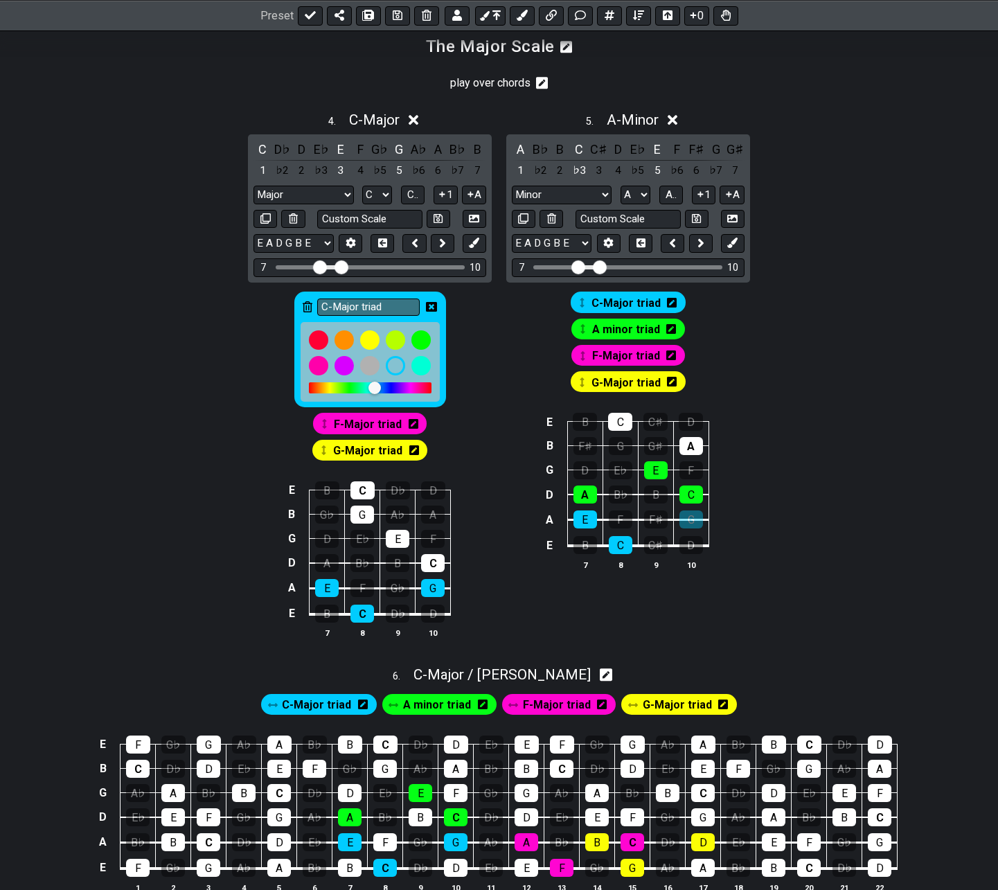
click at [410, 424] on icon at bounding box center [414, 423] width 10 height 11
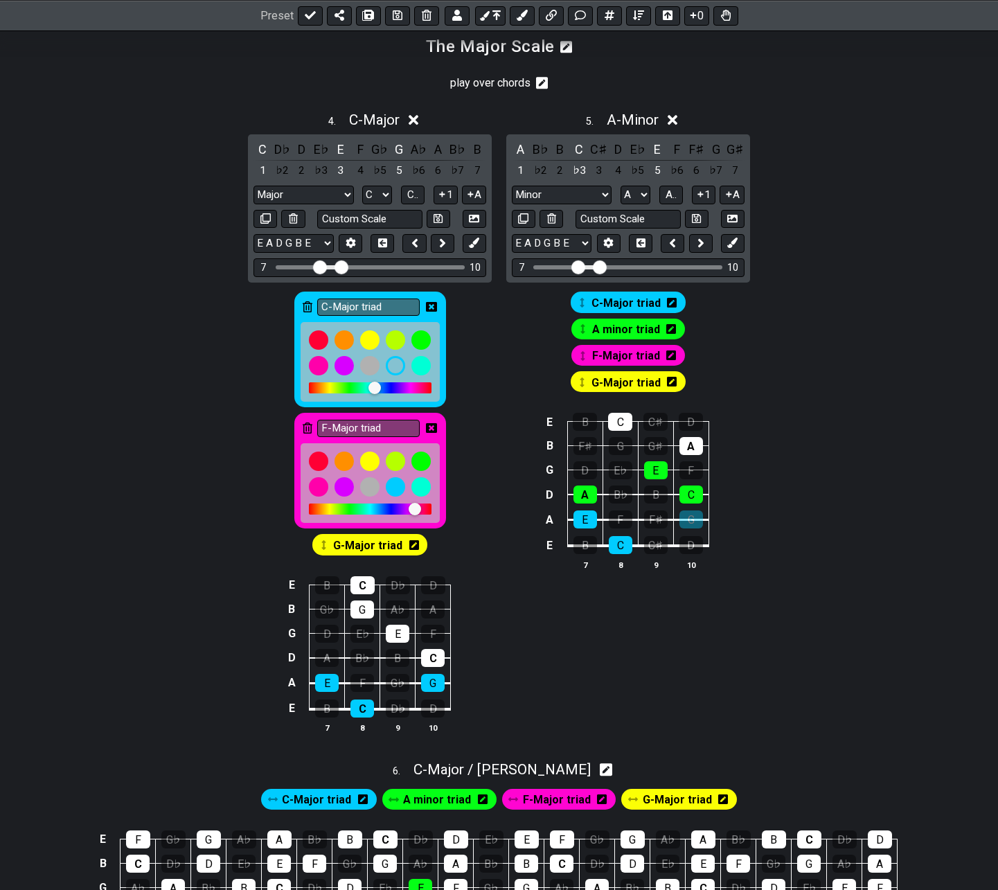
click at [307, 425] on icon at bounding box center [308, 428] width 10 height 11
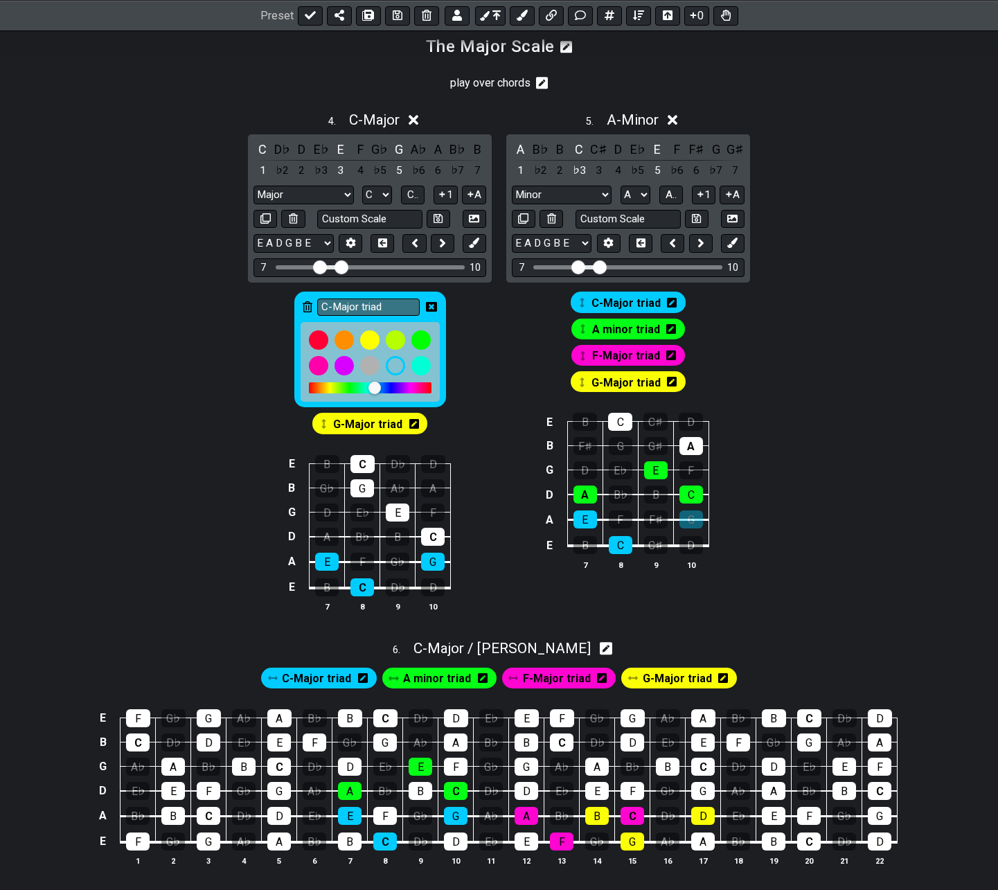
click at [416, 424] on icon at bounding box center [414, 424] width 10 height 10
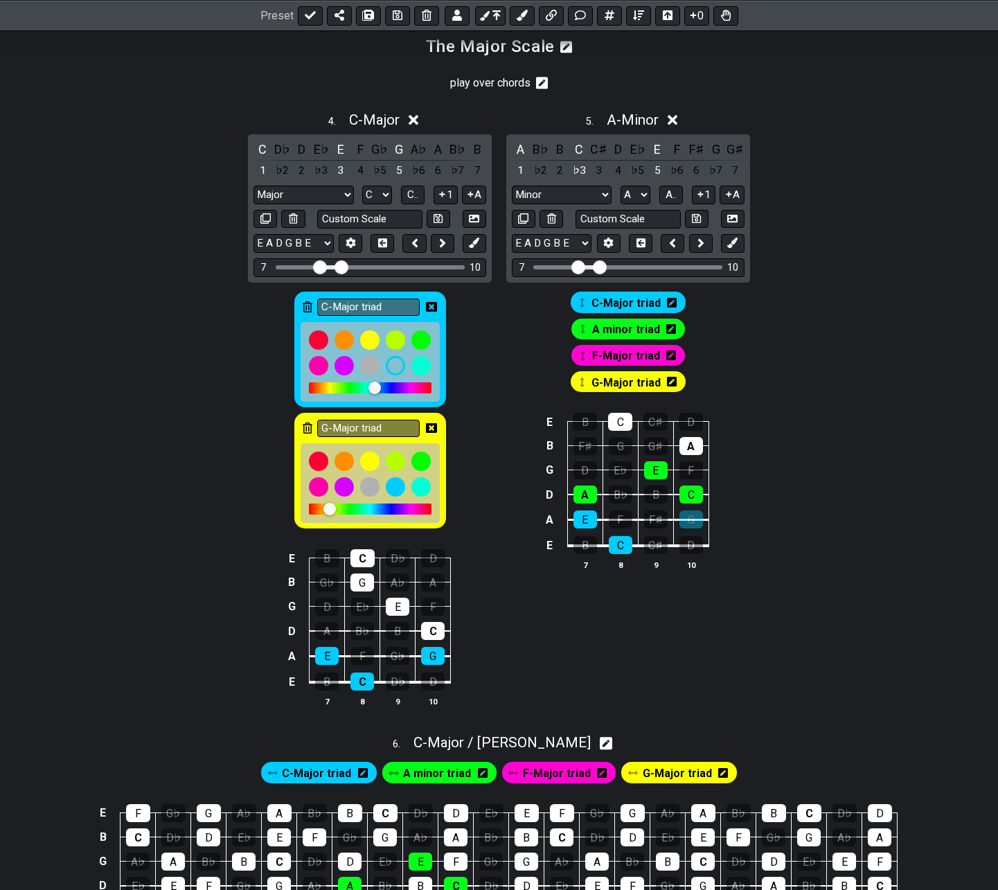
click at [307, 432] on icon at bounding box center [308, 428] width 10 height 11
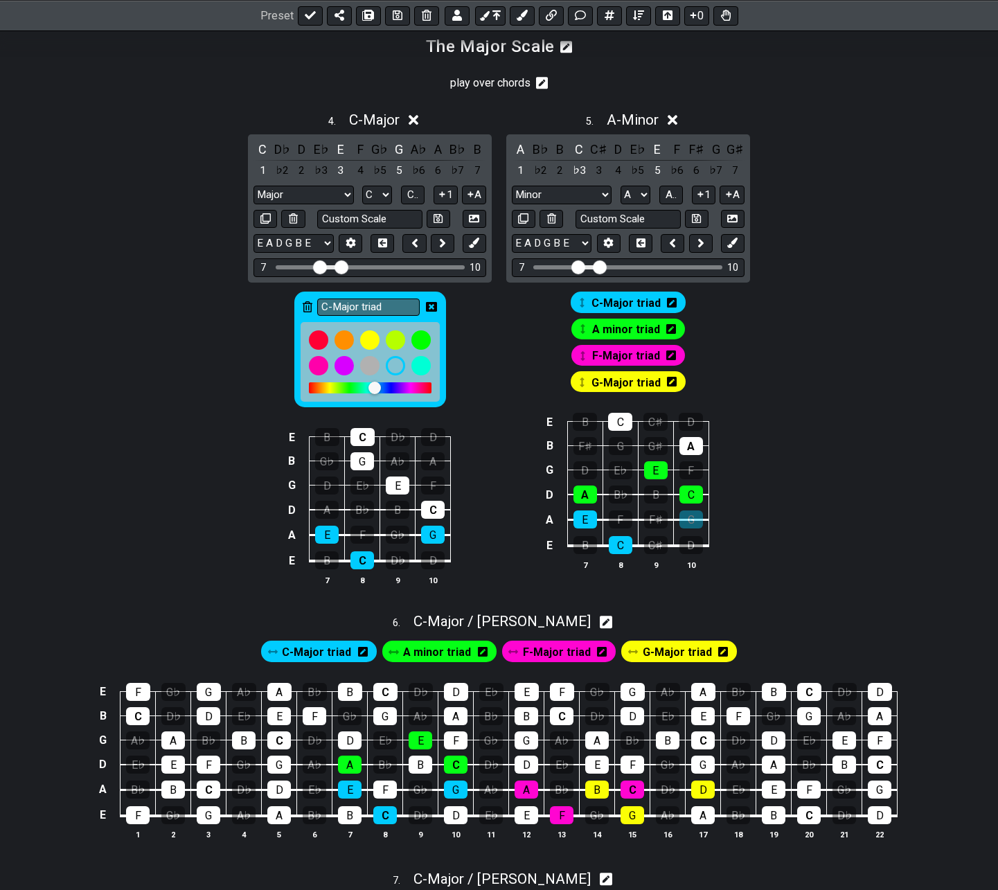
click at [669, 301] on icon at bounding box center [672, 303] width 10 height 10
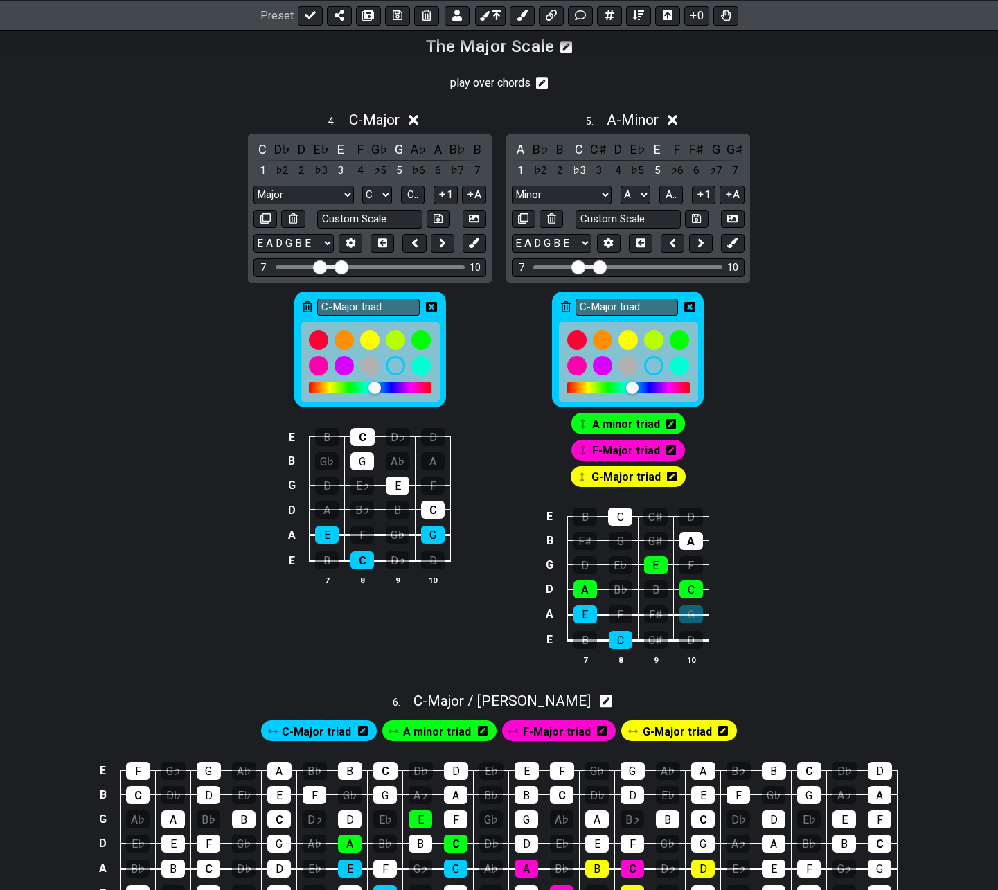
click at [562, 305] on icon at bounding box center [566, 306] width 10 height 11
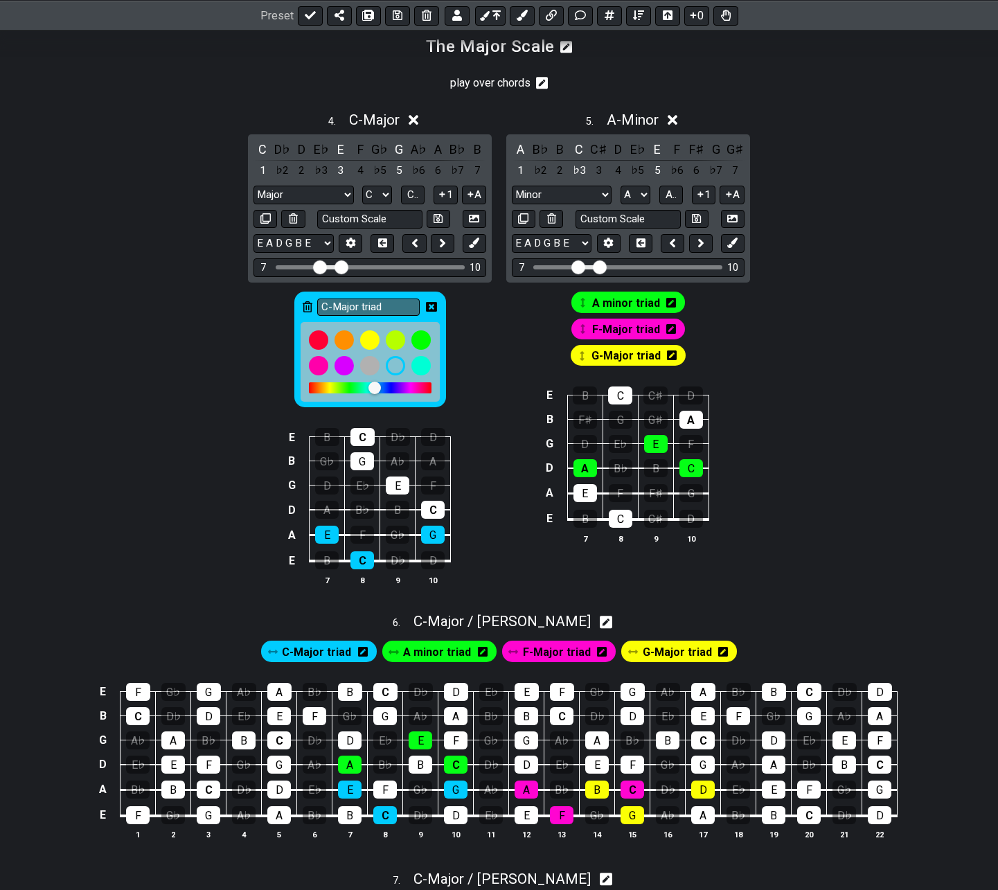
click at [668, 330] on icon at bounding box center [671, 328] width 10 height 11
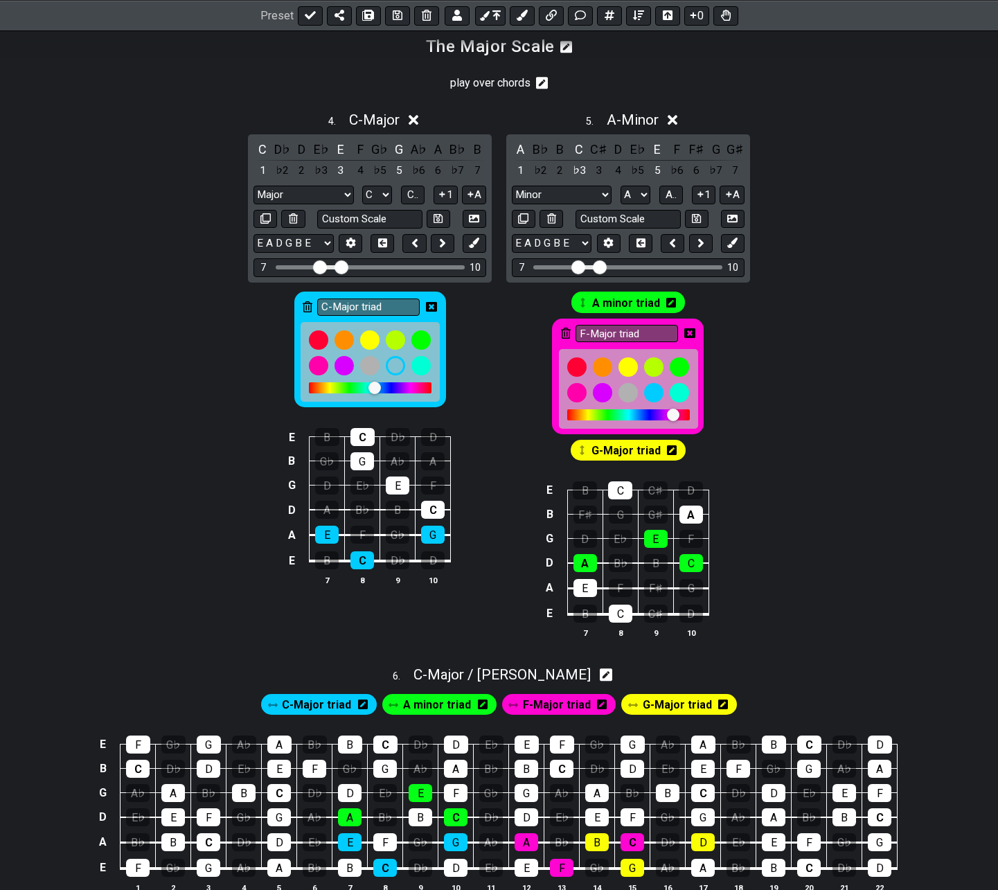
click at [564, 331] on icon at bounding box center [566, 333] width 10 height 11
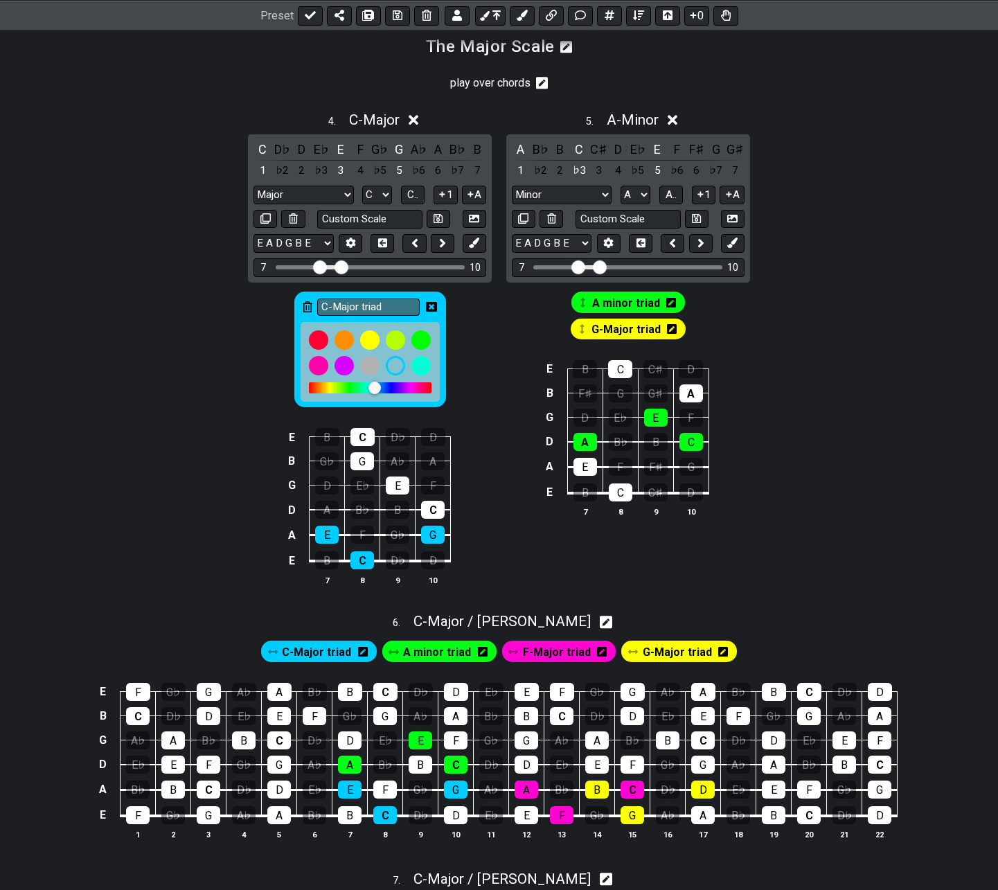
click at [671, 330] on icon at bounding box center [672, 329] width 10 height 10
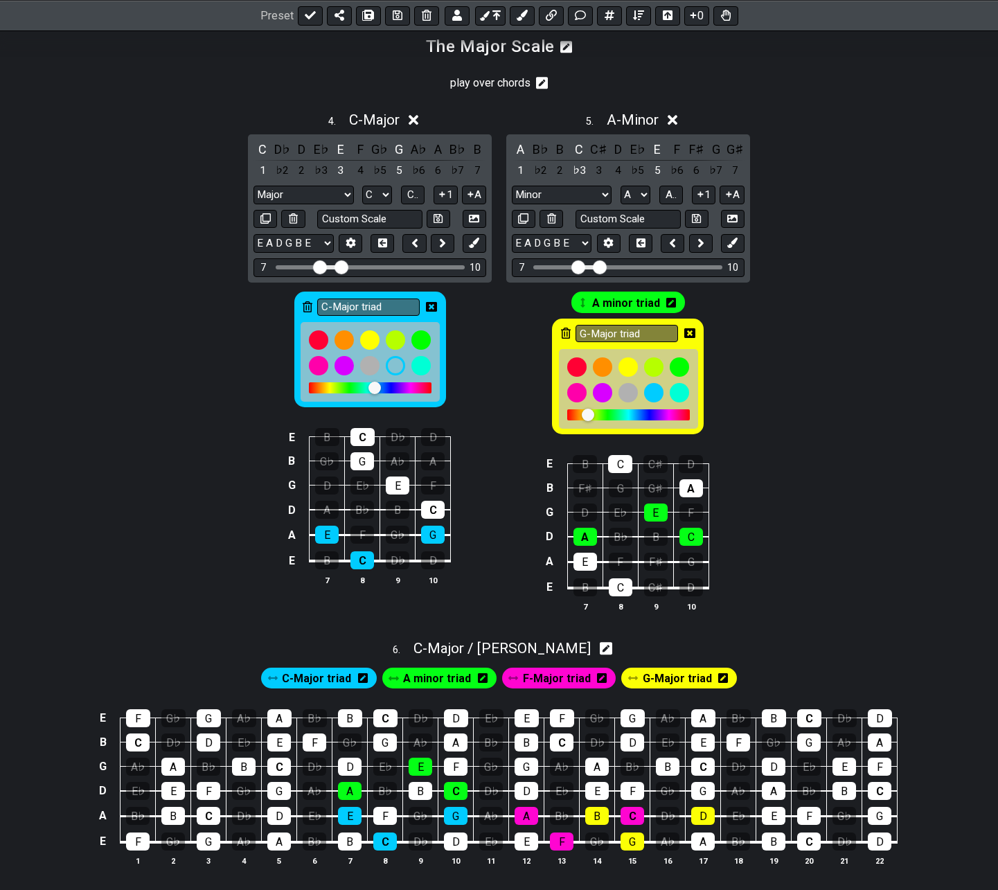
click at [562, 331] on icon at bounding box center [566, 333] width 10 height 11
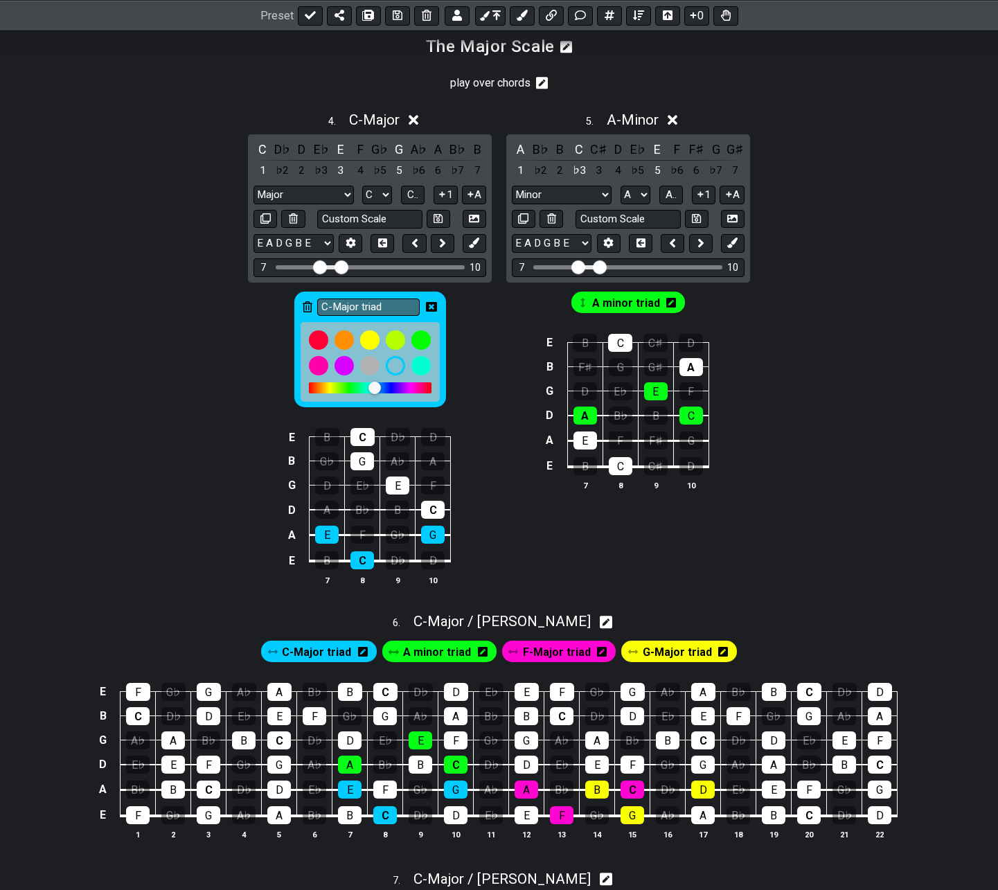
click at [436, 304] on icon at bounding box center [431, 307] width 11 height 10
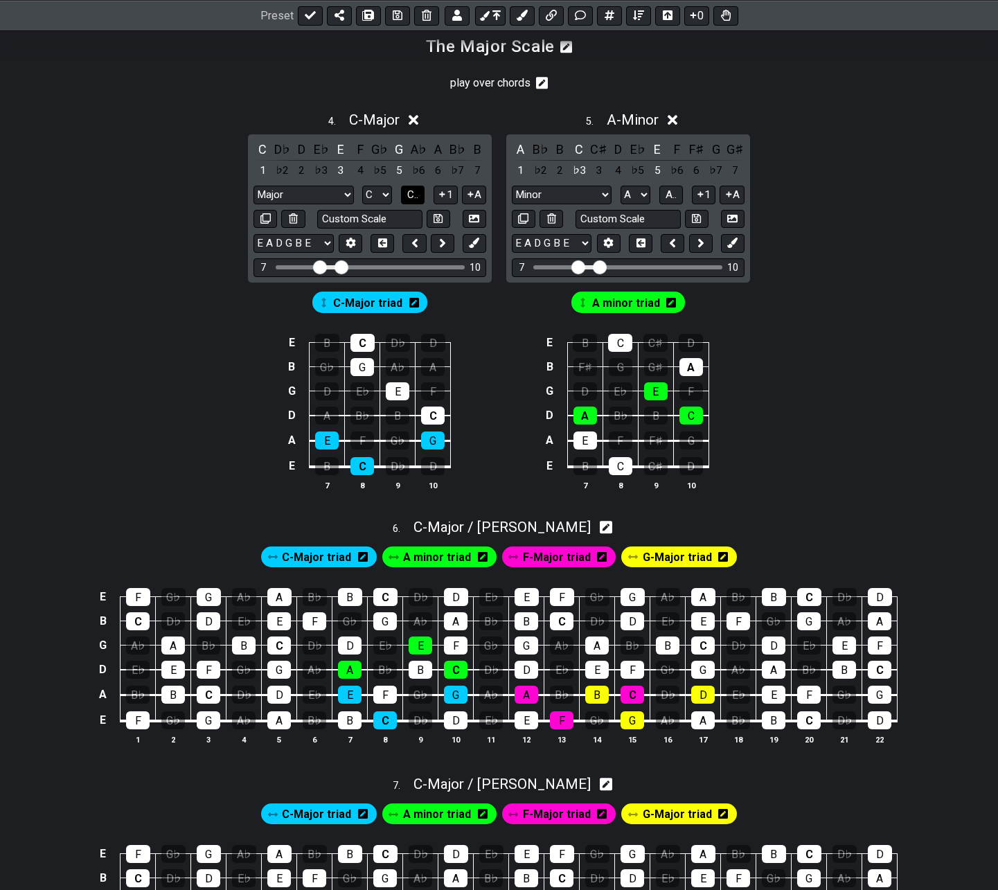
click at [414, 197] on span "C.." at bounding box center [412, 194] width 11 height 12
click at [670, 195] on span "A.." at bounding box center [671, 194] width 11 height 12
click at [381, 127] on span "C - Major" at bounding box center [374, 120] width 51 height 17
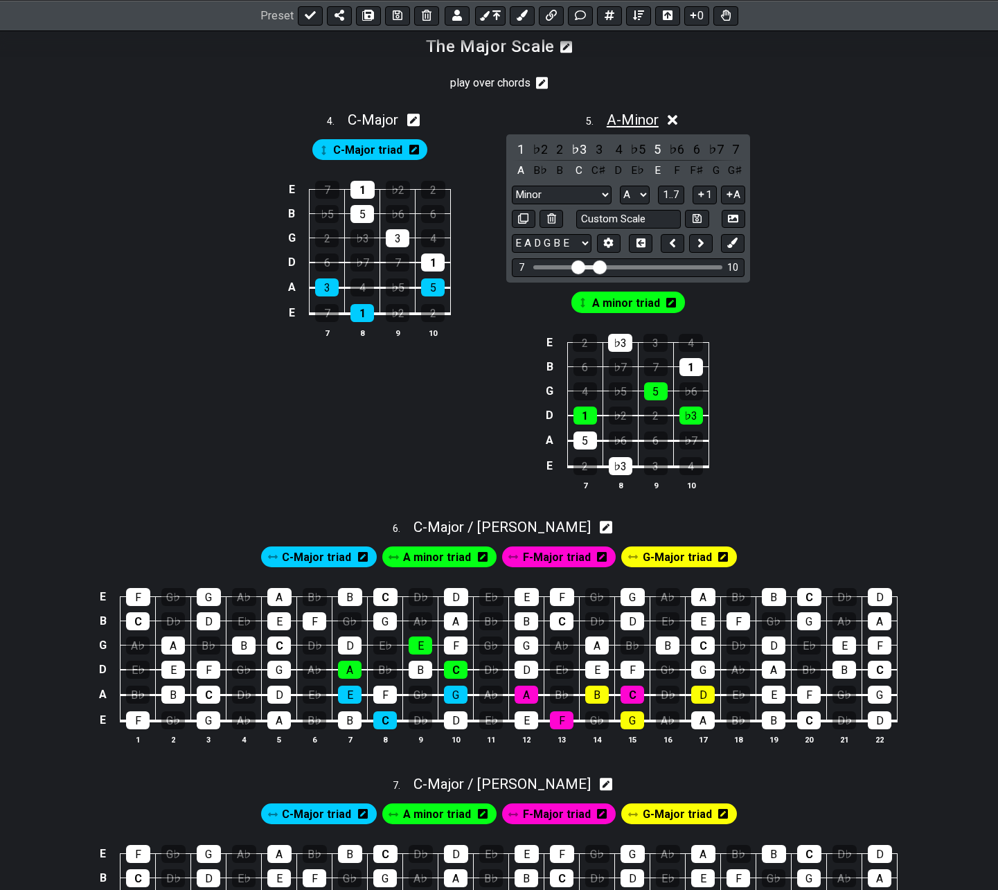
click at [644, 119] on span "A - Minor" at bounding box center [633, 120] width 52 height 17
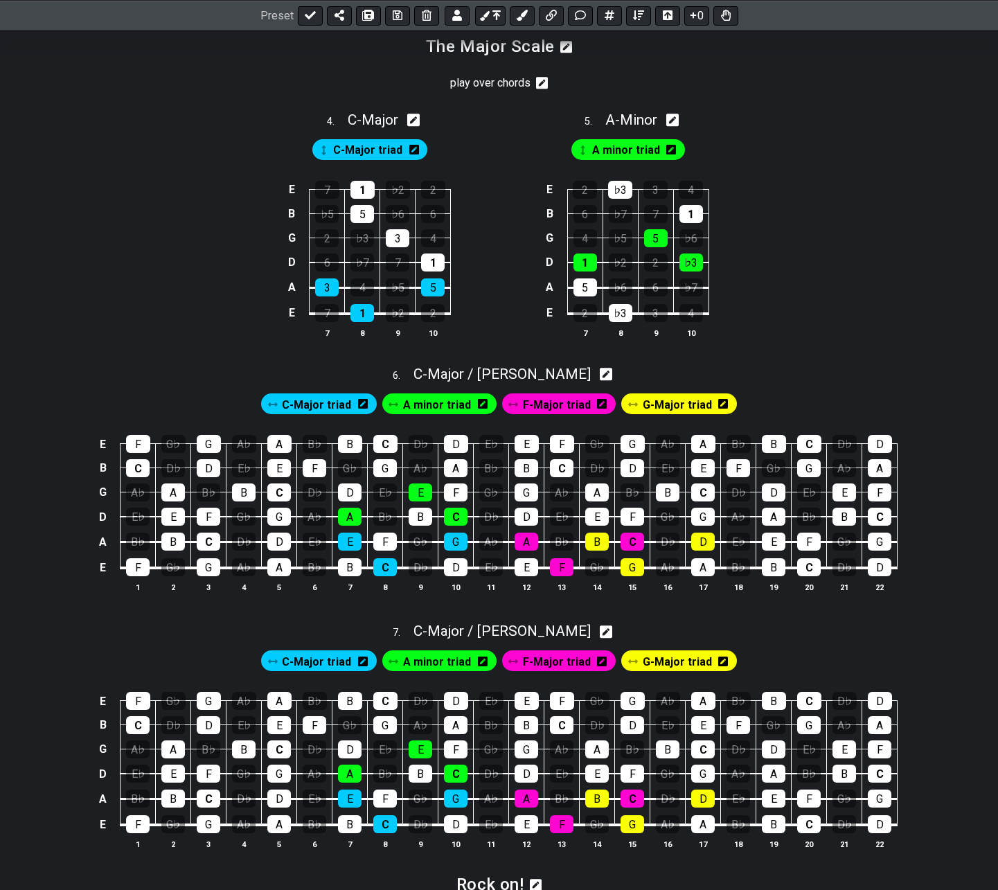
click at [600, 630] on icon at bounding box center [606, 631] width 13 height 13
select select "Major / [PERSON_NAME]"
select select "C"
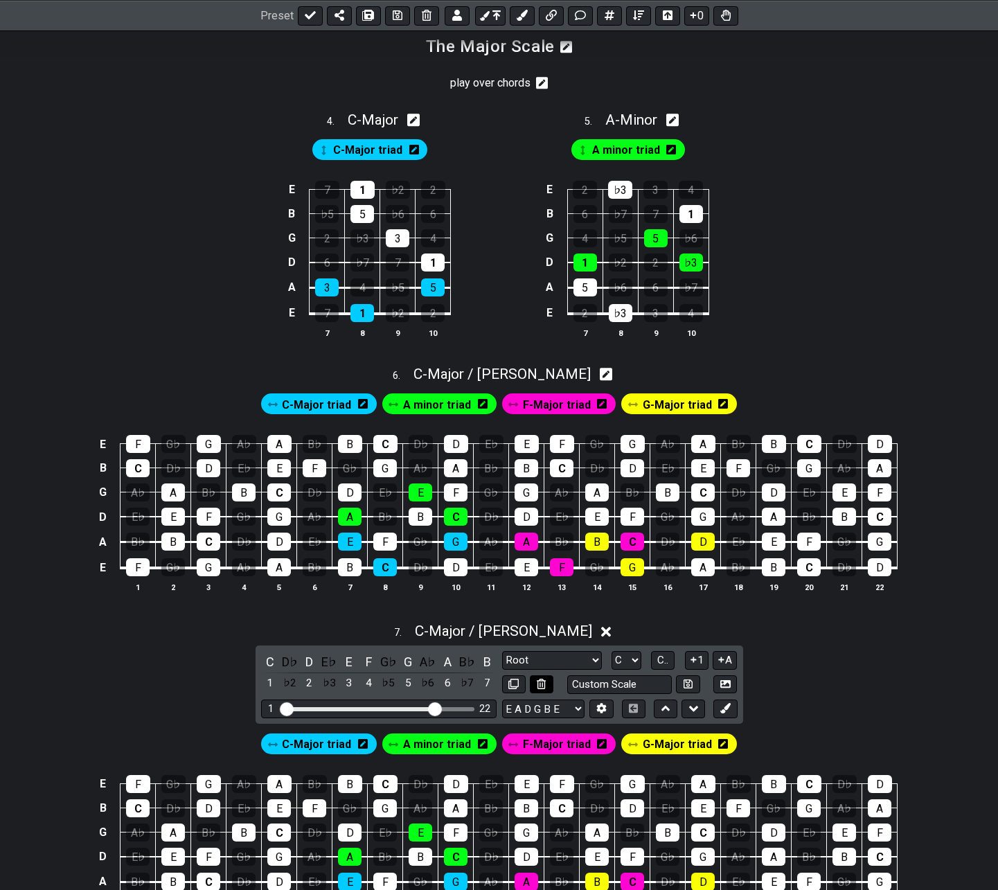
click at [542, 685] on icon at bounding box center [541, 684] width 9 height 10
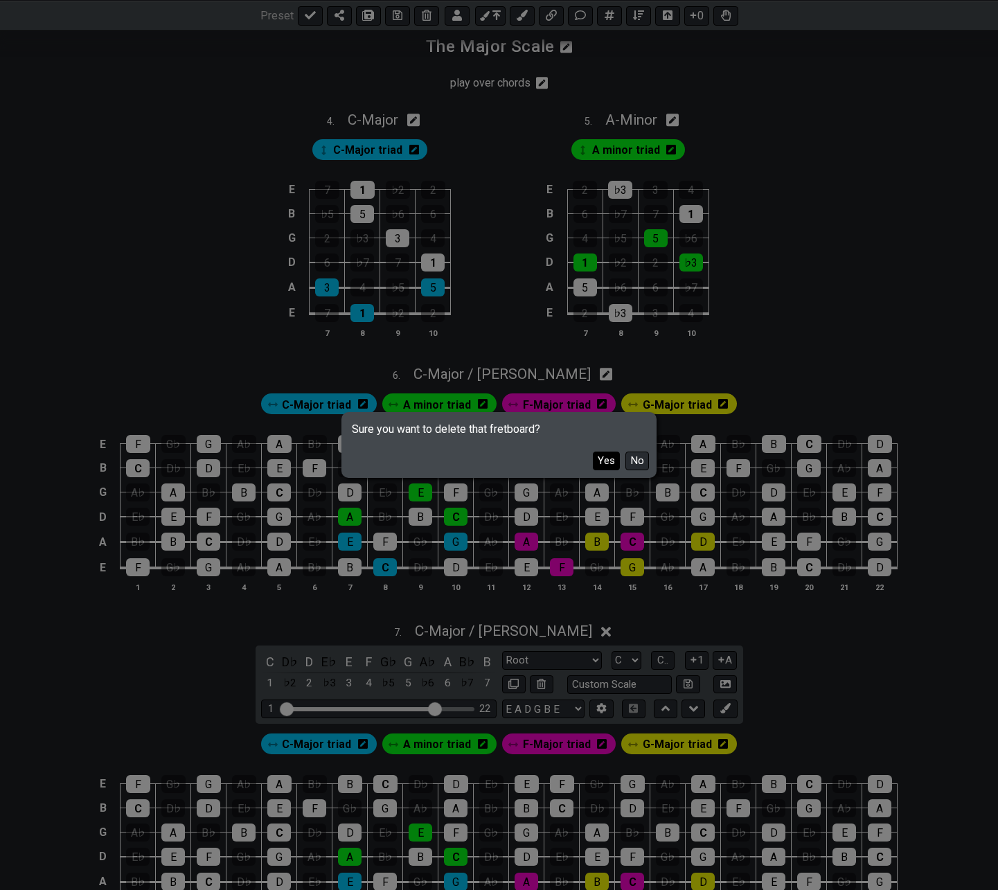
click at [607, 465] on button "Yes" at bounding box center [606, 461] width 27 height 19
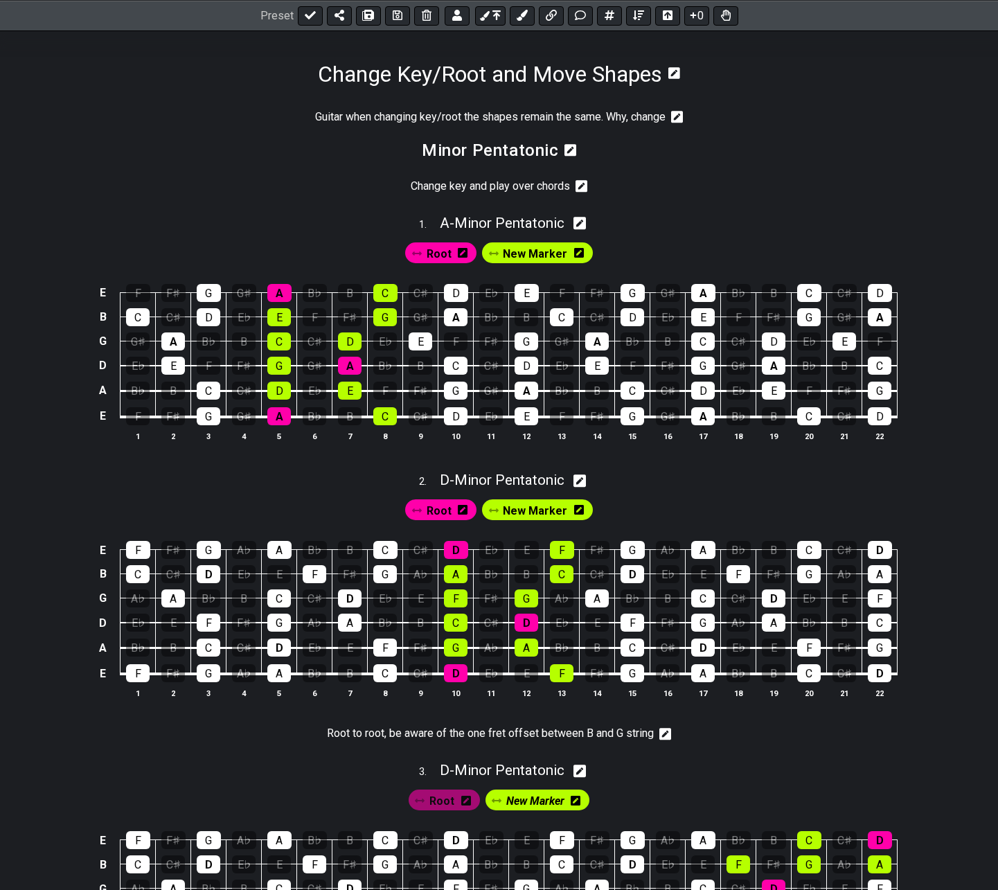
scroll to position [0, 0]
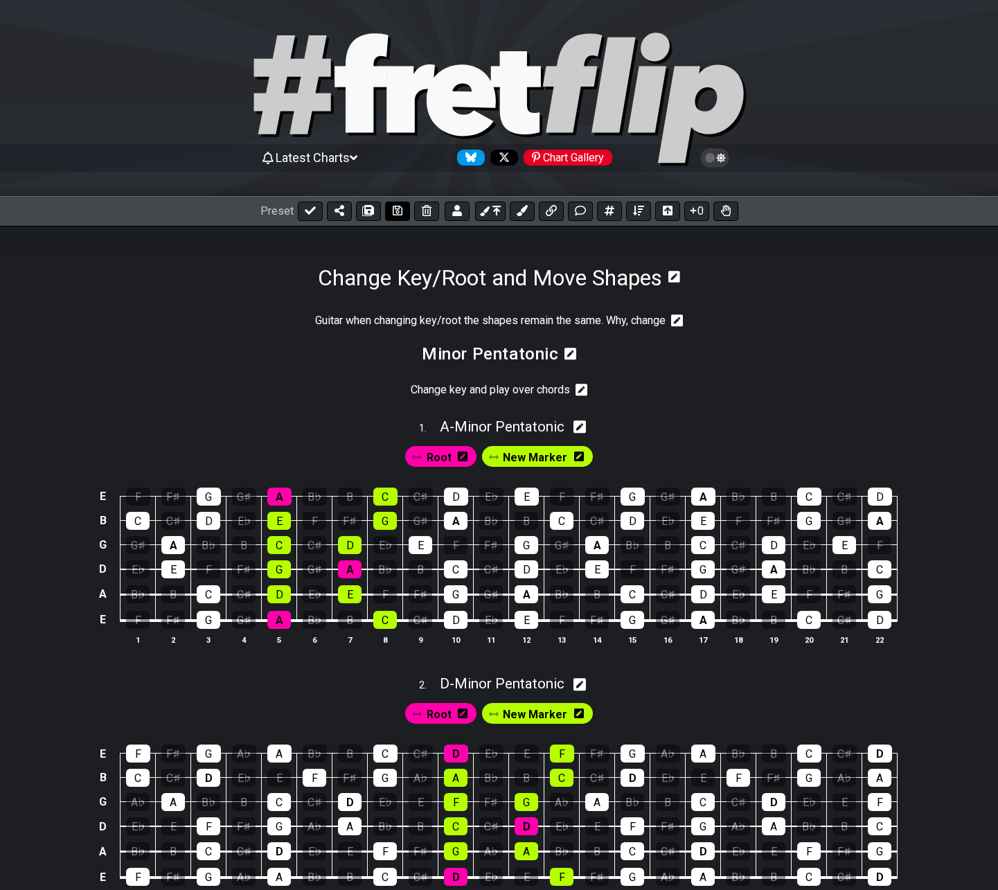
click at [393, 211] on icon at bounding box center [398, 210] width 10 height 11
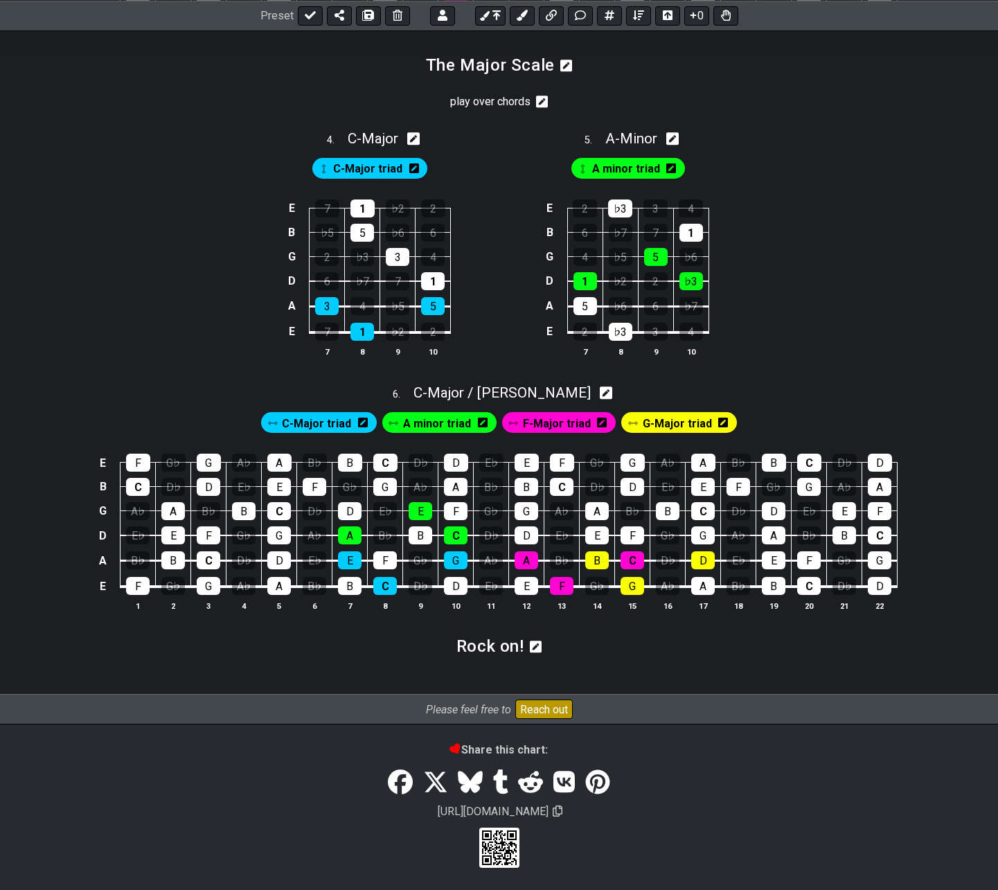
scroll to position [1163, 0]
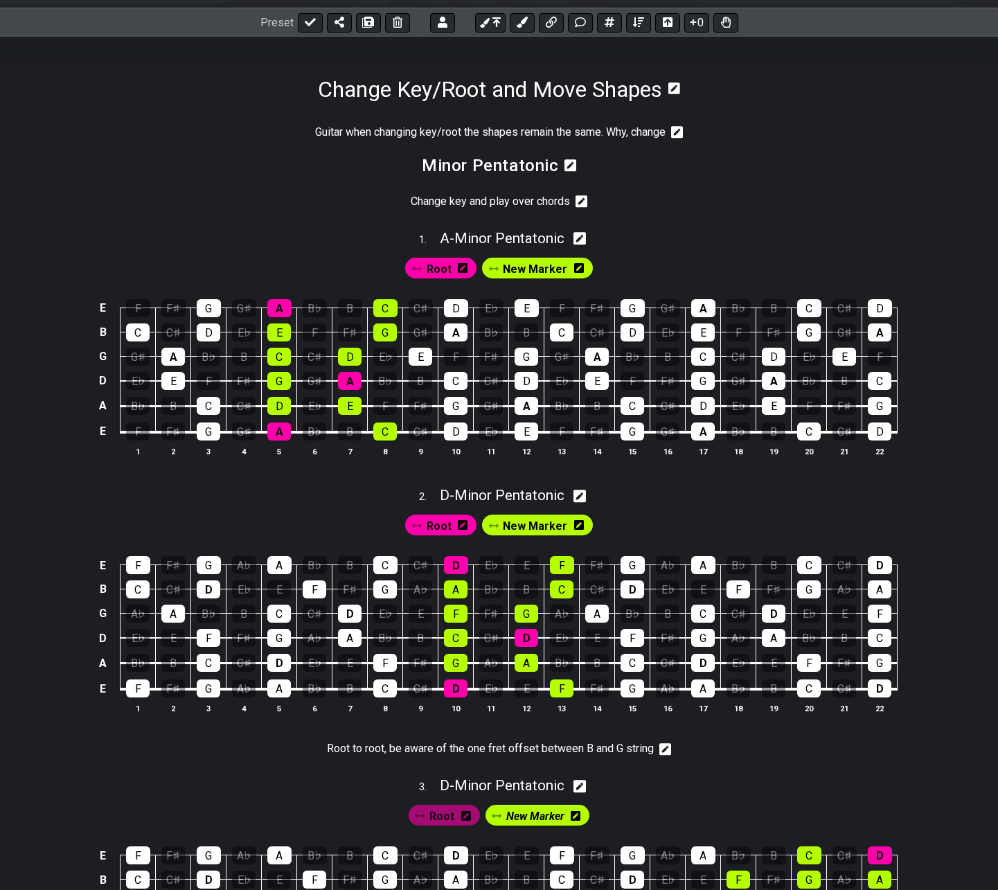
scroll to position [0, 0]
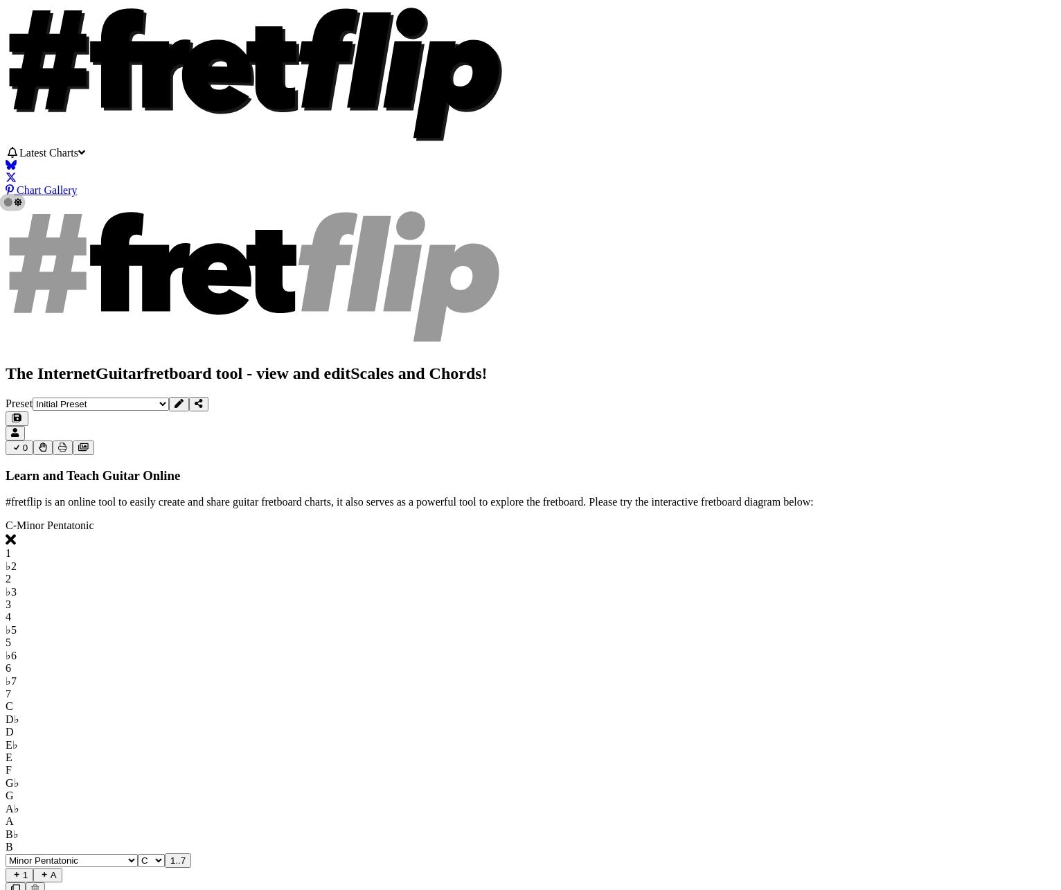
click at [78, 159] on span "Latest Charts" at bounding box center [48, 153] width 59 height 12
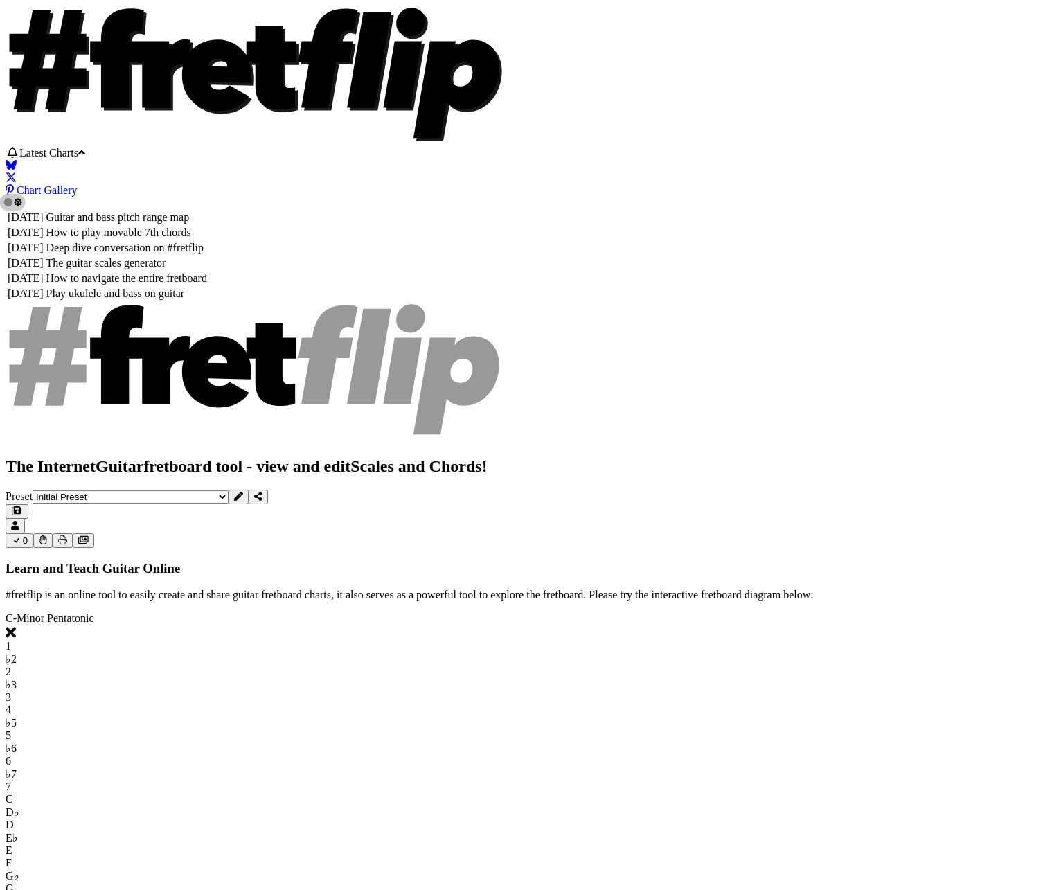
click at [229, 490] on select "Welcome to #fretflip! Initial Preset Custom Preset 2 string patterns to connect…" at bounding box center [131, 496] width 196 height 13
select select "/how-to-solo"
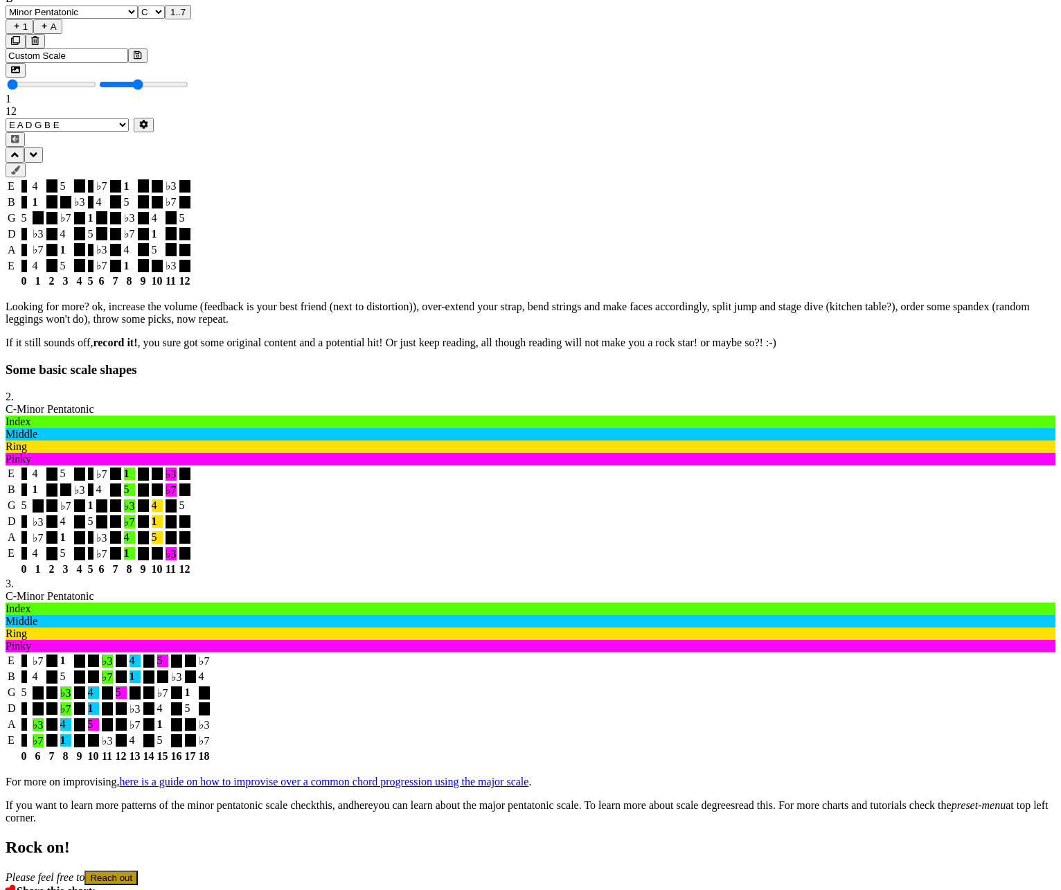
scroll to position [994, 0]
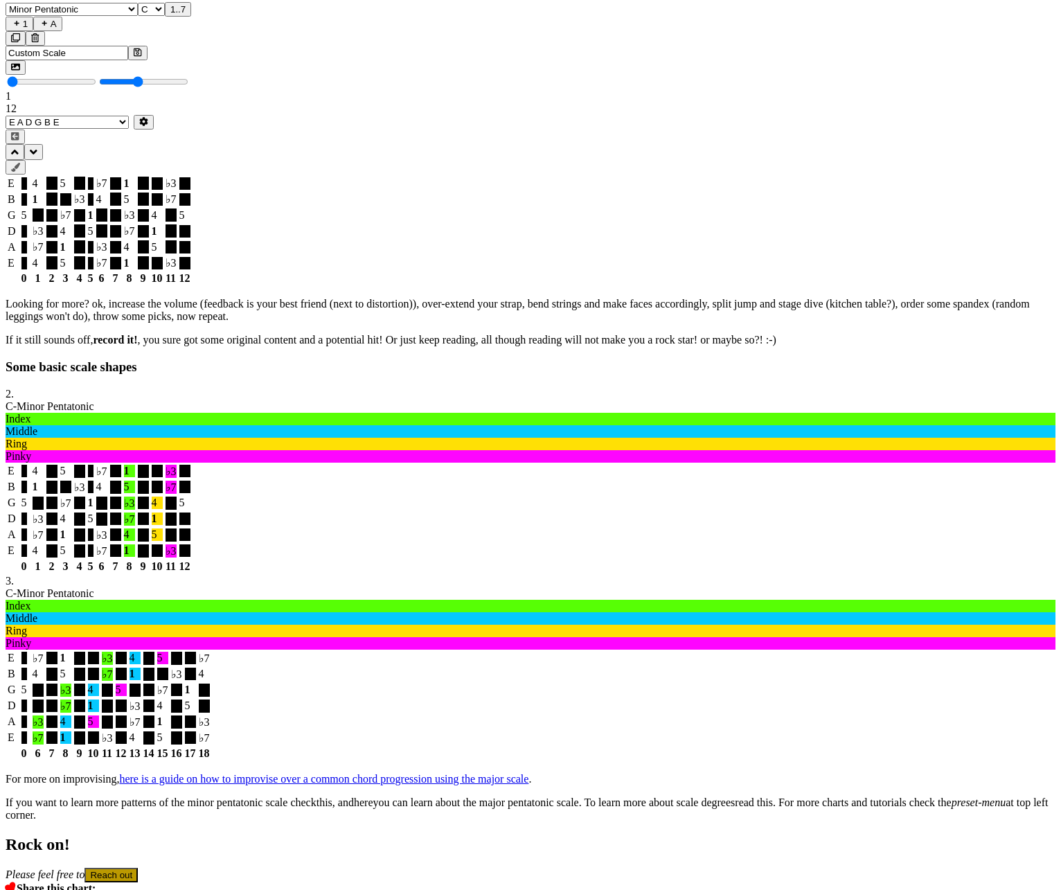
click at [504, 773] on link "here is a guide on how to improvise over a common chord progression using the m…" at bounding box center [323, 779] width 409 height 12
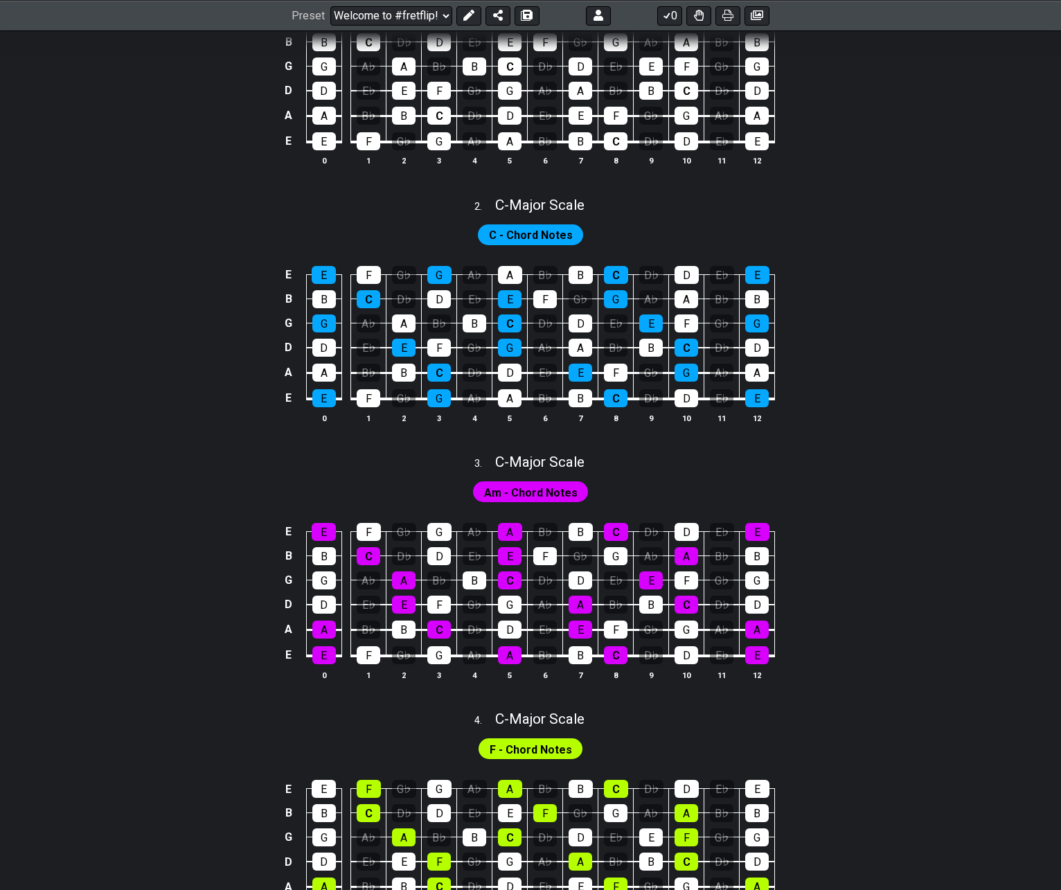
select select "/021081208699"
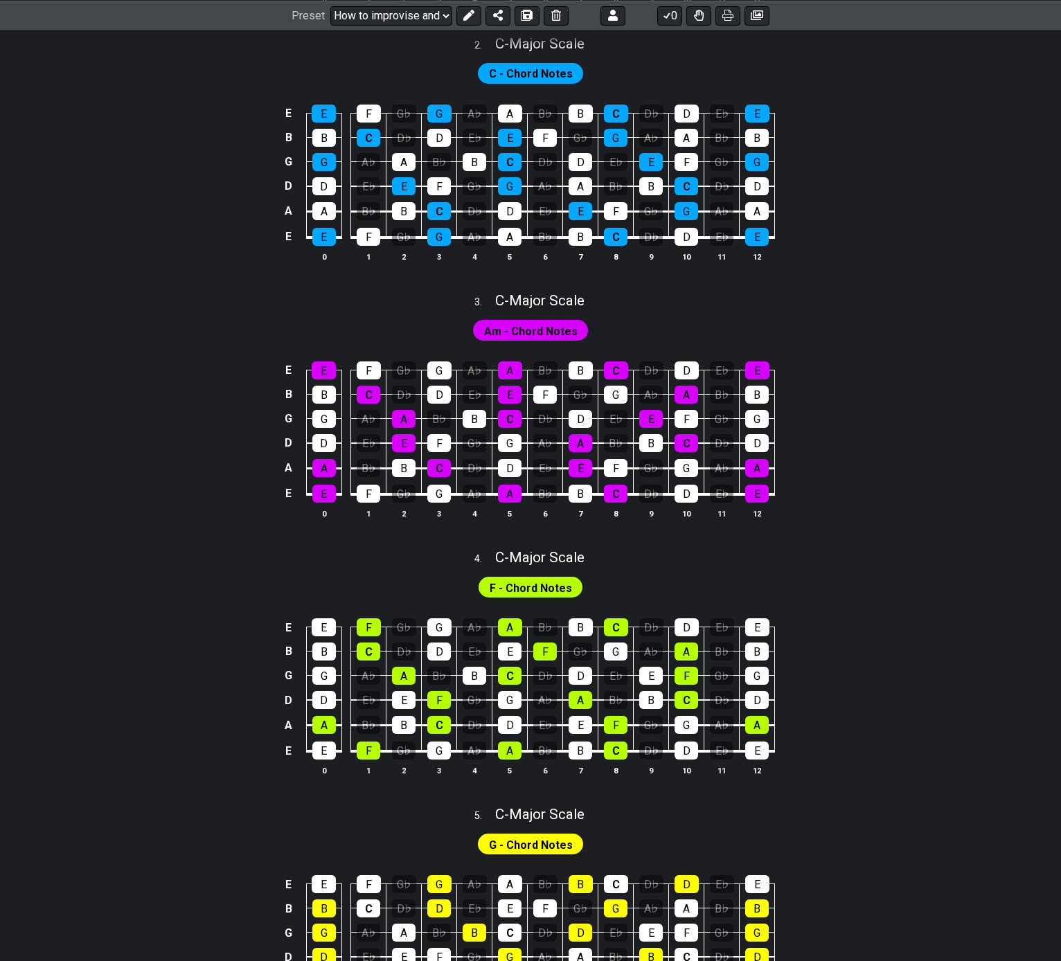
scroll to position [693, 0]
